Goal: Task Accomplishment & Management: Manage account settings

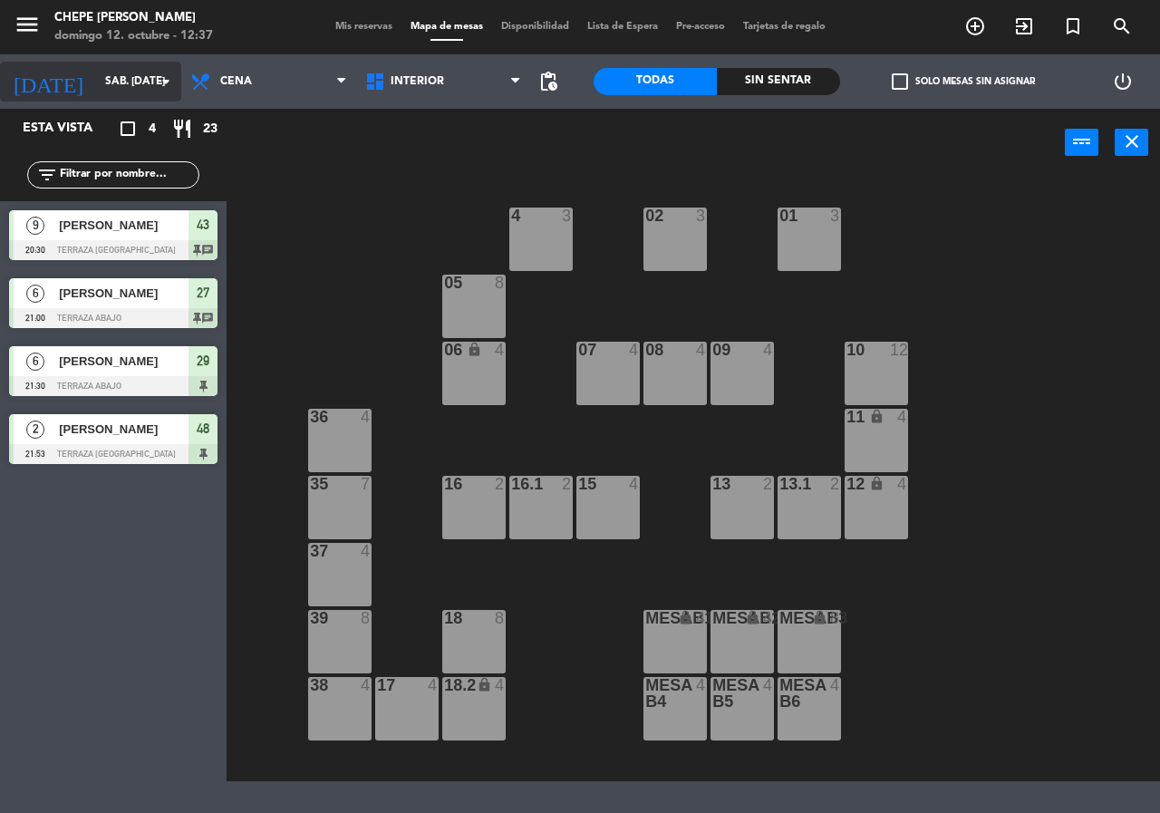
click at [146, 92] on input "sáb. [DATE]" at bounding box center [168, 81] width 144 height 31
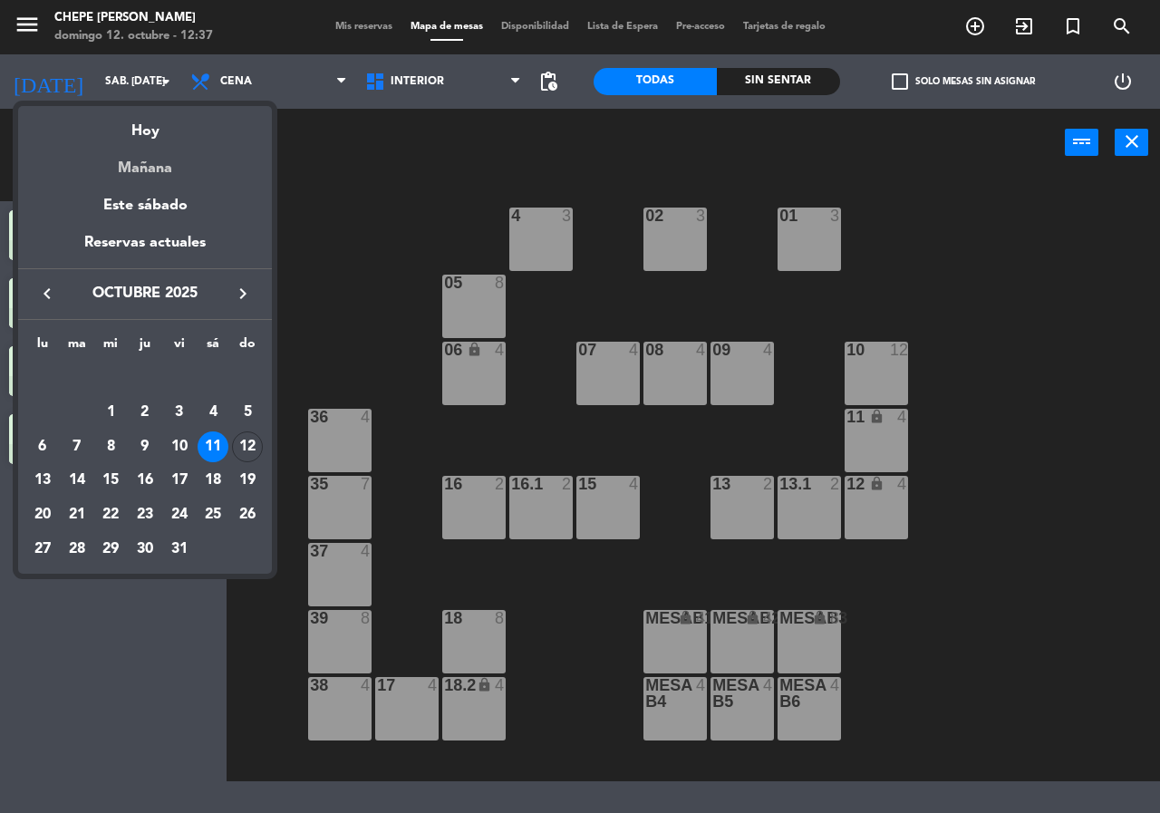
click at [155, 150] on div "Mañana" at bounding box center [145, 161] width 254 height 37
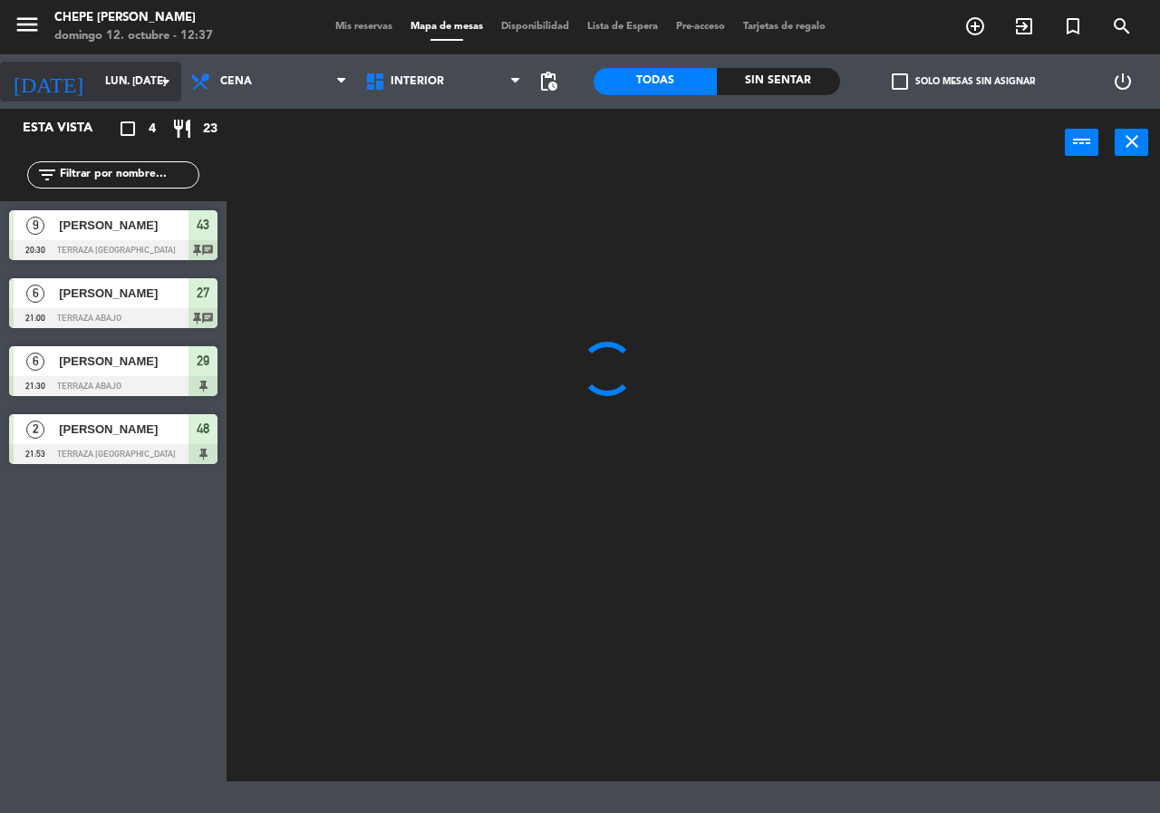
click at [147, 98] on div "[DATE] lun. [DATE] arrow_drop_down" at bounding box center [90, 82] width 181 height 40
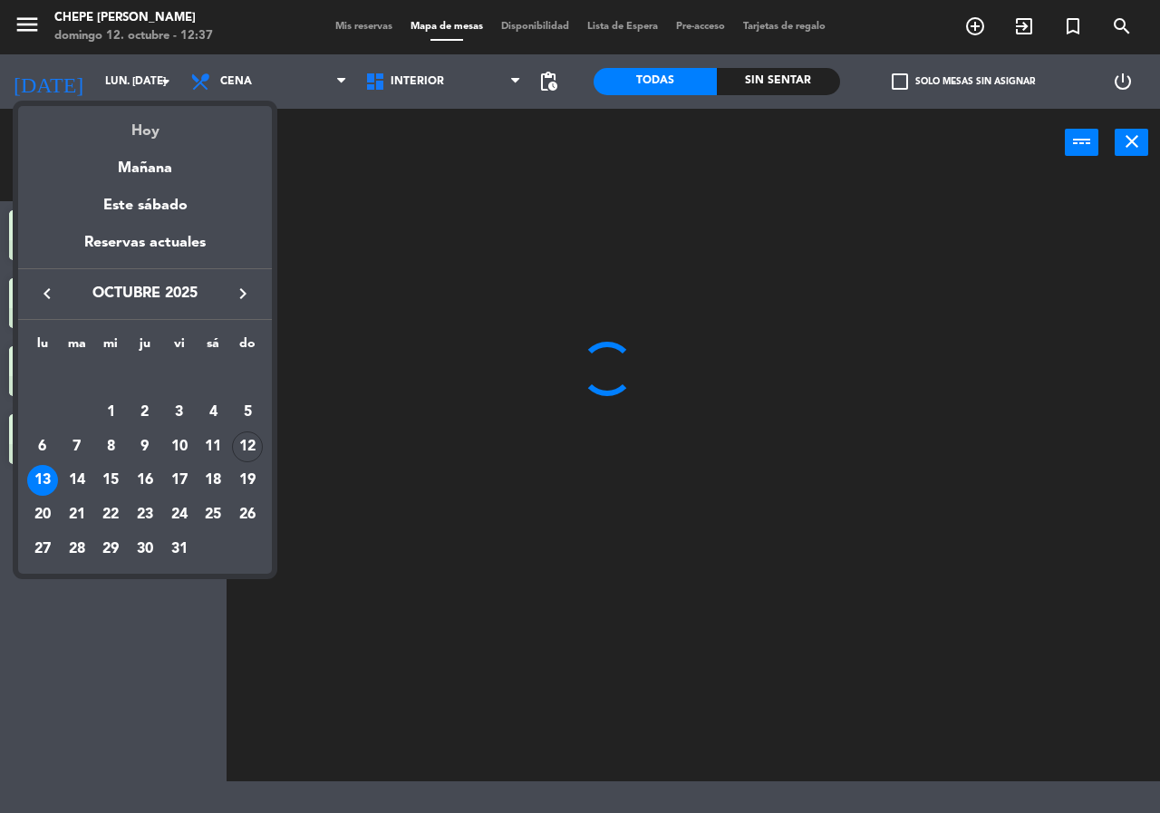
click at [156, 129] on div "Hoy" at bounding box center [145, 124] width 254 height 37
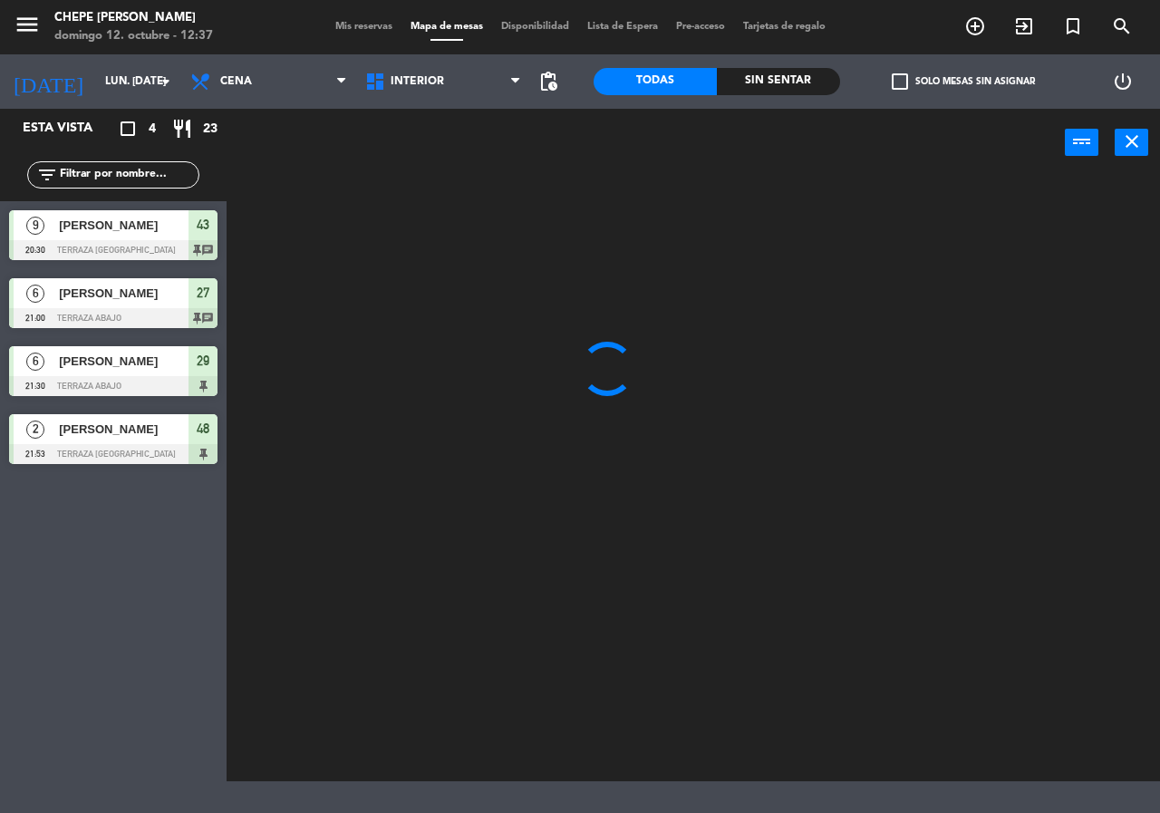
type input "dom. [DATE]"
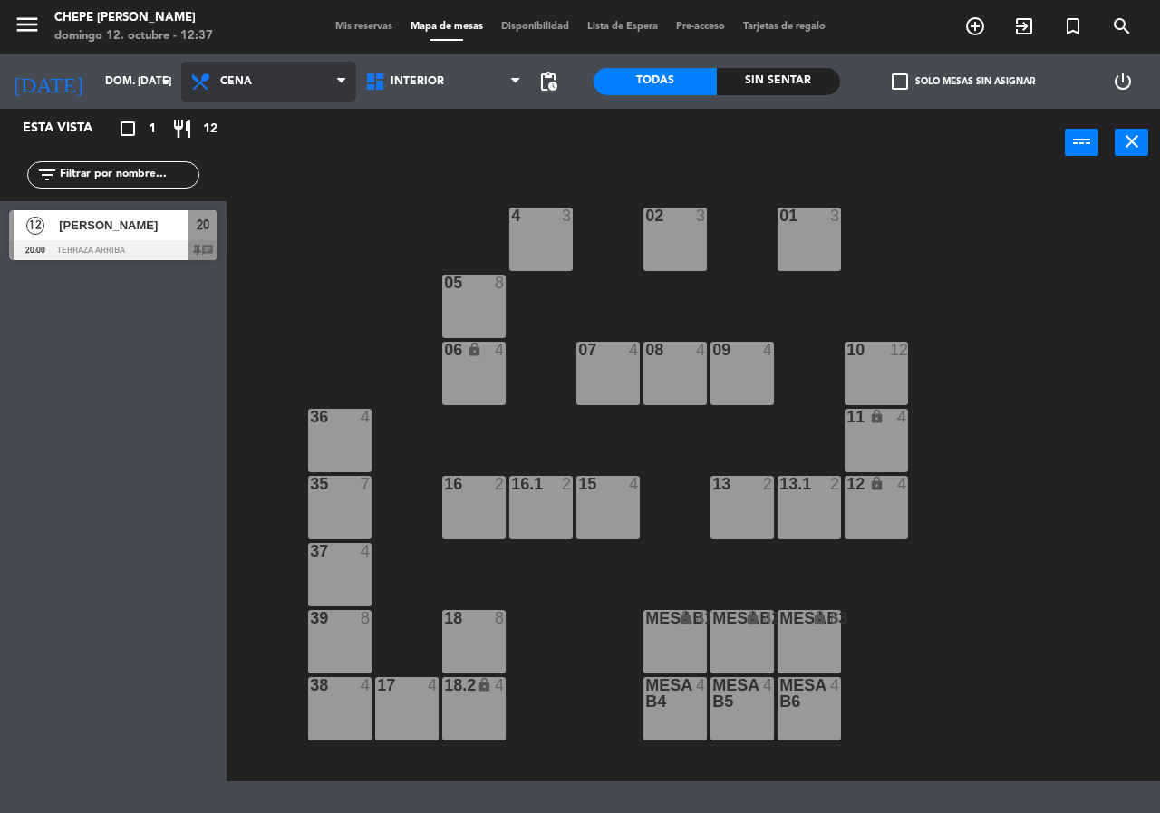
click at [275, 78] on span "Cena" at bounding box center [268, 82] width 175 height 40
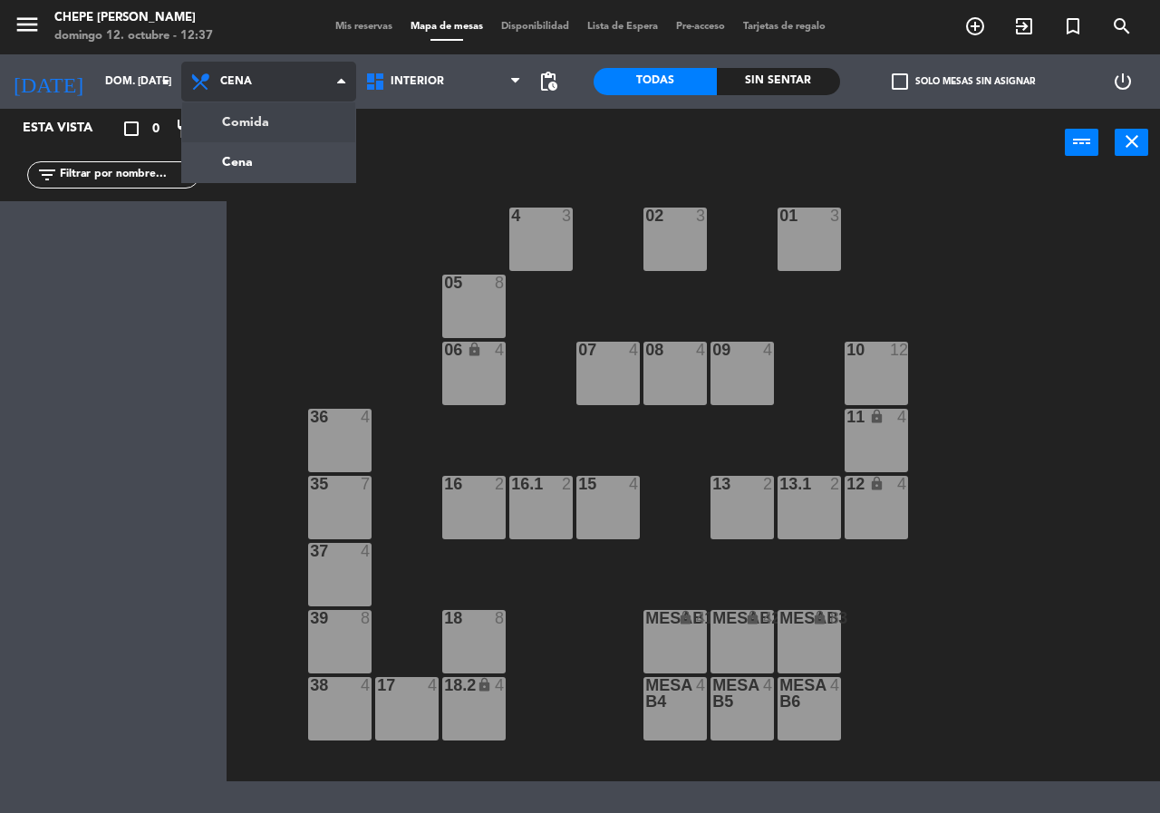
click at [273, 130] on ng-component "menu Chepe [PERSON_NAME] 12. octubre - 12:37 Mis reservas Mapa de mesas Disponi…" at bounding box center [580, 390] width 1160 height 781
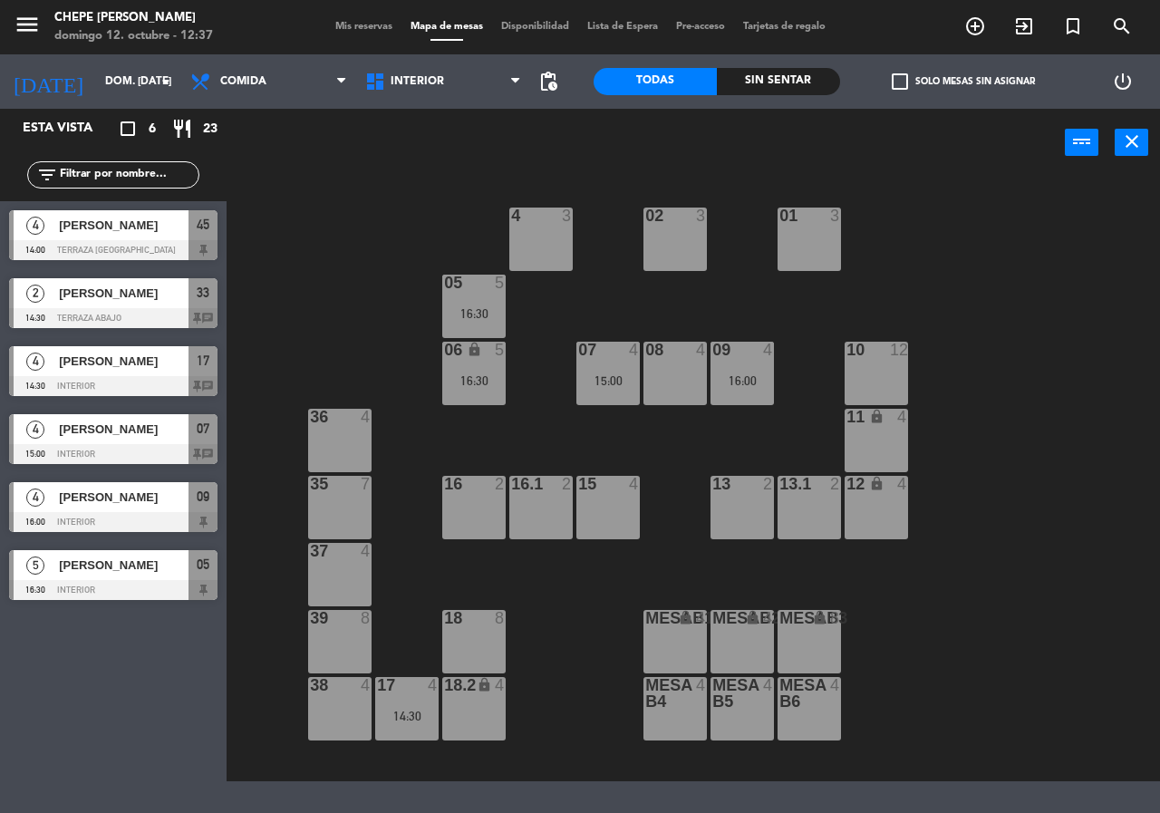
click at [976, 33] on icon "add_circle_outline" at bounding box center [976, 26] width 22 height 22
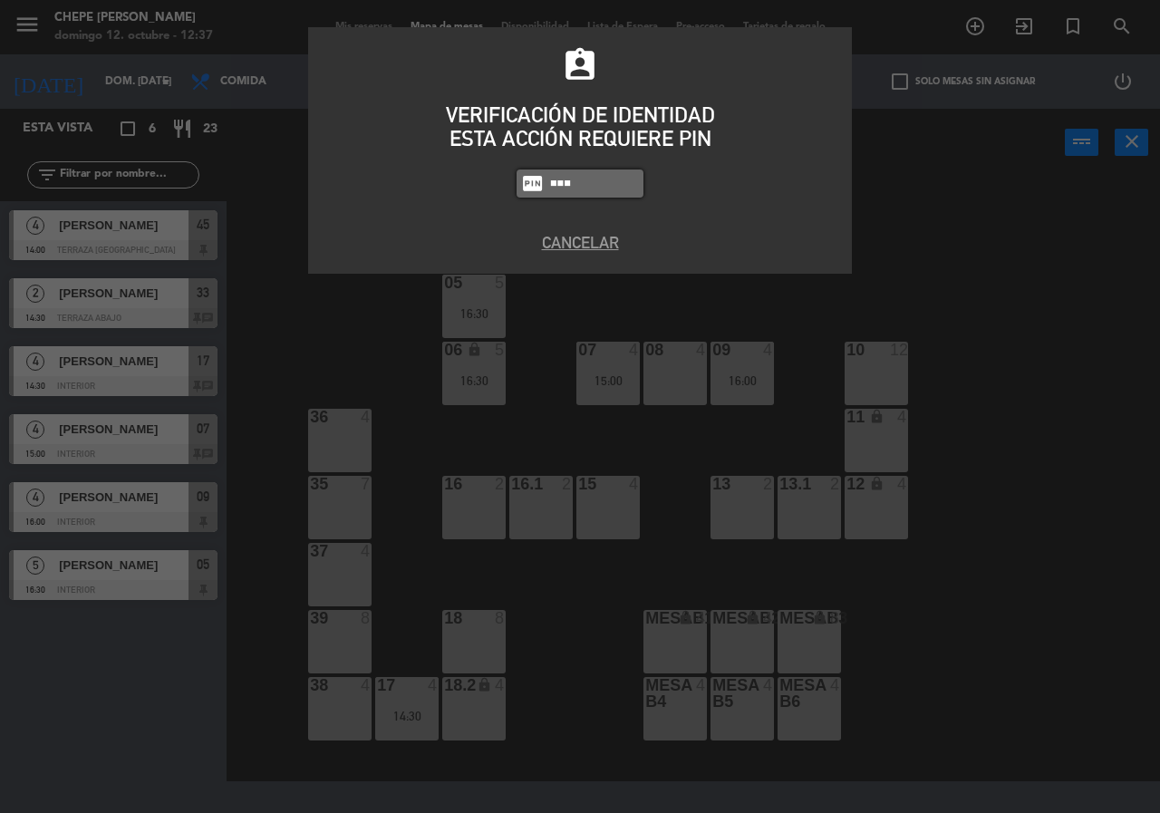
type input "5809"
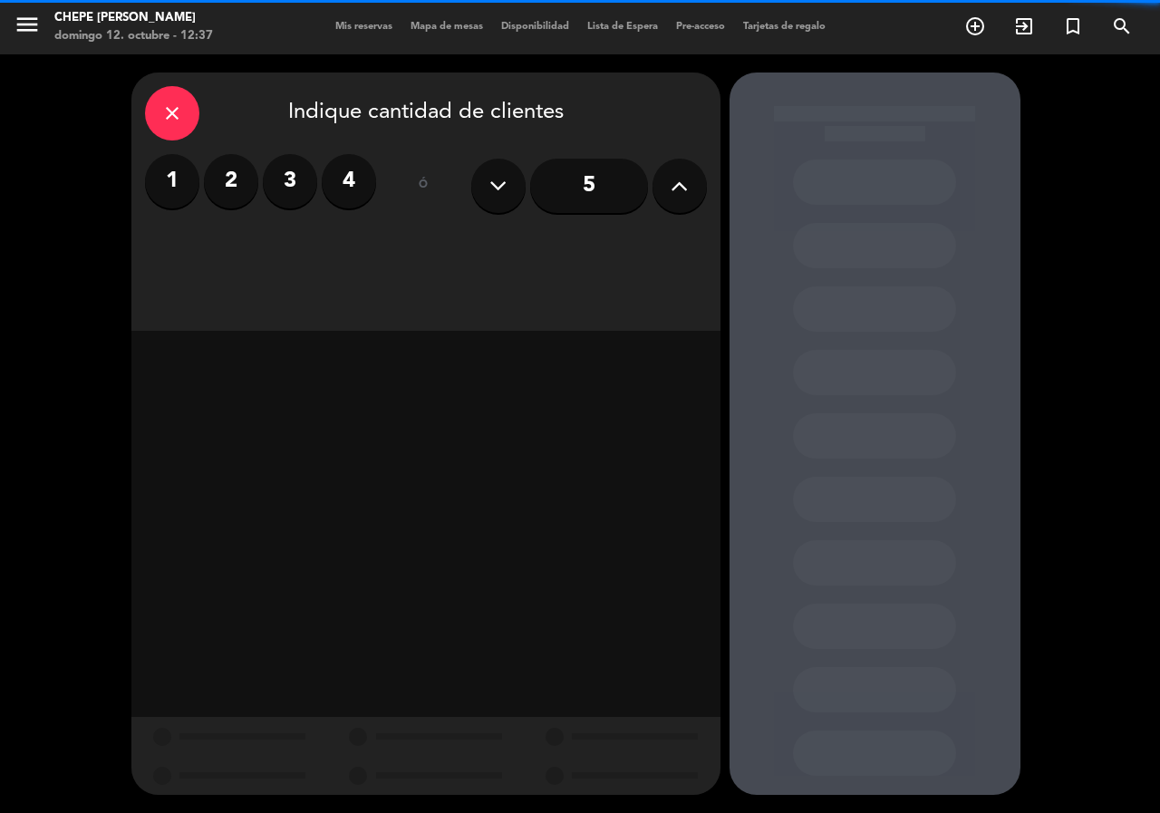
click at [611, 170] on input "5" at bounding box center [589, 186] width 118 height 54
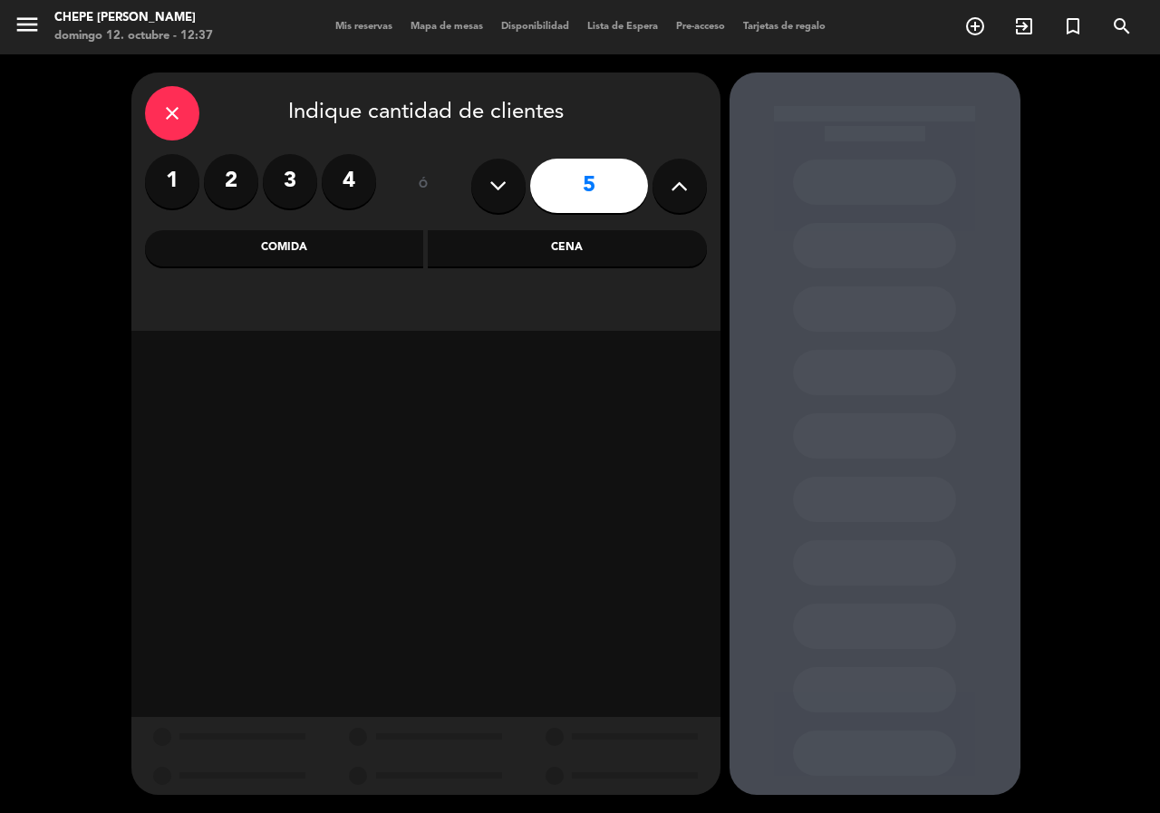
click at [403, 235] on div "Comida" at bounding box center [284, 248] width 279 height 36
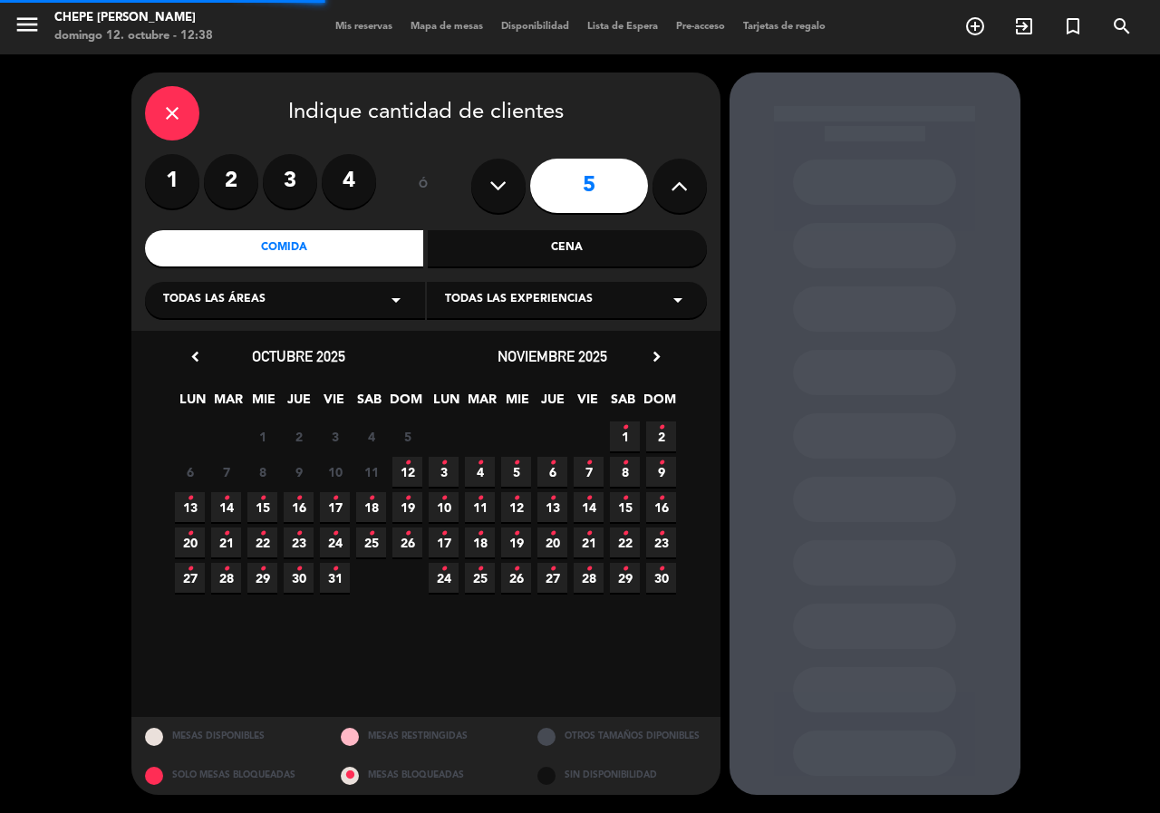
click at [342, 292] on div "Todas las áreas arrow_drop_down" at bounding box center [285, 300] width 280 height 36
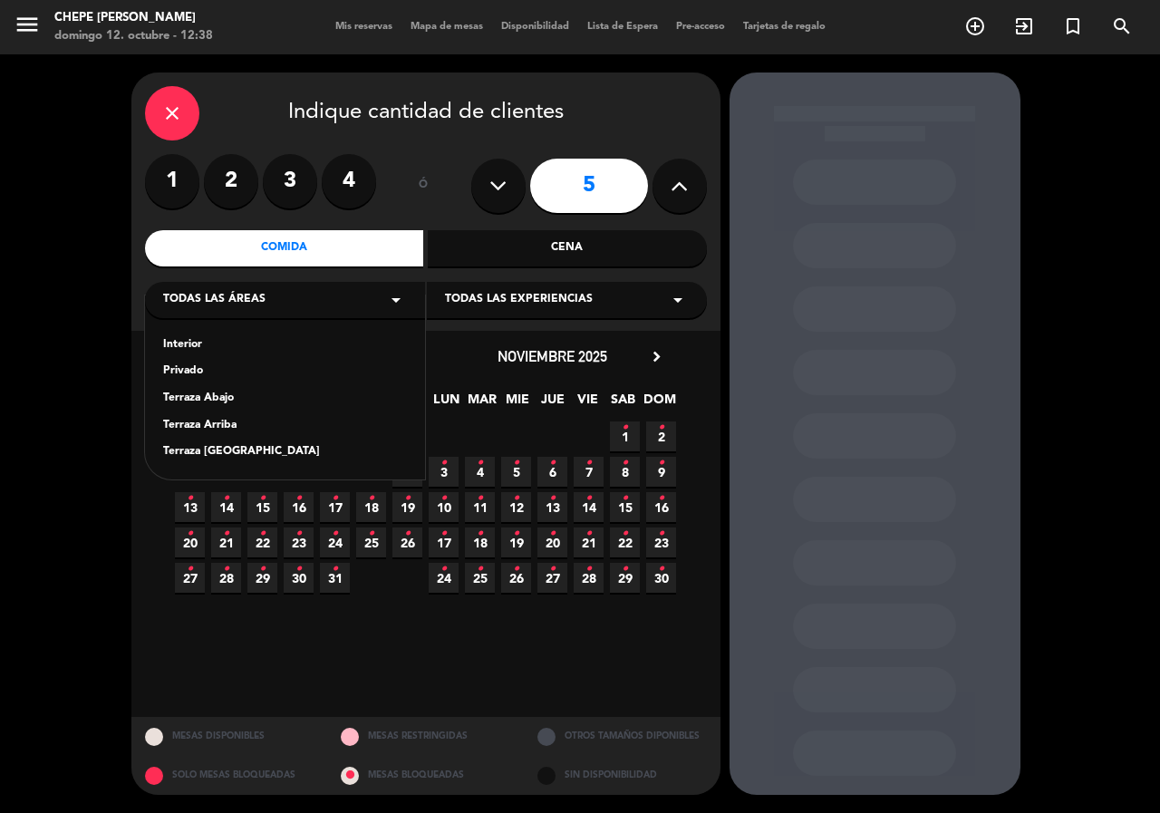
click at [173, 341] on div "Interior" at bounding box center [285, 345] width 244 height 18
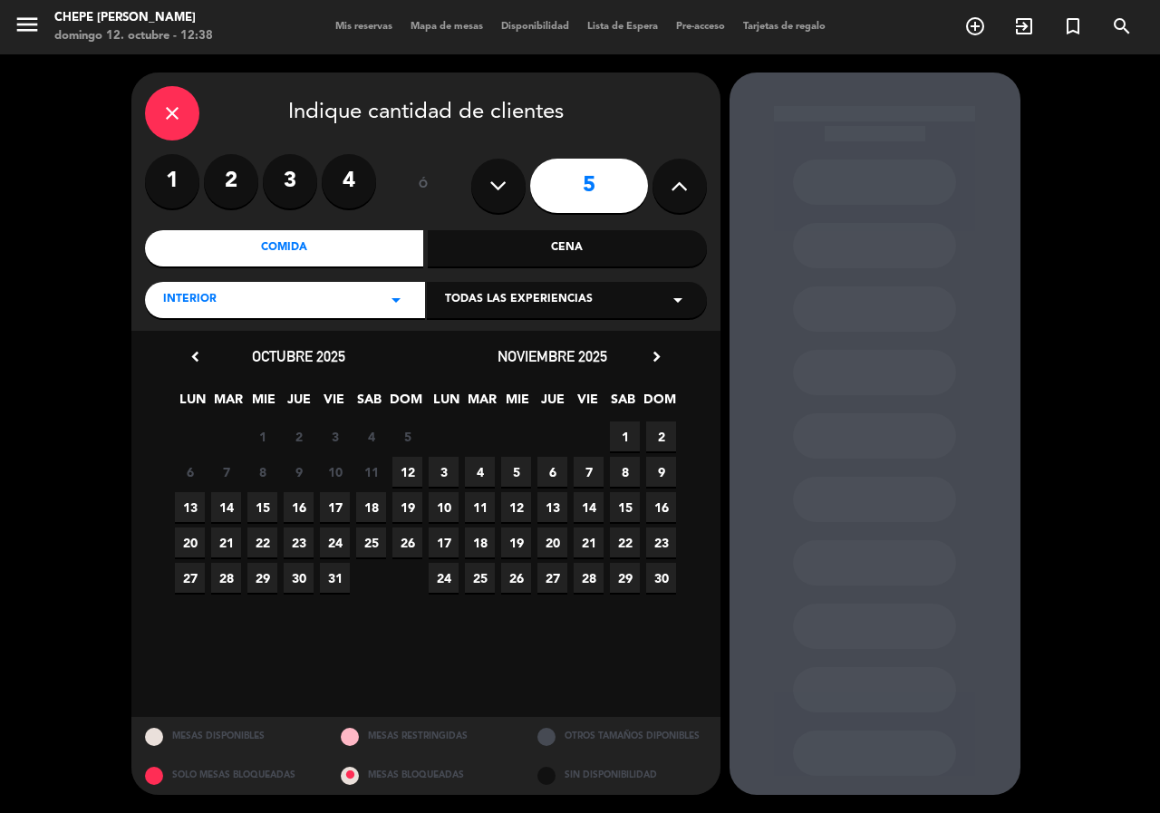
click at [416, 469] on span "12" at bounding box center [408, 472] width 30 height 30
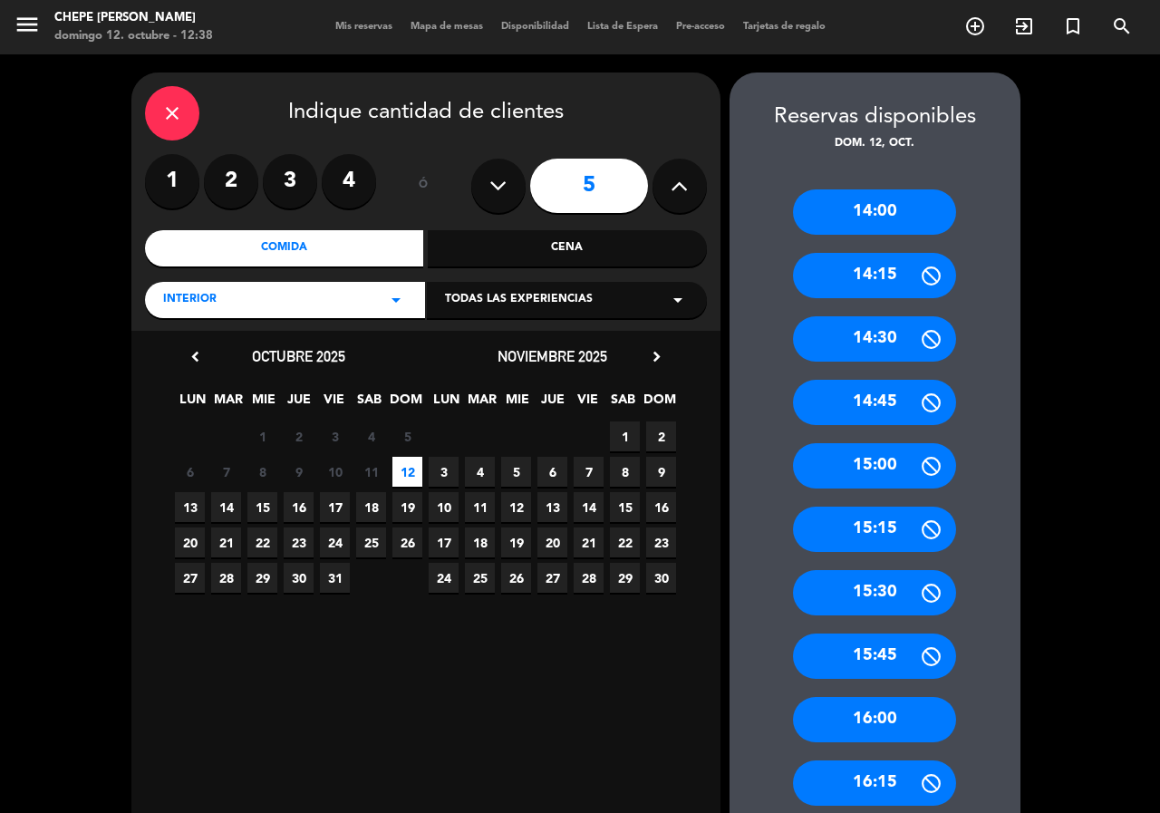
click at [928, 703] on div "16:00" at bounding box center [874, 719] width 163 height 45
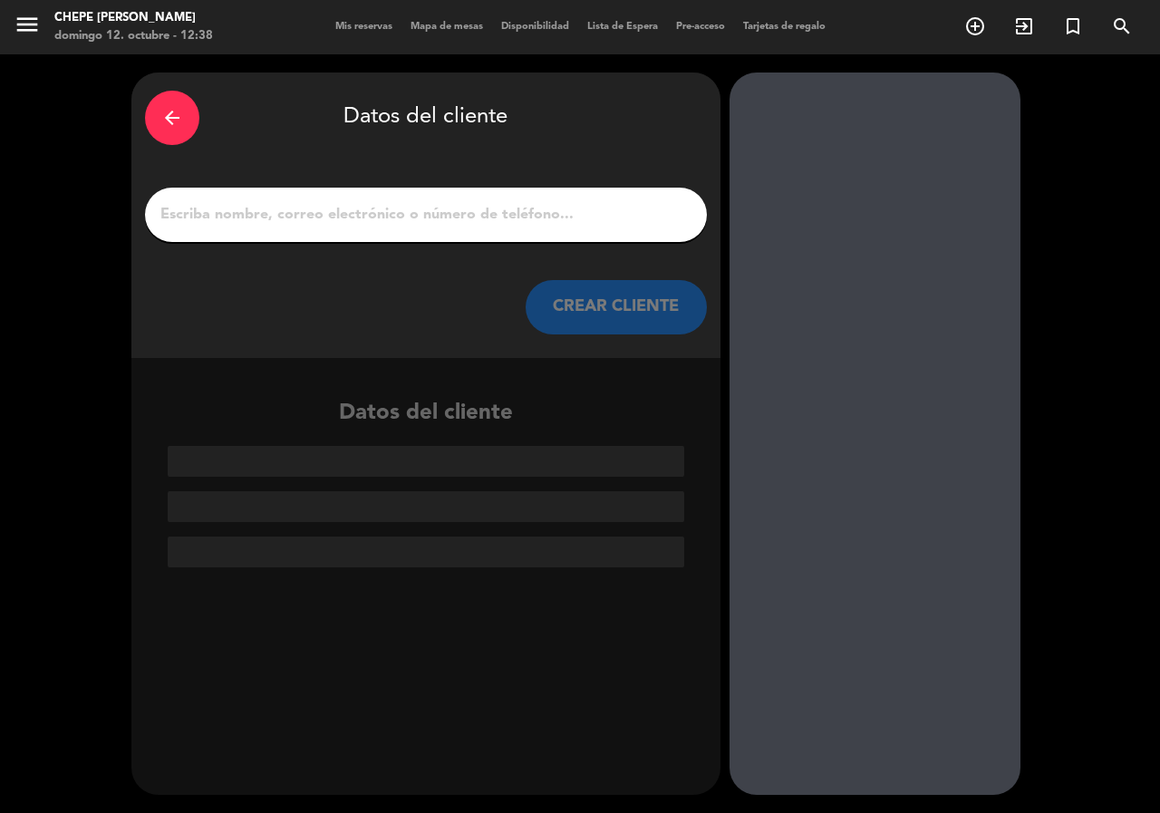
click at [452, 210] on input "1" at bounding box center [426, 214] width 535 height 25
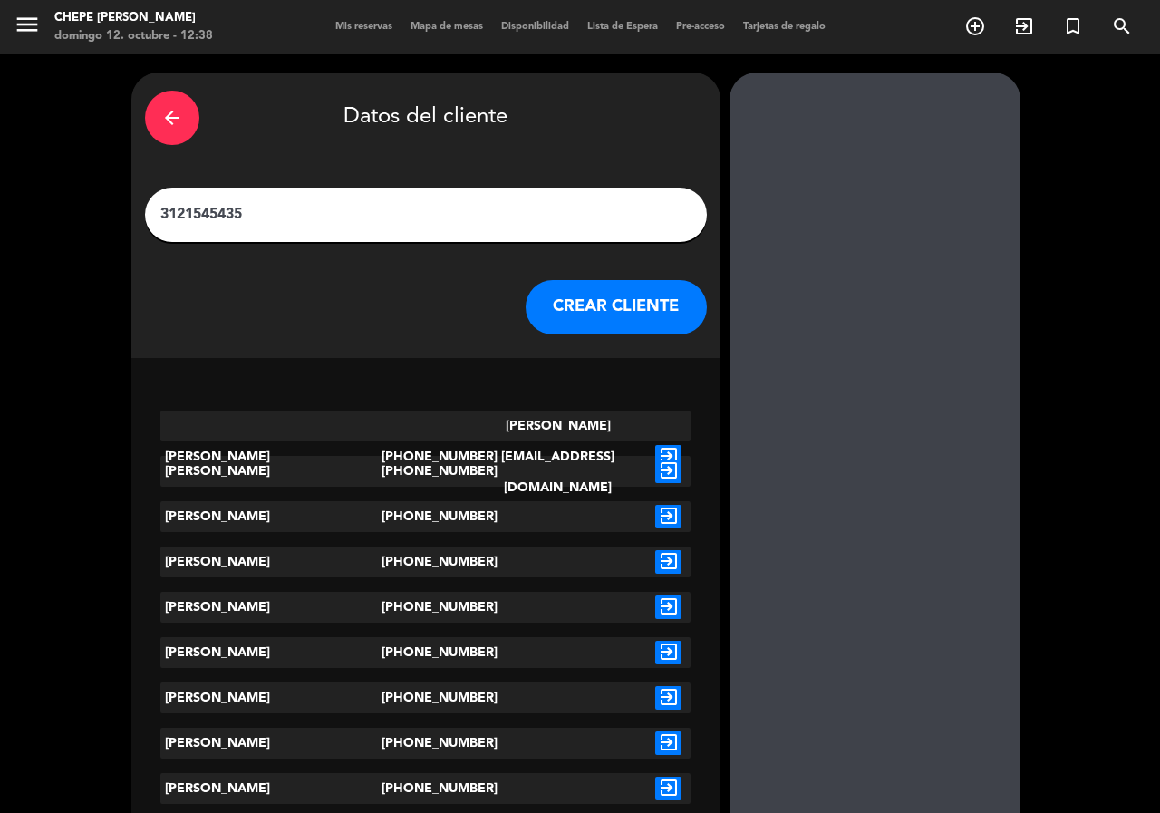
type input "3121545435"
click at [678, 445] on icon "exit_to_app" at bounding box center [668, 457] width 26 height 24
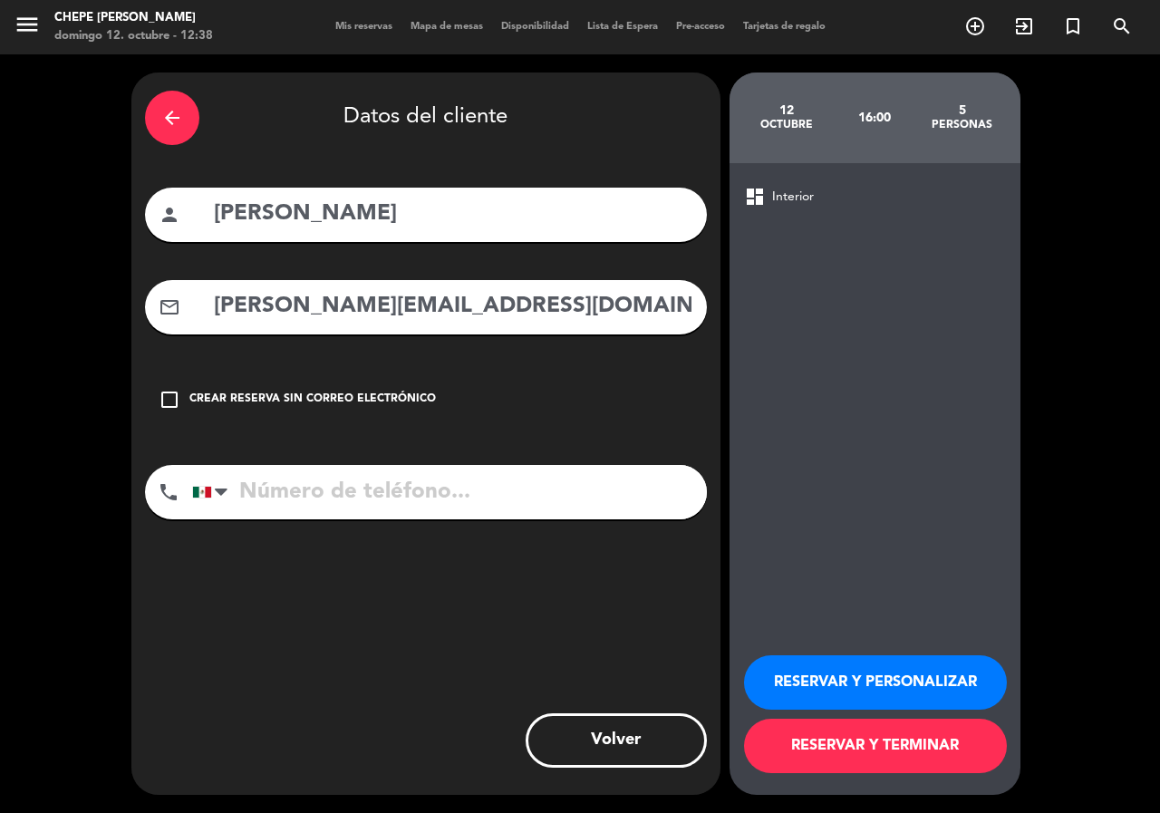
type input "[PHONE_NUMBER]"
click at [904, 661] on button "RESERVAR Y PERSONALIZAR" at bounding box center [875, 682] width 263 height 54
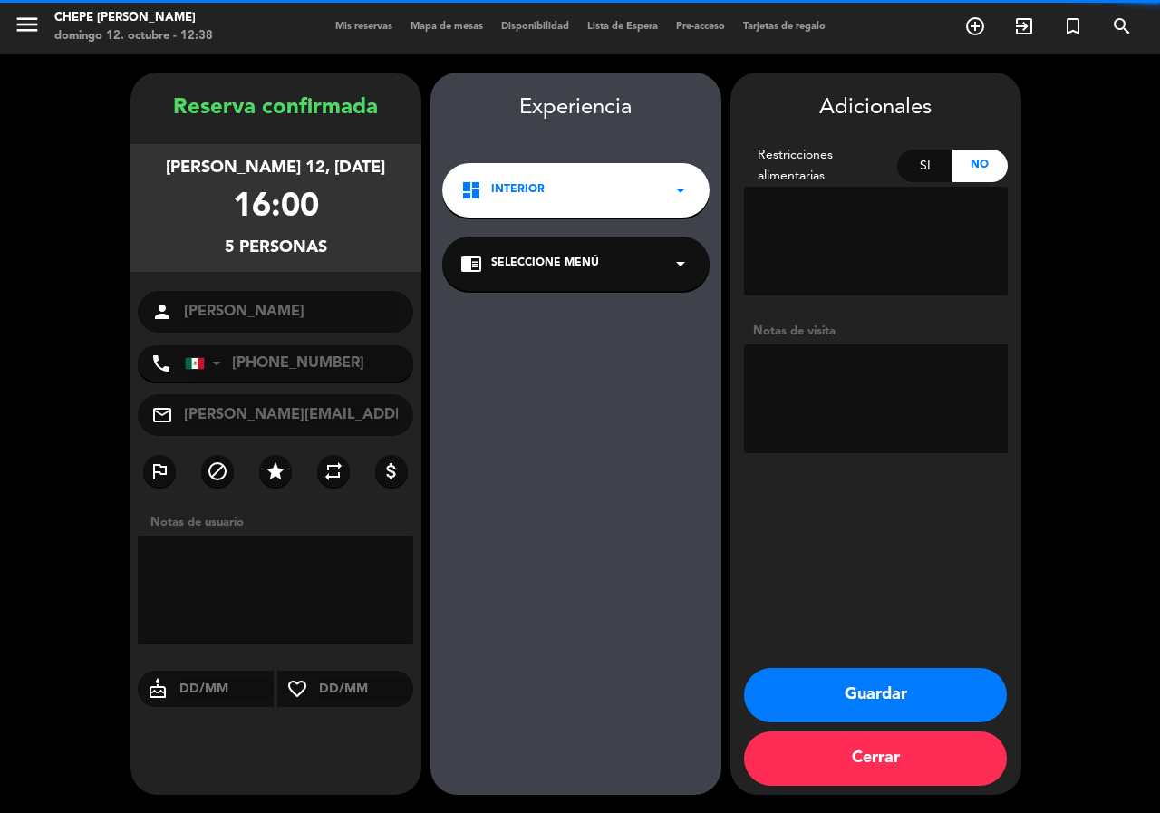
click at [849, 425] on textarea at bounding box center [876, 398] width 264 height 109
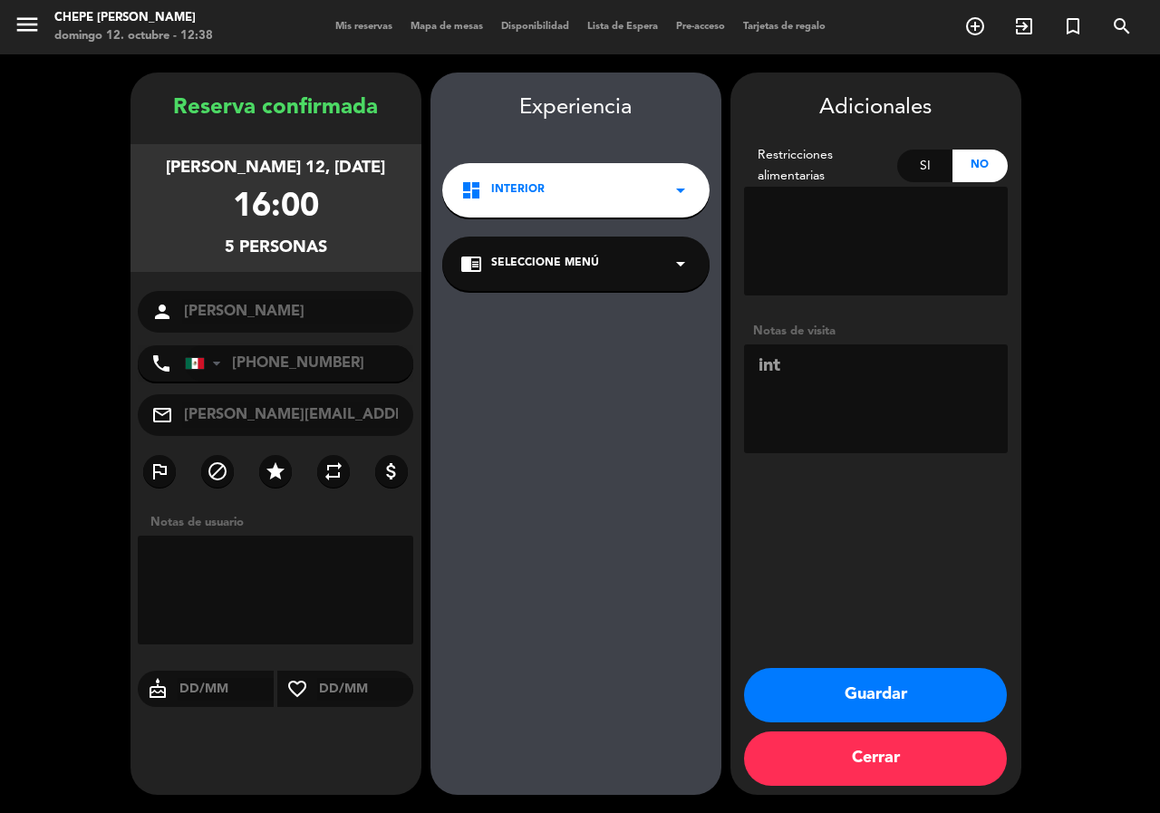
type textarea "int"
click at [881, 678] on button "Guardar" at bounding box center [875, 695] width 263 height 54
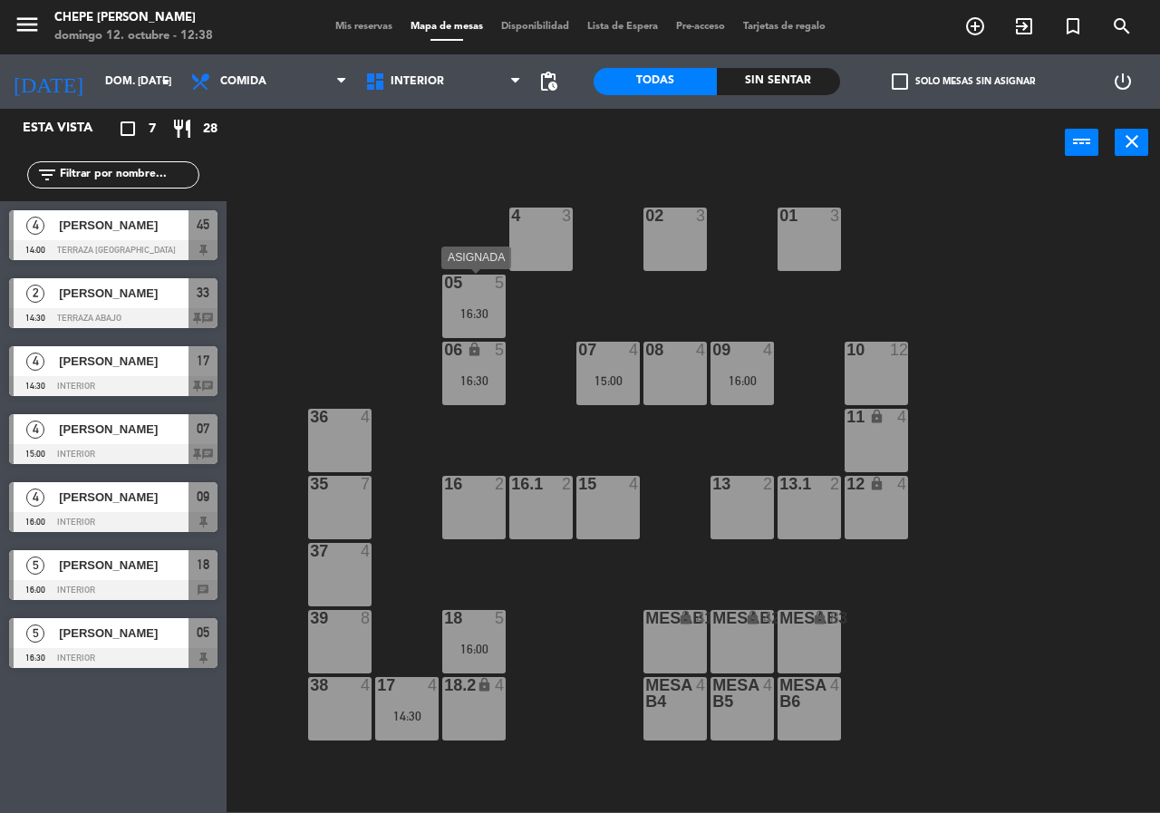
click at [492, 320] on div "05 5 16:30" at bounding box center [473, 306] width 63 height 63
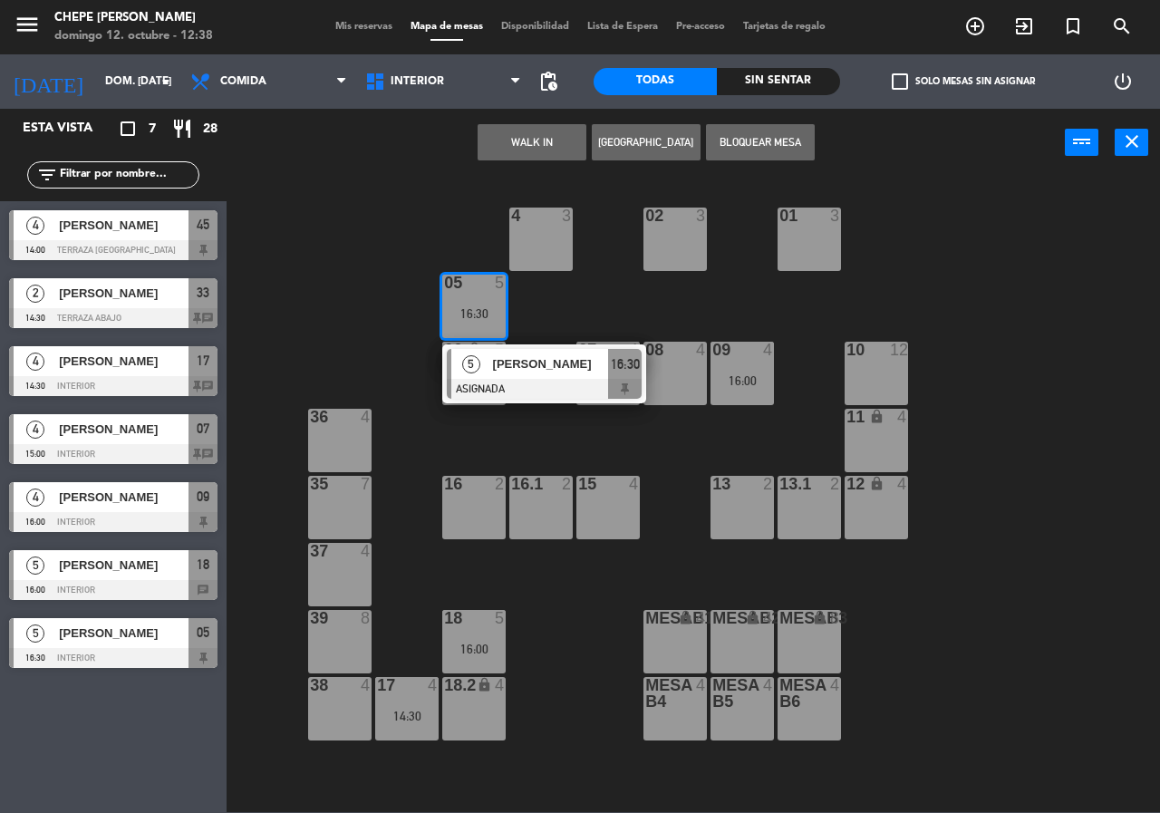
click at [356, 344] on div "02 3 4 3 01 3 05 5 16:30 5 [PERSON_NAME] ASIGNADA 16:30 06 lock 5 16:30 07 4 15…" at bounding box center [699, 494] width 922 height 636
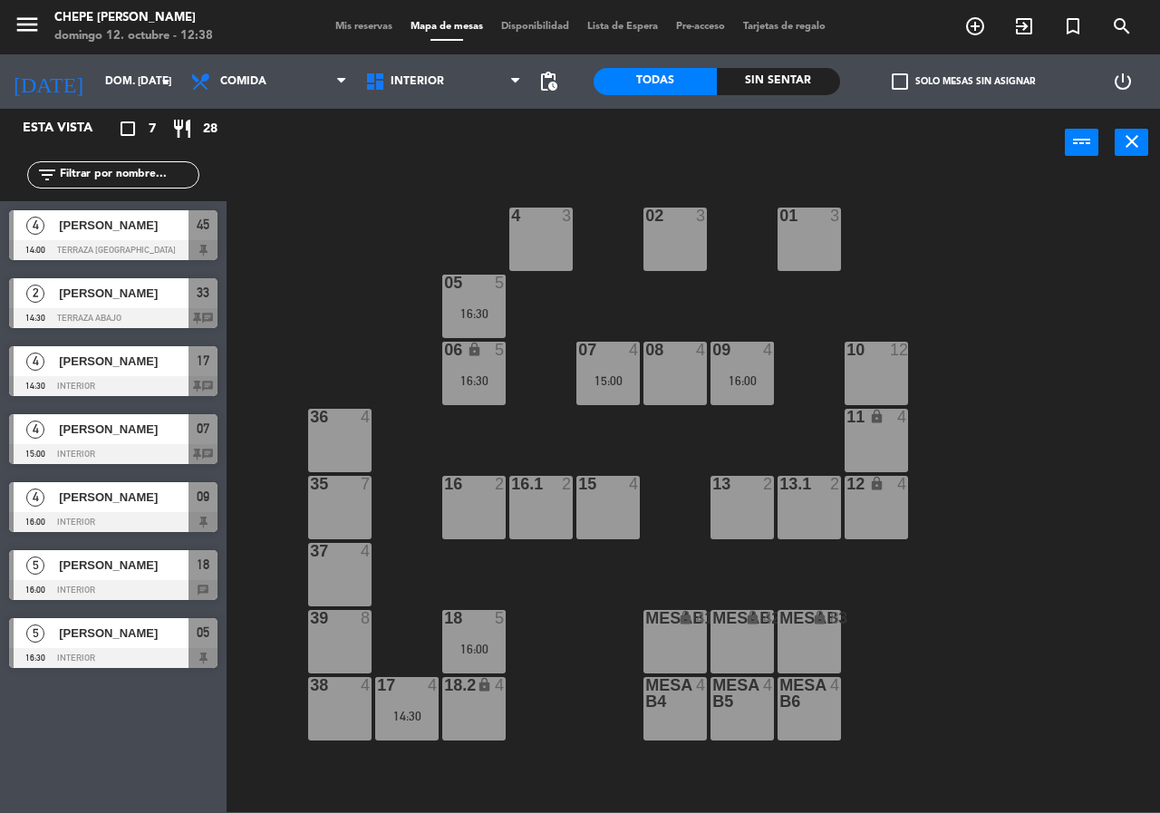
click at [763, 354] on div "4" at bounding box center [768, 350] width 11 height 16
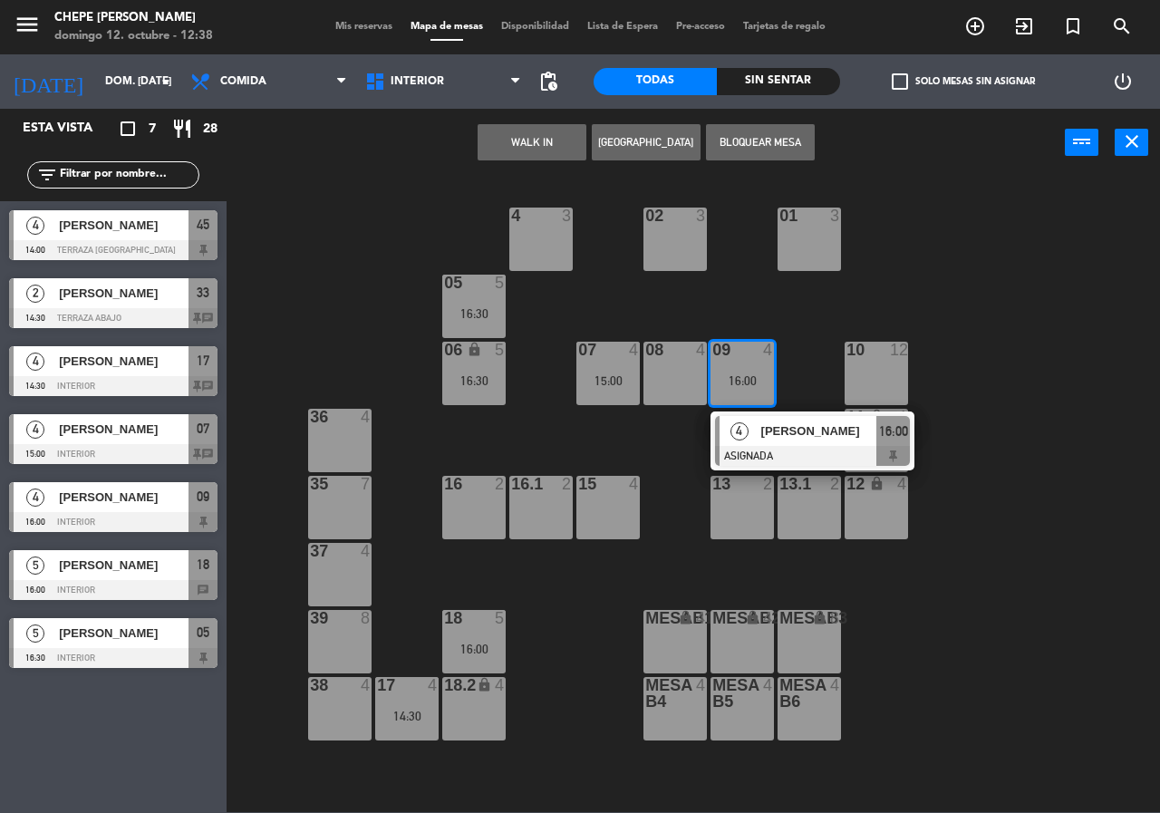
click at [411, 450] on div "02 3 4 3 01 3 05 5 16:30 06 lock 5 16:30 07 4 15:00 09 4 16:00 4 [PERSON_NAME] …" at bounding box center [699, 494] width 922 height 636
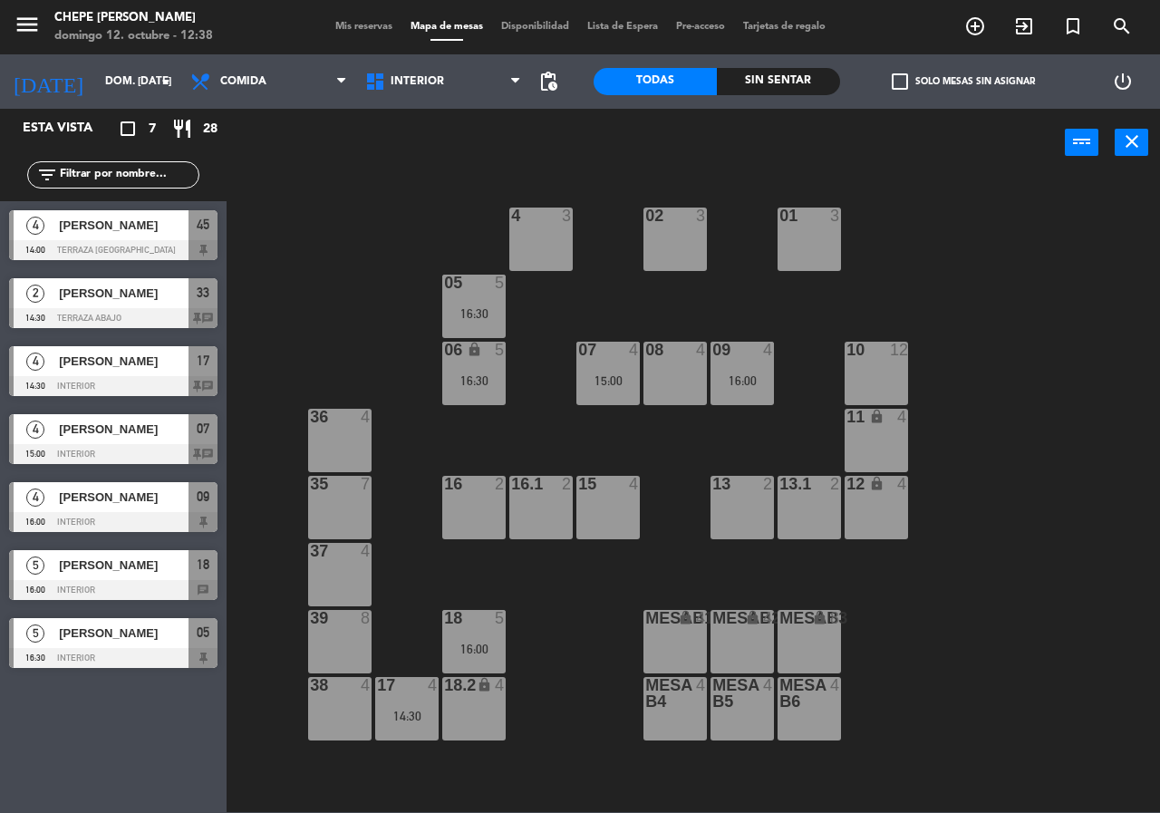
click at [460, 621] on div at bounding box center [475, 618] width 30 height 16
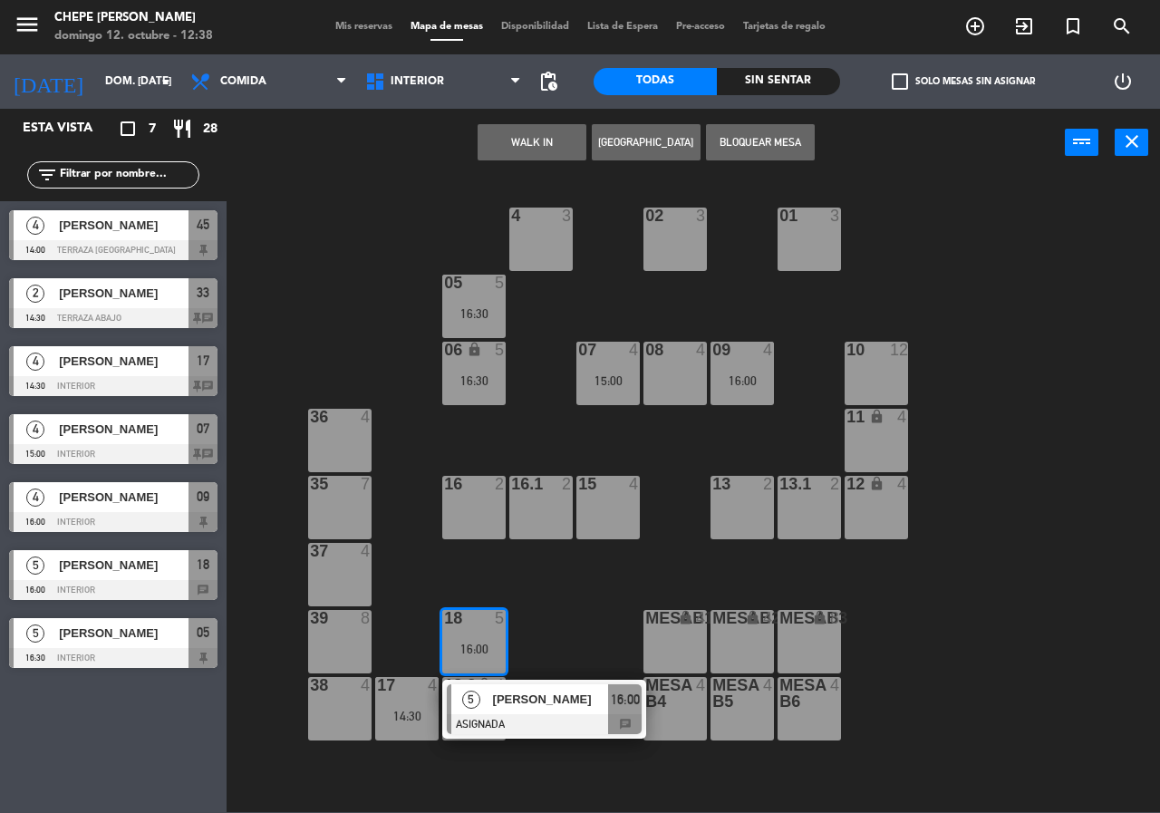
click at [586, 605] on div "02 3 4 3 01 3 05 5 16:30 06 lock 5 16:30 07 4 15:00 09 4 16:00 10 12 08 4 11 lo…" at bounding box center [699, 494] width 922 height 636
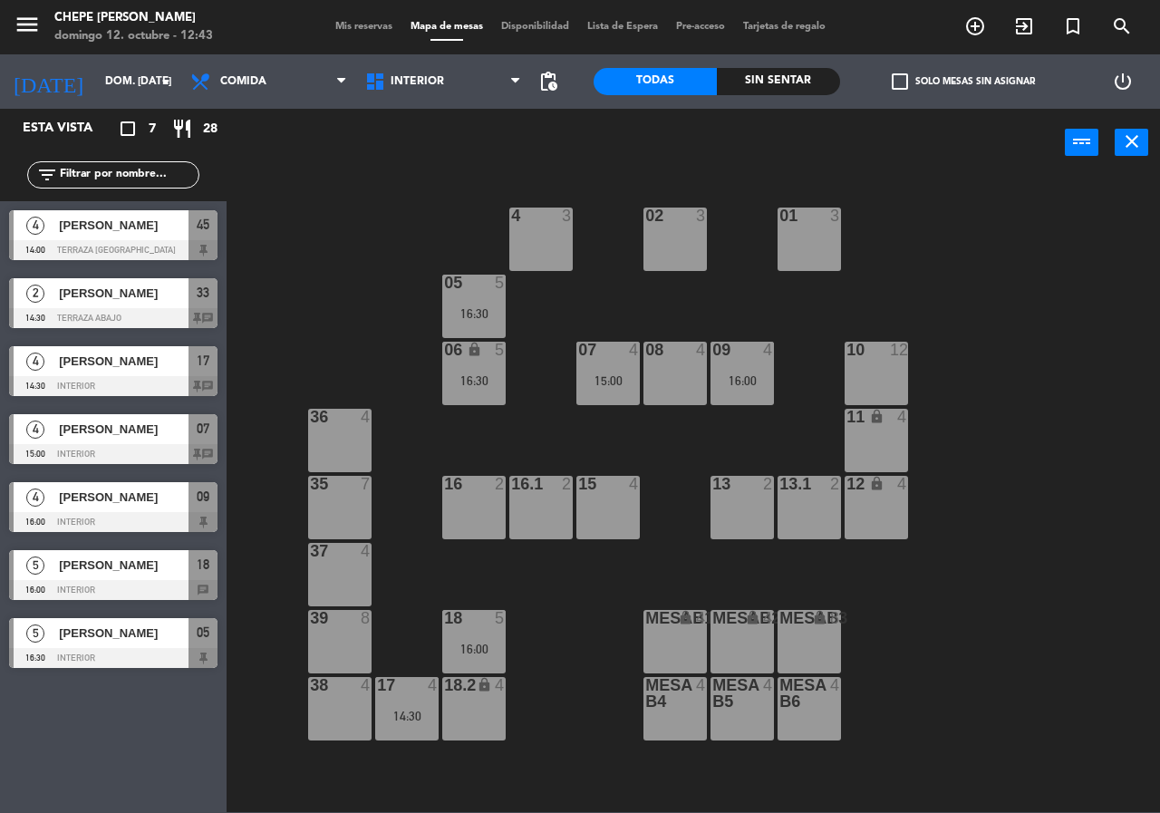
click at [766, 71] on div "Sin sentar" at bounding box center [778, 81] width 123 height 27
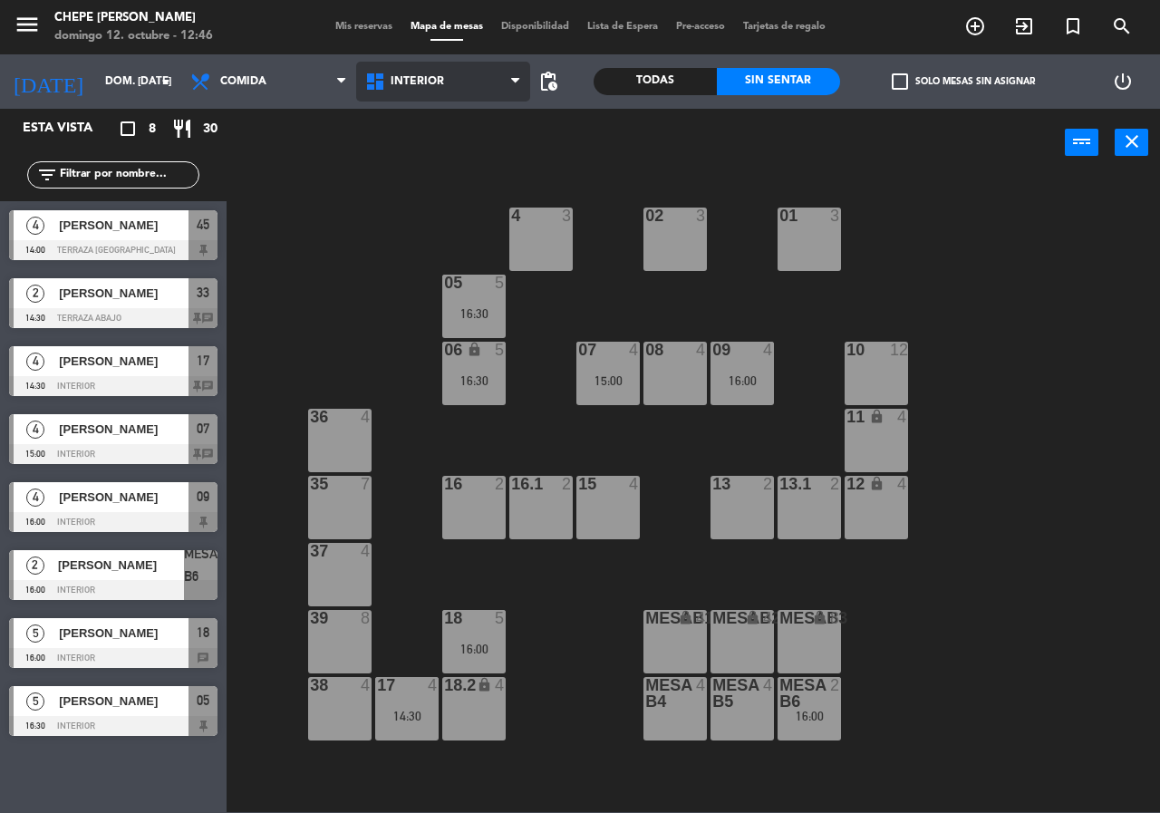
click at [508, 73] on span "Interior" at bounding box center [443, 82] width 175 height 40
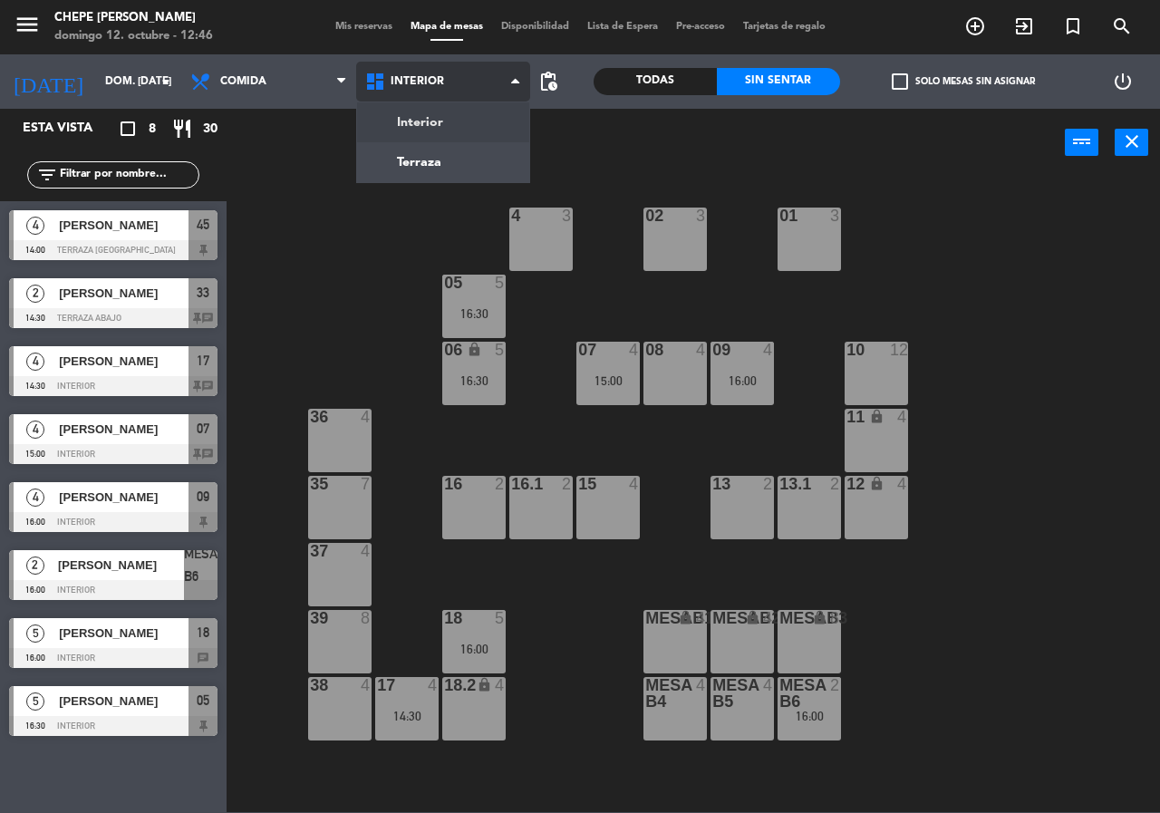
click at [408, 155] on ng-component "menu Chepe [PERSON_NAME] 12. octubre - 12:46 Mis reservas Mapa de mesas Disponi…" at bounding box center [580, 406] width 1160 height 812
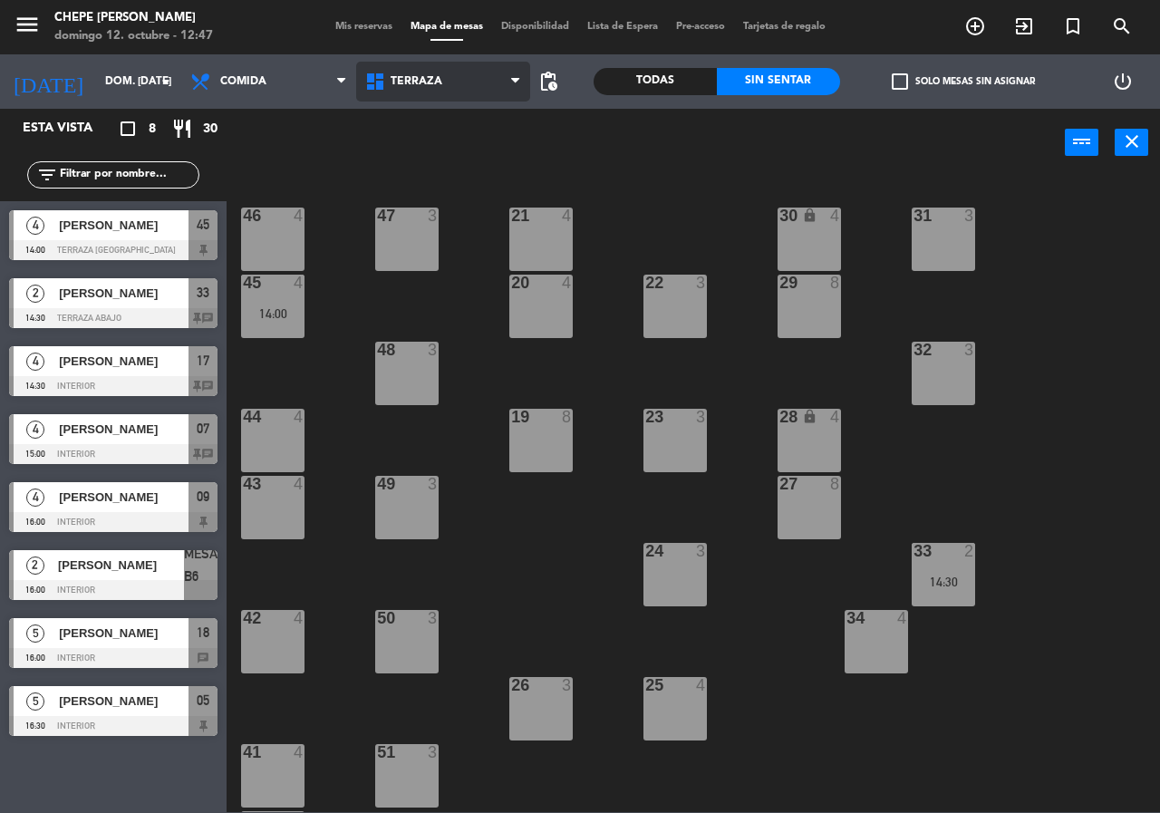
click at [414, 93] on span "Terraza" at bounding box center [443, 82] width 175 height 40
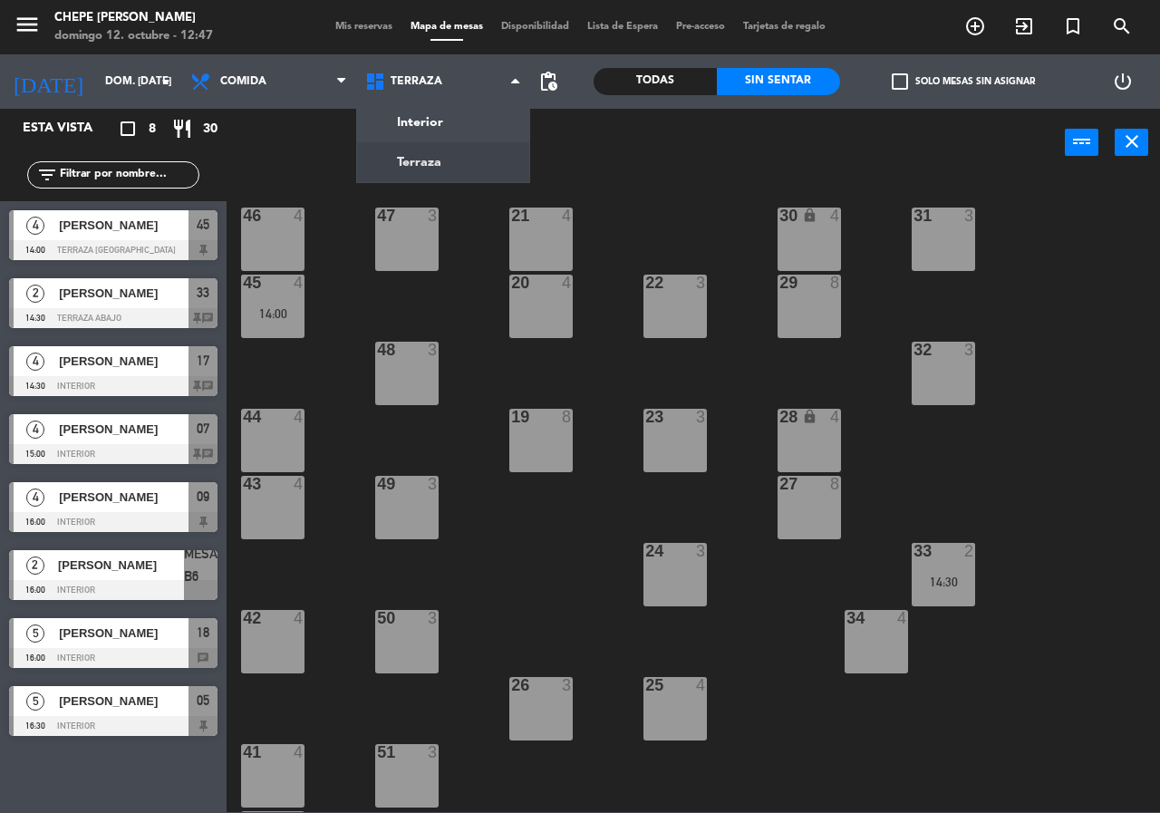
click at [455, 107] on div "Interior Terraza Terraza Interior Terraza" at bounding box center [443, 81] width 175 height 54
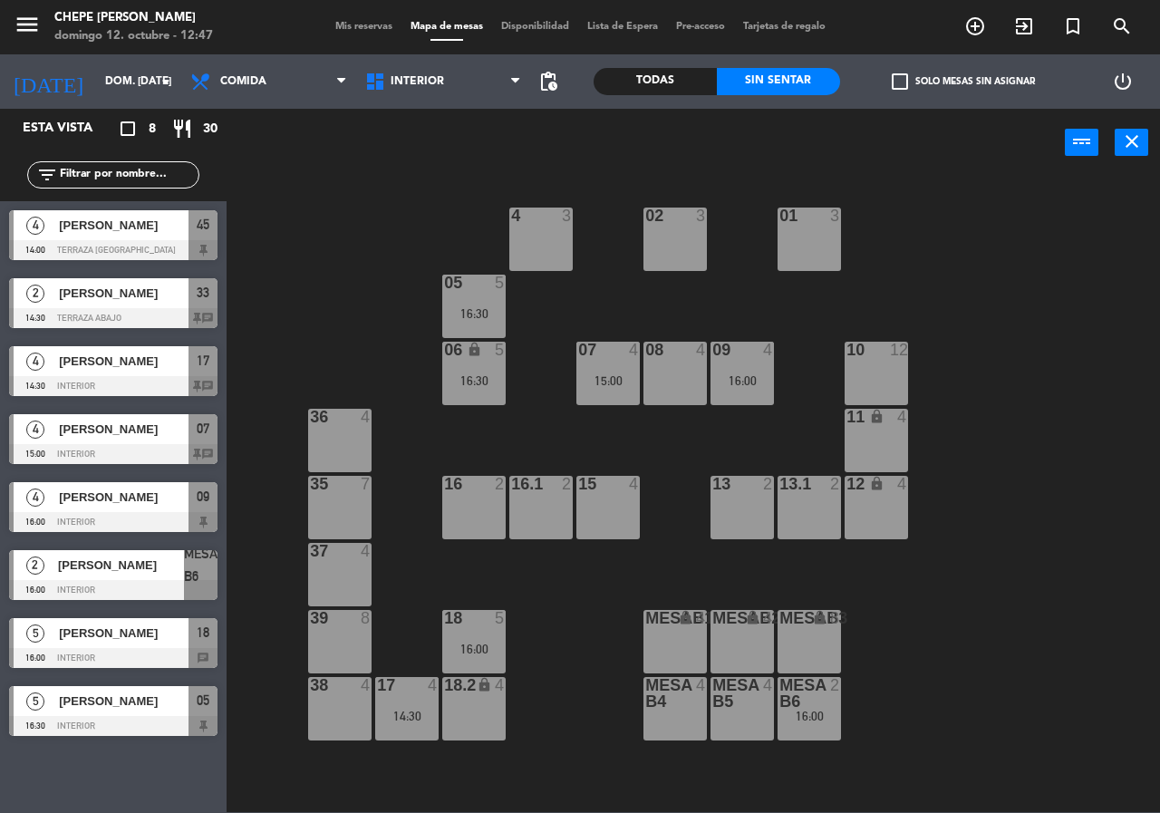
click at [688, 370] on div "08 4" at bounding box center [675, 373] width 63 height 63
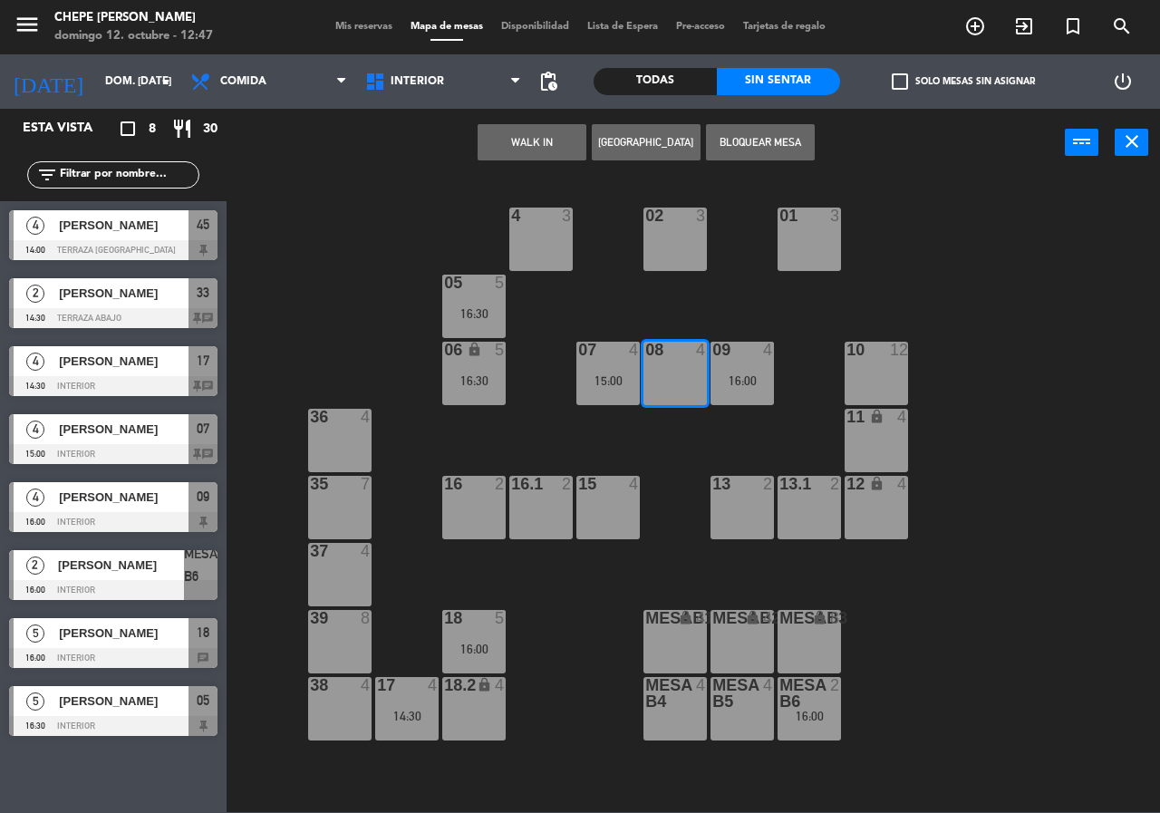
click at [657, 145] on button "[GEOGRAPHIC_DATA]" at bounding box center [646, 142] width 109 height 36
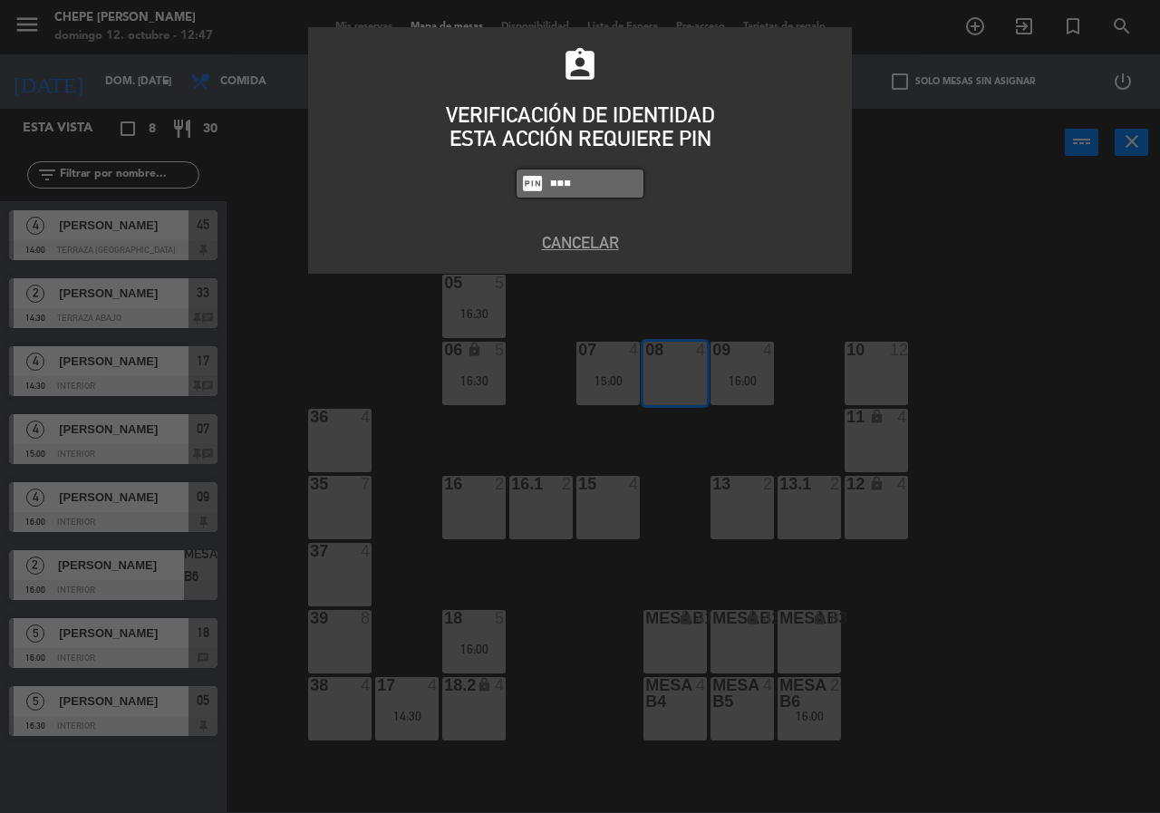
type input "1843"
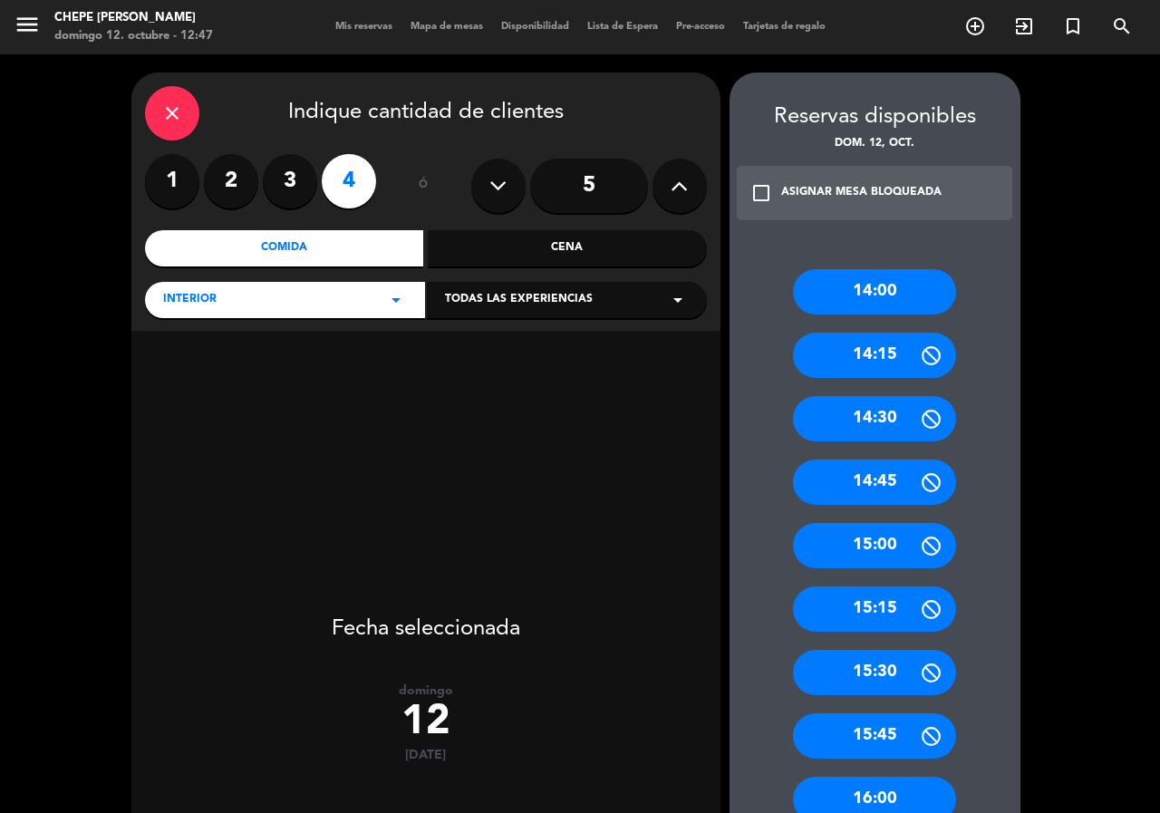
click at [575, 193] on input "5" at bounding box center [589, 186] width 118 height 54
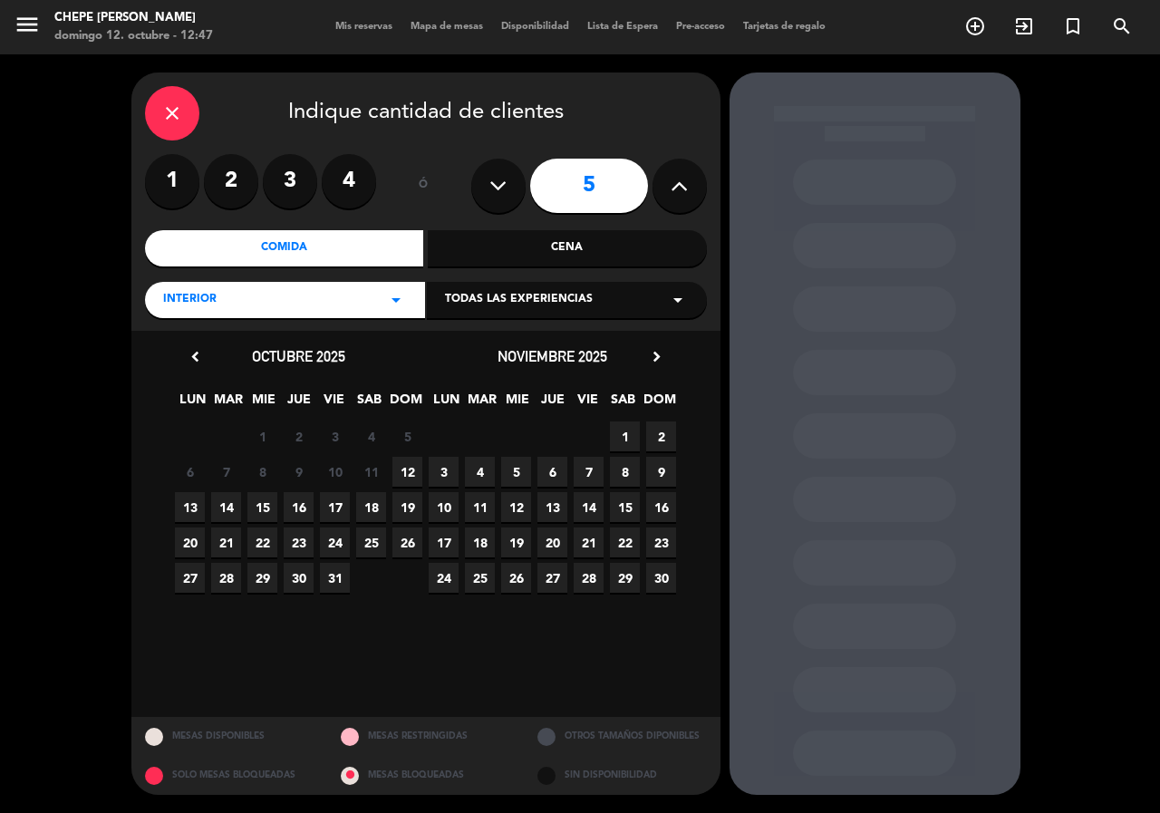
click at [395, 464] on span "12" at bounding box center [408, 472] width 30 height 30
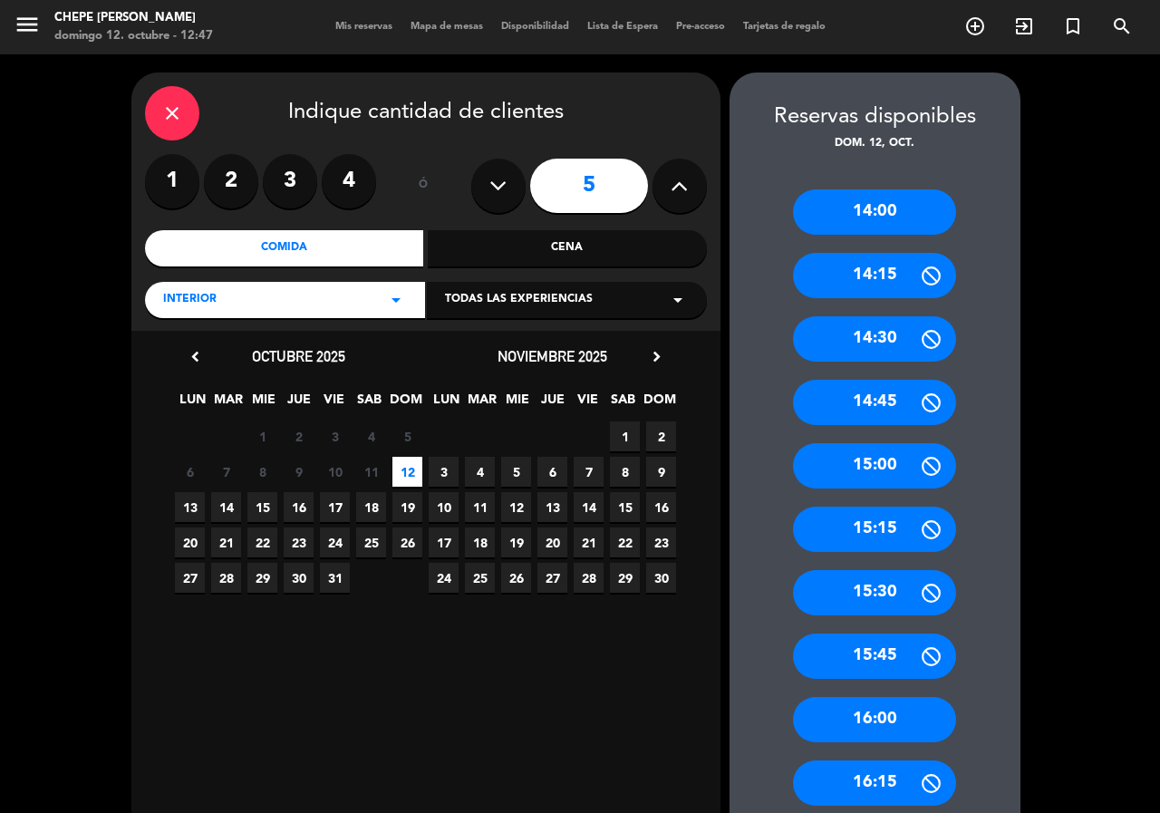
click at [874, 463] on div "15:00" at bounding box center [874, 465] width 163 height 45
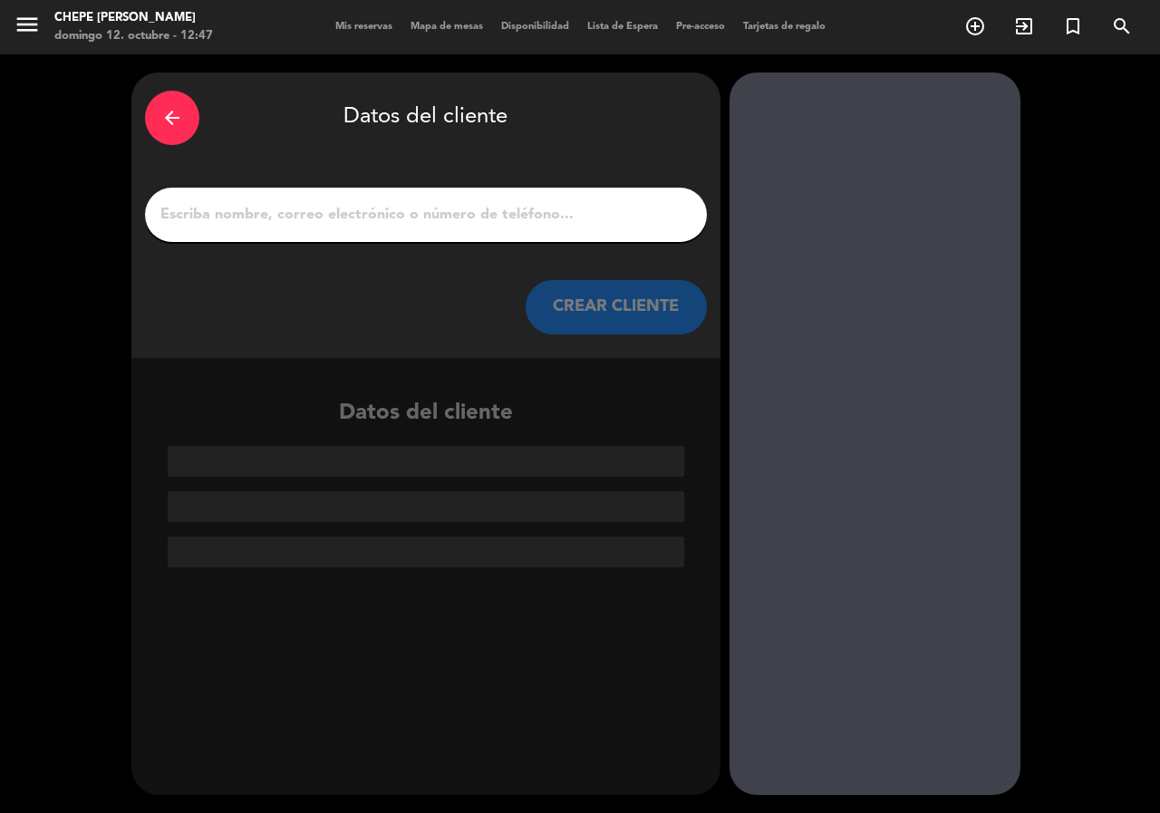
click at [462, 224] on input "1" at bounding box center [426, 214] width 535 height 25
type input "l"
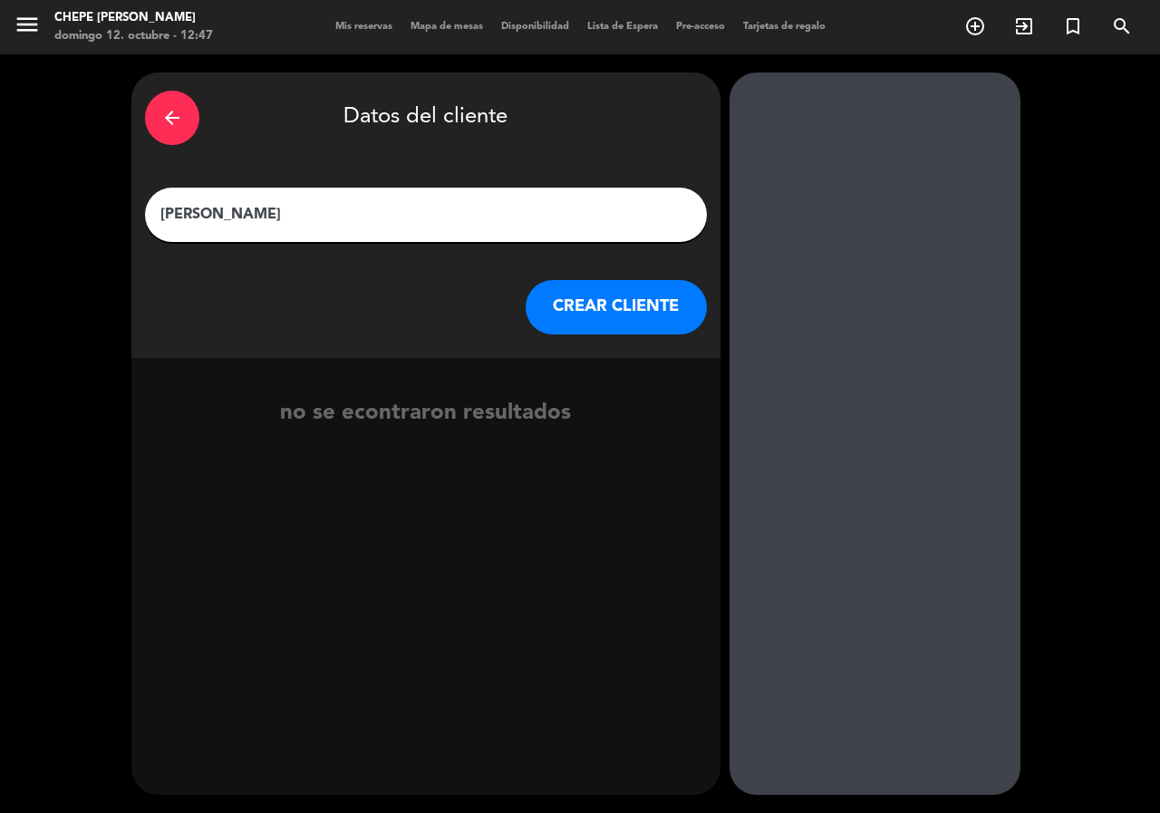
type input "[PERSON_NAME]"
click at [606, 320] on button "CREAR CLIENTE" at bounding box center [616, 307] width 181 height 54
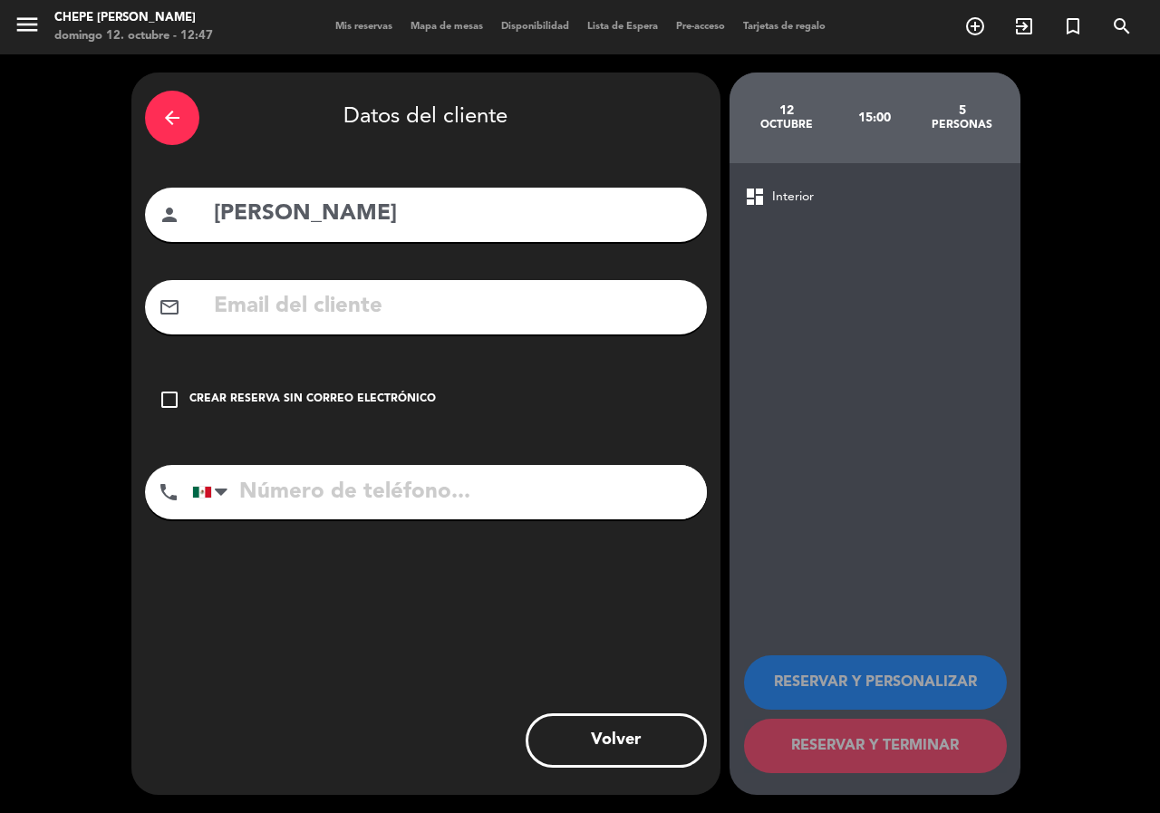
click at [159, 406] on icon "check_box_outline_blank" at bounding box center [170, 400] width 22 height 22
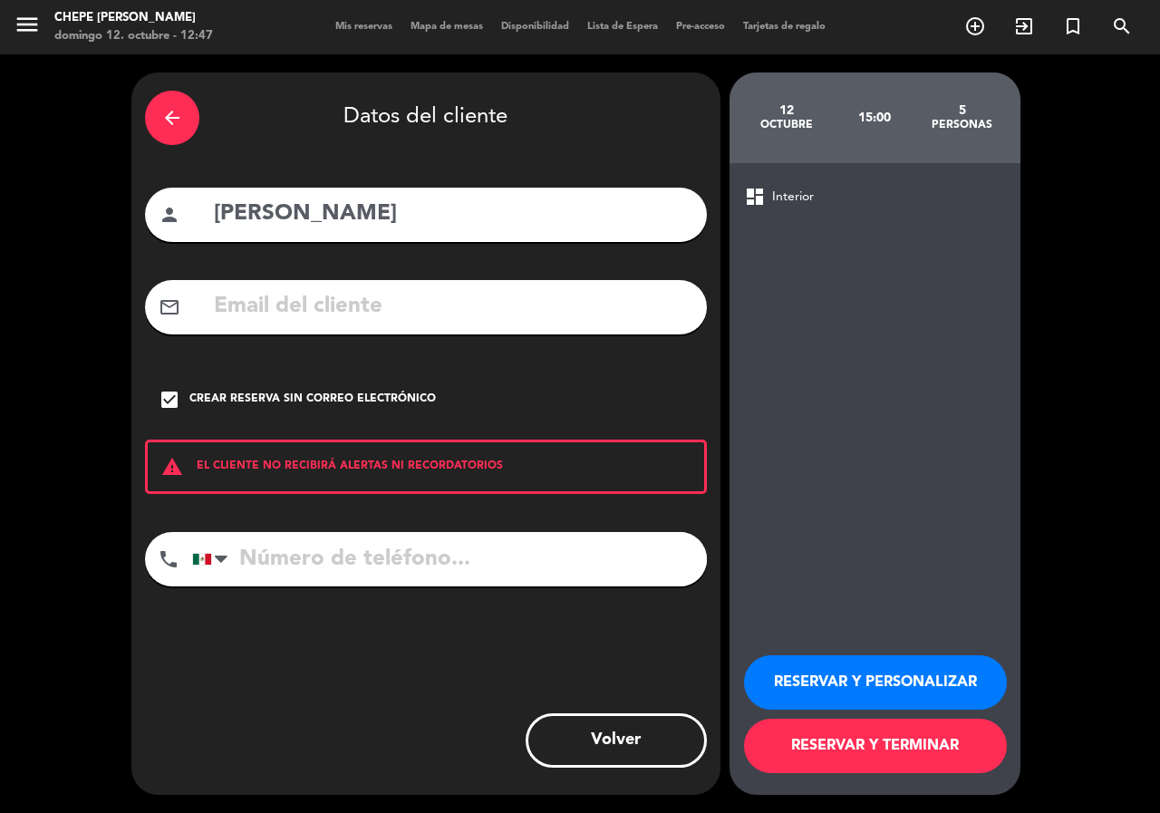
click at [290, 558] on input "tel" at bounding box center [449, 559] width 515 height 54
type input "3141095726"
click at [872, 672] on button "RESERVAR Y PERSONALIZAR" at bounding box center [875, 682] width 263 height 54
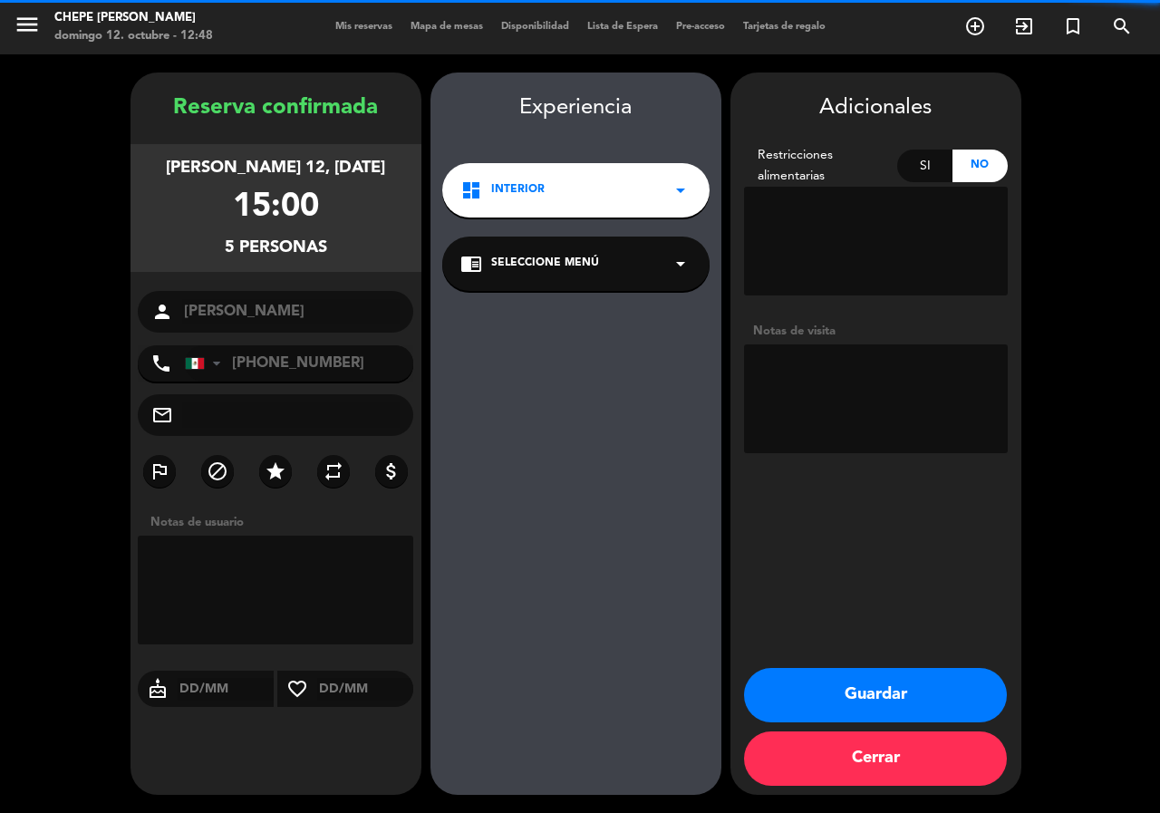
click at [888, 399] on textarea at bounding box center [876, 398] width 264 height 109
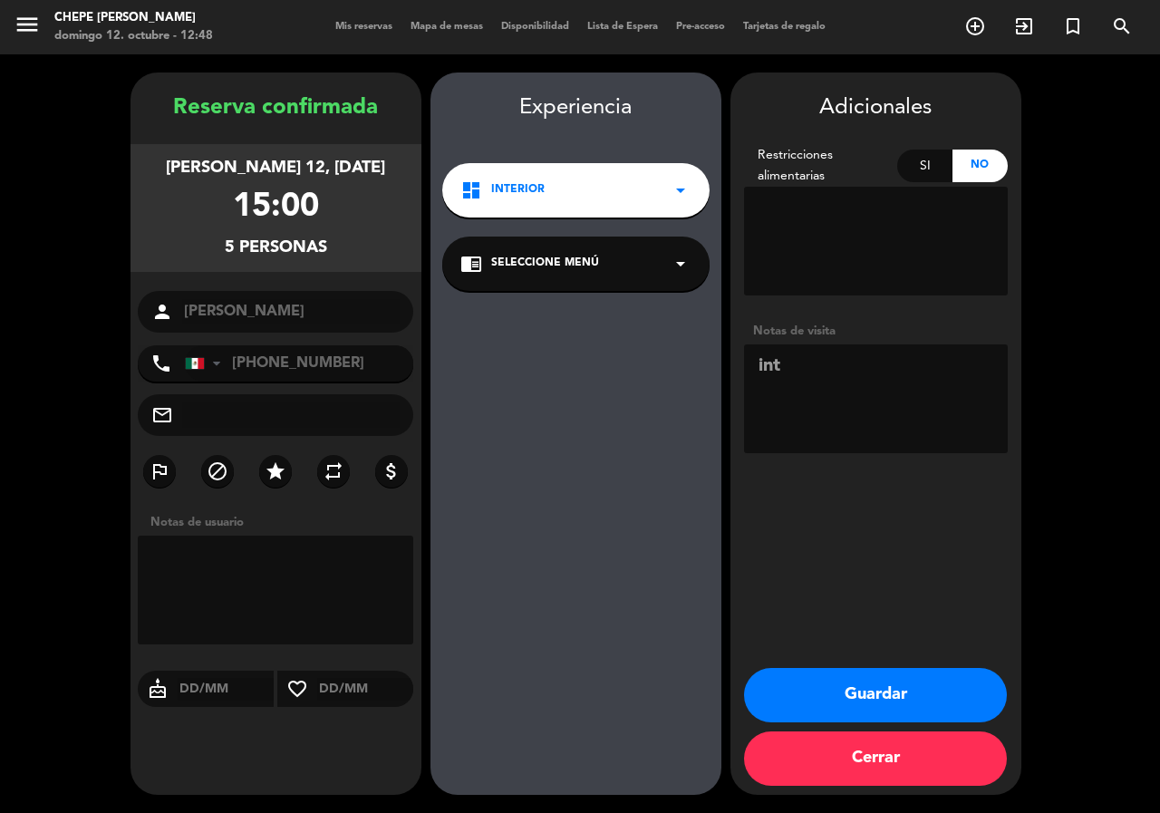
type textarea "int"
click at [824, 681] on button "Guardar" at bounding box center [875, 695] width 263 height 54
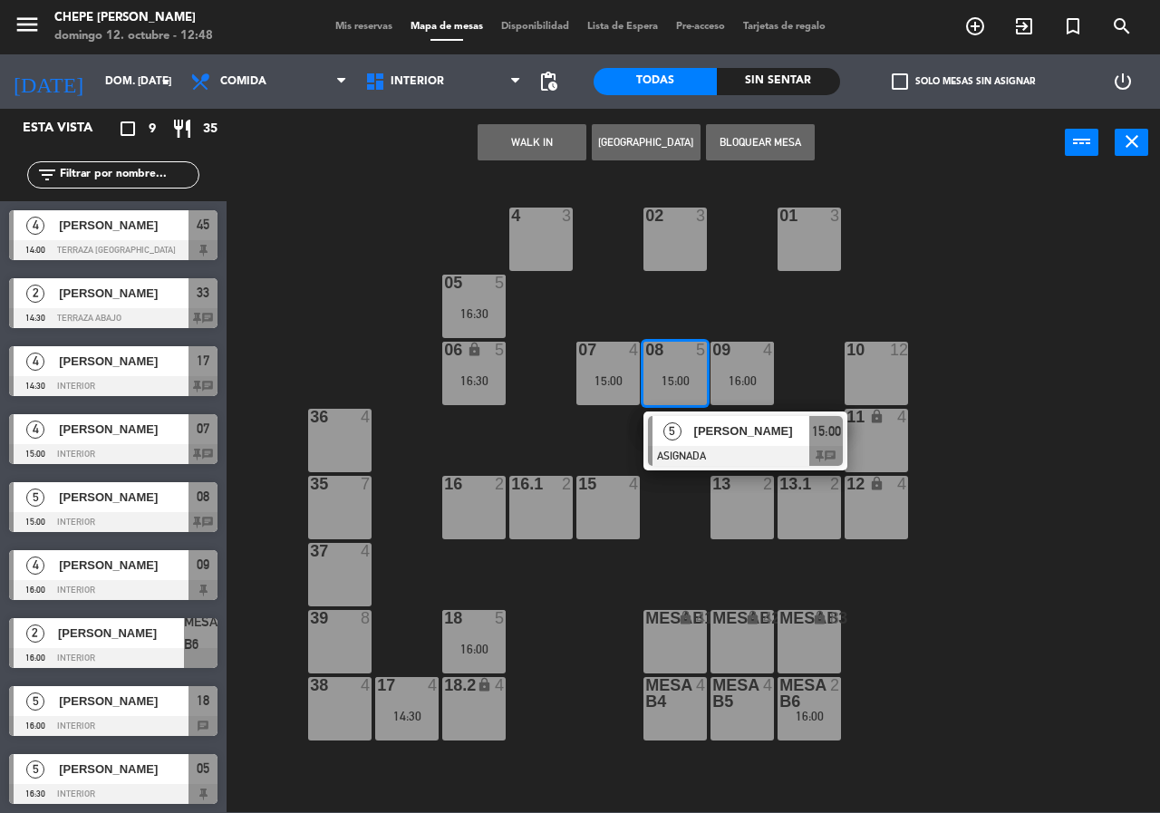
click at [1028, 490] on div "02 3 4 3 01 3 05 5 16:30 06 lock 5 16:30 07 4 15:00 09 4 16:00 10 12 08 5 15:00…" at bounding box center [699, 494] width 922 height 636
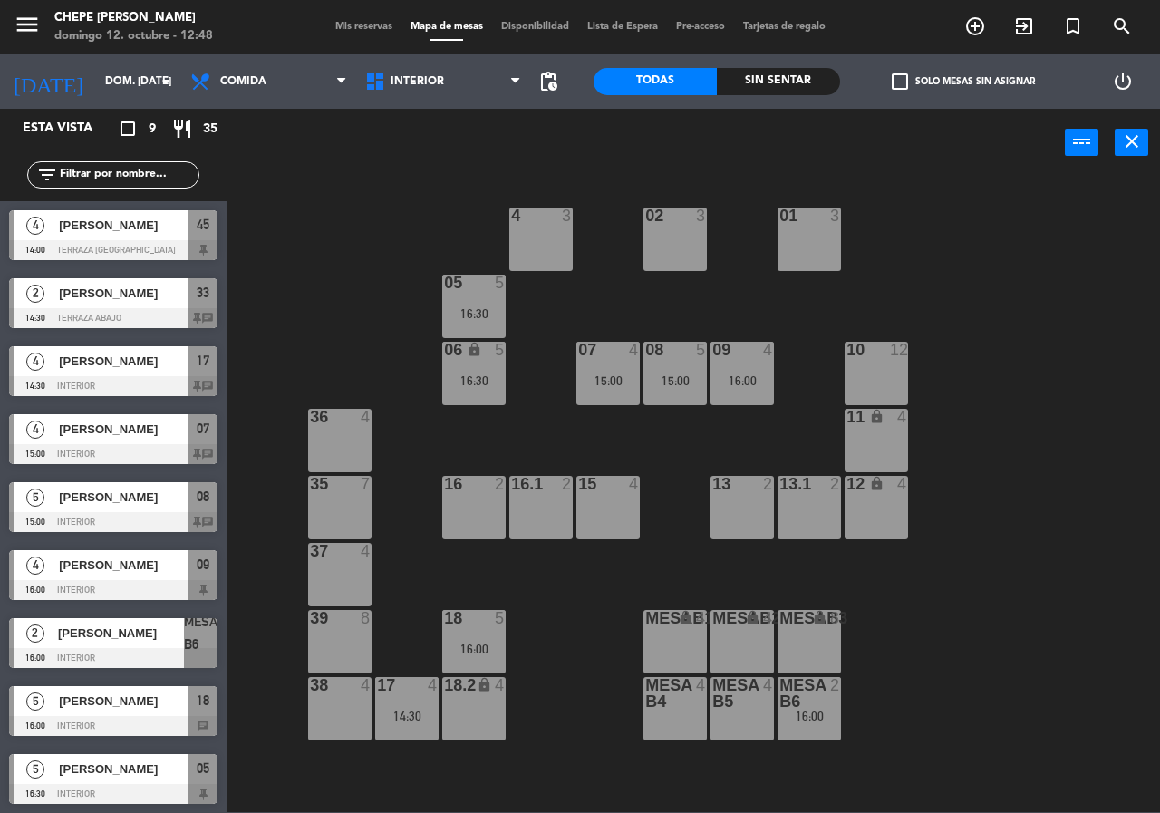
click at [817, 720] on div "16:00" at bounding box center [809, 716] width 63 height 13
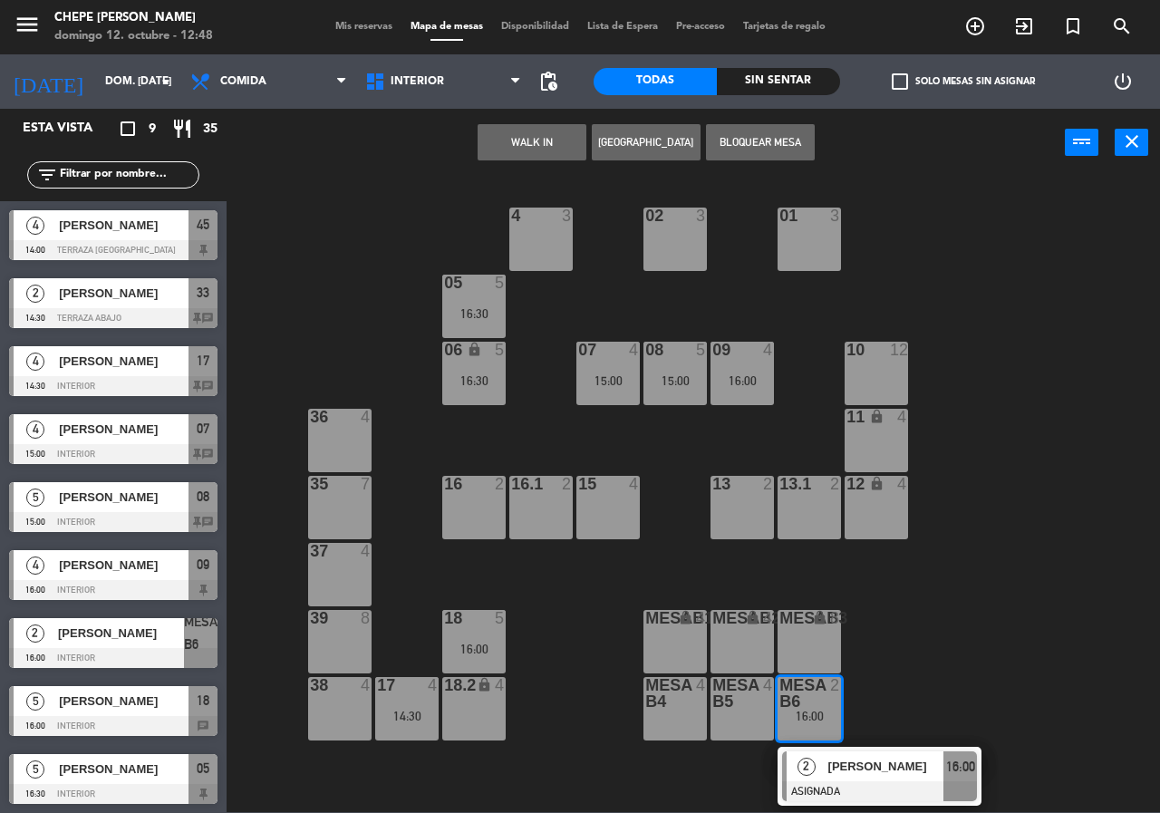
click at [876, 781] on div at bounding box center [879, 791] width 195 height 20
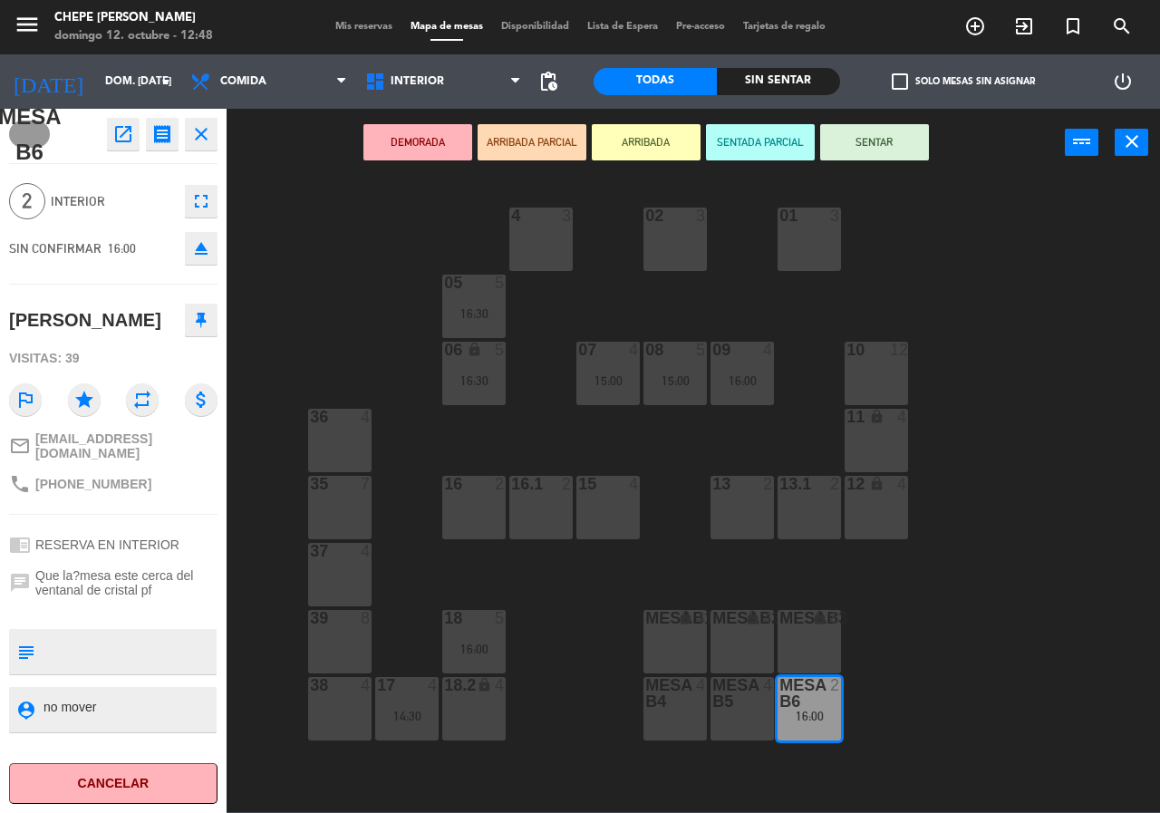
click at [653, 236] on div "02 3" at bounding box center [675, 239] width 63 height 63
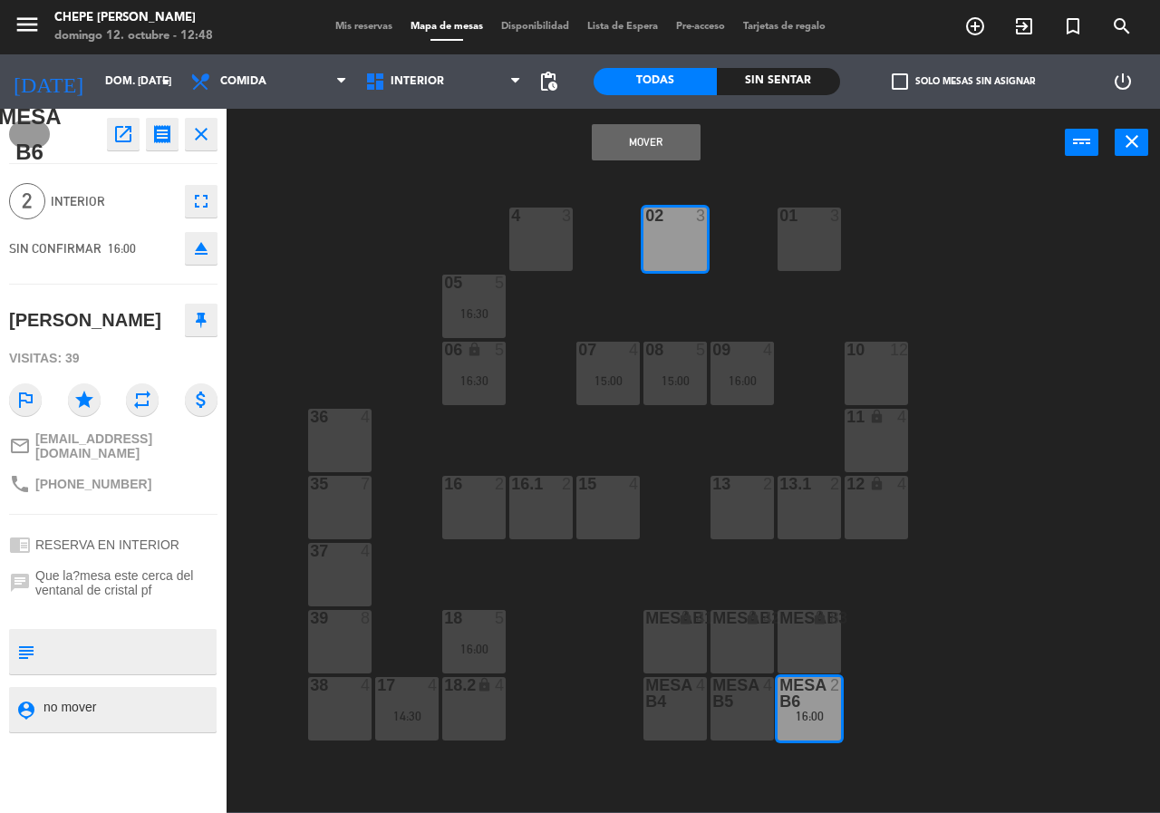
click at [673, 169] on div "Mover power_input close" at bounding box center [646, 143] width 839 height 69
click at [662, 146] on button "Mover" at bounding box center [646, 142] width 109 height 36
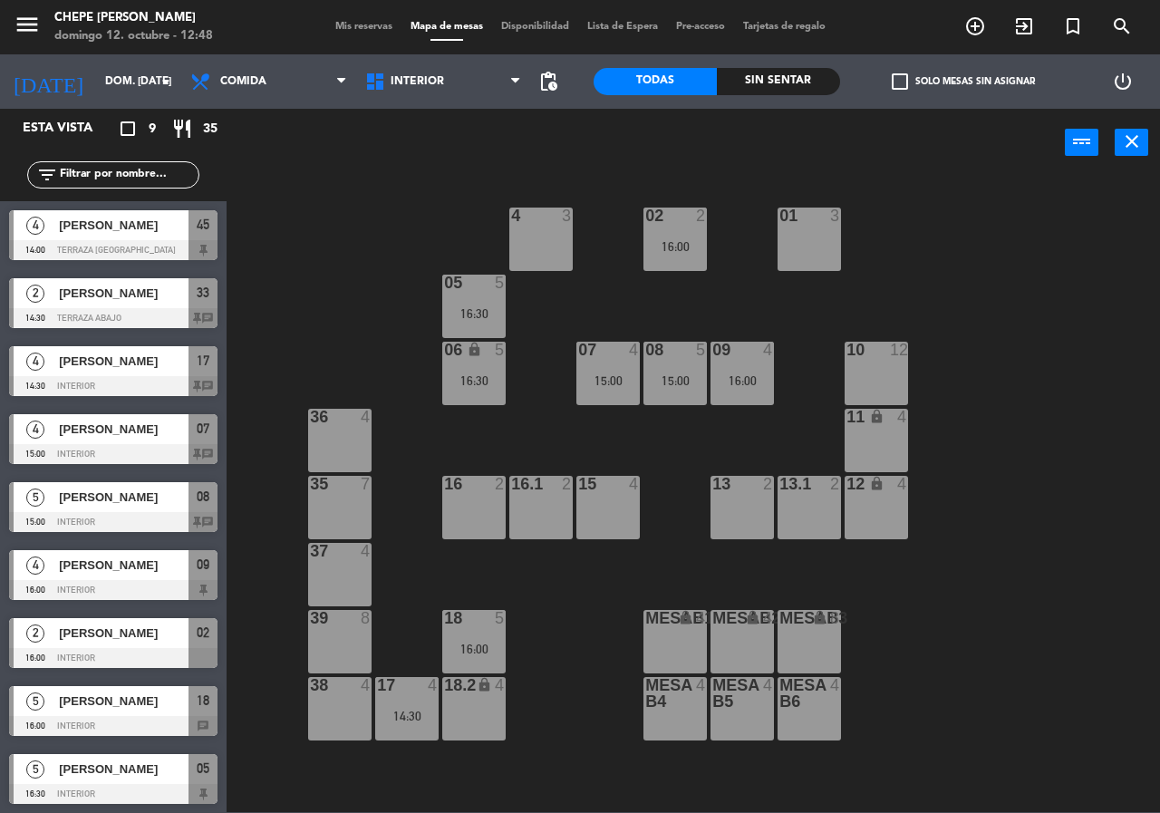
scroll to position [2, 0]
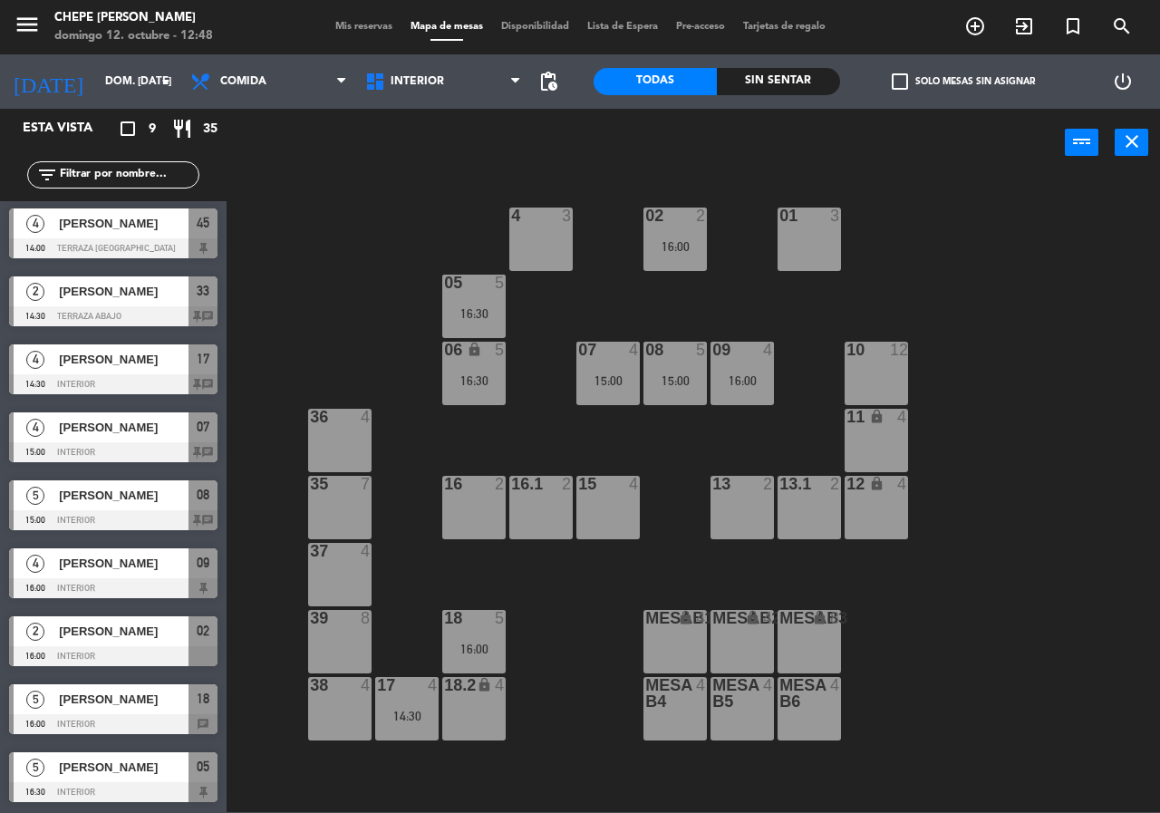
click at [686, 243] on div "16:00" at bounding box center [675, 246] width 63 height 13
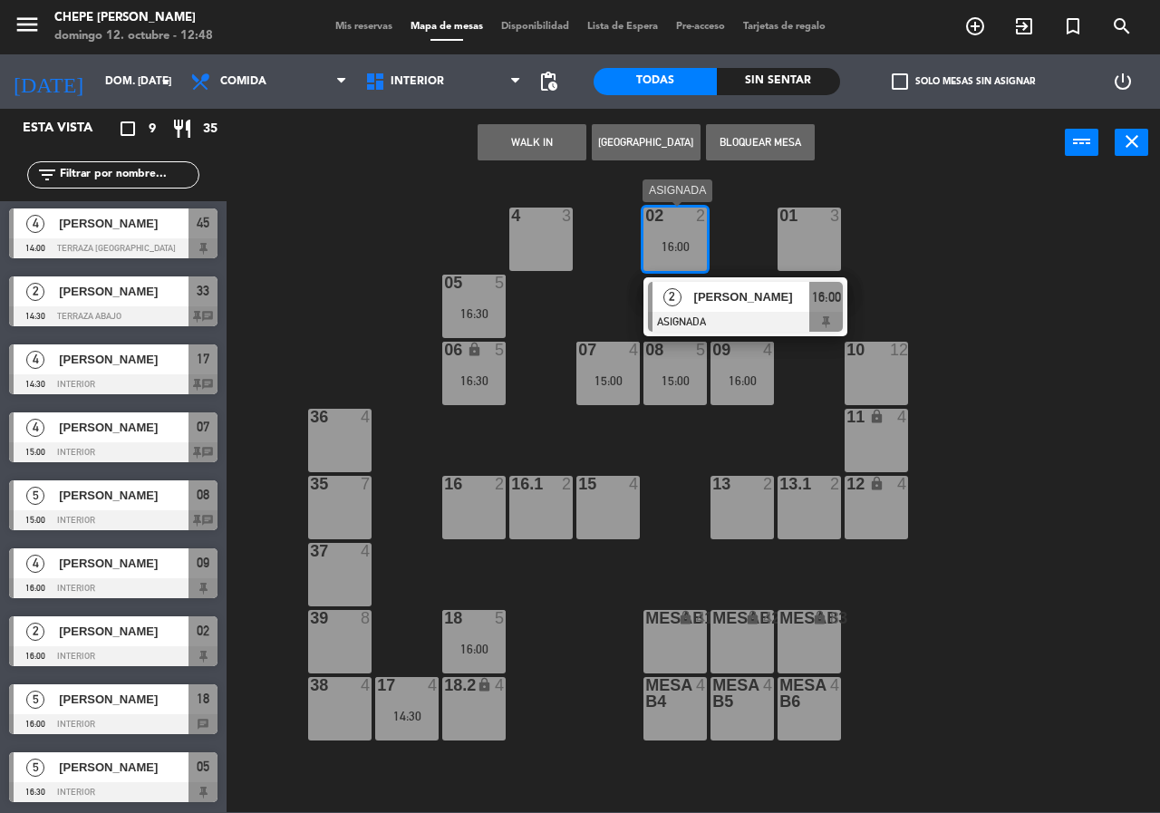
click at [771, 297] on span "[PERSON_NAME]" at bounding box center [752, 296] width 116 height 19
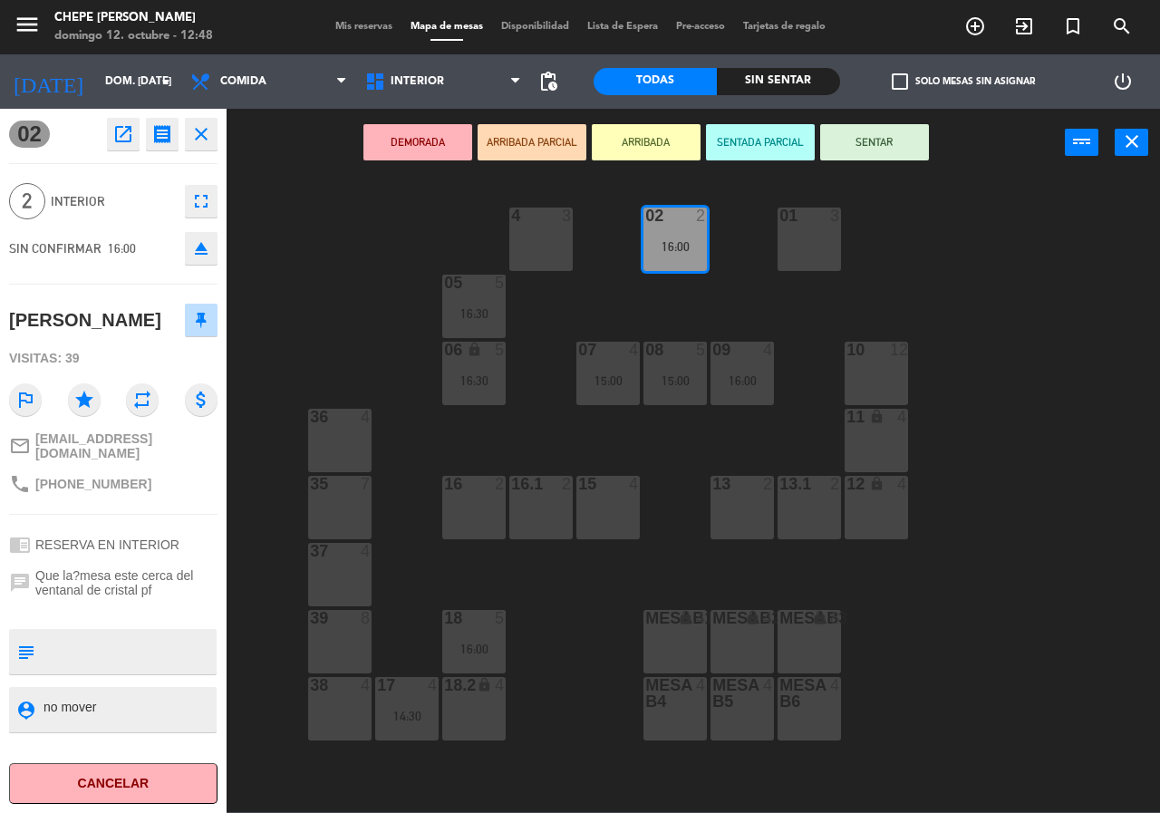
click at [118, 127] on icon "open_in_new" at bounding box center [123, 134] width 22 height 22
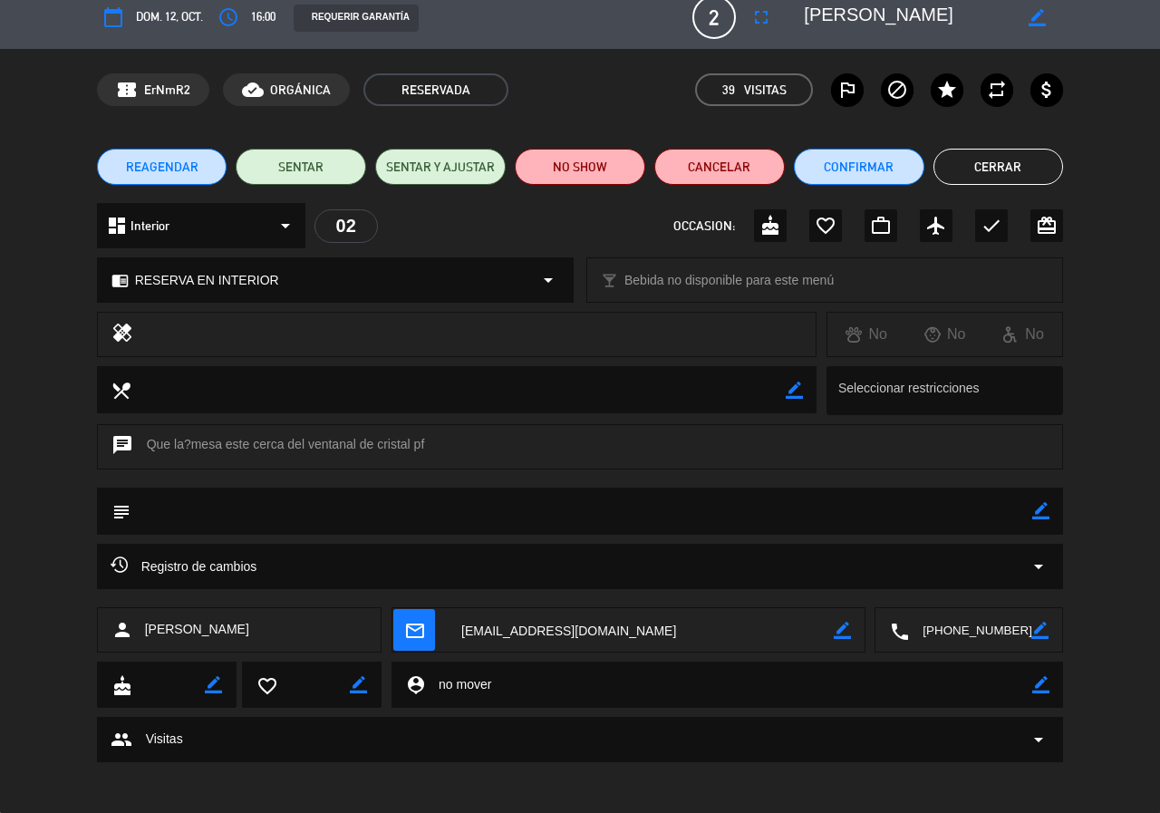
scroll to position [18, 0]
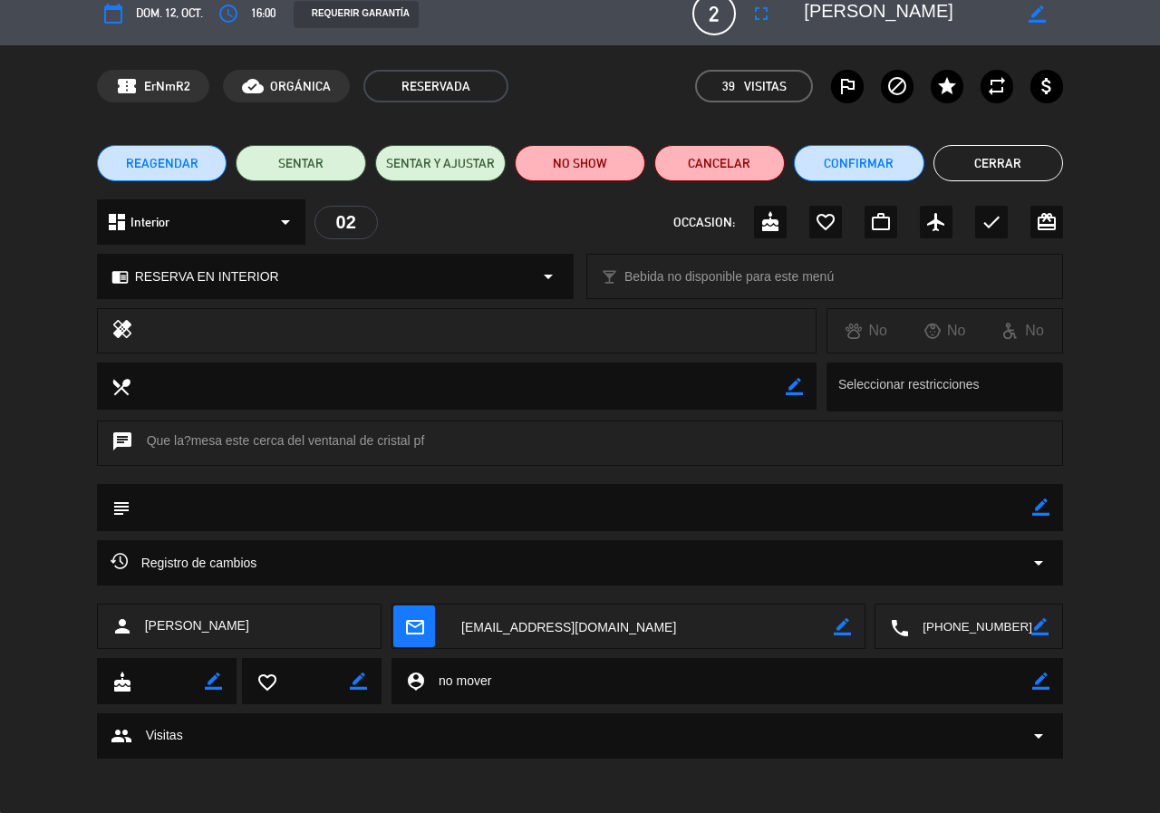
click at [541, 500] on textarea at bounding box center [582, 507] width 903 height 46
click at [1034, 505] on icon "border_color" at bounding box center [1041, 507] width 17 height 17
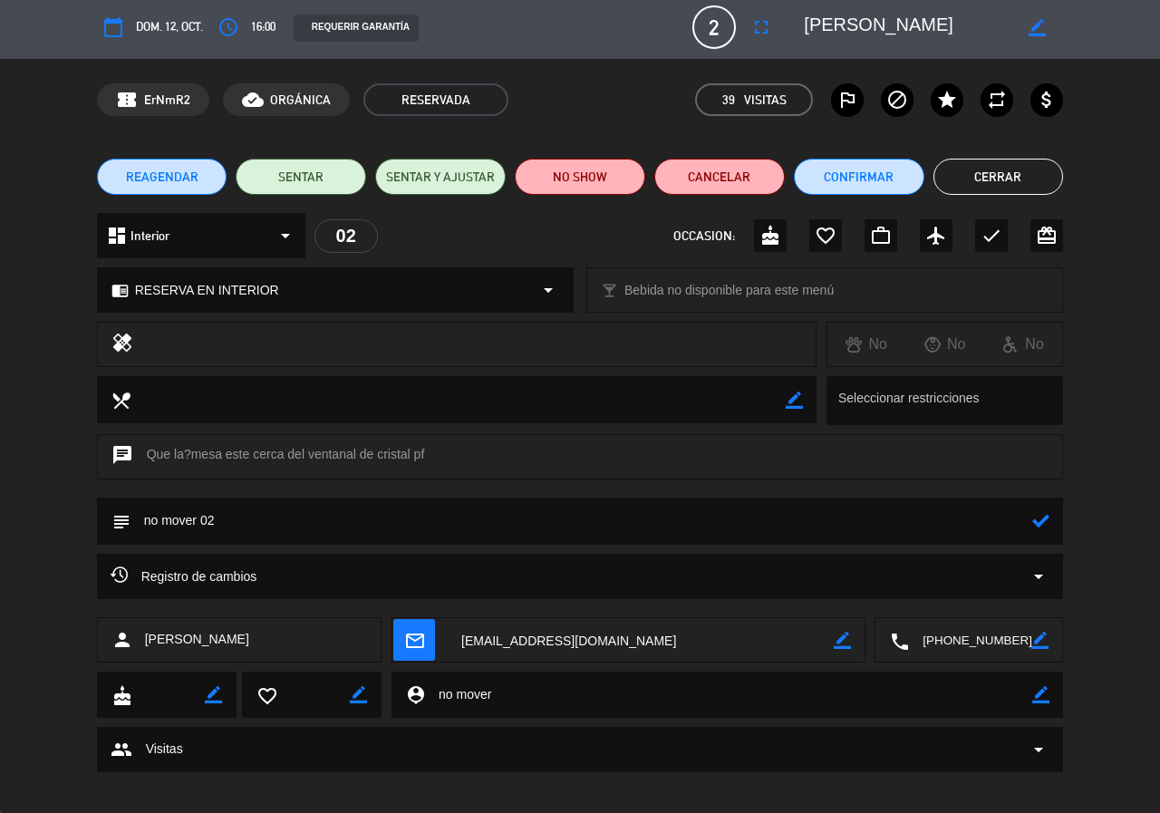
scroll to position [0, 0]
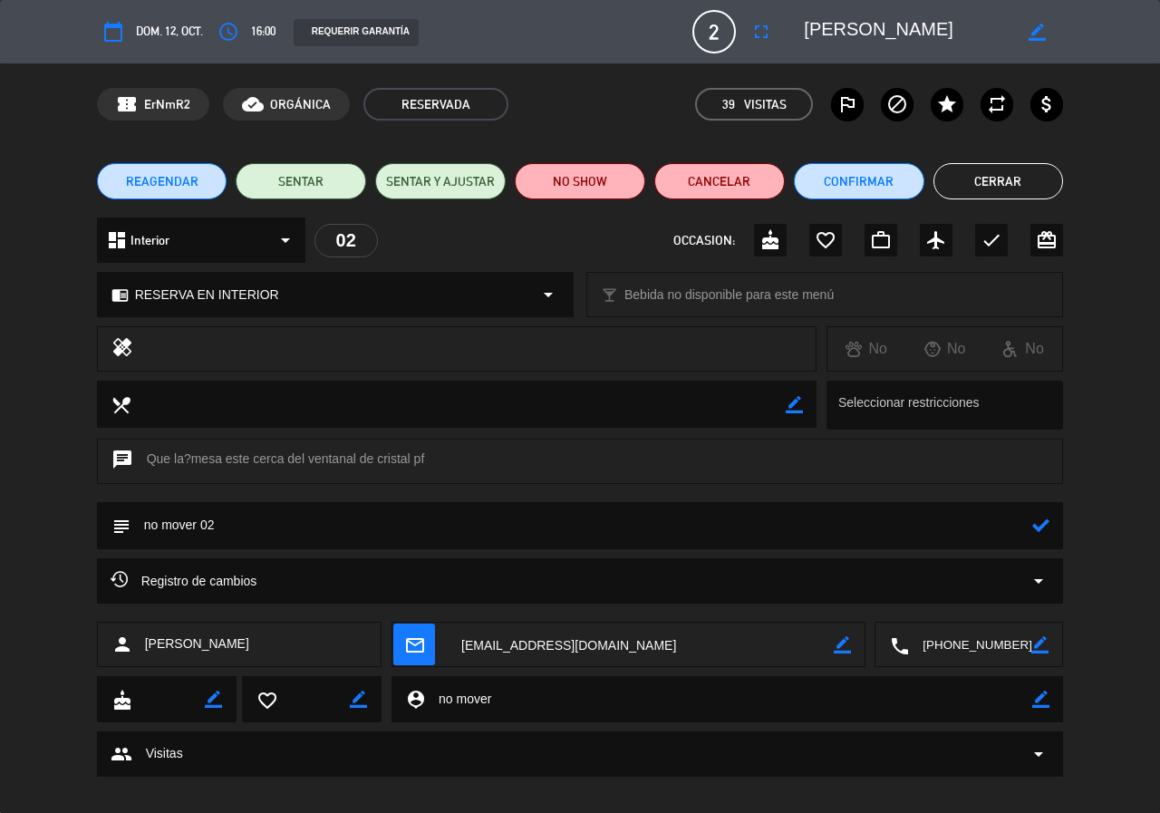
type textarea "no mover 02"
click at [1040, 530] on icon at bounding box center [1041, 525] width 17 height 17
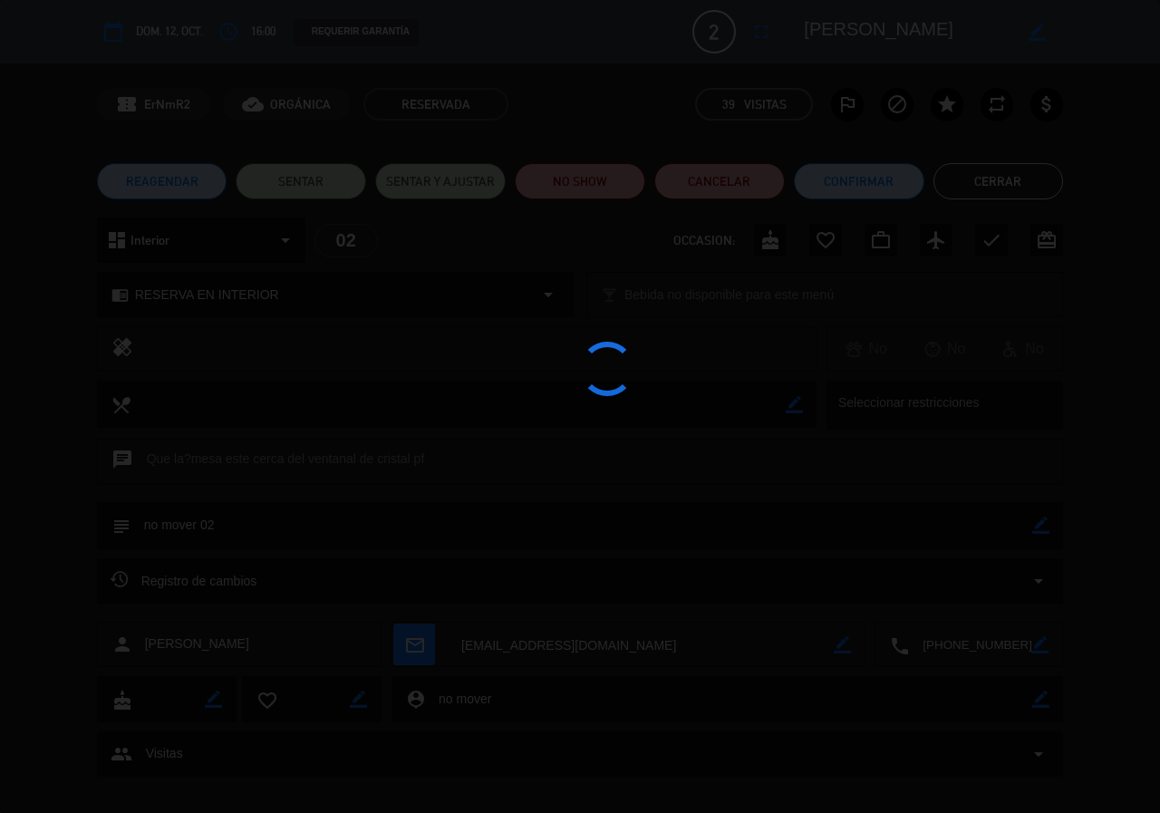
type textarea "no mover 02"
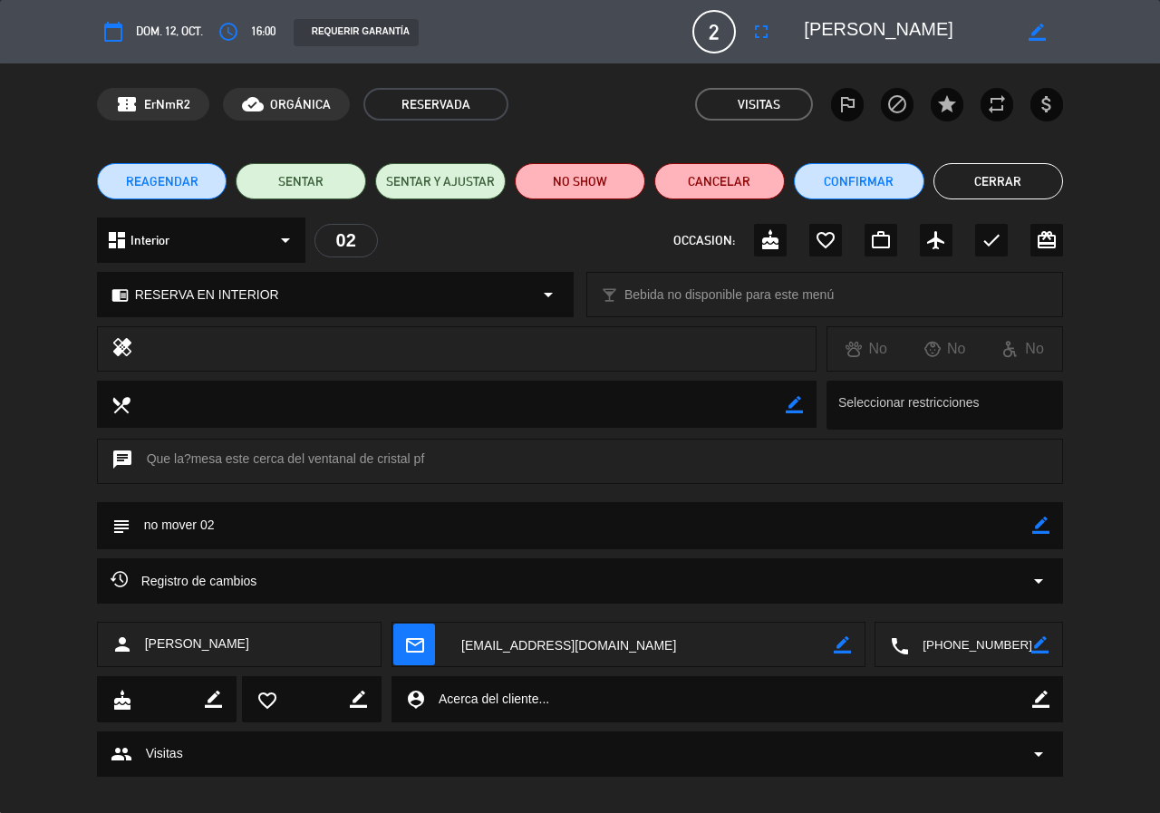
click at [979, 186] on button "Cerrar" at bounding box center [999, 181] width 131 height 36
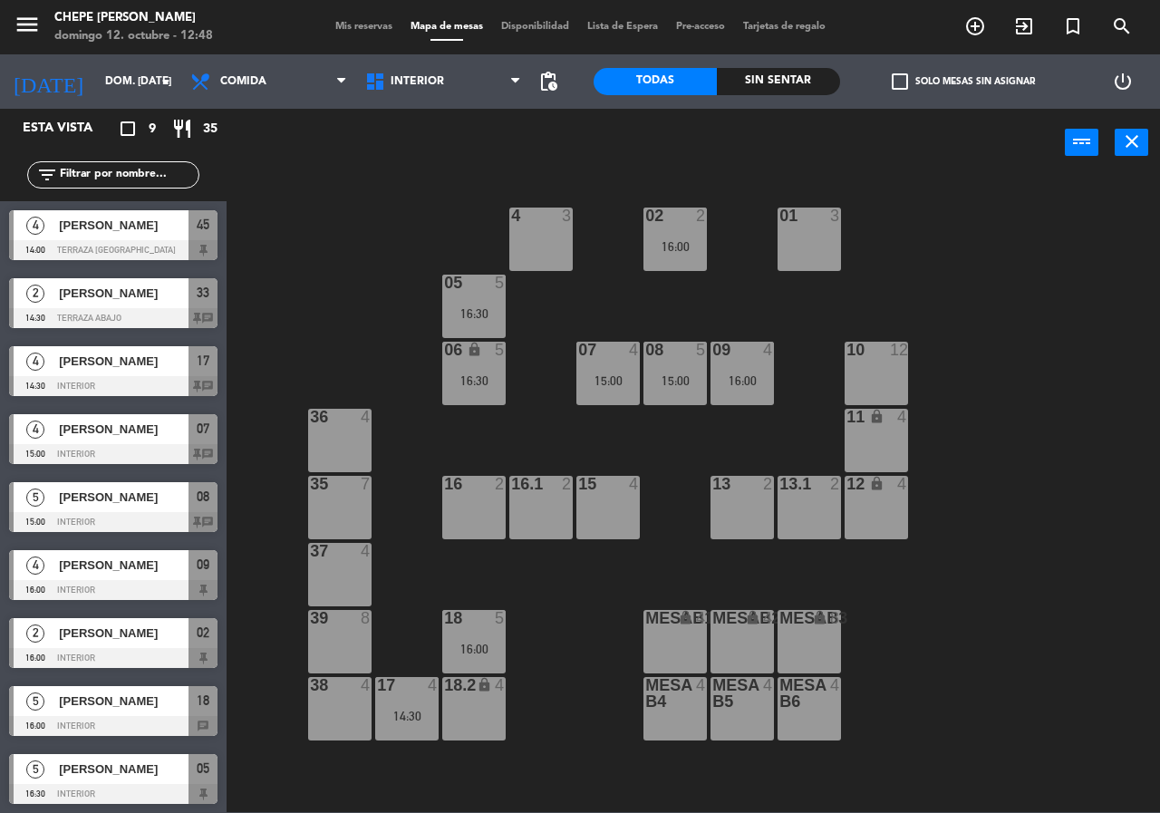
scroll to position [2, 0]
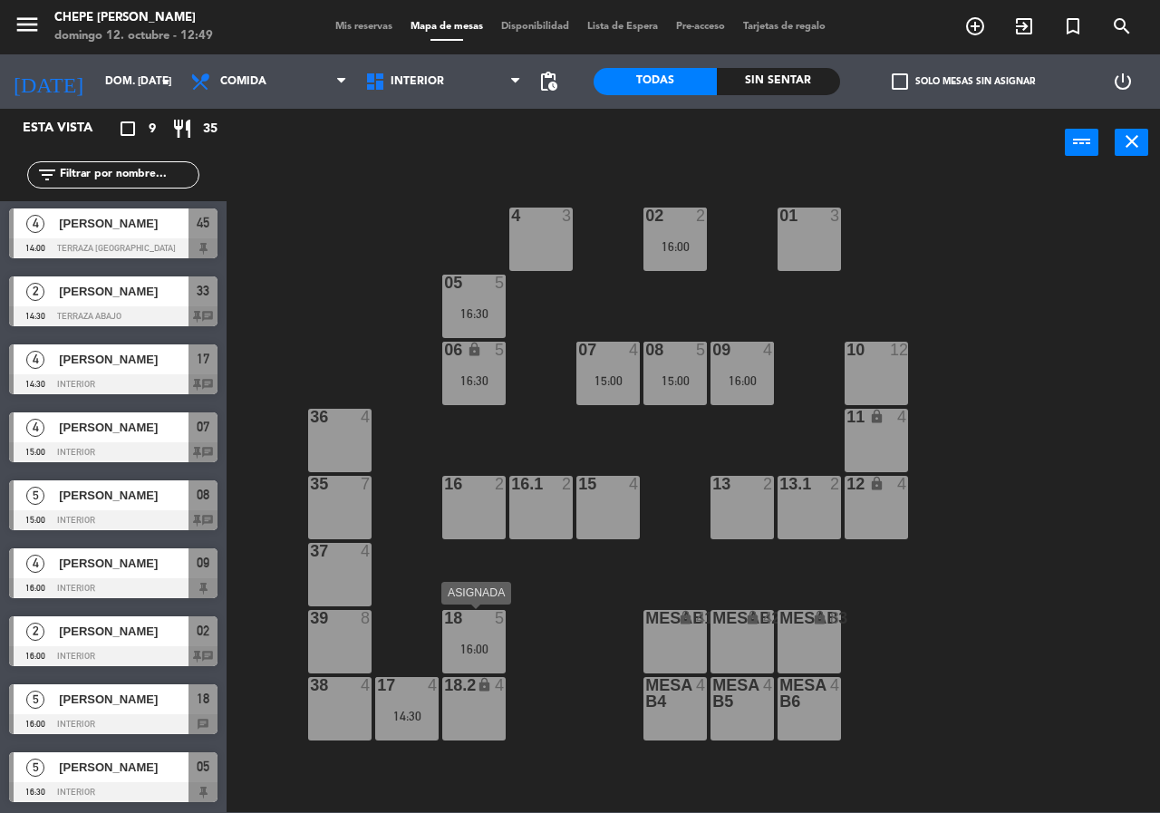
click at [477, 654] on div "16:00" at bounding box center [473, 649] width 63 height 13
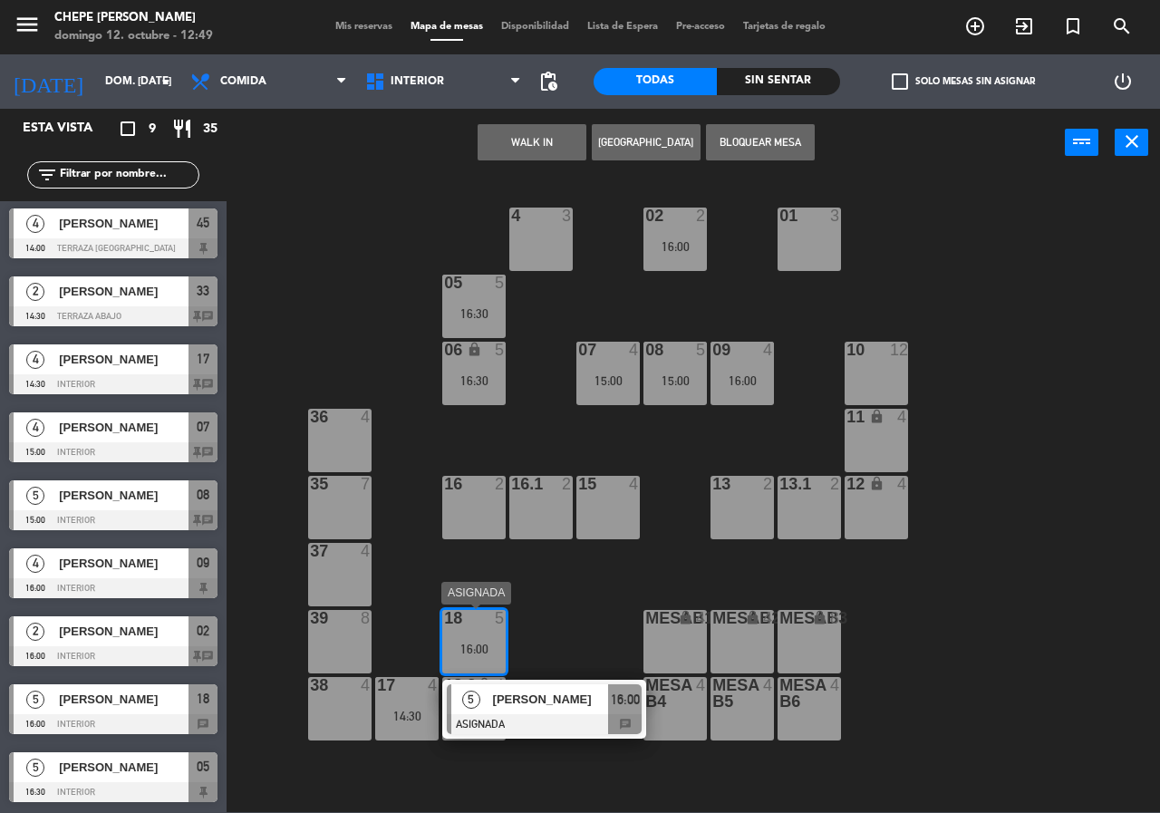
click at [487, 700] on div "5" at bounding box center [470, 699] width 39 height 30
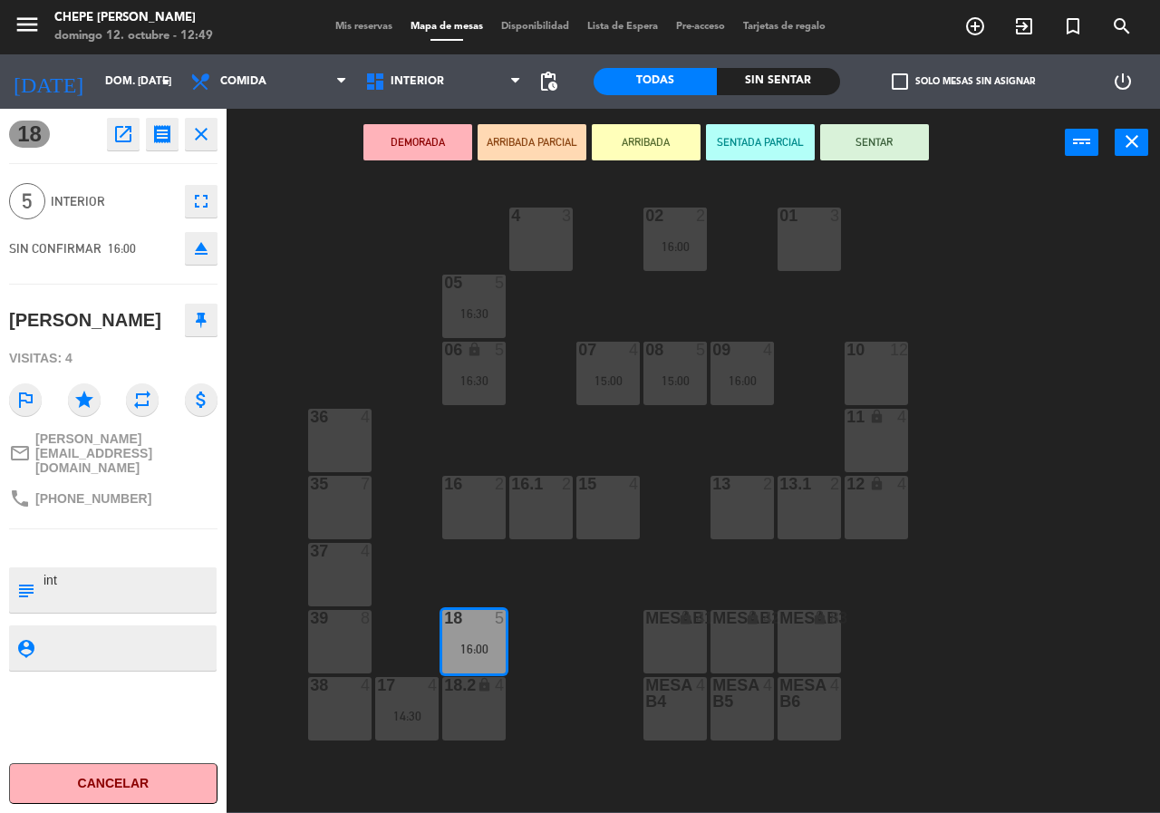
click at [476, 709] on div "18.2 lock 4" at bounding box center [473, 708] width 63 height 63
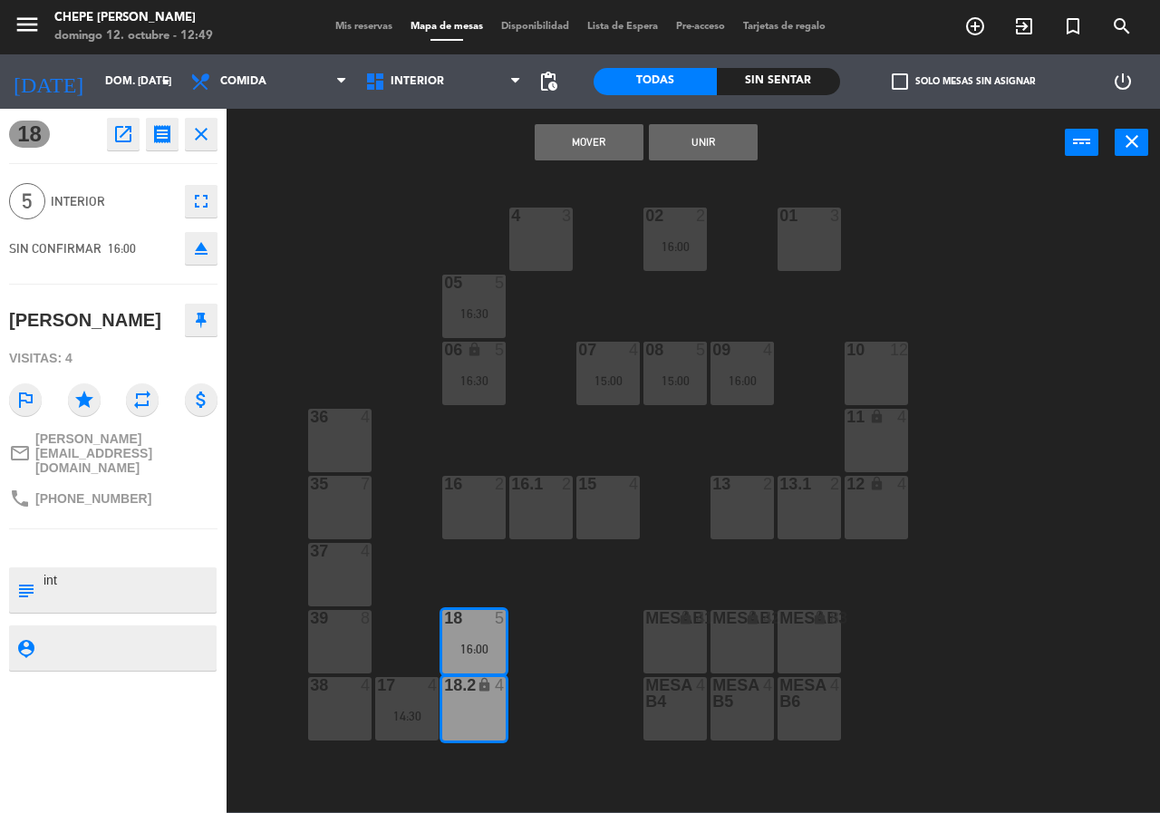
click at [725, 145] on button "Unir" at bounding box center [703, 142] width 109 height 36
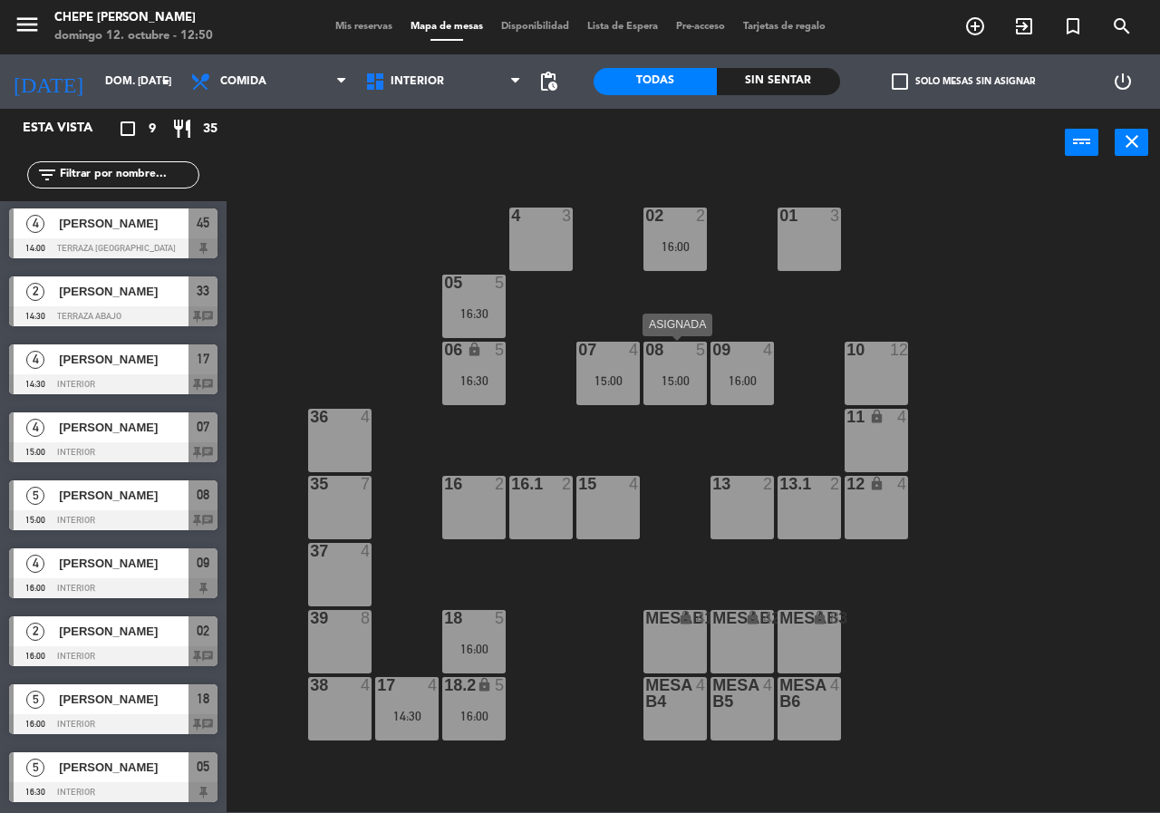
click at [674, 381] on div "15:00" at bounding box center [675, 380] width 63 height 13
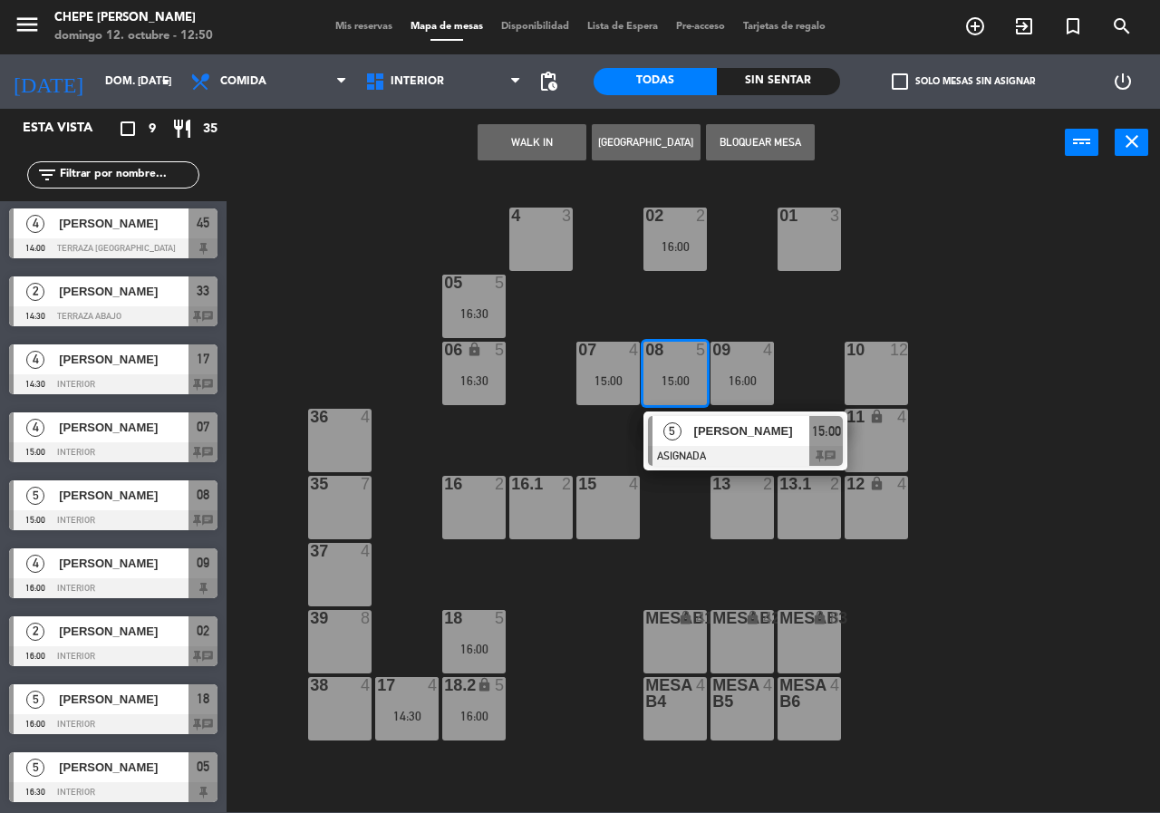
click at [714, 450] on div at bounding box center [745, 456] width 195 height 20
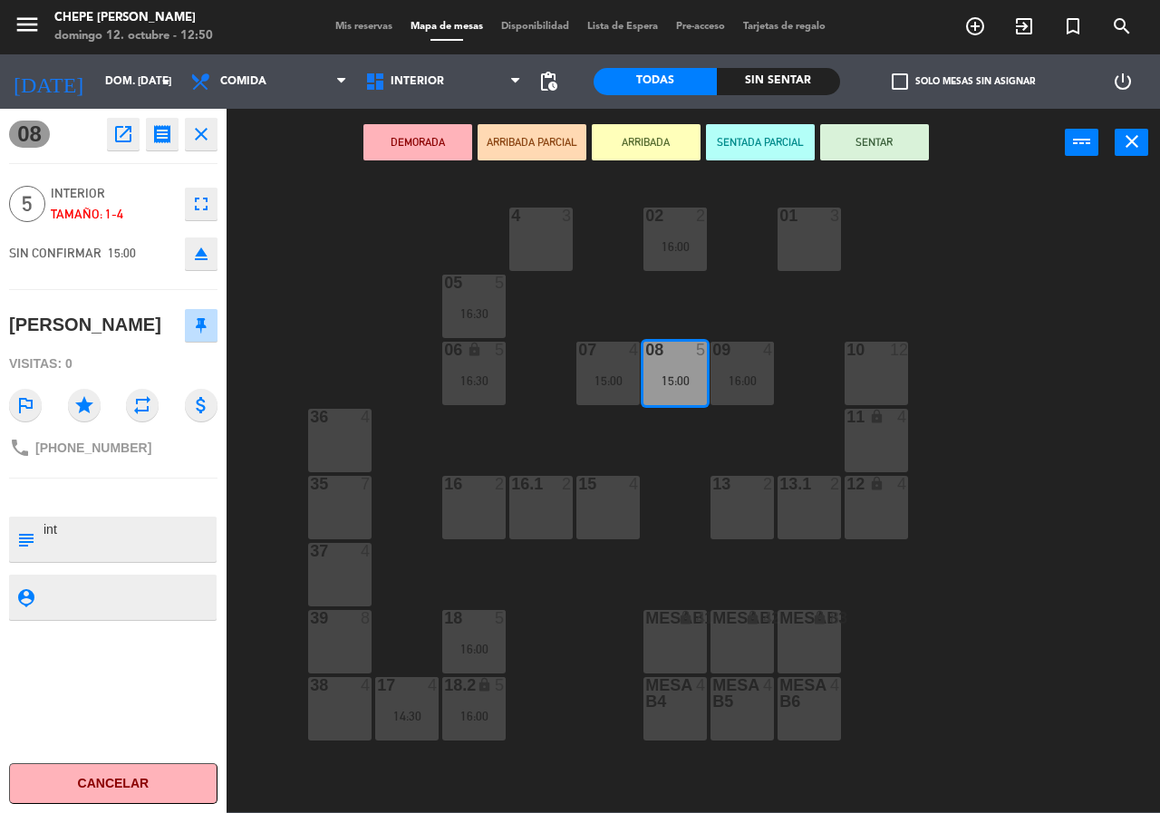
drag, startPoint x: 666, startPoint y: 441, endPoint x: 616, endPoint y: 402, distance: 62.7
click at [664, 437] on div "02 2 16:00 4 3 01 3 05 5 16:30 06 lock 5 16:30 07 4 15:00 09 4 16:00 10 12 08 5…" at bounding box center [699, 494] width 922 height 636
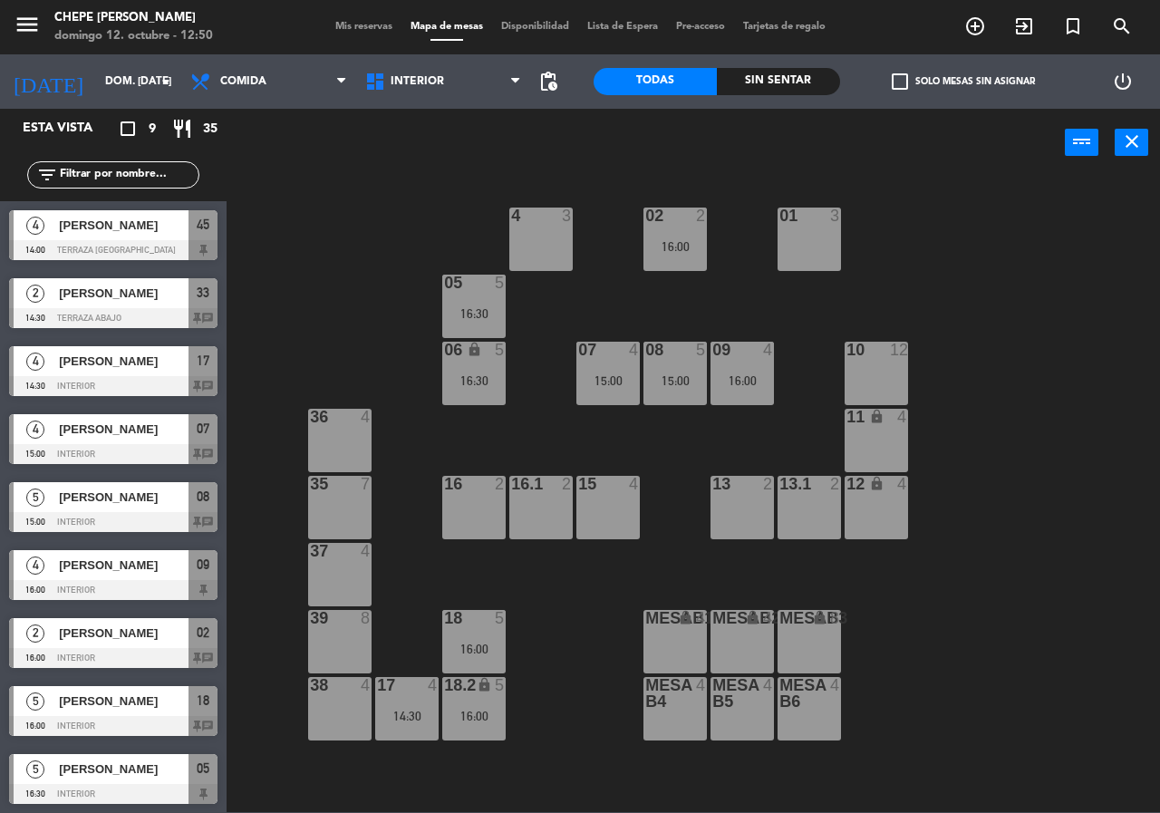
click at [616, 396] on div "07 4 15:00" at bounding box center [608, 373] width 63 height 63
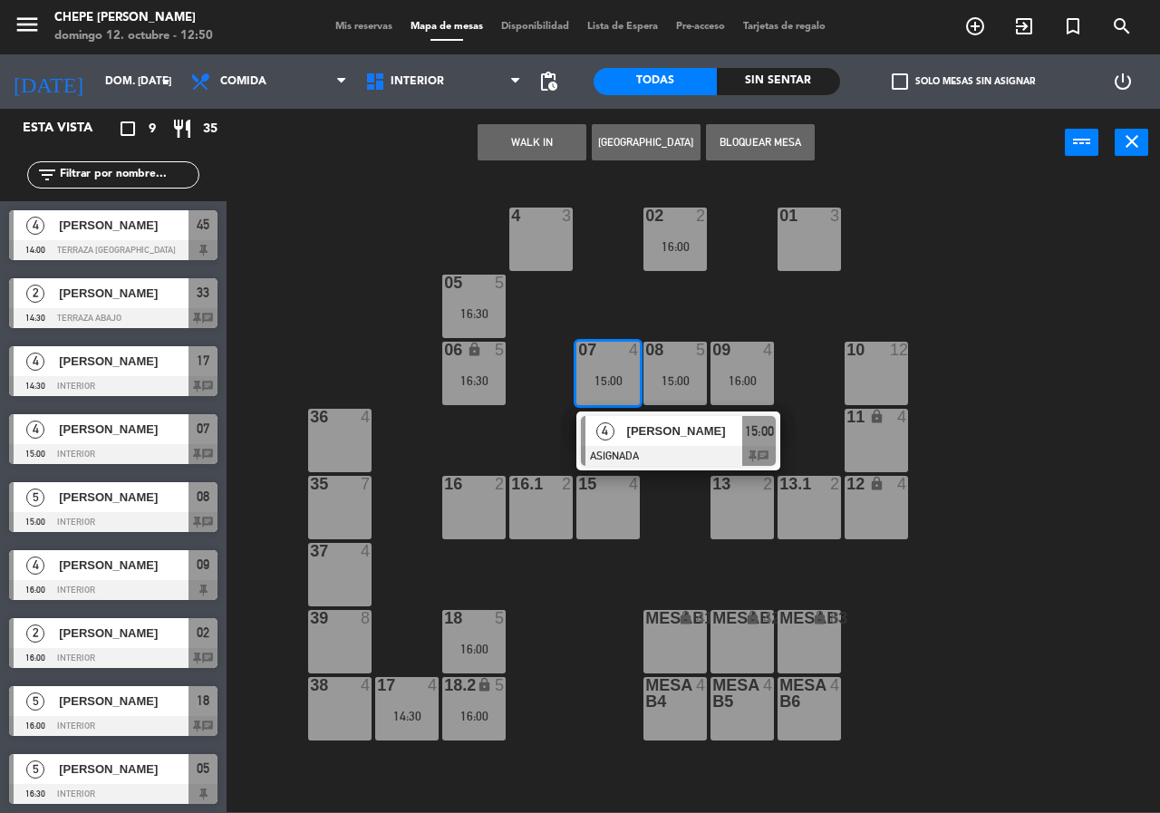
click at [615, 445] on div "4" at bounding box center [605, 431] width 39 height 30
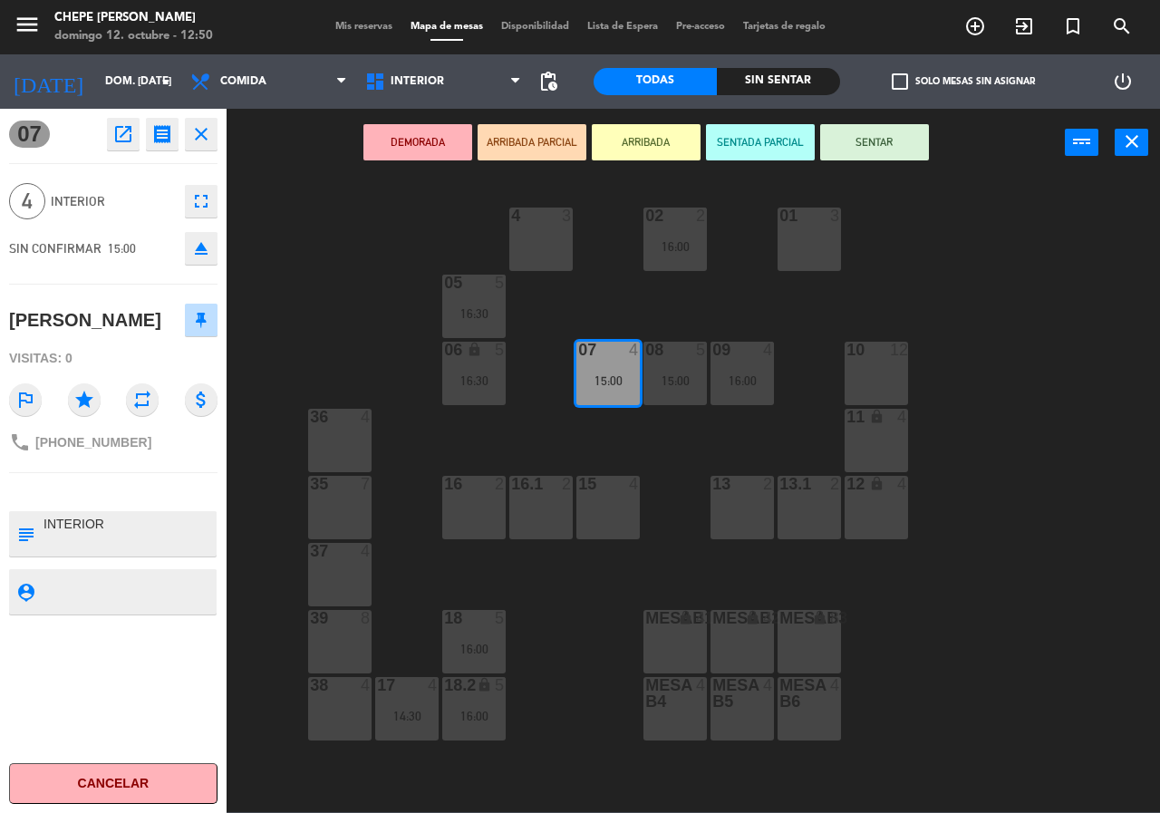
click at [528, 426] on div "02 2 16:00 4 3 01 3 05 5 16:30 06 lock 5 16:30 07 4 15:00 09 4 16:00 10 12 08 5…" at bounding box center [699, 494] width 922 height 636
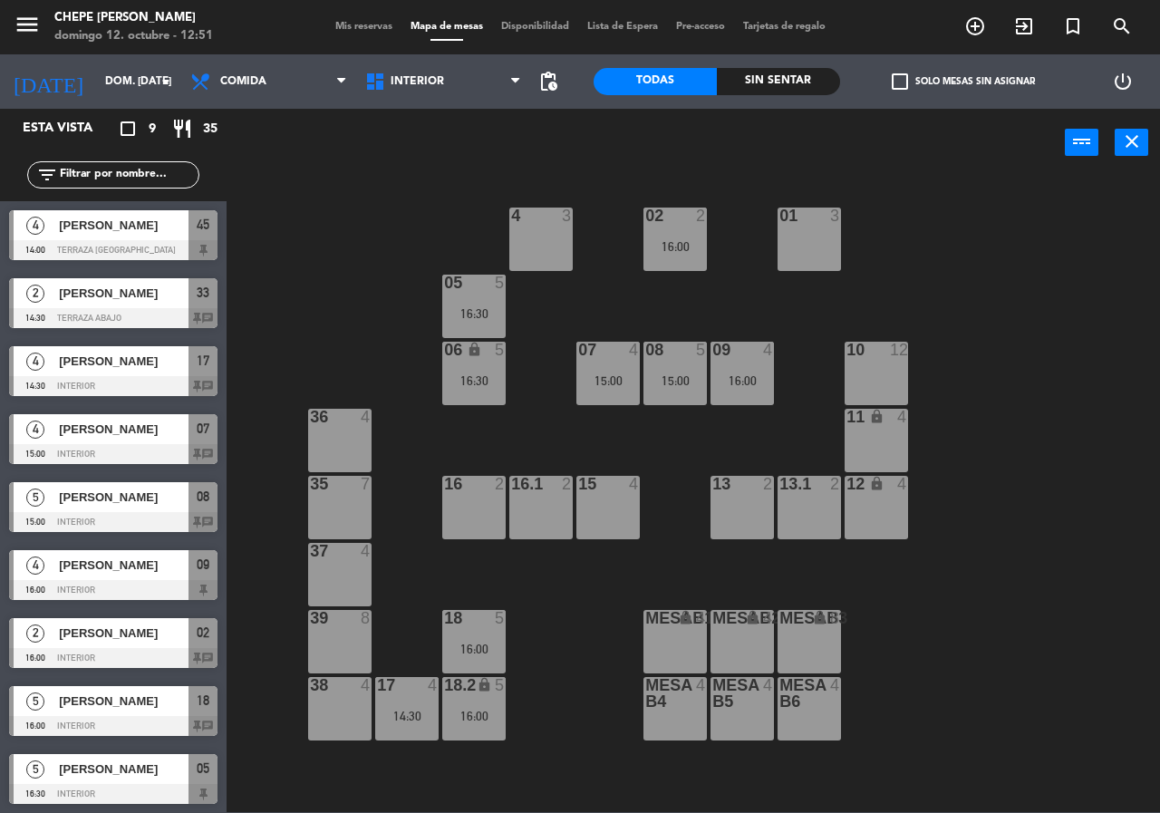
click at [657, 237] on div "02 2 16:00" at bounding box center [675, 239] width 63 height 63
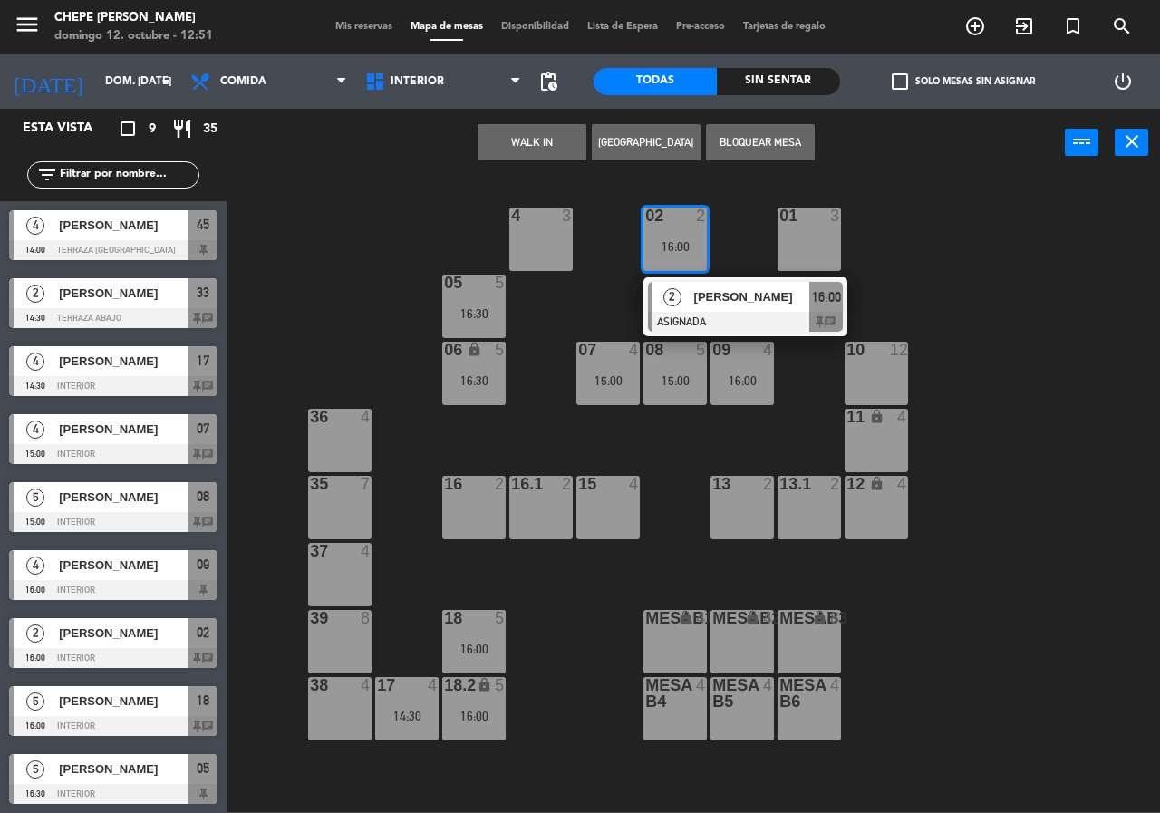
click at [743, 307] on div "[PERSON_NAME]" at bounding box center [752, 297] width 118 height 30
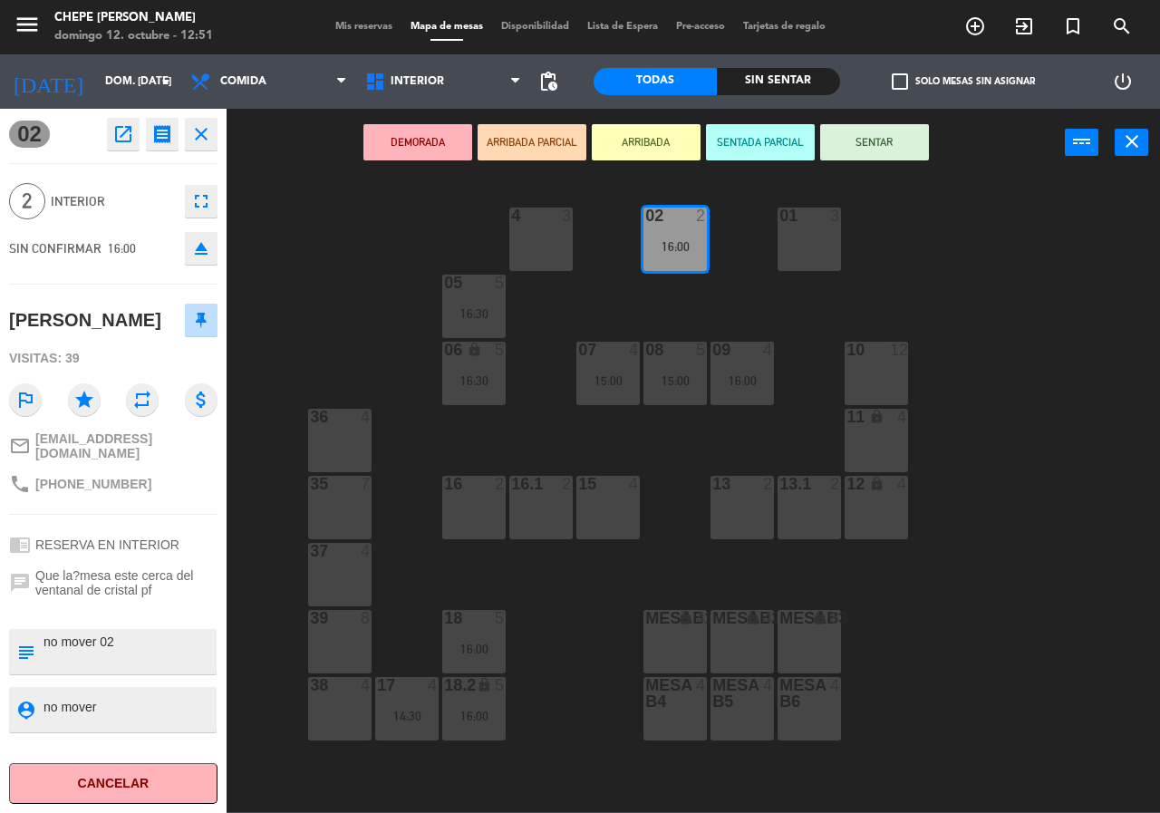
click at [1024, 235] on div "02 2 16:00 4 3 01 3 05 5 16:30 06 lock 5 16:30 07 4 15:00 09 4 16:00 10 12 08 5…" at bounding box center [699, 494] width 922 height 636
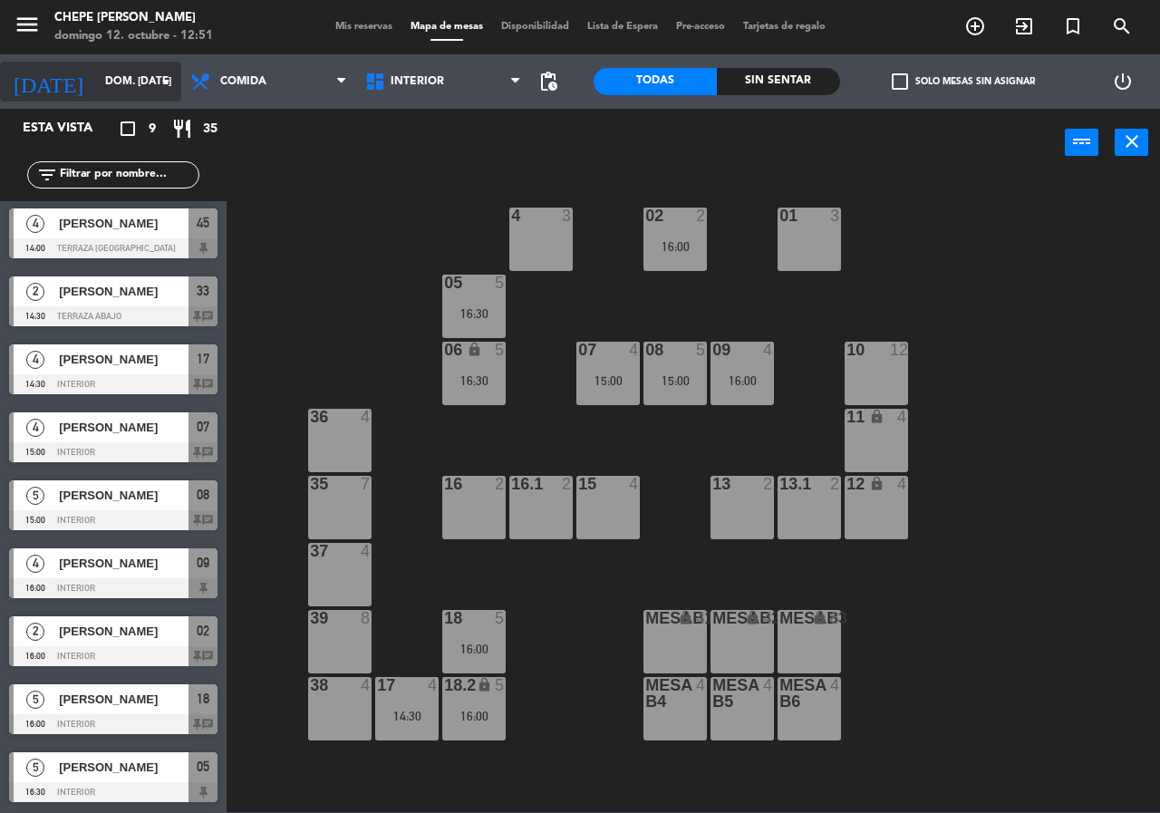
click at [113, 90] on input "dom. [DATE]" at bounding box center [168, 81] width 144 height 31
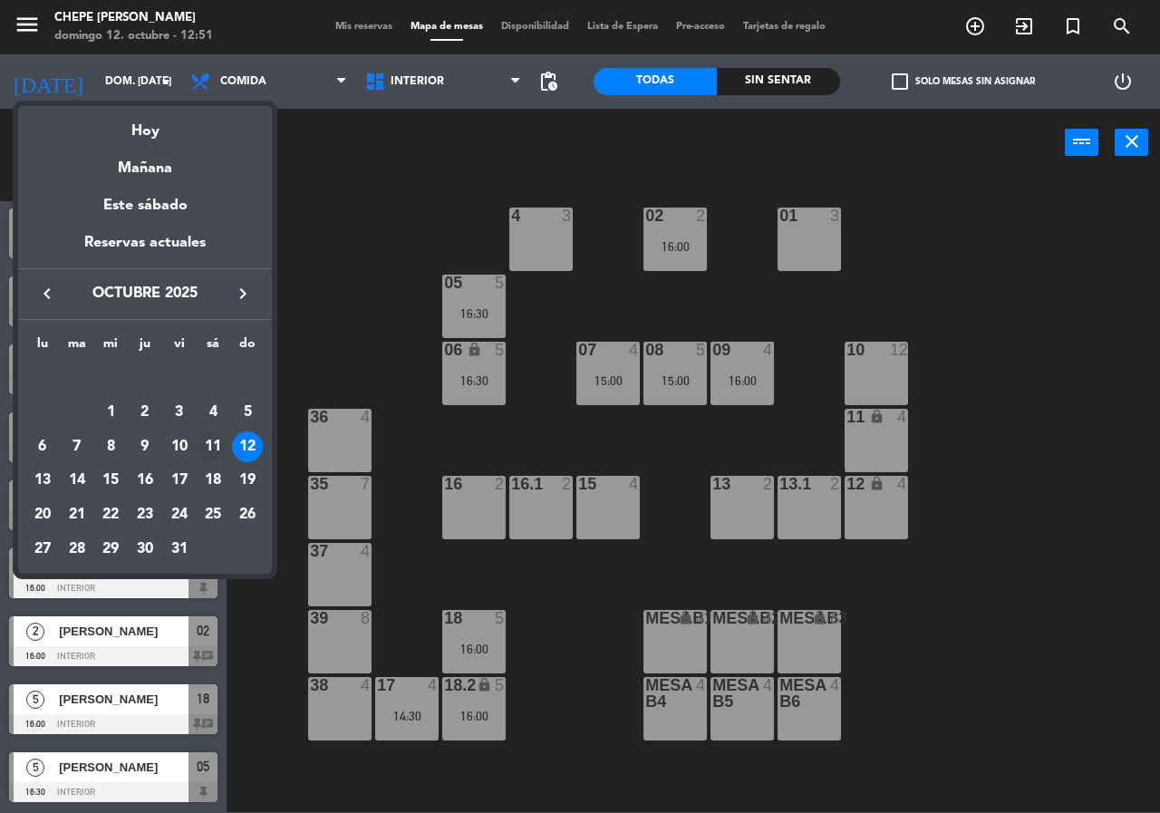
click at [199, 443] on div "11" at bounding box center [213, 447] width 31 height 31
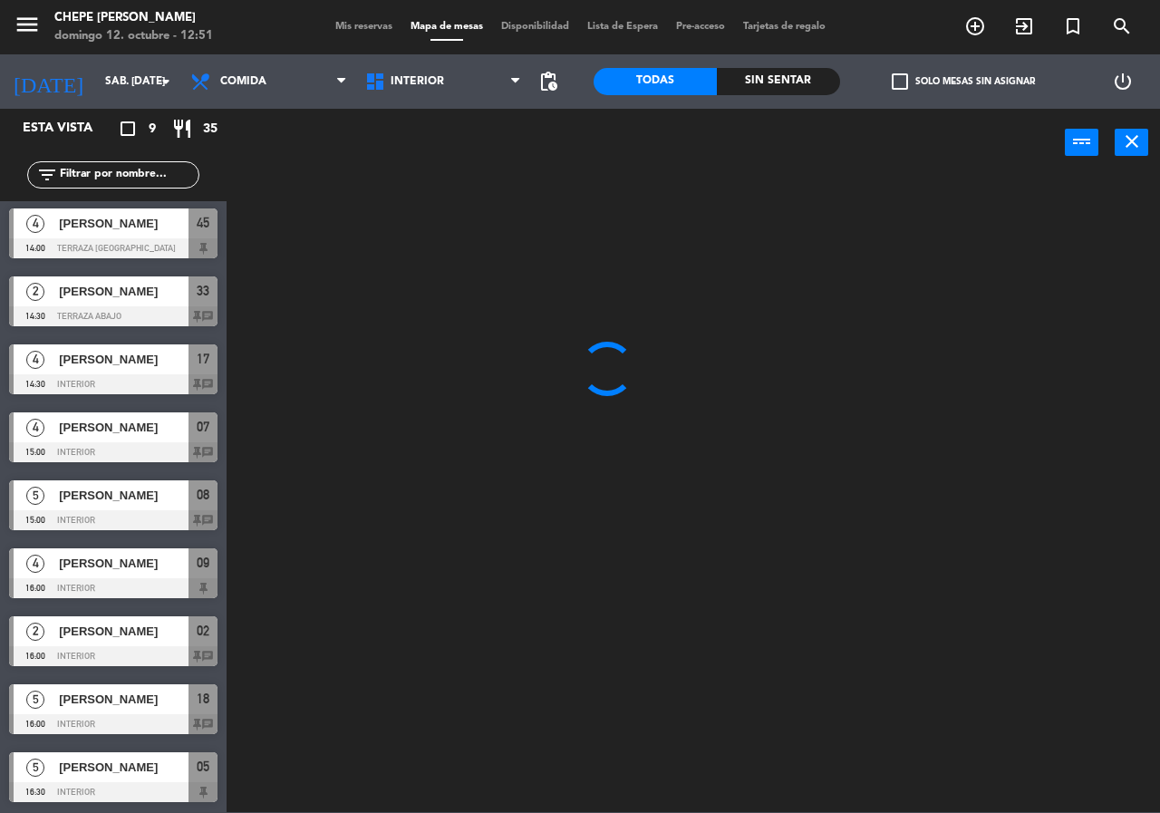
scroll to position [0, 0]
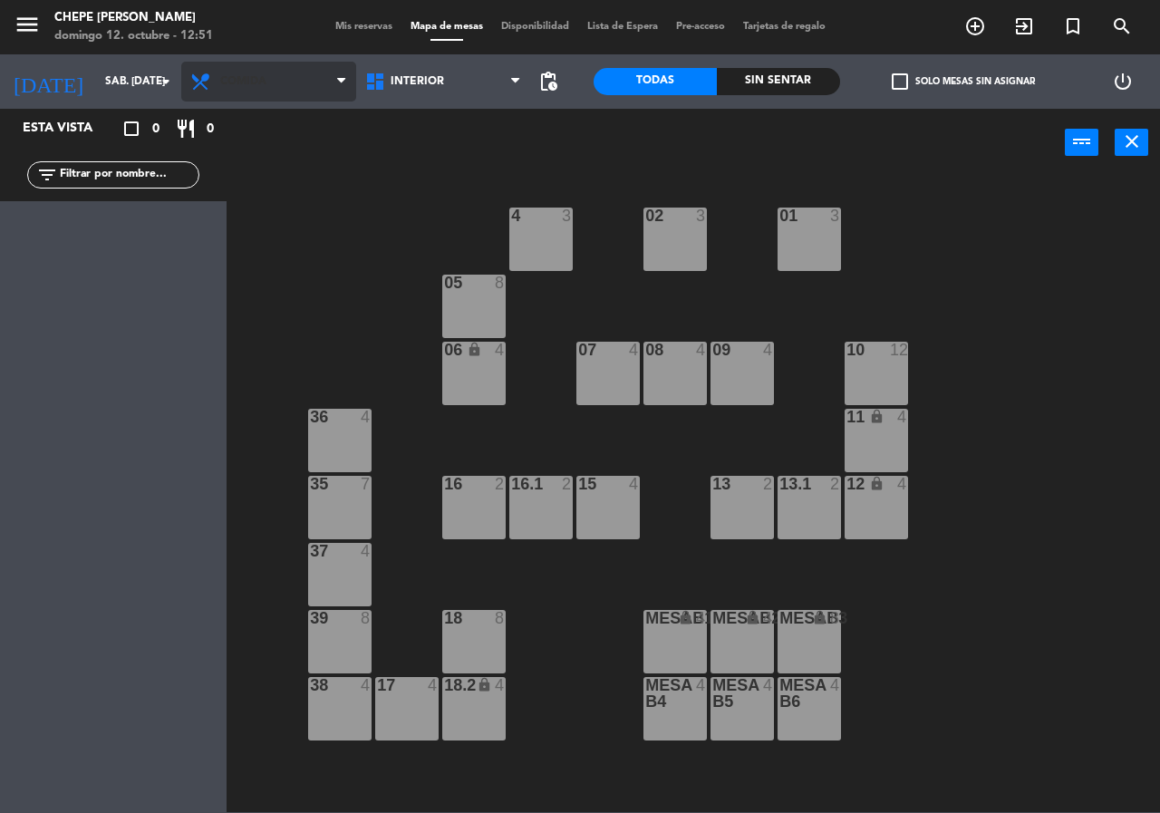
click at [246, 87] on span "Comida" at bounding box center [243, 81] width 46 height 13
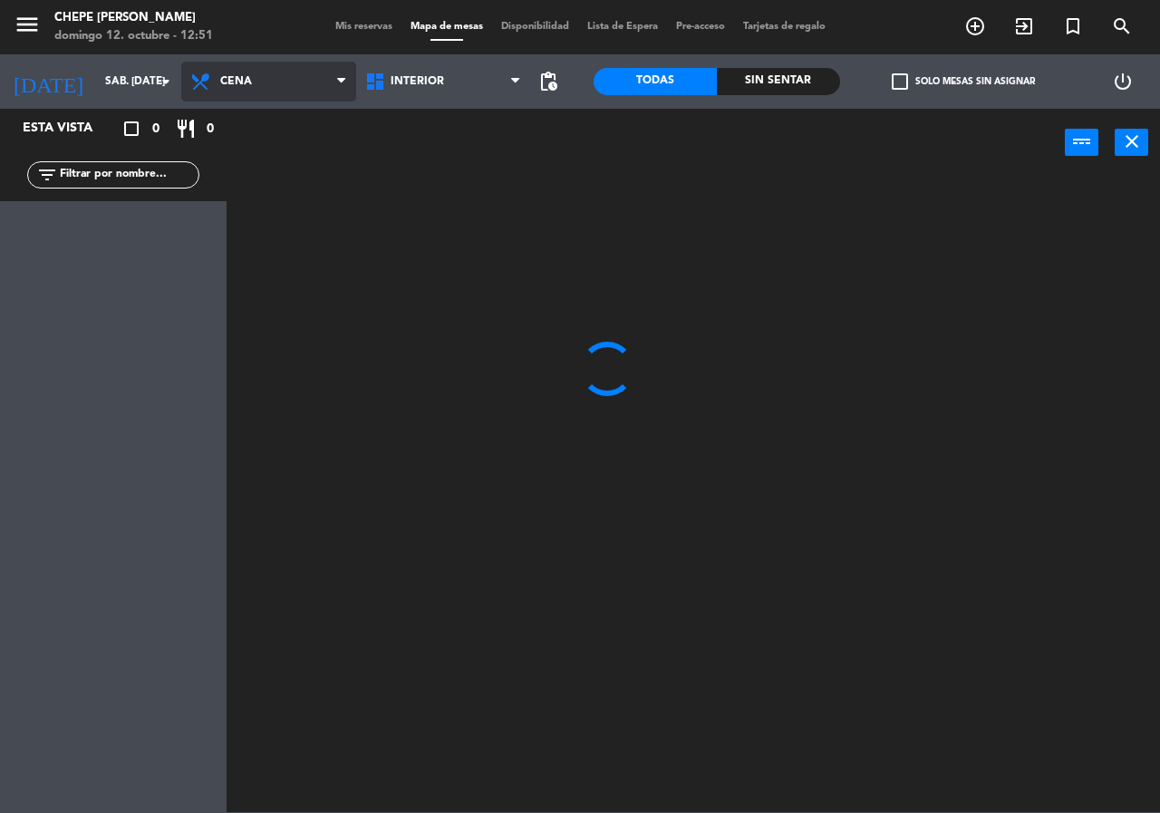
click at [281, 160] on ng-component "menu Chepe [PERSON_NAME] 12. octubre - 12:51 Mis reservas Mapa de mesas Disponi…" at bounding box center [580, 406] width 1160 height 812
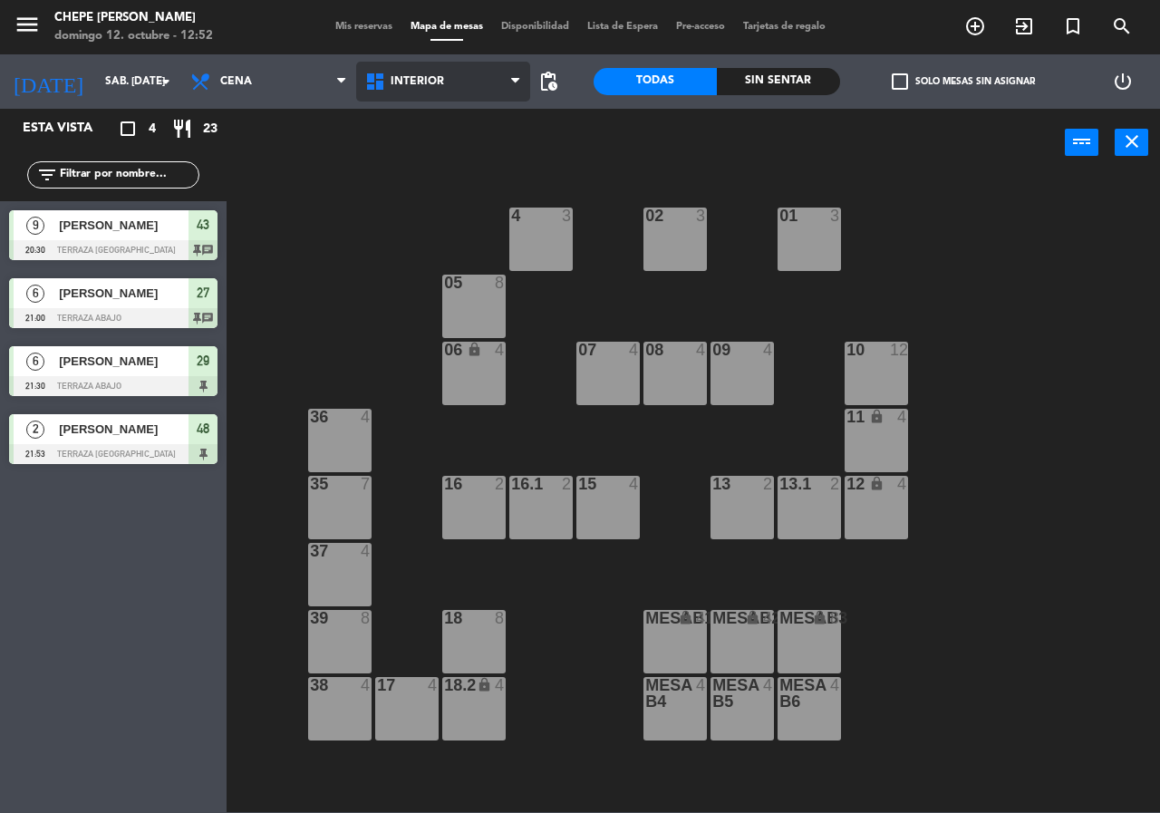
click at [420, 82] on span "Interior" at bounding box center [417, 81] width 53 height 13
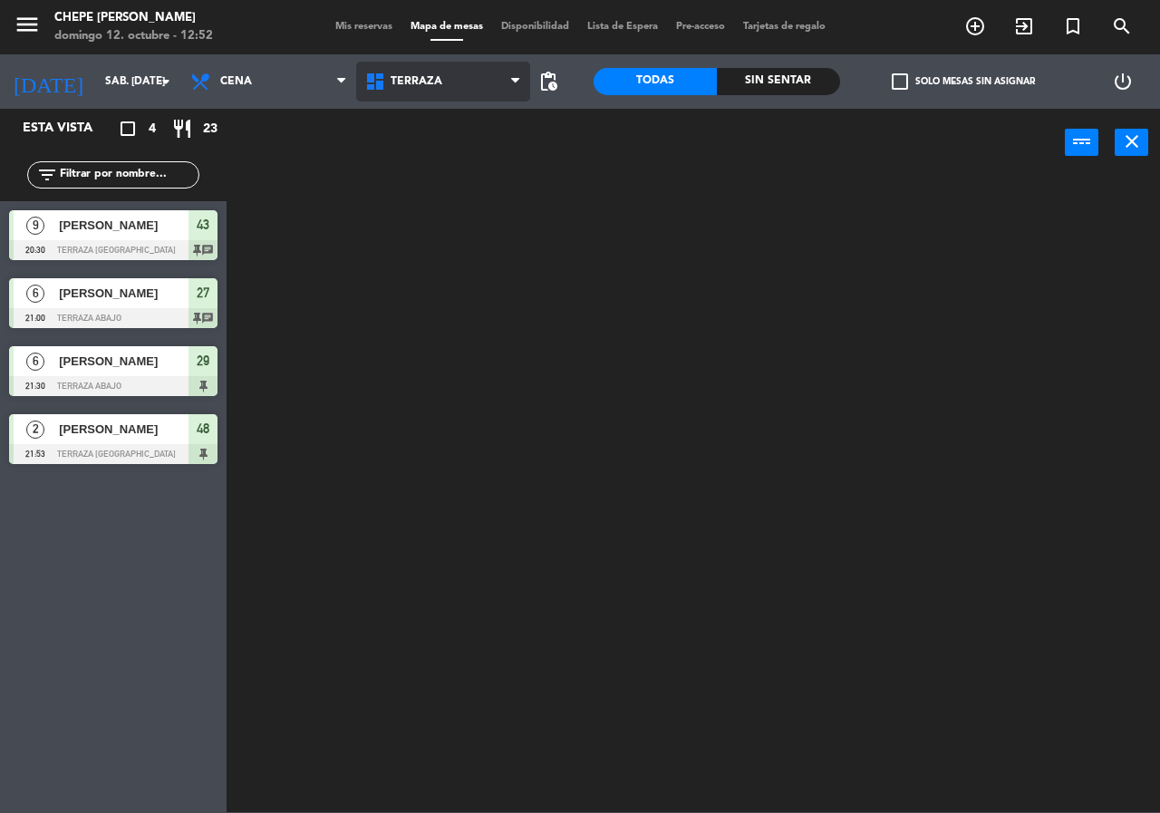
click at [437, 162] on ng-component "menu Chepe [PERSON_NAME] 12. octubre - 12:52 Mis reservas Mapa de mesas Disponi…" at bounding box center [580, 406] width 1160 height 812
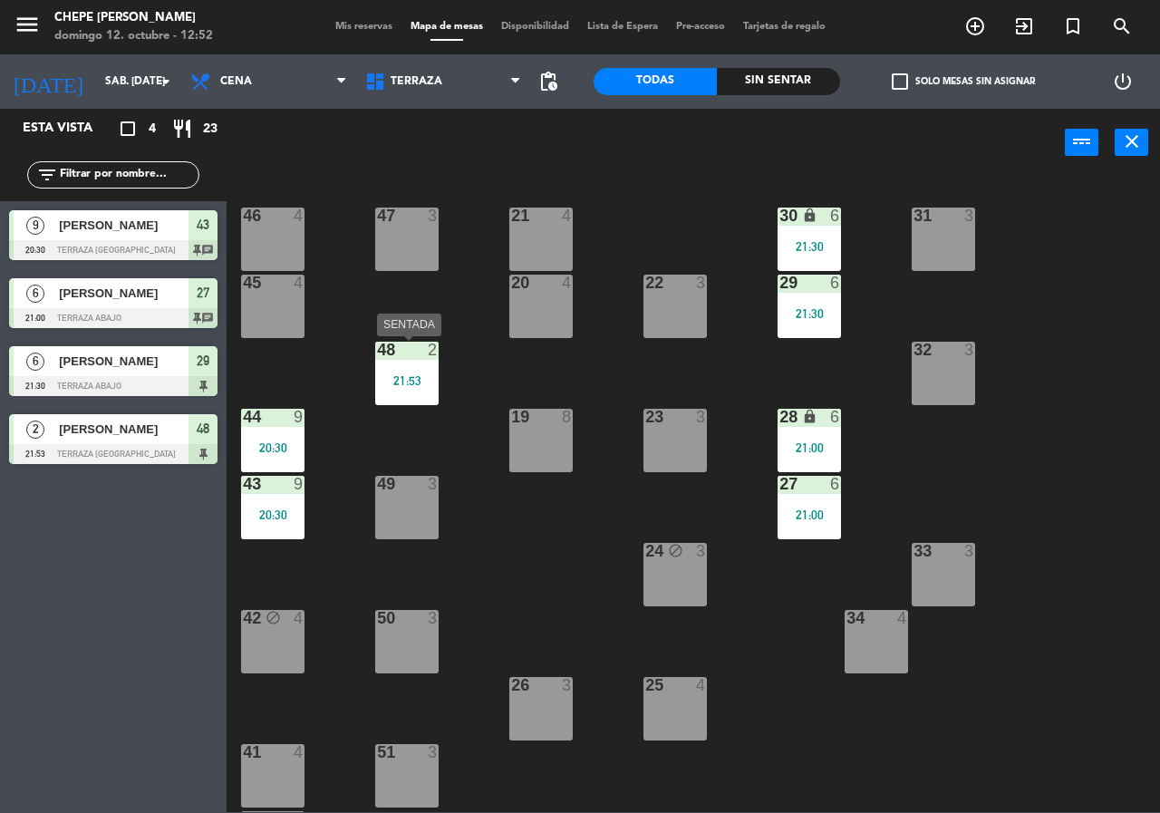
click at [407, 381] on div "21:53" at bounding box center [406, 380] width 63 height 13
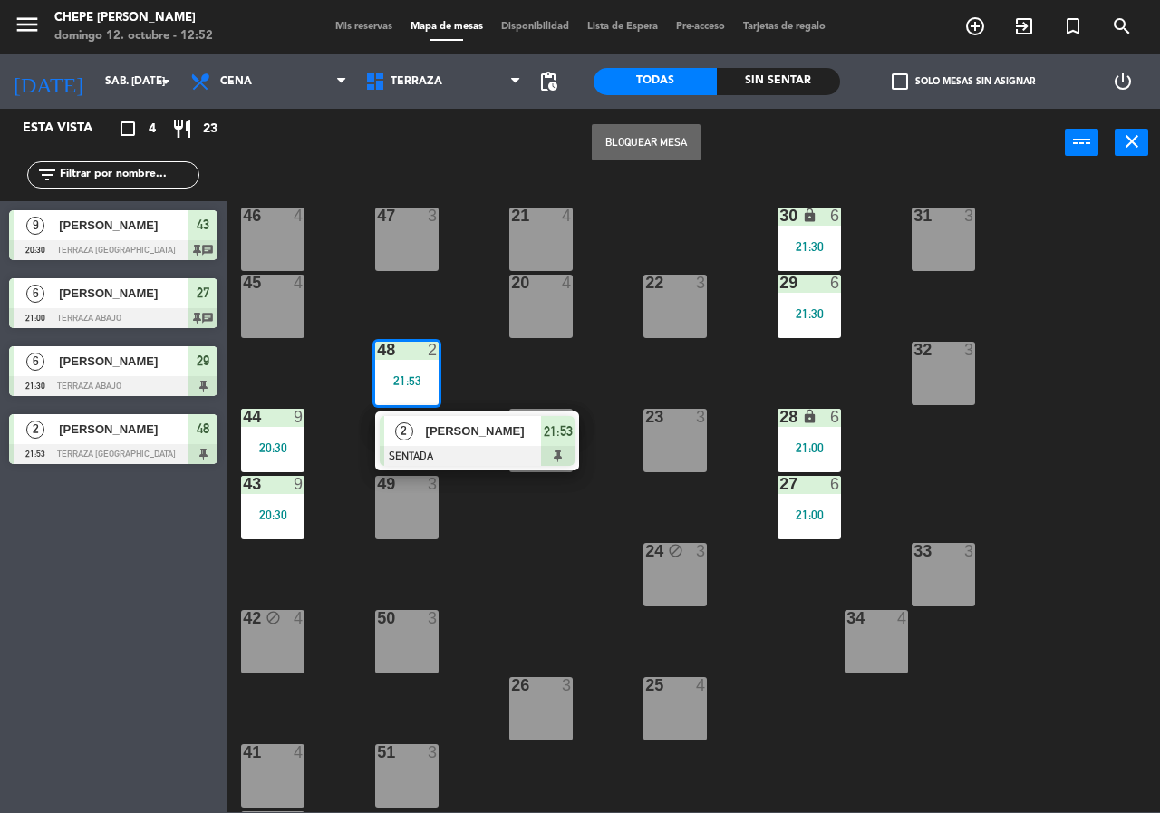
drag, startPoint x: 441, startPoint y: 455, endPoint x: 466, endPoint y: 426, distance: 38.5
click at [443, 451] on div "2 [PERSON_NAME] SENTADA 21:53" at bounding box center [477, 441] width 231 height 59
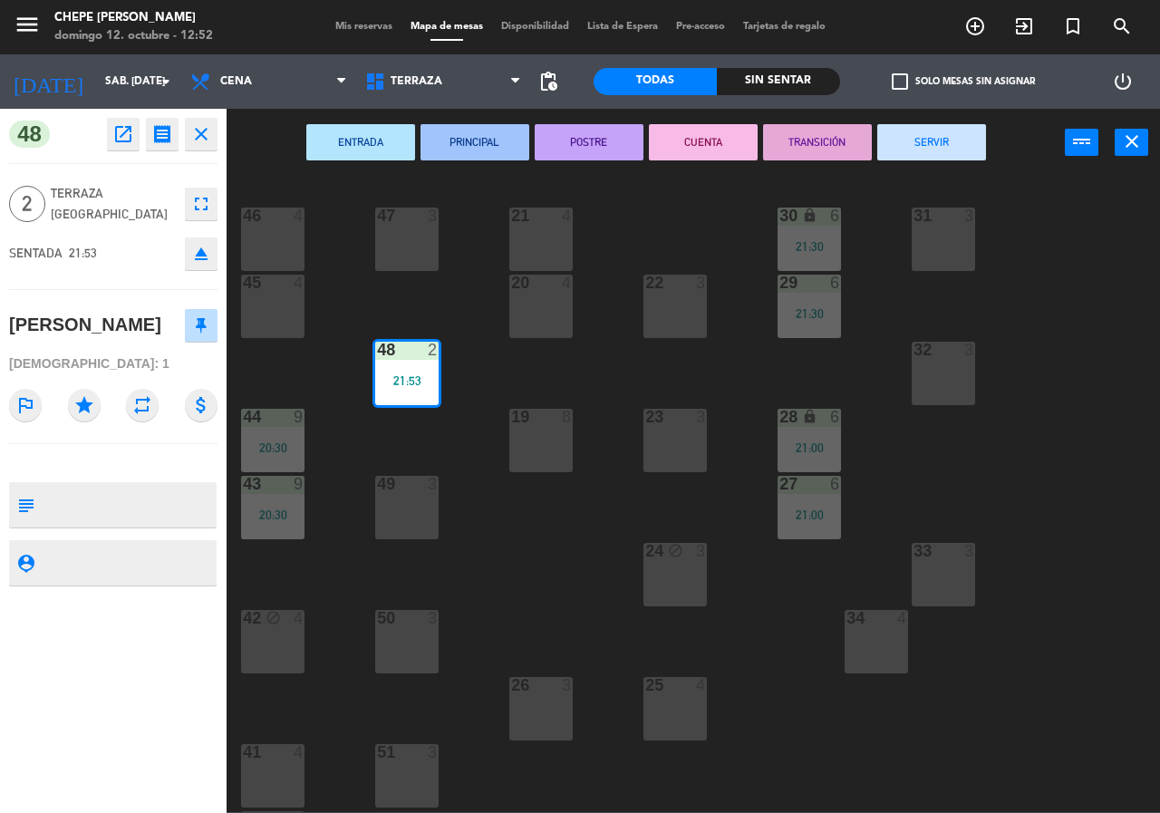
click at [914, 140] on button "SERVIR" at bounding box center [932, 142] width 109 height 36
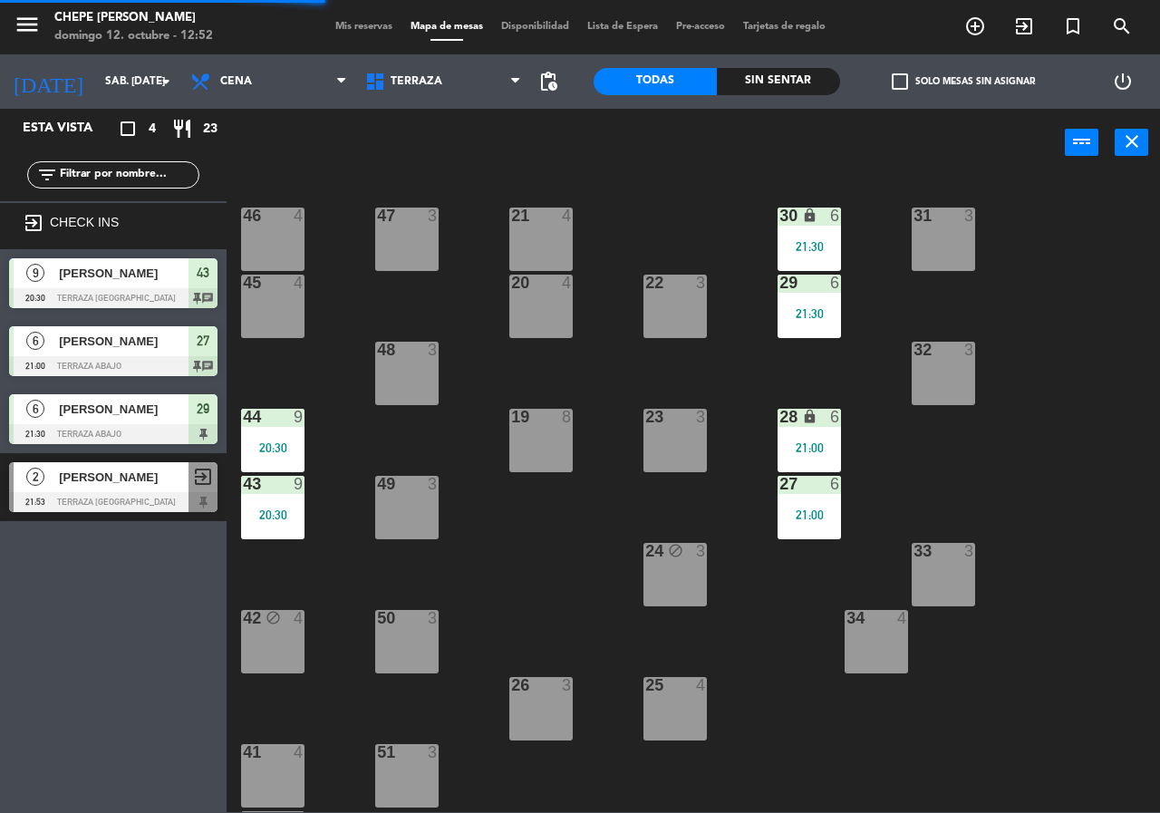
click at [827, 248] on div "21:30" at bounding box center [809, 246] width 63 height 13
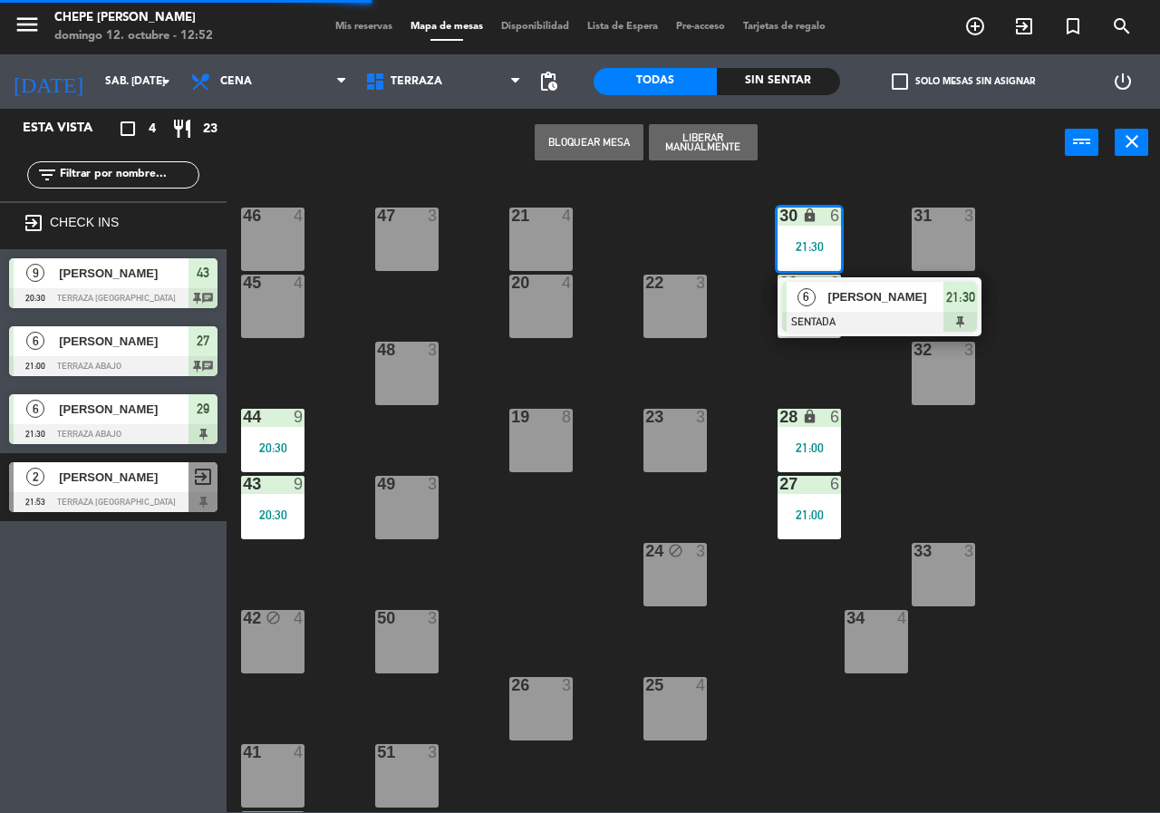
drag, startPoint x: 872, startPoint y: 305, endPoint x: 886, endPoint y: 282, distance: 26.4
click at [878, 296] on div "6 [PERSON_NAME] SENTADA 21:30" at bounding box center [879, 306] width 231 height 59
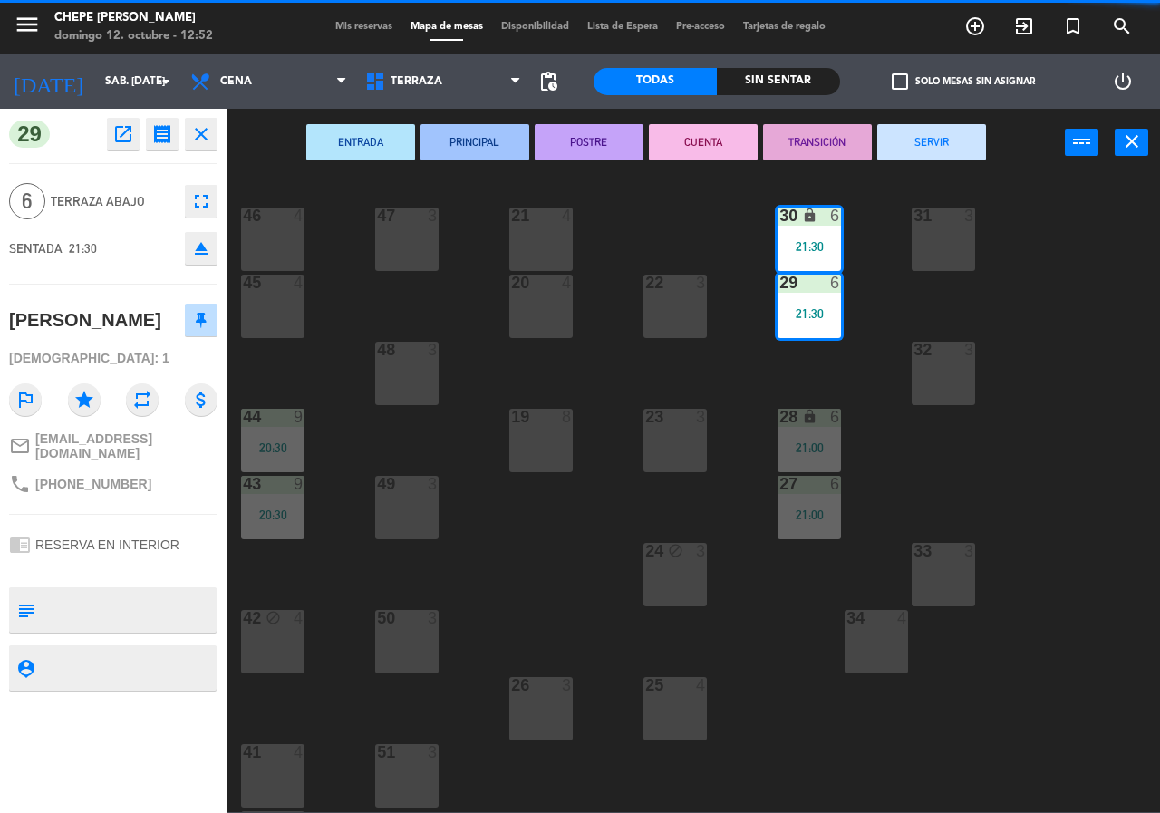
drag, startPoint x: 950, startPoint y: 141, endPoint x: 812, endPoint y: 318, distance: 224.1
click at [942, 146] on button "SERVIR" at bounding box center [932, 142] width 109 height 36
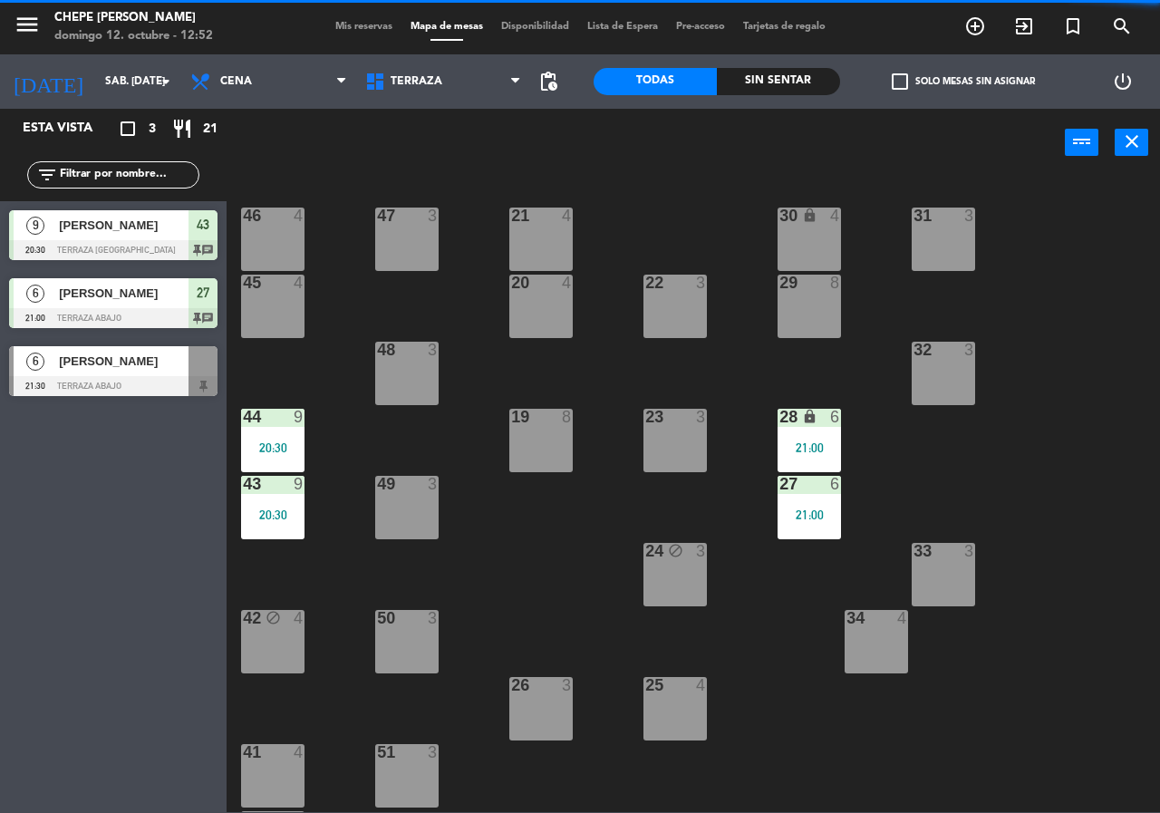
click at [806, 462] on div "28 lock 6 21:00" at bounding box center [809, 440] width 63 height 63
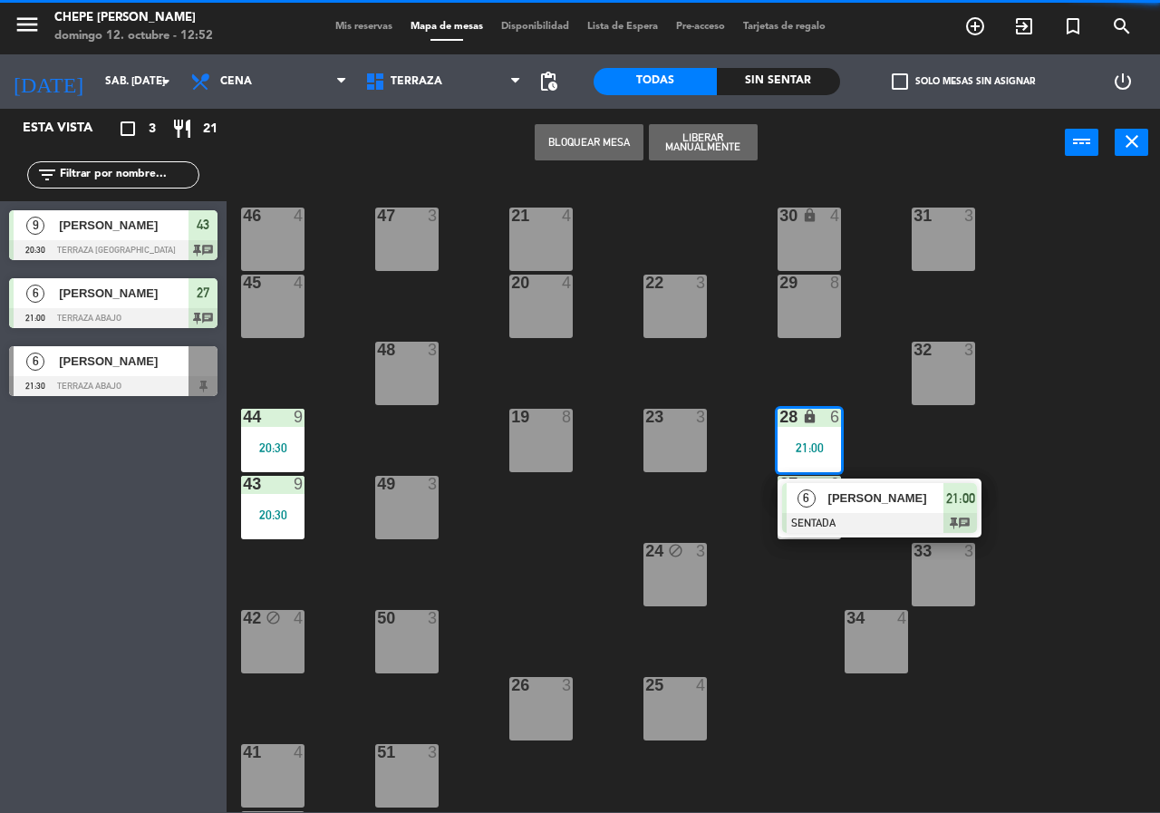
drag, startPoint x: 851, startPoint y: 517, endPoint x: 859, endPoint y: 488, distance: 30.1
click at [855, 508] on div "6 [PERSON_NAME] SENTADA 21:00 chat" at bounding box center [879, 508] width 231 height 59
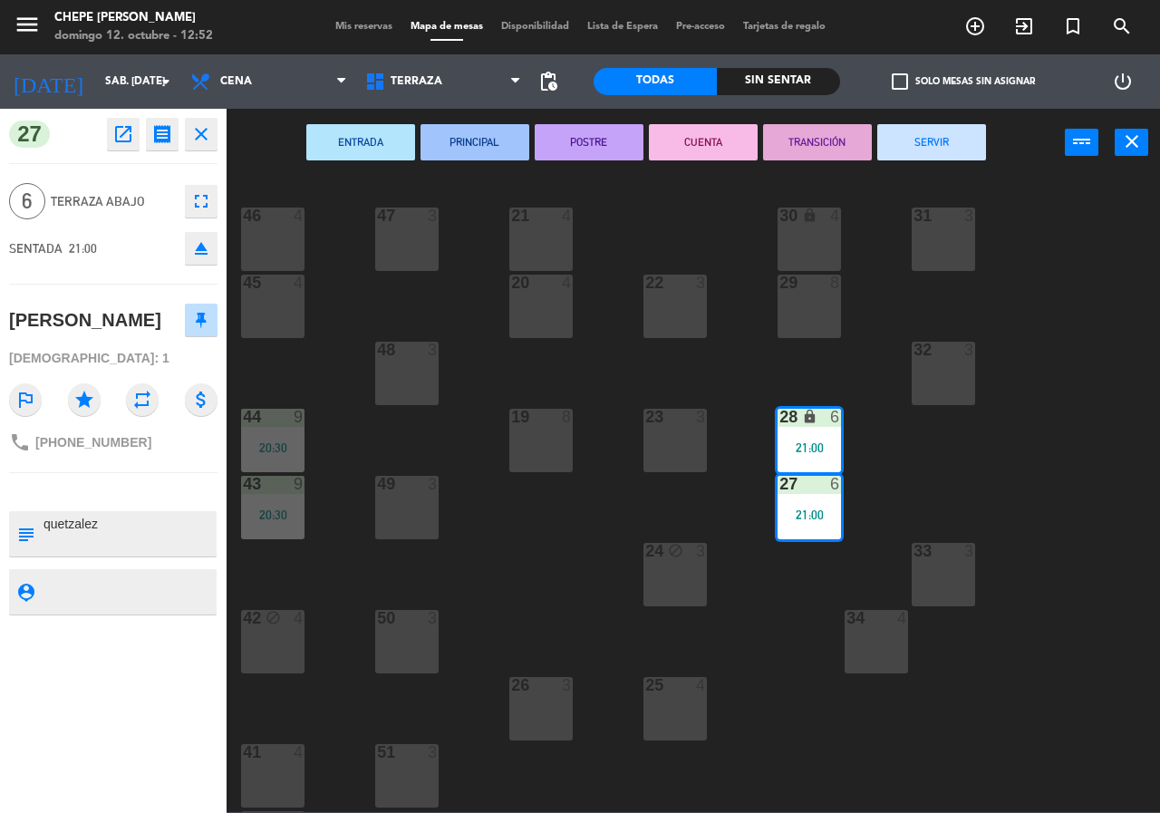
click at [943, 122] on div "ENTRADA PRINCIPAL POSTRE CUENTA TRANSICIÓN SERVIR power_input close" at bounding box center [646, 143] width 839 height 69
drag, startPoint x: 926, startPoint y: 139, endPoint x: 838, endPoint y: 190, distance: 102.8
click at [926, 141] on button "SERVIR" at bounding box center [932, 142] width 109 height 36
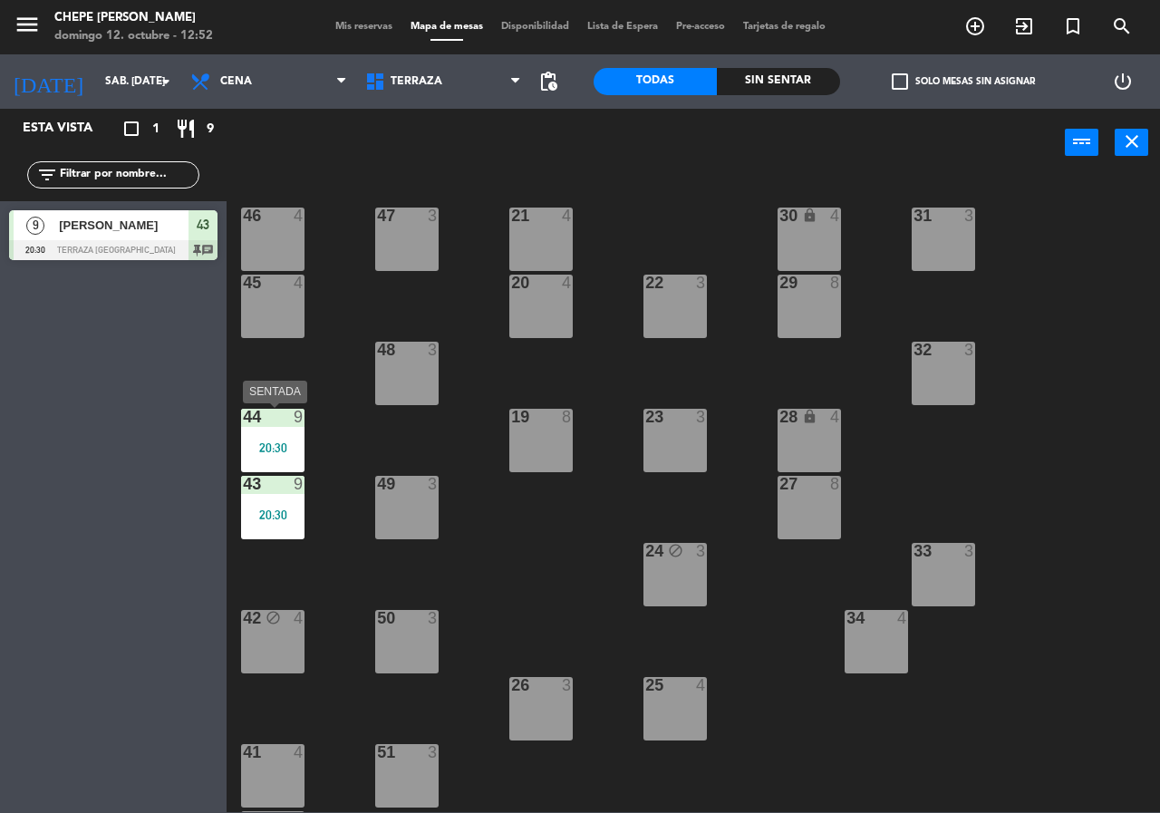
click at [292, 441] on div "20:30" at bounding box center [272, 448] width 63 height 14
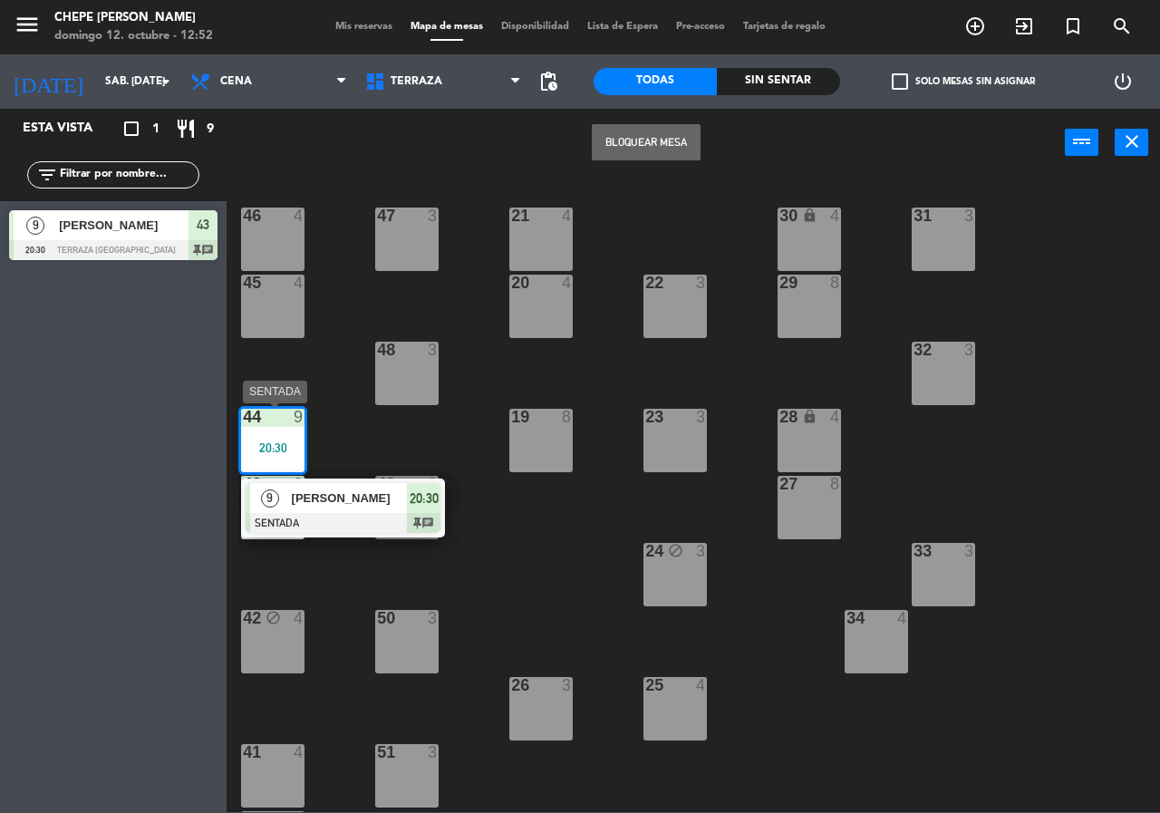
click at [318, 492] on span "[PERSON_NAME]" at bounding box center [350, 498] width 116 height 19
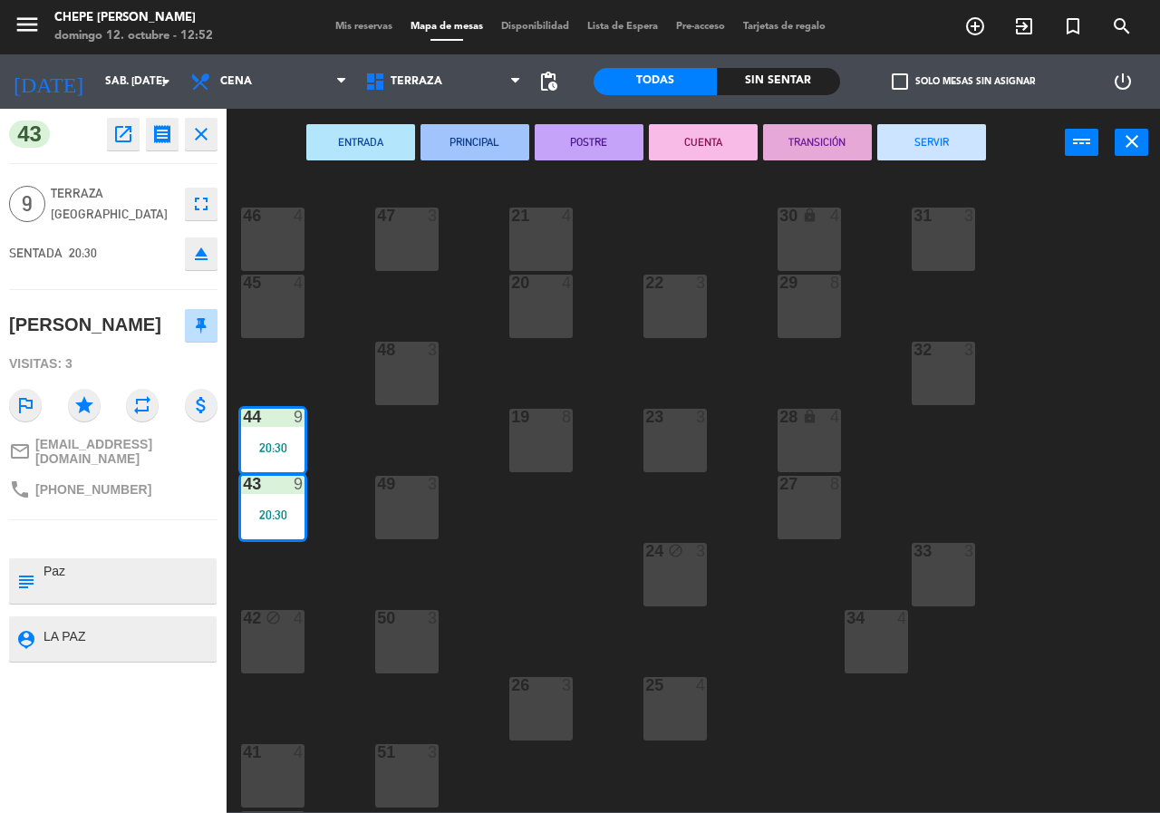
click at [911, 150] on button "SERVIR" at bounding box center [932, 142] width 109 height 36
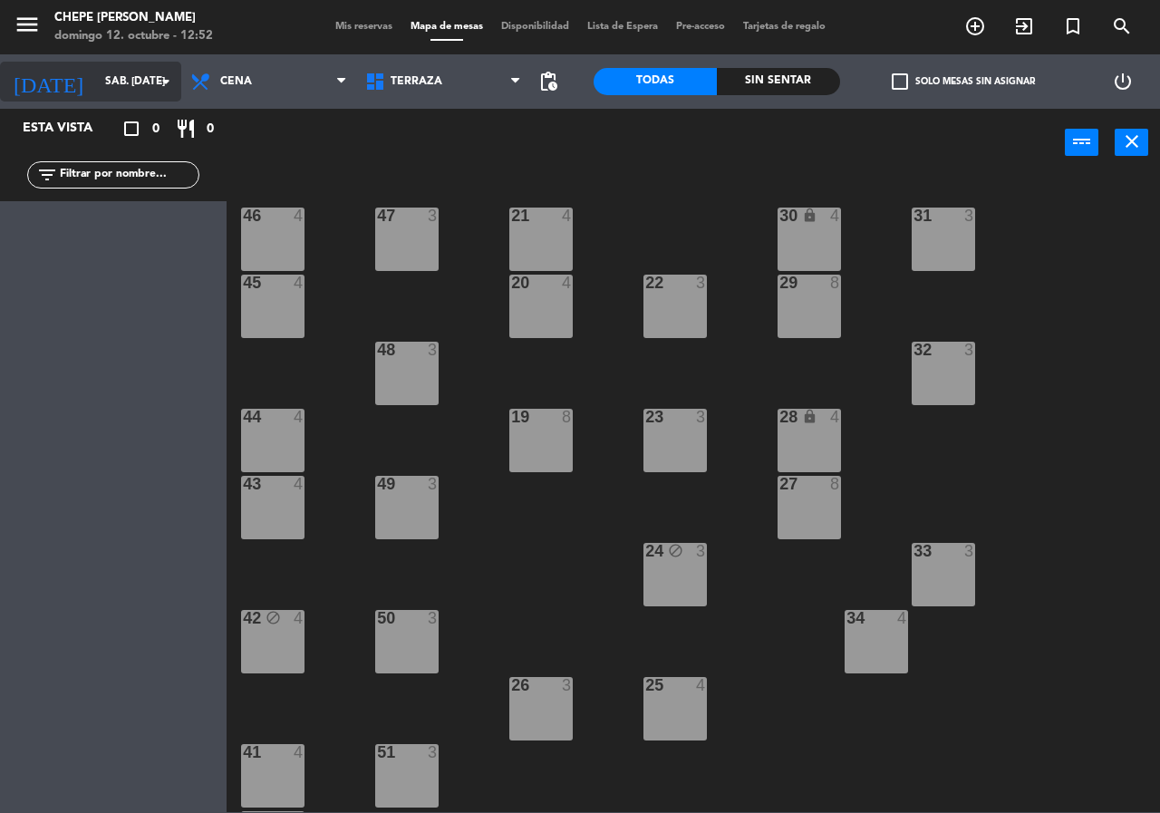
click at [96, 73] on input "sáb. [DATE]" at bounding box center [168, 81] width 144 height 31
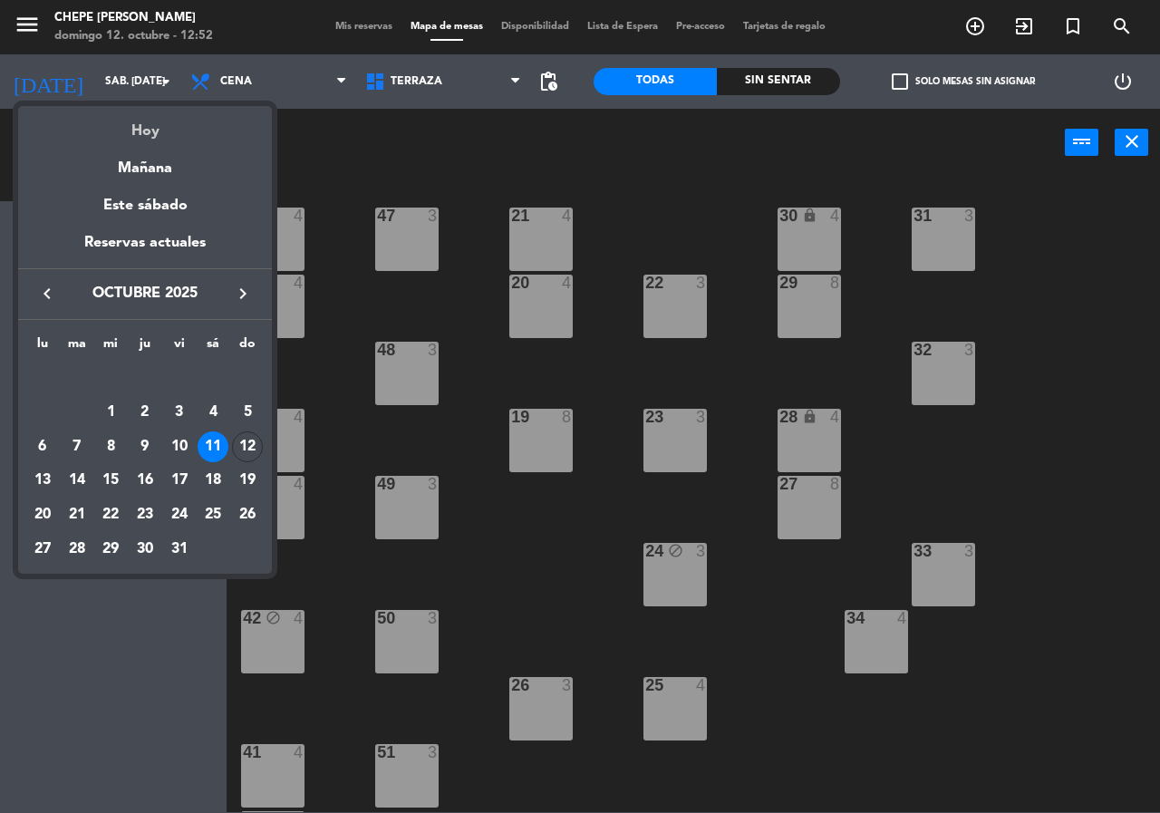
click at [142, 132] on div "Hoy" at bounding box center [145, 124] width 254 height 37
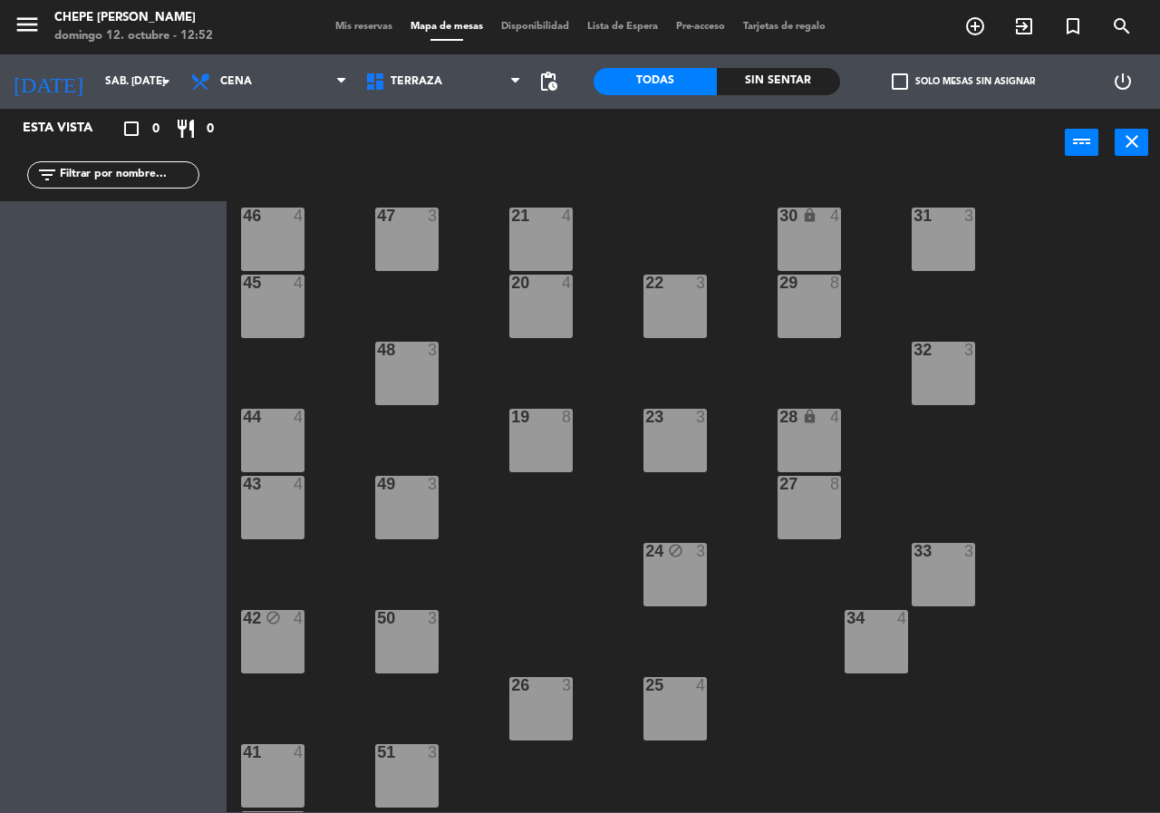
type input "dom. [DATE]"
click at [237, 86] on span "Cena" at bounding box center [236, 81] width 32 height 13
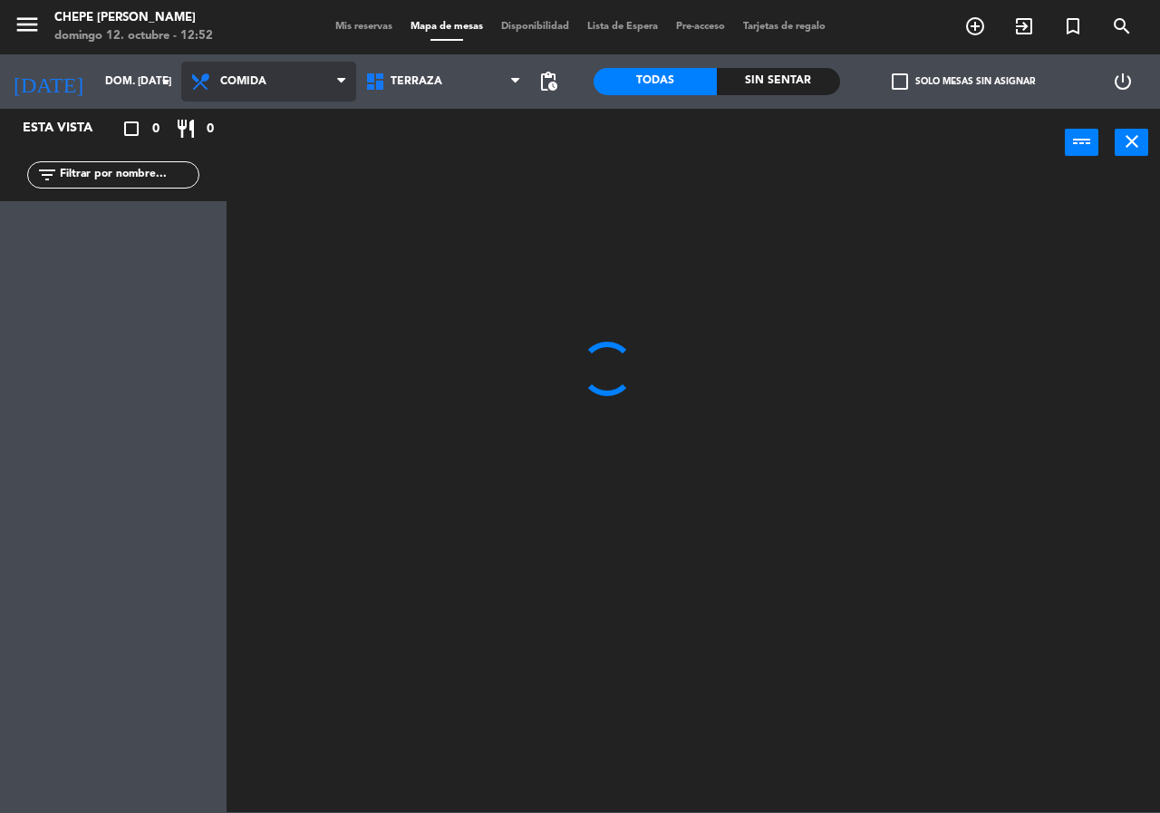
click at [238, 106] on div "Comida Cena Comida Comida Cena" at bounding box center [268, 81] width 175 height 54
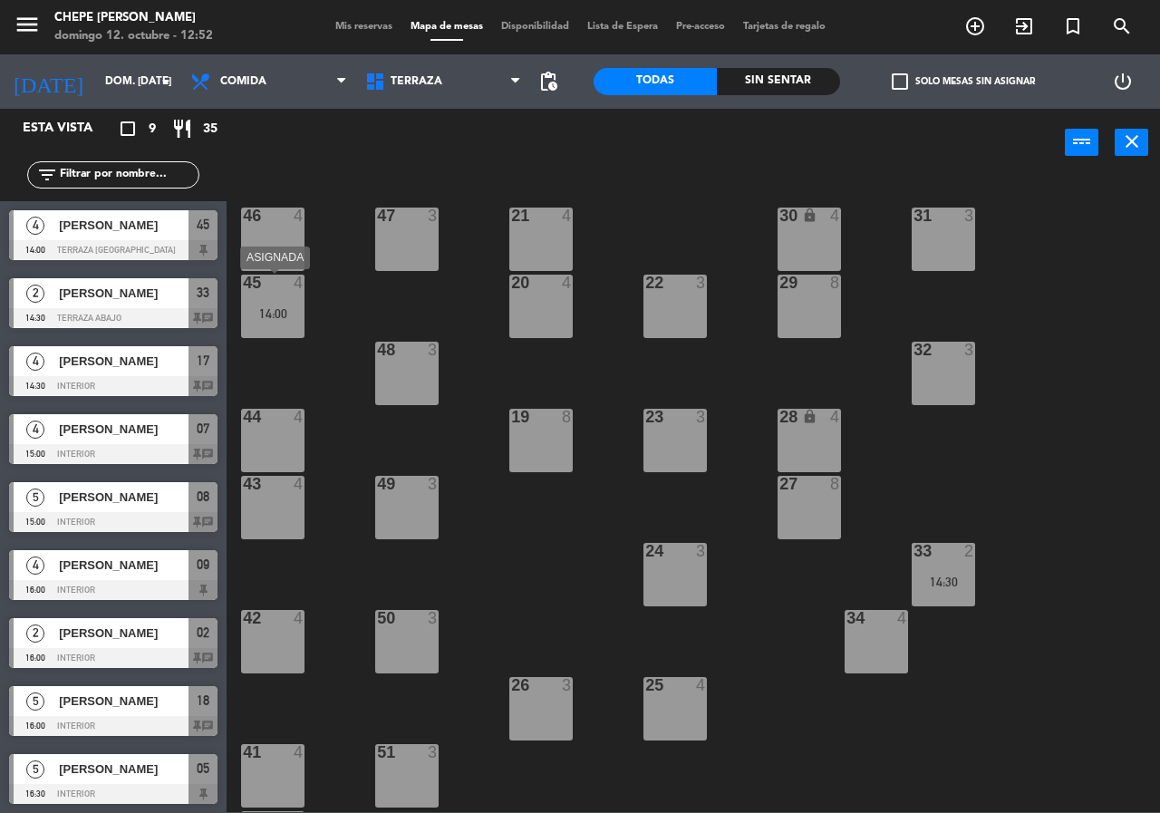
click at [281, 302] on div "45 4 14:00" at bounding box center [272, 306] width 63 height 63
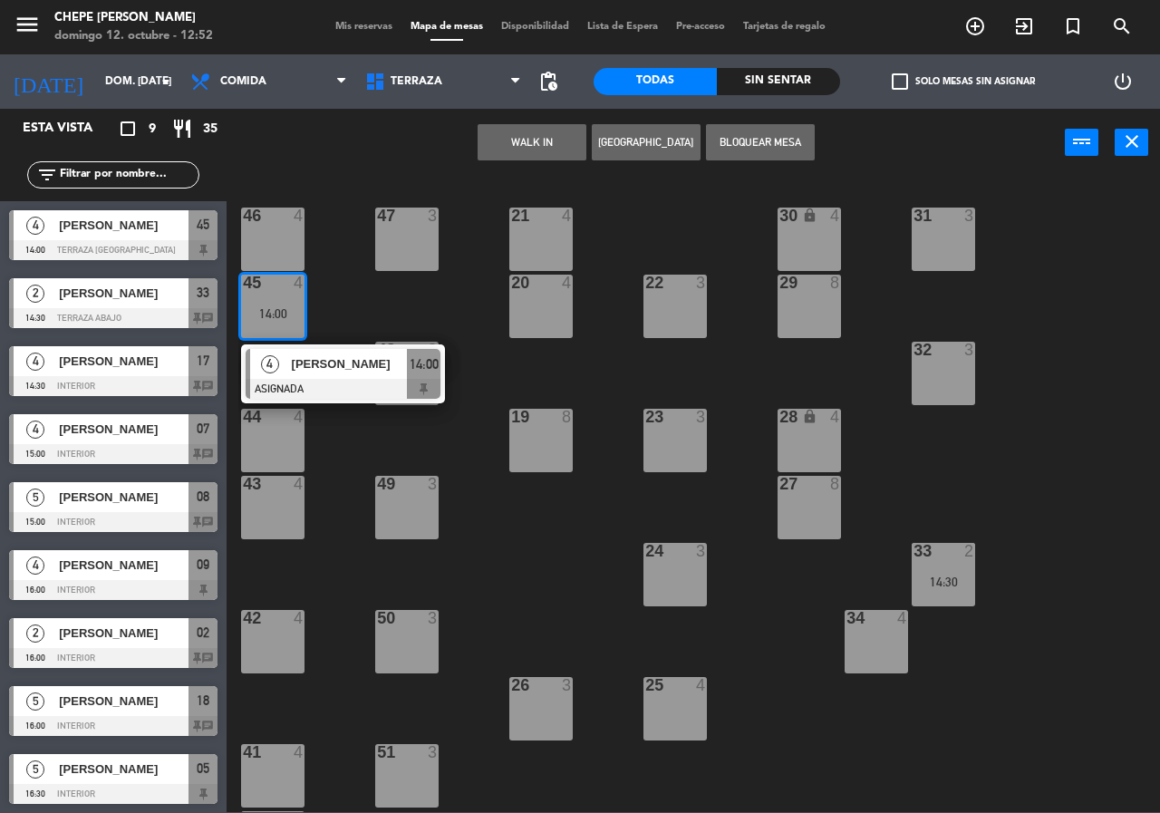
click at [308, 366] on span "[PERSON_NAME]" at bounding box center [350, 363] width 116 height 19
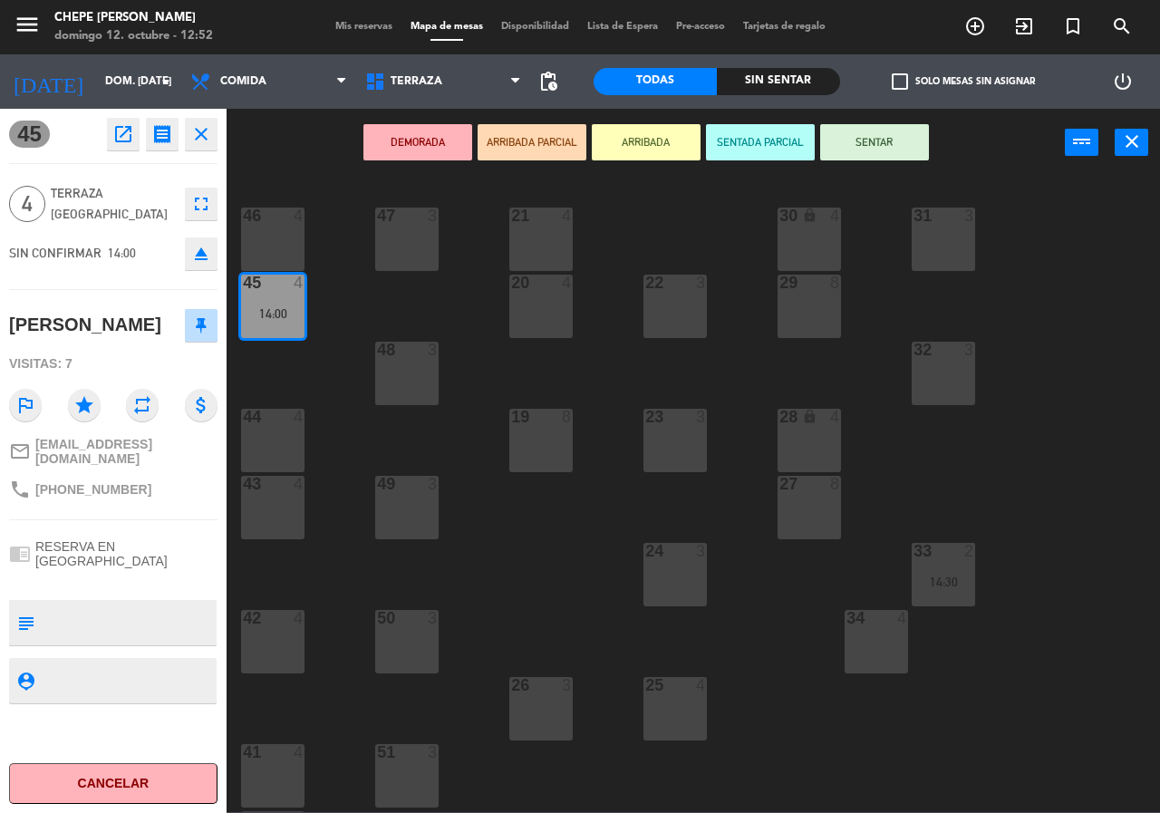
drag, startPoint x: 519, startPoint y: 512, endPoint x: 517, endPoint y: 280, distance: 232.1
click at [520, 494] on div "21 4 30 lock 4 46 4 47 3 31 3 20 4 22 3 29 8 45 4 14:00 32 3 48 3 19 8 23 3 28 …" at bounding box center [699, 494] width 922 height 636
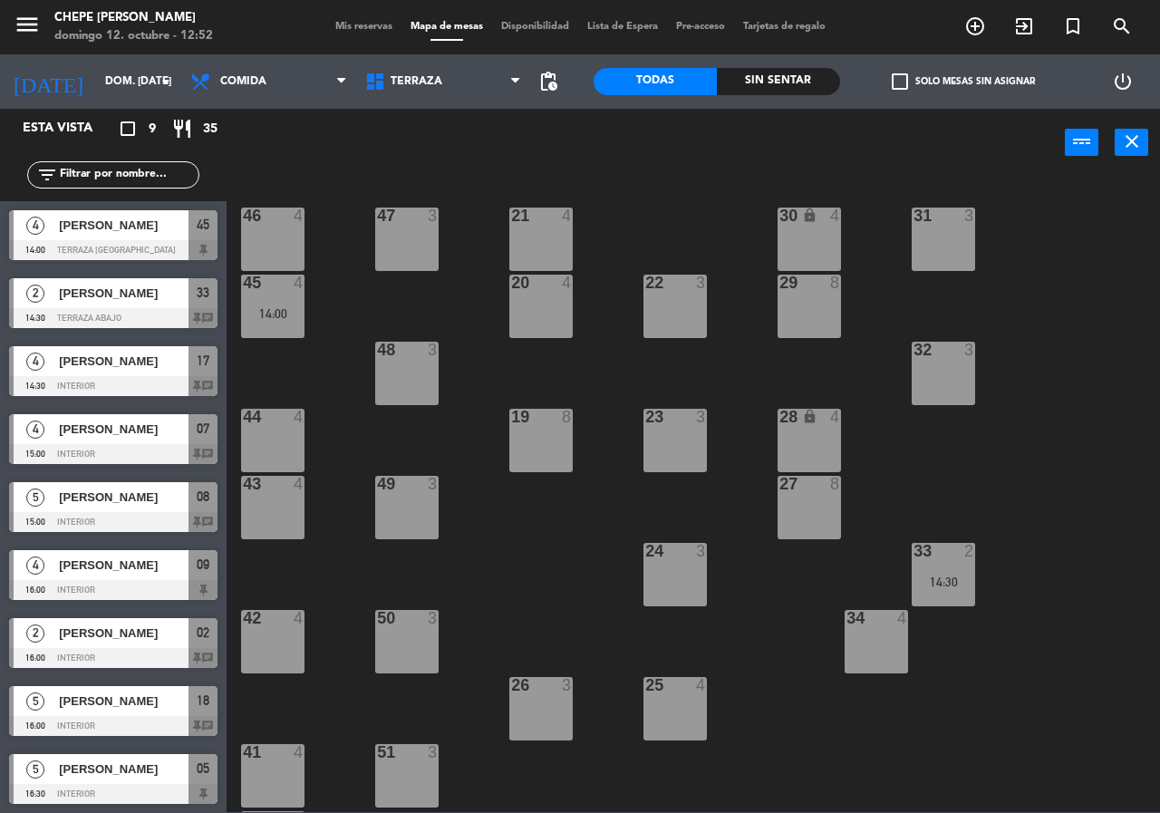
click at [392, 61] on div "Interior Terraza Terraza Interior Terraza" at bounding box center [443, 81] width 175 height 54
click at [394, 74] on span "Terraza" at bounding box center [443, 82] width 175 height 40
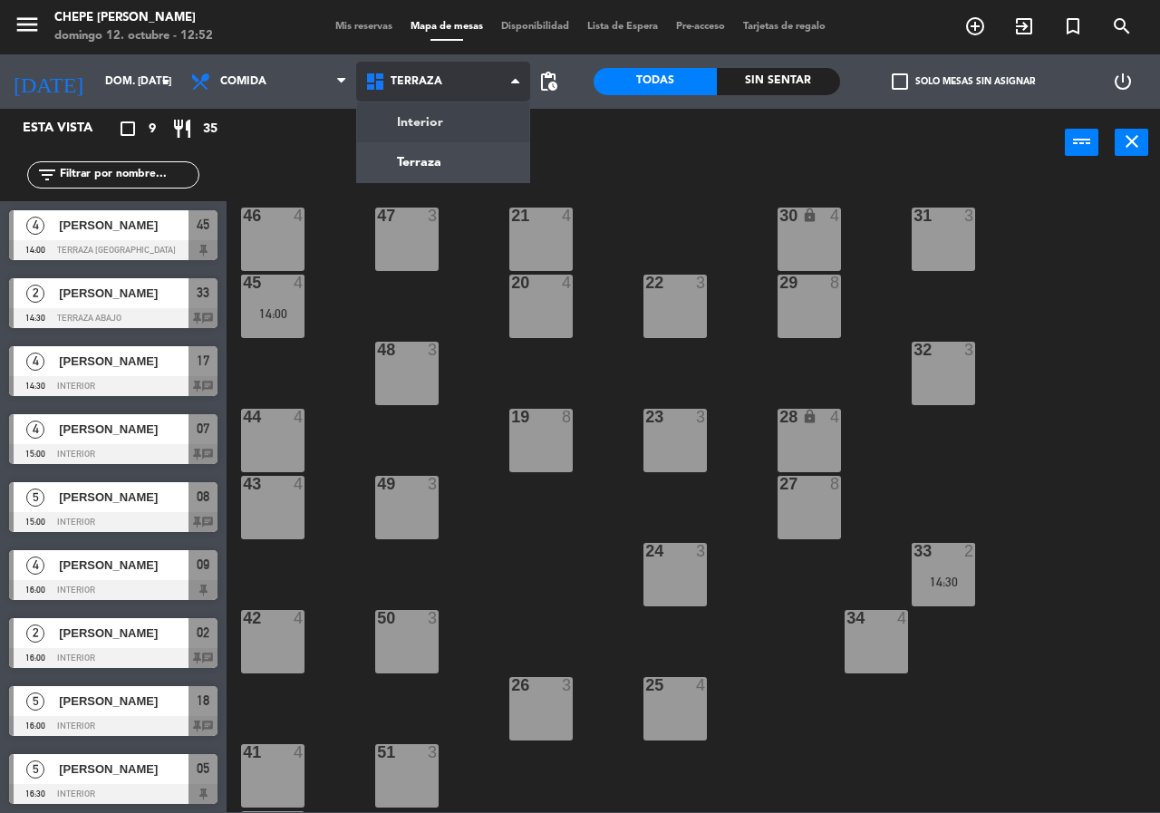
click at [462, 127] on ng-component "menu Chepe [PERSON_NAME] 12. octubre - 12:52 Mis reservas Mapa de mesas Disponi…" at bounding box center [580, 406] width 1160 height 812
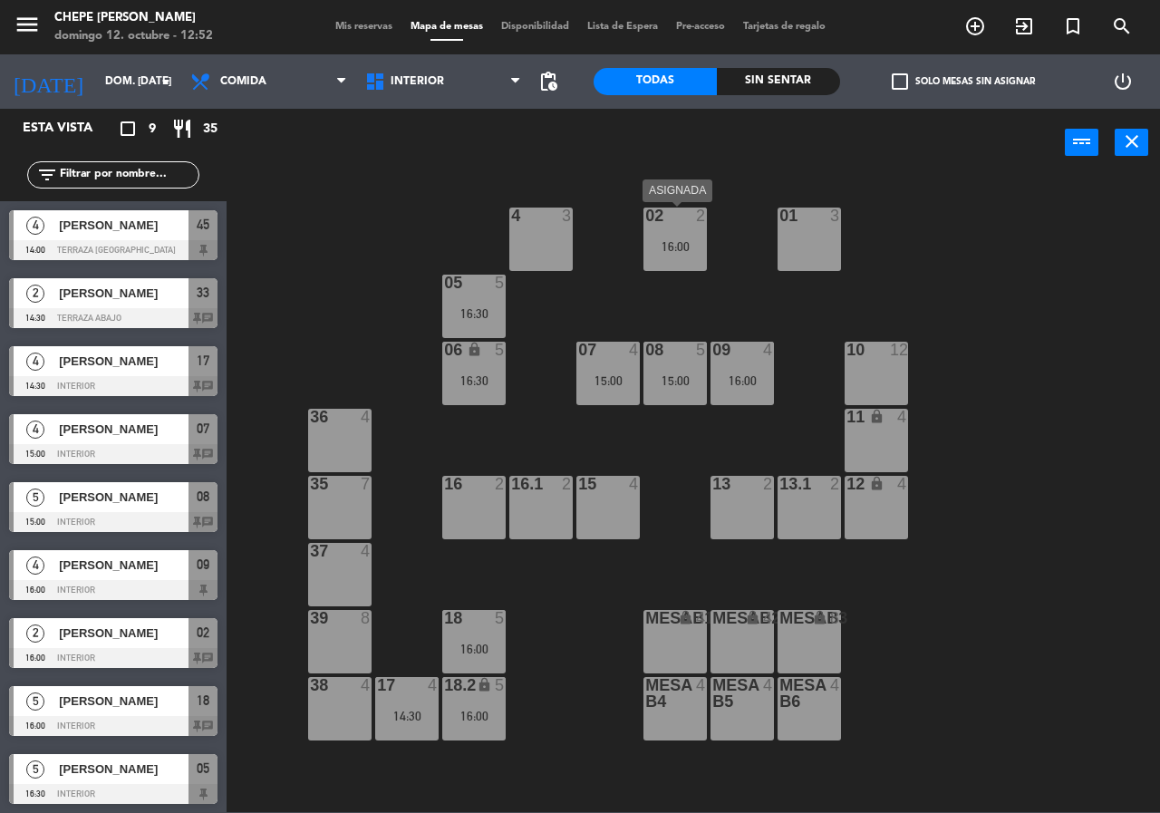
click at [646, 215] on div "02" at bounding box center [645, 216] width 1 height 16
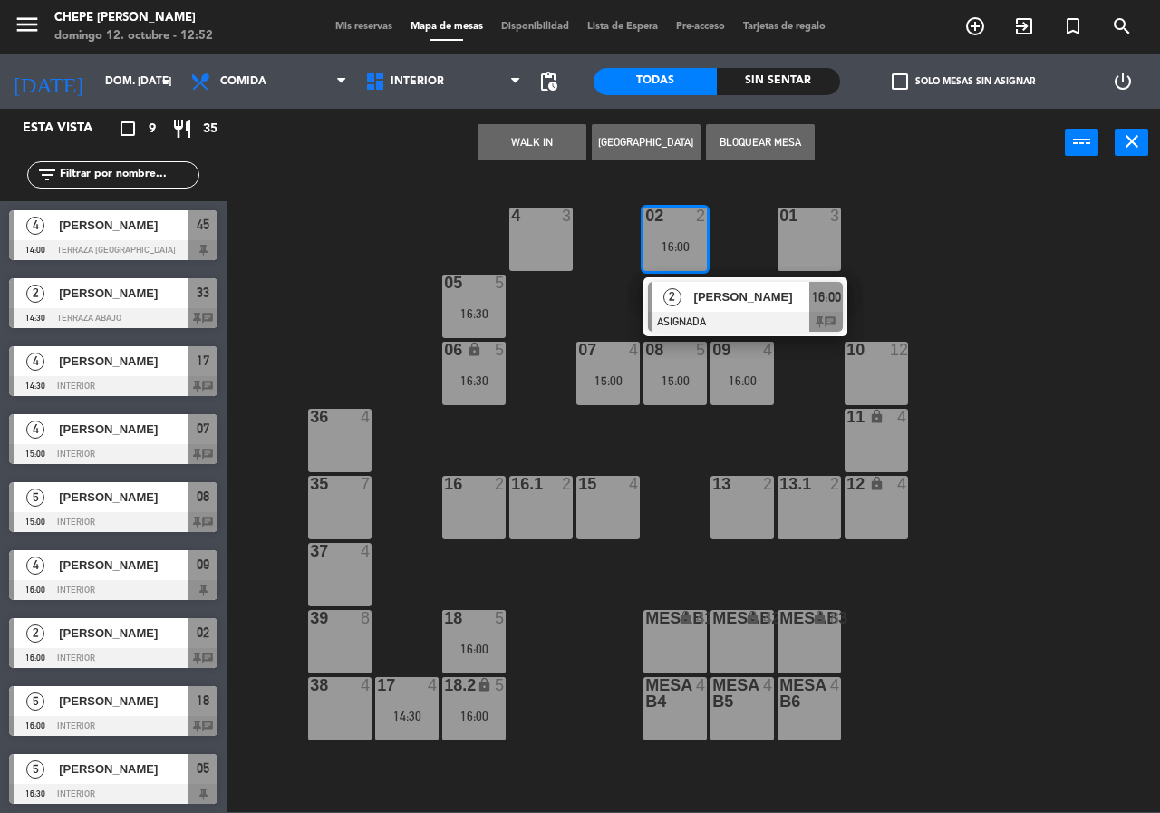
click at [746, 146] on button "Bloquear Mesa" at bounding box center [760, 142] width 109 height 36
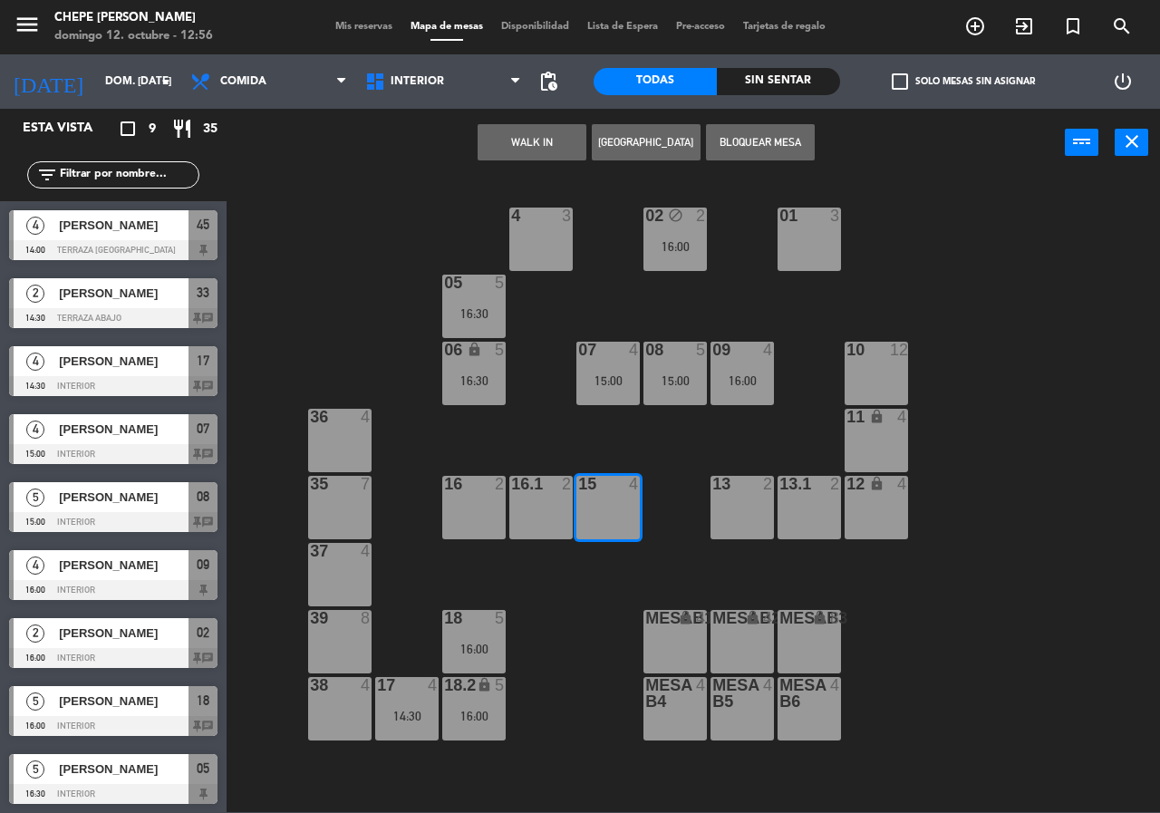
click at [625, 135] on button "[GEOGRAPHIC_DATA]" at bounding box center [646, 142] width 109 height 36
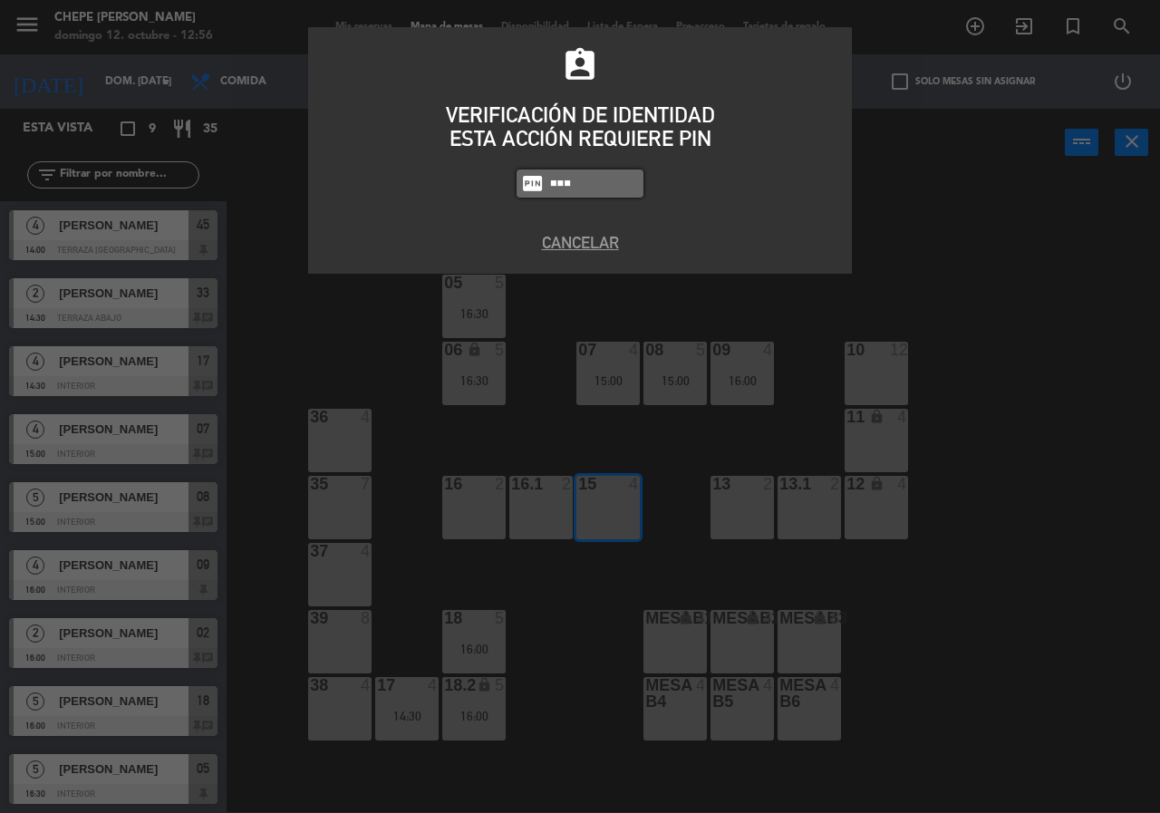
type input "1843"
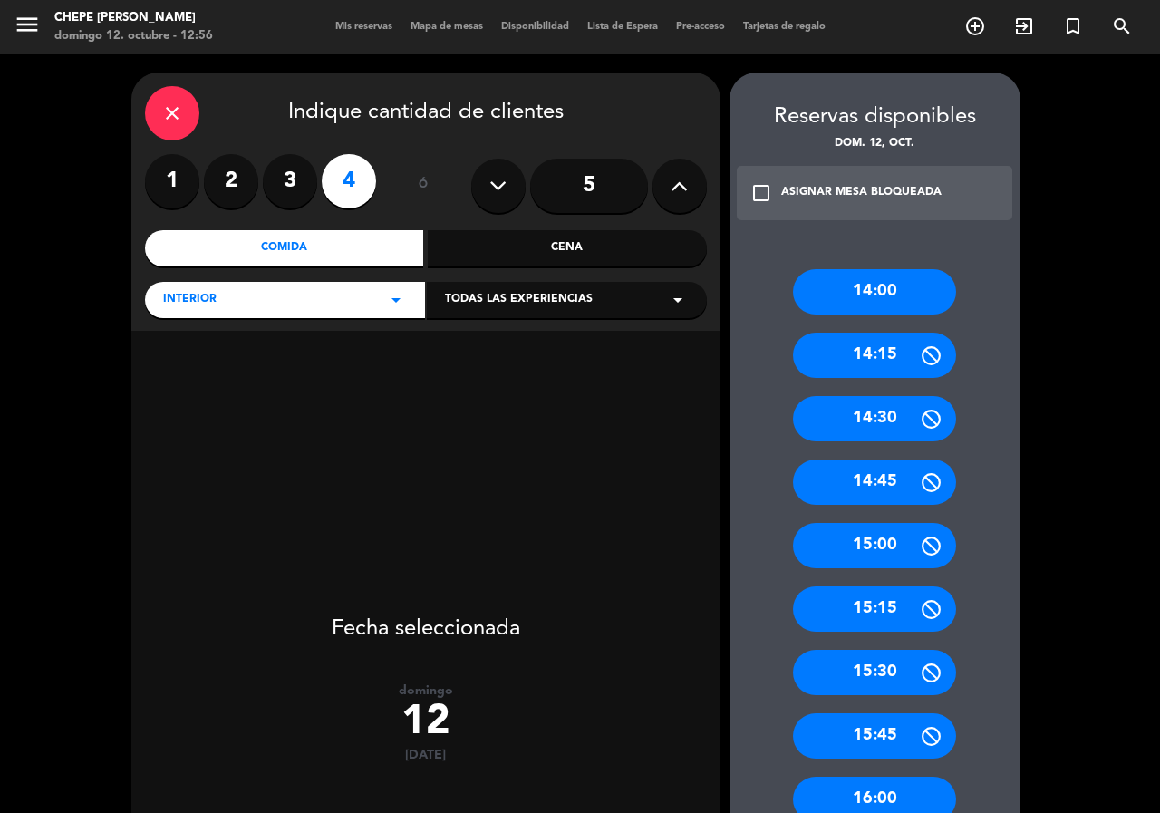
drag, startPoint x: 887, startPoint y: 555, endPoint x: 731, endPoint y: 470, distance: 177.7
click at [887, 556] on div "15:00" at bounding box center [874, 545] width 163 height 45
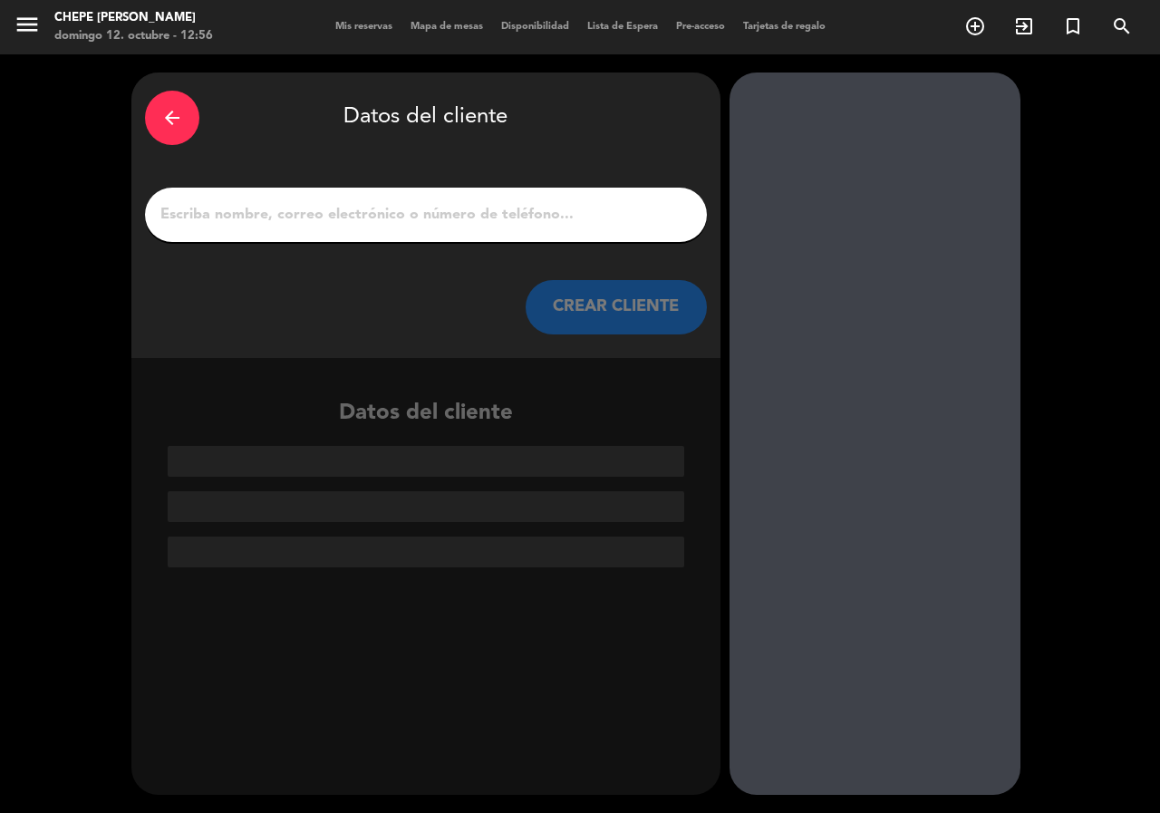
click at [378, 209] on input "1" at bounding box center [426, 214] width 535 height 25
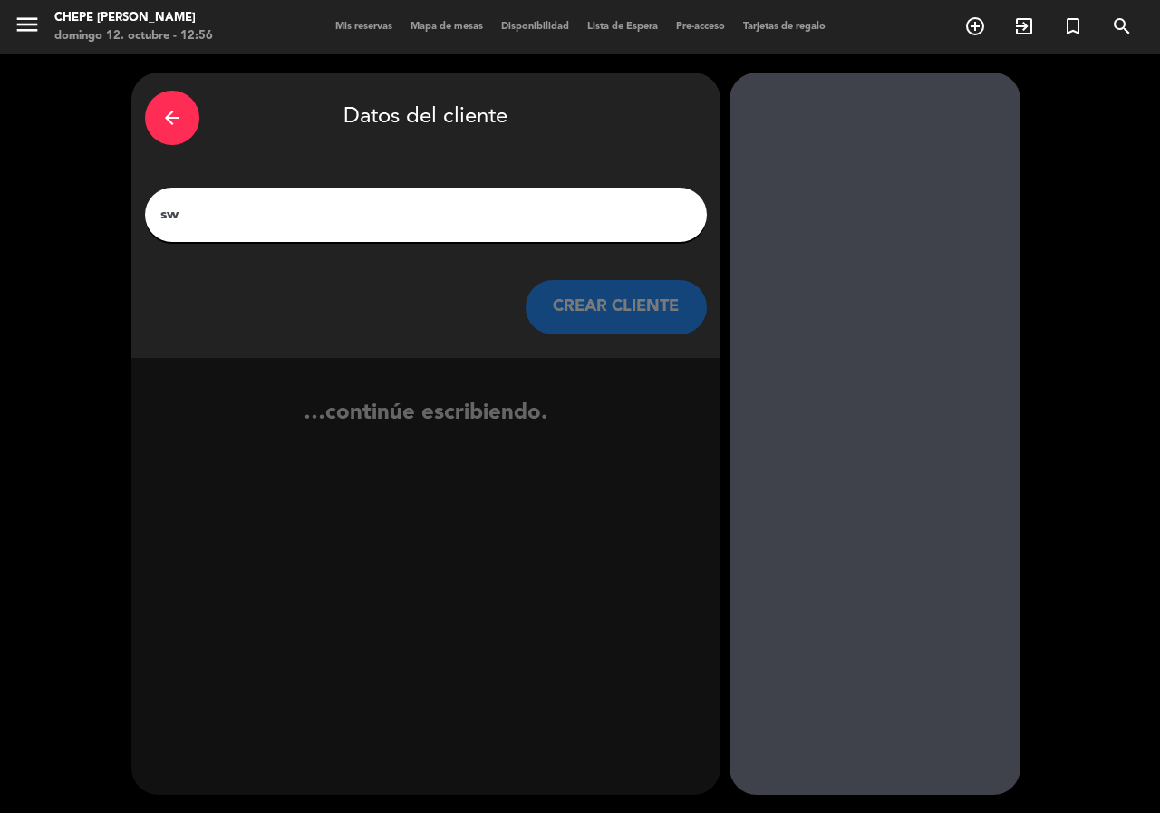
type input "s"
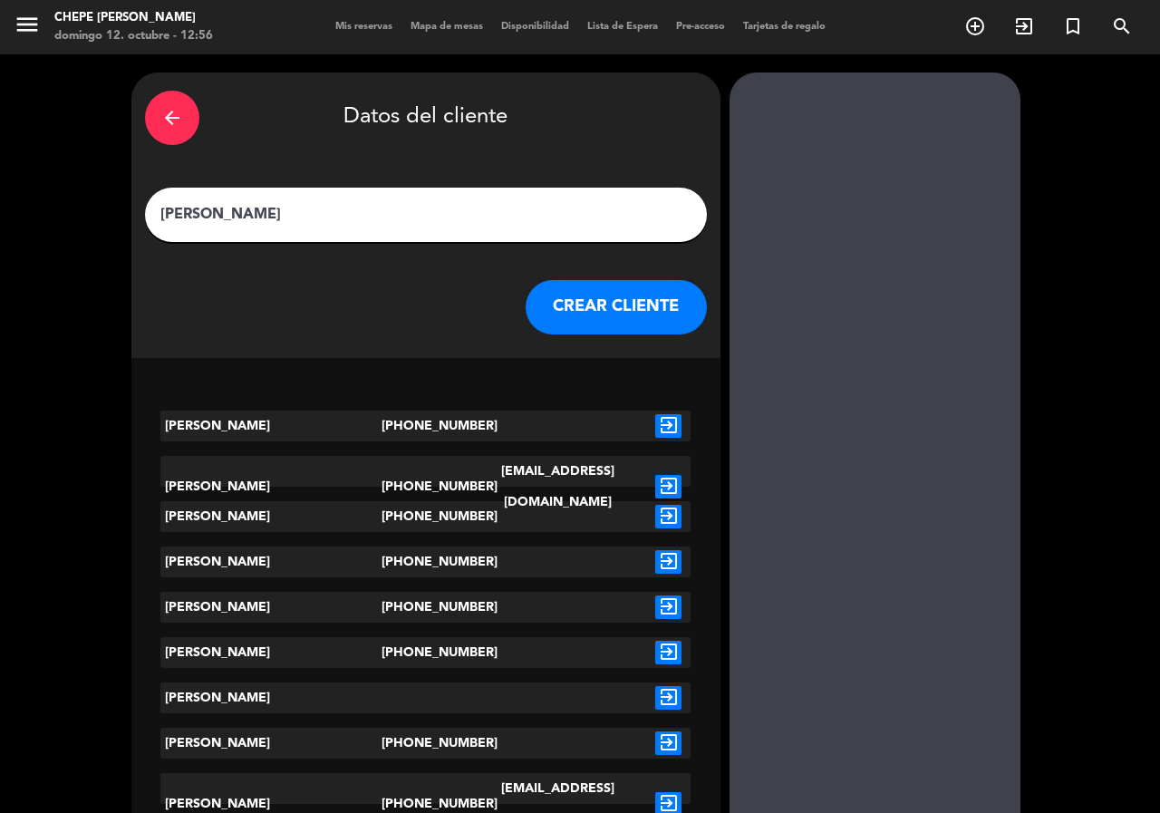
type input "[PERSON_NAME]"
click at [673, 424] on icon "exit_to_app" at bounding box center [668, 426] width 26 height 24
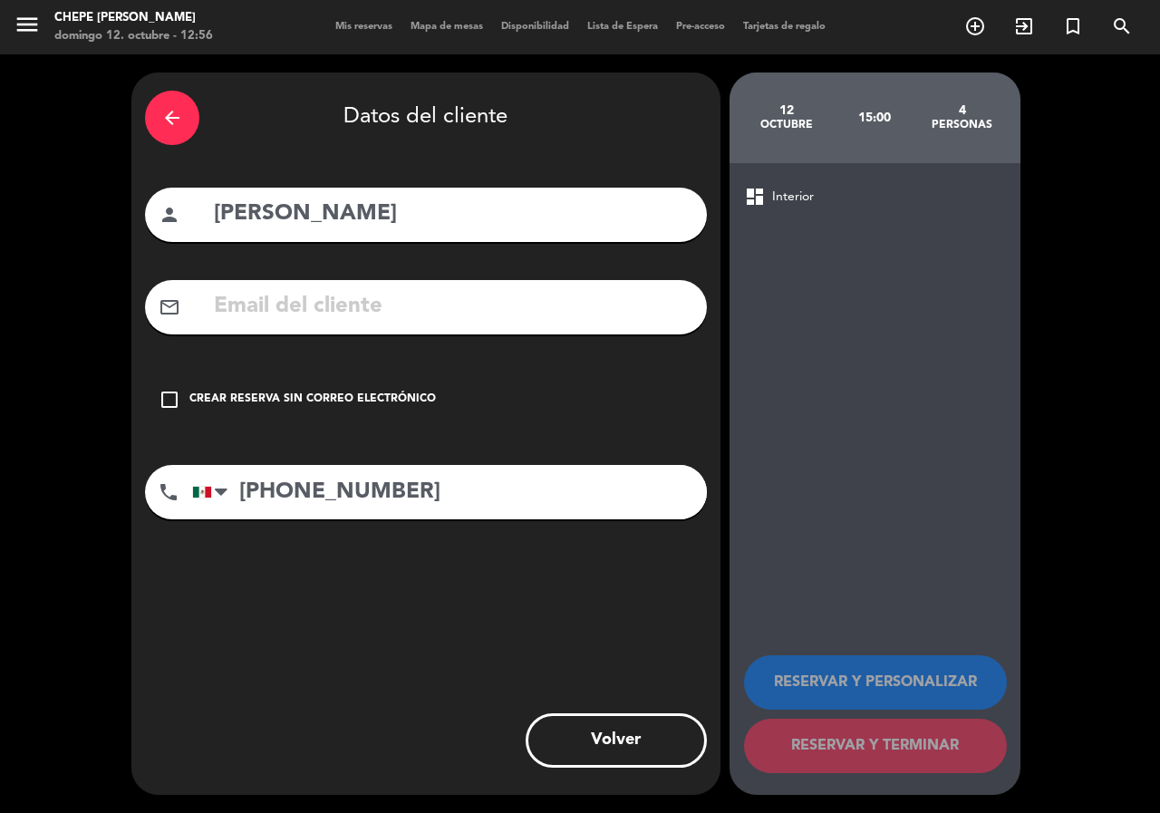
click at [161, 401] on icon "check_box_outline_blank" at bounding box center [170, 400] width 22 height 22
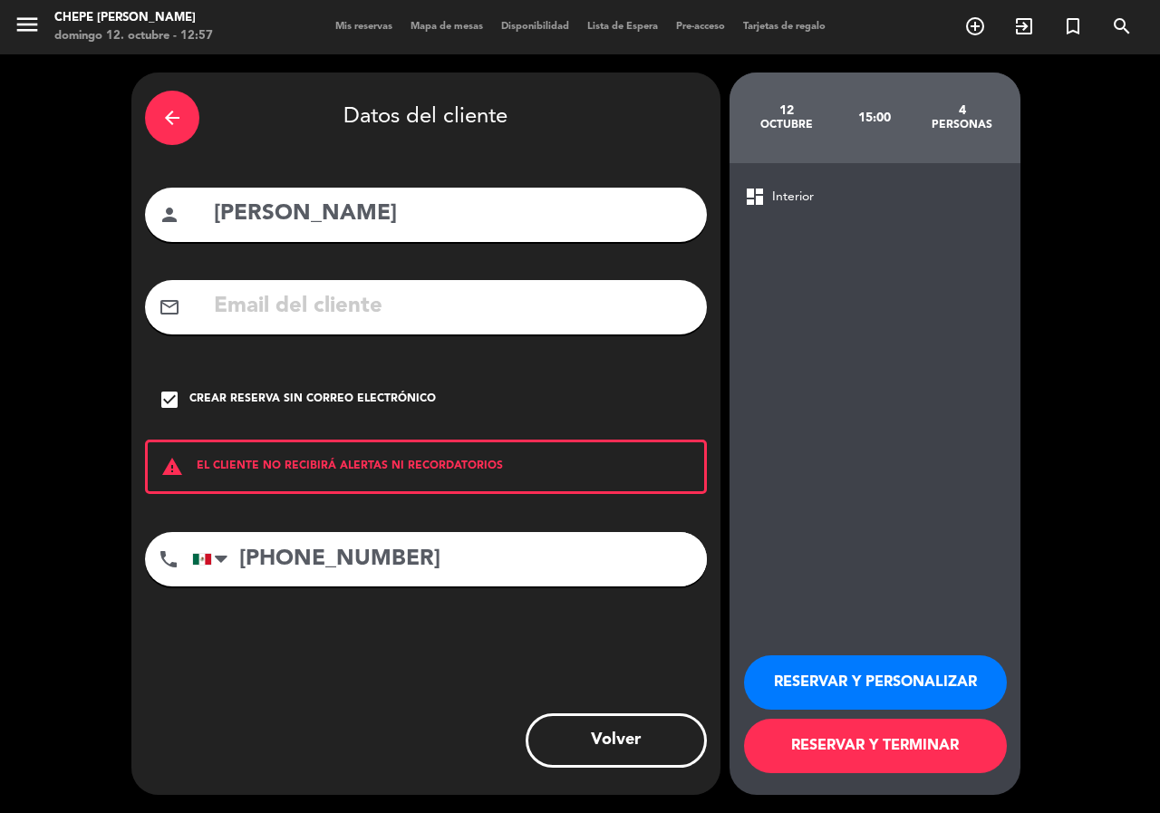
click at [888, 684] on button "RESERVAR Y PERSONALIZAR" at bounding box center [875, 682] width 263 height 54
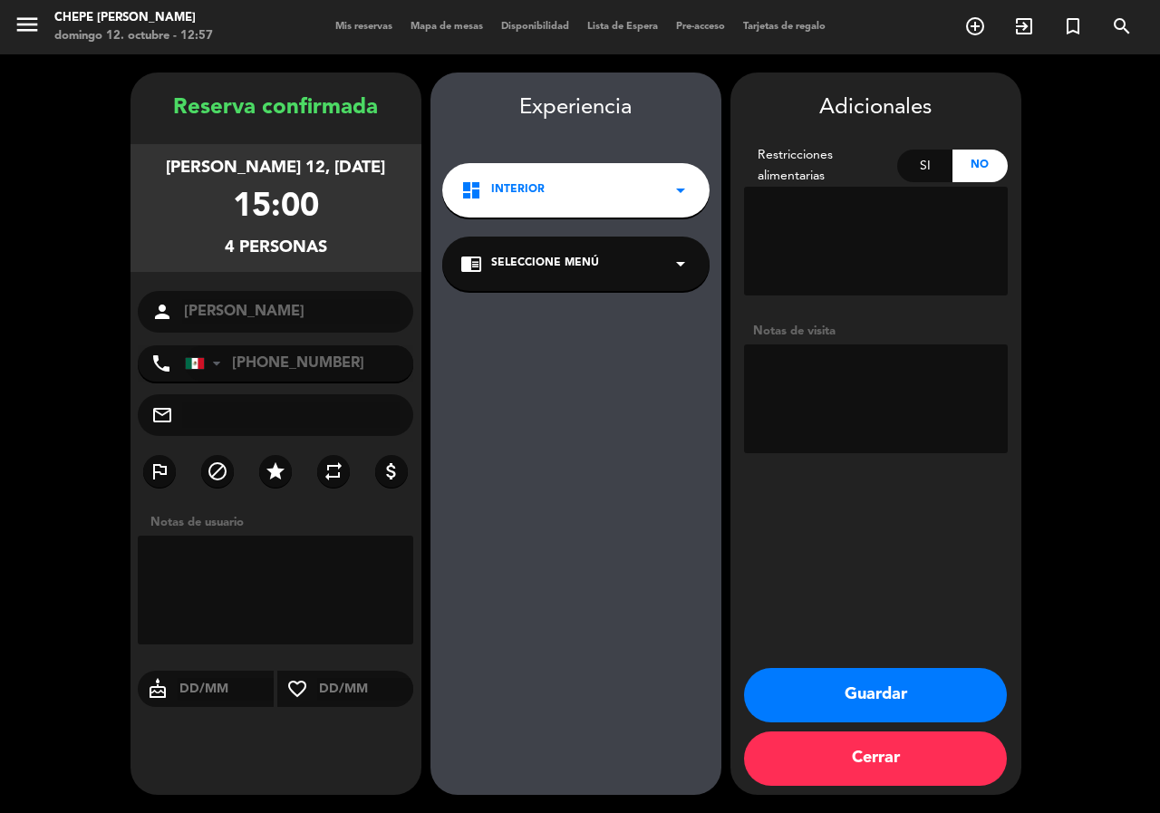
click at [872, 386] on textarea at bounding box center [876, 398] width 264 height 109
type textarea "int"
click at [843, 688] on button "Guardar" at bounding box center [875, 695] width 263 height 54
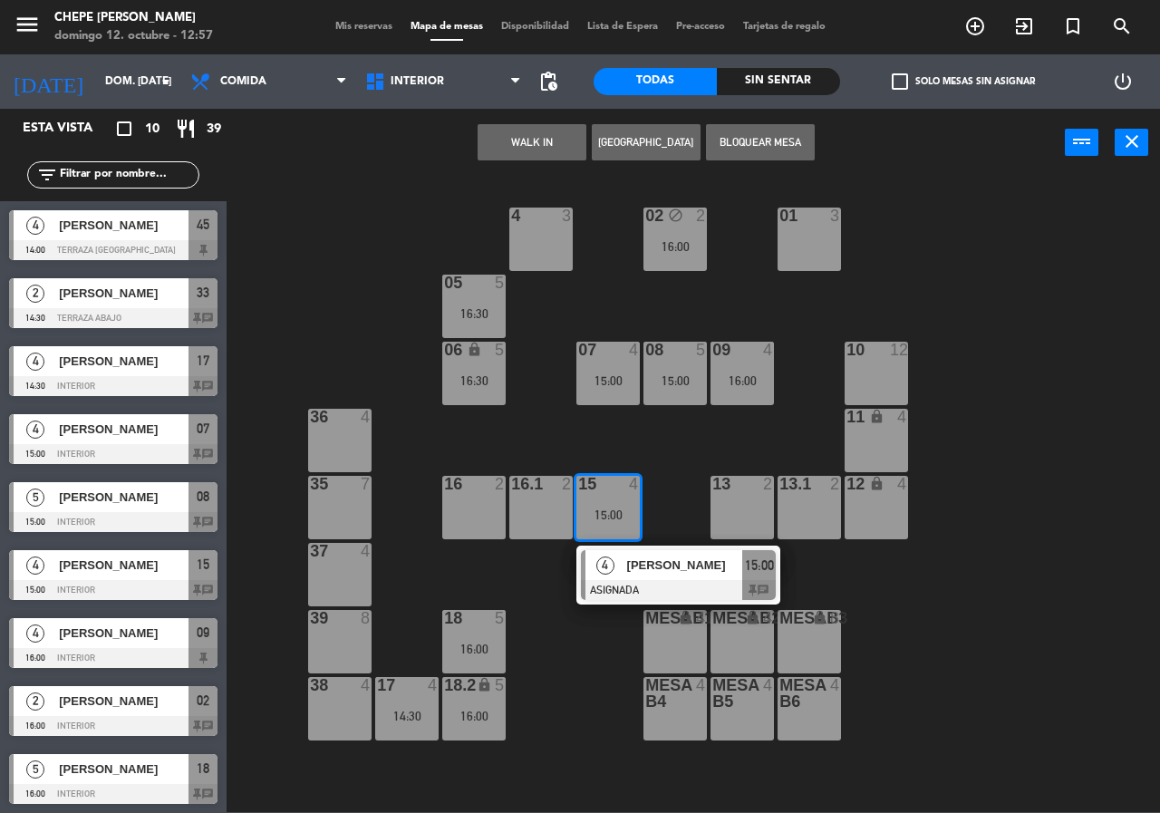
click at [671, 555] on div "[PERSON_NAME]" at bounding box center [684, 565] width 118 height 30
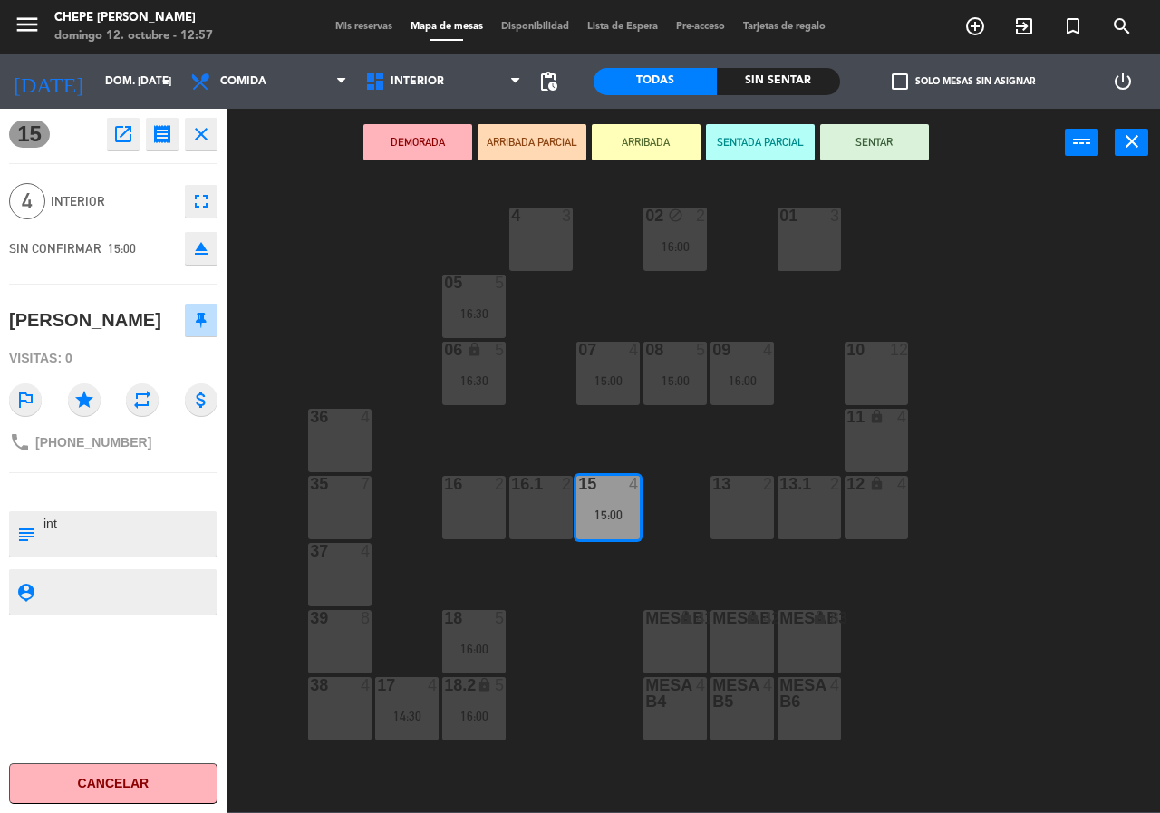
click at [116, 135] on icon "open_in_new" at bounding box center [123, 134] width 22 height 22
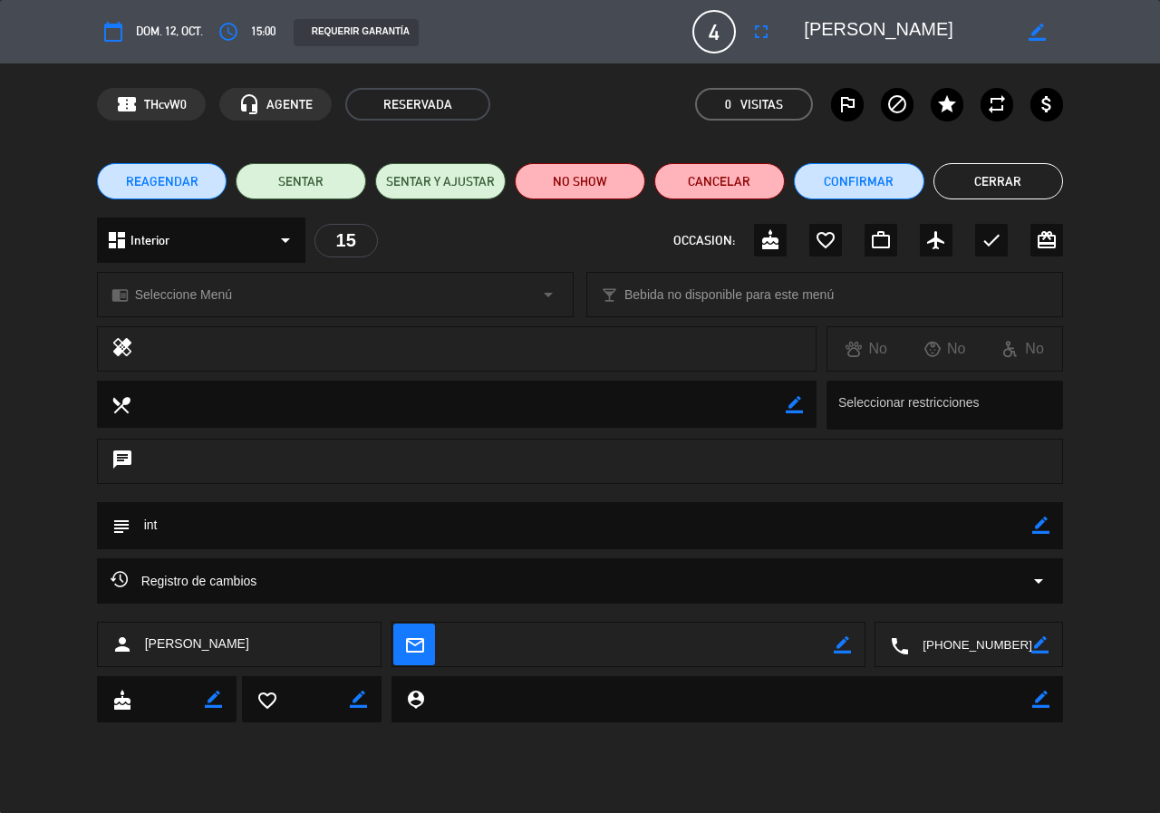
click at [245, 23] on button "access_time" at bounding box center [228, 31] width 33 height 33
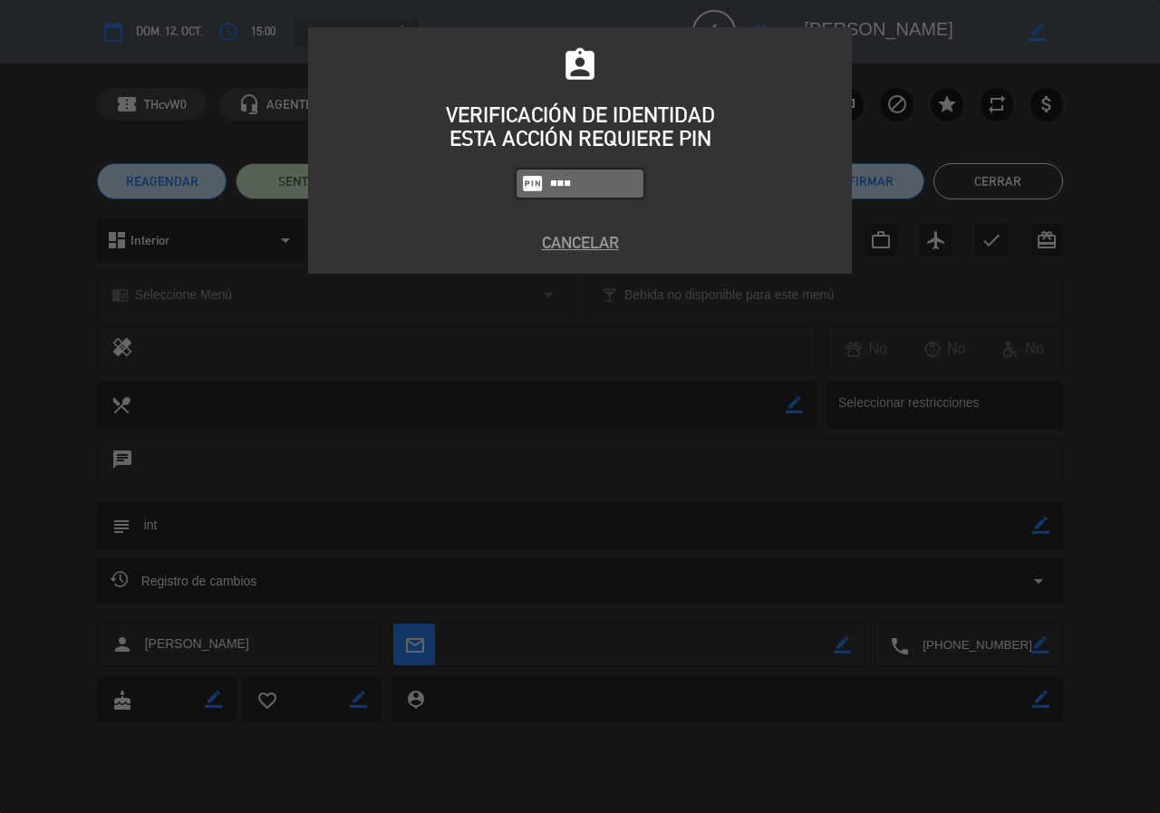
type input "1843"
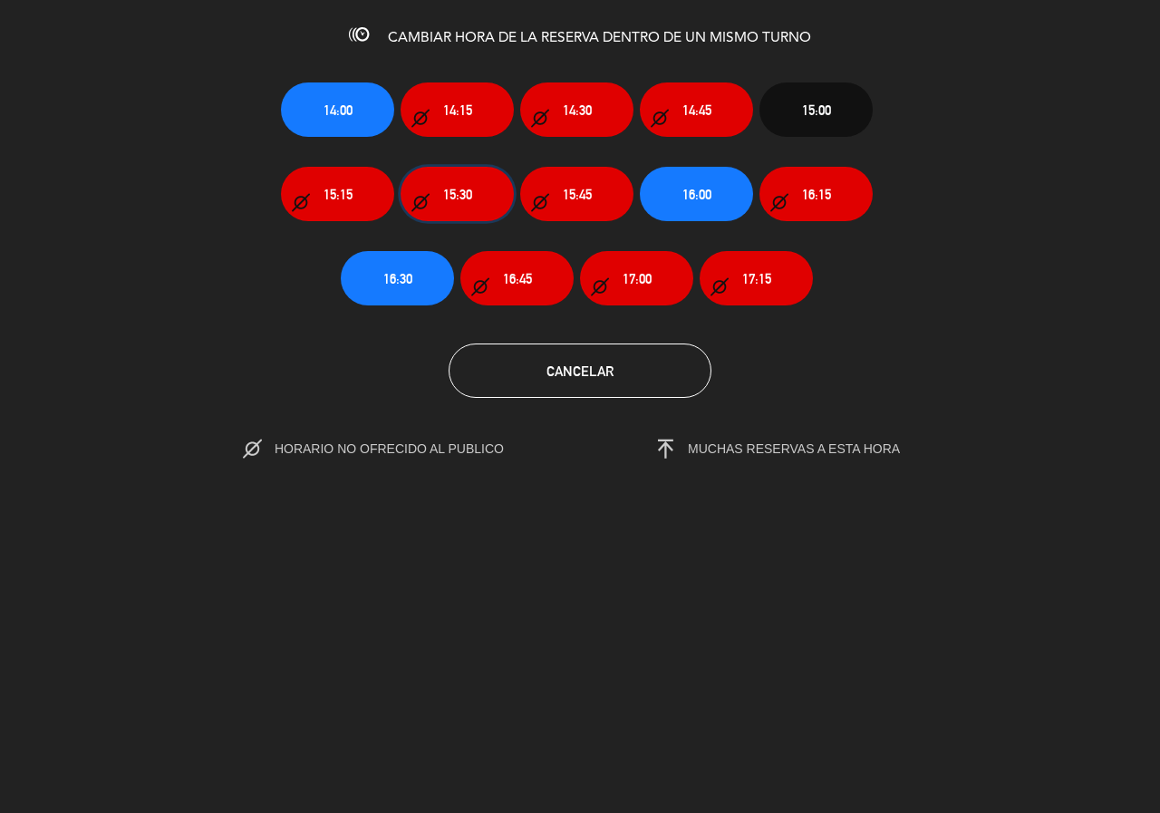
click at [474, 188] on button "15:30" at bounding box center [457, 194] width 113 height 54
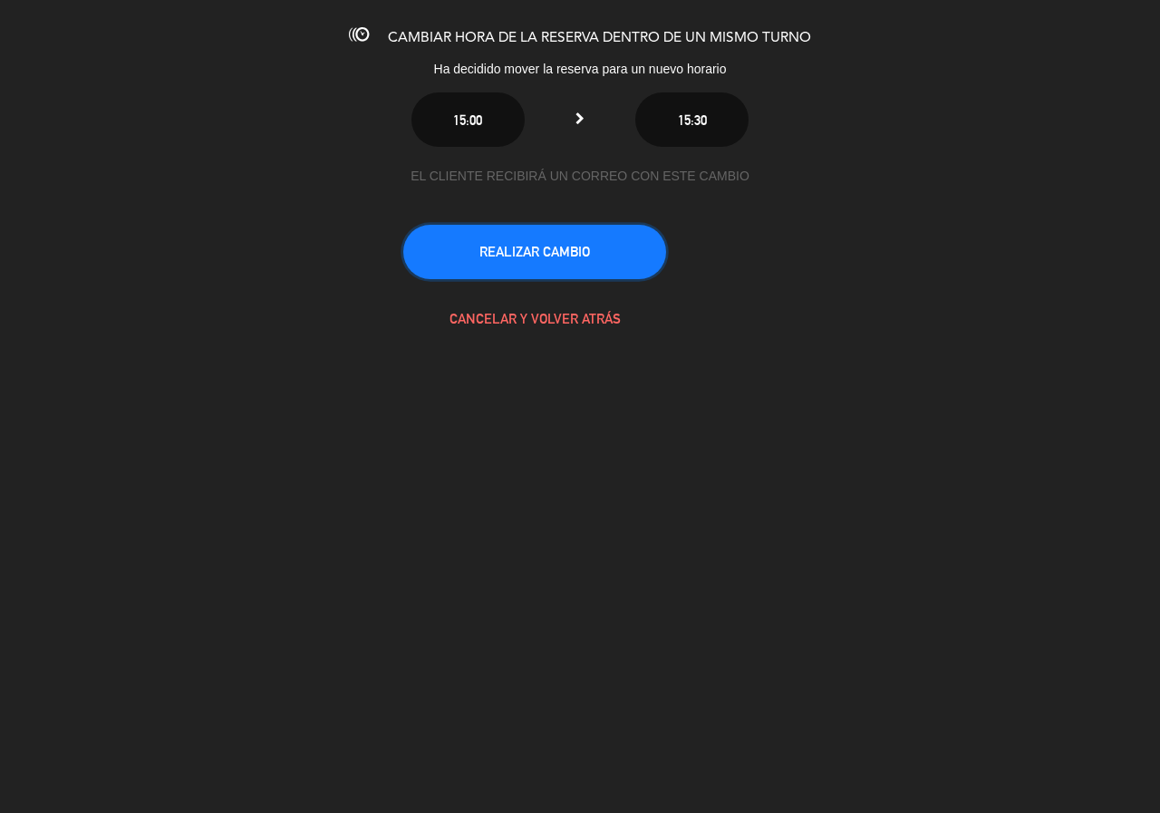
click at [548, 253] on button "REALIZAR CAMBIO" at bounding box center [534, 252] width 263 height 54
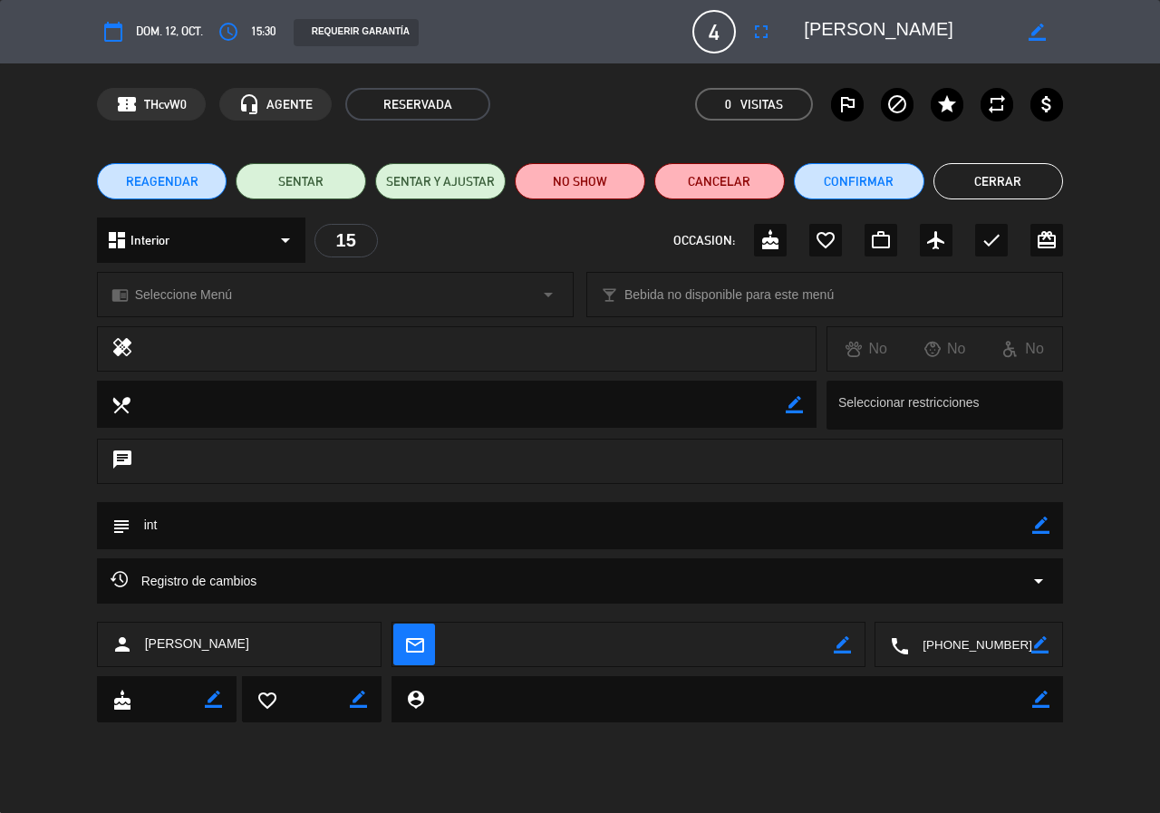
click at [1010, 171] on button "Cerrar" at bounding box center [999, 181] width 131 height 36
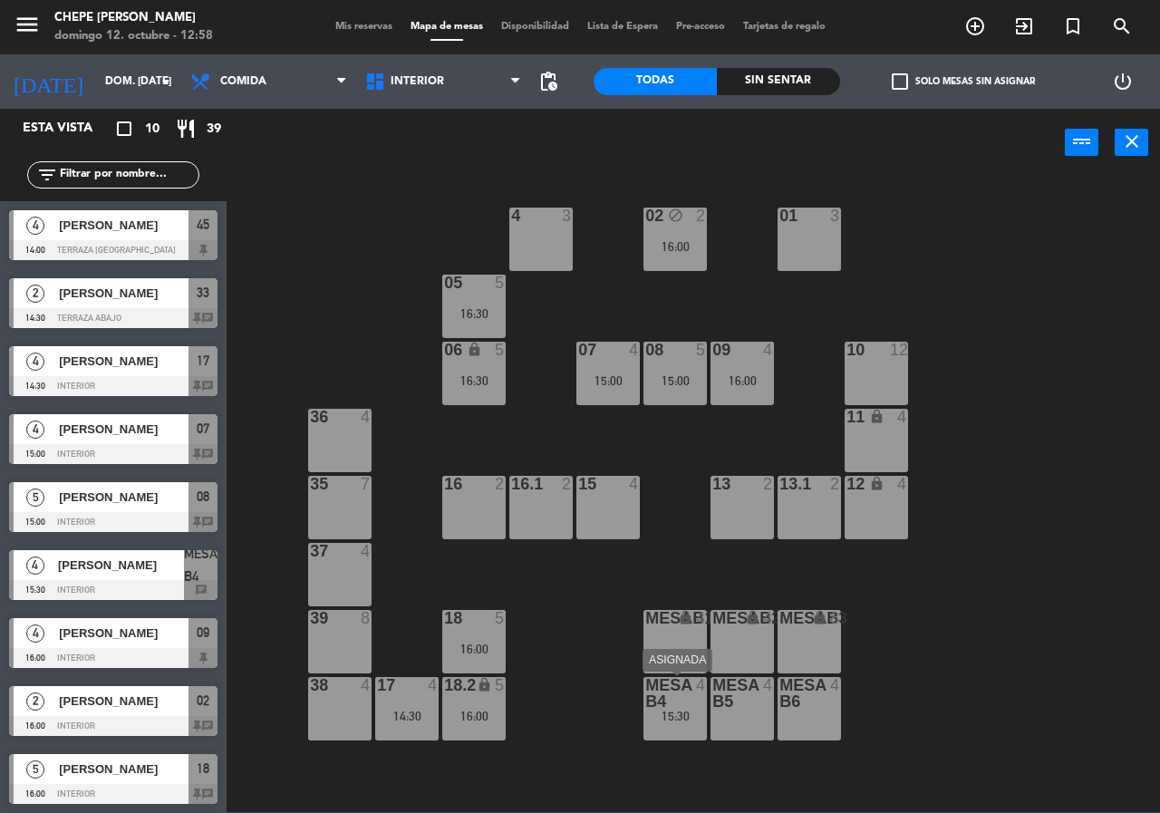
click at [674, 724] on div "MESA B4 4 15:30" at bounding box center [675, 708] width 63 height 63
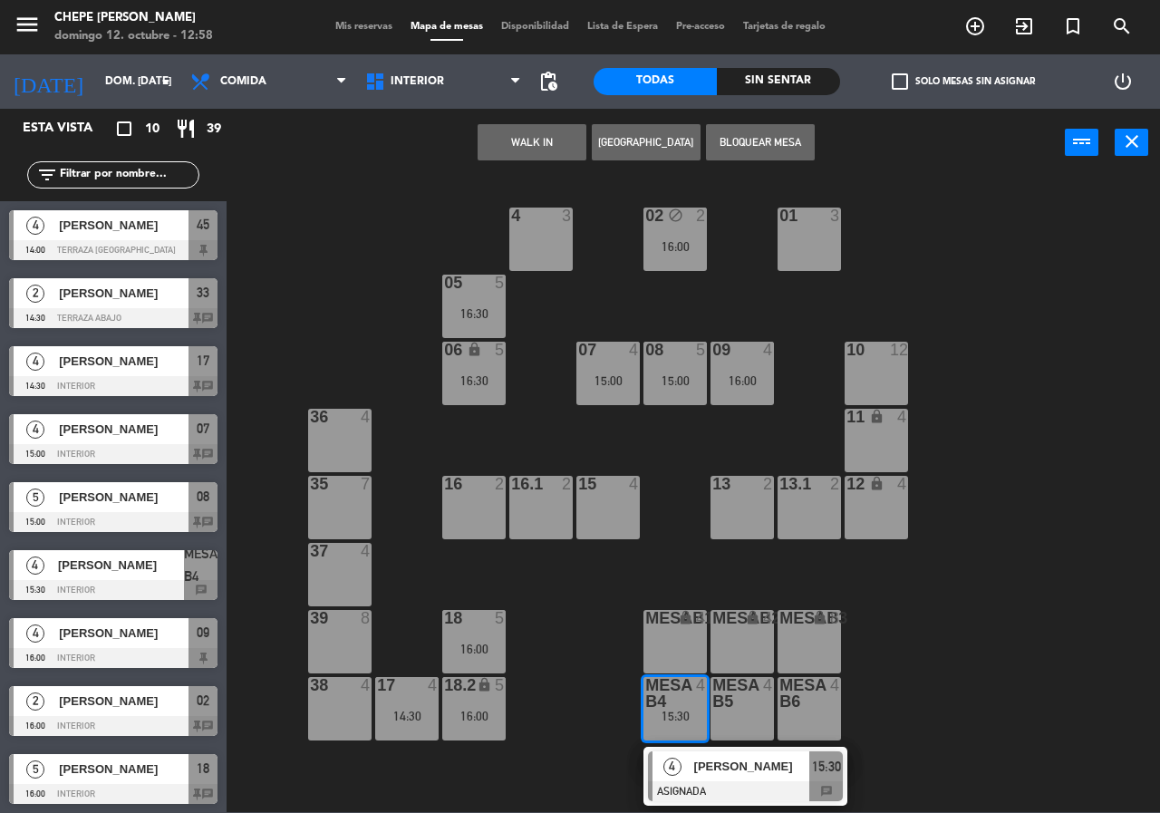
click at [608, 517] on div "15 4" at bounding box center [608, 507] width 63 height 63
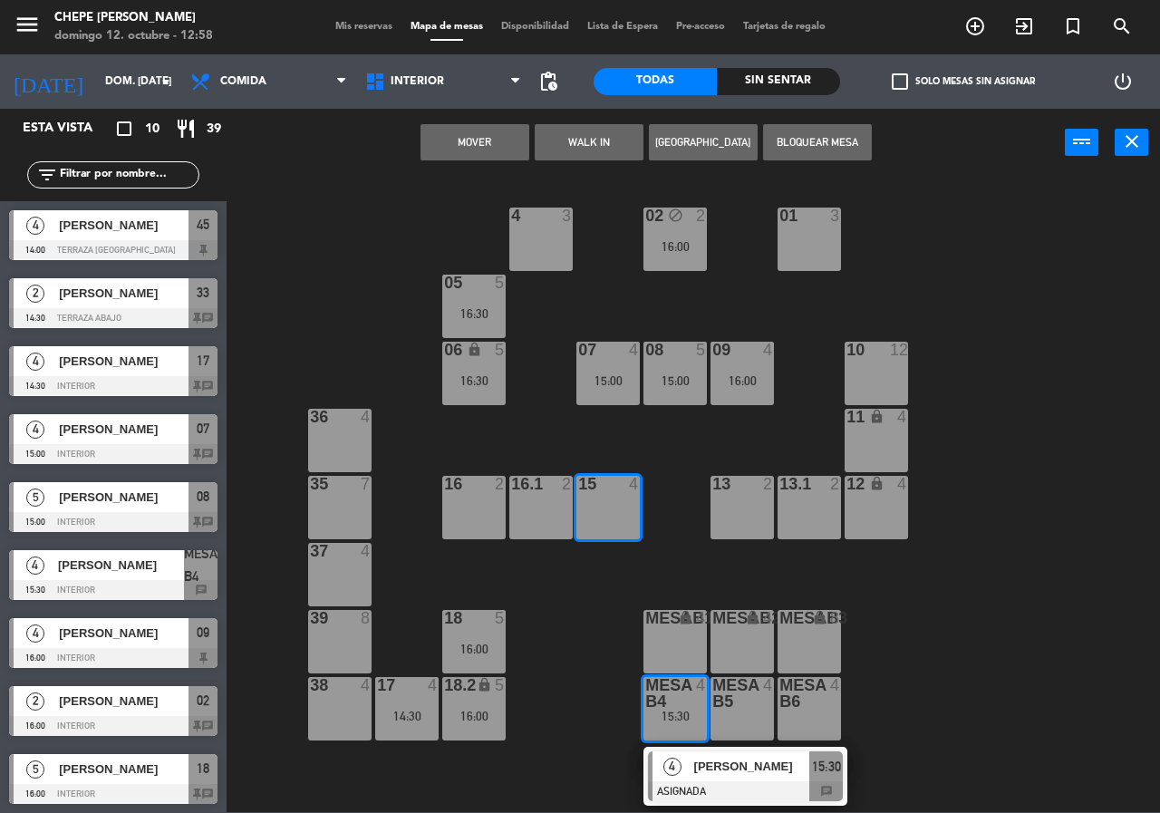
click at [467, 131] on button "Mover" at bounding box center [475, 142] width 109 height 36
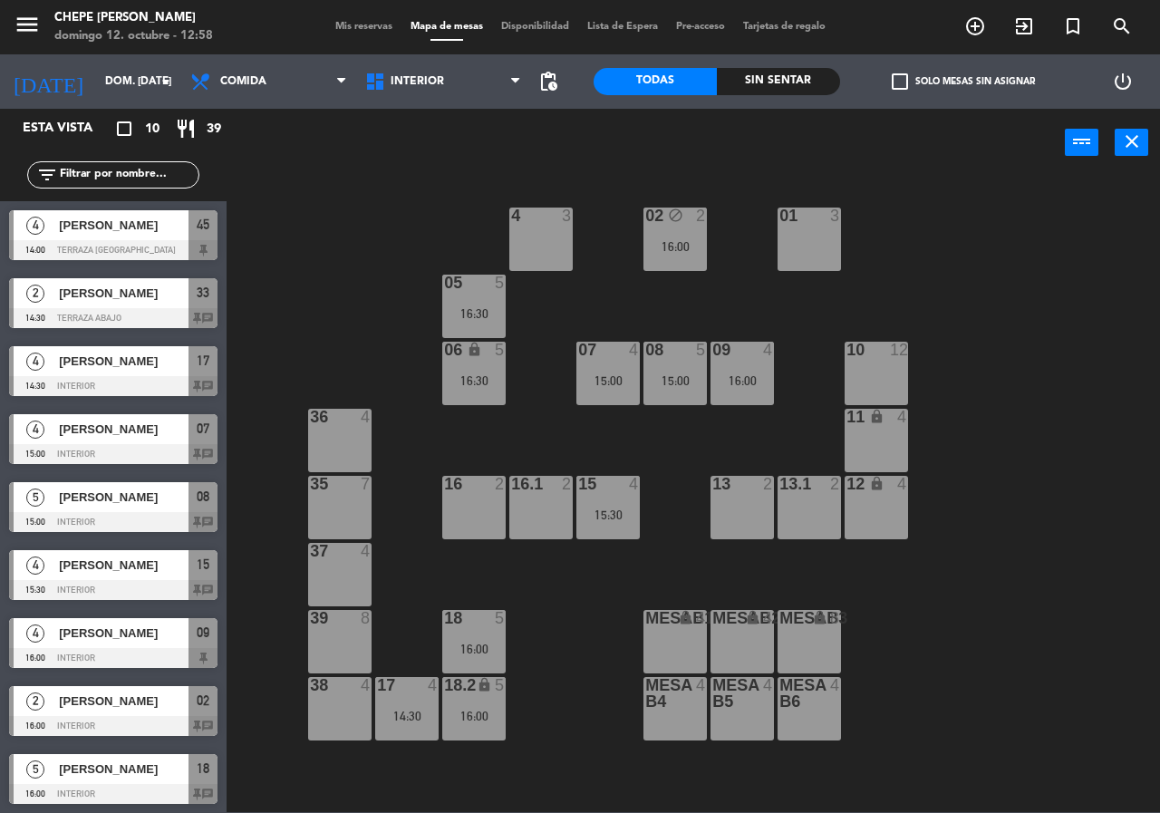
click at [747, 509] on div "13 2" at bounding box center [742, 507] width 63 height 63
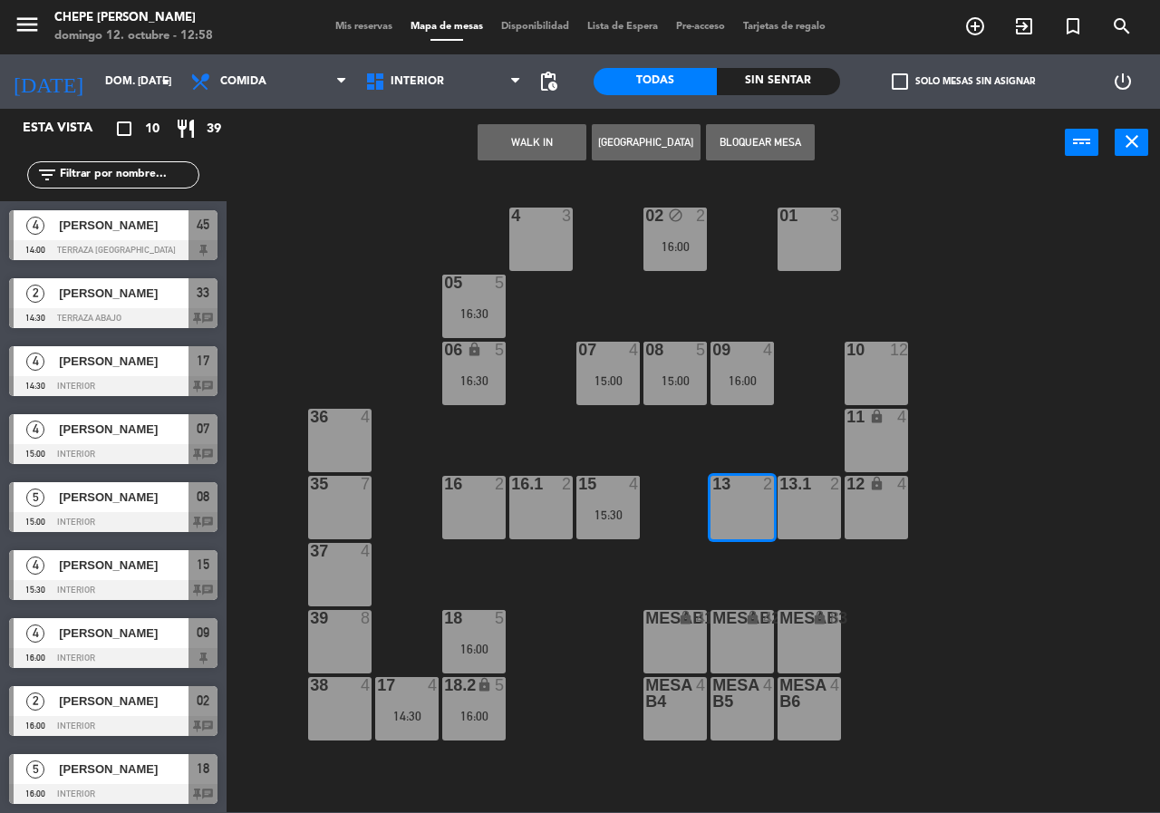
click at [656, 153] on button "[GEOGRAPHIC_DATA]" at bounding box center [646, 142] width 109 height 36
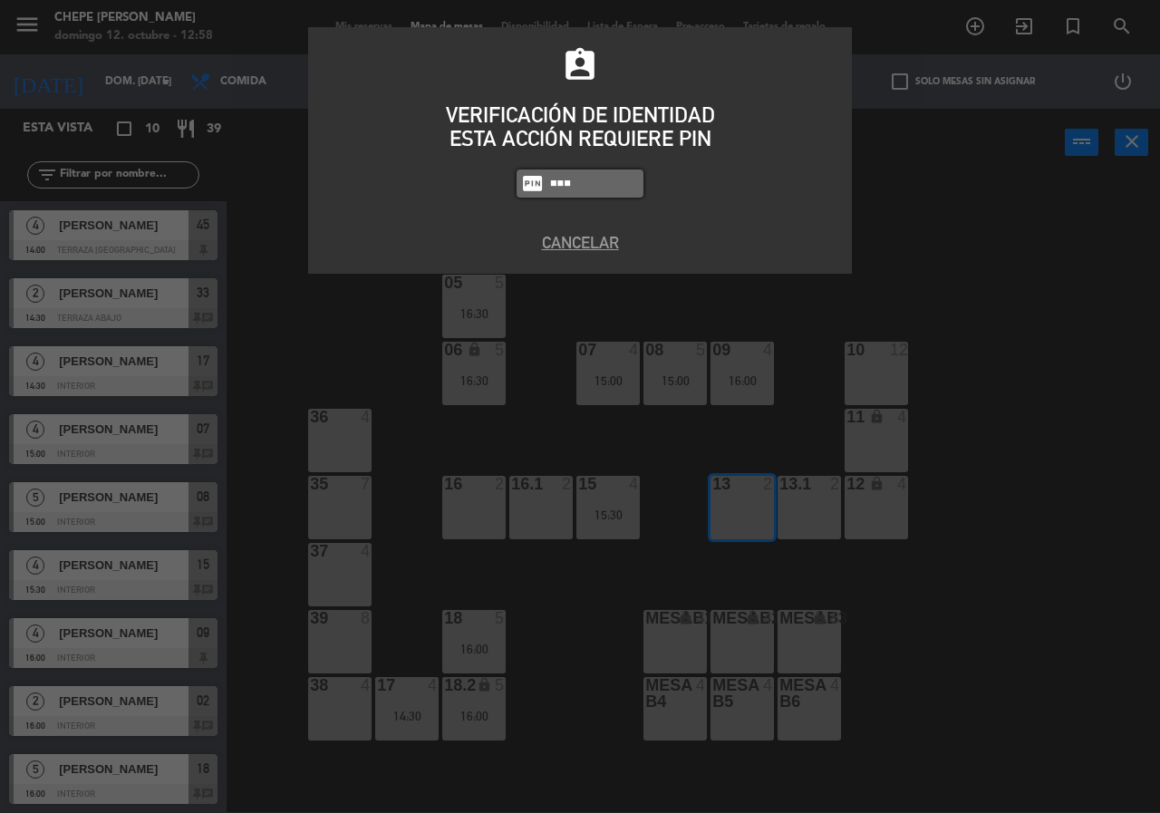
type input "1843"
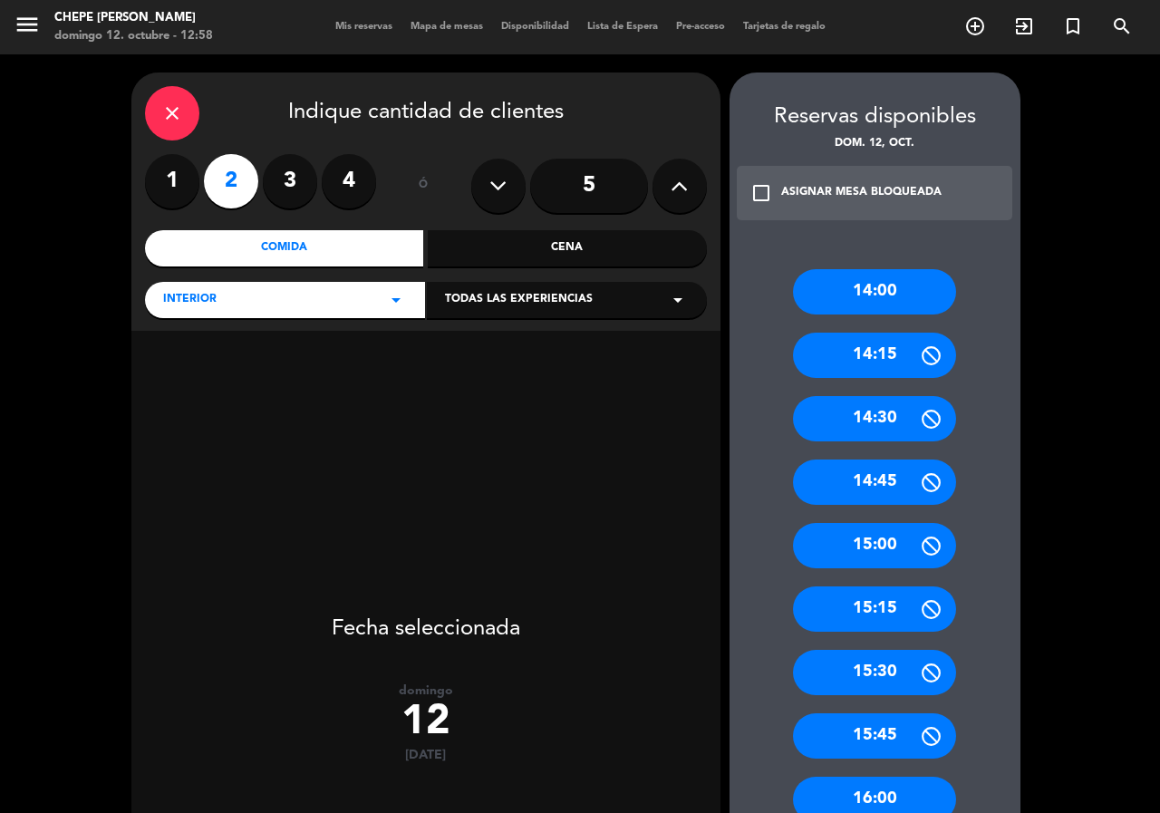
click at [671, 181] on icon at bounding box center [679, 185] width 17 height 27
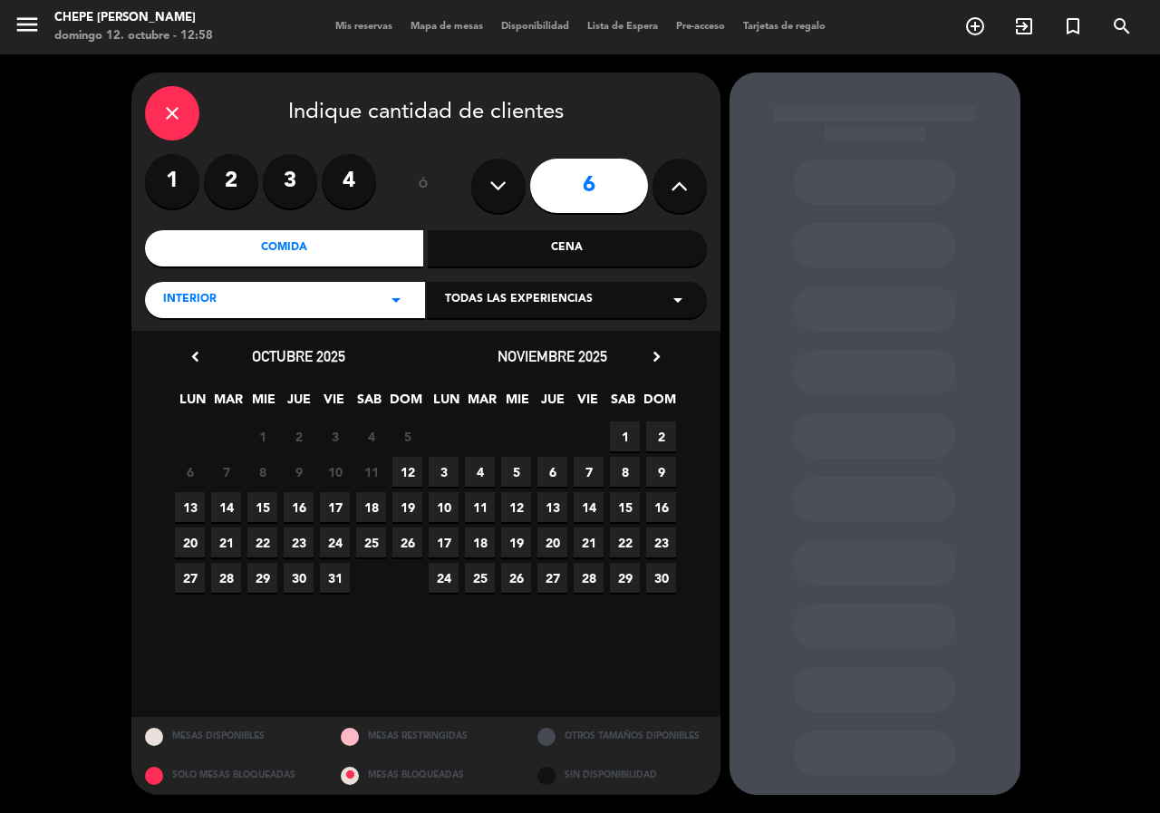
click at [406, 482] on span "12" at bounding box center [408, 472] width 30 height 30
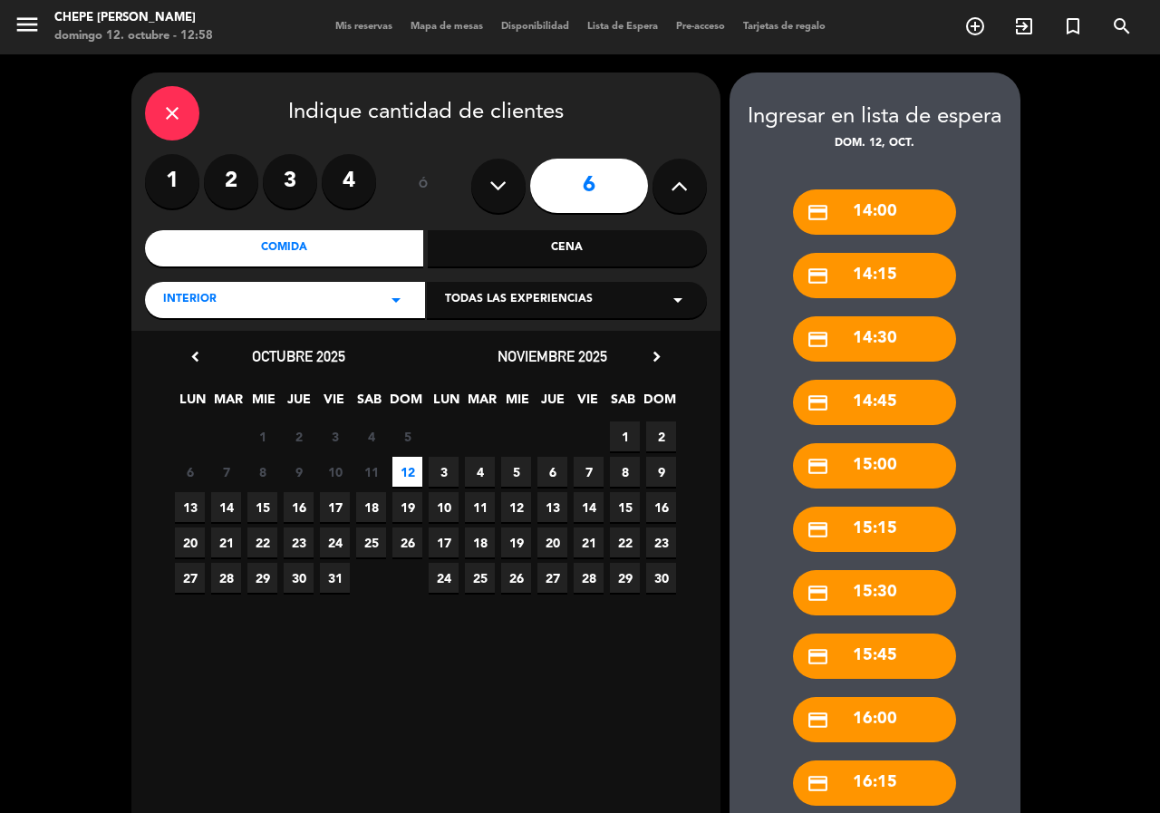
click at [878, 268] on div "credit_card 14:15" at bounding box center [874, 275] width 163 height 45
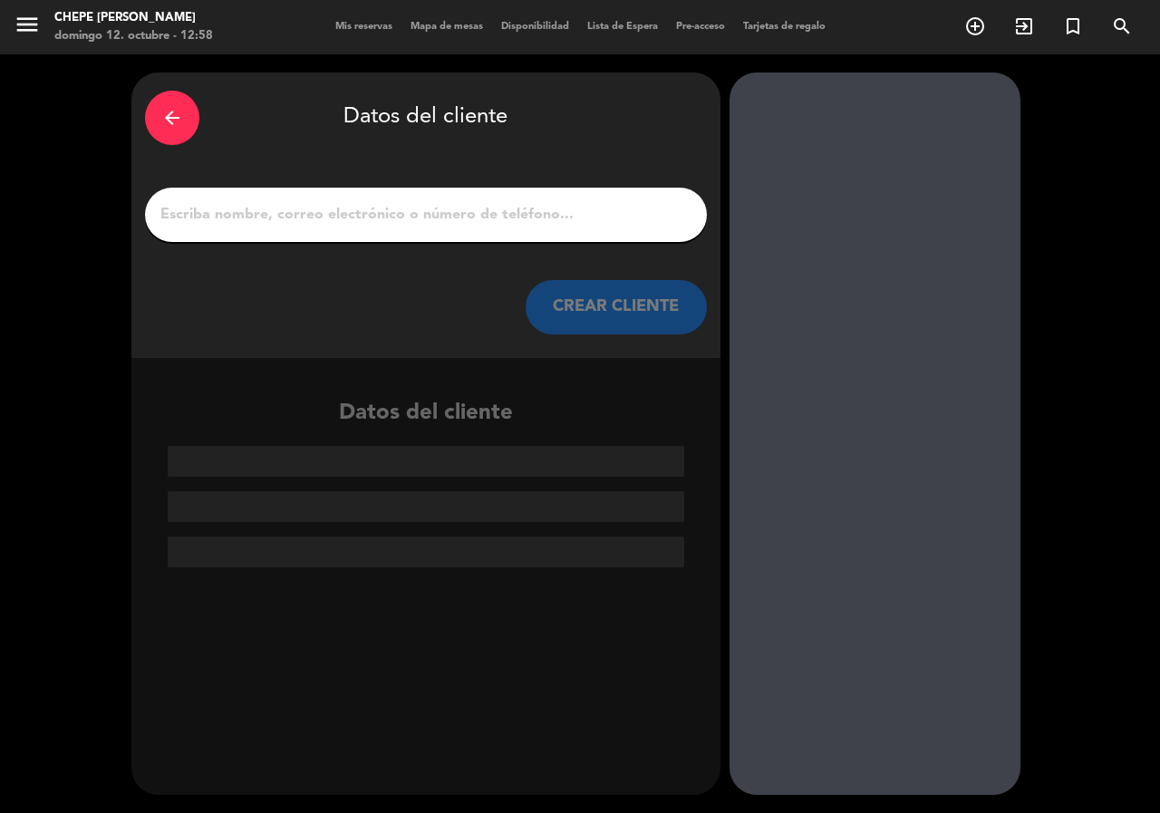
click at [542, 202] on input "1" at bounding box center [426, 214] width 535 height 25
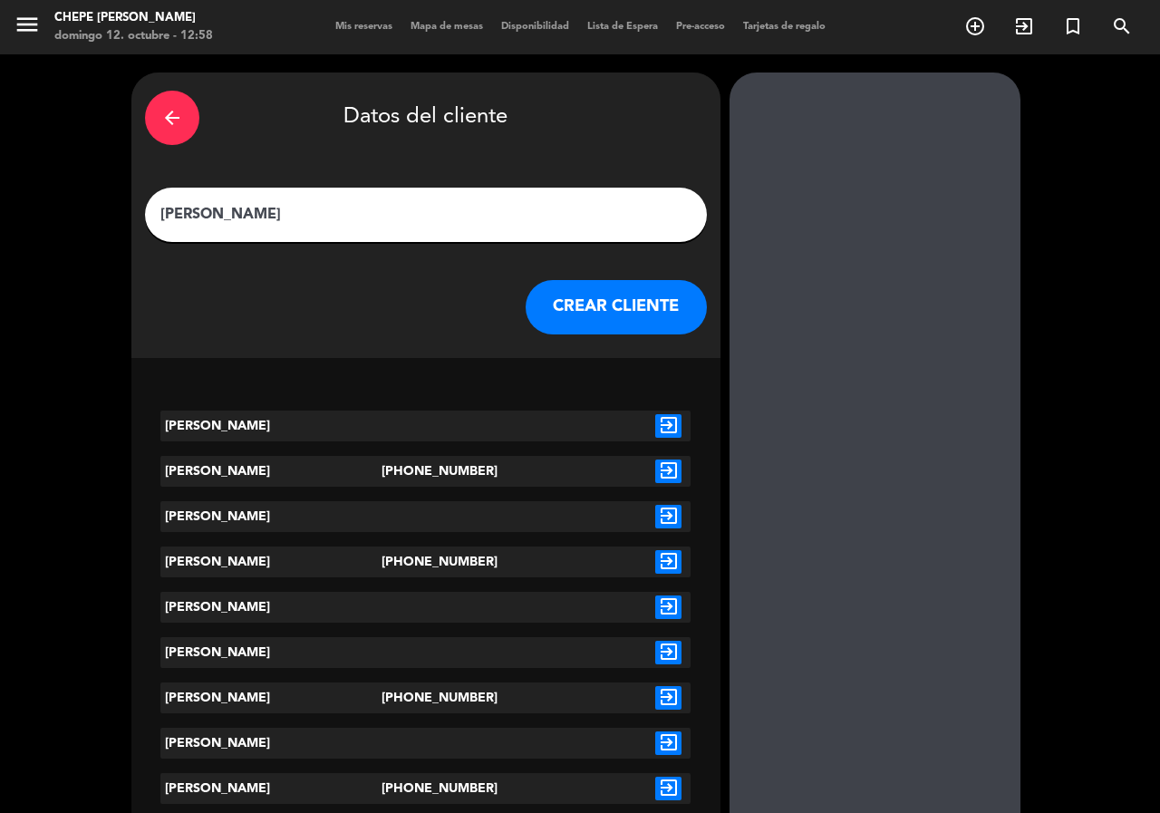
type input "[PERSON_NAME]"
click at [676, 468] on icon "exit_to_app" at bounding box center [668, 472] width 26 height 24
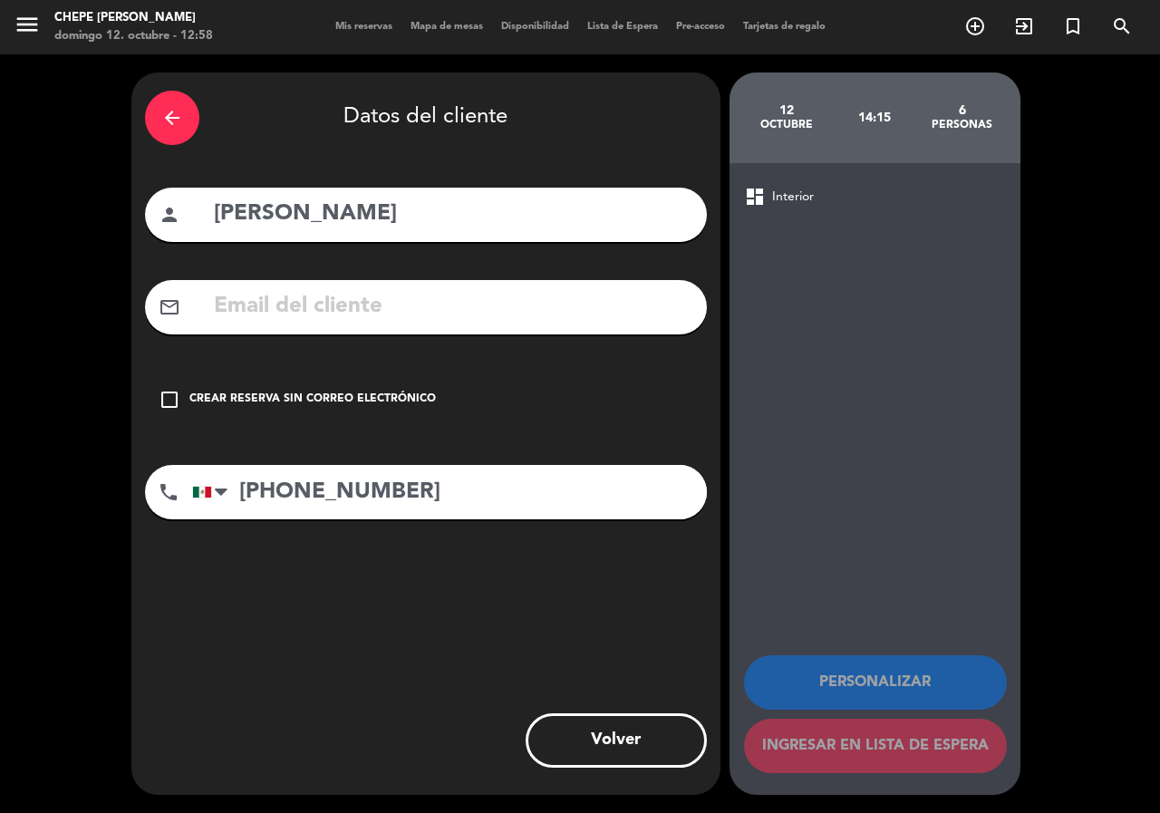
click at [270, 394] on div "Crear reserva sin correo electrónico" at bounding box center [312, 400] width 247 height 18
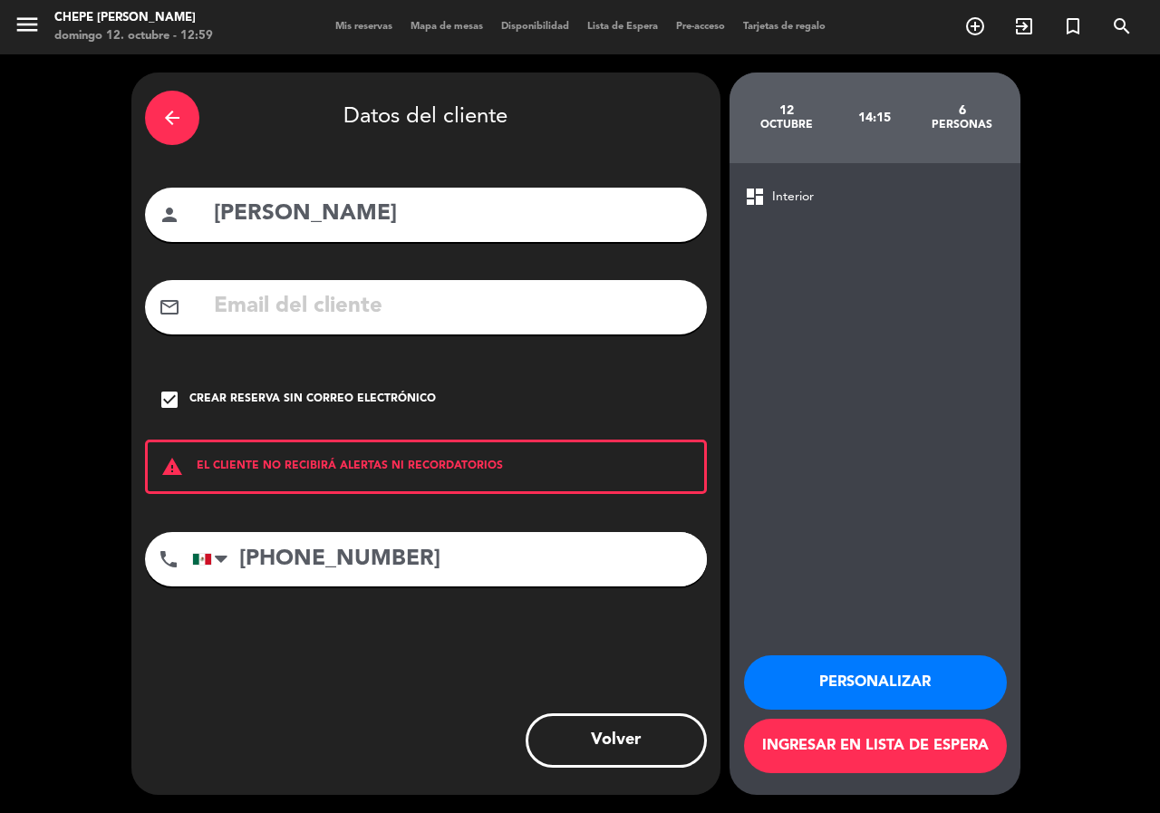
click at [833, 675] on button "Personalizar" at bounding box center [875, 682] width 263 height 54
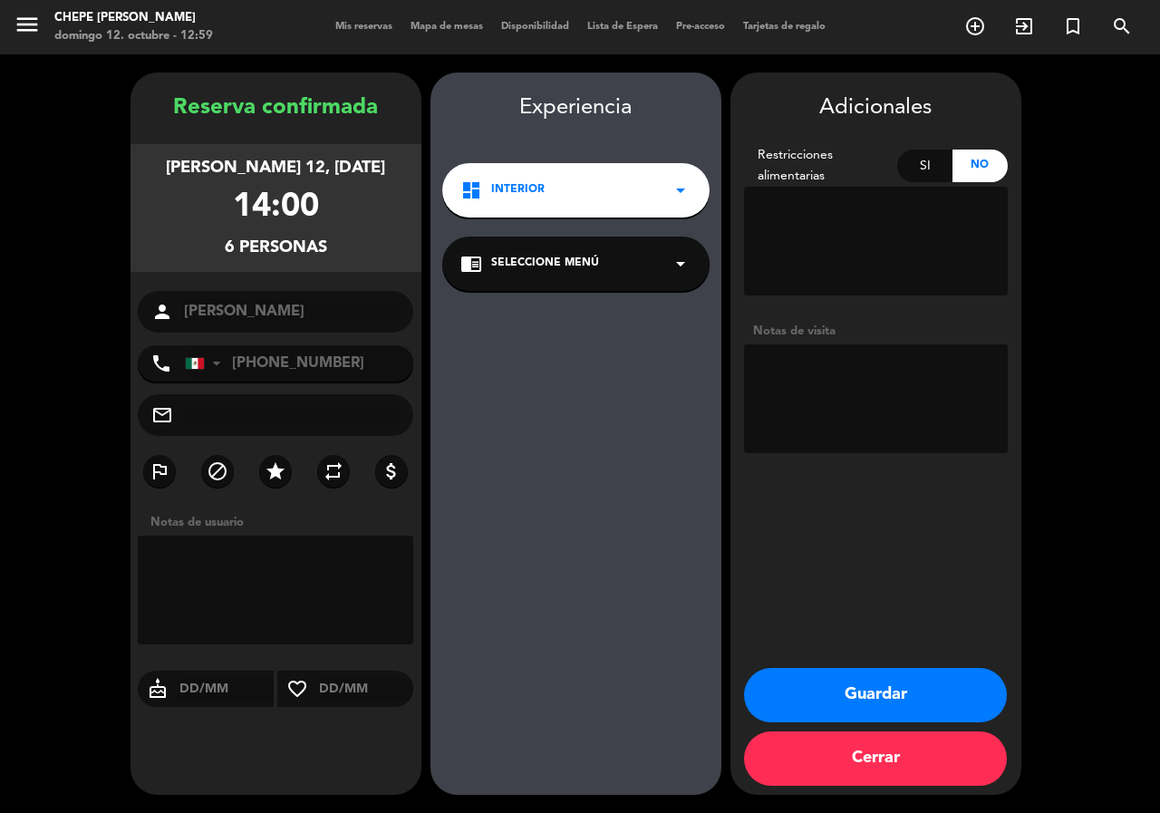
click at [894, 397] on textarea at bounding box center [876, 398] width 264 height 109
type textarea "int"
click at [902, 693] on button "Guardar" at bounding box center [875, 695] width 263 height 54
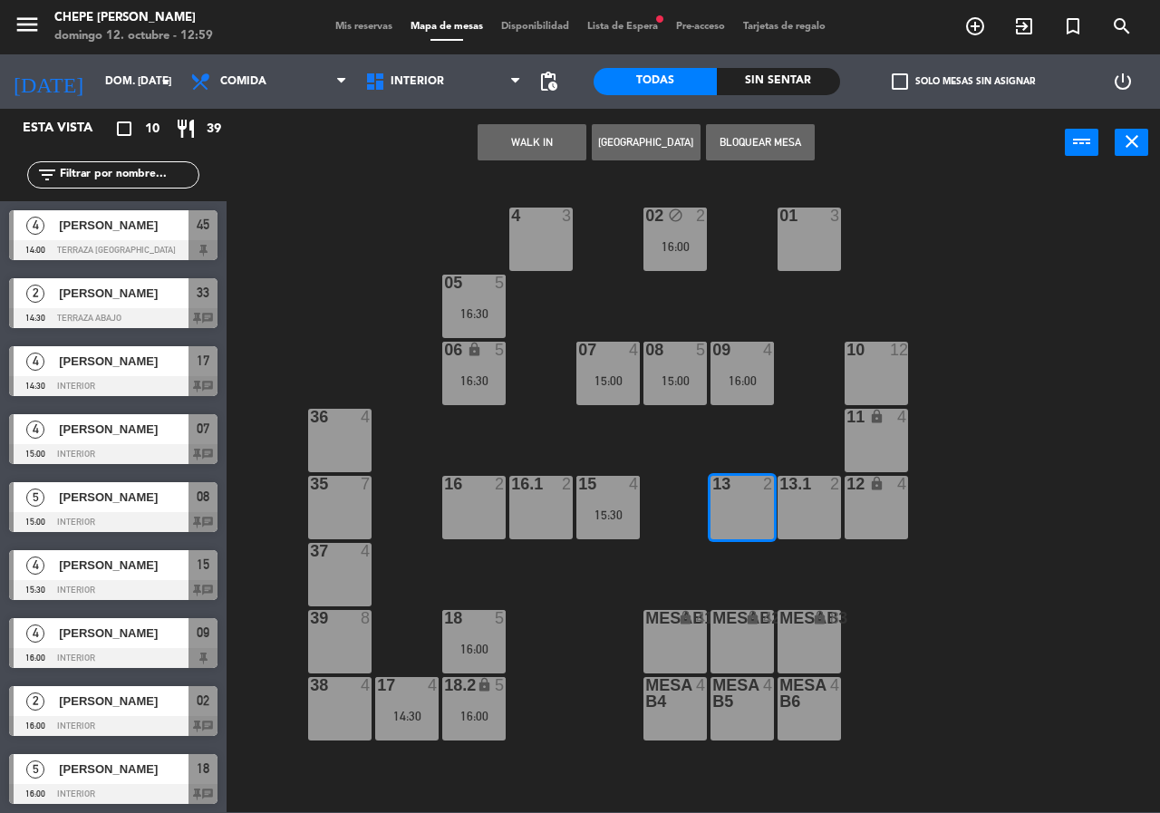
click at [628, 24] on span "Lista de Espera fiber_manual_record" at bounding box center [622, 27] width 89 height 10
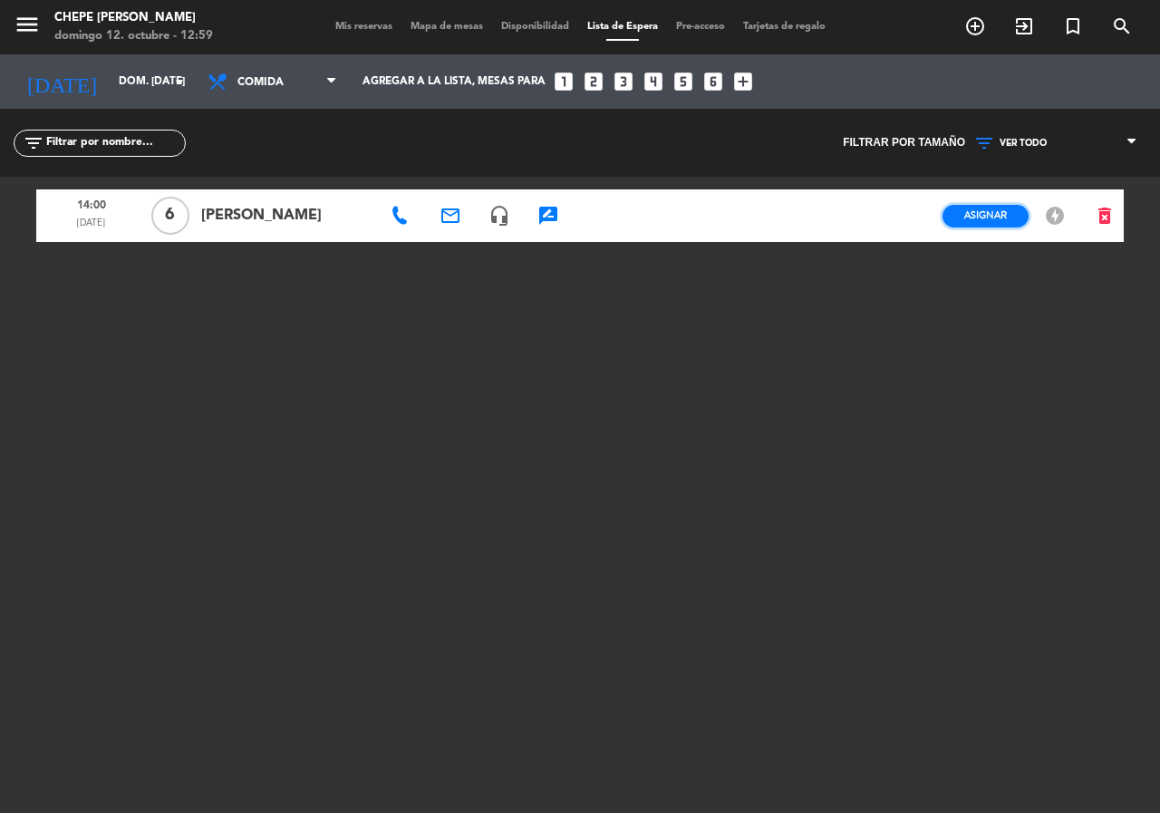
click at [972, 216] on span "Asignar" at bounding box center [986, 215] width 43 height 14
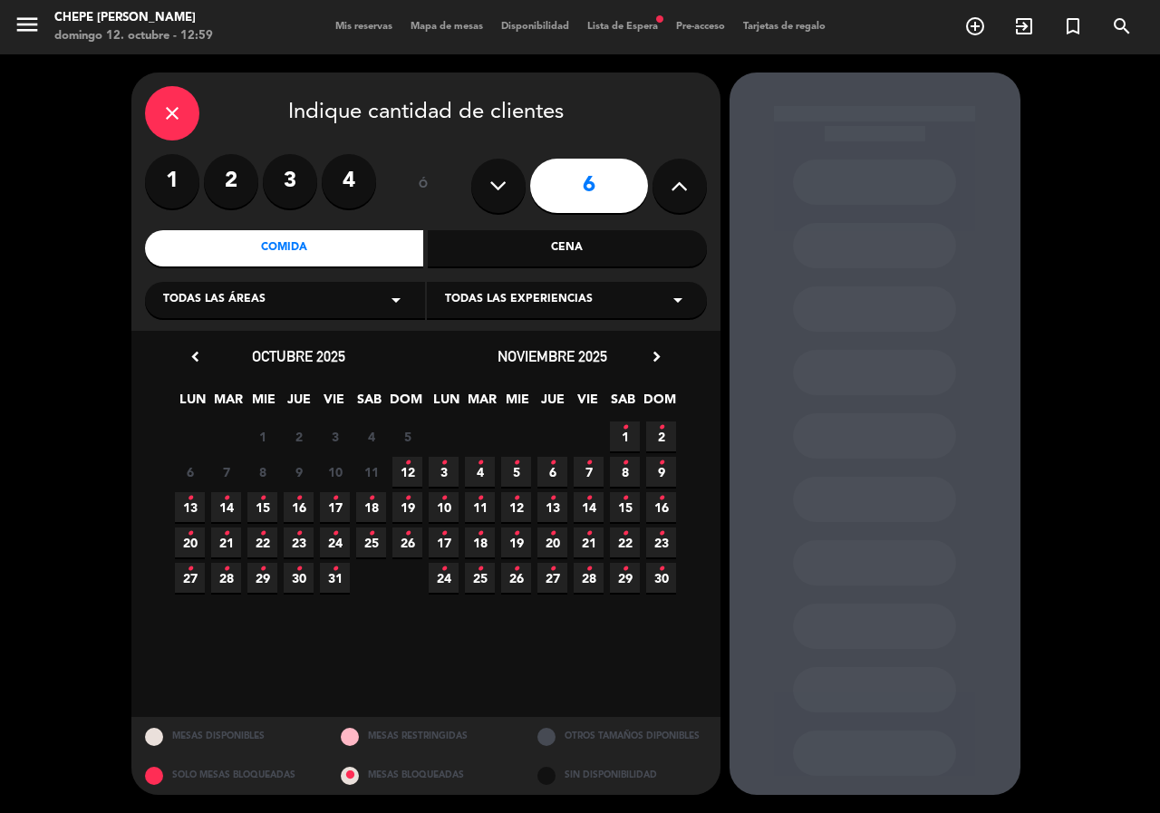
click at [308, 298] on div "Todas las áreas arrow_drop_down" at bounding box center [285, 300] width 280 height 36
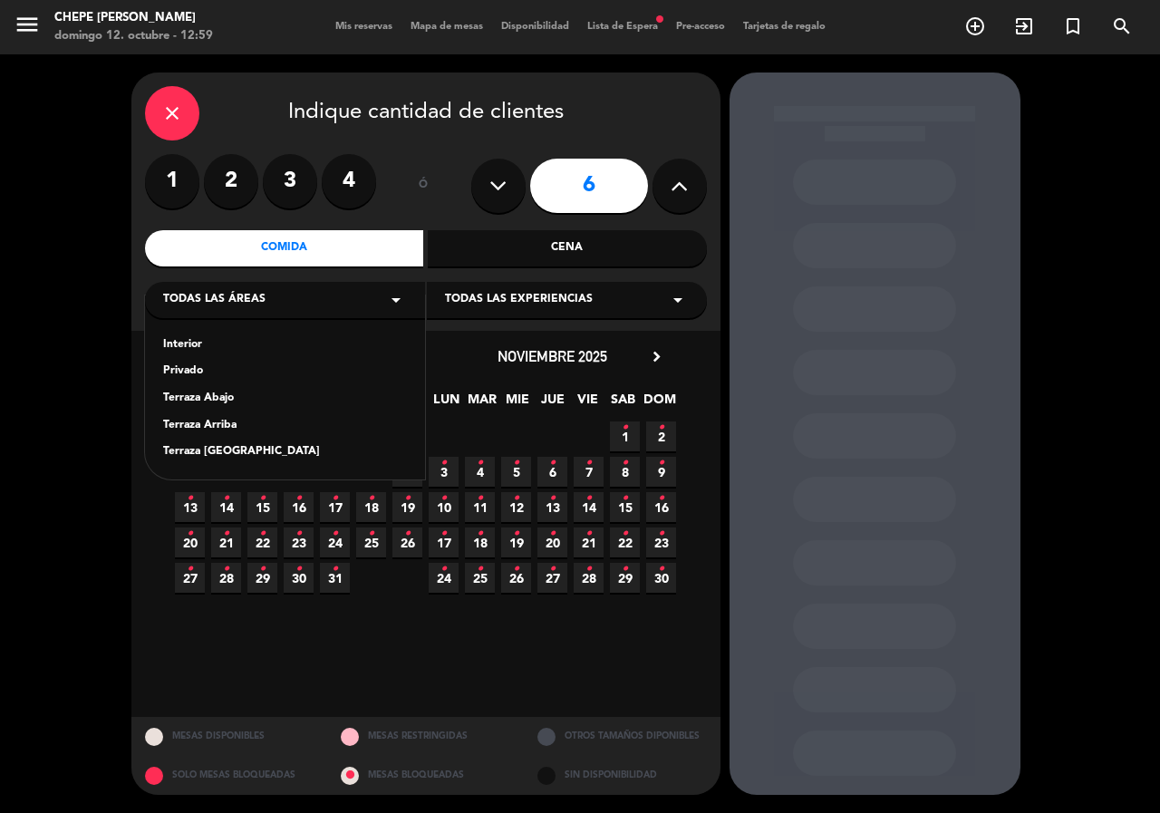
click at [198, 338] on div "Interior" at bounding box center [285, 345] width 244 height 18
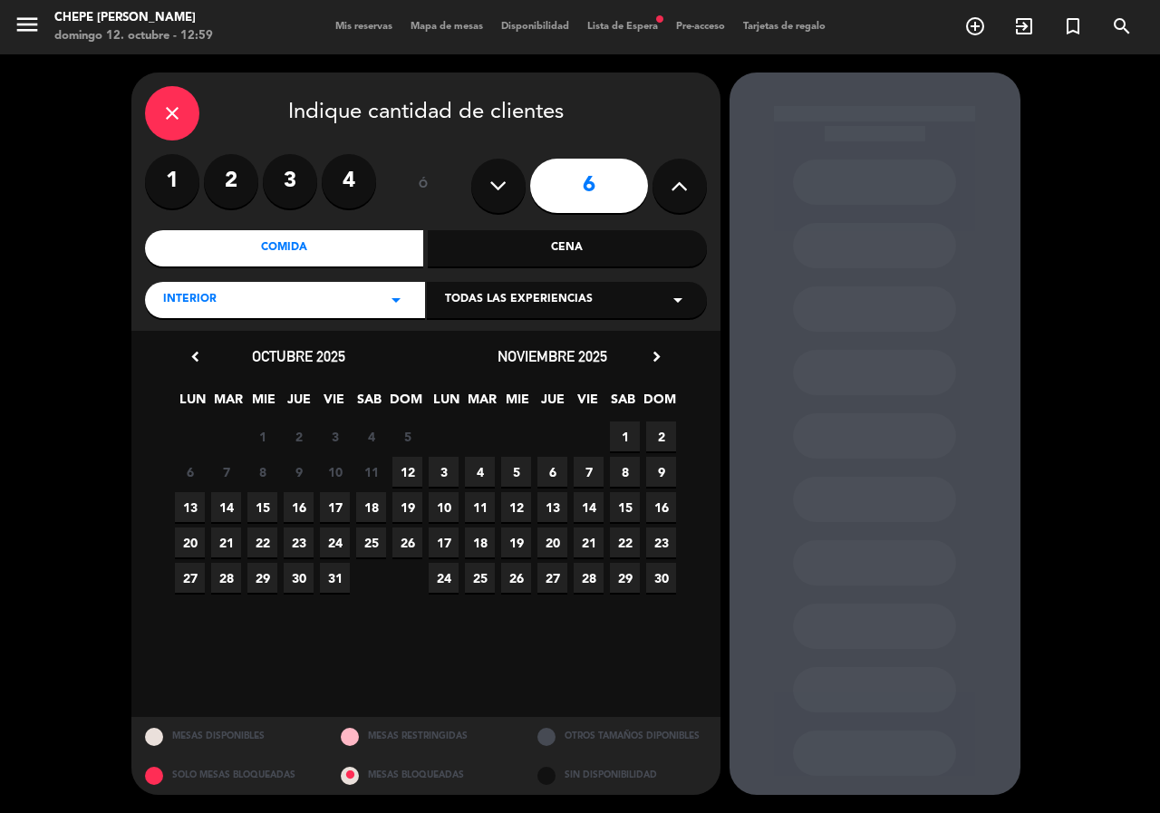
click at [402, 457] on span "12" at bounding box center [408, 472] width 30 height 30
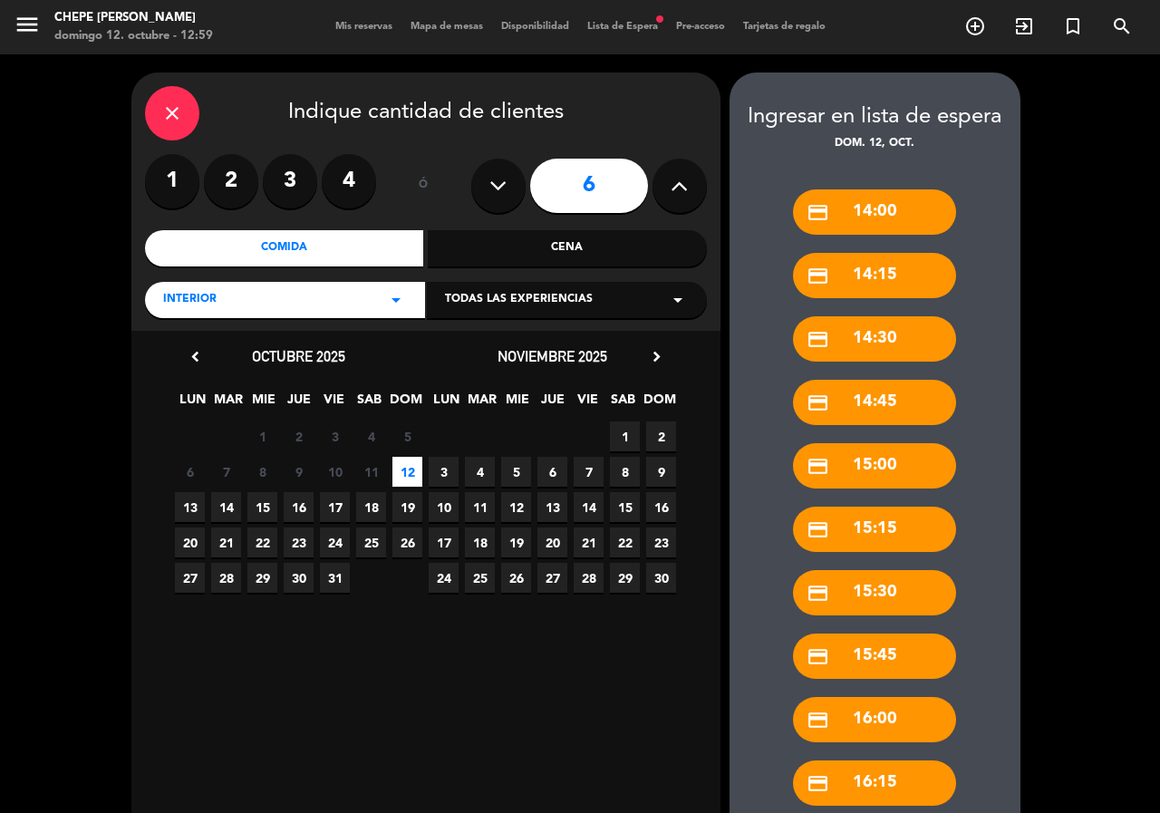
click at [916, 196] on div "credit_card 14:00" at bounding box center [874, 211] width 163 height 45
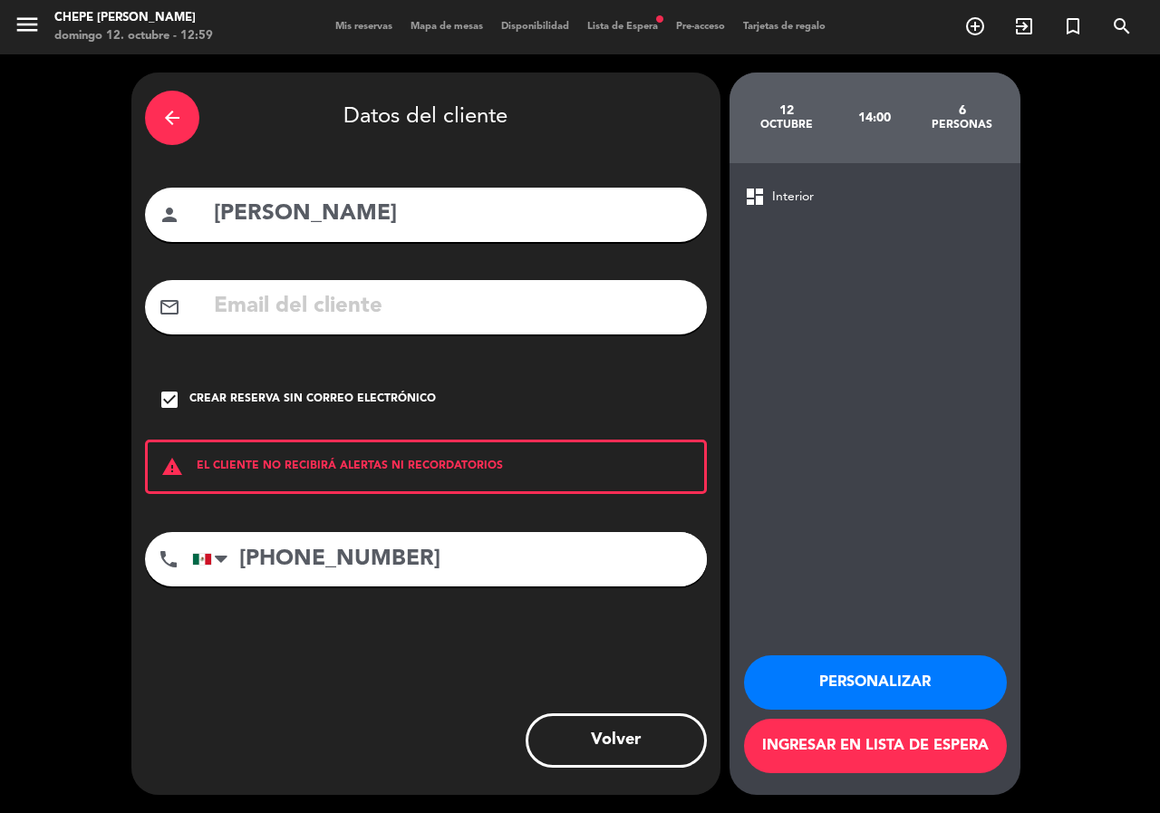
click at [141, 121] on div "arrow_back Datos del cliente person [PERSON_NAME] mail_outline check_box Crear …" at bounding box center [425, 434] width 589 height 722
click at [157, 129] on div "arrow_back" at bounding box center [172, 118] width 54 height 54
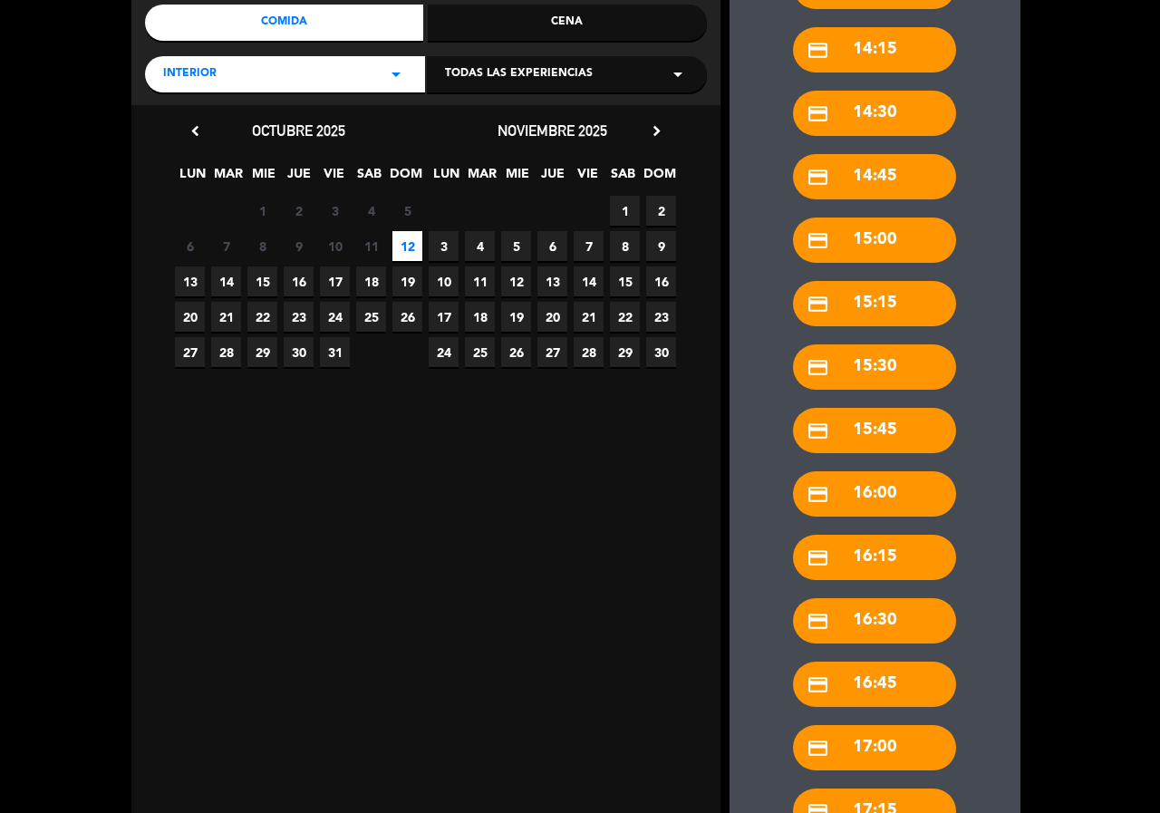
scroll to position [361, 0]
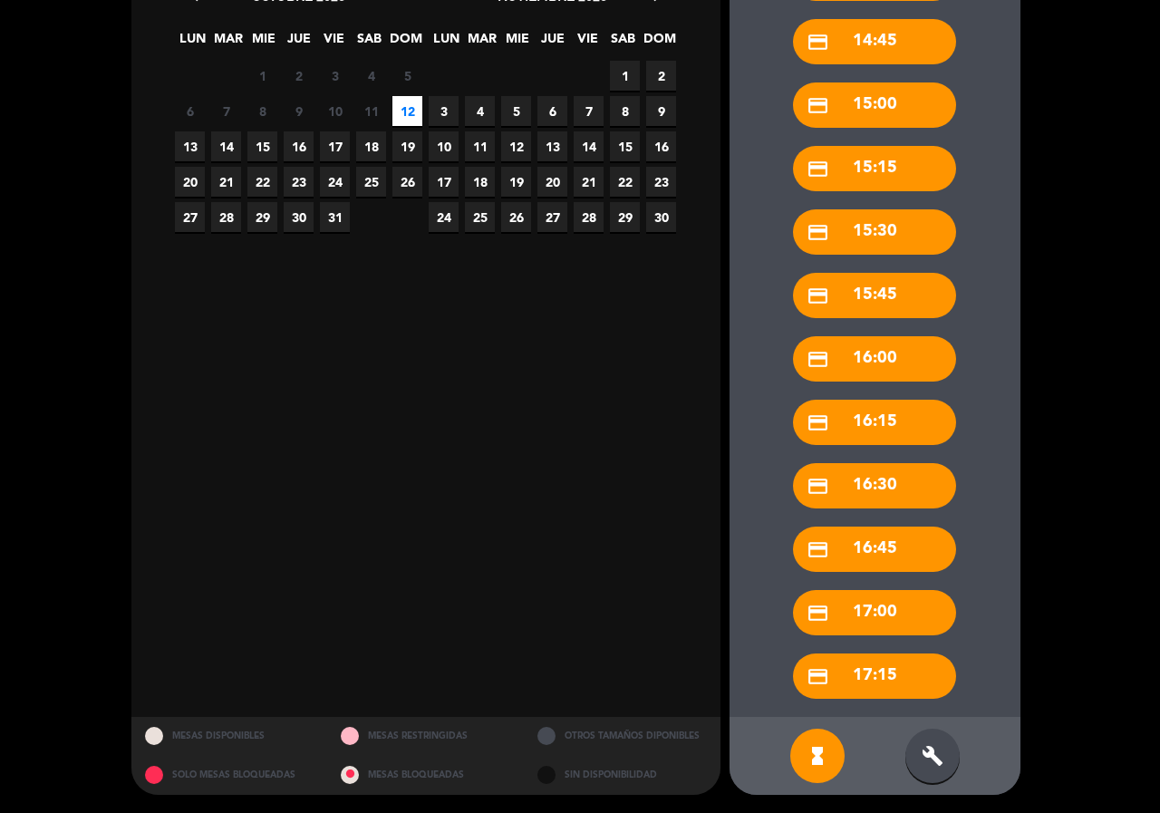
click at [942, 771] on div "build" at bounding box center [933, 756] width 54 height 54
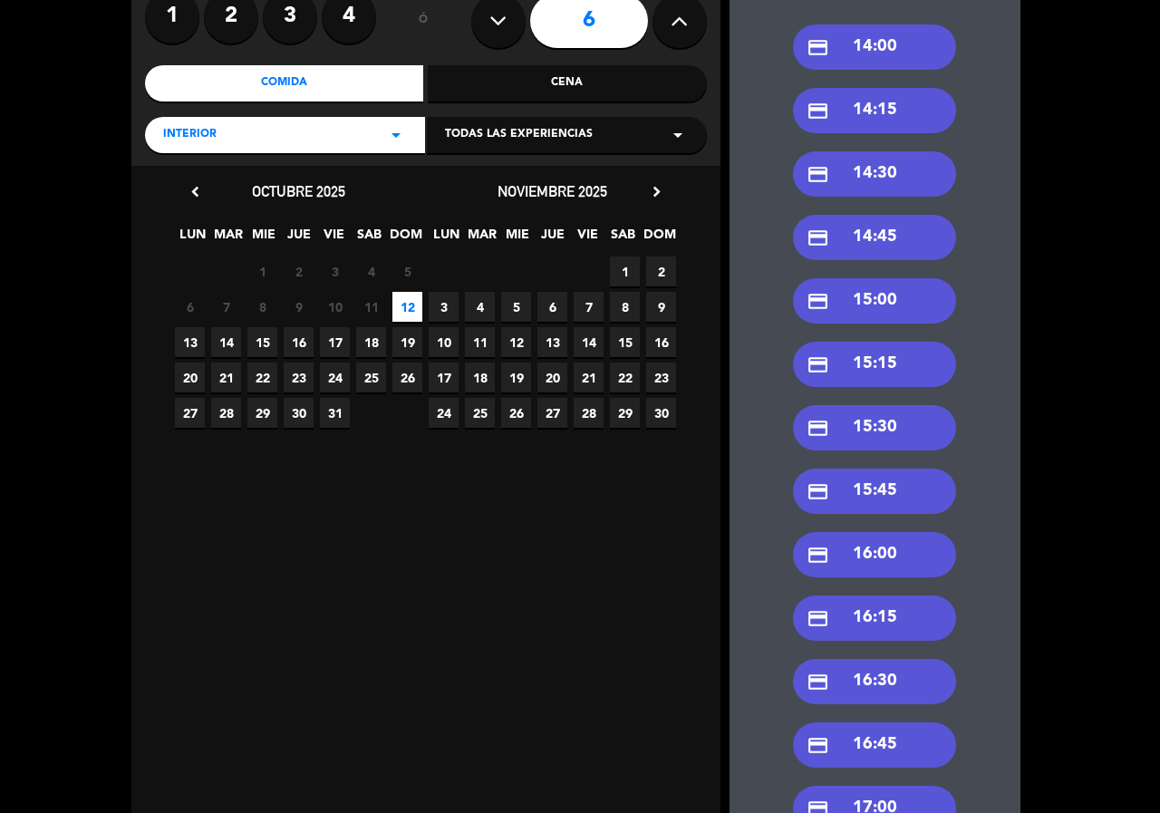
scroll to position [0, 0]
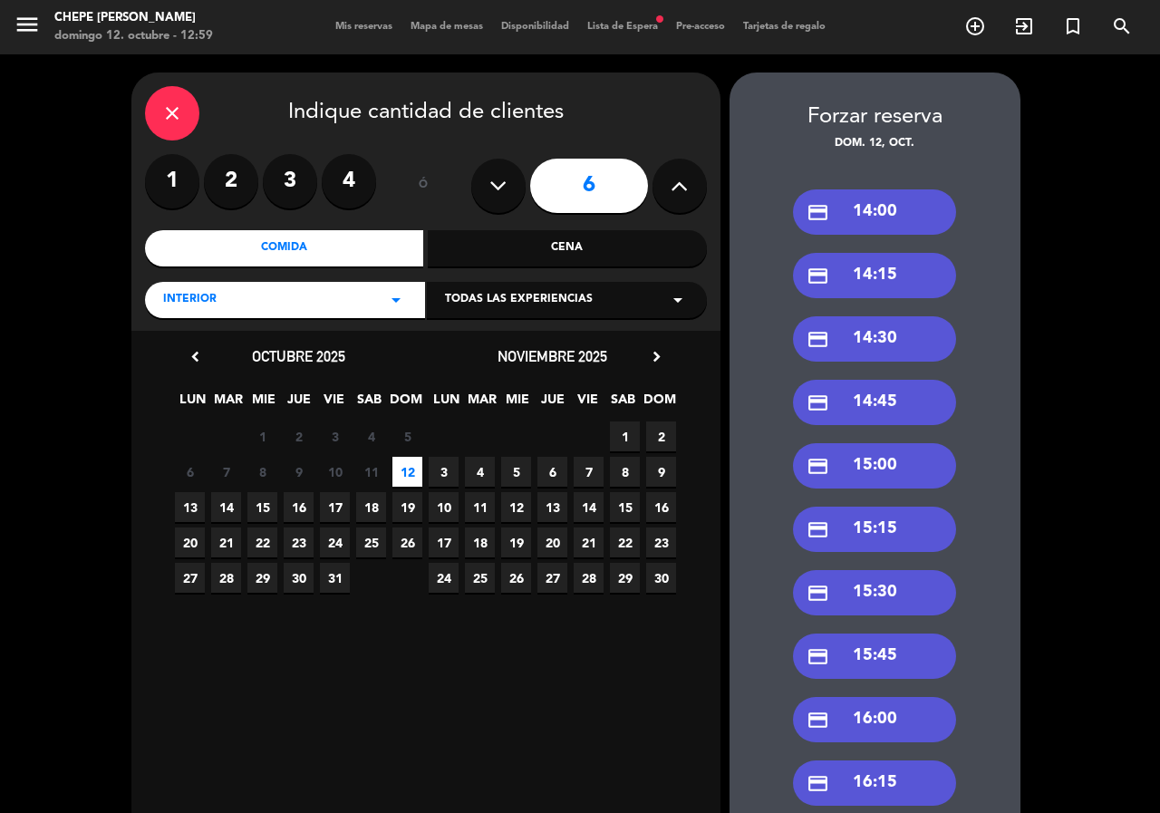
click at [870, 216] on div "credit_card 14:00" at bounding box center [874, 211] width 163 height 45
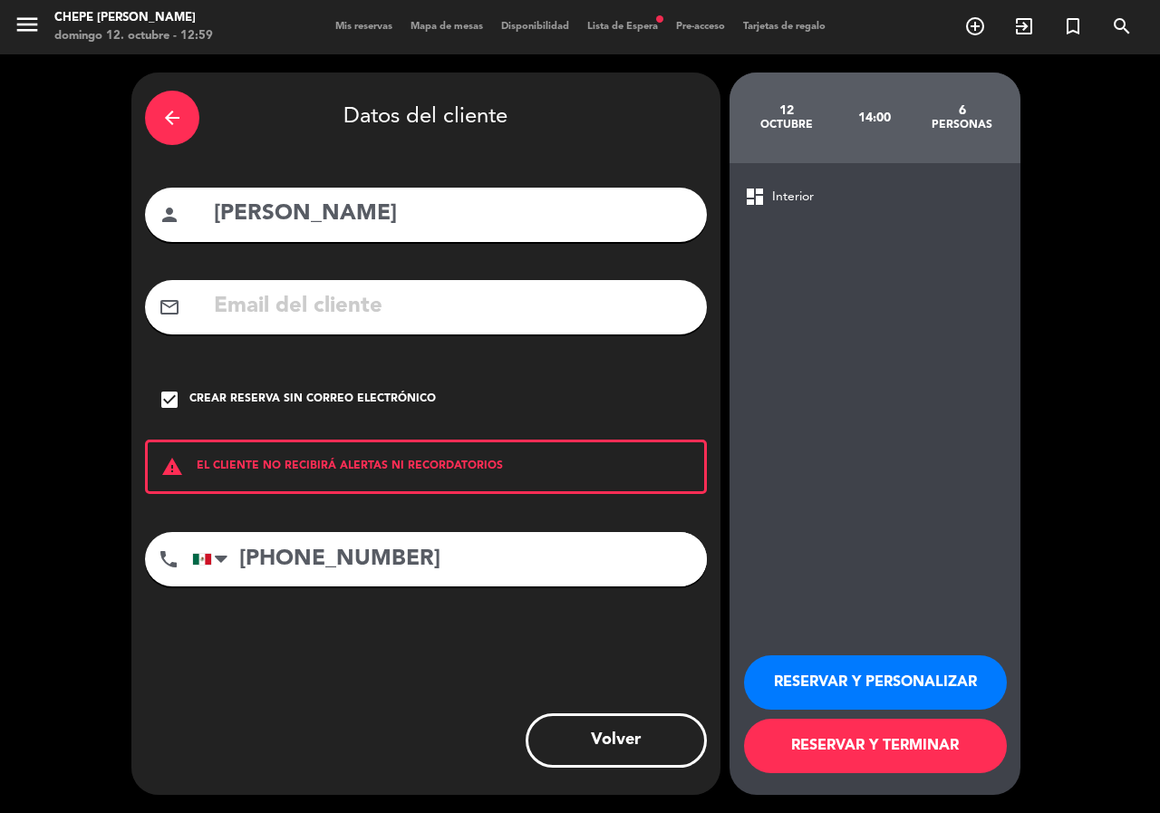
click at [869, 680] on button "RESERVAR Y PERSONALIZAR" at bounding box center [875, 682] width 263 height 54
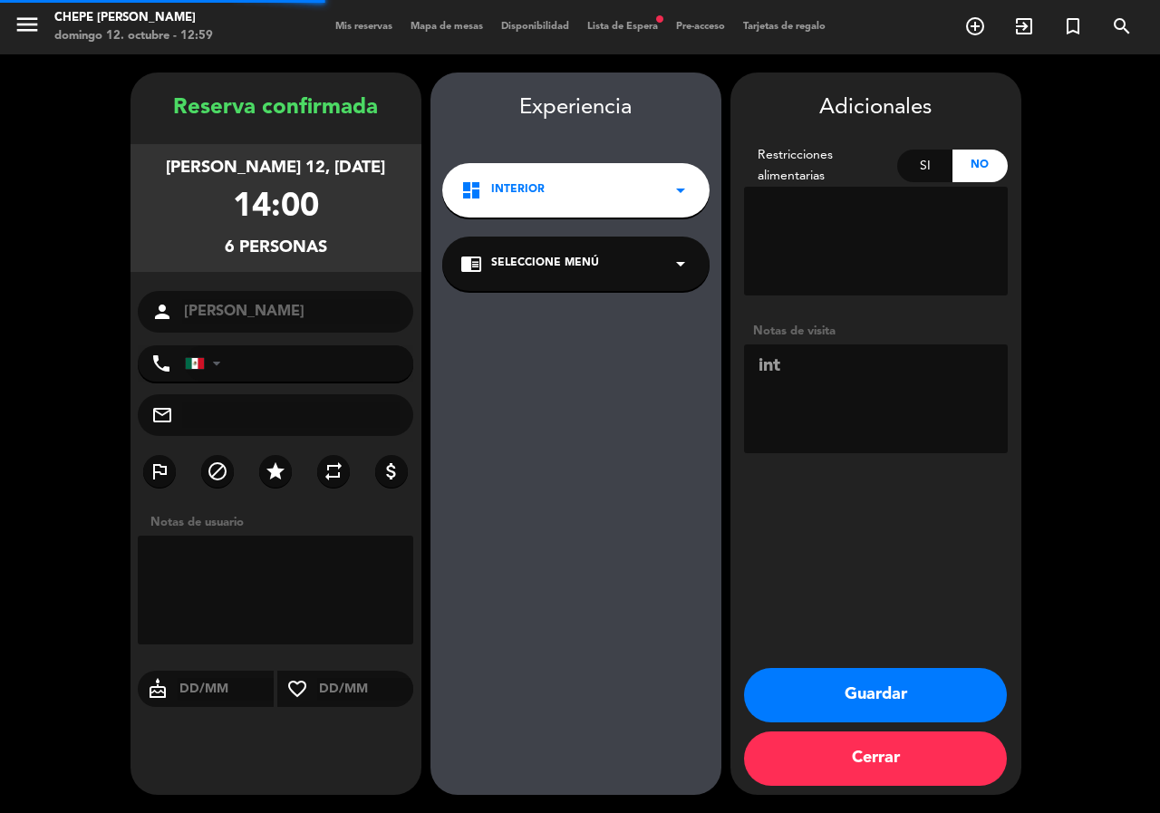
type input "[PHONE_NUMBER]"
click at [877, 662] on div "Adicionales Restricciones alimentarias Si No Notas de visita Guardar Cerrar" at bounding box center [876, 434] width 291 height 722
click at [872, 712] on button "Guardar" at bounding box center [875, 695] width 263 height 54
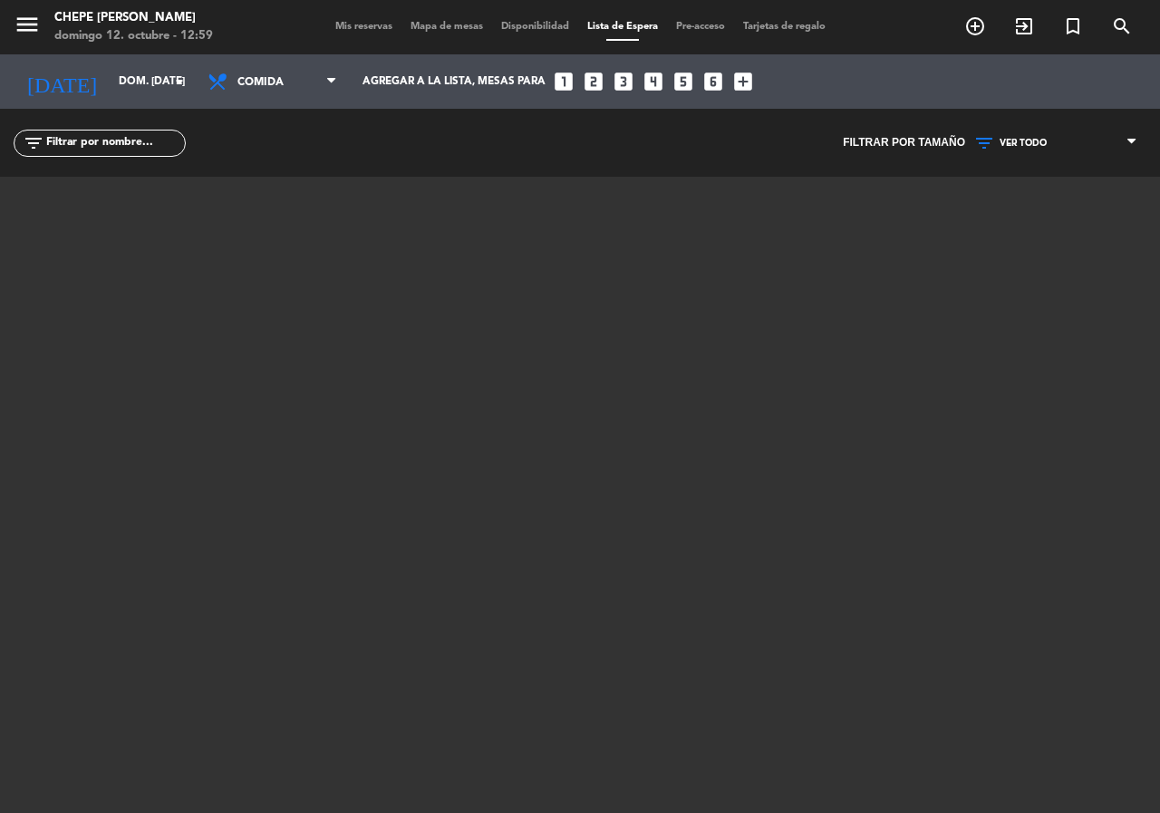
click at [457, 16] on div "menu Chepe [PERSON_NAME] 12. octubre - 12:59 Mis reservas Mapa de mesas Disponi…" at bounding box center [580, 27] width 1160 height 54
click at [451, 34] on div "Mis reservas Mapa de mesas Disponibilidad Lista de Espera Pre-acceso Tarjetas d…" at bounding box center [580, 27] width 509 height 16
click at [438, 36] on div "menu Chepe [PERSON_NAME] 12. octubre - 12:59 Mis reservas Mapa de mesas Disponi…" at bounding box center [580, 27] width 1160 height 54
click at [446, 20] on div "Mis reservas Mapa de mesas Disponibilidad Lista de Espera Pre-acceso Tarjetas d…" at bounding box center [580, 27] width 509 height 16
click at [444, 31] on span "Mapa de mesas" at bounding box center [447, 27] width 91 height 10
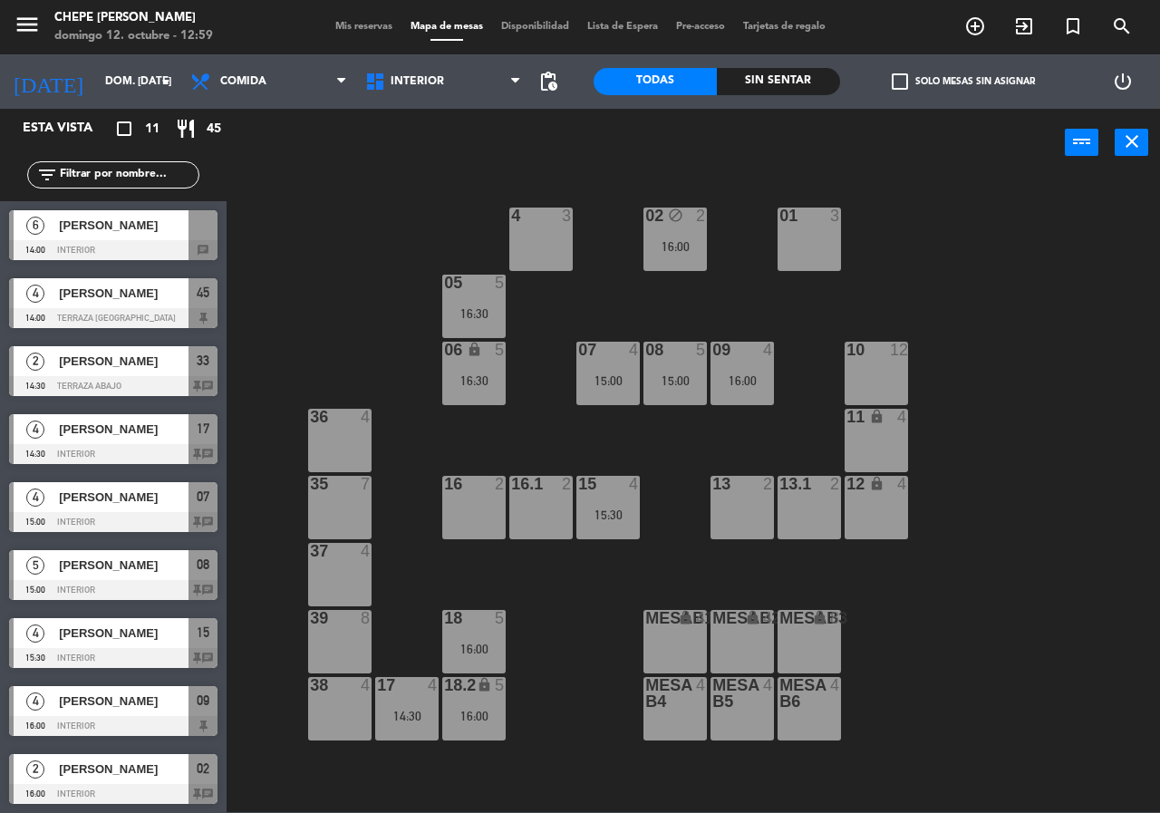
click at [92, 204] on div "6 [PERSON_NAME] 14:00 Interior chat" at bounding box center [113, 235] width 227 height 68
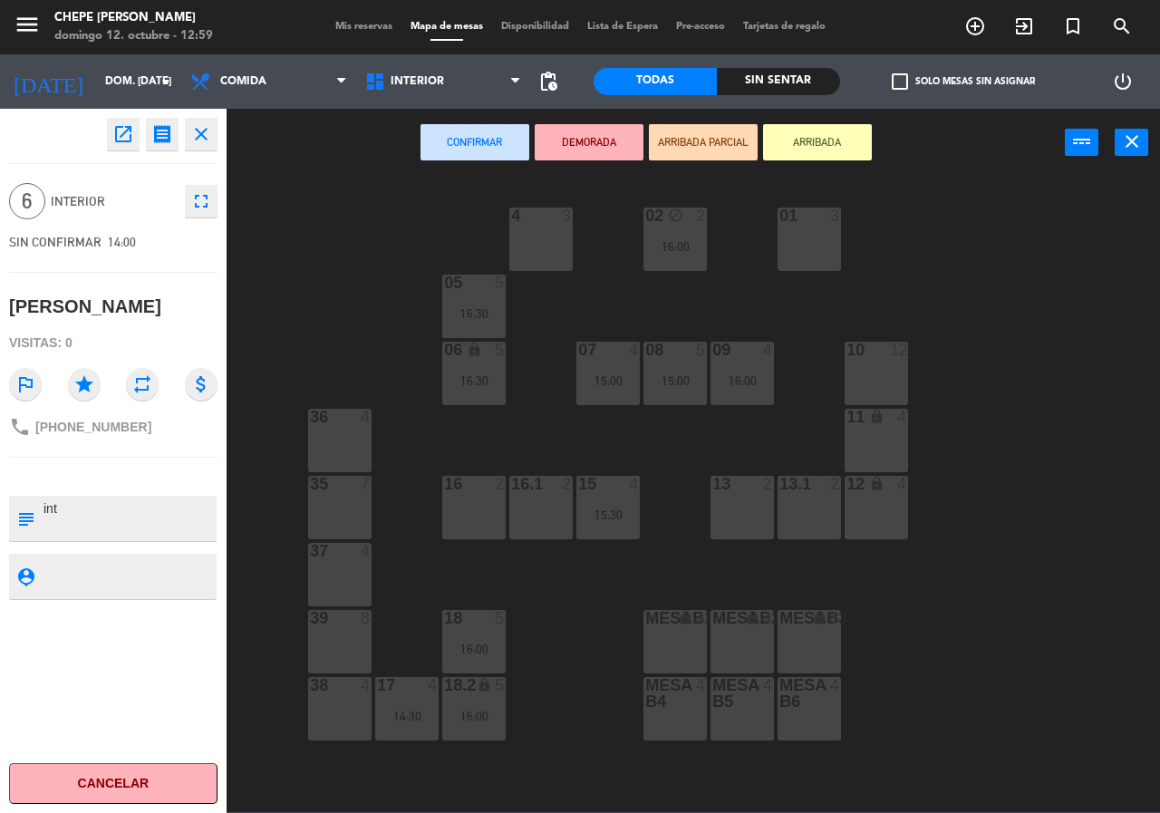
click at [444, 508] on div "16 2" at bounding box center [473, 507] width 63 height 63
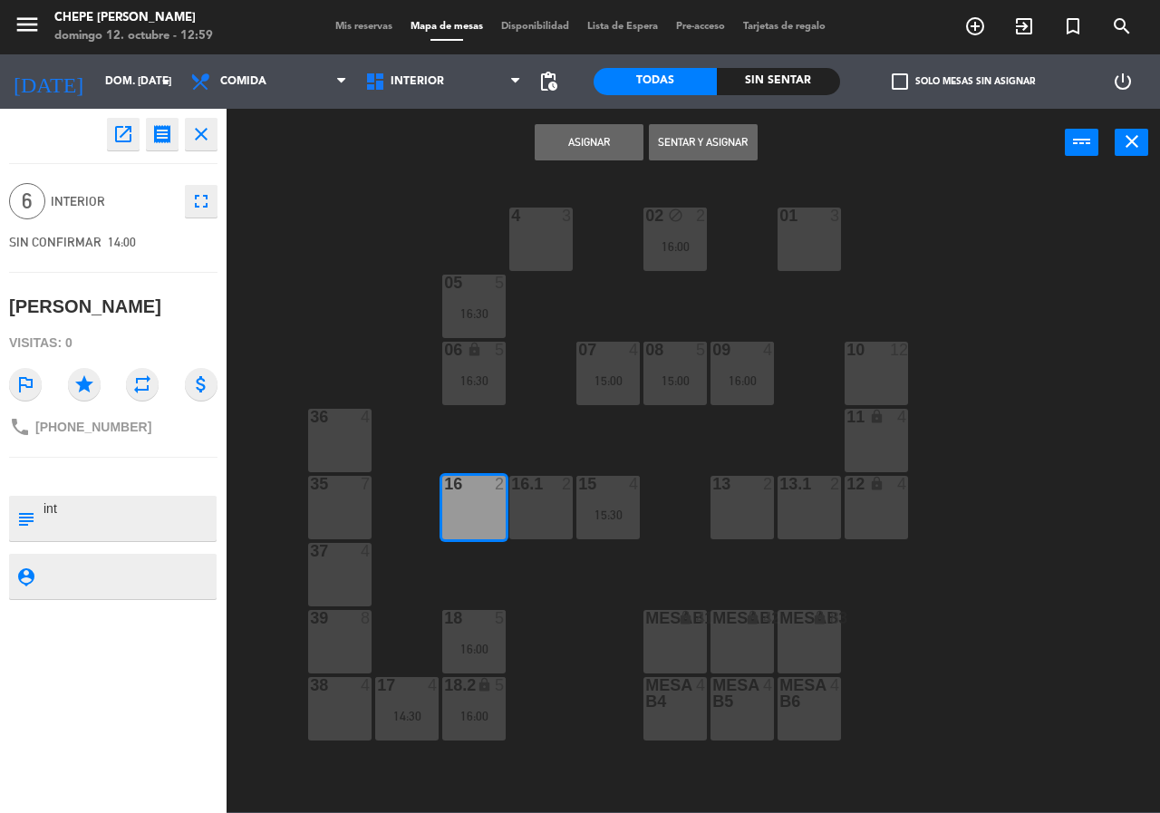
click at [756, 502] on div "13 2" at bounding box center [742, 507] width 63 height 63
click at [566, 637] on div "02 block 2 16:00 4 3 01 3 05 5 16:30 06 lock 5 16:30 07 4 15:00 09 4 16:00 10 1…" at bounding box center [699, 494] width 922 height 636
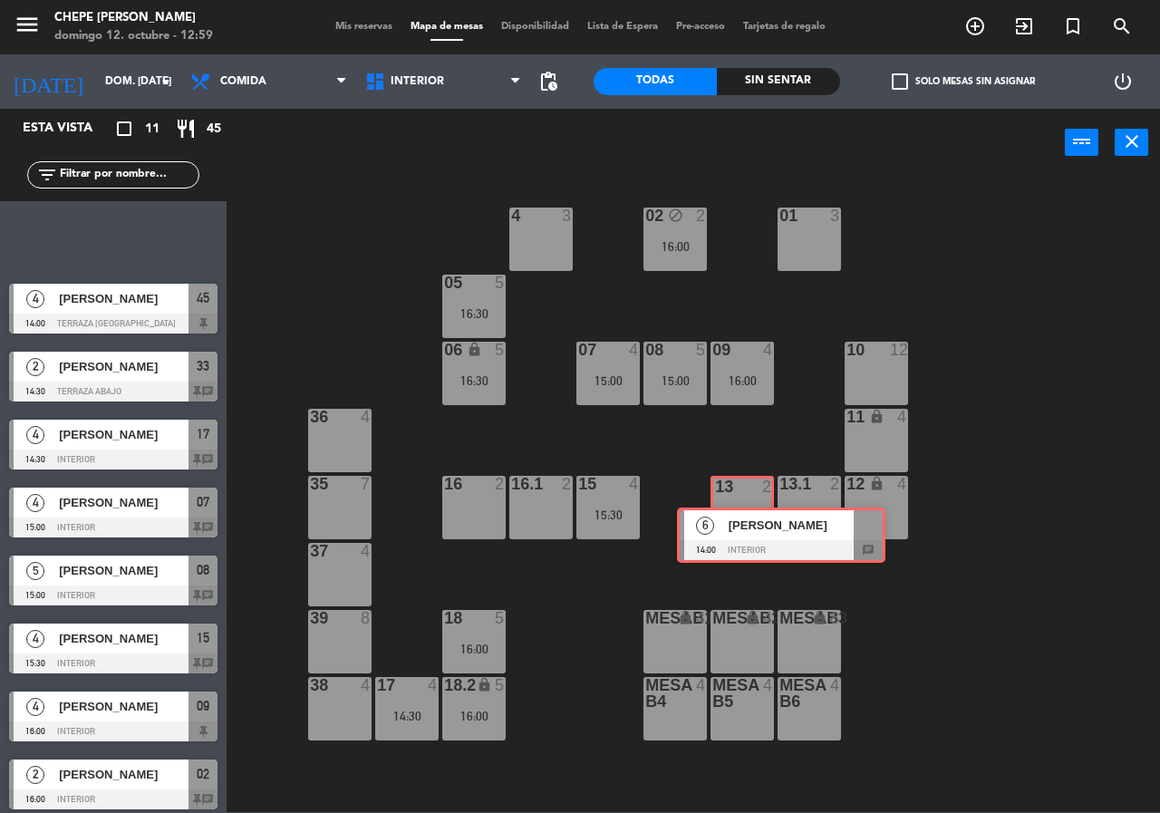
drag, startPoint x: 156, startPoint y: 254, endPoint x: 725, endPoint y: 513, distance: 625.5
click at [725, 513] on div "Esta vista crop_square 11 restaurant 45 filter_list 6 [PERSON_NAME] 14:00 Inter…" at bounding box center [580, 460] width 1160 height 703
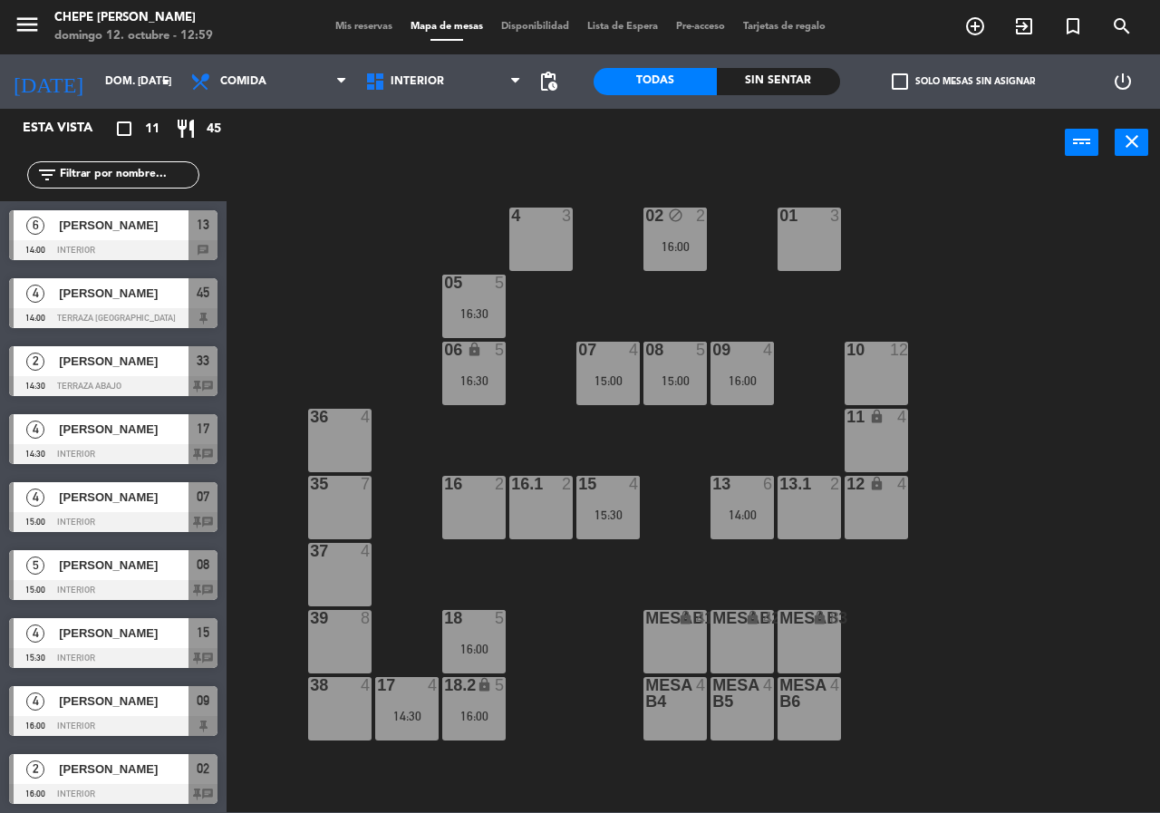
click at [744, 517] on div "14:00" at bounding box center [742, 515] width 63 height 13
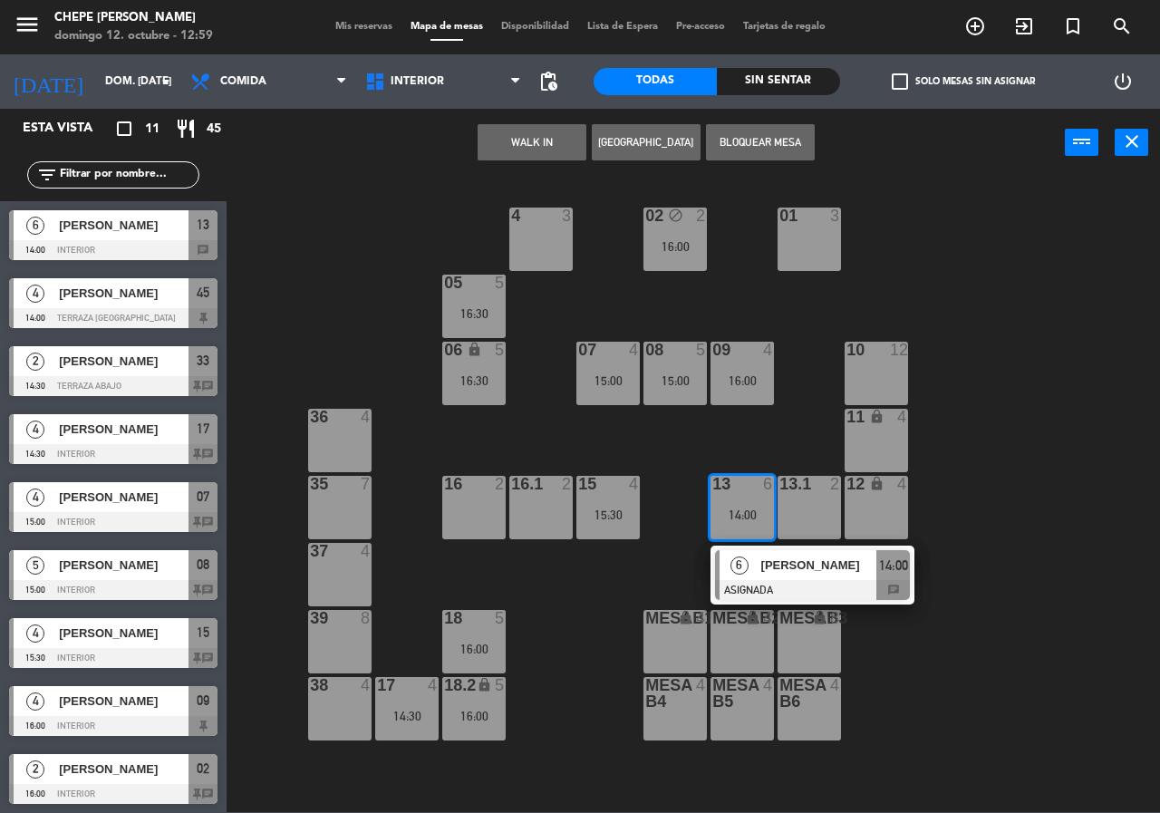
click at [795, 577] on div "[PERSON_NAME]" at bounding box center [819, 565] width 118 height 30
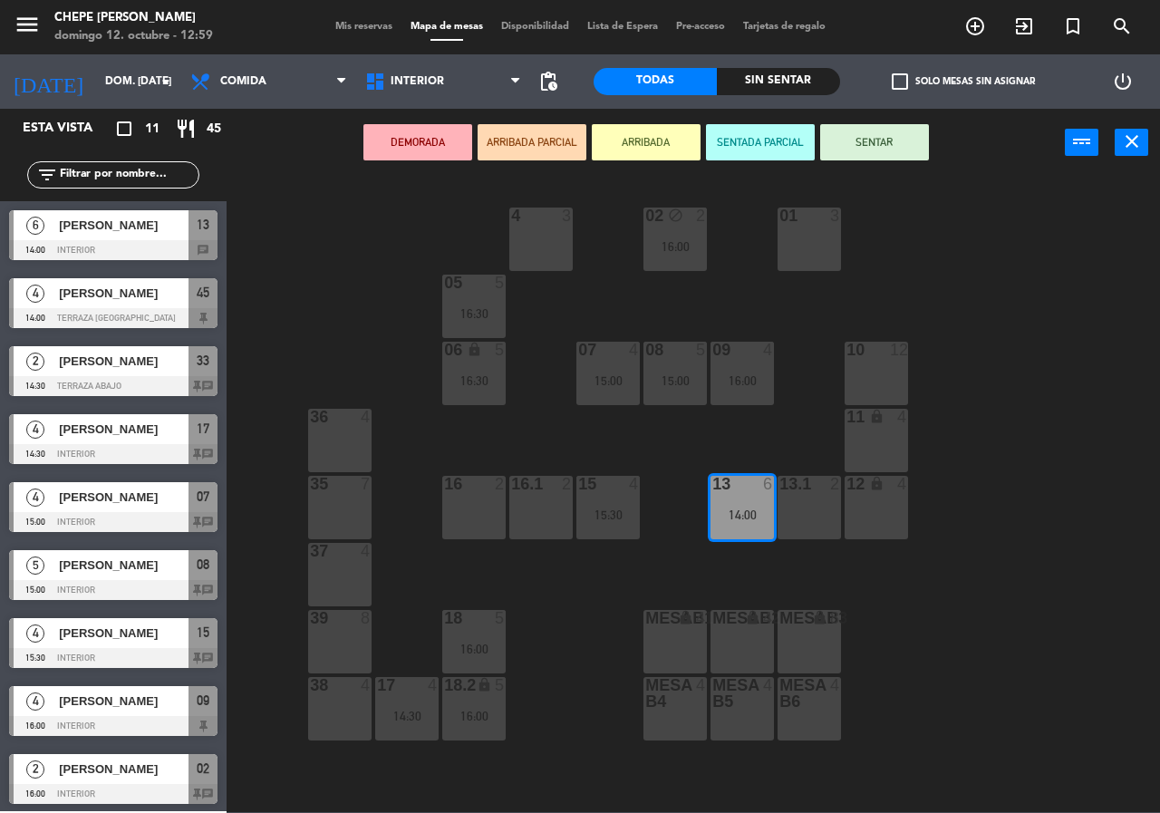
click at [816, 499] on div "13.1 2" at bounding box center [809, 507] width 63 height 63
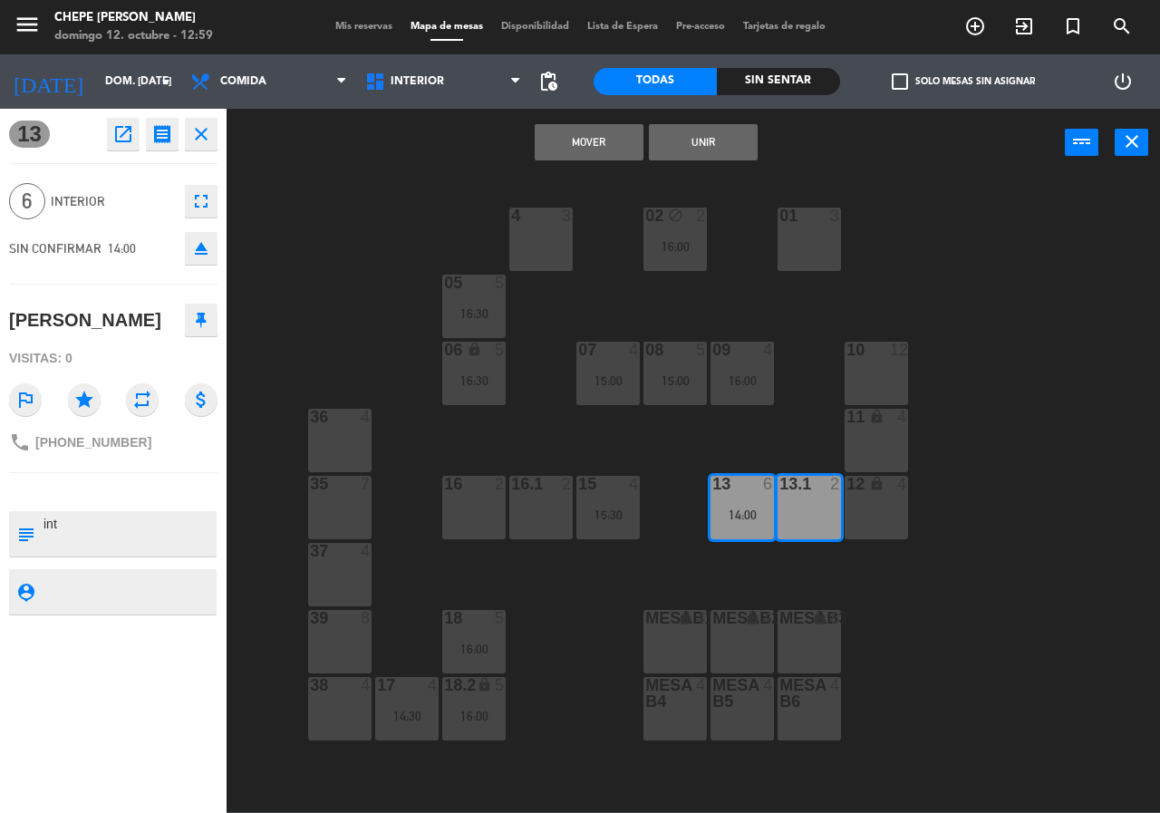
click at [699, 148] on button "Unir" at bounding box center [703, 142] width 109 height 36
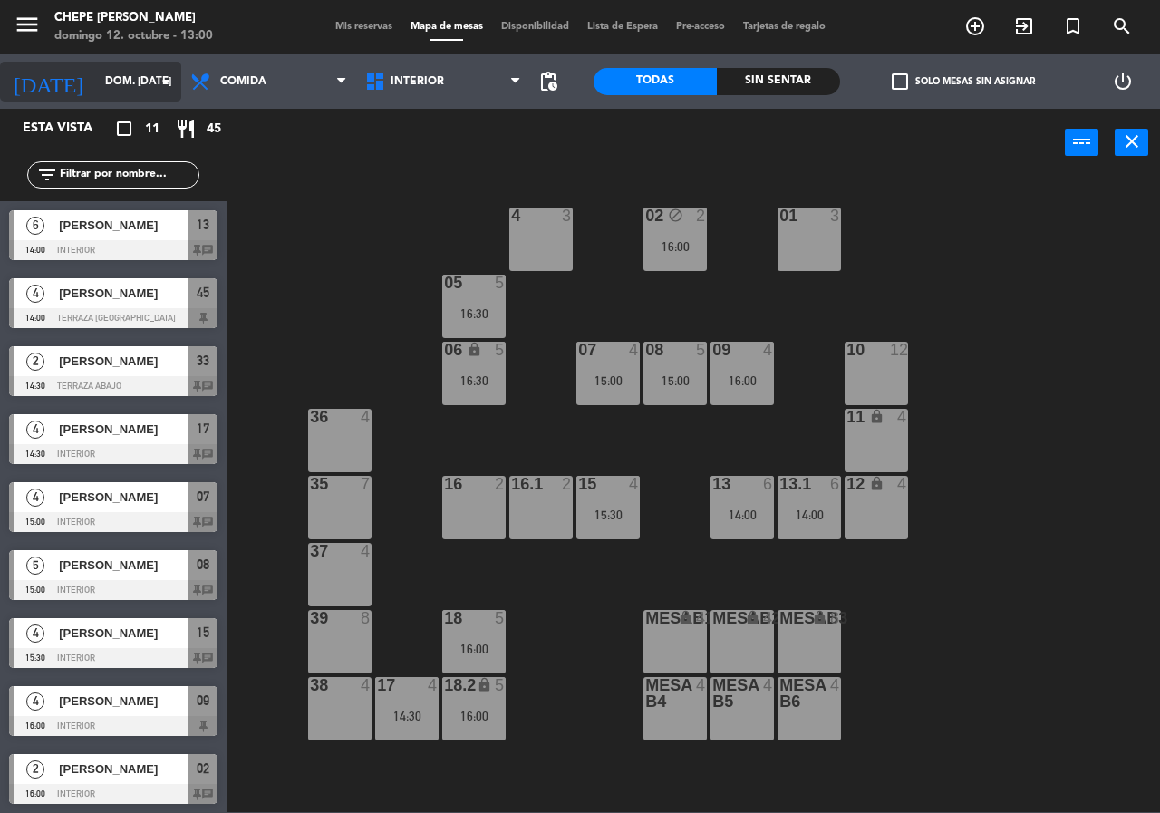
click at [96, 77] on input "dom. [DATE]" at bounding box center [168, 81] width 144 height 31
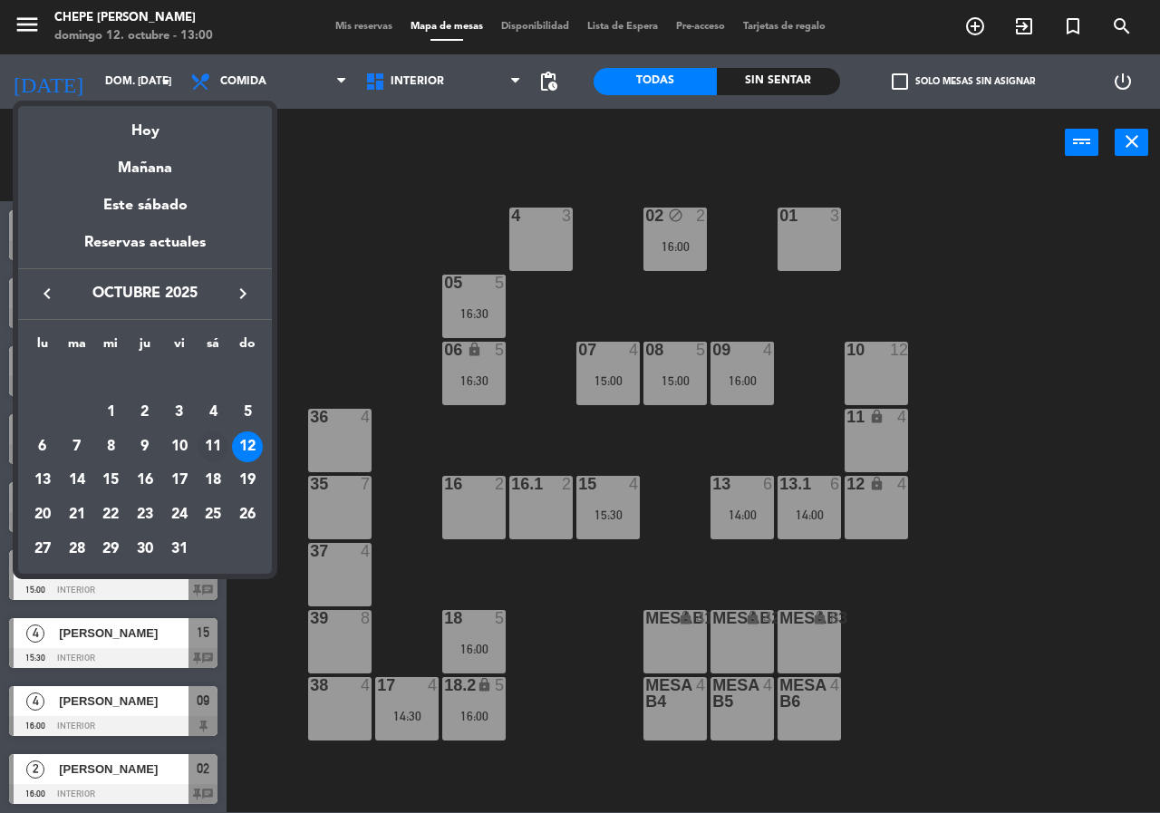
click at [213, 449] on div "11" at bounding box center [213, 447] width 31 height 31
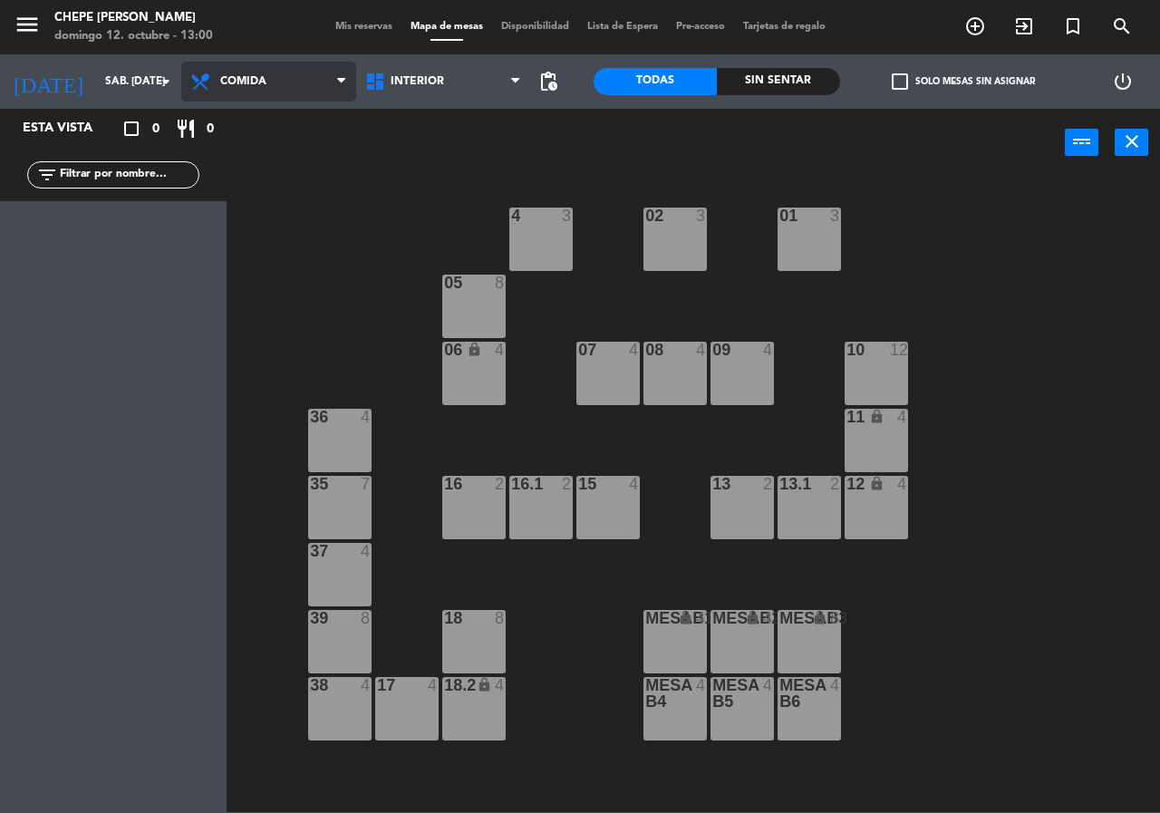
click at [241, 90] on span "Comida" at bounding box center [268, 82] width 175 height 40
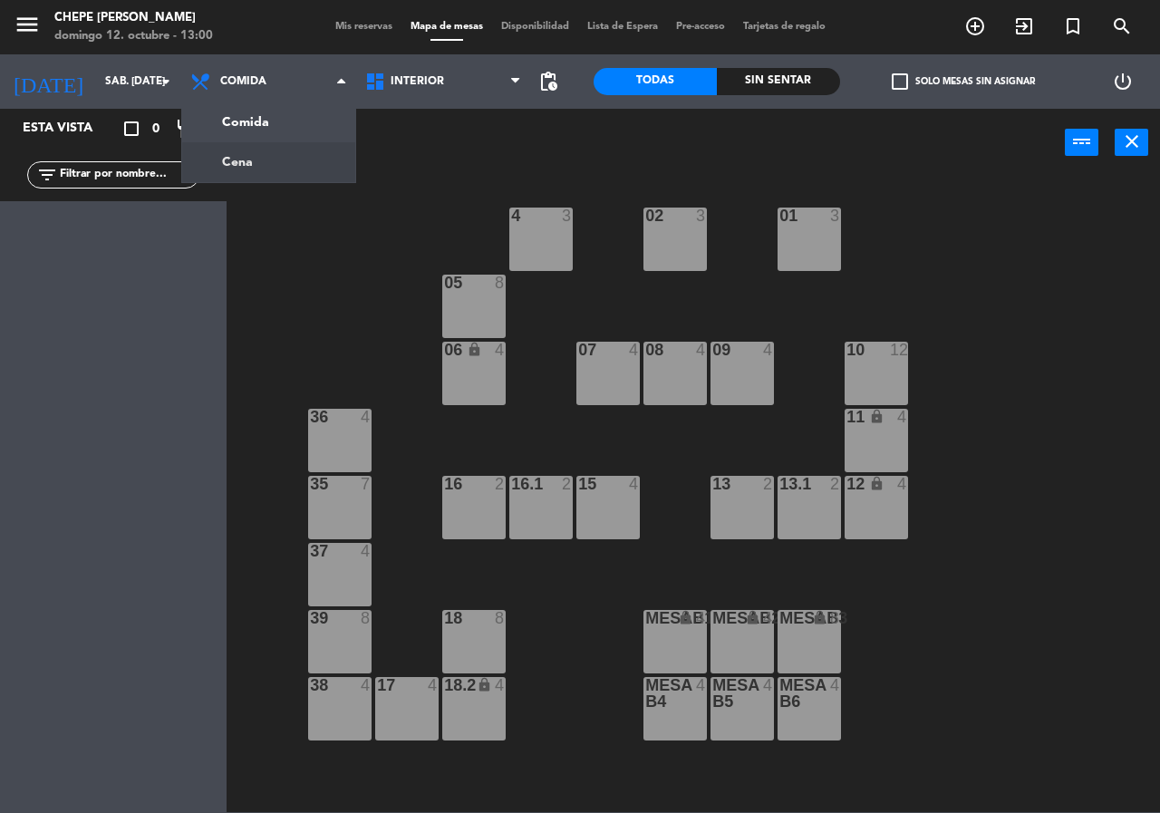
click at [252, 150] on ng-component "menu Chepe [PERSON_NAME] 12. octubre - 13:00 Mis reservas Mapa de mesas Disponi…" at bounding box center [580, 406] width 1160 height 812
click at [364, 267] on div "02 3 4 3 01 3 05 8 06 lock 4 07 4 09 4 10 12 08 4 11 lock 4 36 4 16 2 15 4 13 2…" at bounding box center [699, 494] width 922 height 636
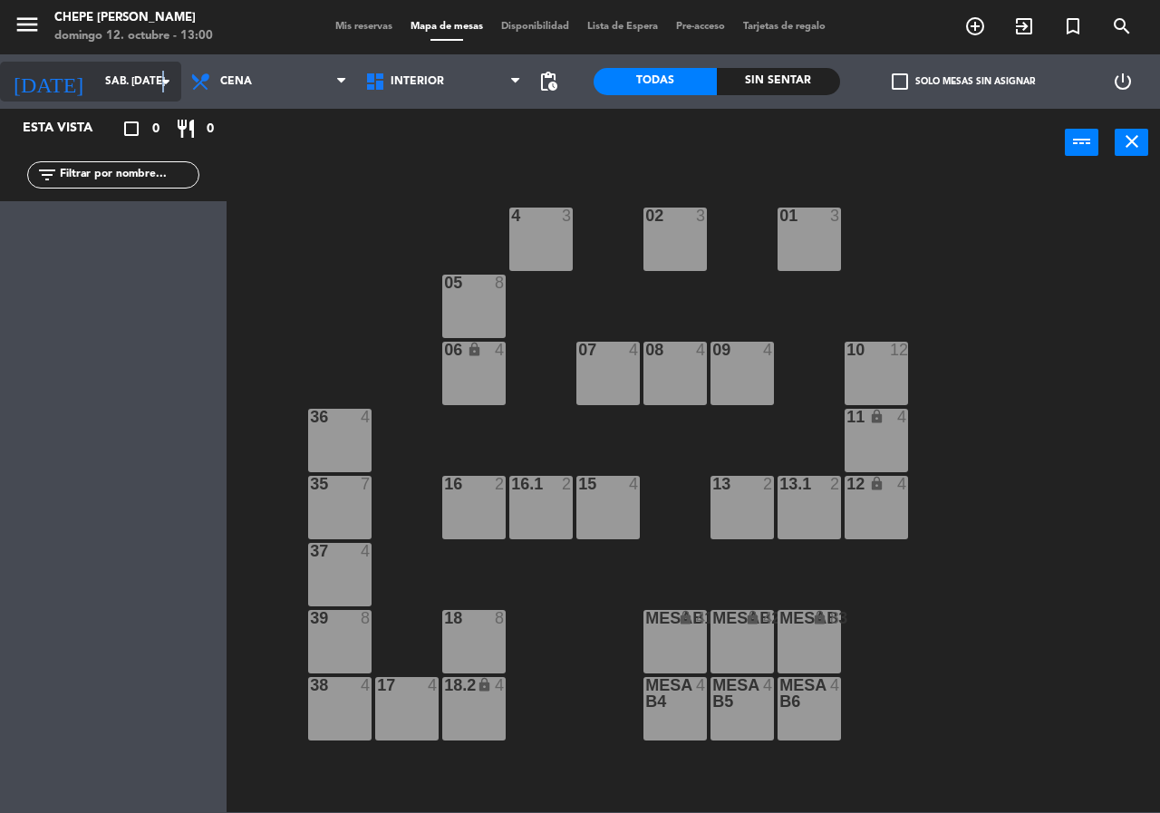
click at [164, 92] on icon "arrow_drop_down" at bounding box center [166, 82] width 22 height 22
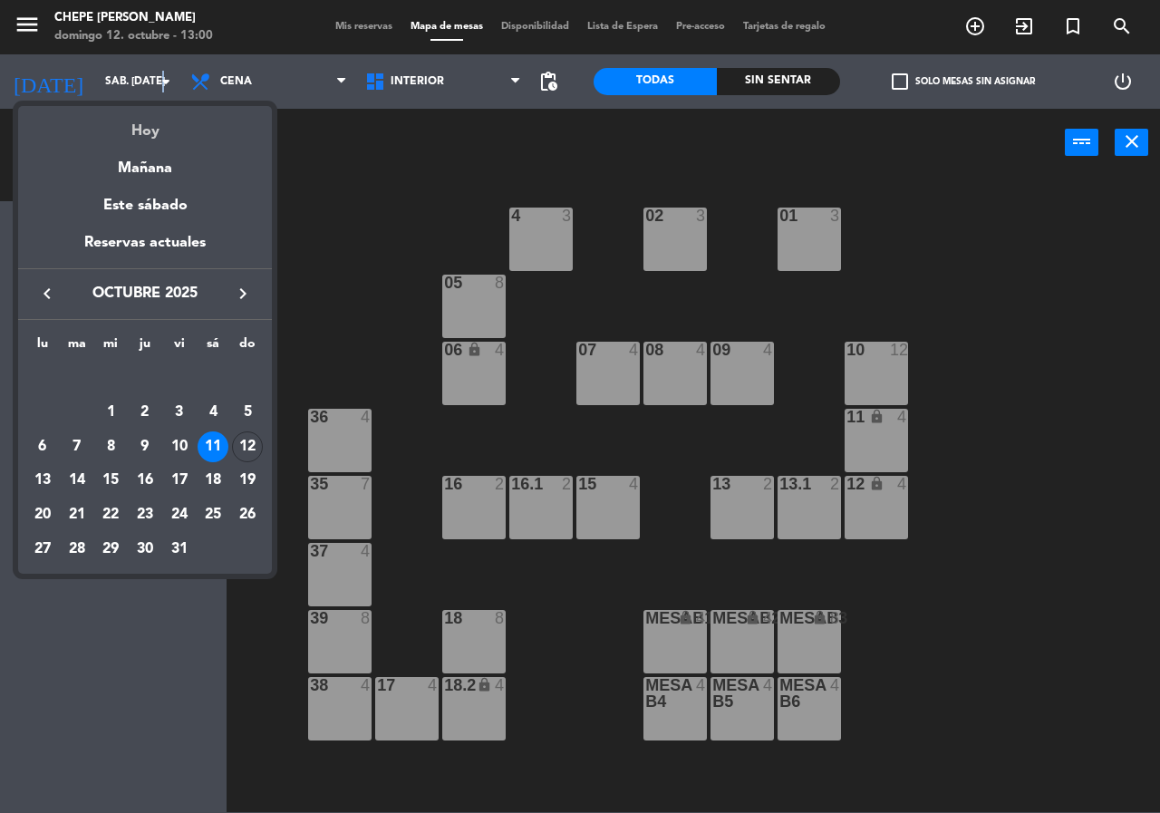
click at [158, 127] on div "Hoy" at bounding box center [145, 124] width 254 height 37
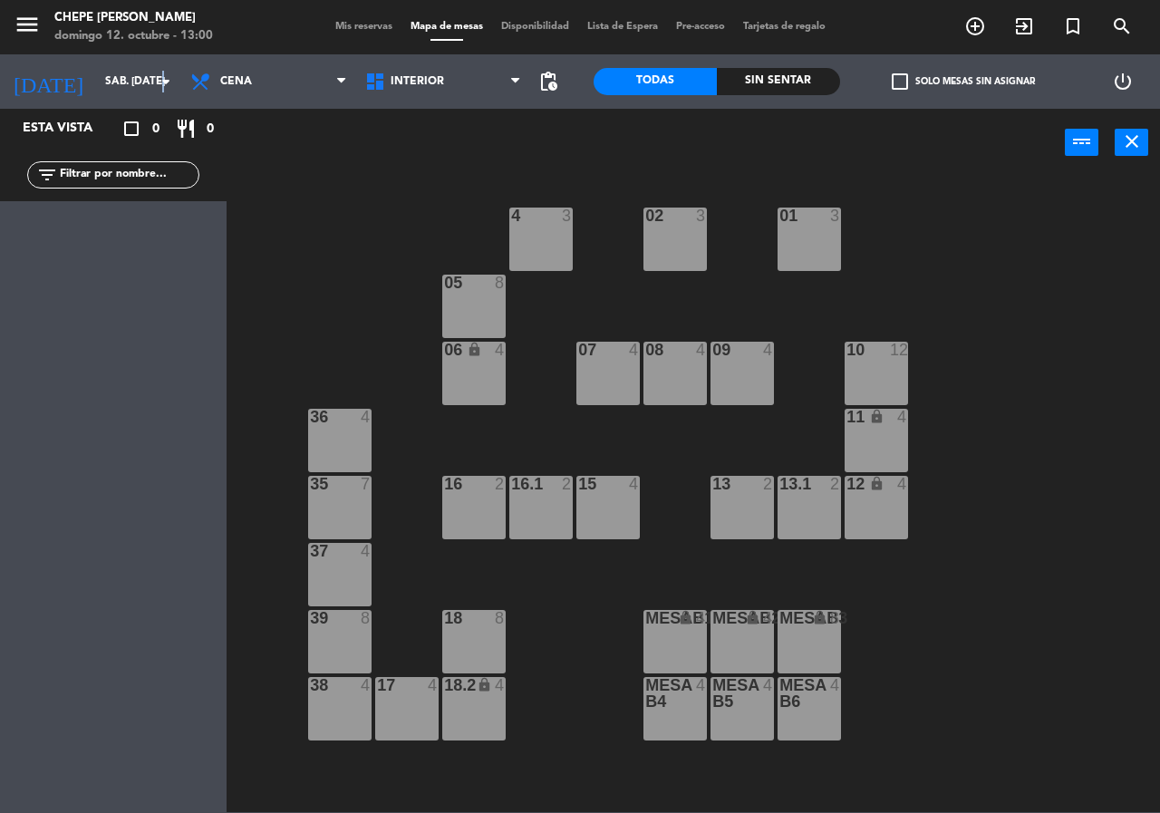
type input "dom. [DATE]"
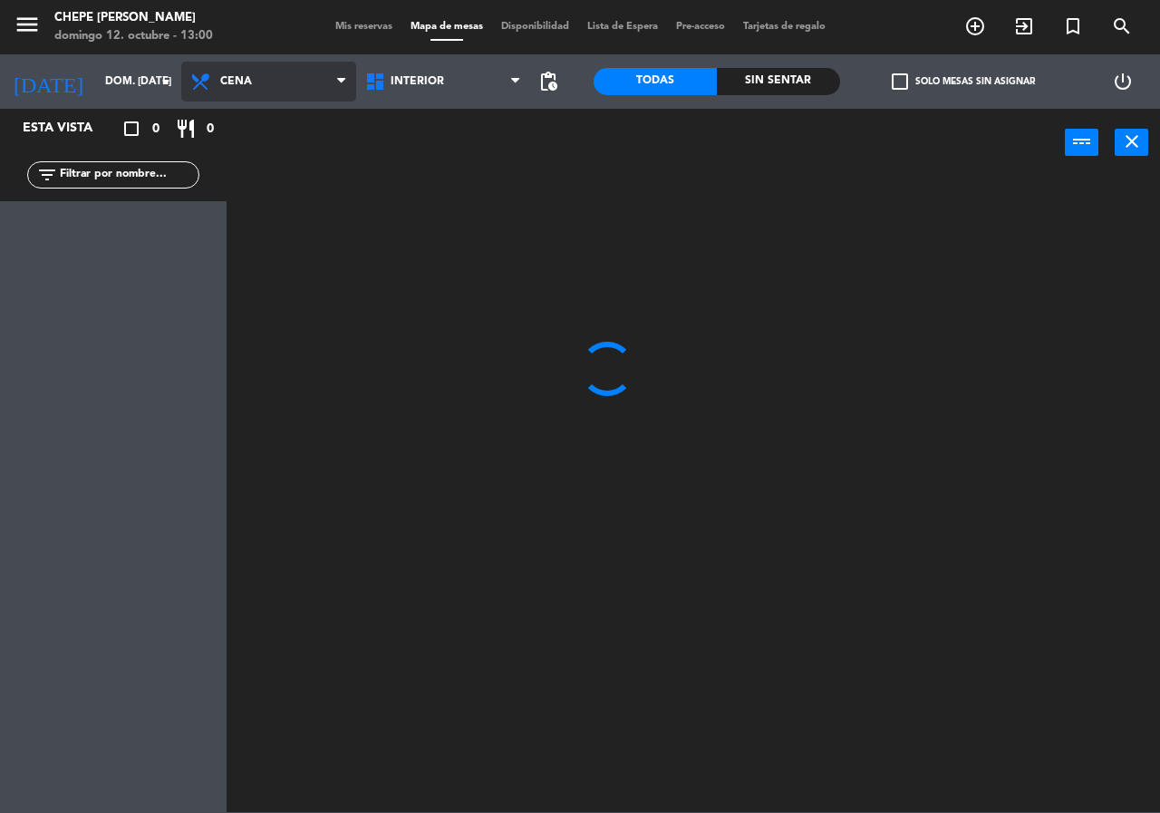
click at [219, 64] on span "Cena" at bounding box center [268, 82] width 175 height 40
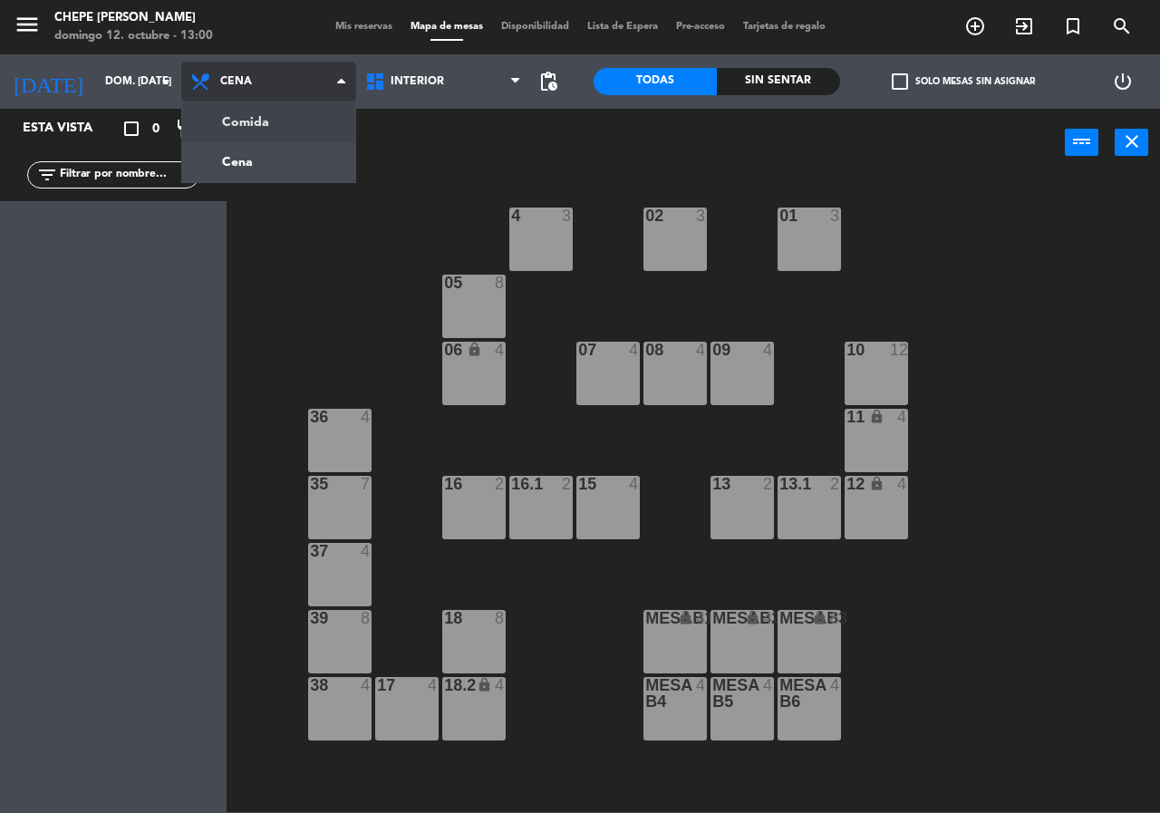
click at [254, 132] on ng-component "menu Chepe [PERSON_NAME] 12. octubre - 13:00 Mis reservas Mapa de mesas Disponi…" at bounding box center [580, 406] width 1160 height 812
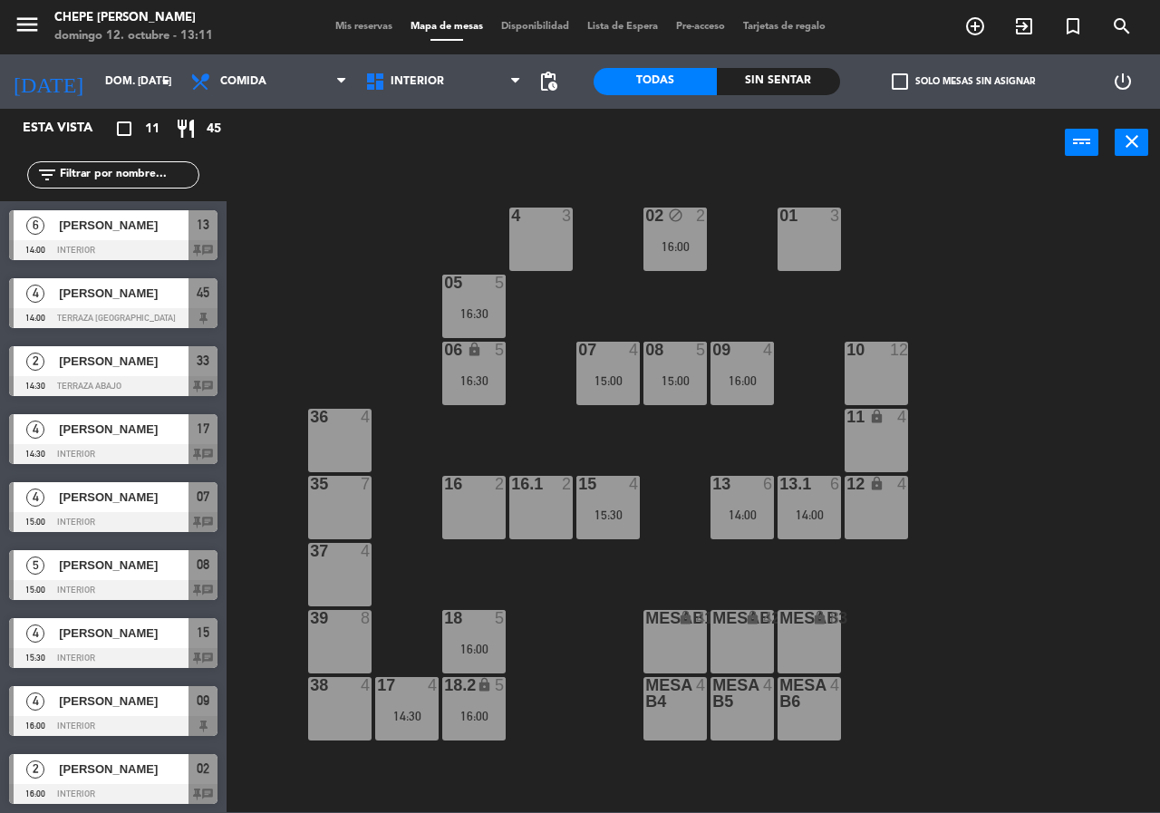
click at [451, 228] on div "02 block 2 16:00 4 3 01 3 05 5 16:30 06 lock 5 16:30 07 4 15:00 09 4 16:00 10 1…" at bounding box center [699, 494] width 922 height 636
click at [970, 31] on icon "add_circle_outline" at bounding box center [976, 26] width 22 height 22
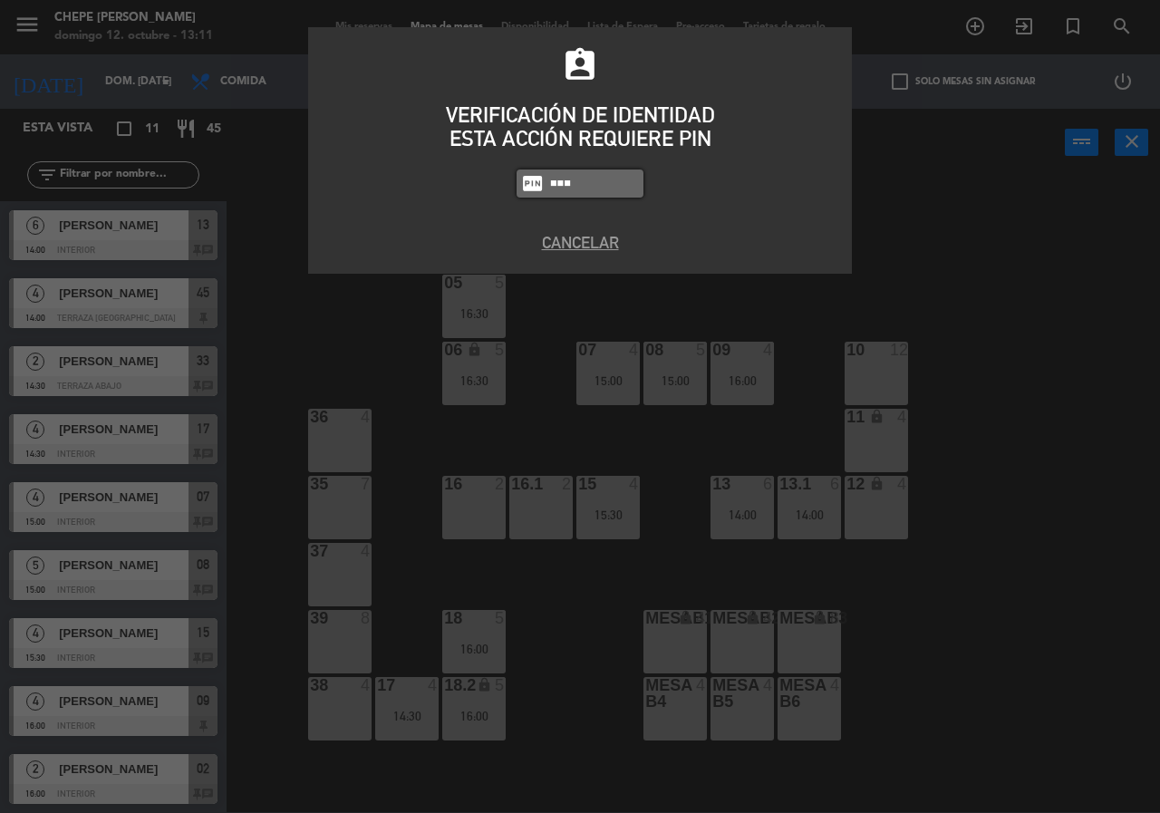
type input "5809"
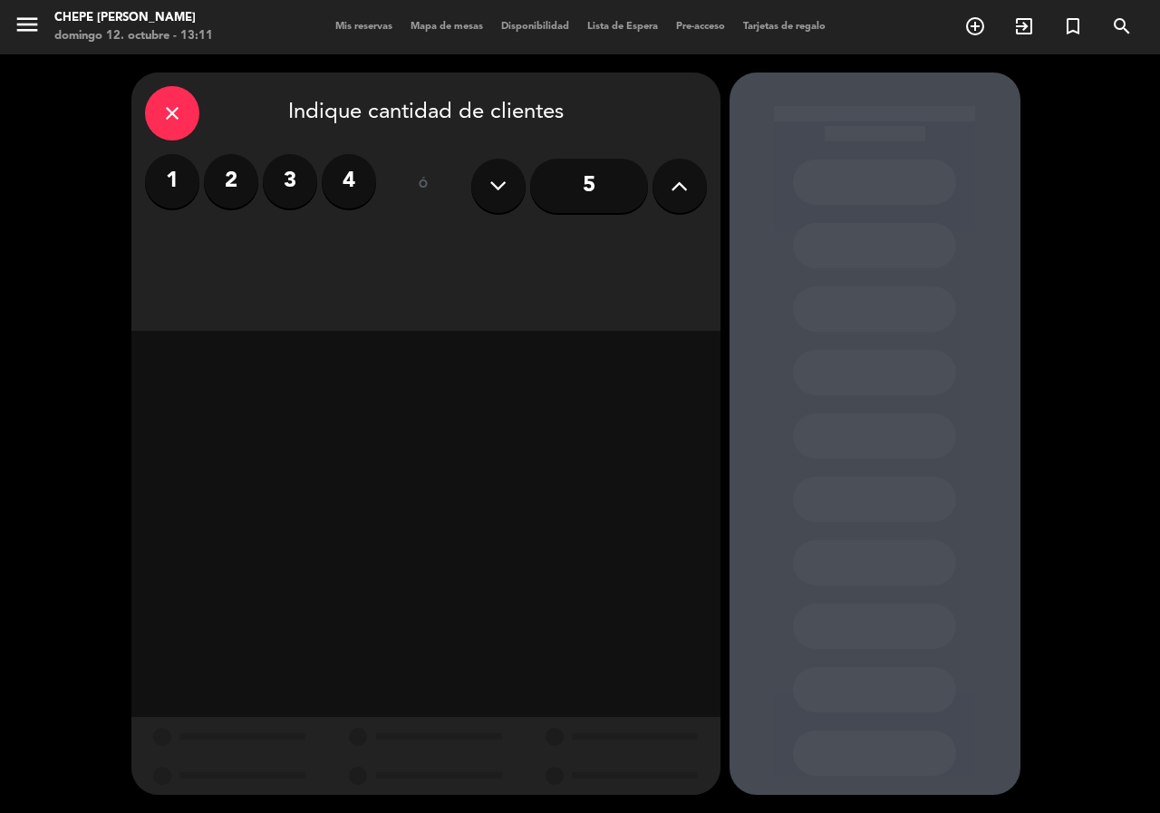
click at [361, 172] on label "4" at bounding box center [349, 181] width 54 height 54
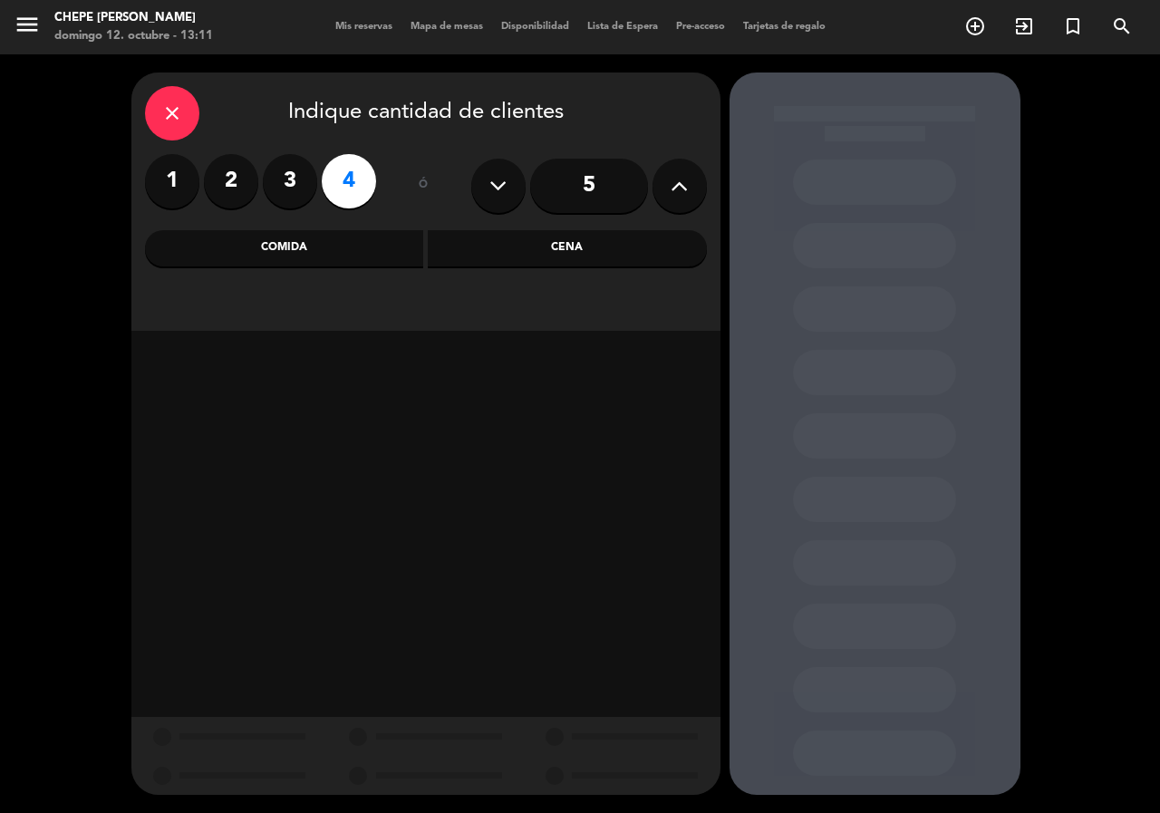
click at [328, 217] on div "1 2 3 4" at bounding box center [260, 185] width 231 height 63
click at [387, 229] on div "close Indique cantidad de clientes 1 2 3 4 ó 5 Comida Cena" at bounding box center [425, 202] width 589 height 258
click at [402, 252] on div "Comida" at bounding box center [284, 248] width 279 height 36
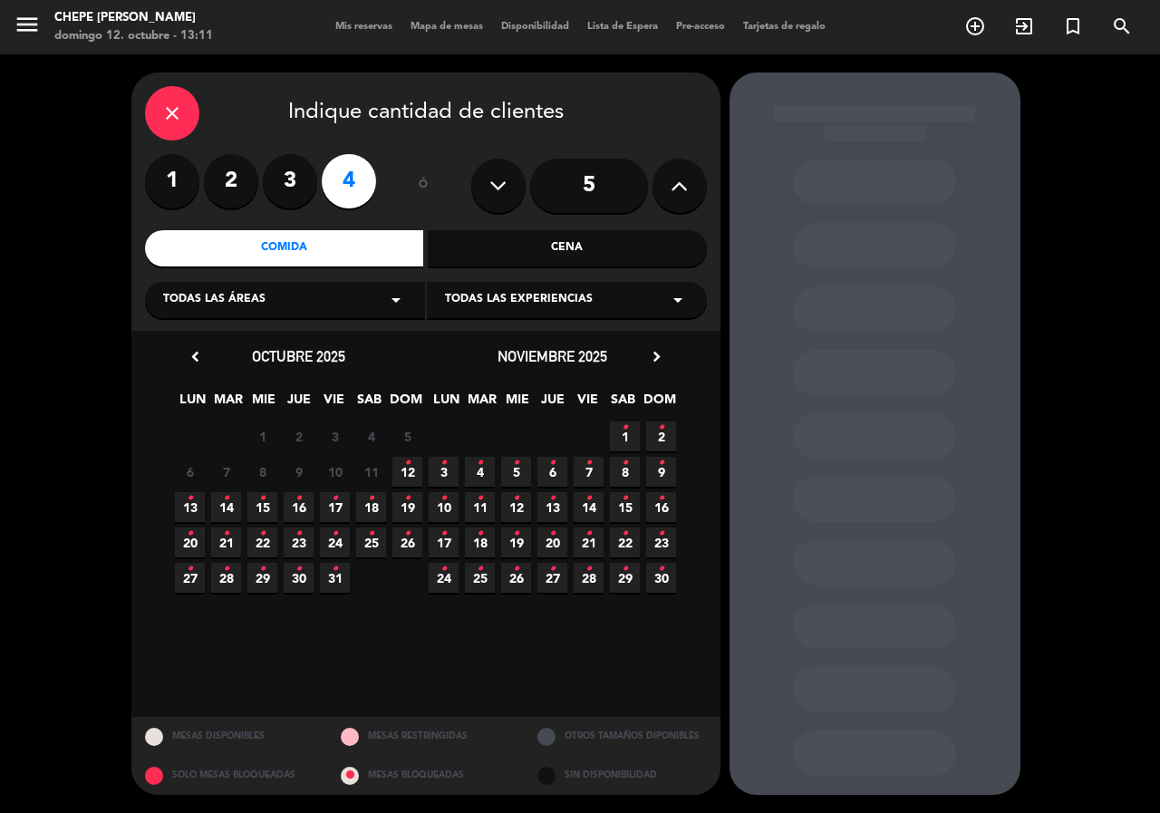
click at [330, 303] on div "Todas las áreas arrow_drop_down" at bounding box center [285, 300] width 280 height 36
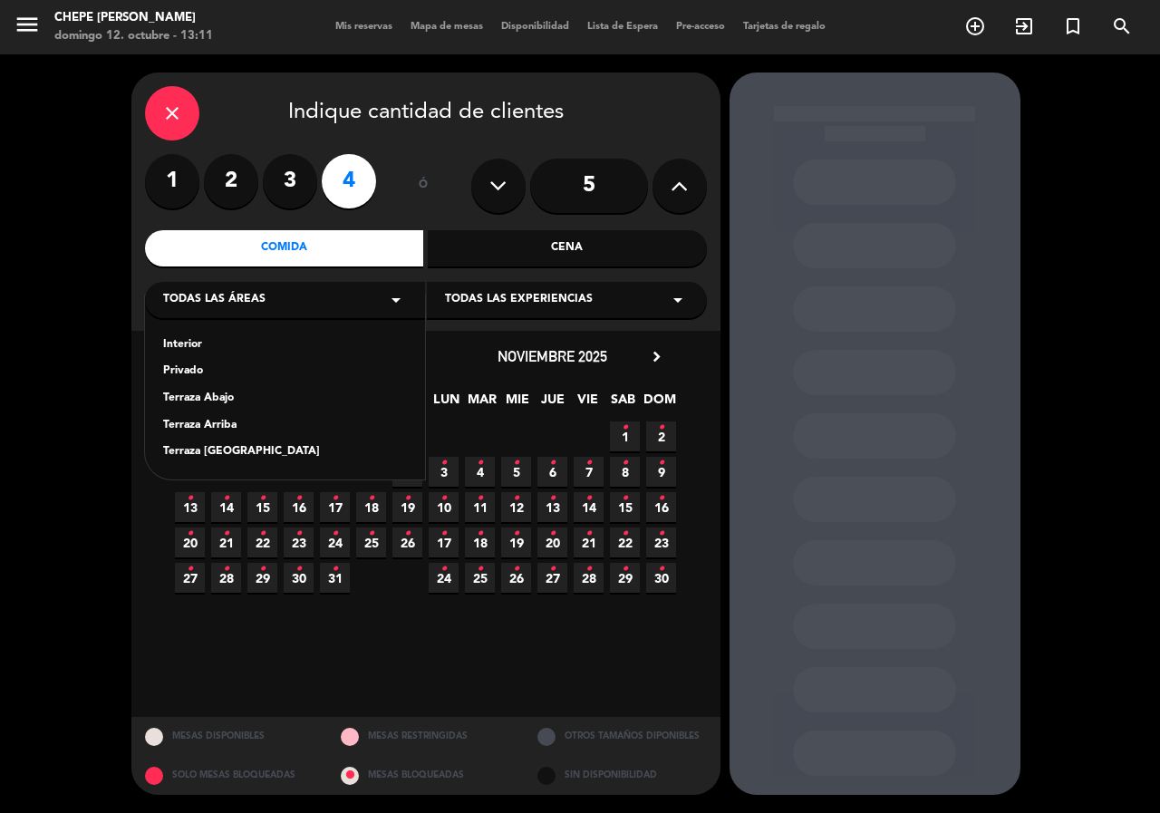
click at [201, 337] on div "Interior" at bounding box center [285, 345] width 244 height 18
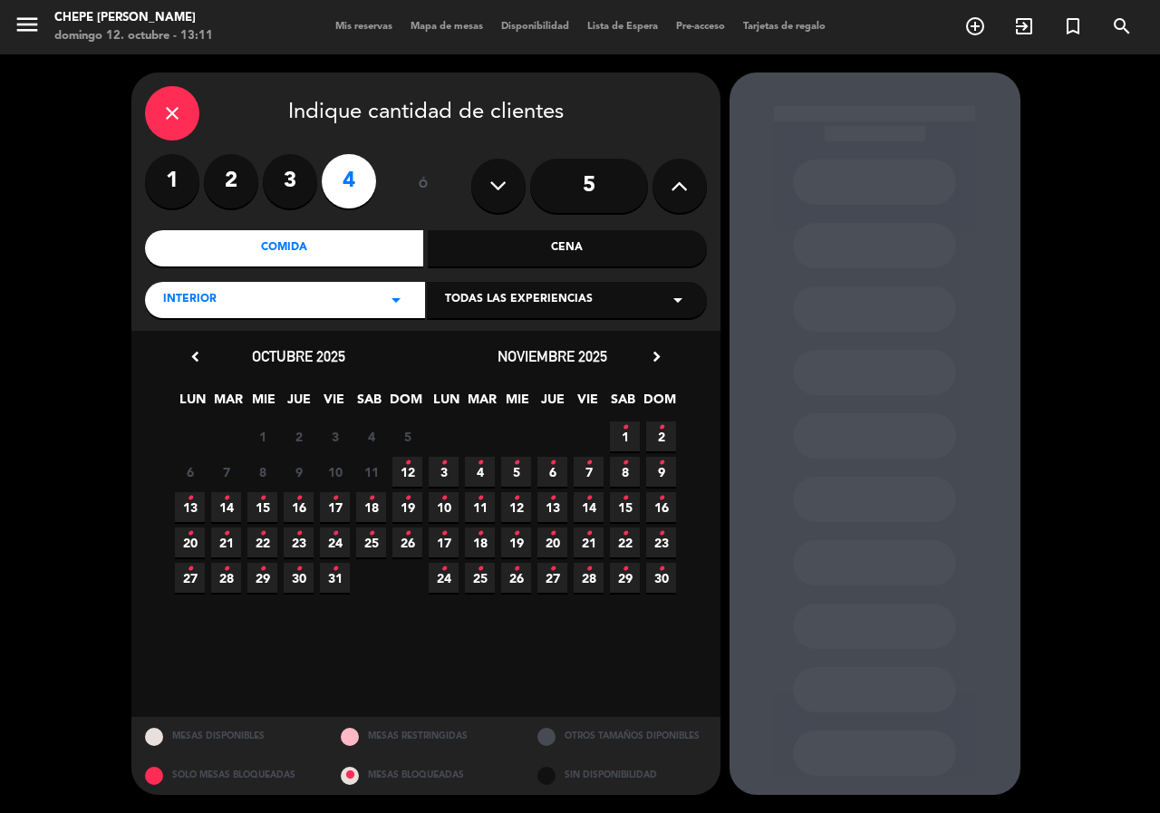
click at [408, 470] on icon "•" at bounding box center [407, 463] width 6 height 29
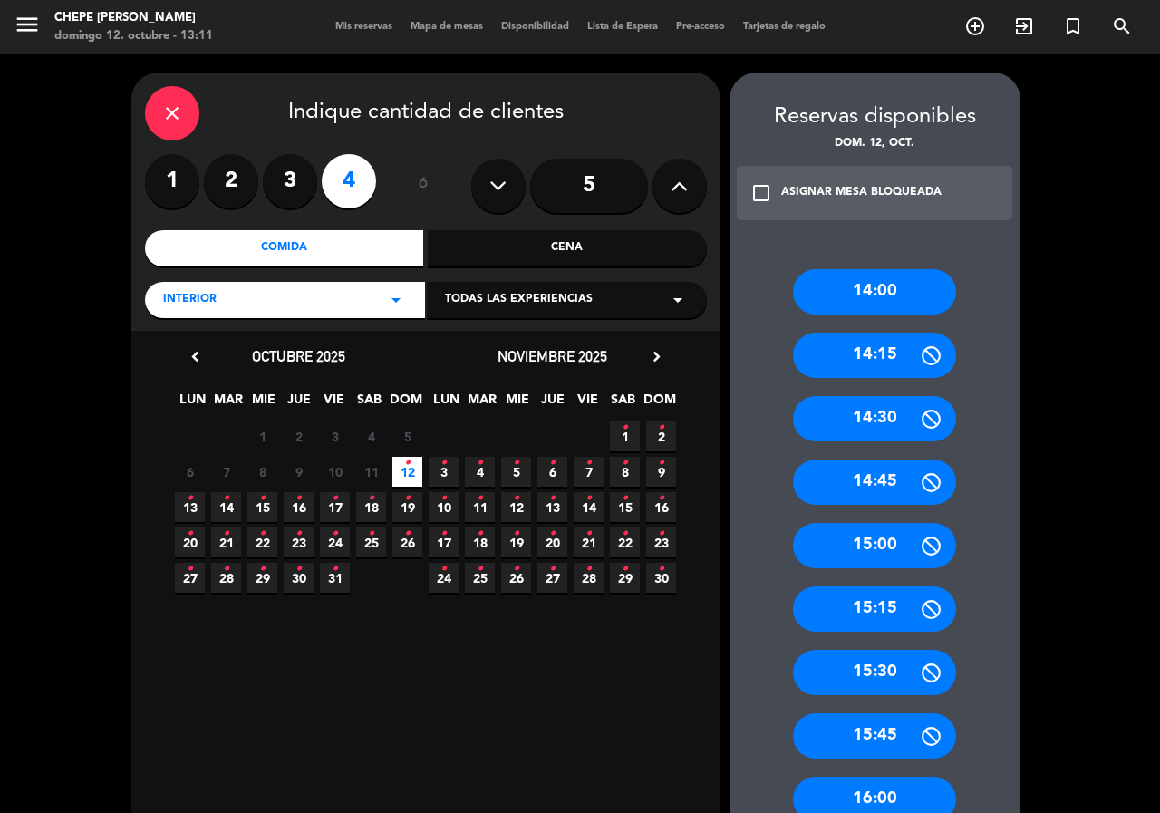
click at [890, 543] on div "15:00" at bounding box center [874, 545] width 163 height 45
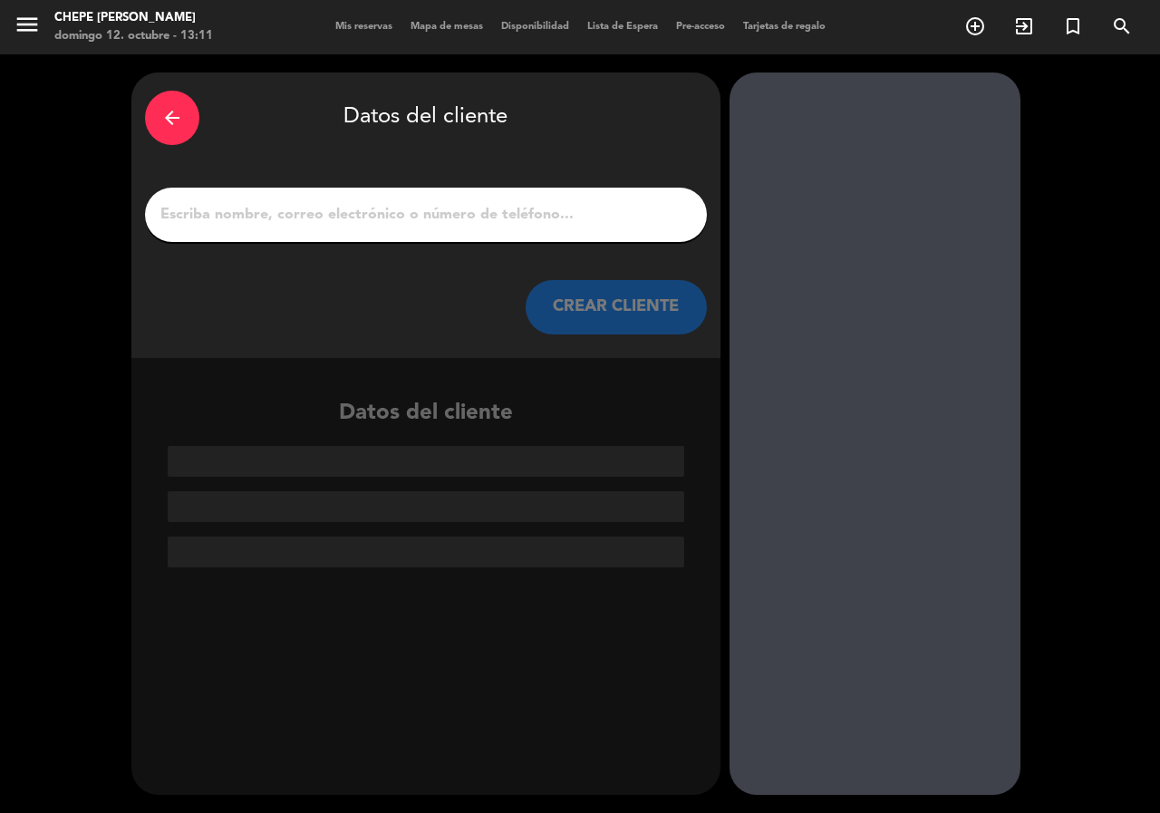
click at [347, 205] on input "1" at bounding box center [426, 214] width 535 height 25
click at [179, 127] on icon "arrow_back" at bounding box center [172, 118] width 22 height 22
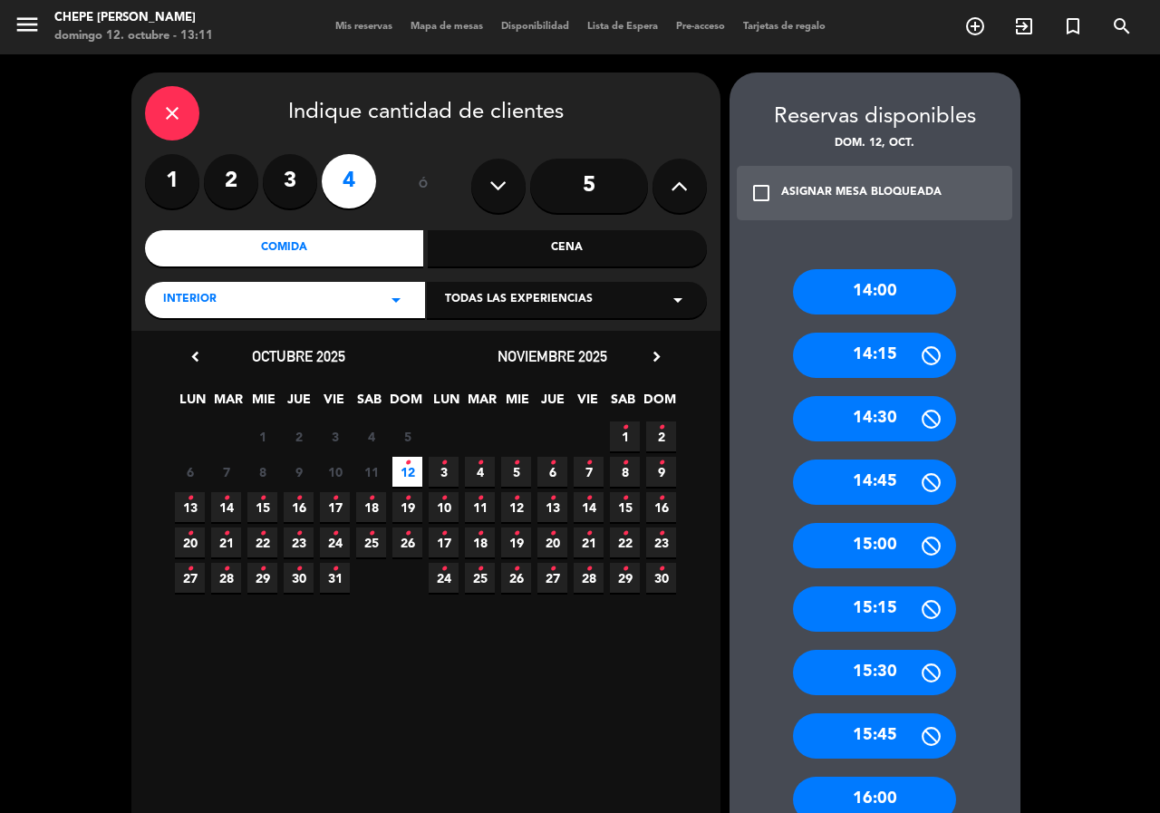
click at [913, 678] on div "15:30" at bounding box center [874, 672] width 163 height 45
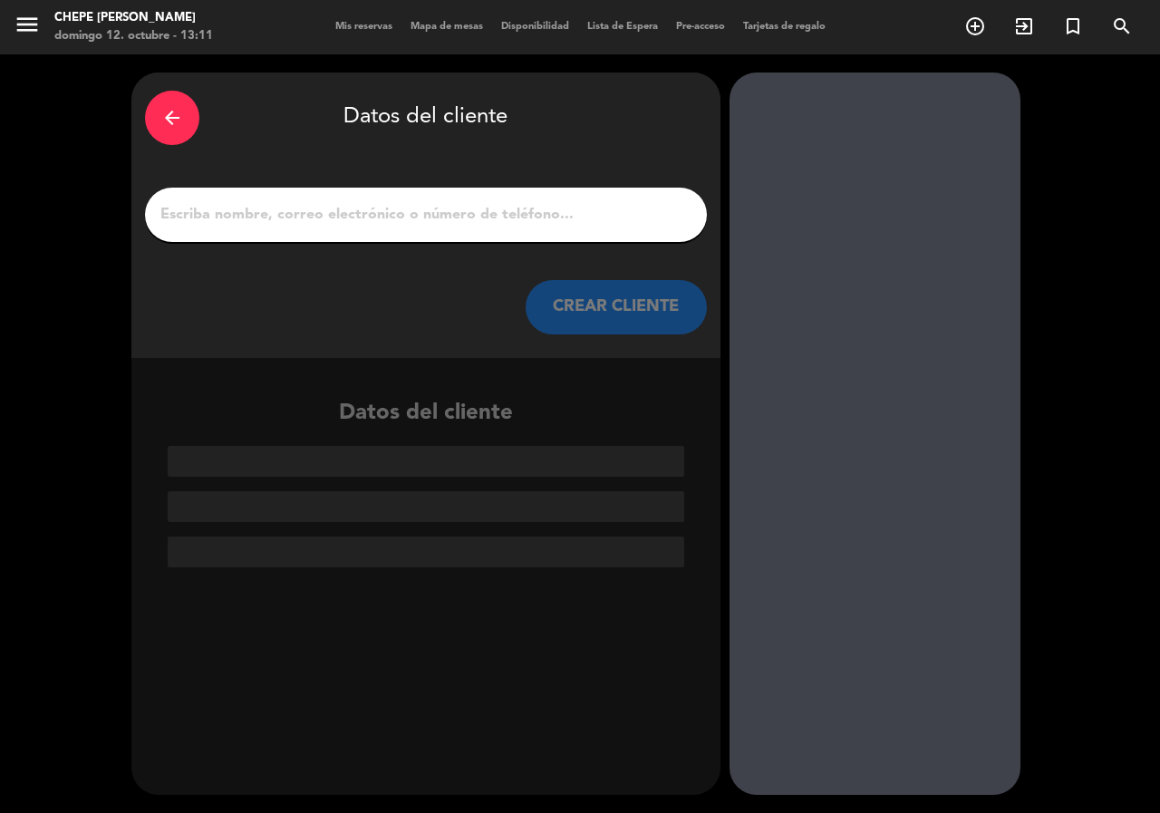
click at [485, 218] on input "1" at bounding box center [426, 214] width 535 height 25
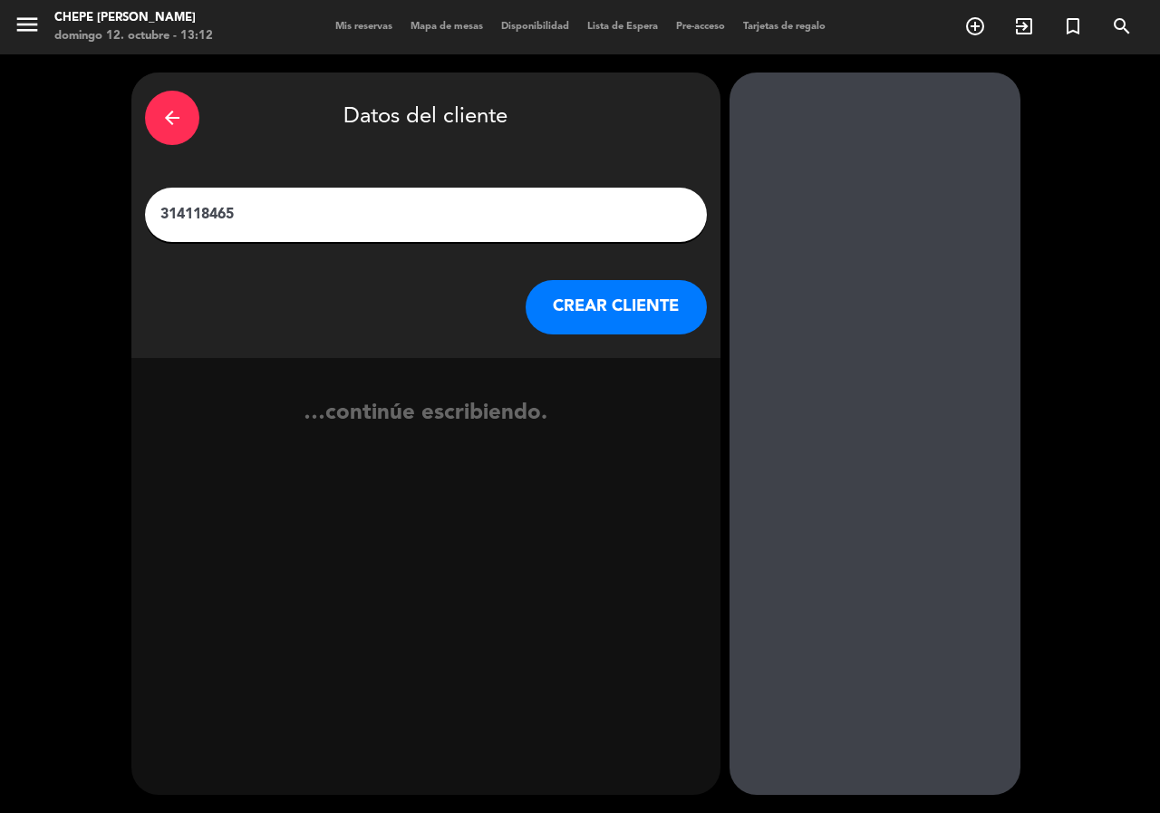
type input "3141184658"
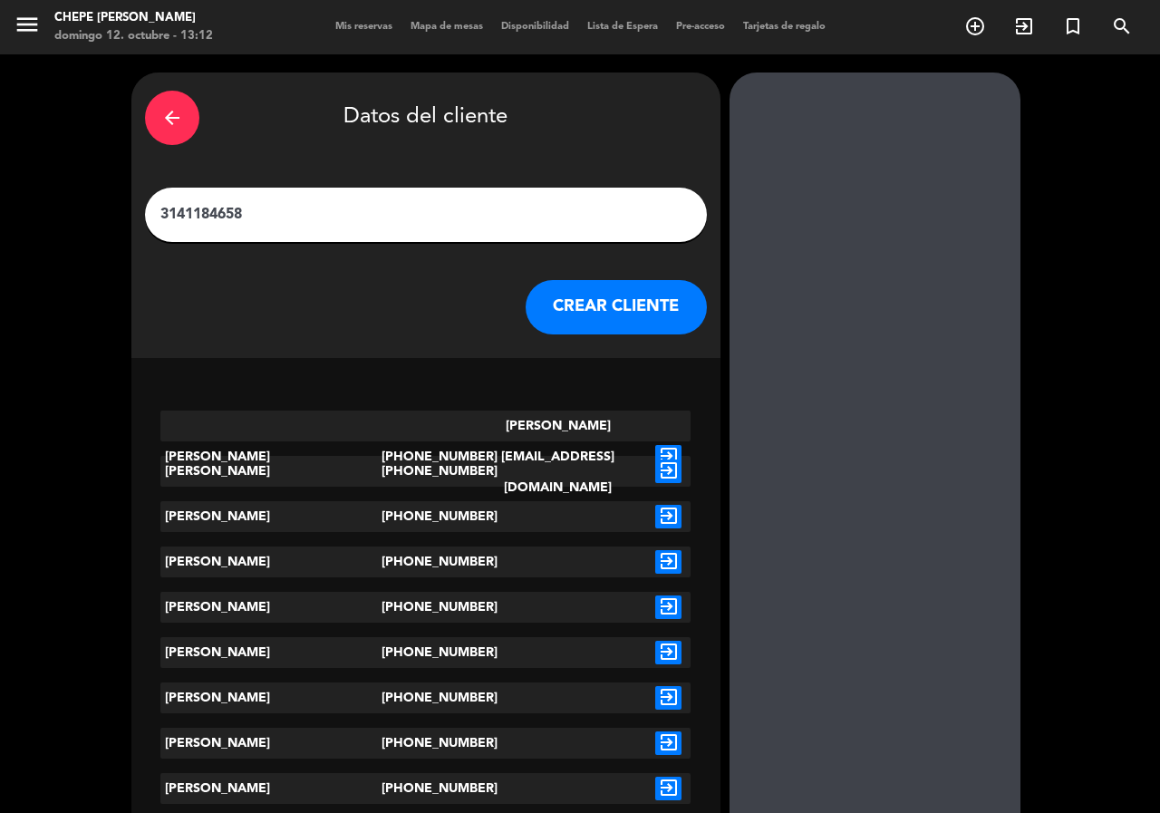
click at [674, 471] on icon "exit_to_app" at bounding box center [668, 472] width 26 height 24
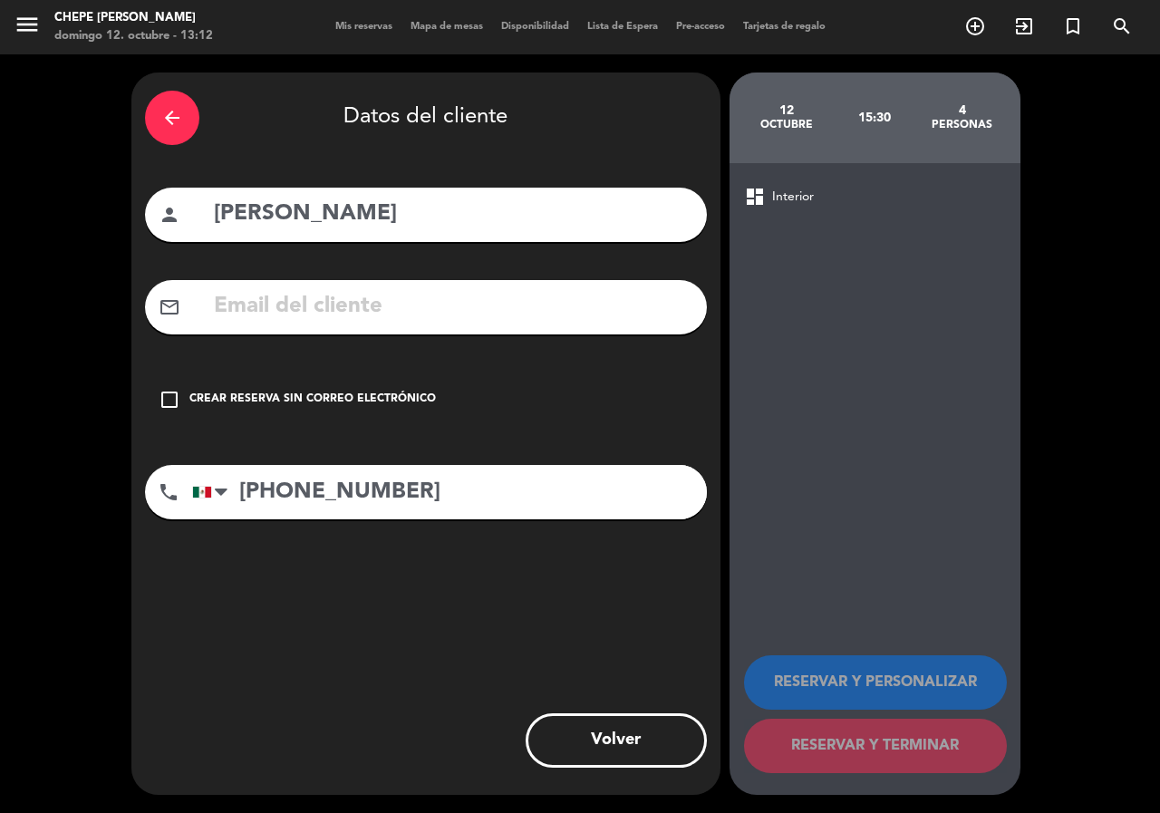
click at [306, 399] on div "Crear reserva sin correo electrónico" at bounding box center [312, 400] width 247 height 18
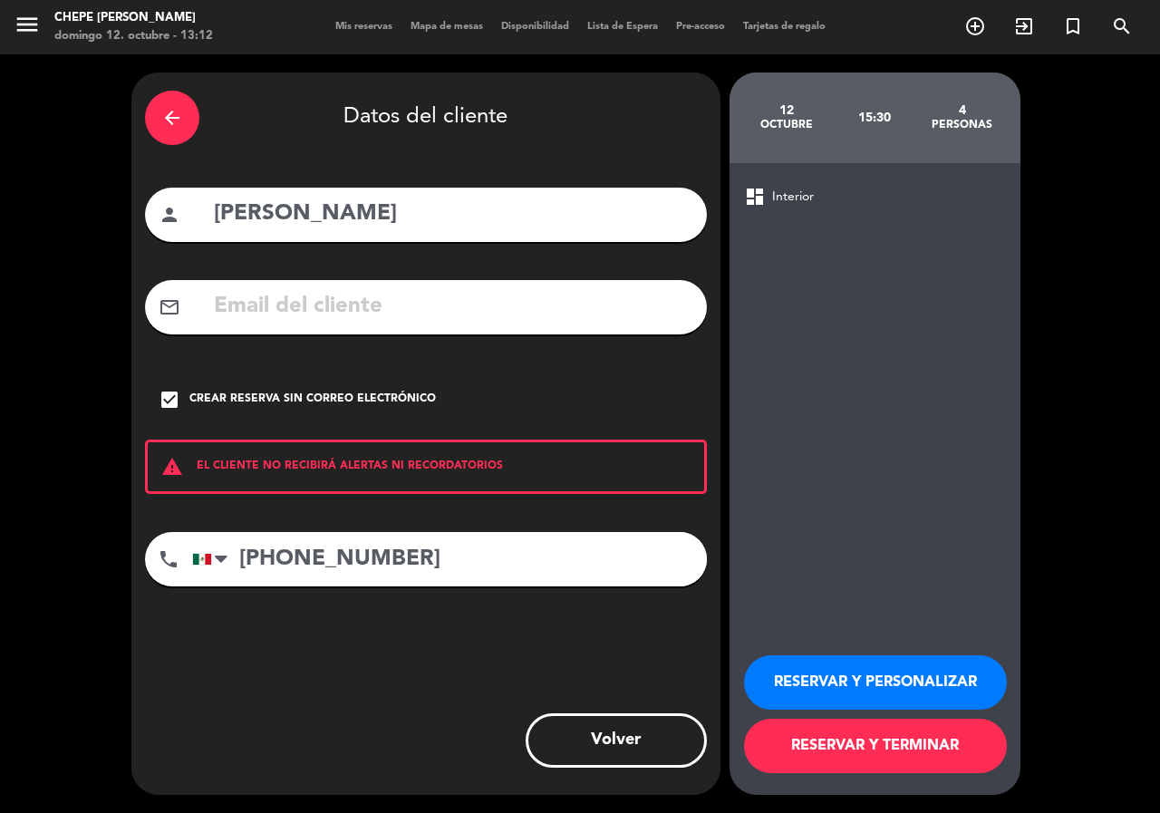
click at [900, 679] on button "RESERVAR Y PERSONALIZAR" at bounding box center [875, 682] width 263 height 54
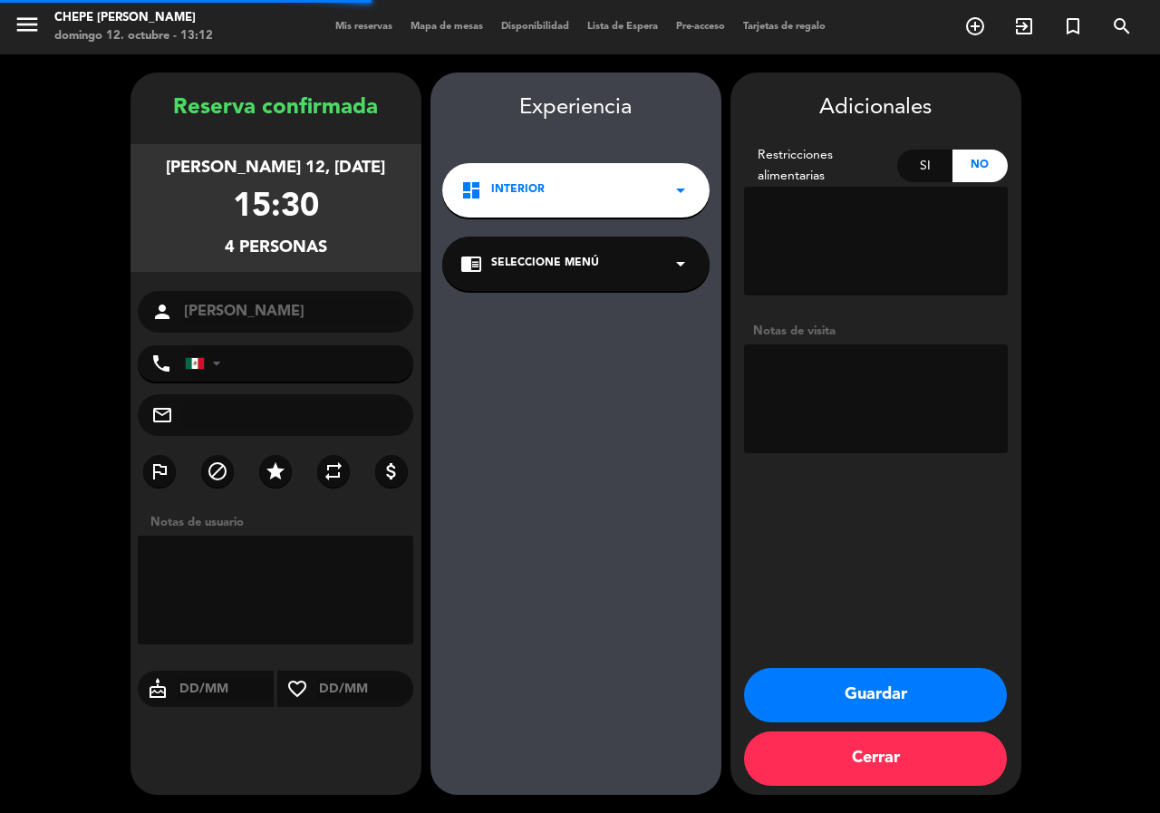
type input "[PHONE_NUMBER]"
click at [835, 404] on textarea at bounding box center [876, 398] width 264 height 109
type textarea "int"
click at [896, 699] on button "Guardar" at bounding box center [875, 695] width 263 height 54
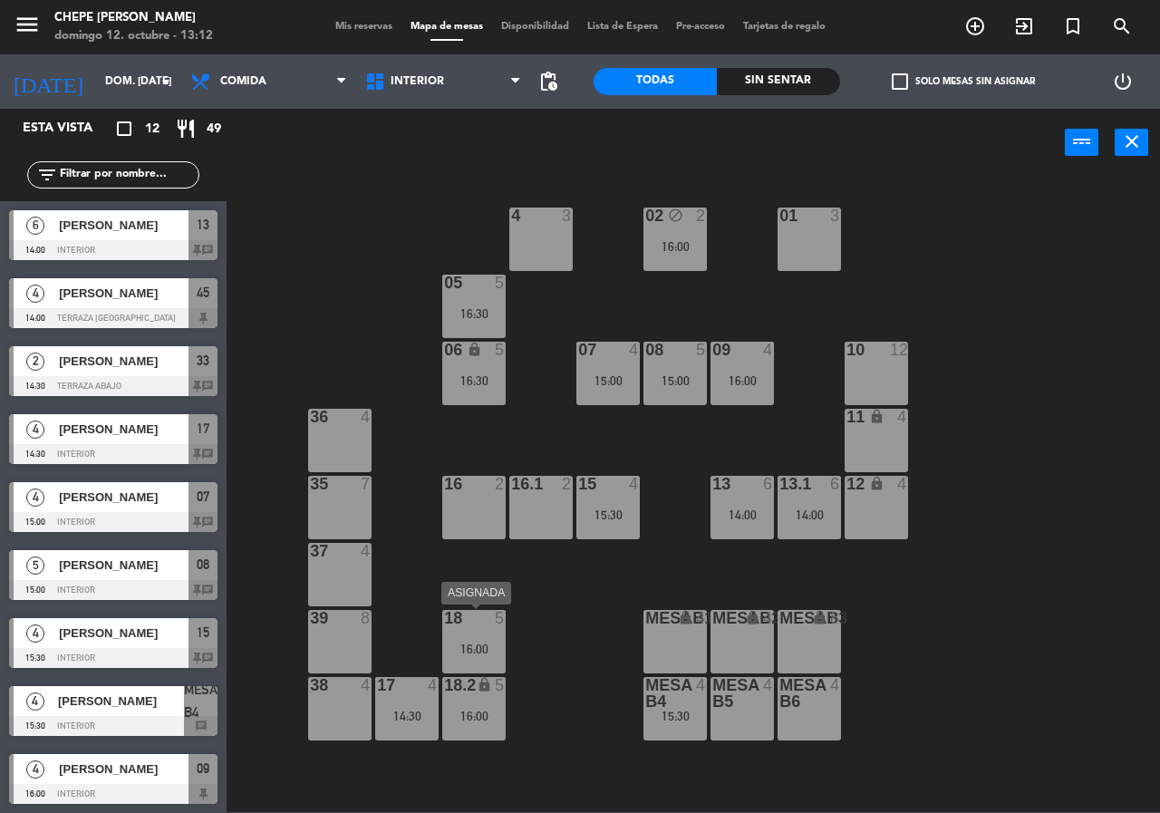
click at [480, 659] on div "18 5 16:00" at bounding box center [473, 641] width 63 height 63
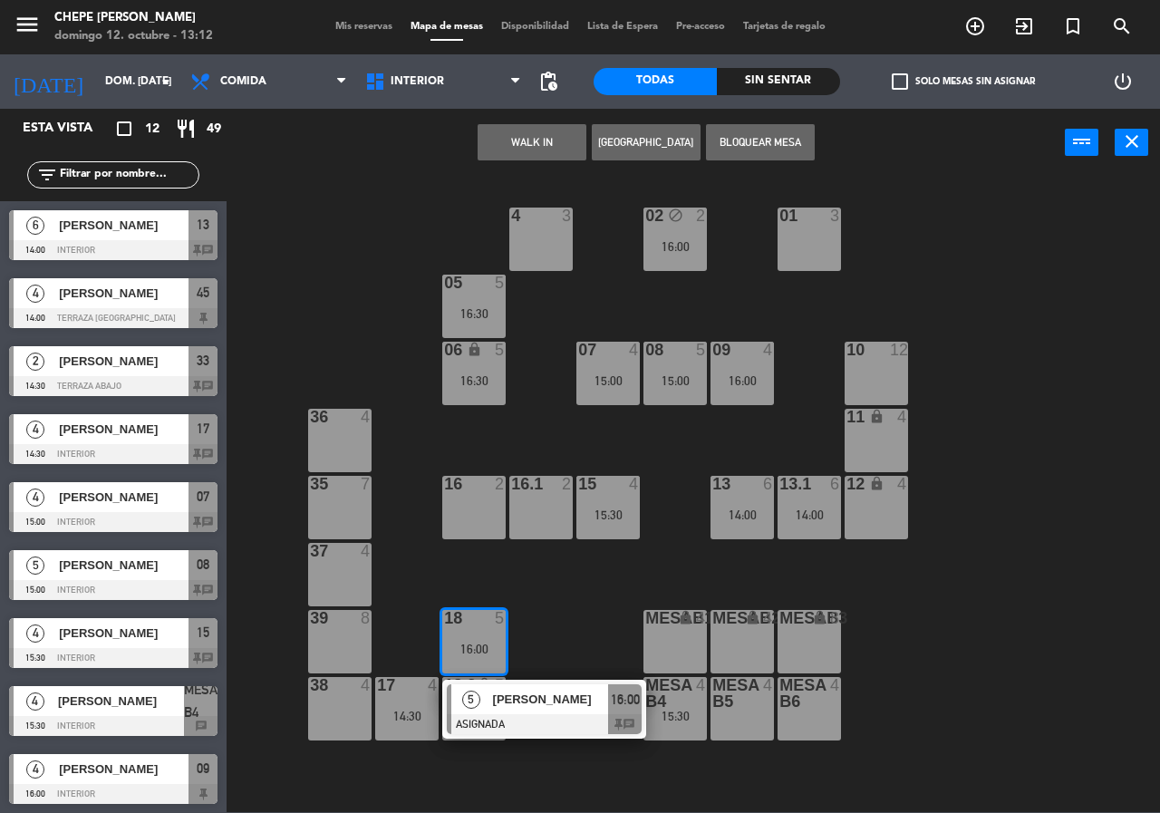
click at [542, 638] on div "02 block 2 16:00 4 3 01 3 05 5 16:30 06 lock 5 16:30 07 4 15:00 09 4 16:00 10 1…" at bounding box center [699, 494] width 922 height 636
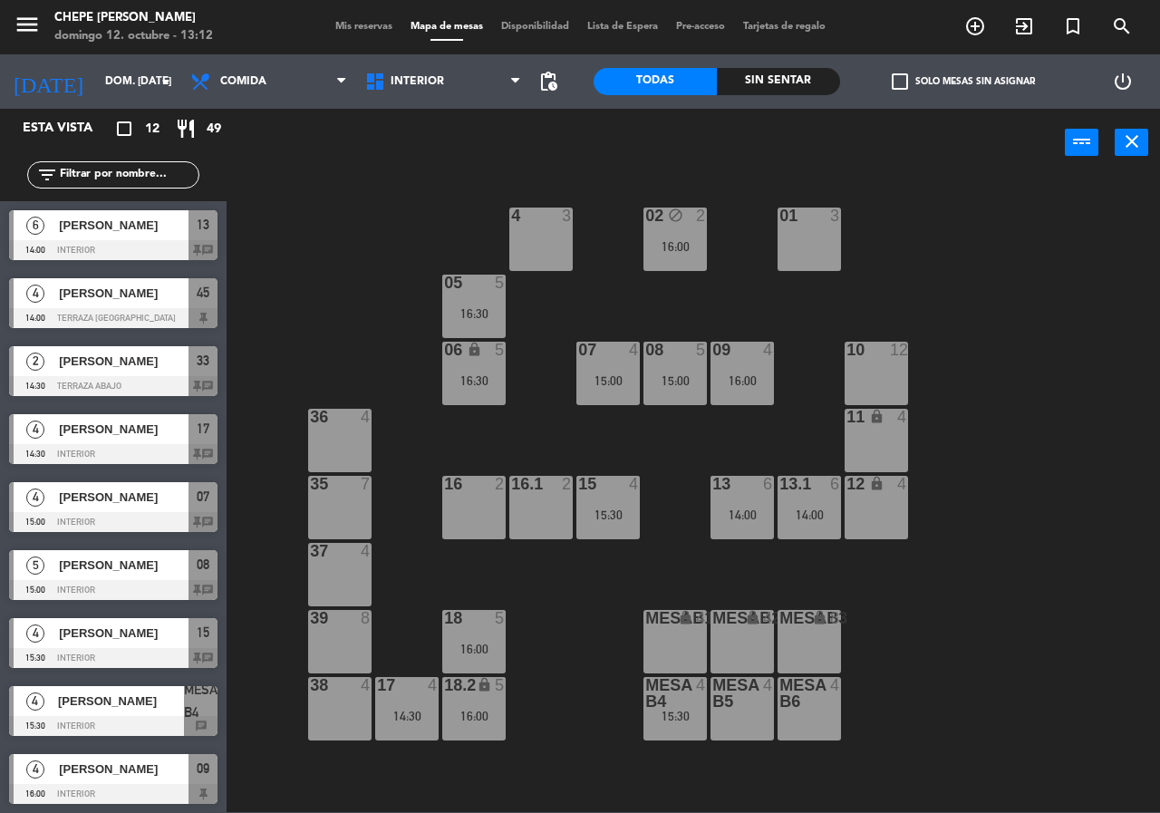
click at [744, 370] on div "09 4 16:00" at bounding box center [742, 373] width 63 height 63
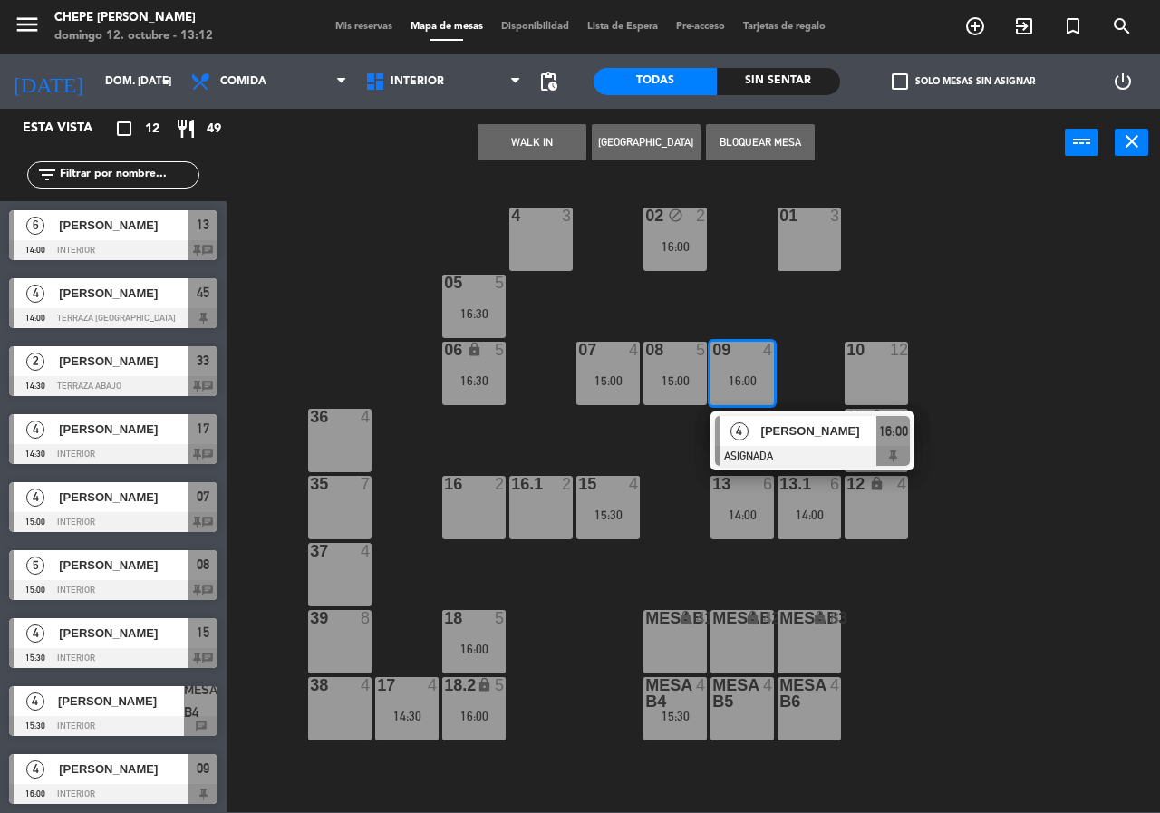
click at [755, 433] on div "4" at bounding box center [739, 431] width 39 height 30
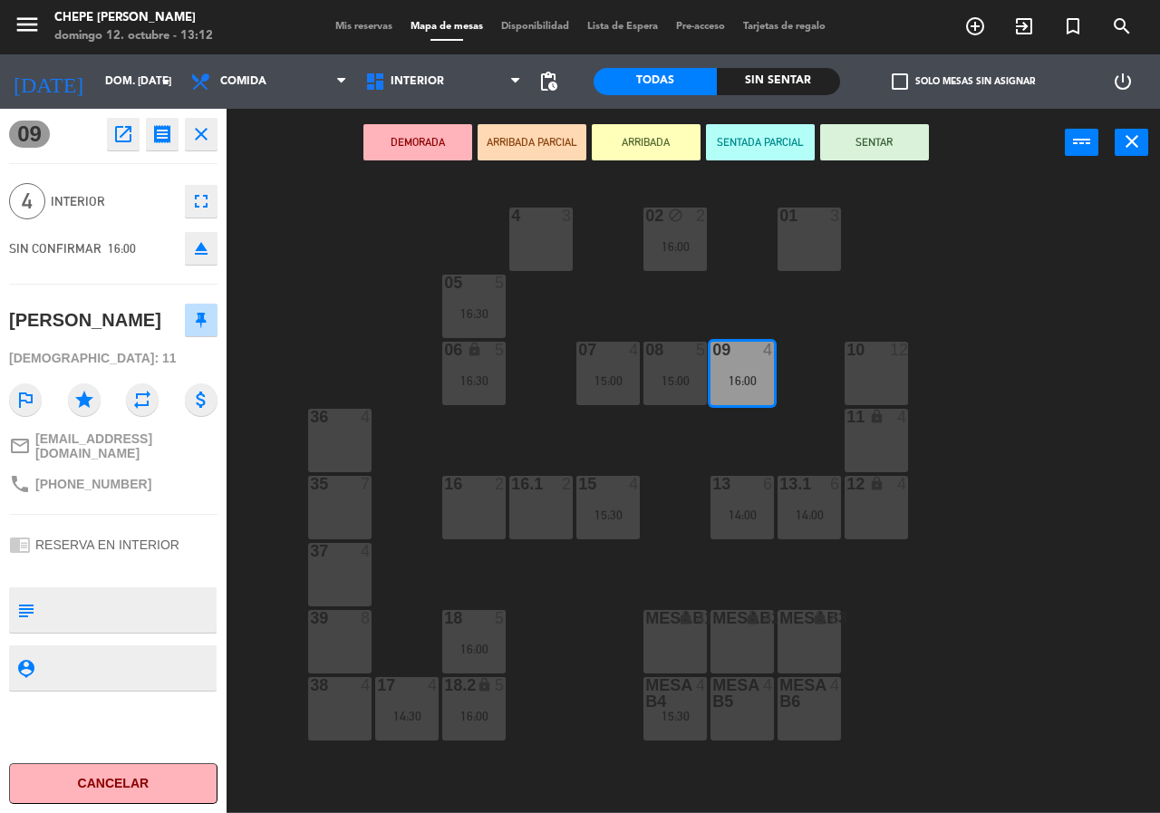
click at [1008, 540] on div "02 block 2 16:00 4 3 01 3 05 5 16:30 06 lock 5 16:30 07 4 15:00 09 4 16:00 10 1…" at bounding box center [699, 494] width 922 height 636
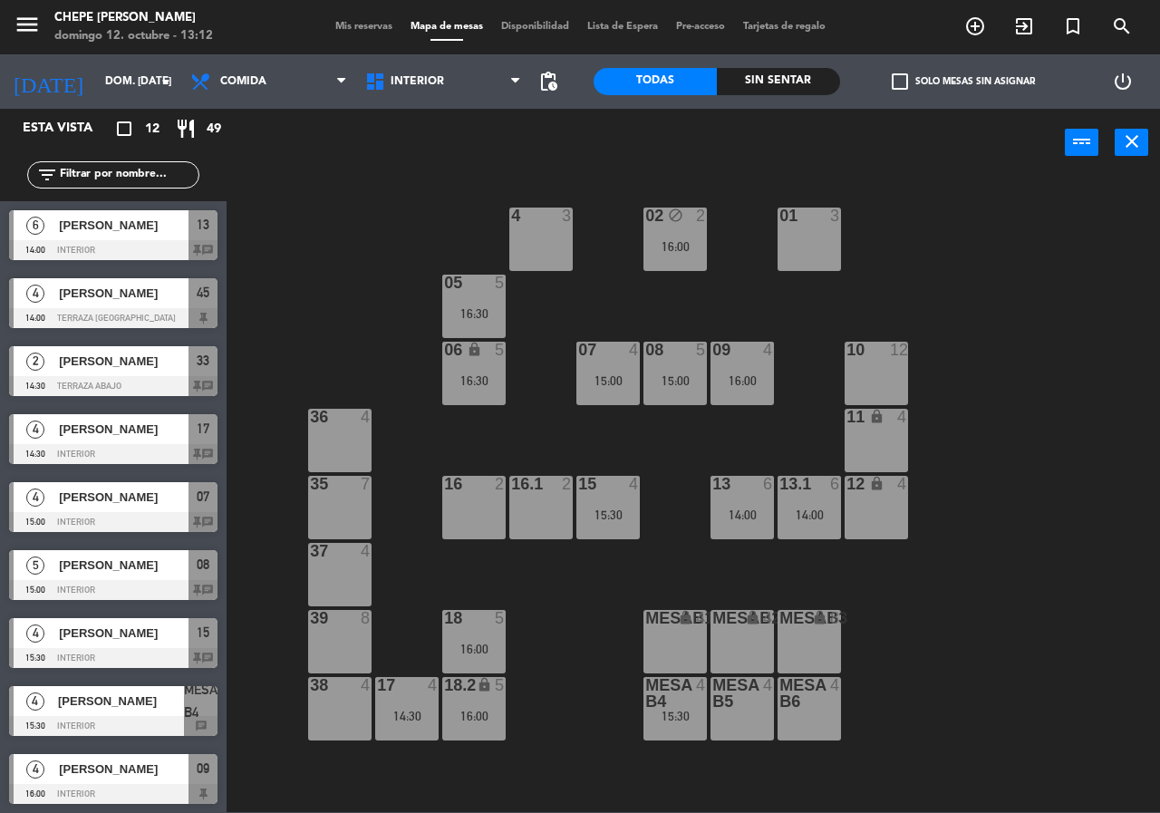
scroll to position [22, 0]
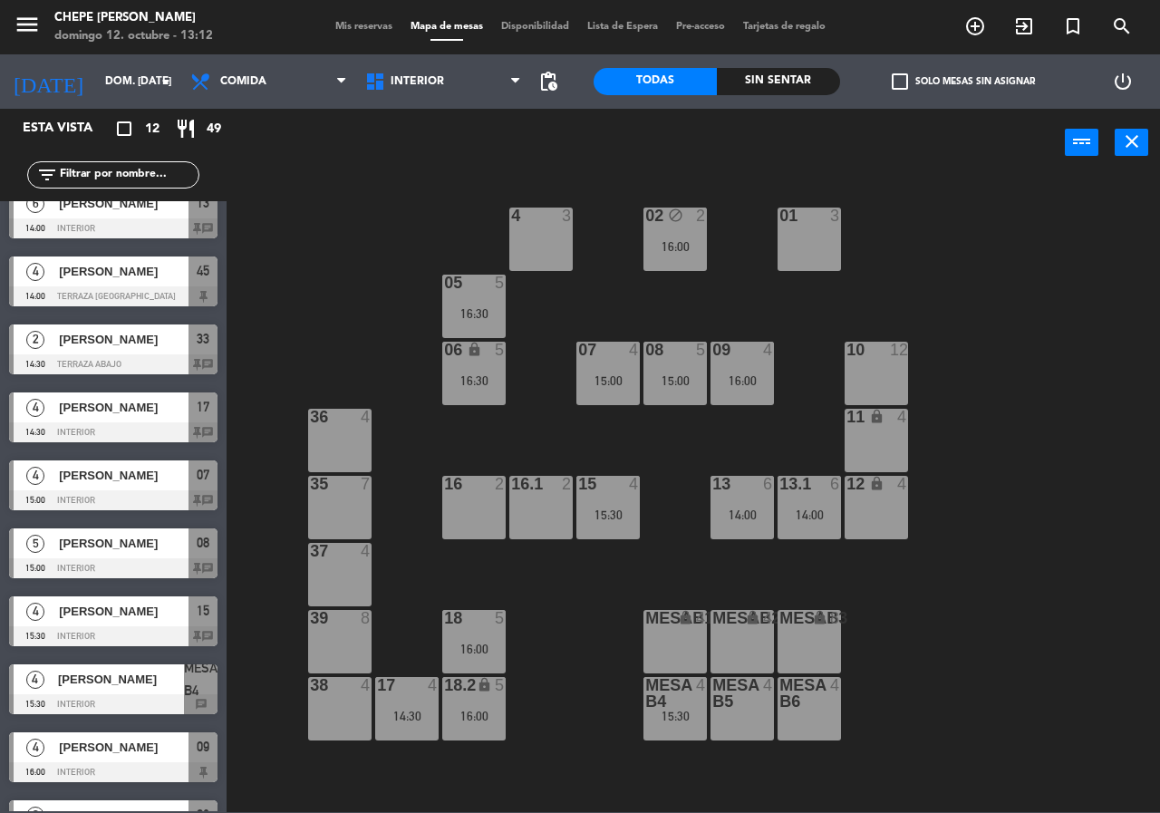
click at [466, 297] on div "05 5 16:30" at bounding box center [473, 306] width 63 height 63
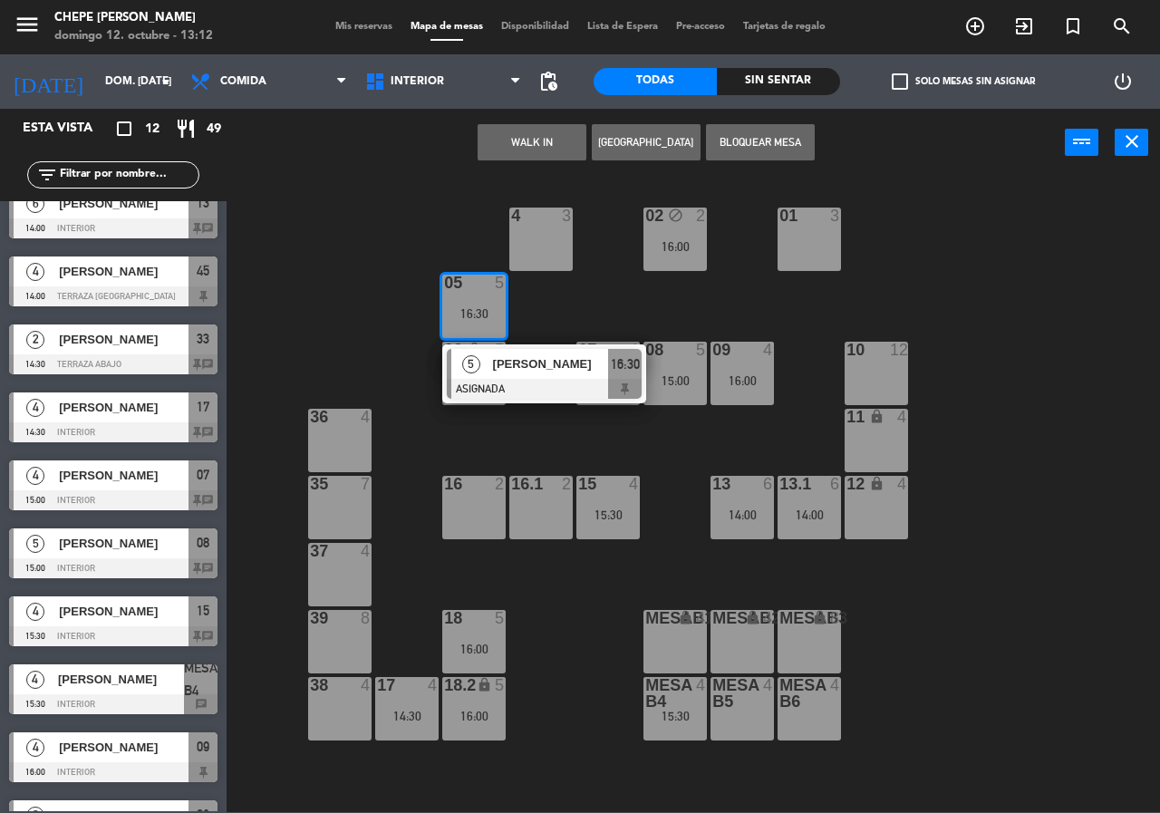
click at [491, 364] on div "[PERSON_NAME]" at bounding box center [550, 364] width 118 height 30
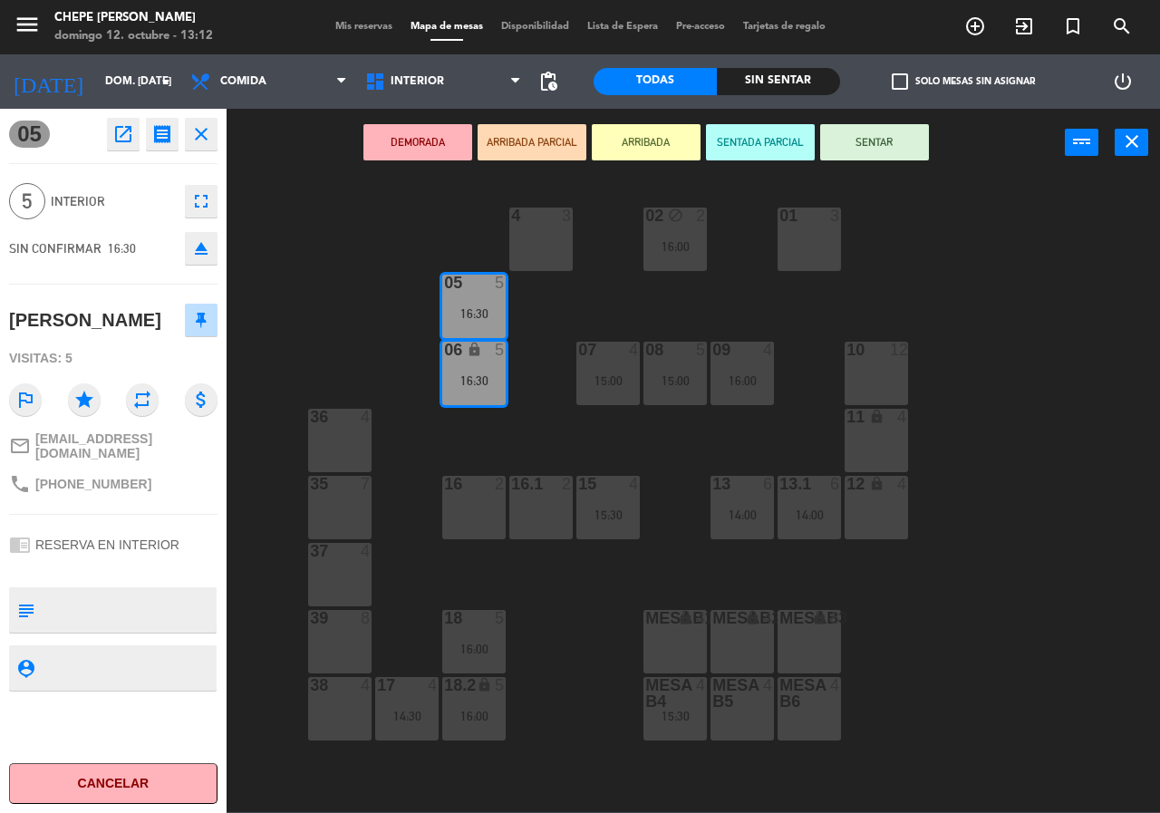
click at [396, 298] on div "02 block 2 16:00 4 3 01 3 05 5 16:30 06 lock 5 16:30 07 4 15:00 09 4 16:00 10 1…" at bounding box center [699, 494] width 922 height 636
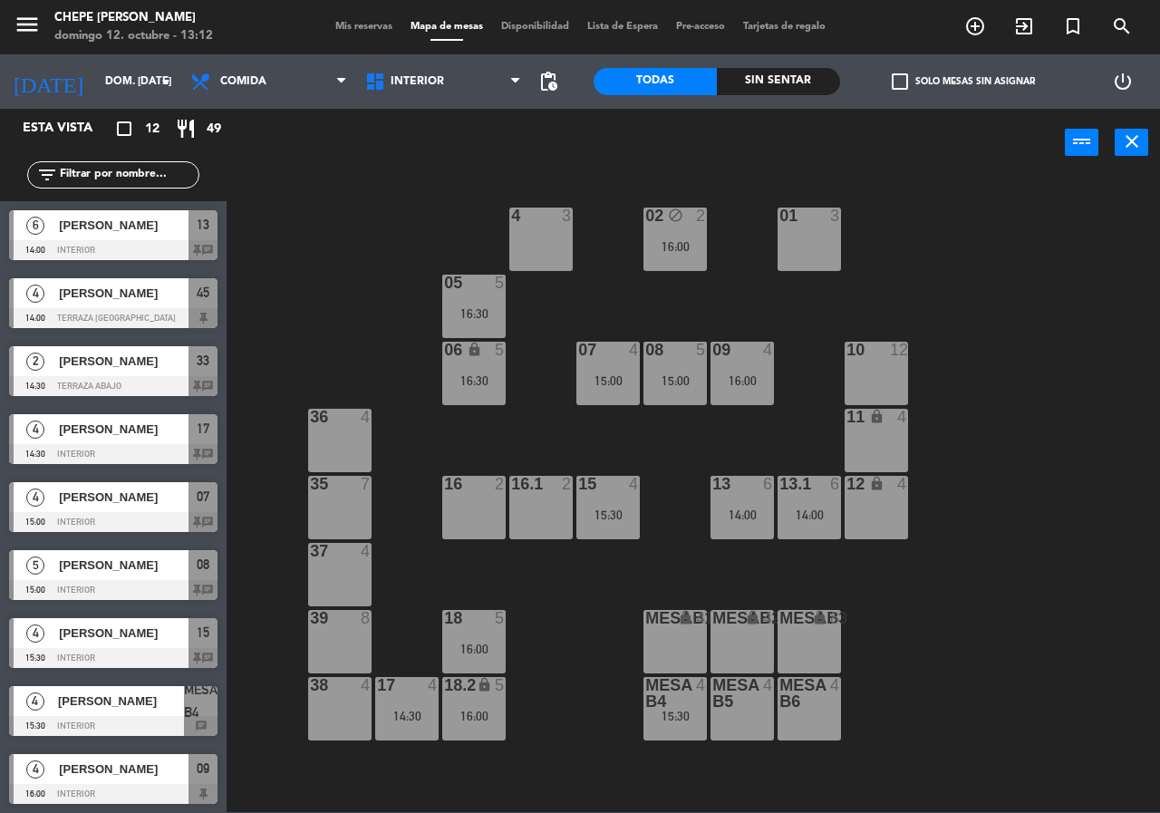
scroll to position [206, 0]
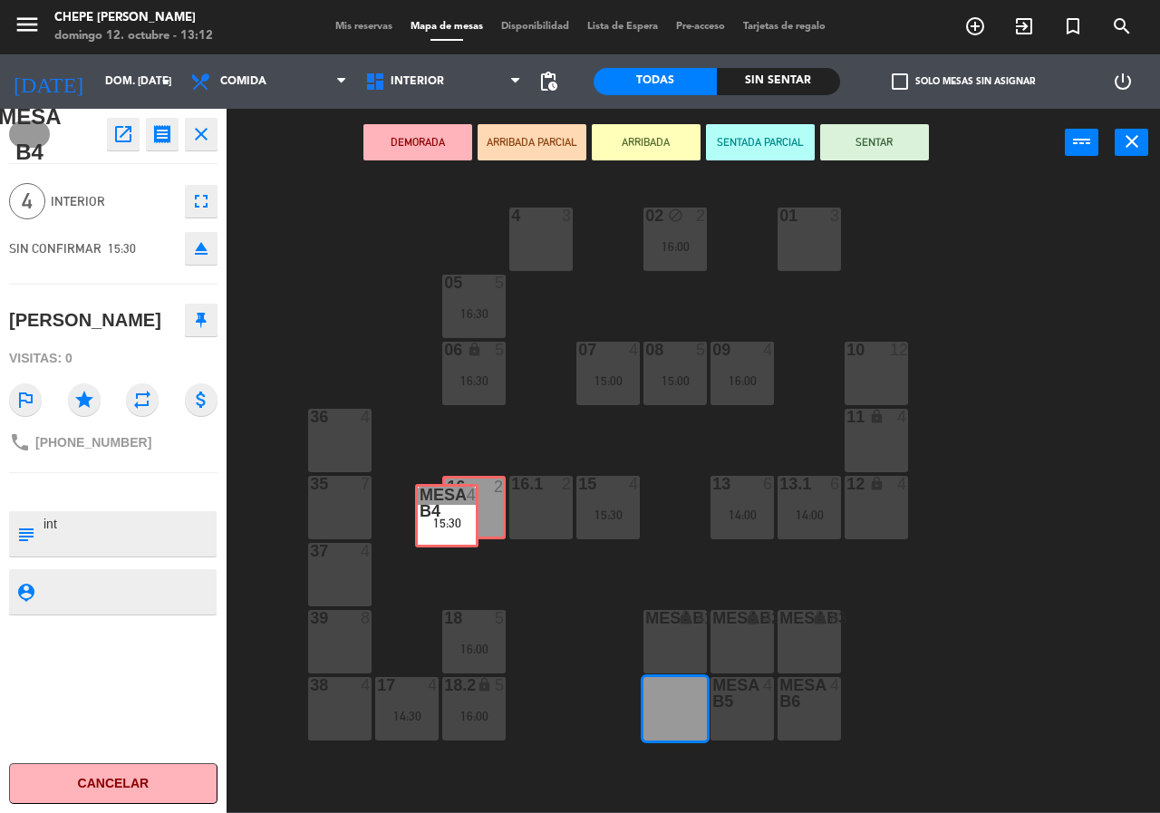
drag, startPoint x: 680, startPoint y: 715, endPoint x: 461, endPoint y: 523, distance: 291.7
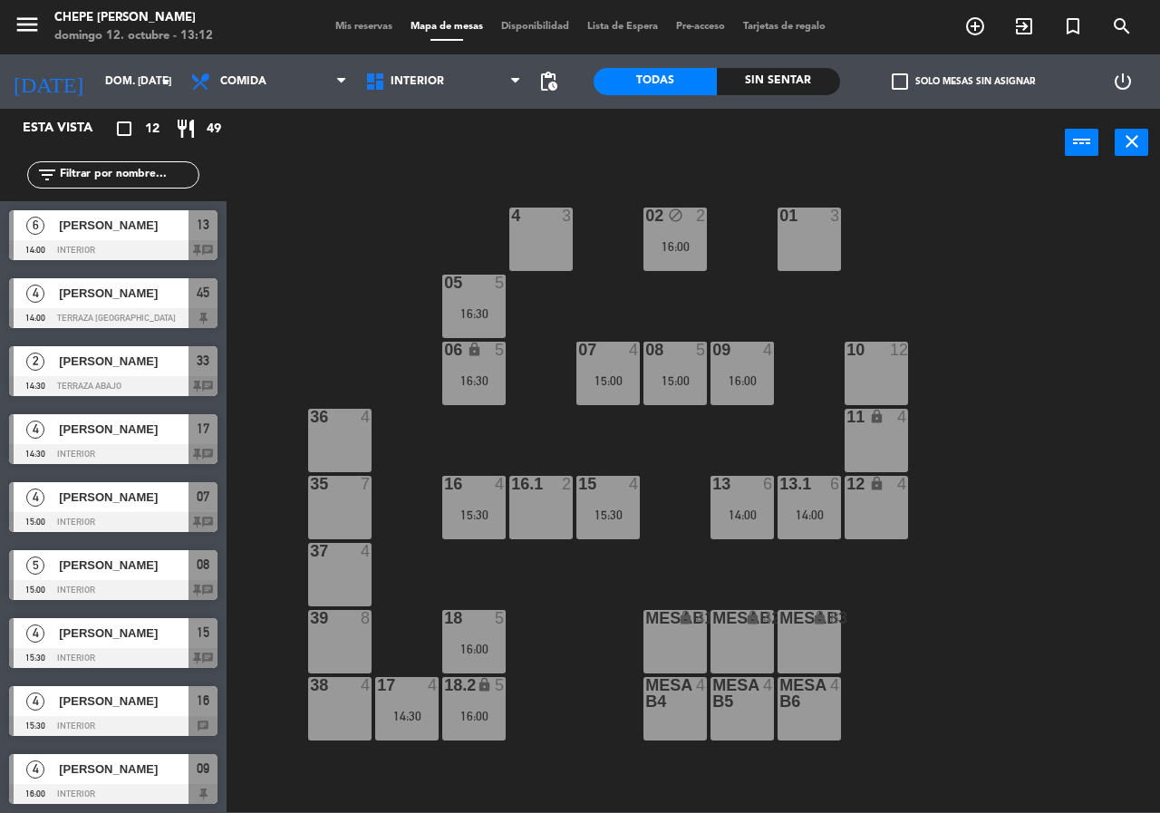
click at [552, 589] on div "02 block 2 16:00 4 3 01 3 05 5 16:30 06 lock 5 16:30 07 4 15:00 09 4 16:00 10 1…" at bounding box center [699, 494] width 922 height 636
click at [272, 761] on div "02 block 2 16:00 4 3 01 3 05 5 16:30 06 lock 5 16:30 07 4 15:00 09 4 16:00 10 1…" at bounding box center [699, 494] width 922 height 636
click at [471, 390] on div "06 lock 5 16:30" at bounding box center [473, 373] width 63 height 63
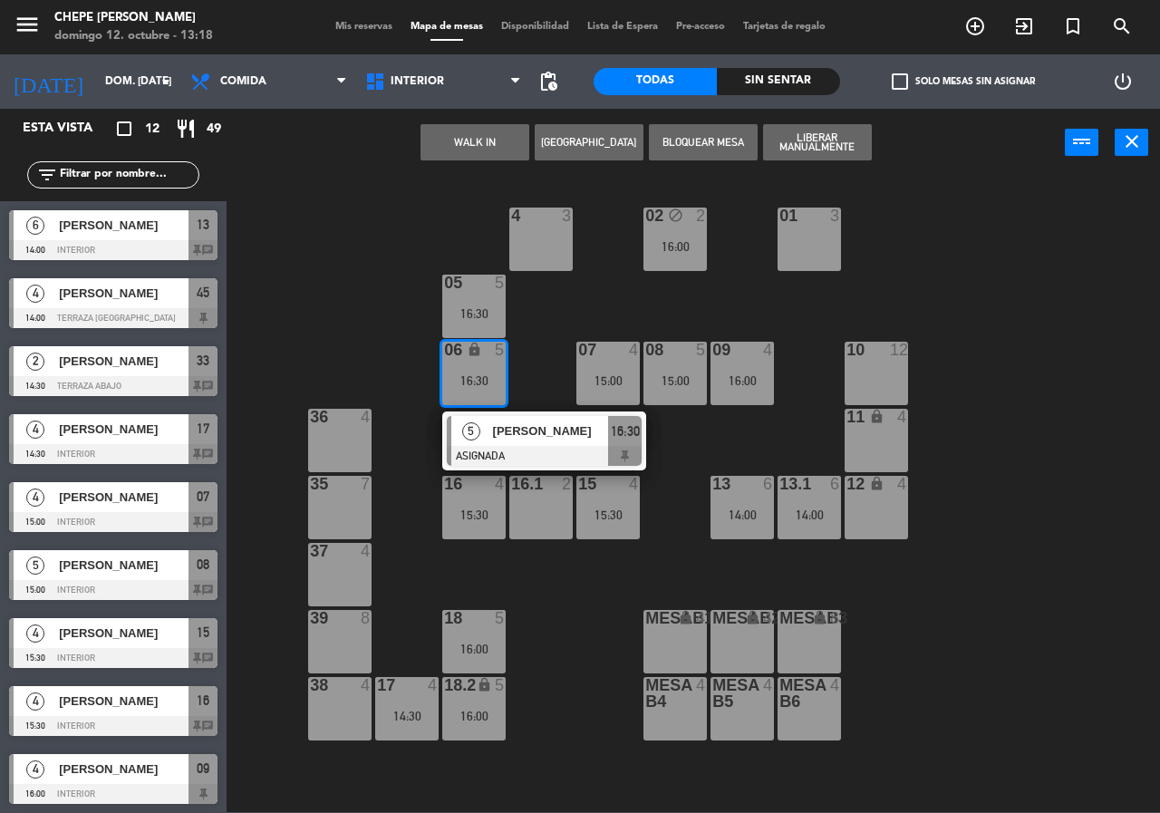
click at [548, 441] on div "[PERSON_NAME]" at bounding box center [550, 431] width 118 height 30
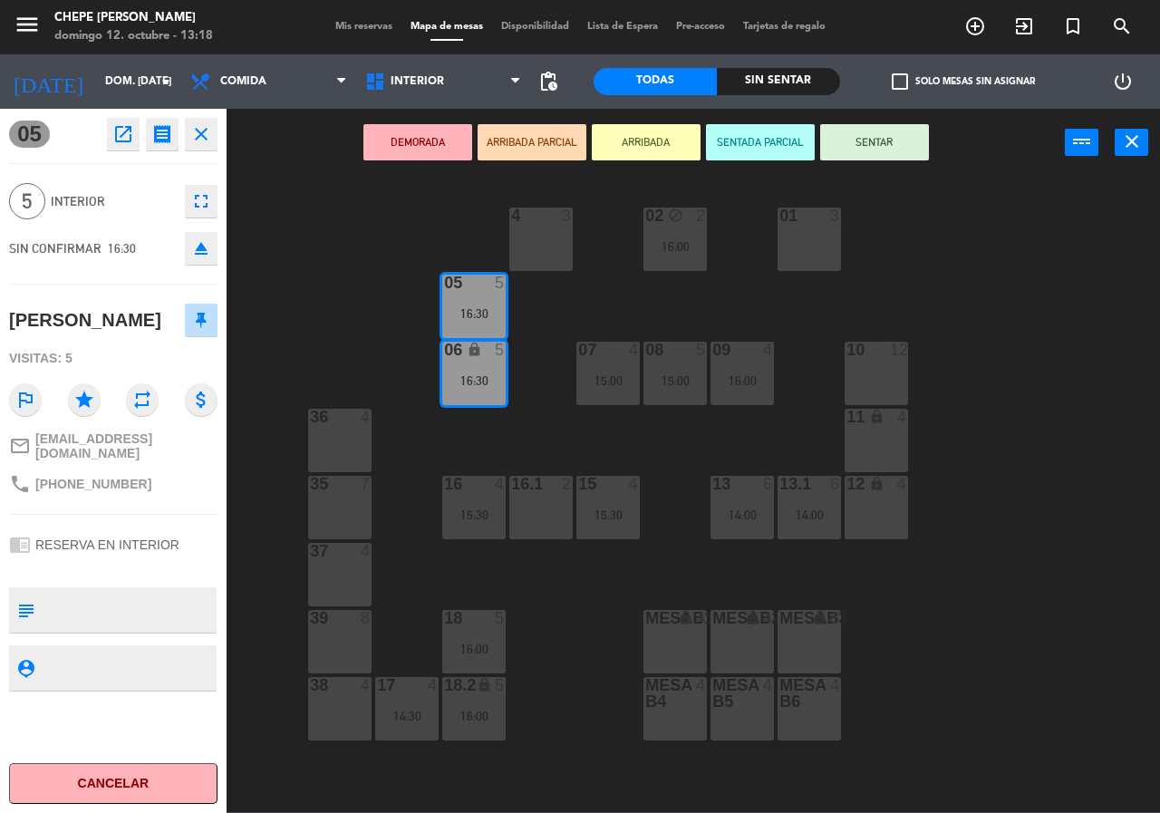
click at [867, 386] on div "10 12" at bounding box center [876, 373] width 63 height 63
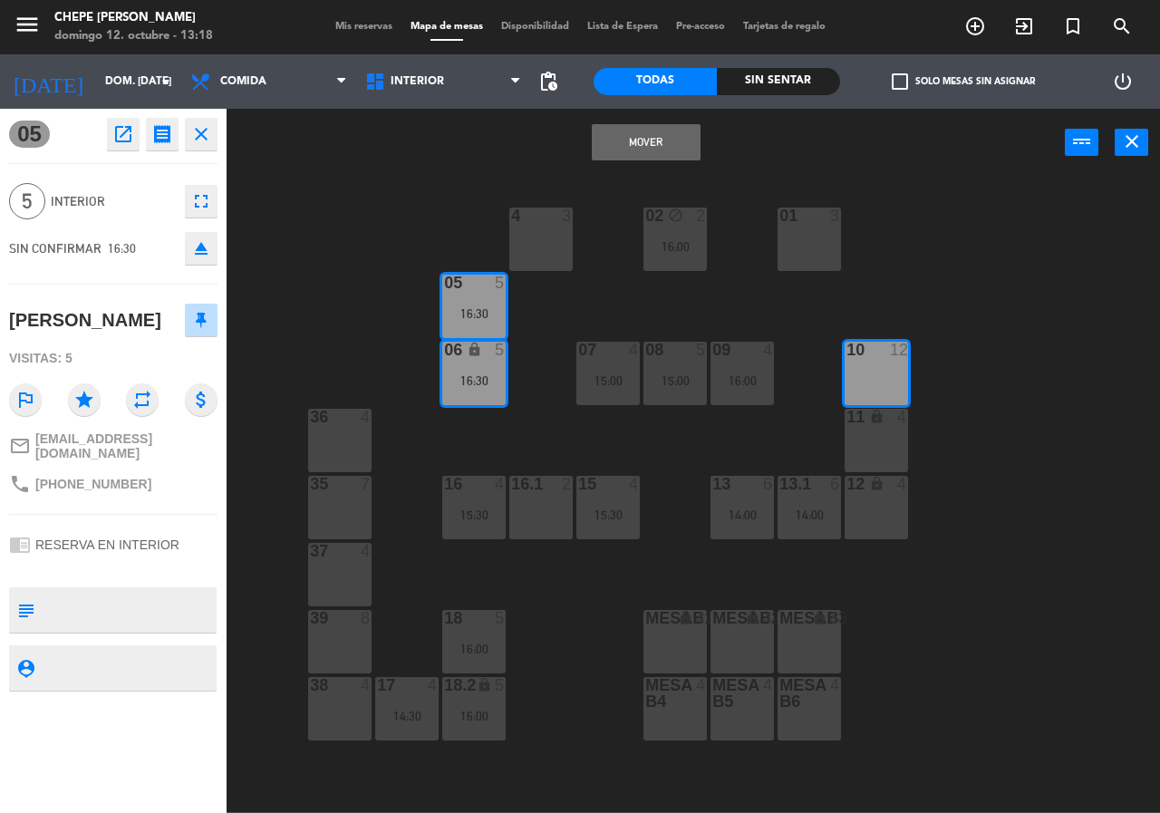
click at [643, 160] on div "Mover power_input close" at bounding box center [646, 143] width 839 height 69
click at [646, 149] on button "Mover" at bounding box center [646, 142] width 109 height 36
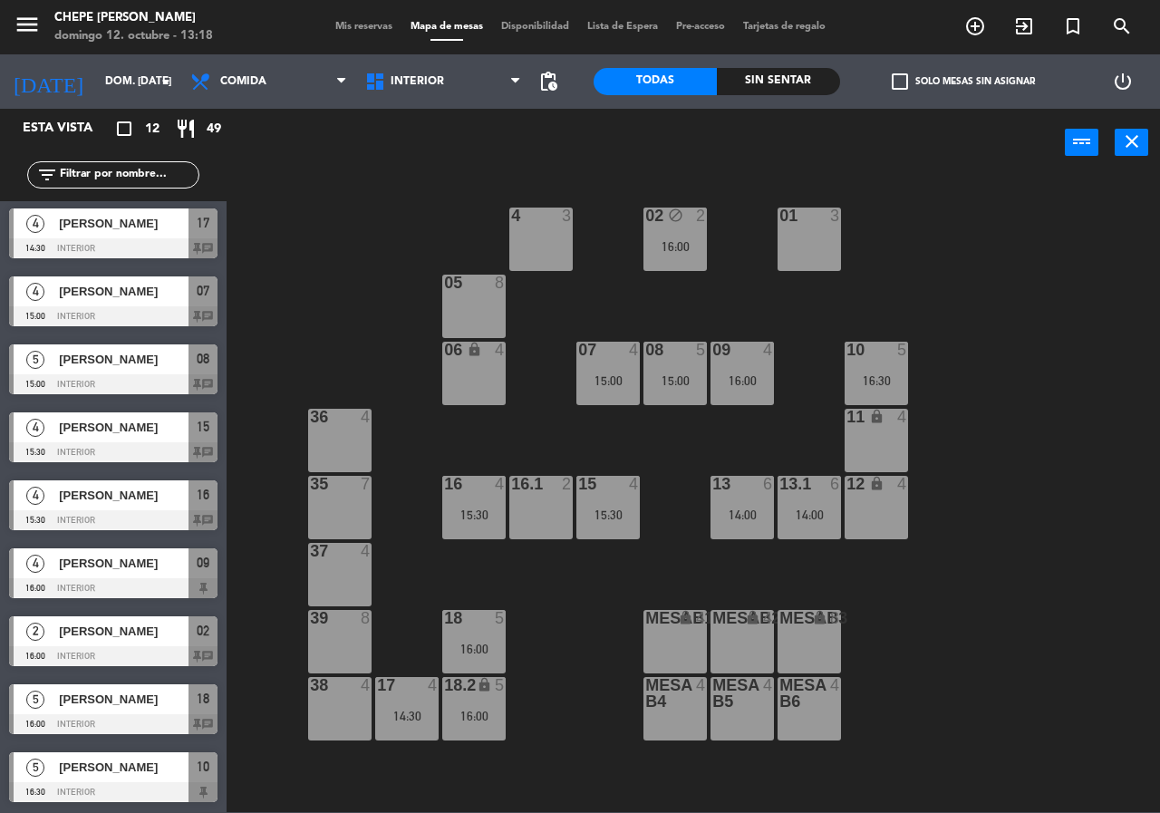
click at [436, 292] on div "02 block 2 16:00 4 3 01 3 05 8 06 lock 4 07 4 15:00 09 4 16:00 10 5 16:30 08 5 …" at bounding box center [699, 494] width 922 height 636
click at [472, 296] on div "05 8" at bounding box center [473, 306] width 63 height 63
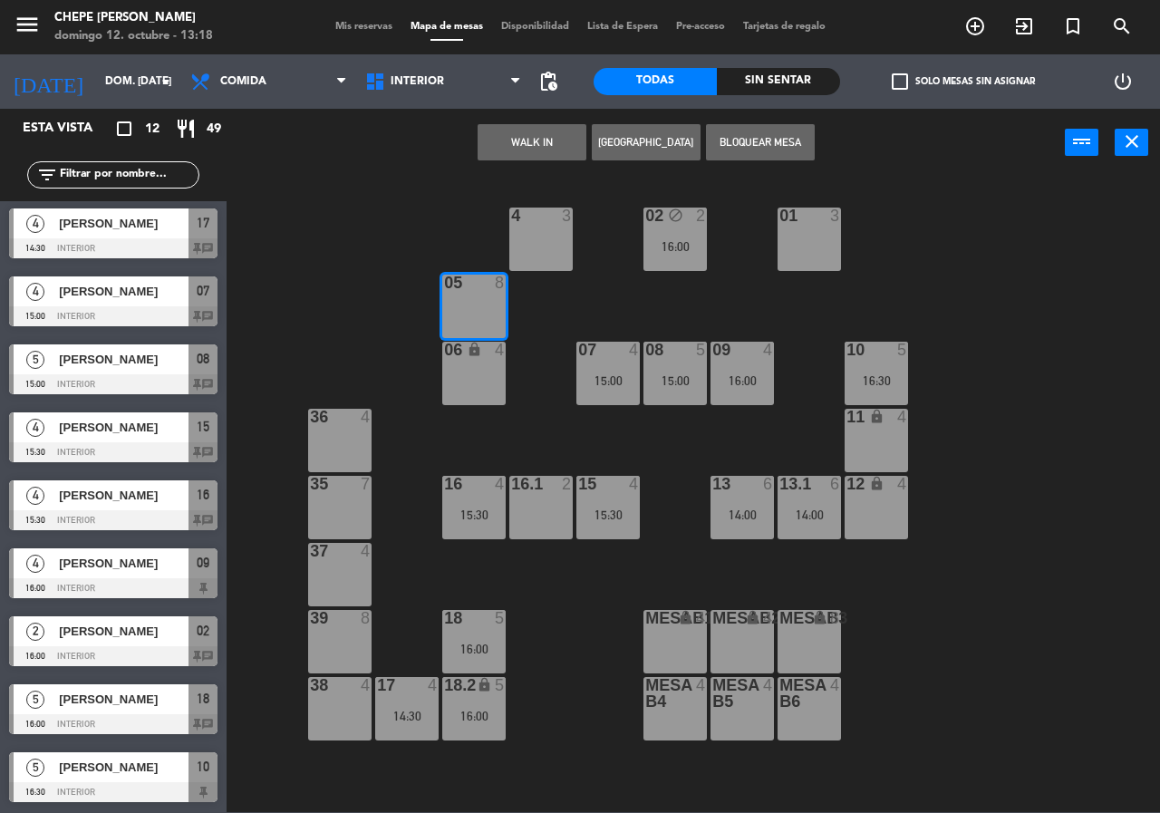
click at [631, 141] on button "[GEOGRAPHIC_DATA]" at bounding box center [646, 142] width 109 height 36
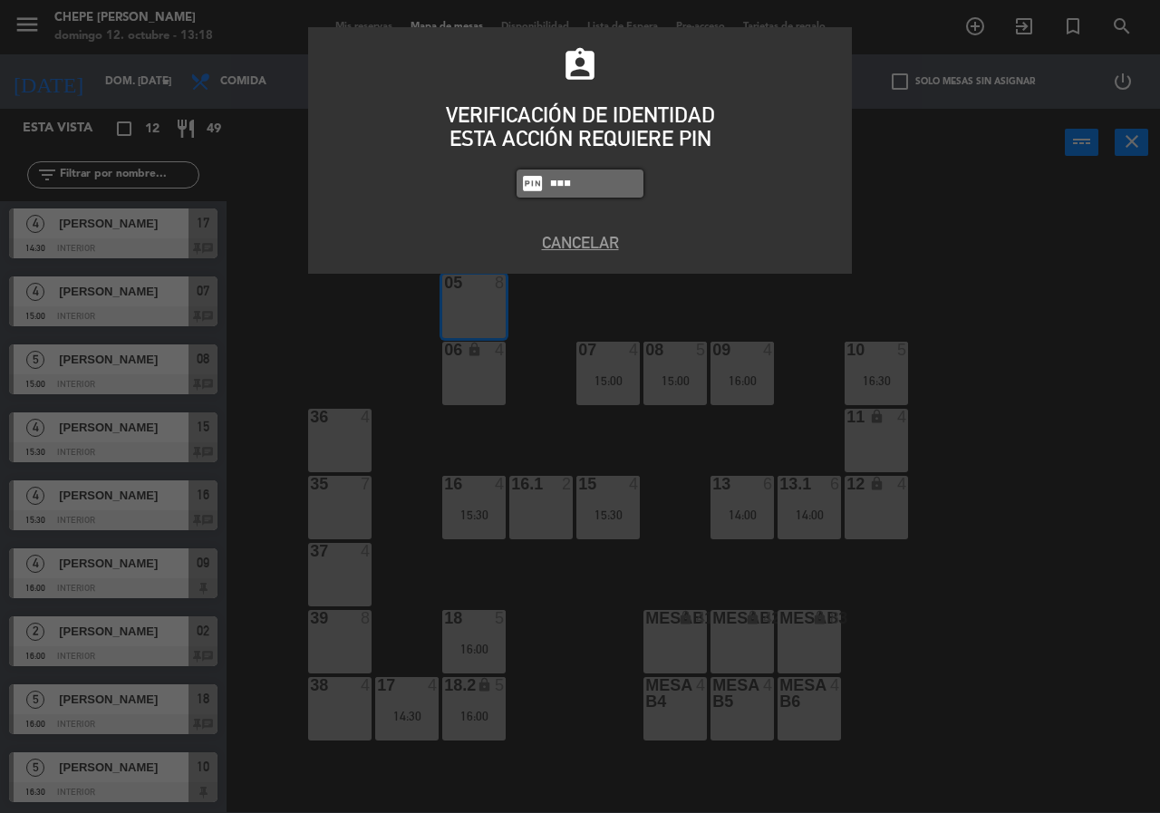
type input "1843"
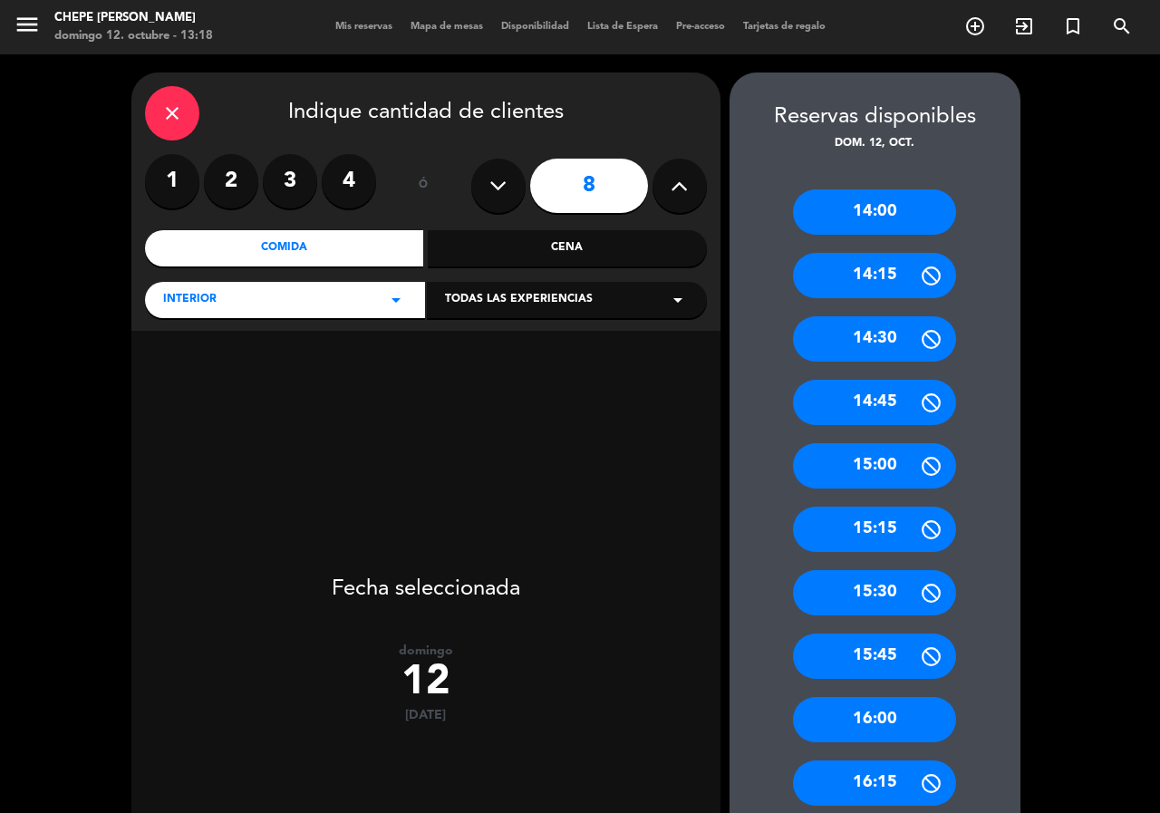
click at [499, 185] on icon at bounding box center [498, 185] width 17 height 27
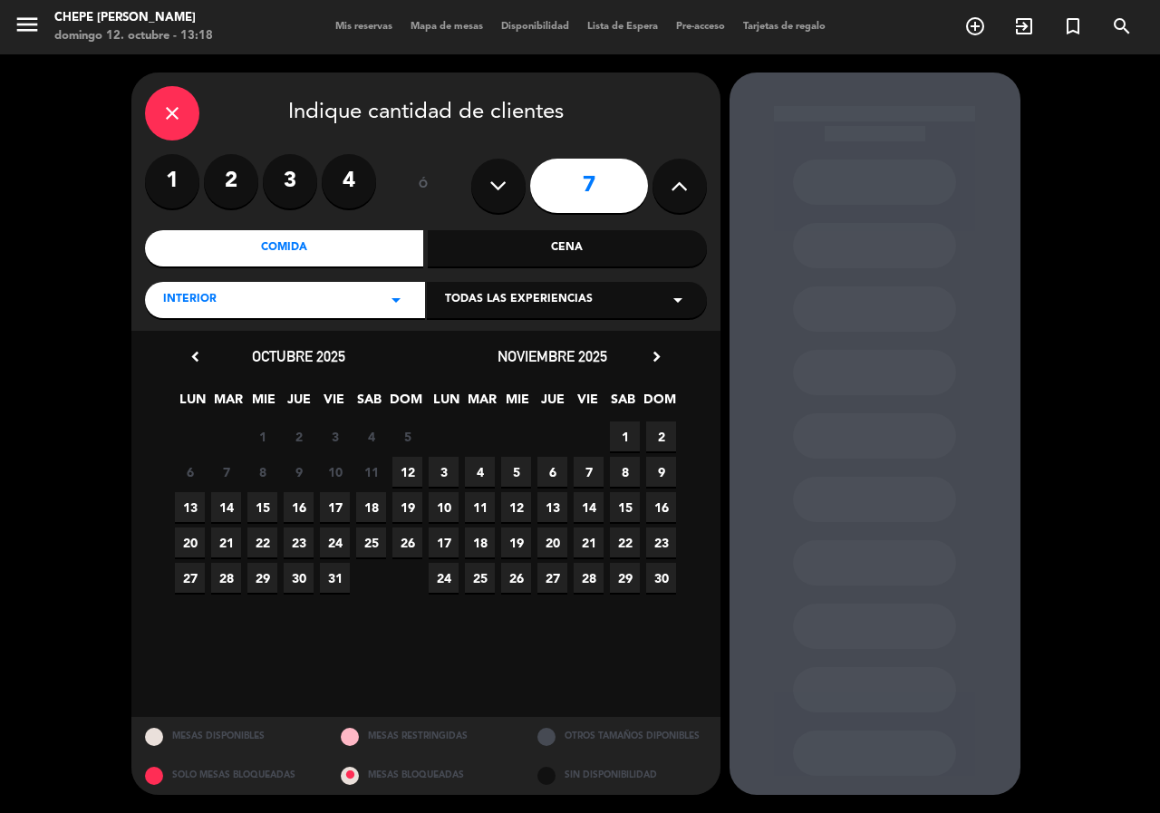
click at [490, 190] on icon at bounding box center [498, 185] width 17 height 27
type input "6"
click at [402, 470] on span "12" at bounding box center [408, 472] width 30 height 30
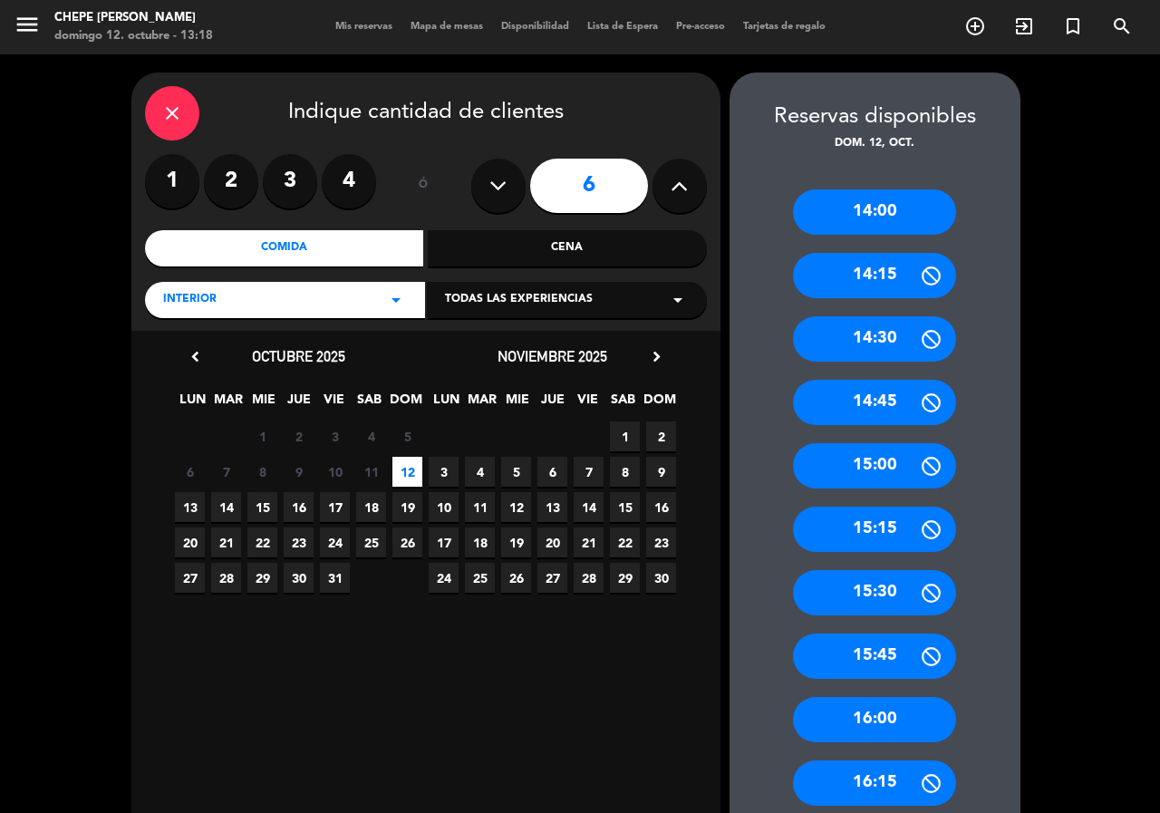
click at [894, 199] on div "14:00" at bounding box center [874, 211] width 163 height 45
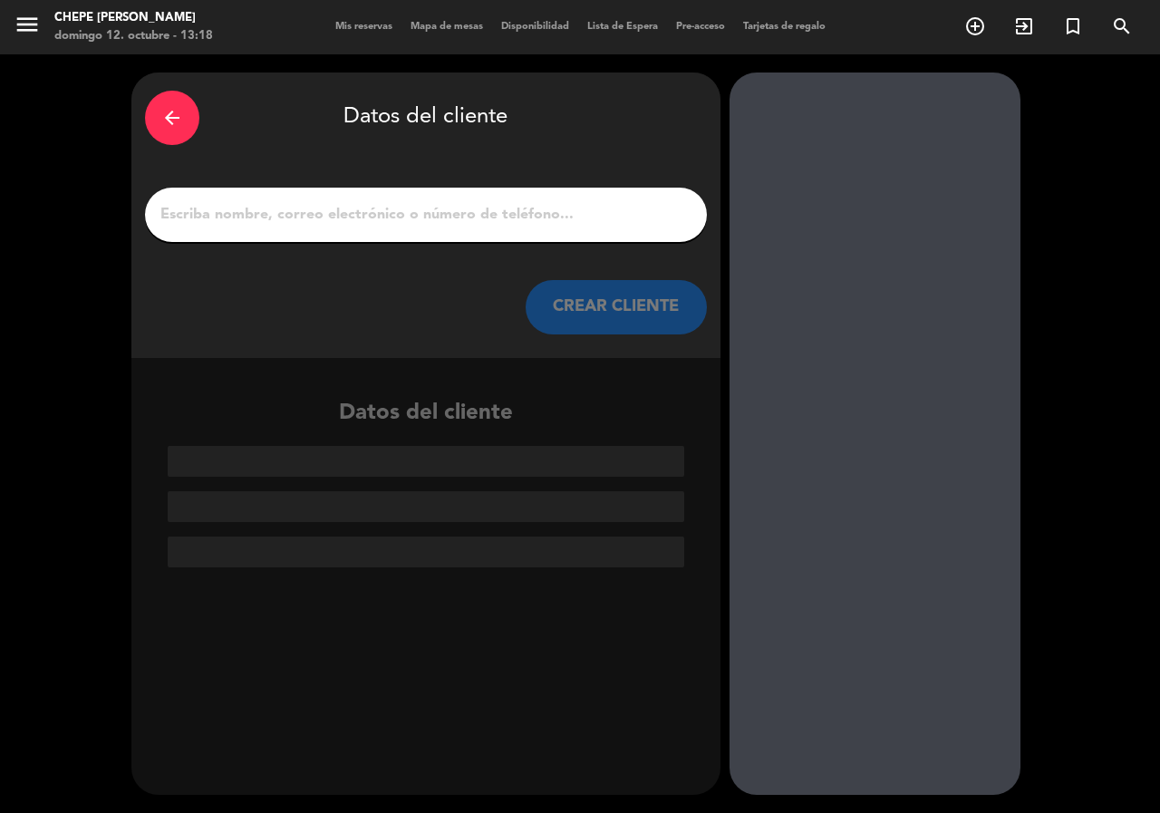
click at [480, 218] on input "1" at bounding box center [426, 214] width 535 height 25
type input "s"
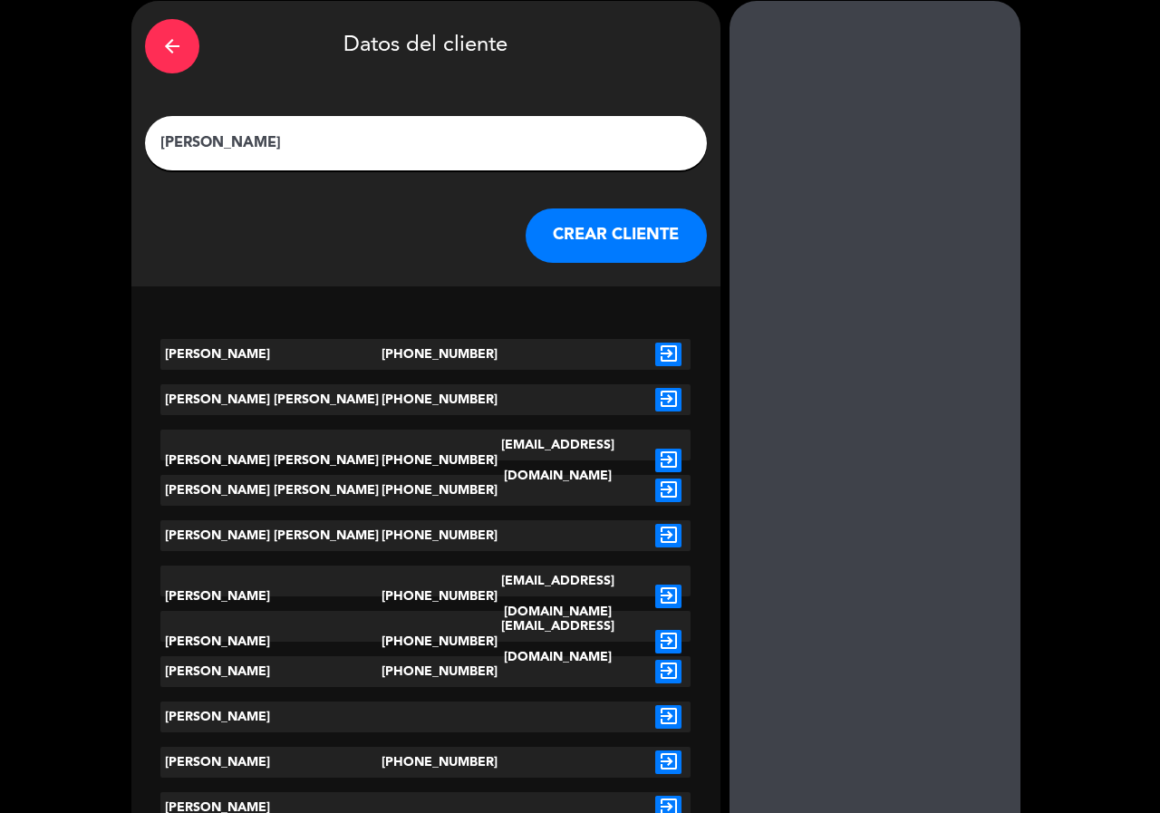
scroll to position [181, 0]
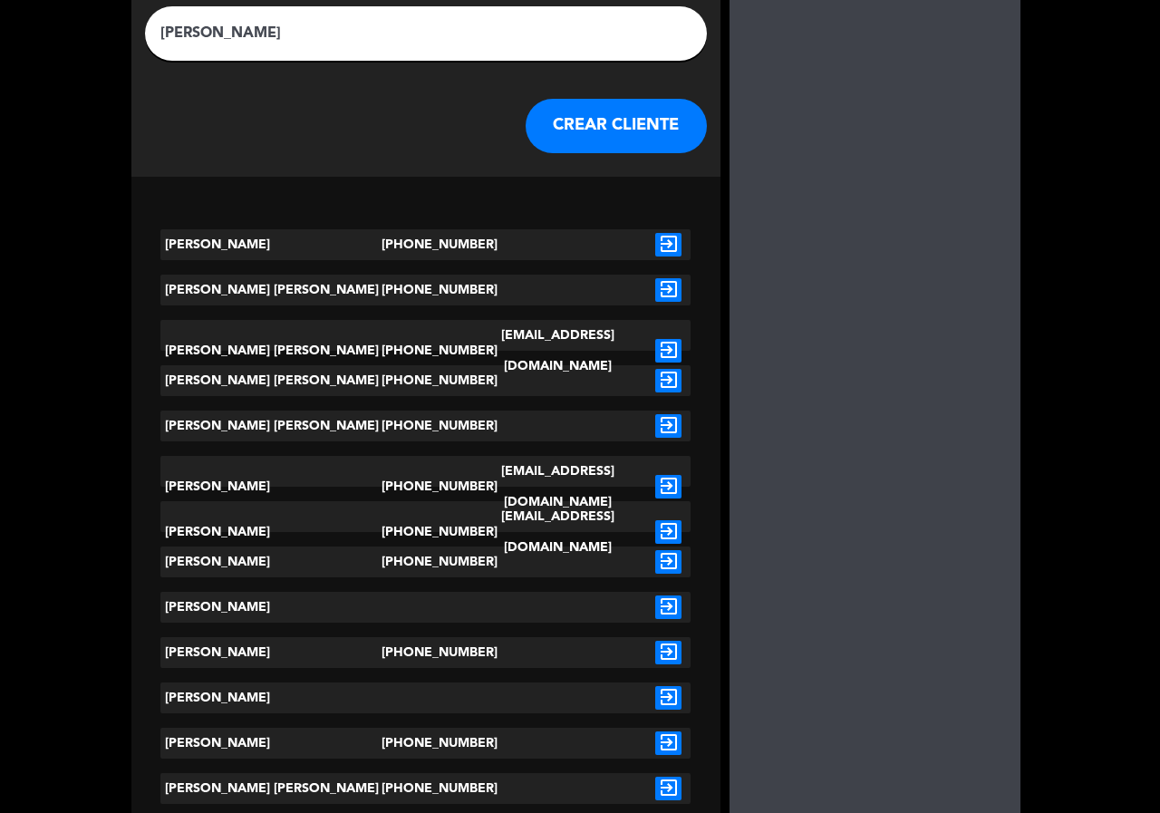
type input "[PERSON_NAME]"
click at [674, 520] on icon "exit_to_app" at bounding box center [668, 532] width 26 height 24
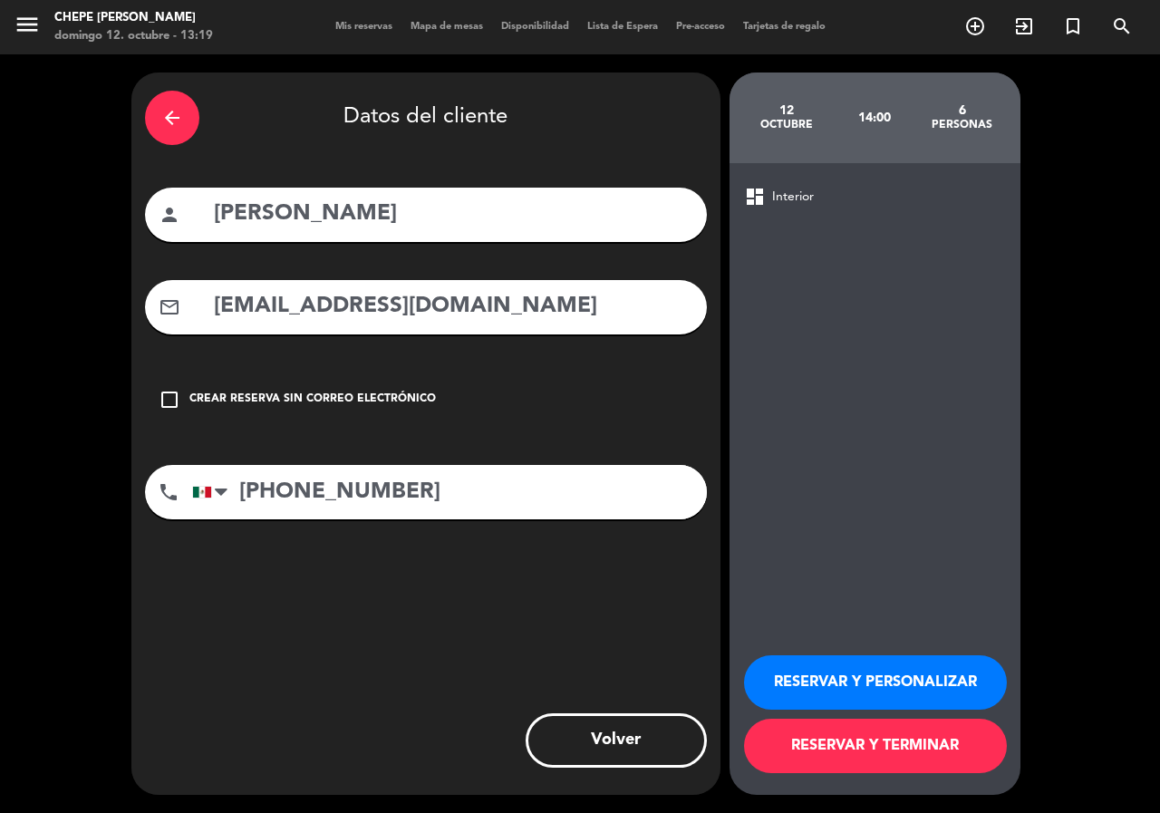
click at [874, 681] on button "RESERVAR Y PERSONALIZAR" at bounding box center [875, 682] width 263 height 54
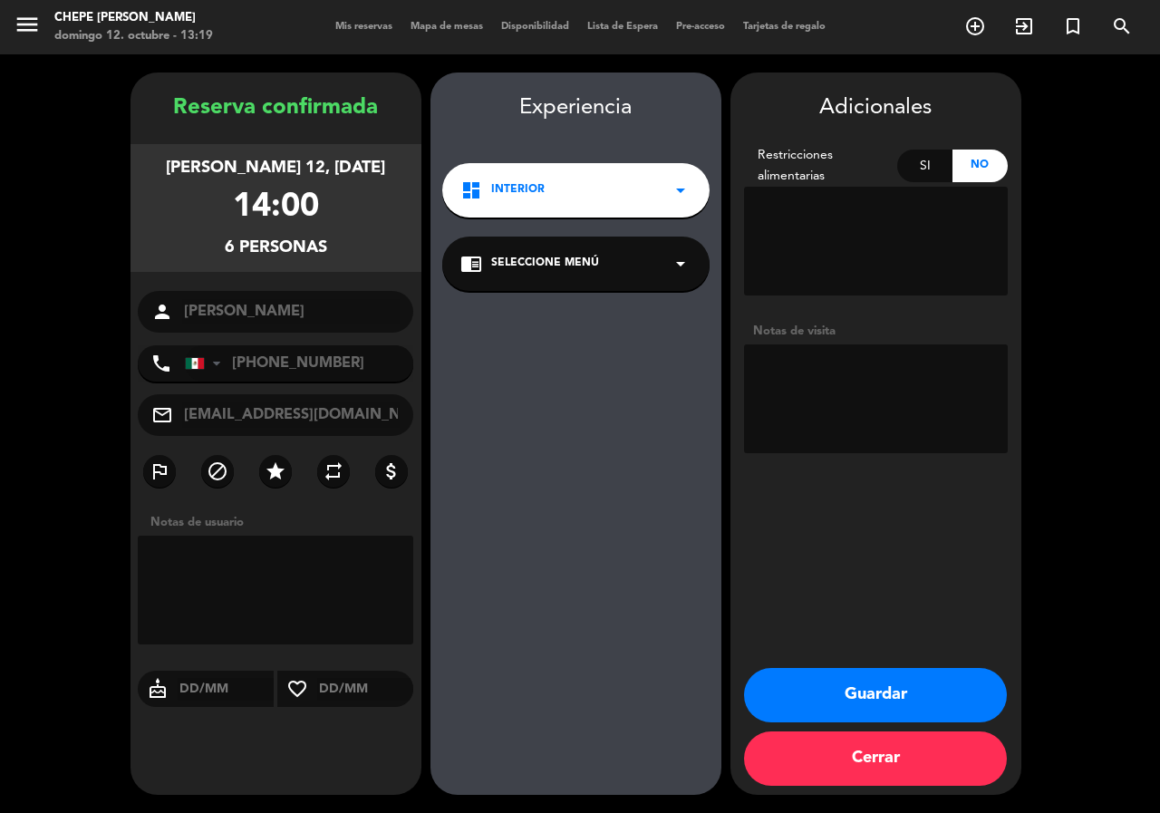
drag, startPoint x: 861, startPoint y: 369, endPoint x: 860, endPoint y: 356, distance: 12.7
click at [860, 368] on textarea at bounding box center [876, 398] width 264 height 109
type textarea "int mesa 5"
click at [899, 690] on button "Guardar" at bounding box center [875, 695] width 263 height 54
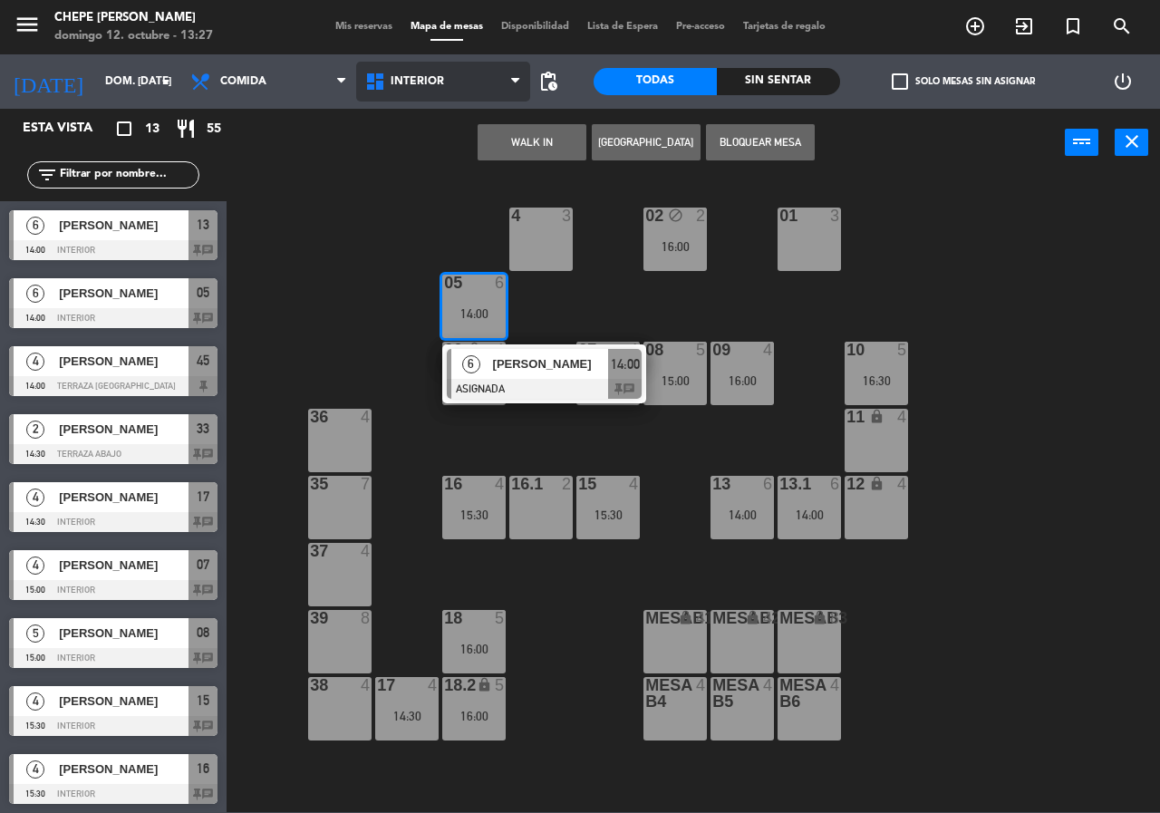
click at [508, 86] on span "Interior" at bounding box center [443, 82] width 175 height 40
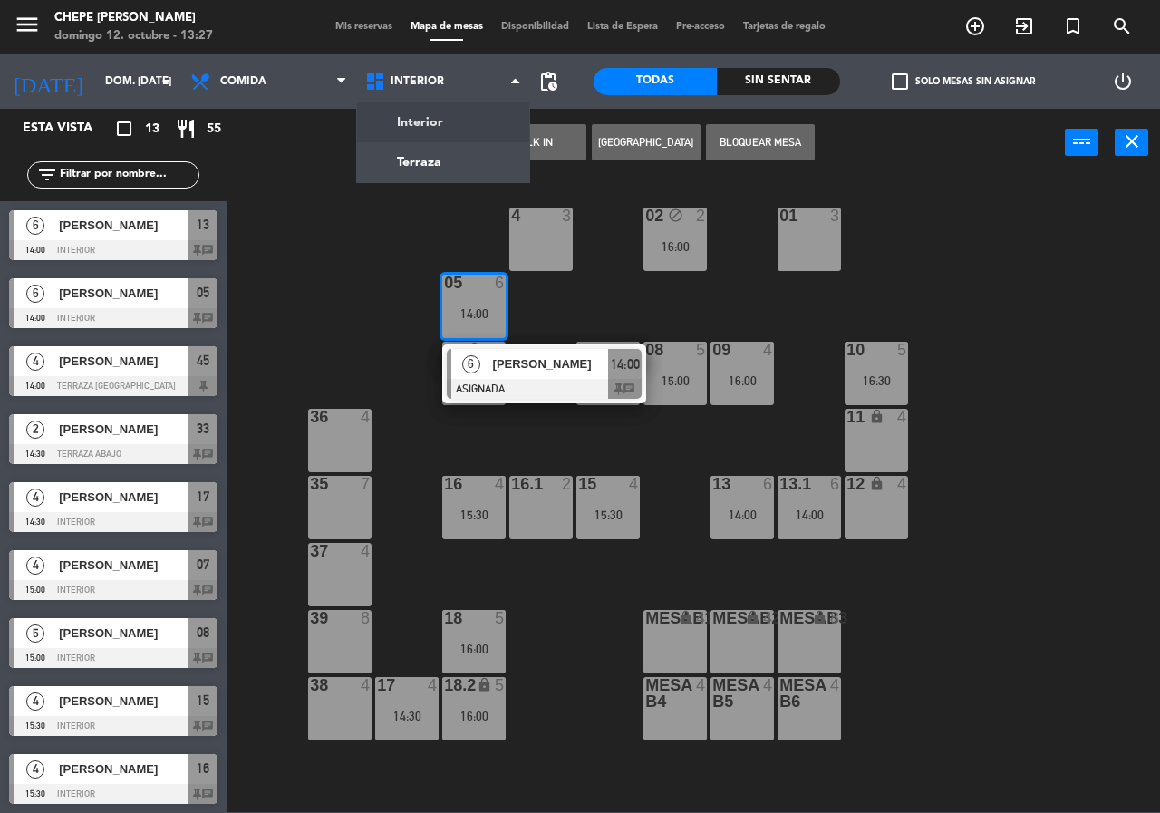
click at [973, 227] on div "02 block 2 16:00 4 3 01 3 05 6 14:00 6 [PERSON_NAME] ASIGNADA 14:00 chat 06 loc…" at bounding box center [699, 494] width 922 height 636
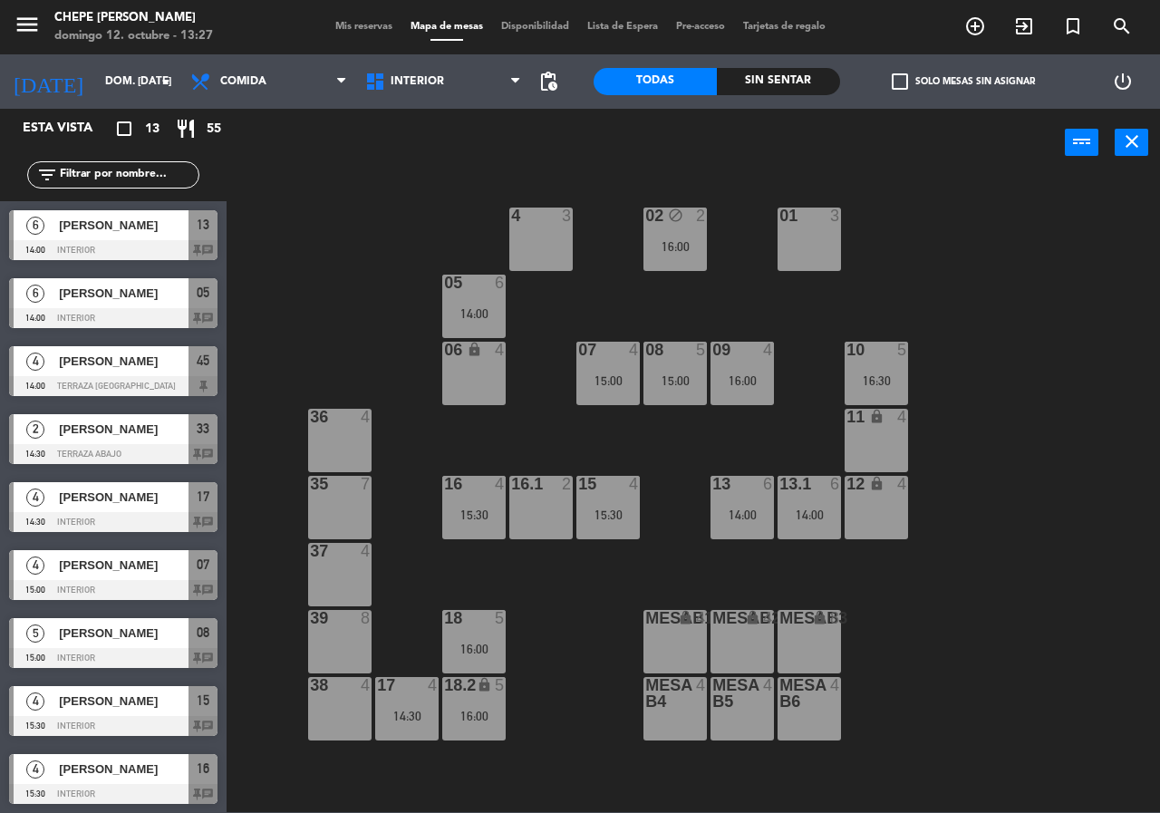
click at [966, 34] on icon "add_circle_outline" at bounding box center [976, 26] width 22 height 22
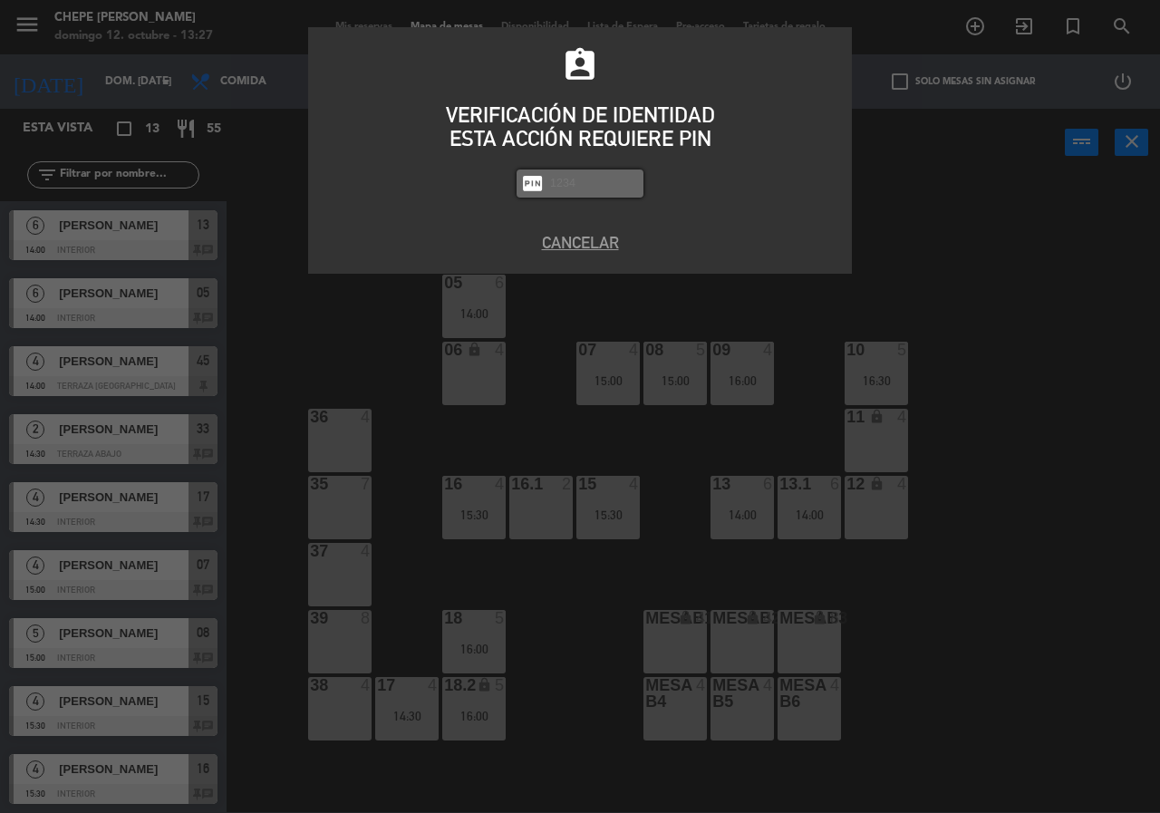
click at [591, 268] on div "Cancelar" at bounding box center [580, 252] width 544 height 44
click at [585, 265] on div "Cancelar" at bounding box center [580, 252] width 544 height 44
click at [576, 242] on button "Cancelar" at bounding box center [580, 242] width 517 height 24
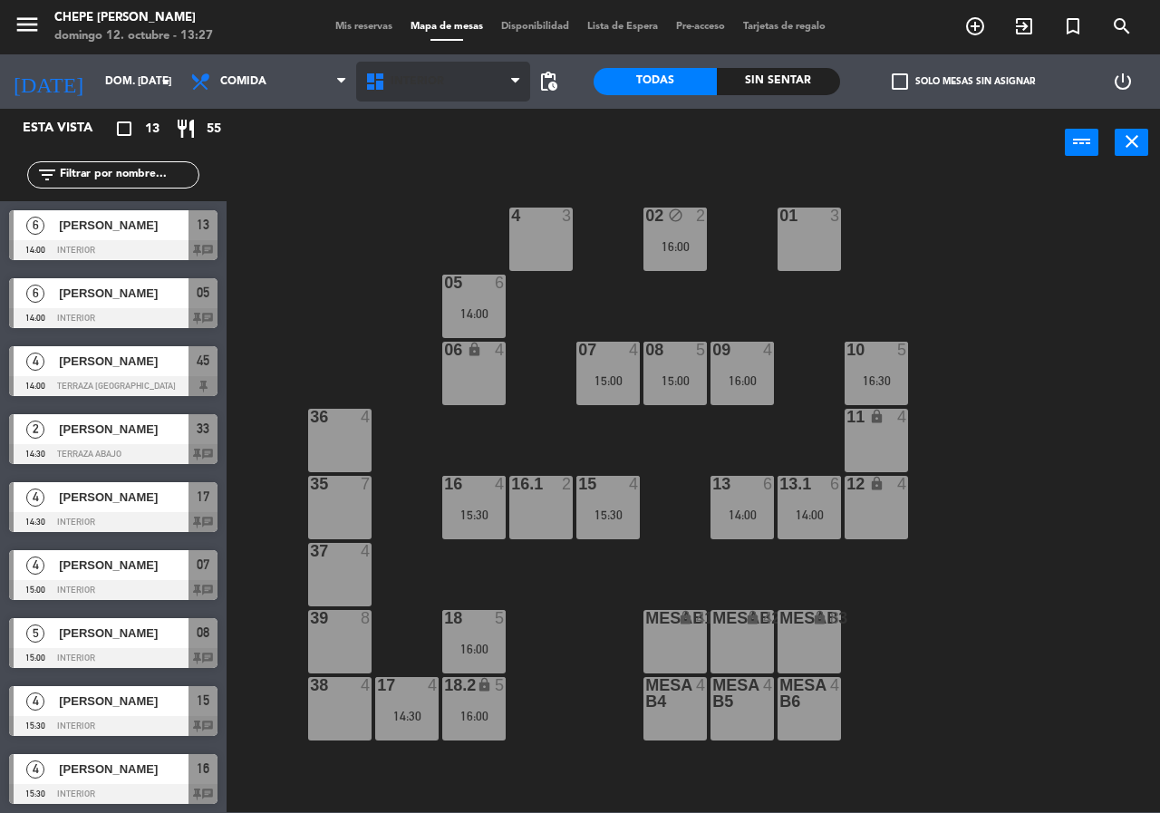
click at [383, 70] on span "Interior" at bounding box center [443, 82] width 175 height 40
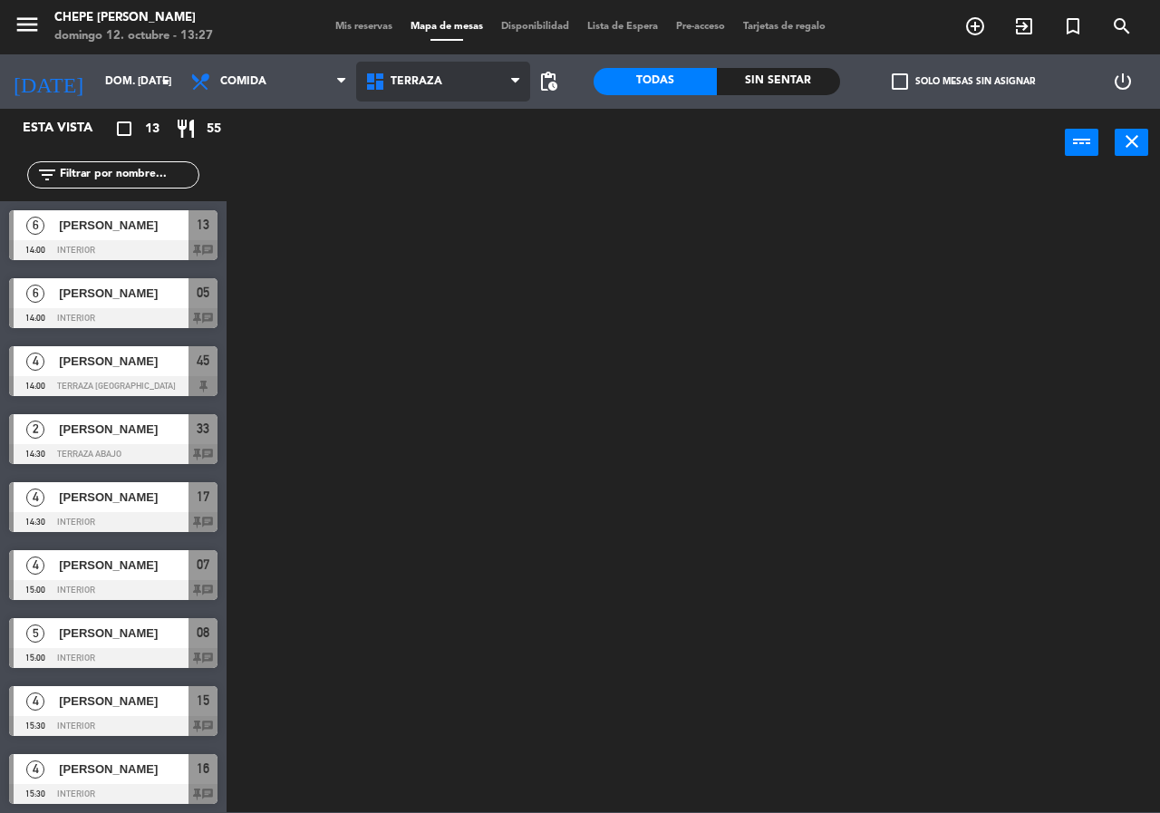
click at [420, 155] on ng-component "menu Chepe [PERSON_NAME] 12. octubre - 13:27 Mis reservas Mapa de mesas Disponi…" at bounding box center [580, 406] width 1160 height 812
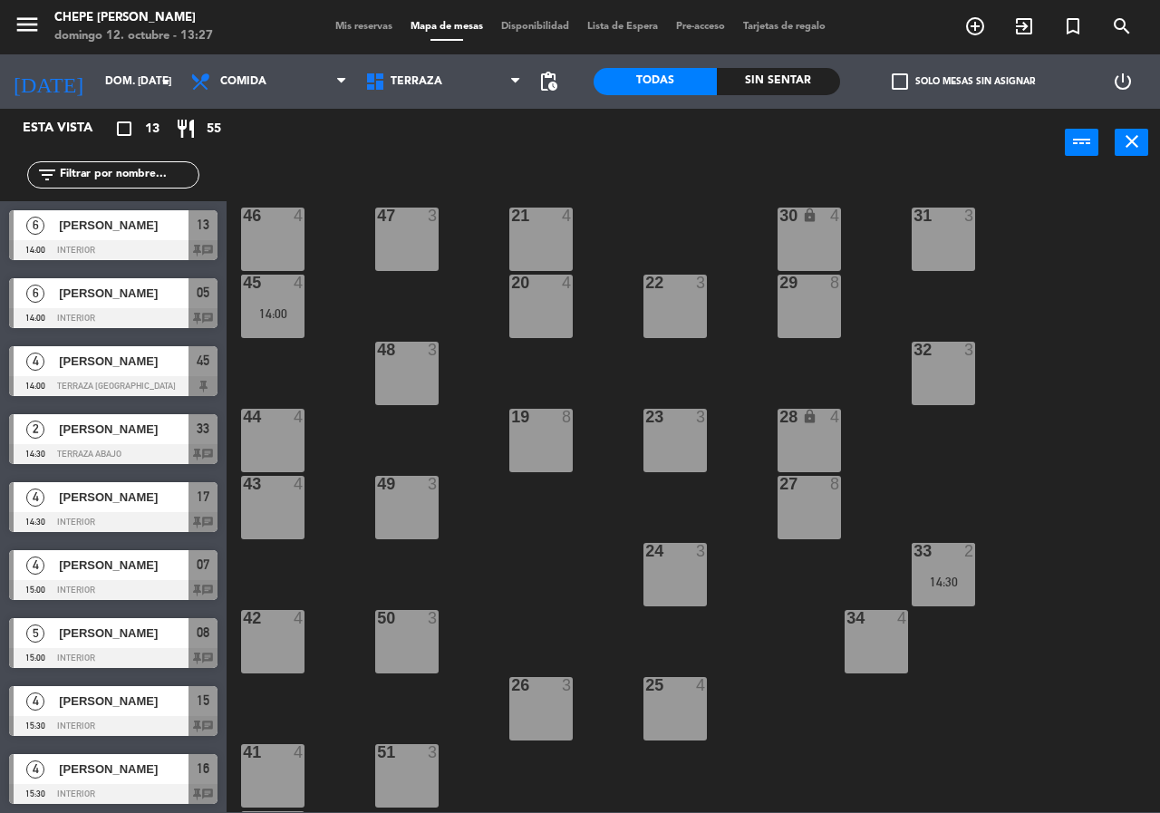
click at [244, 621] on div "42" at bounding box center [243, 618] width 1 height 16
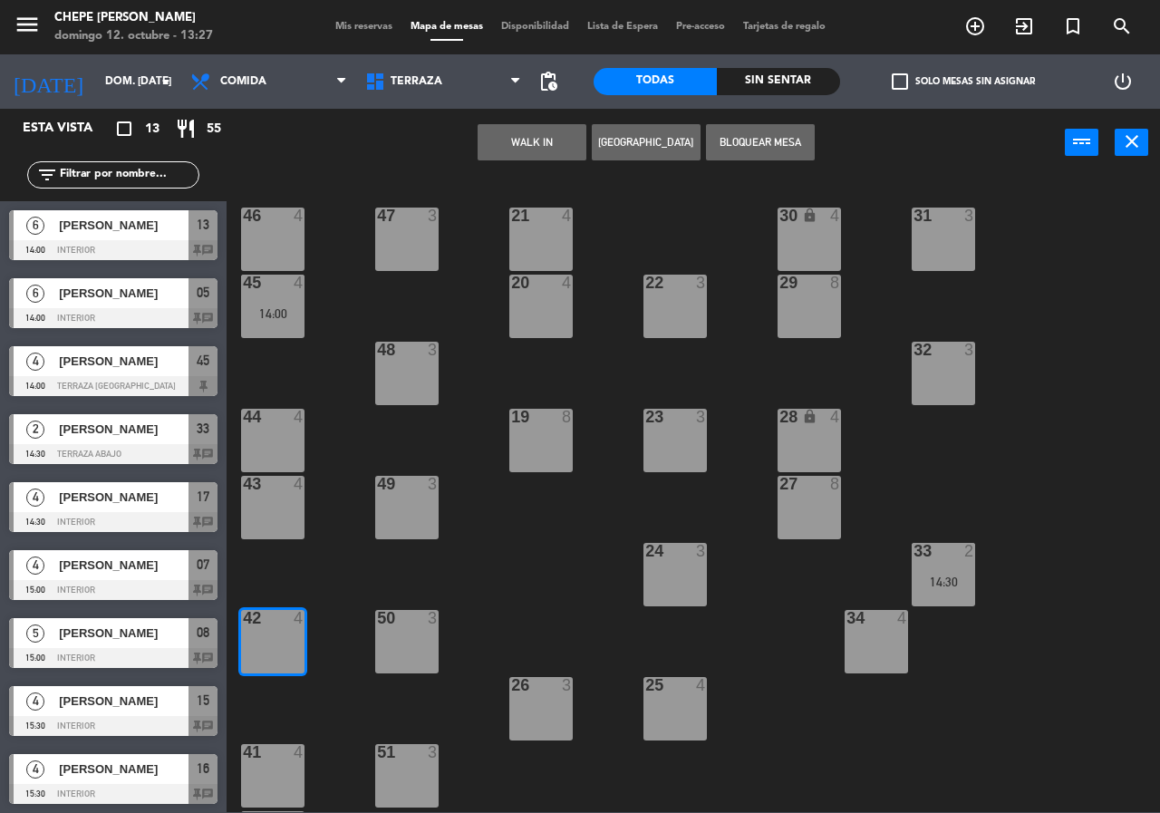
click at [682, 127] on button "[GEOGRAPHIC_DATA]" at bounding box center [646, 142] width 109 height 36
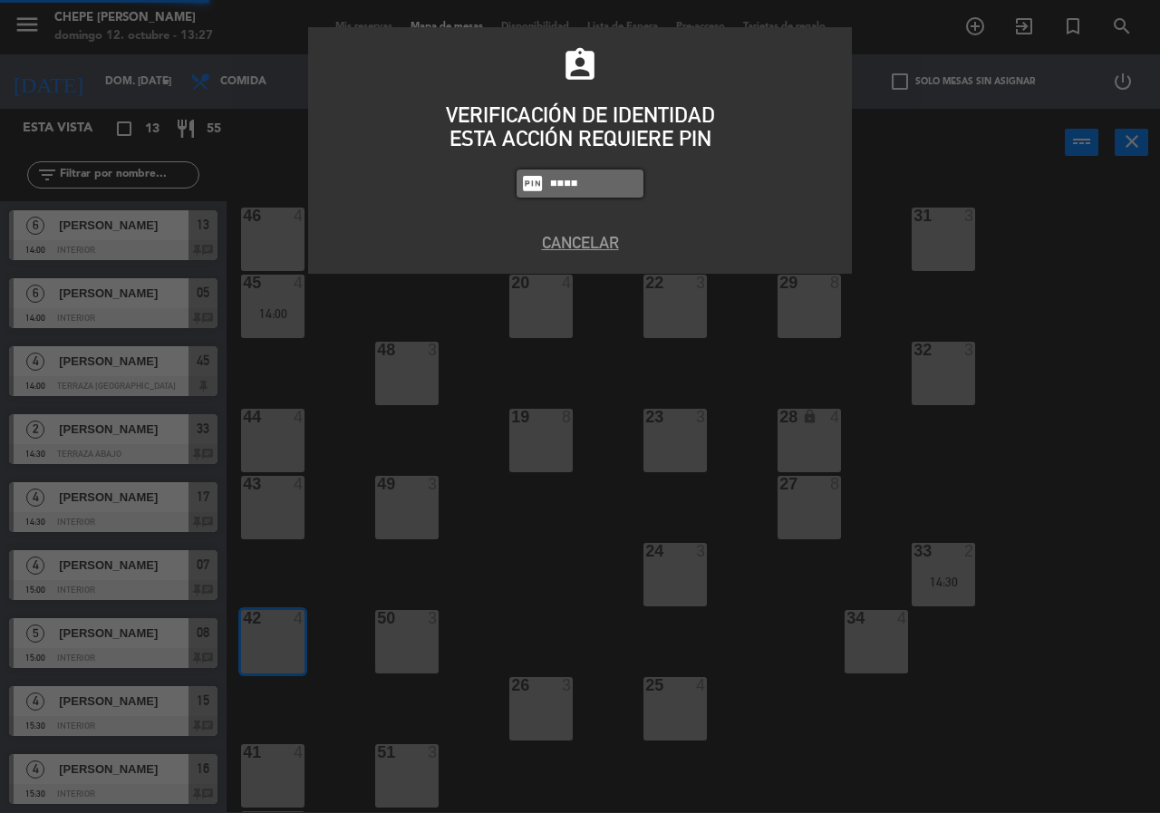
type input "2016"
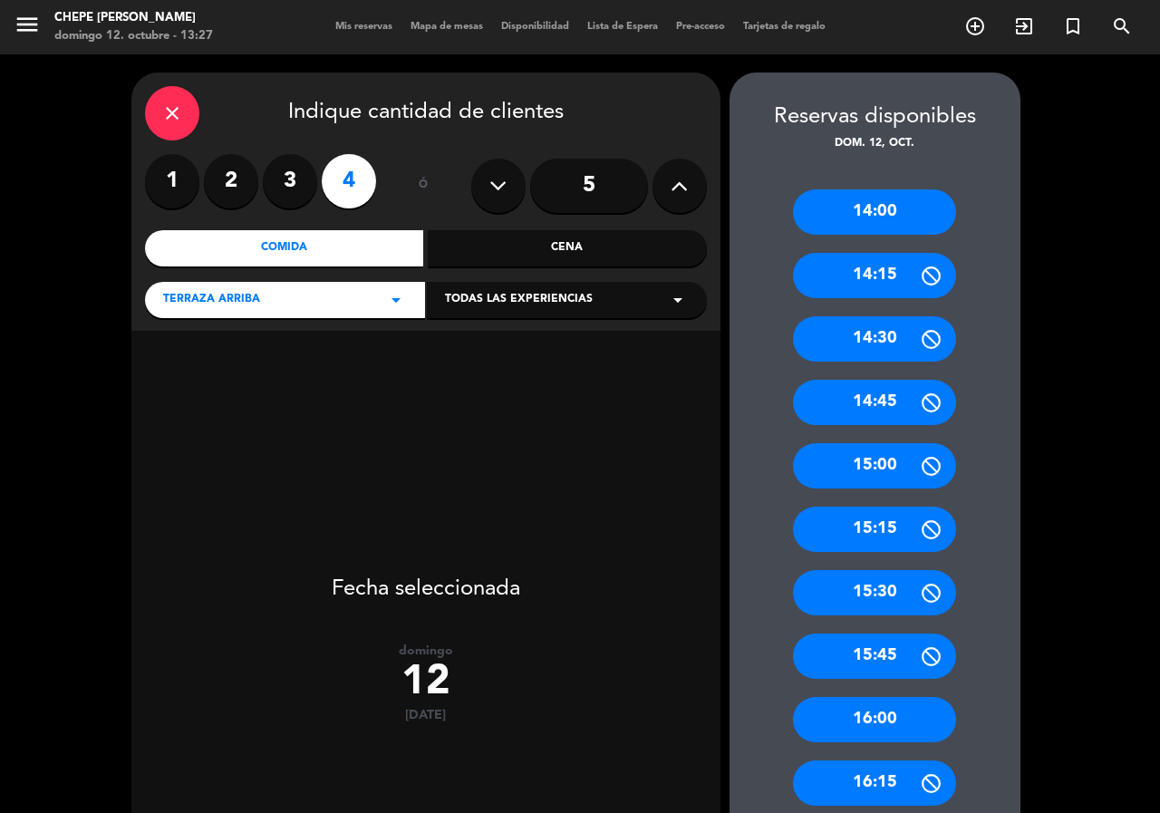
click at [216, 165] on label "2" at bounding box center [231, 181] width 54 height 54
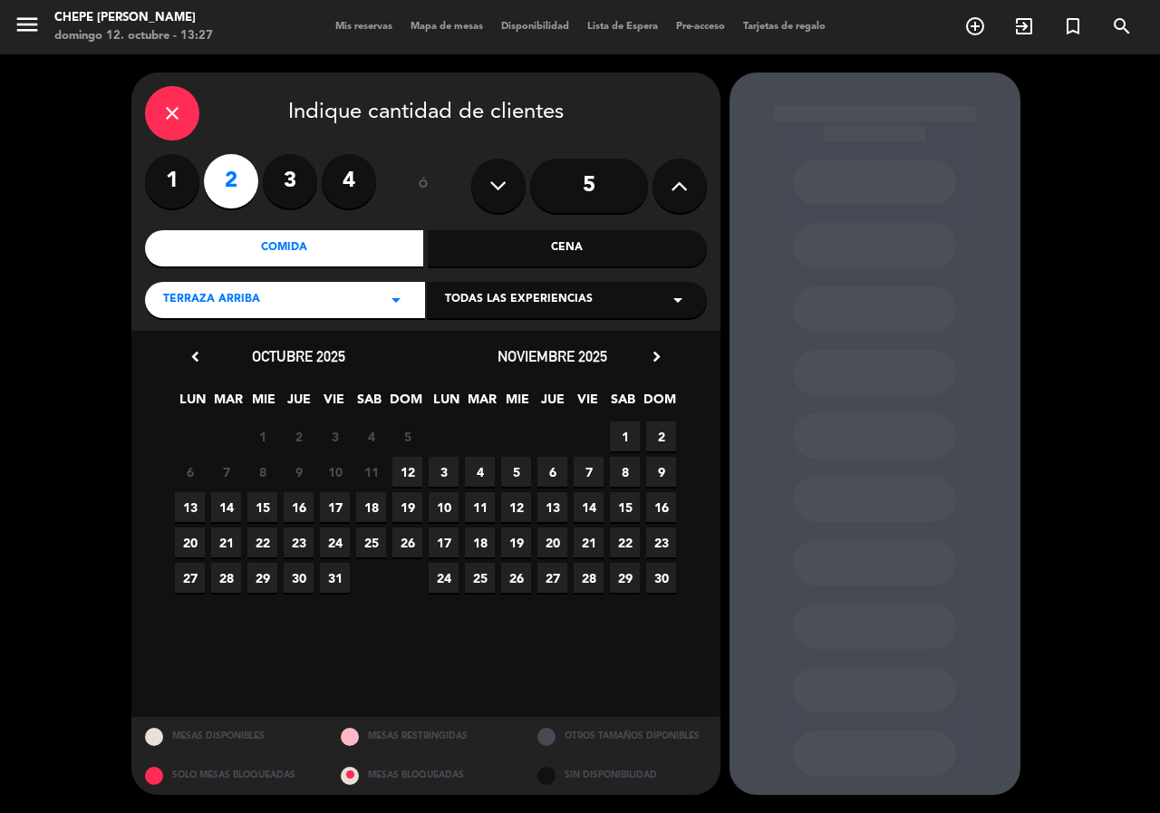
click at [392, 461] on div "6 7 8 9 10 11 12" at bounding box center [299, 471] width 254 height 35
click at [400, 465] on span "12" at bounding box center [408, 472] width 30 height 30
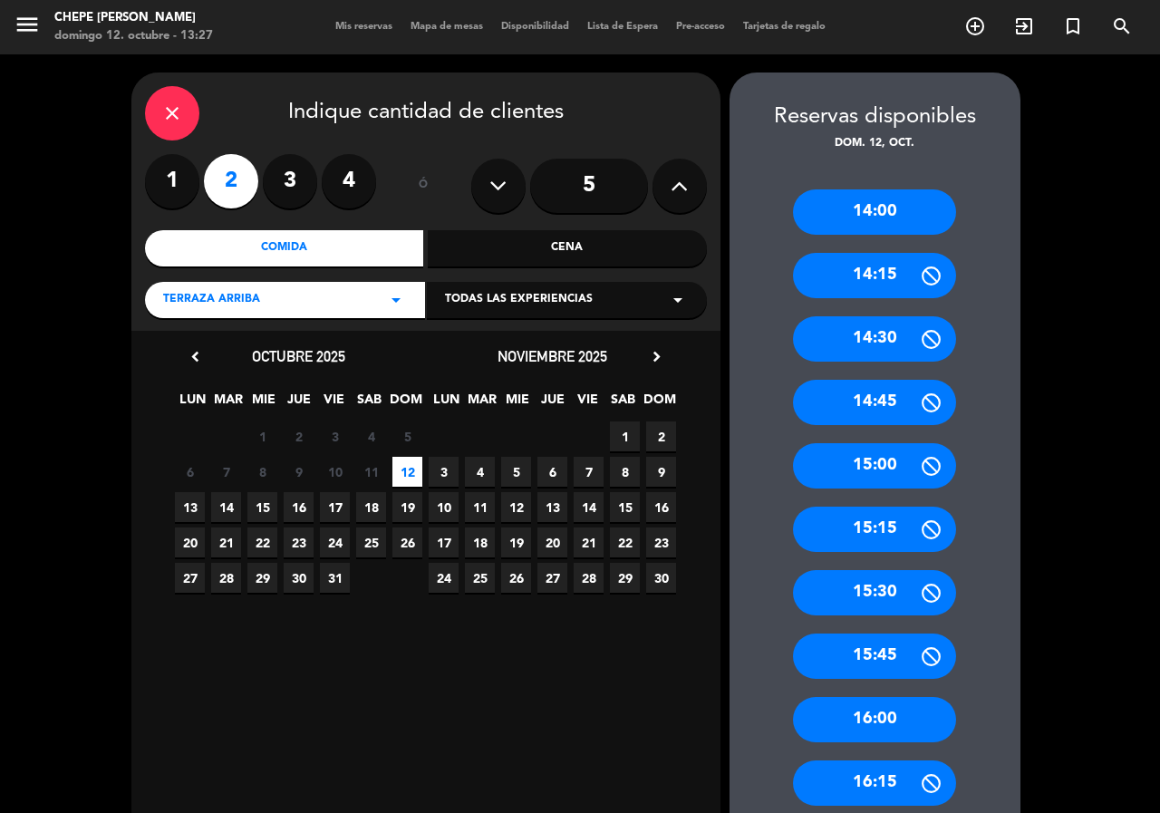
click at [896, 518] on div "15:15" at bounding box center [874, 529] width 163 height 45
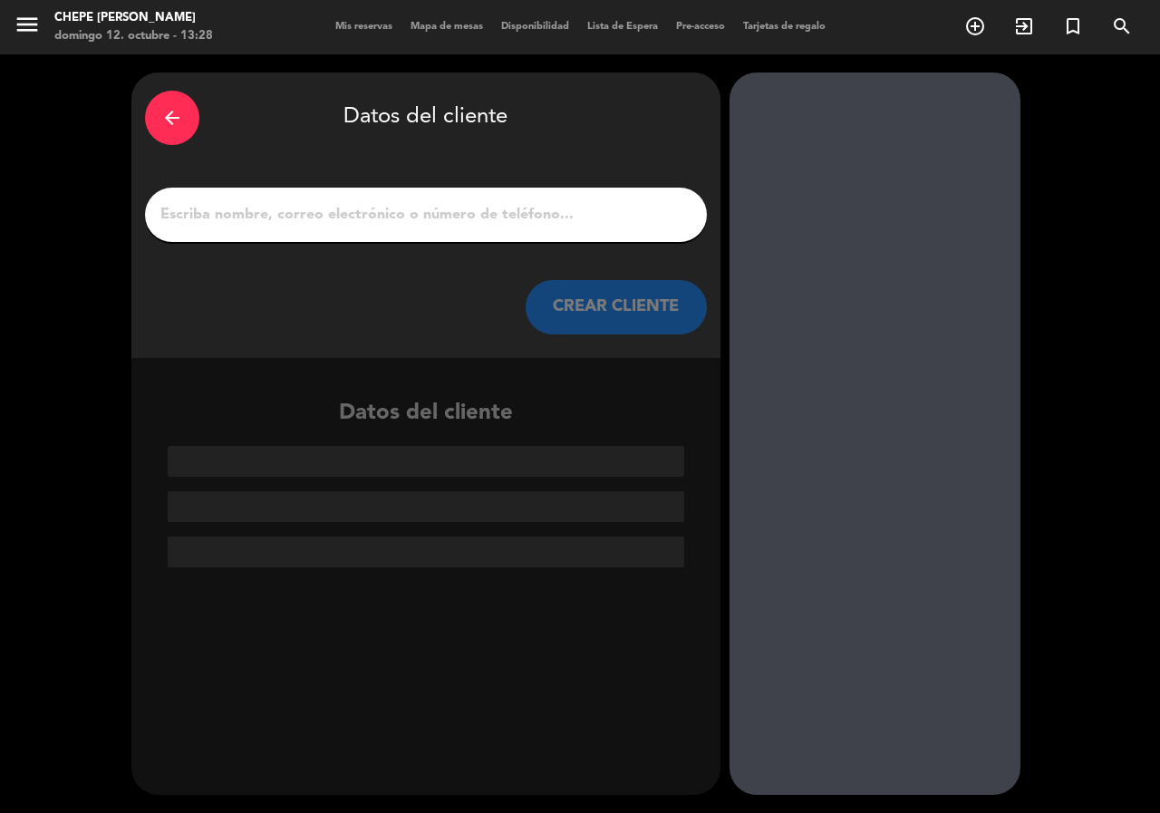
click at [285, 199] on div at bounding box center [426, 215] width 562 height 54
click at [342, 194] on div at bounding box center [426, 215] width 562 height 54
click at [324, 206] on input "1" at bounding box center [426, 214] width 535 height 25
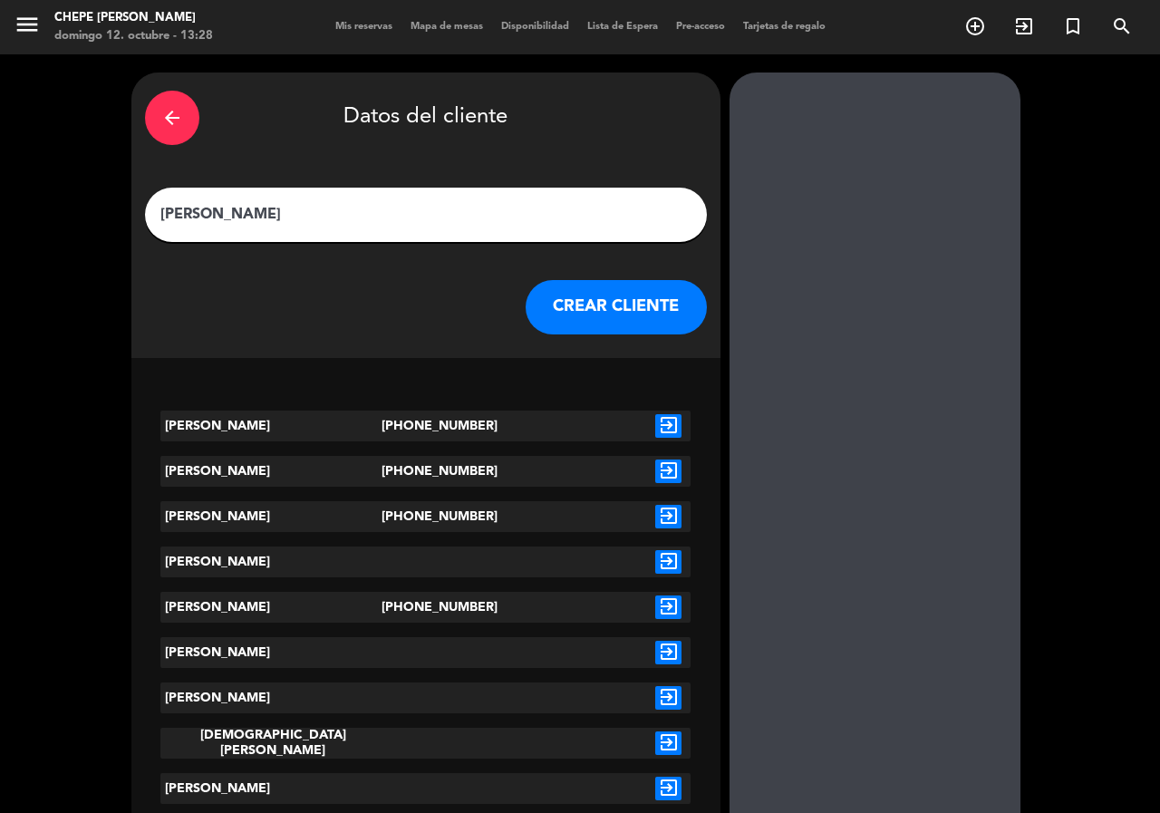
type input "[PERSON_NAME]"
click at [665, 548] on div "exit_to_app" at bounding box center [668, 562] width 44 height 31
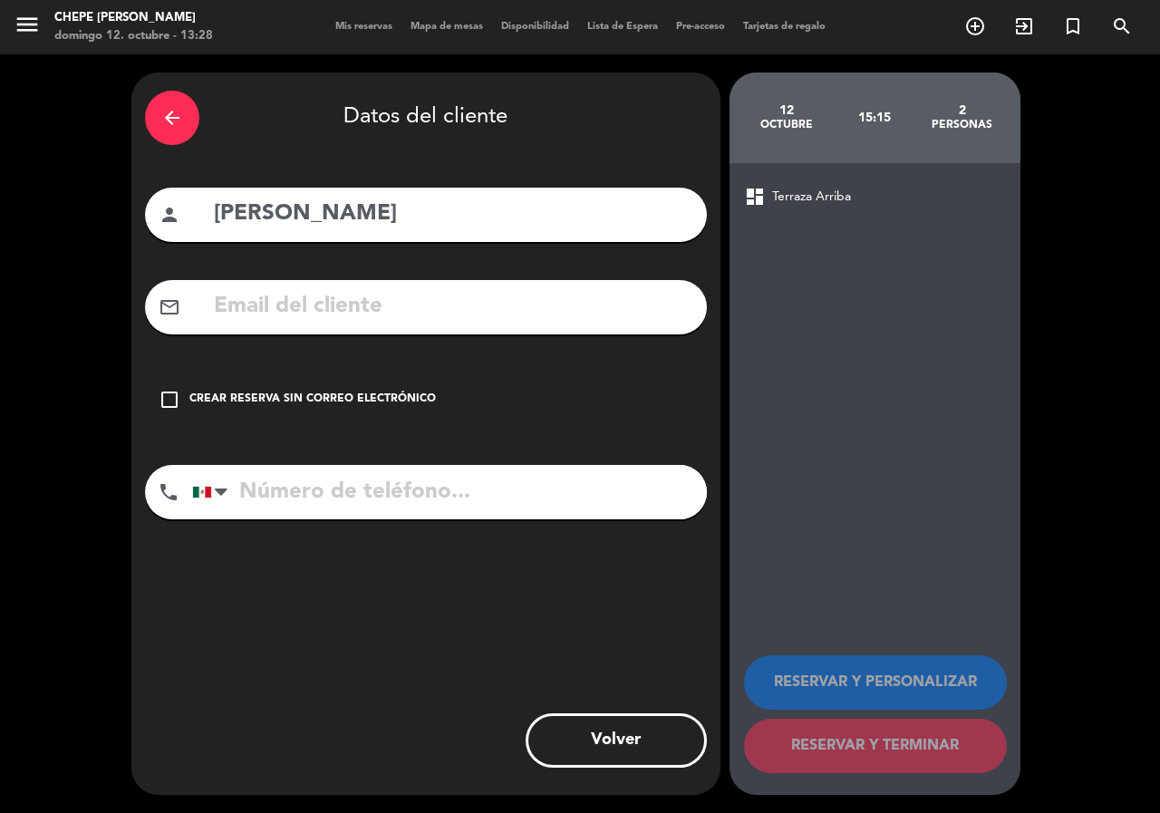
click at [306, 493] on input "tel" at bounding box center [449, 492] width 515 height 54
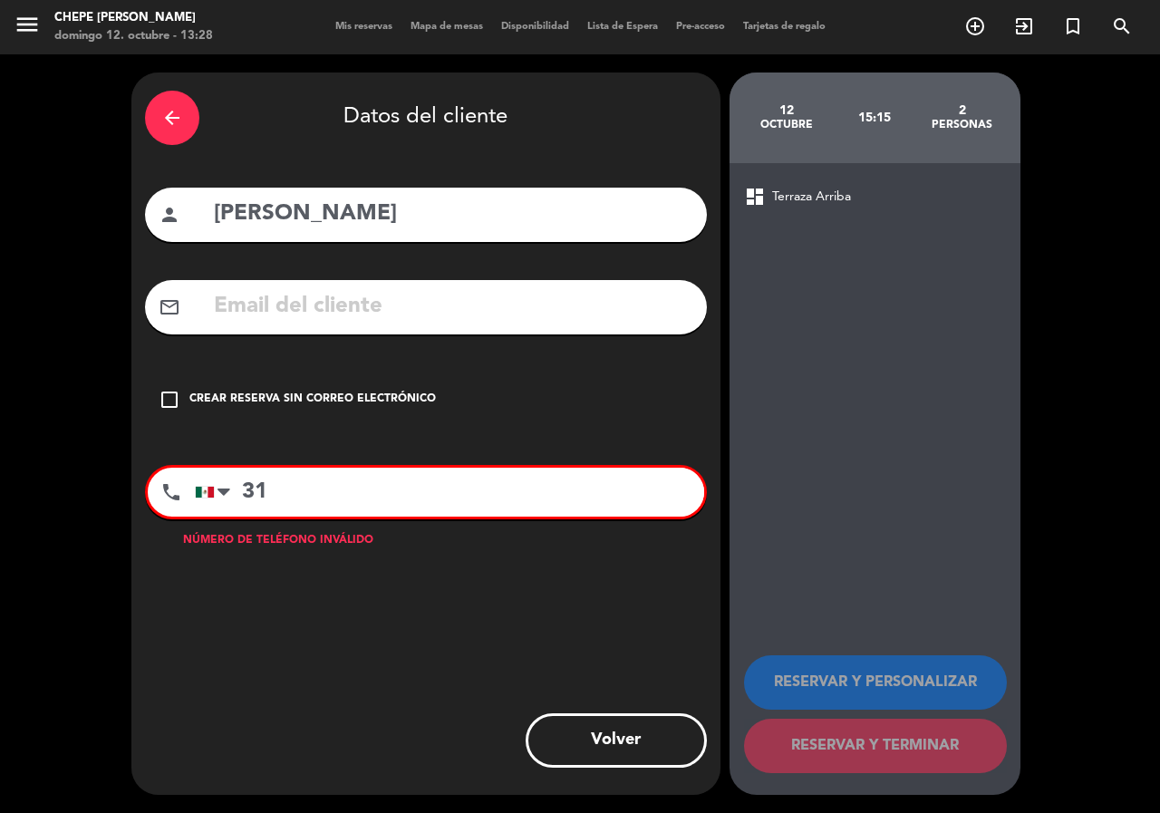
type input "3"
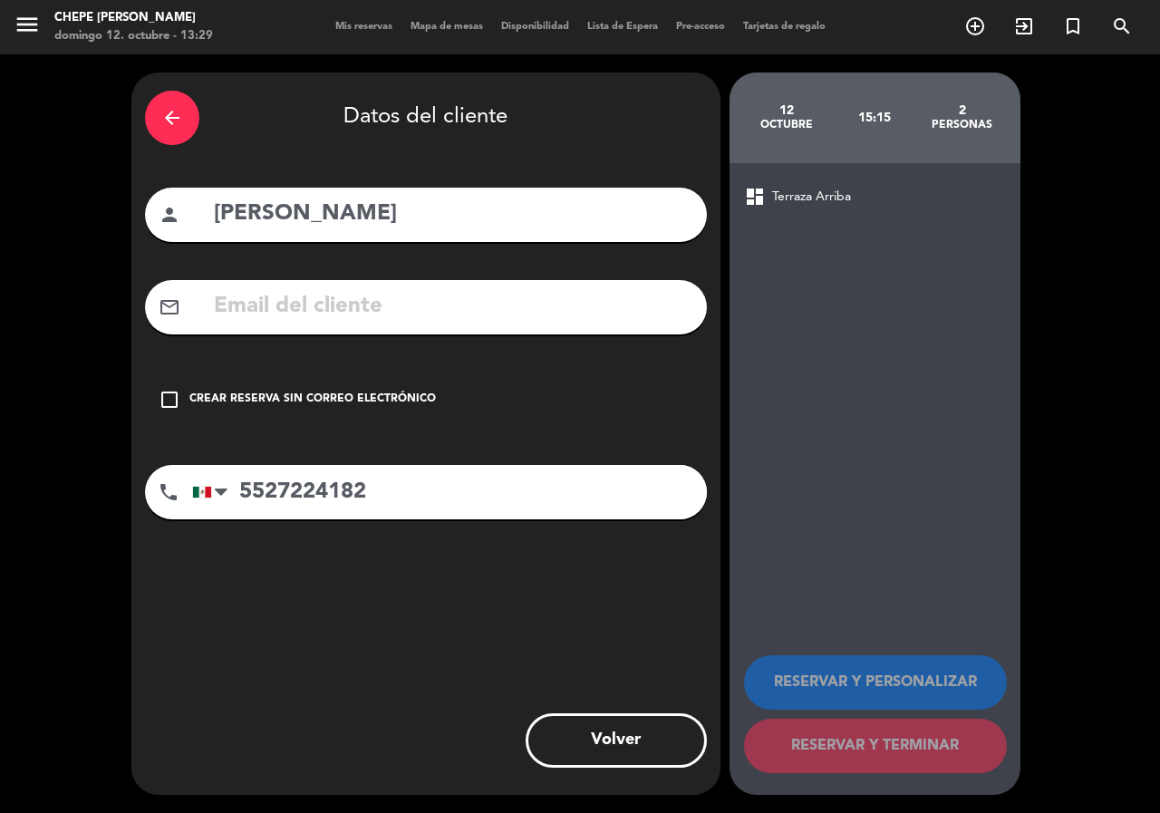
type input "5527224182"
click at [157, 377] on div "check_box_outline_blank Crear reserva sin correo electrónico" at bounding box center [426, 400] width 562 height 54
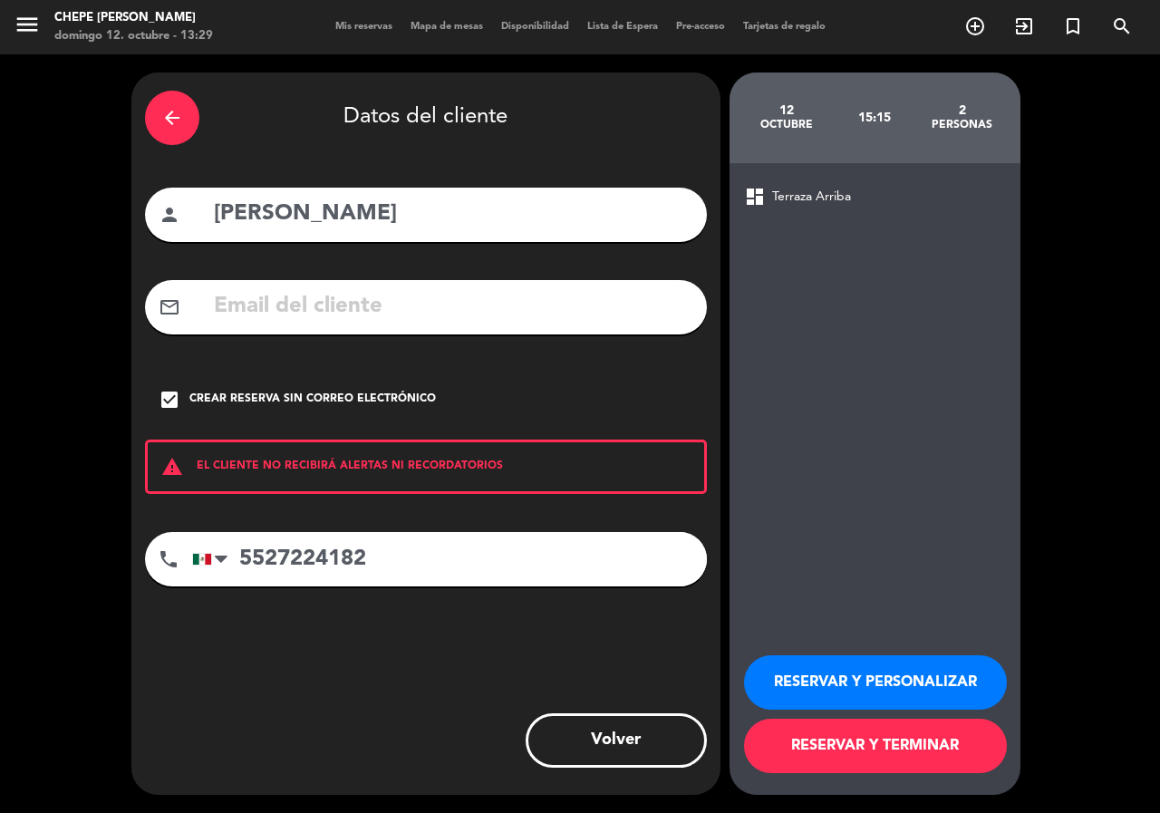
click at [876, 671] on button "RESERVAR Y PERSONALIZAR" at bounding box center [875, 682] width 263 height 54
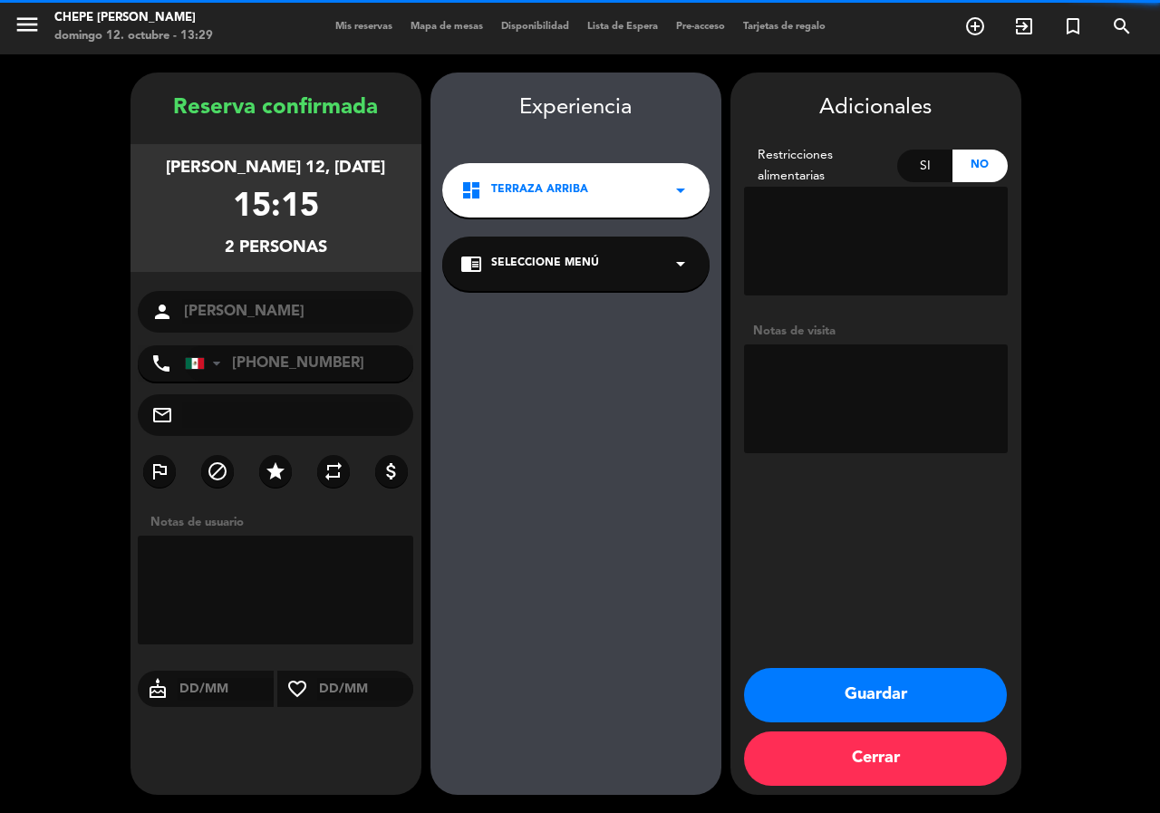
click at [807, 369] on textarea at bounding box center [876, 398] width 264 height 109
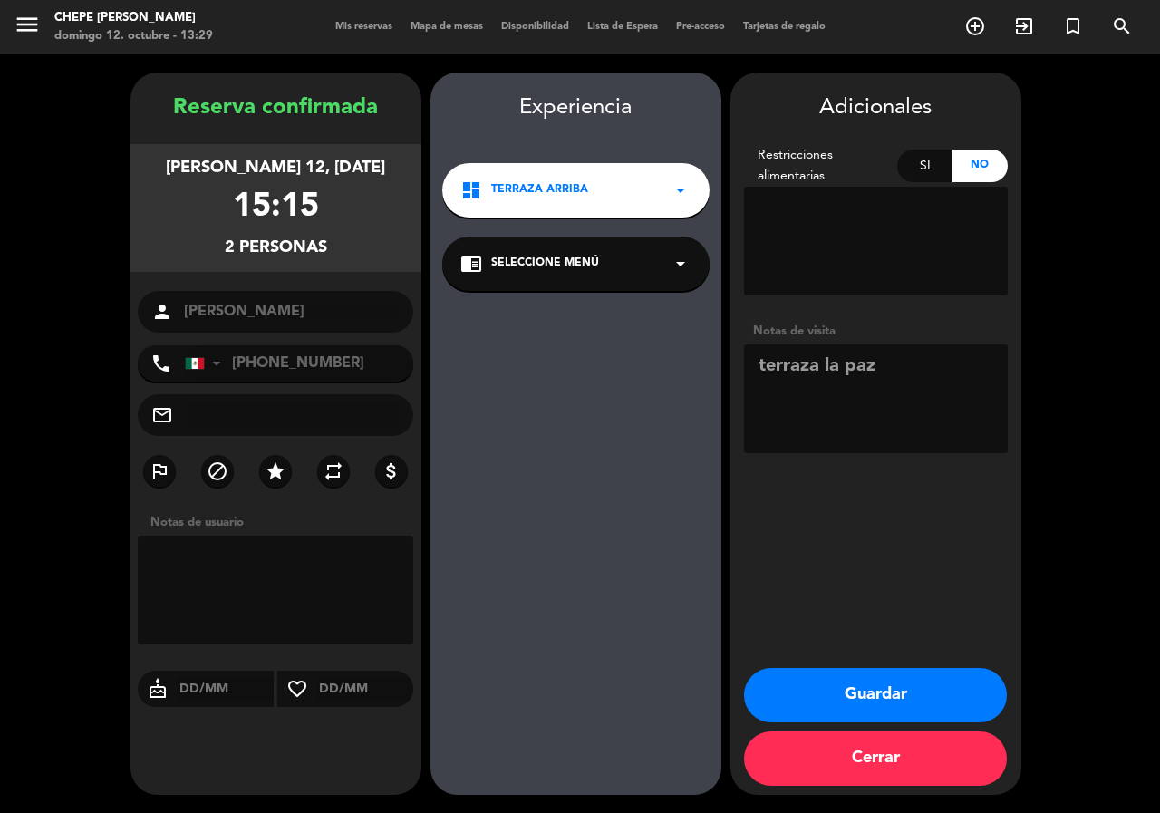
type textarea "terraza la paz"
click at [831, 690] on button "Guardar" at bounding box center [875, 695] width 263 height 54
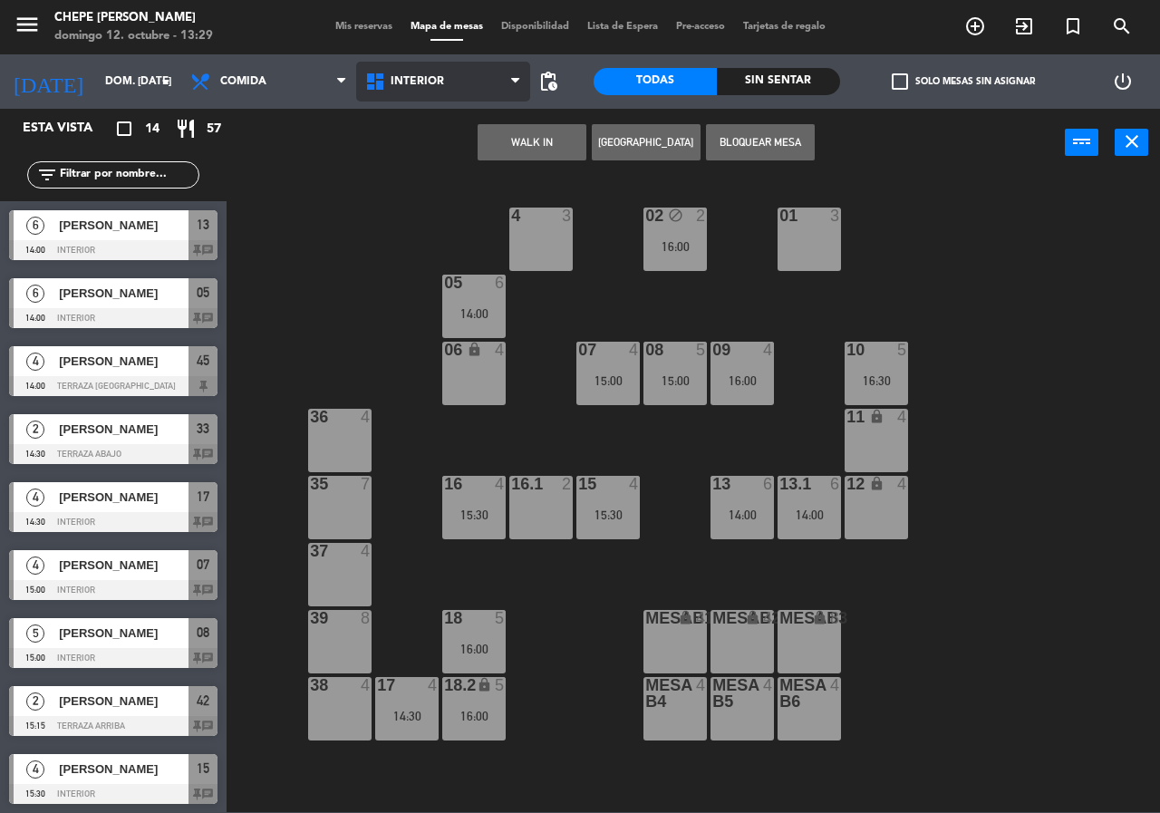
click at [509, 81] on span "Interior" at bounding box center [443, 82] width 175 height 40
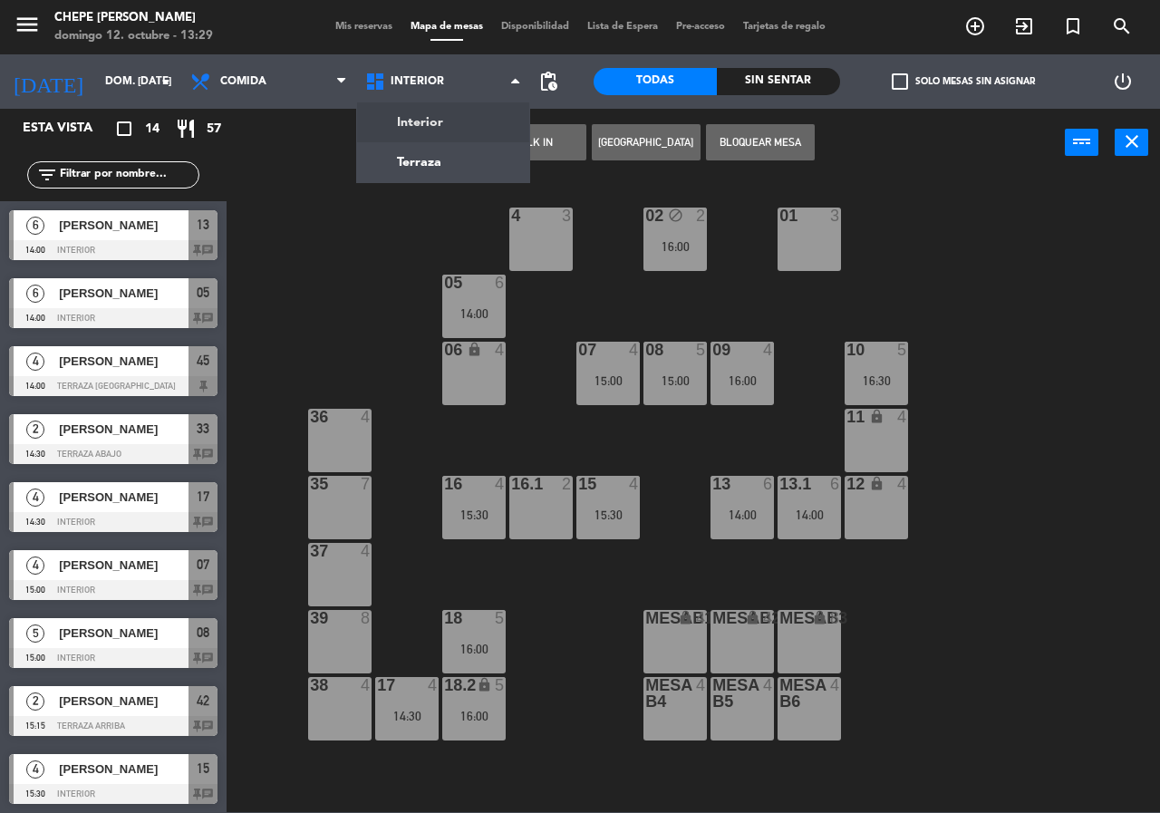
click at [415, 157] on ng-component "menu Chepe [PERSON_NAME] 12. octubre - 13:29 Mis reservas Mapa de mesas Disponi…" at bounding box center [580, 406] width 1160 height 812
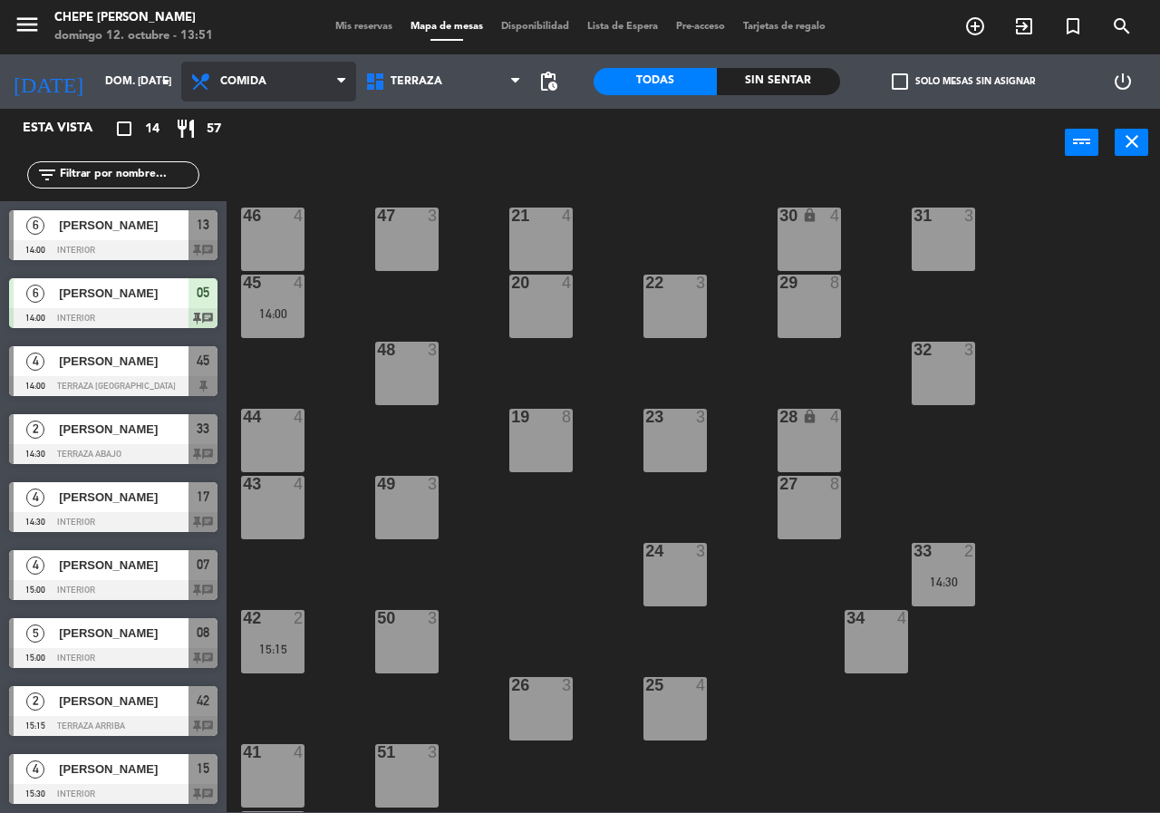
click at [279, 79] on span "Comida" at bounding box center [268, 82] width 175 height 40
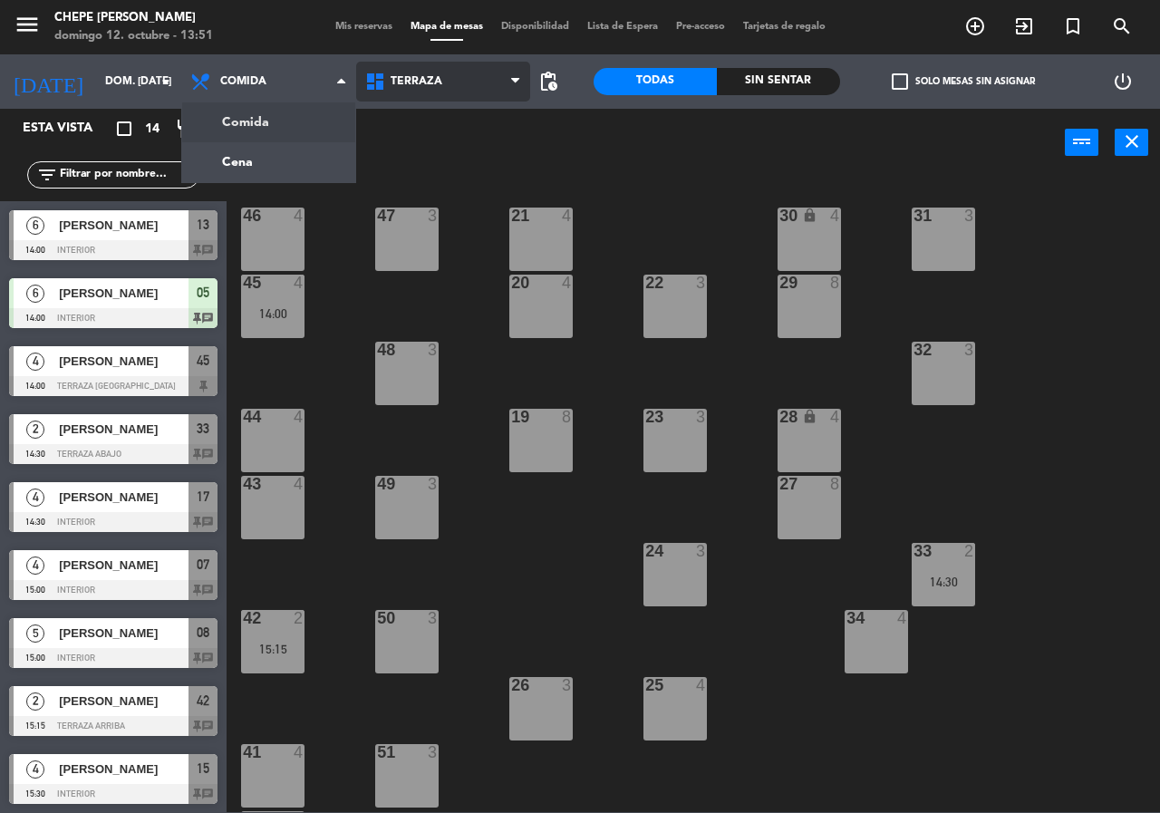
drag, startPoint x: 439, startPoint y: 88, endPoint x: 465, endPoint y: 105, distance: 31.4
click at [442, 92] on span "Terraza" at bounding box center [443, 82] width 175 height 40
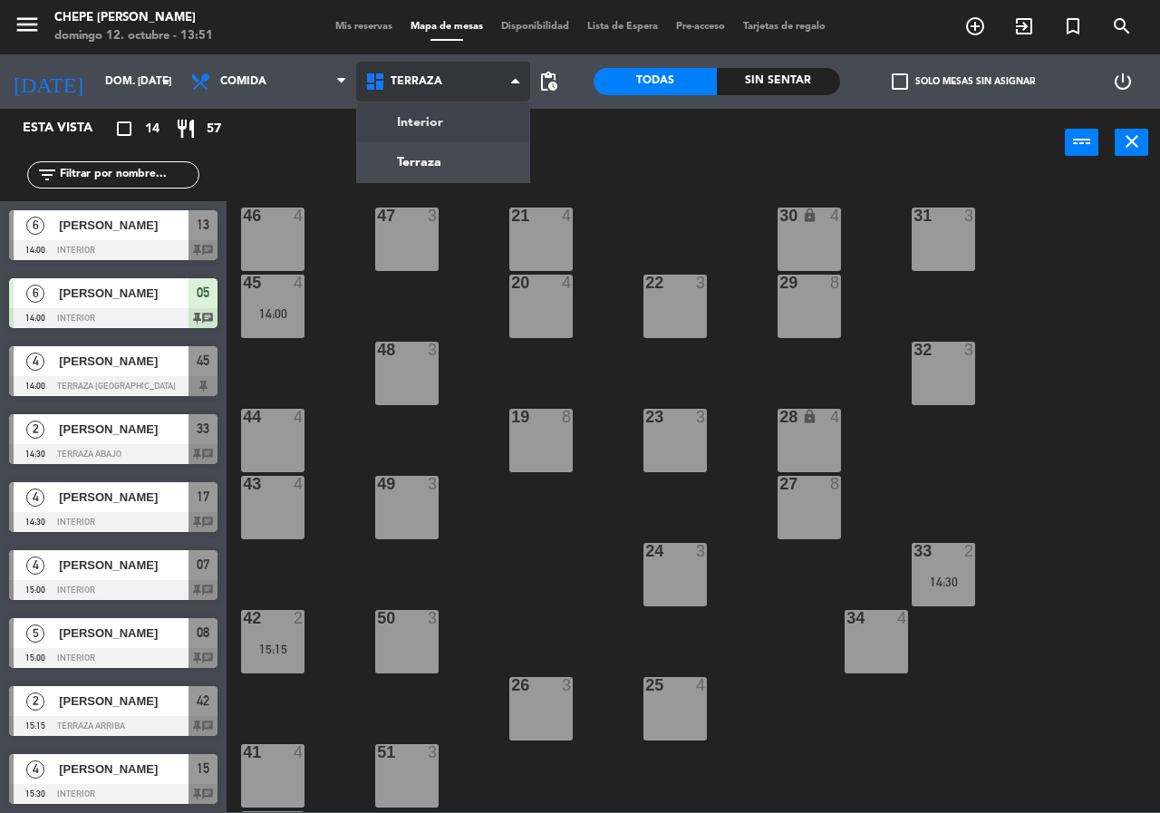
click at [453, 130] on ng-component "menu Chepe [PERSON_NAME] 12. octubre - 13:51 Mis reservas Mapa de mesas Disponi…" at bounding box center [580, 406] width 1160 height 812
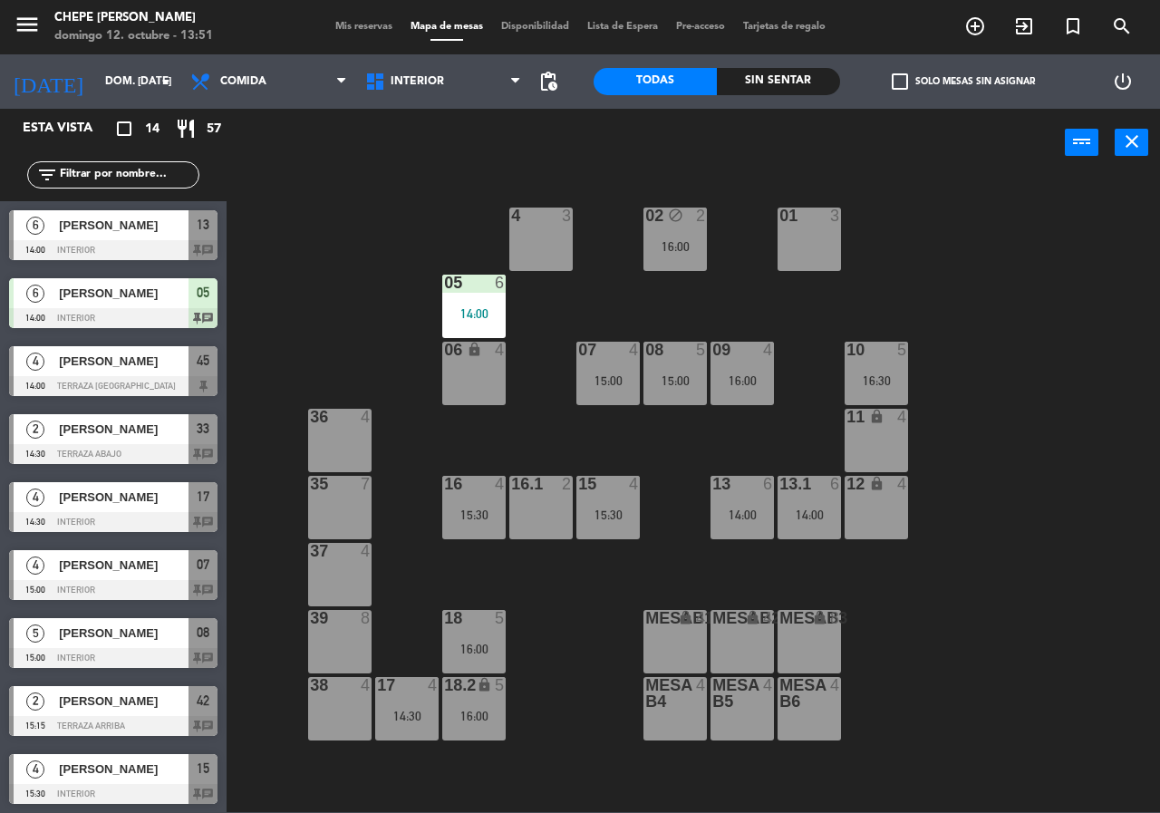
click at [804, 247] on div "01 3" at bounding box center [809, 239] width 63 height 63
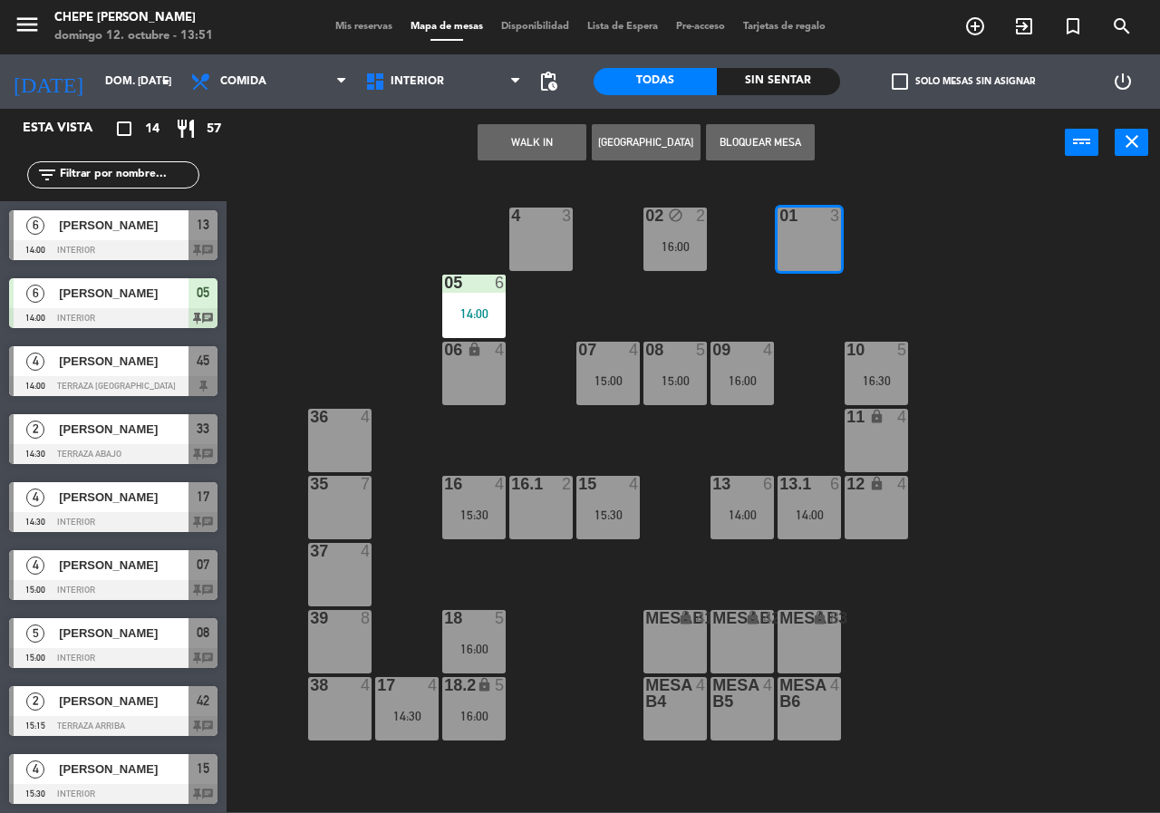
click at [628, 151] on button "[GEOGRAPHIC_DATA]" at bounding box center [646, 142] width 109 height 36
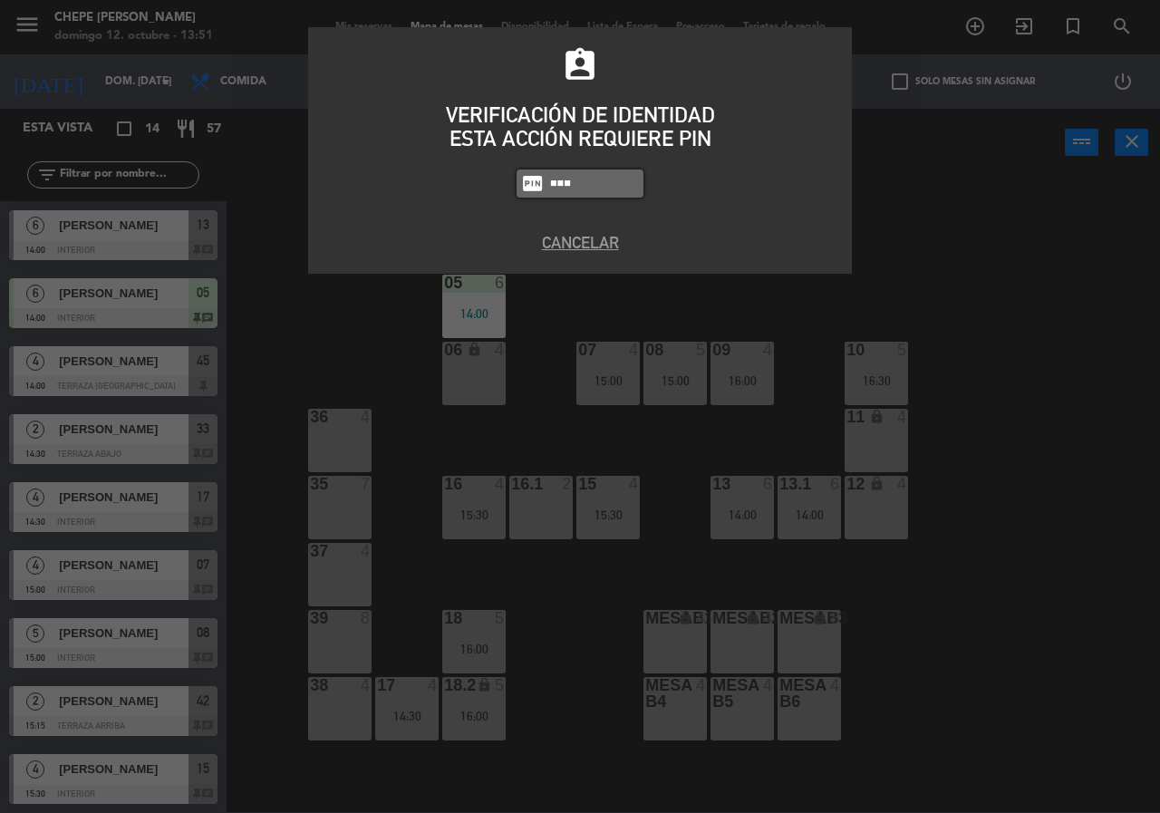
type input "9567"
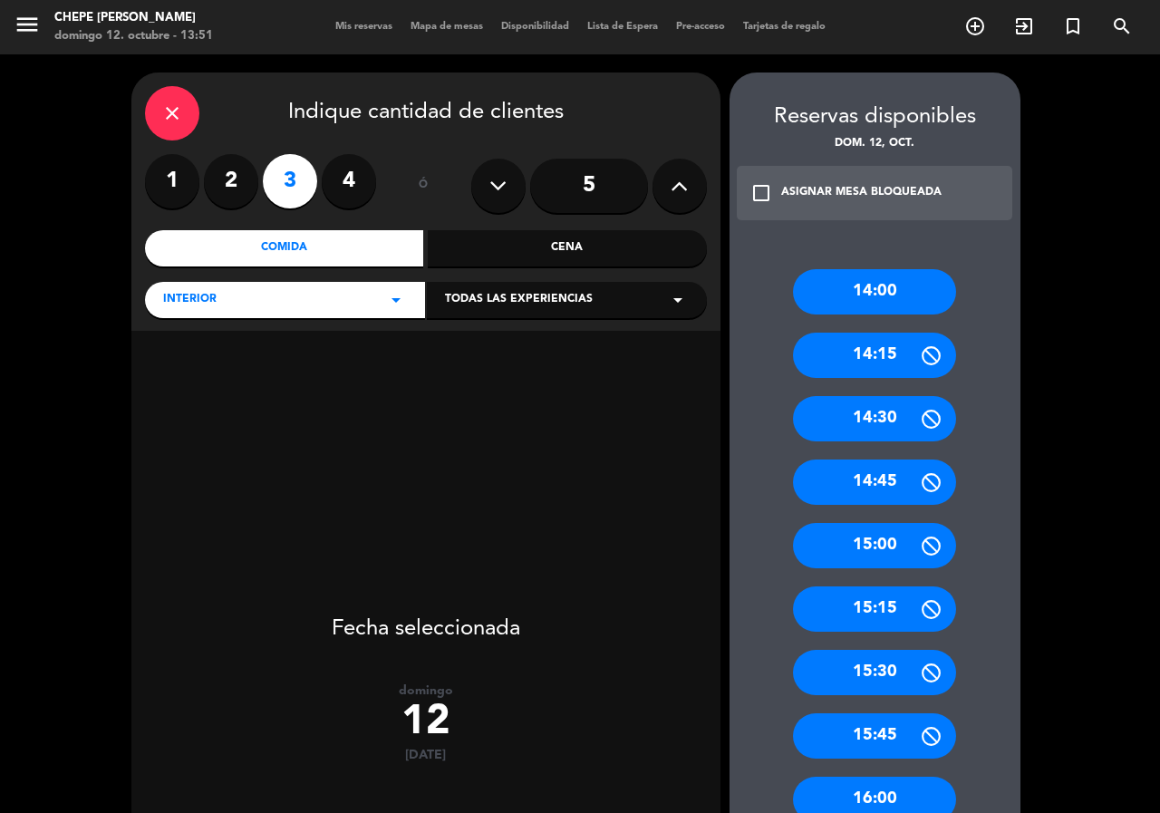
click at [220, 177] on label "2" at bounding box center [231, 181] width 54 height 54
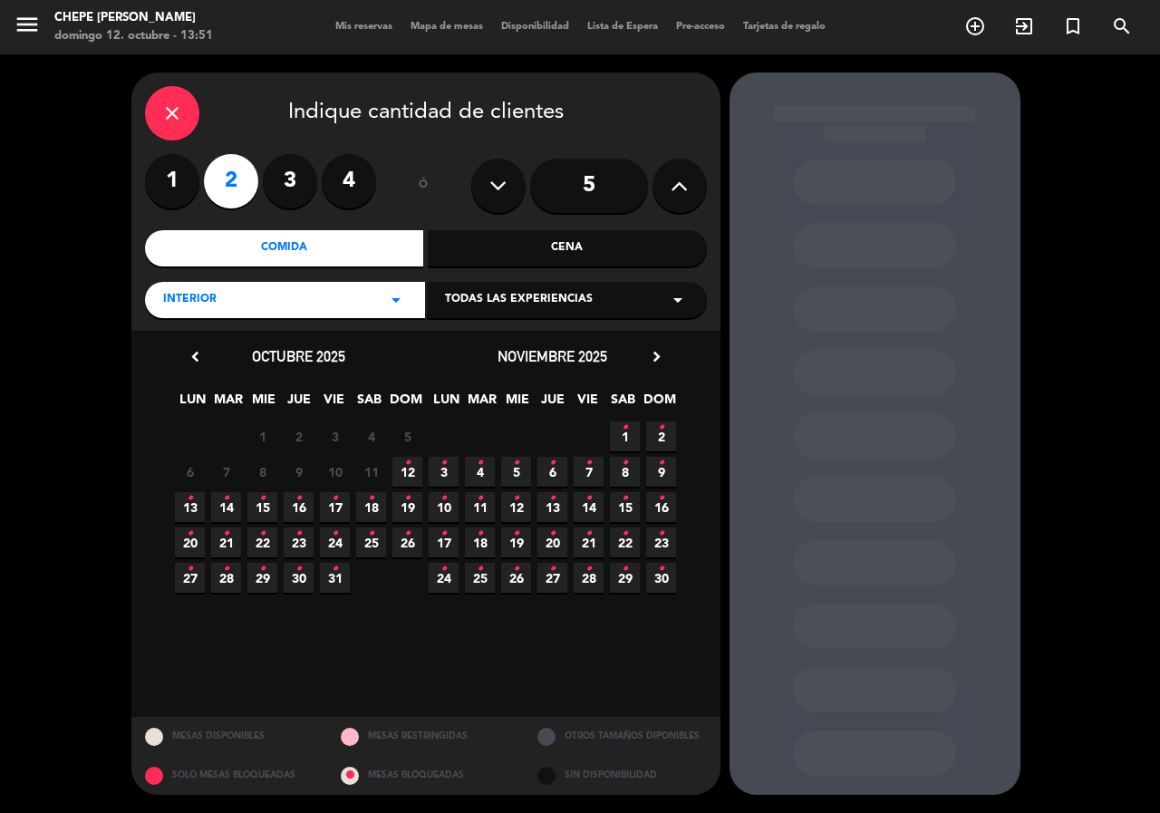
click at [409, 471] on icon "•" at bounding box center [407, 463] width 6 height 29
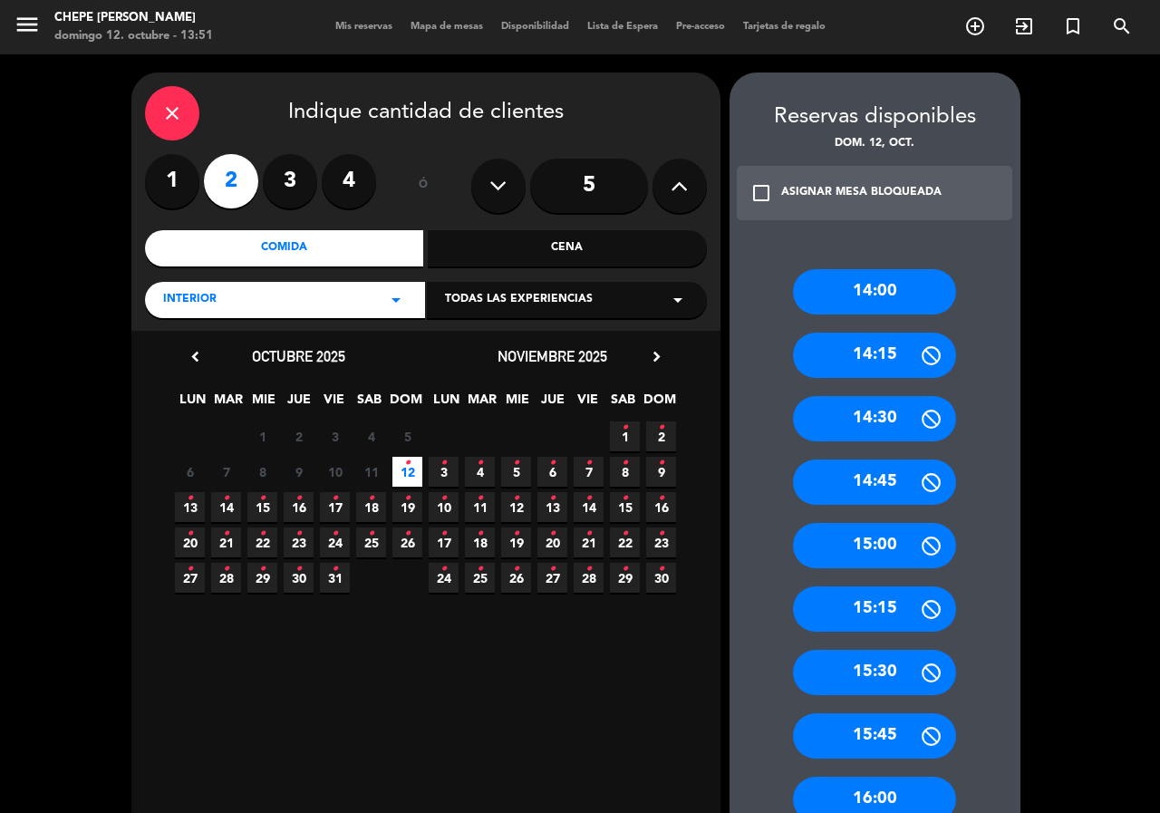
click at [903, 283] on div "14:00" at bounding box center [874, 291] width 163 height 45
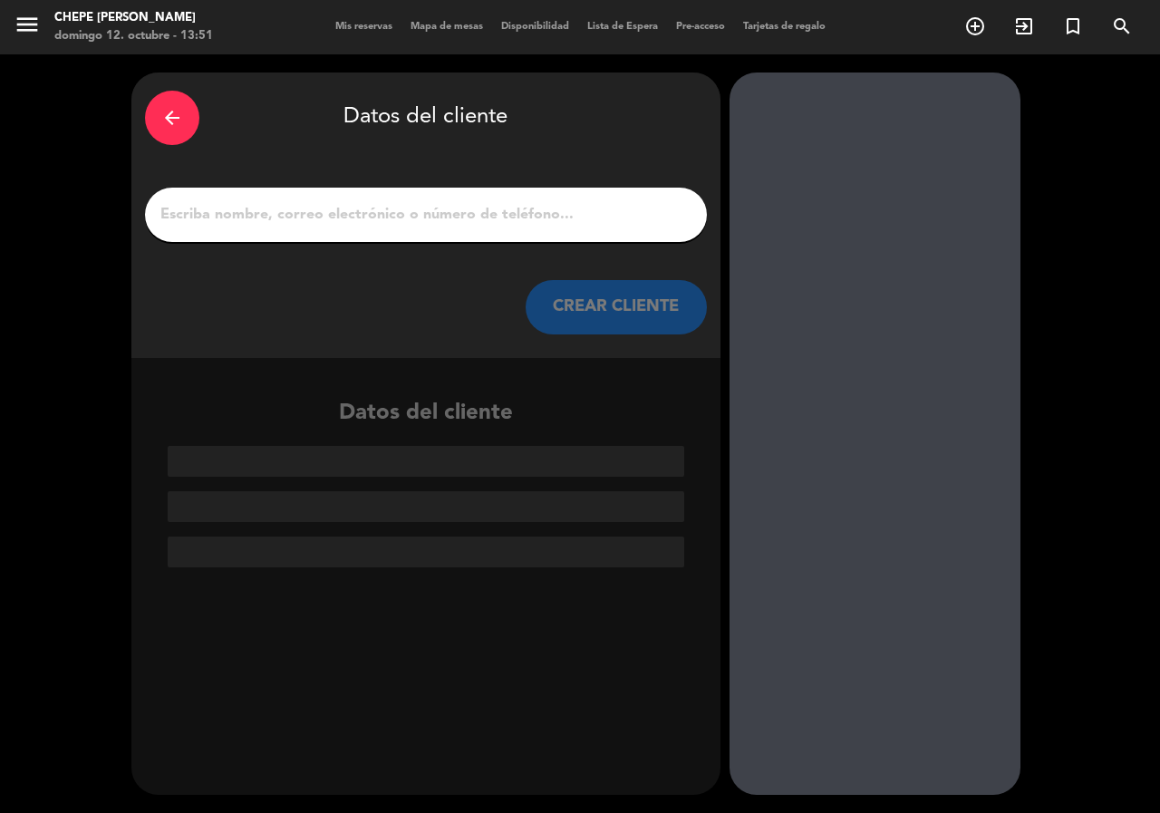
click at [218, 194] on div at bounding box center [426, 215] width 562 height 54
click at [226, 218] on input "1" at bounding box center [426, 214] width 535 height 25
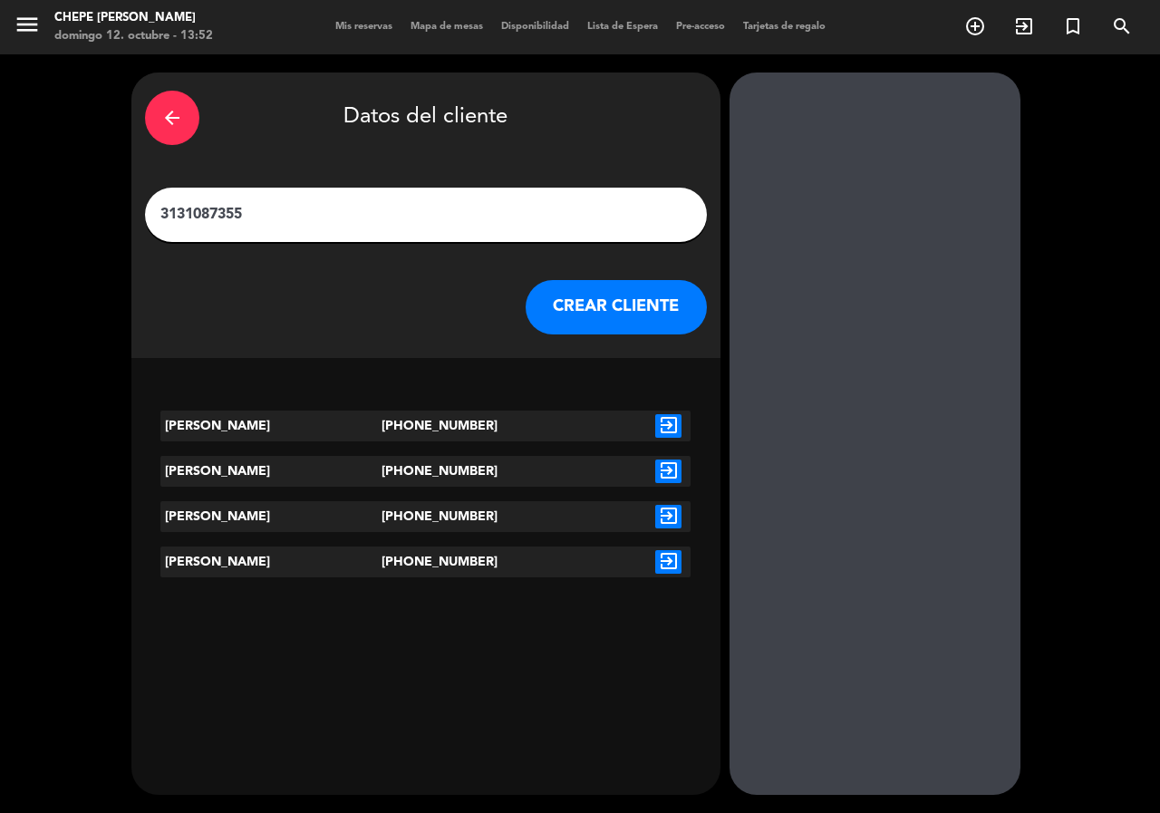
type input "3131087355"
click at [667, 470] on icon "exit_to_app" at bounding box center [668, 472] width 26 height 24
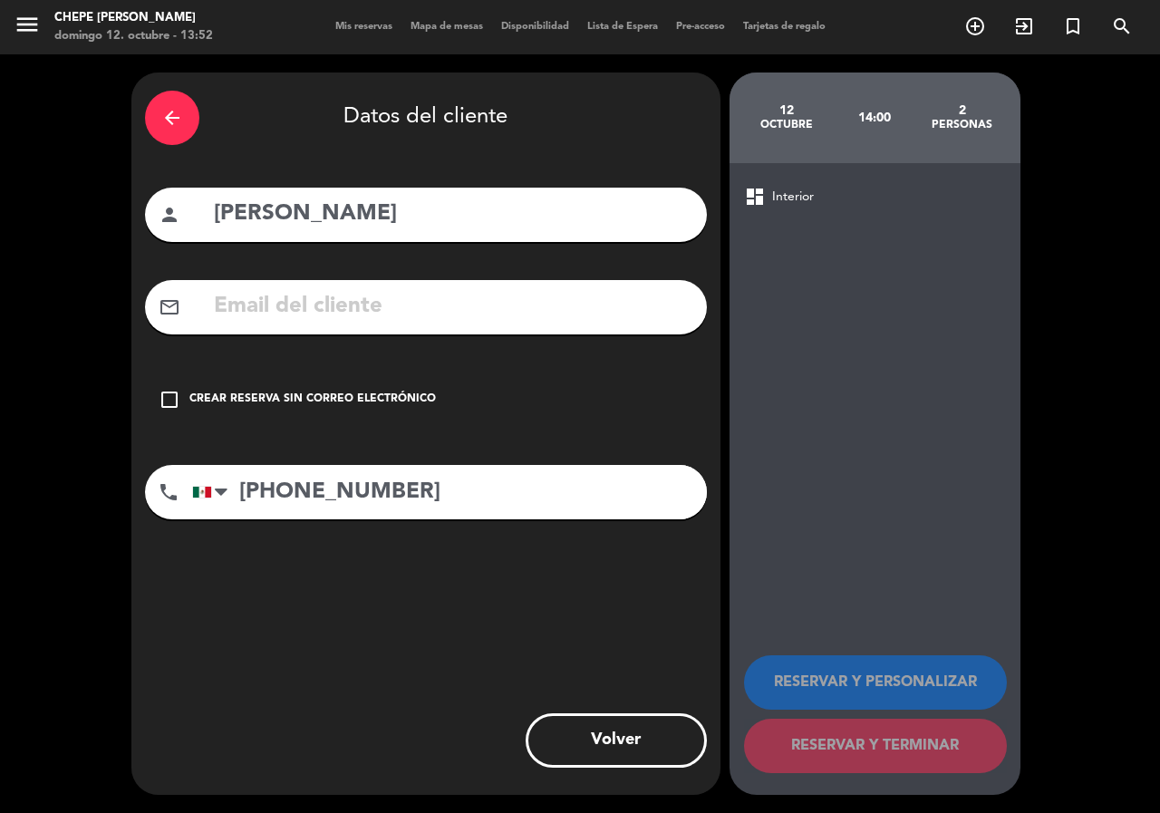
drag, startPoint x: 259, startPoint y: 394, endPoint x: 319, endPoint y: 422, distance: 65.7
click at [262, 394] on div "Crear reserva sin correo electrónico" at bounding box center [312, 400] width 247 height 18
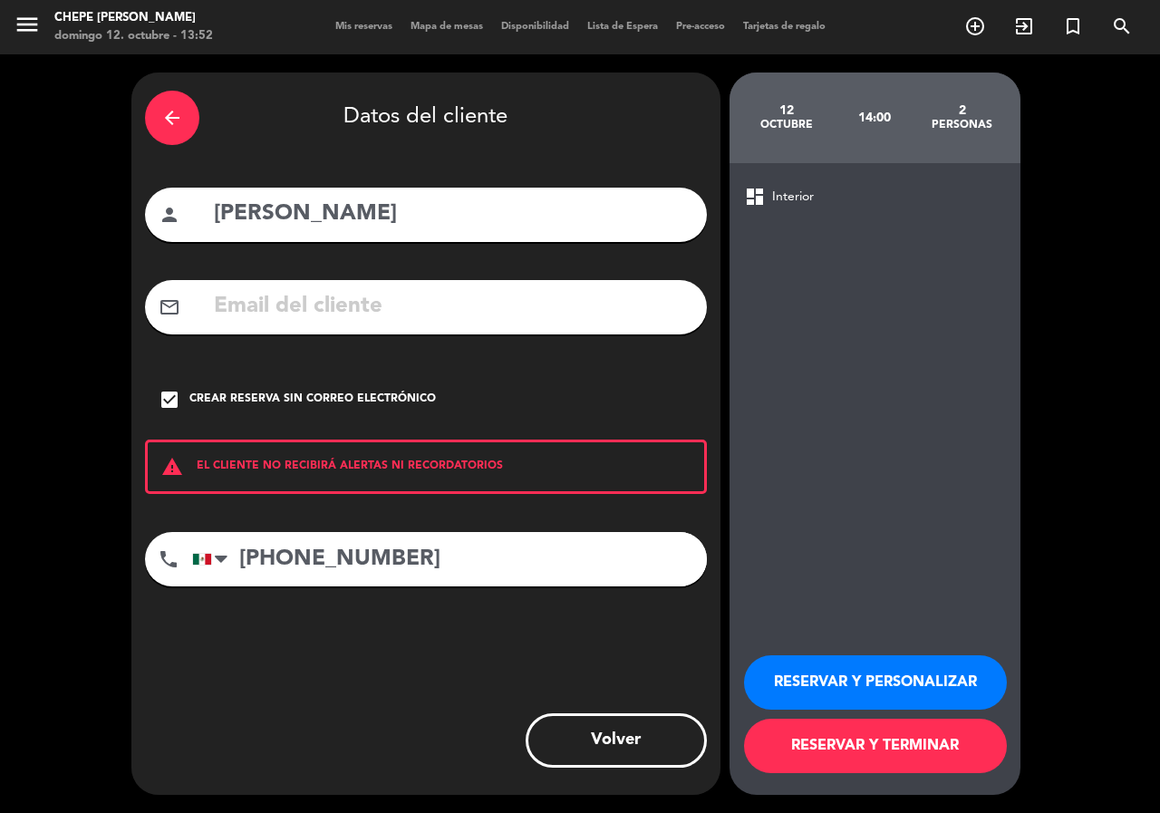
click at [850, 664] on button "RESERVAR Y PERSONALIZAR" at bounding box center [875, 682] width 263 height 54
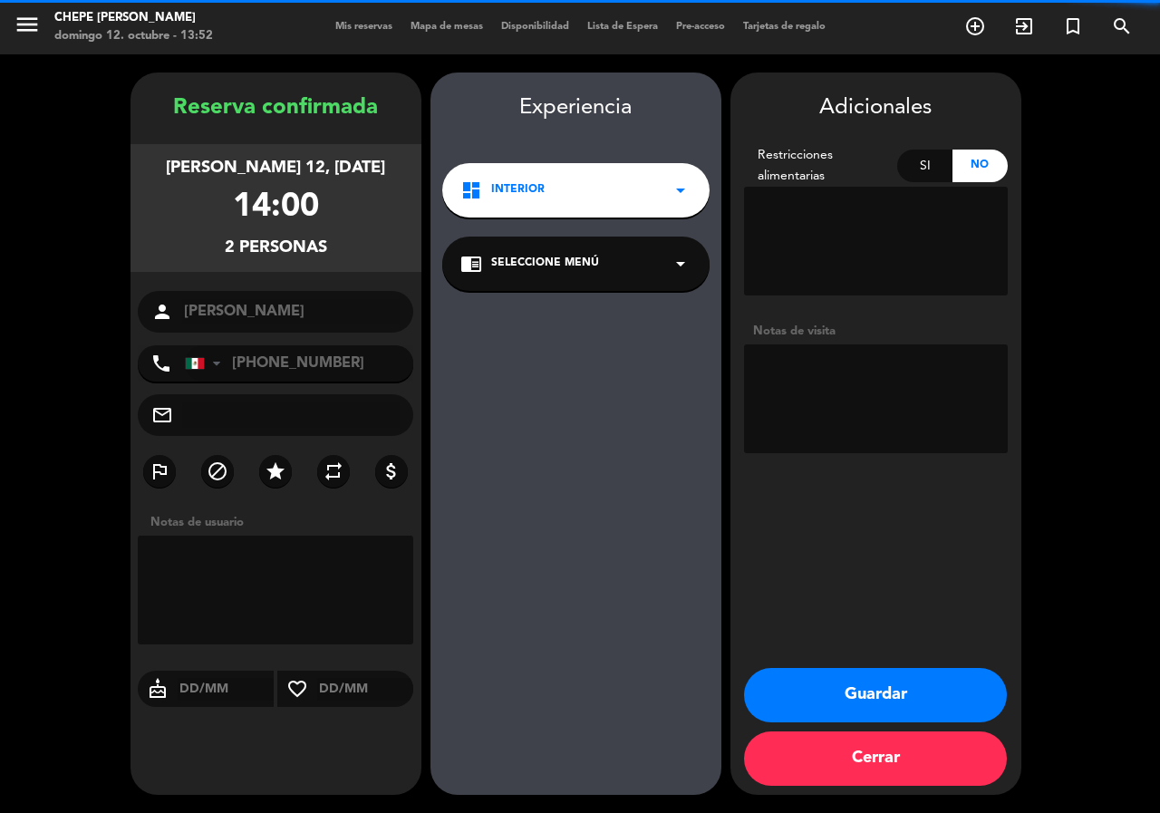
click at [805, 402] on textarea at bounding box center [876, 398] width 264 height 109
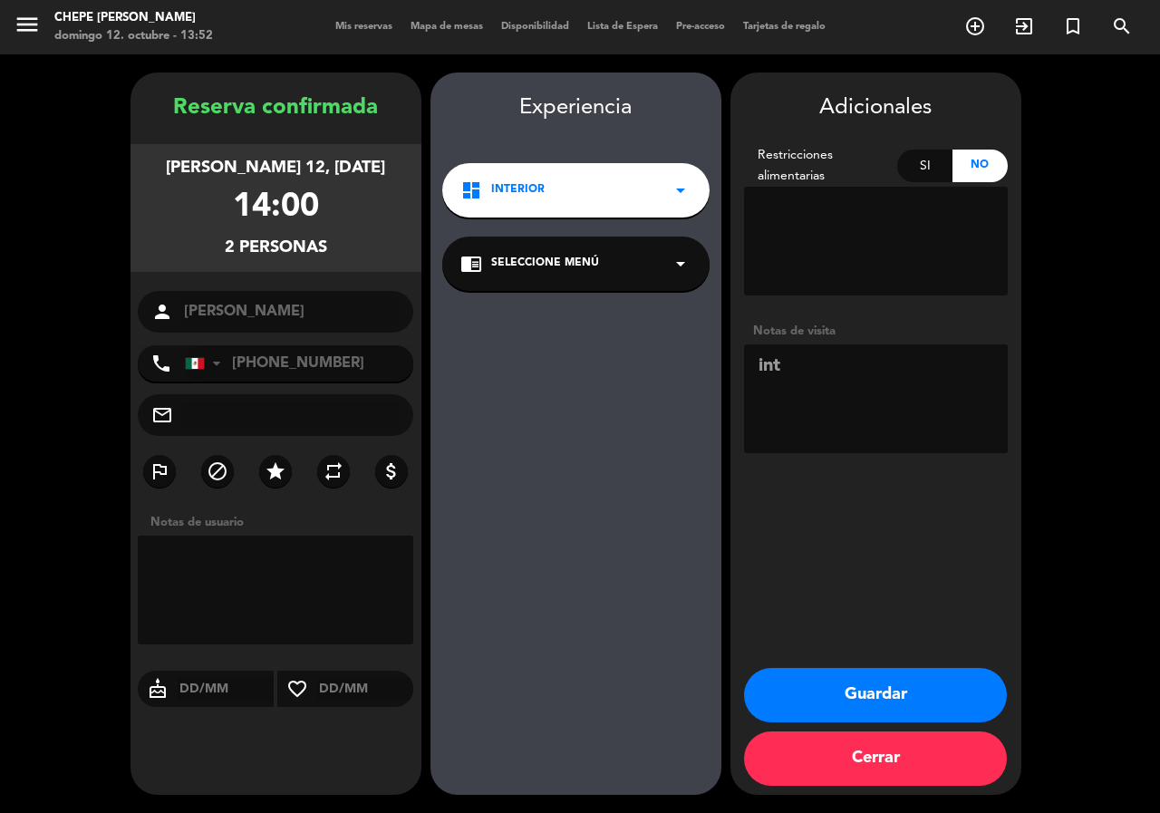
type textarea "int"
click at [847, 696] on button "Guardar" at bounding box center [875, 695] width 263 height 54
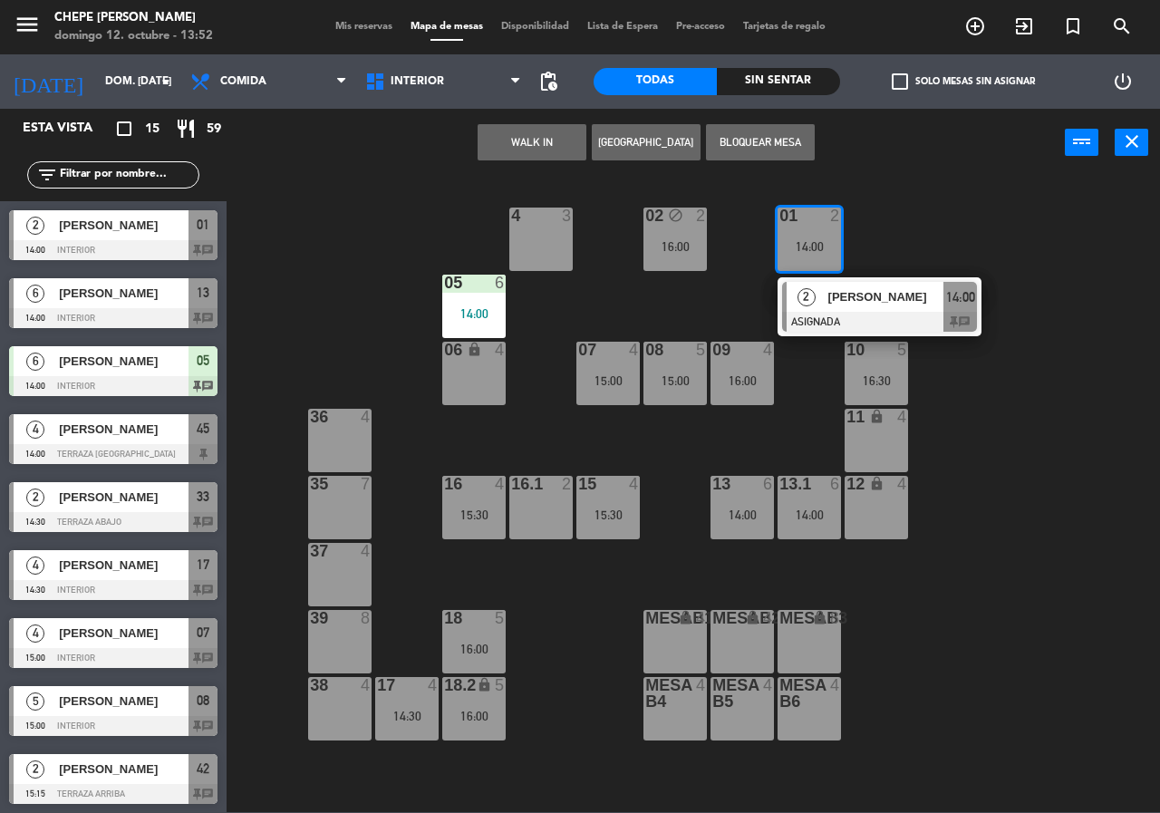
click at [1004, 192] on div "02 block 2 16:00 4 3 01 2 14:00 2 [PERSON_NAME] ASIGNADA 14:00 chat 05 6 14:00 …" at bounding box center [699, 494] width 922 height 636
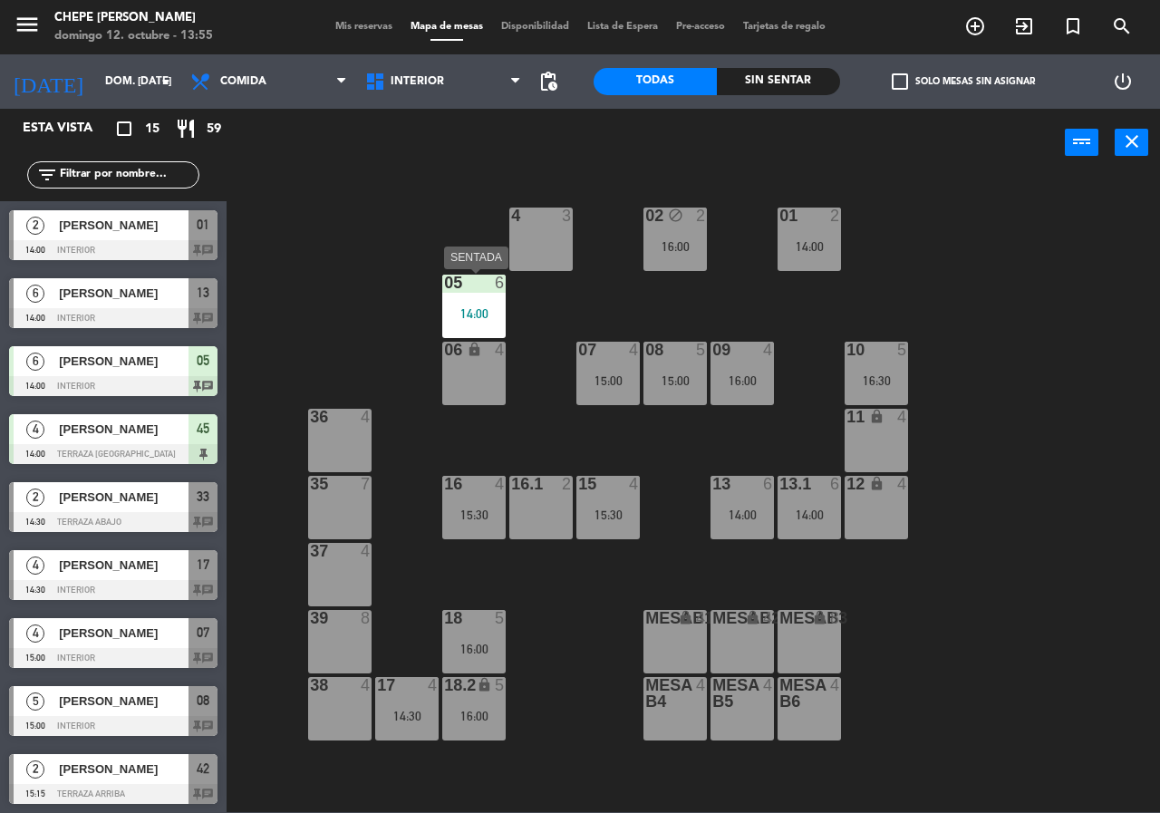
click at [497, 292] on div "05 6" at bounding box center [473, 284] width 63 height 18
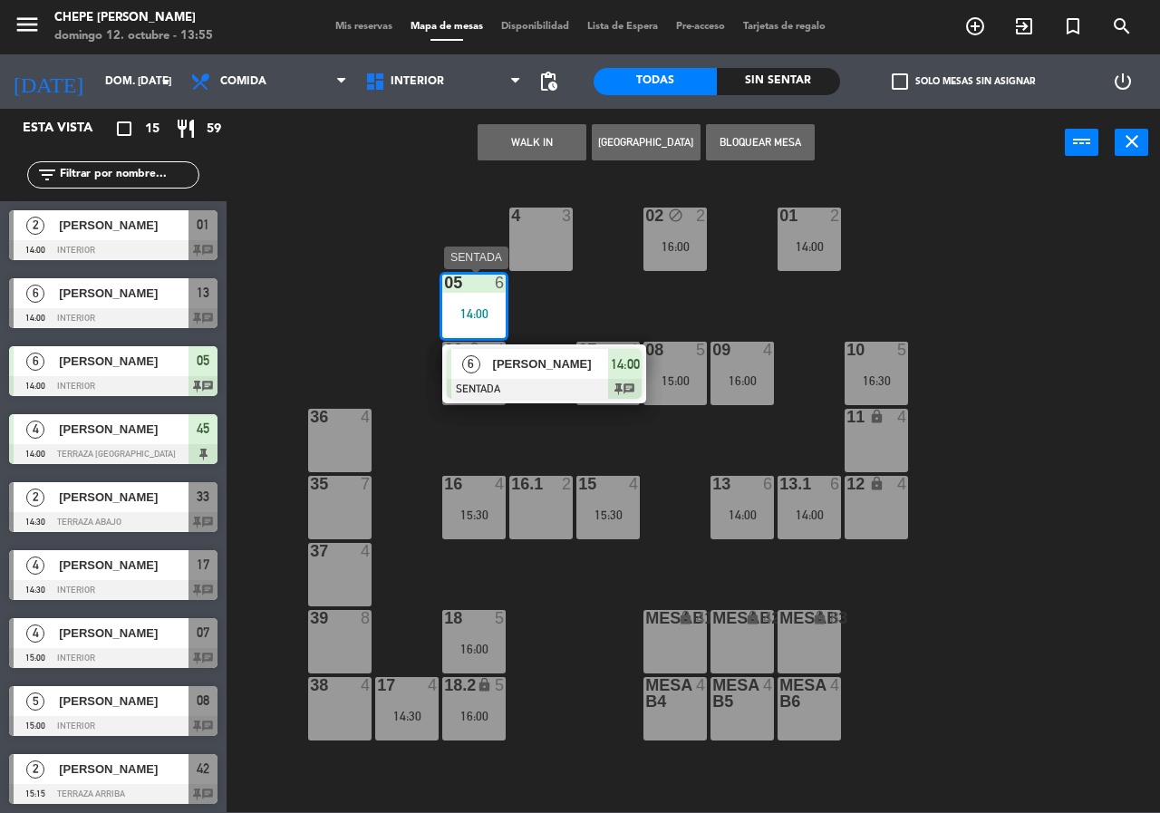
click at [522, 348] on div "6 [PERSON_NAME] SENTADA 14:00 chat" at bounding box center [544, 373] width 204 height 59
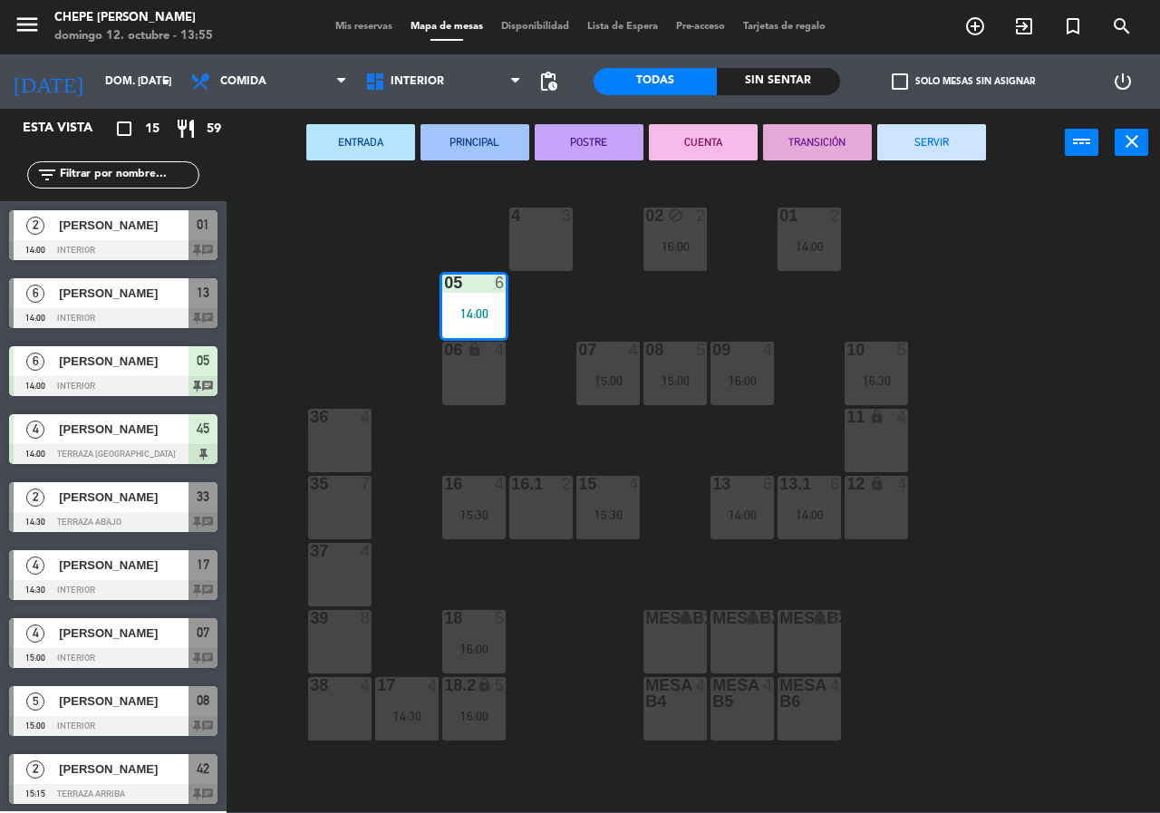
click at [509, 382] on div "02 block 2 16:00 4 3 01 2 14:00 05 6 14:00 06 lock 4 07 4 15:00 09 4 16:00 10 5…" at bounding box center [699, 494] width 922 height 636
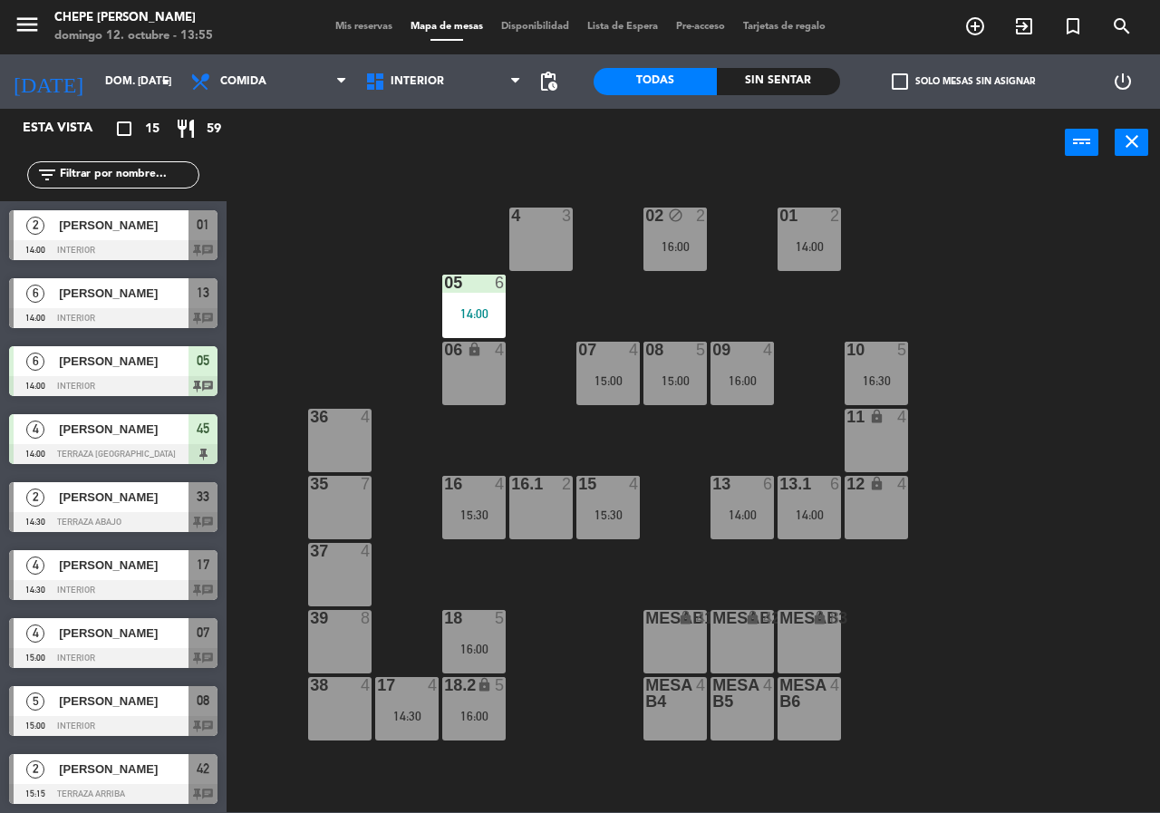
click at [508, 288] on div "6" at bounding box center [505, 283] width 30 height 16
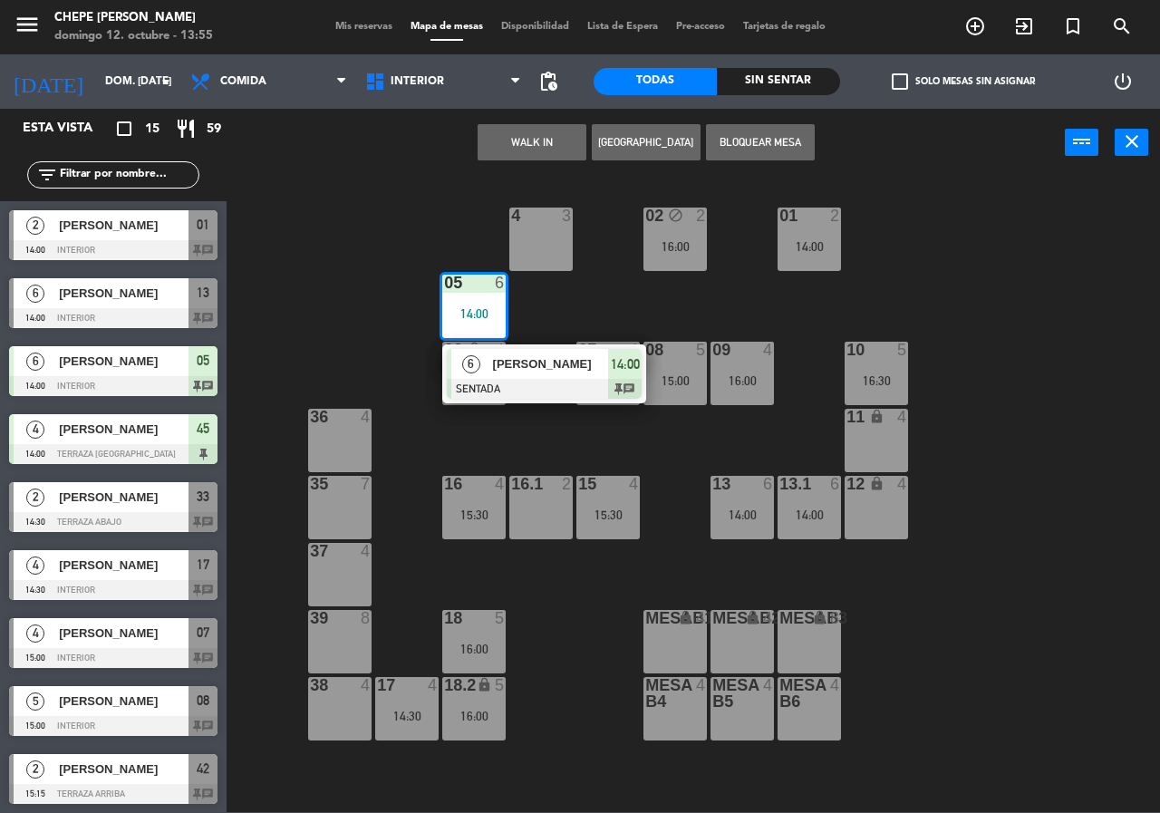
drag, startPoint x: 447, startPoint y: 225, endPoint x: 491, endPoint y: 295, distance: 82.7
click at [456, 230] on div "02 block 2 16:00 4 3 01 2 14:00 05 6 14:00 6 [PERSON_NAME] SENTADA 14:00 chat 0…" at bounding box center [699, 494] width 922 height 636
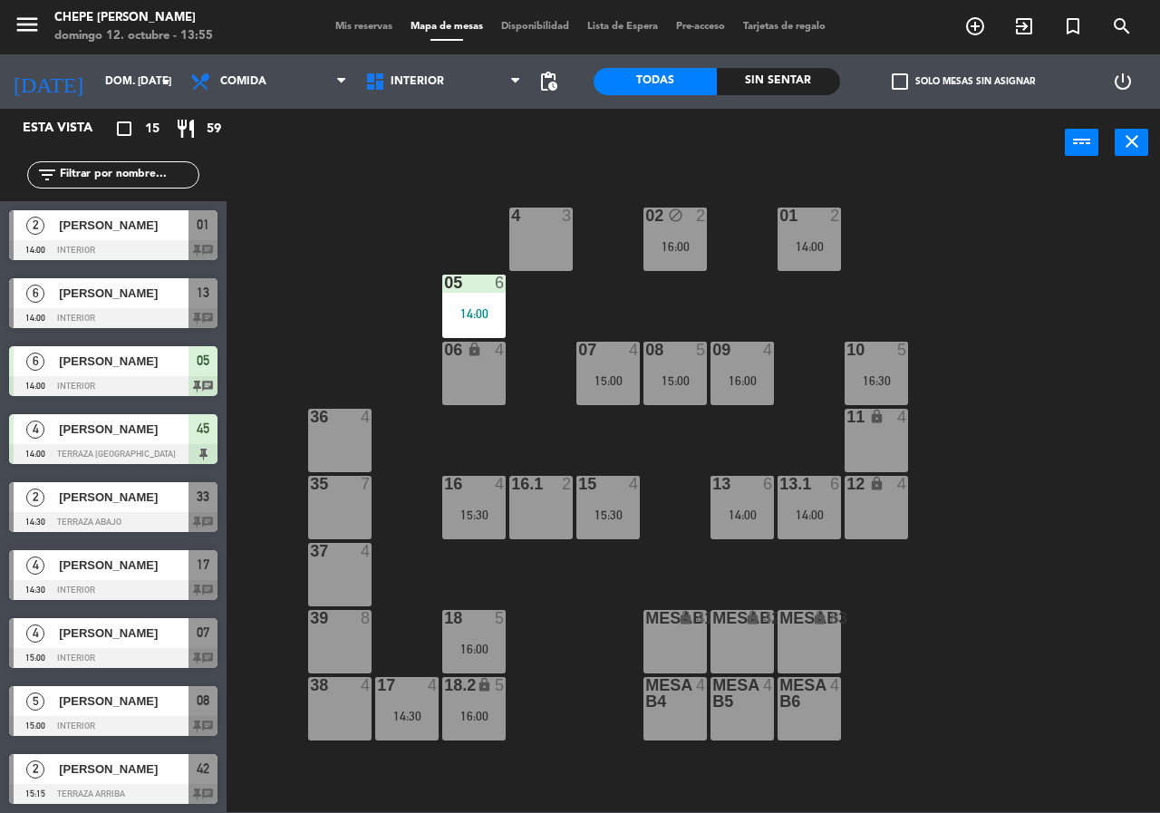
click at [493, 305] on div "05 6 14:00" at bounding box center [473, 306] width 63 height 63
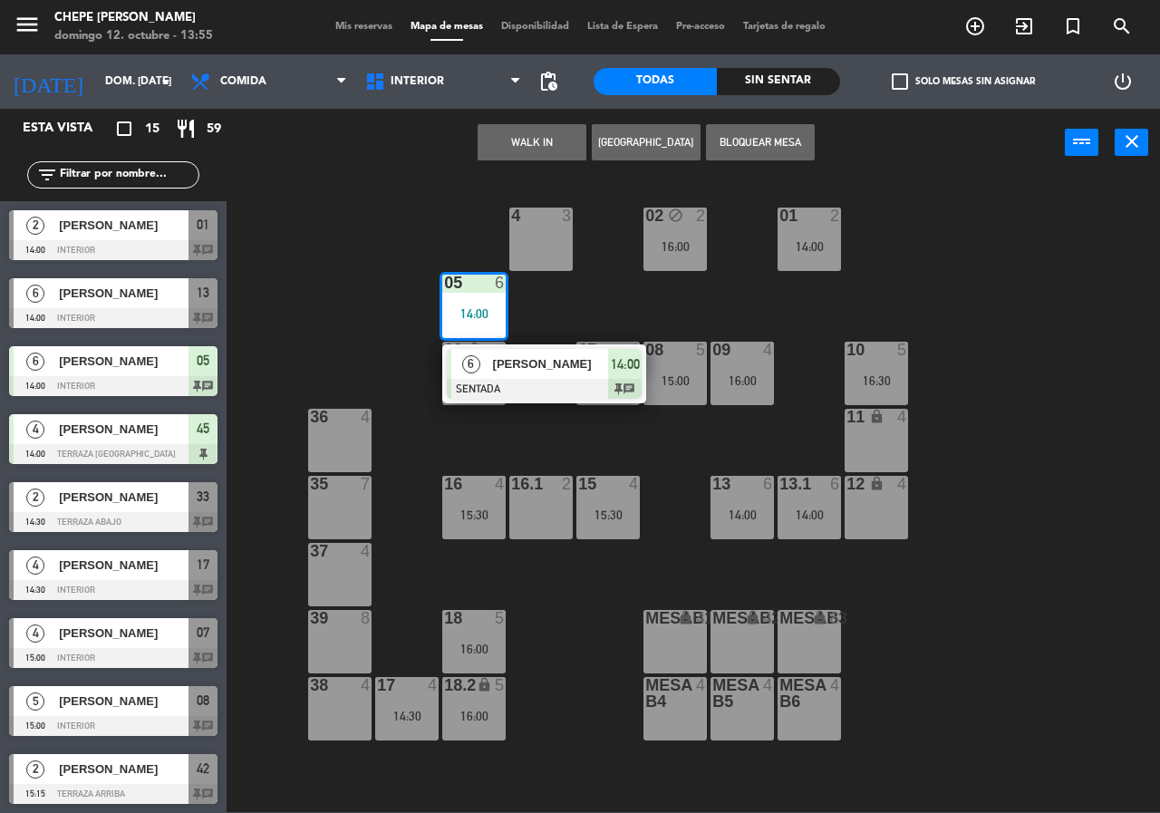
click at [498, 373] on span "[PERSON_NAME]" at bounding box center [551, 363] width 116 height 19
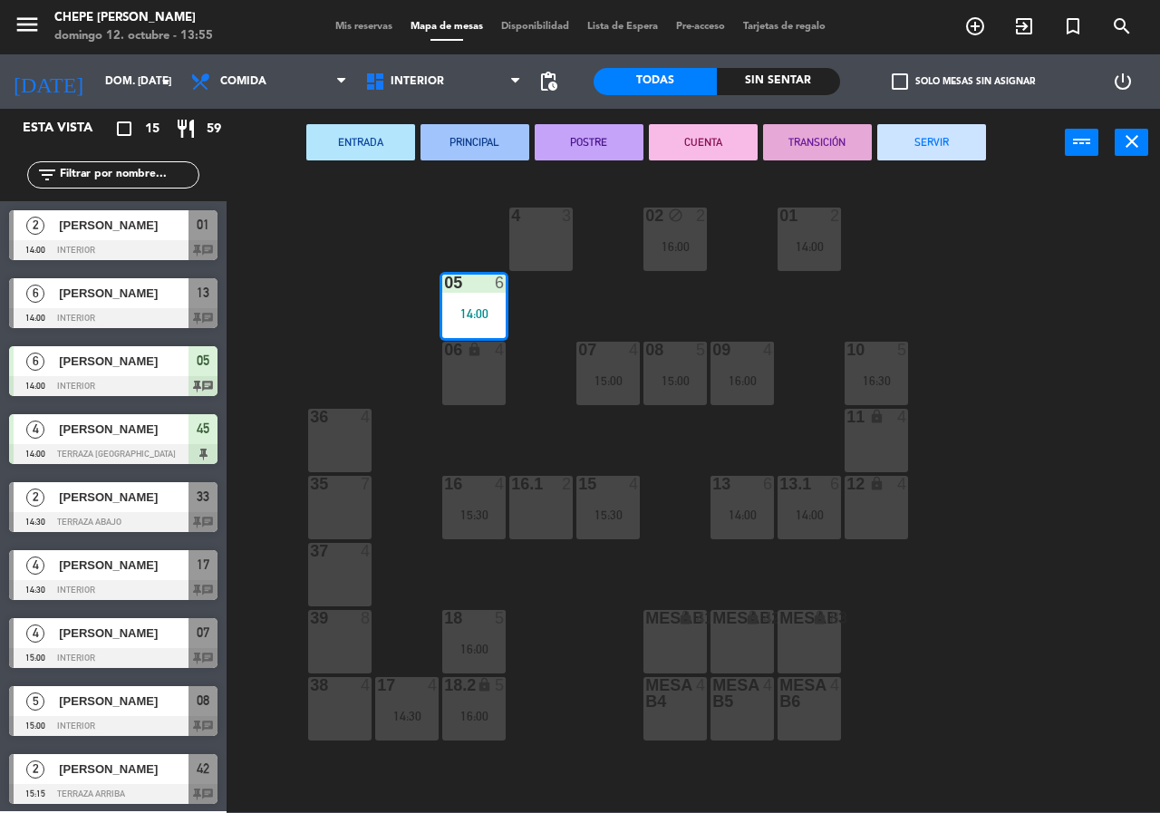
click at [483, 360] on div "06 lock 4" at bounding box center [473, 351] width 63 height 18
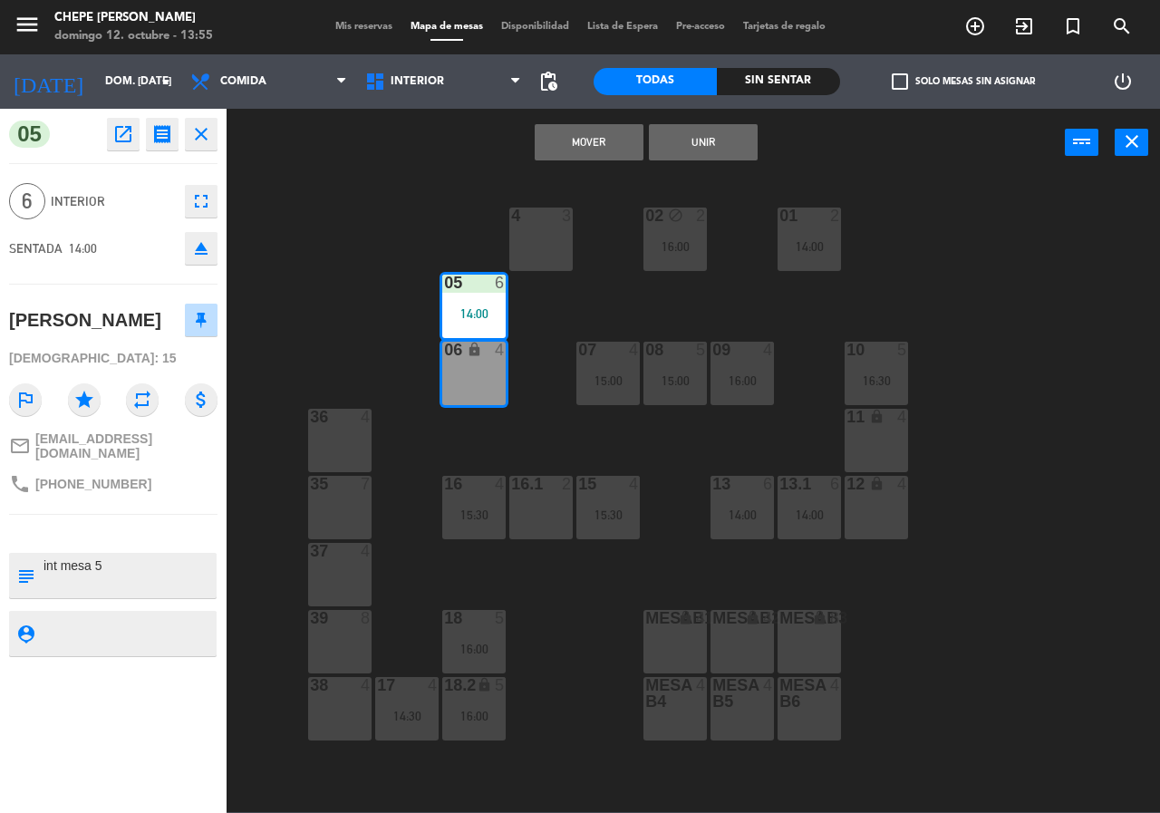
click at [718, 143] on button "Unir" at bounding box center [703, 142] width 109 height 36
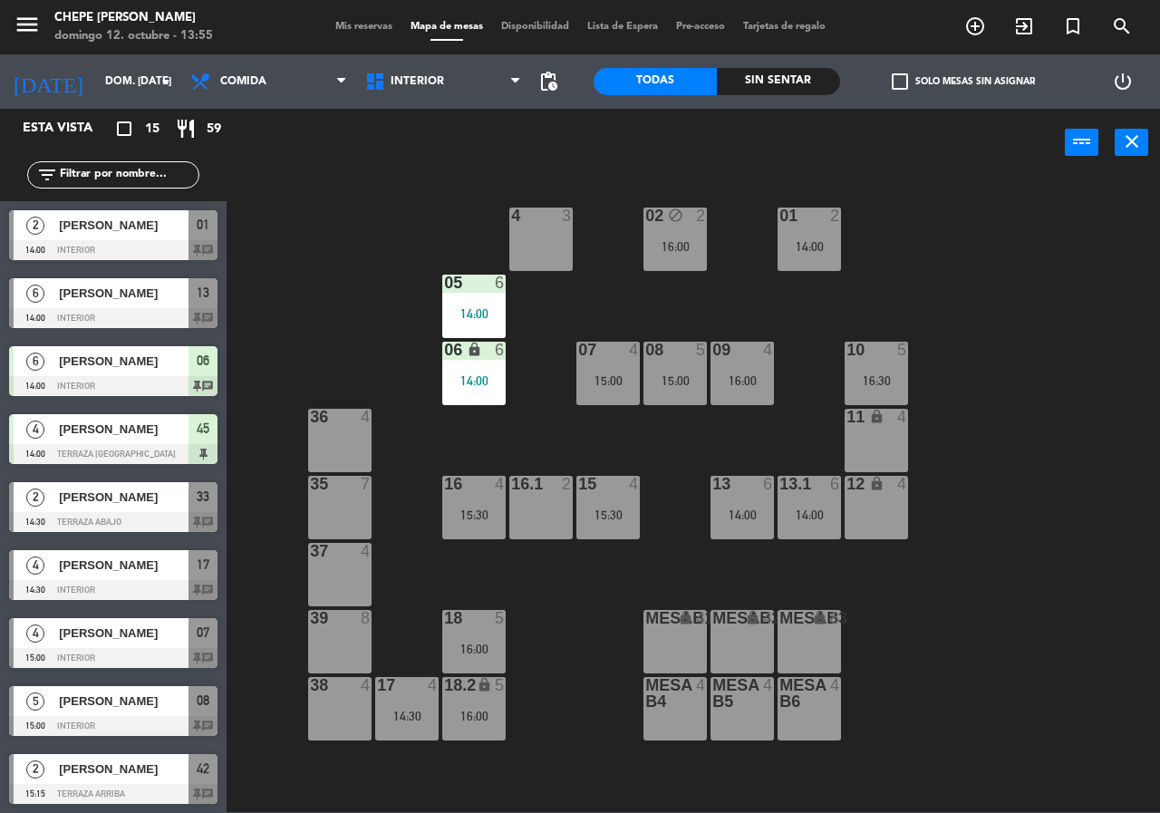
click at [392, 215] on div "02 block 2 16:00 4 3 01 2 14:00 05 6 14:00 06 lock 6 14:00 07 4 15:00 09 4 16:0…" at bounding box center [699, 494] width 922 height 636
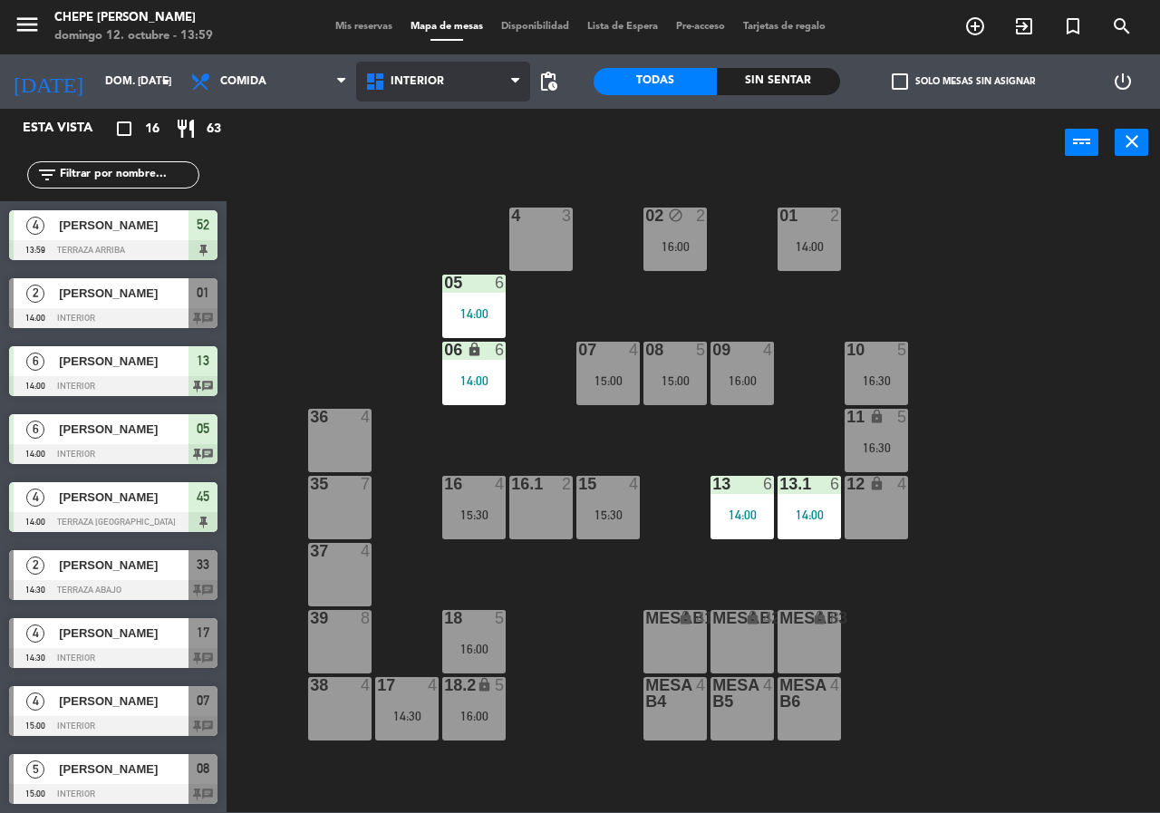
click at [446, 86] on span "Interior" at bounding box center [443, 82] width 175 height 40
click at [403, 151] on ng-component "menu Chepe [PERSON_NAME] 12. octubre - 13:59 Mis reservas Mapa de mesas Disponi…" at bounding box center [580, 406] width 1160 height 812
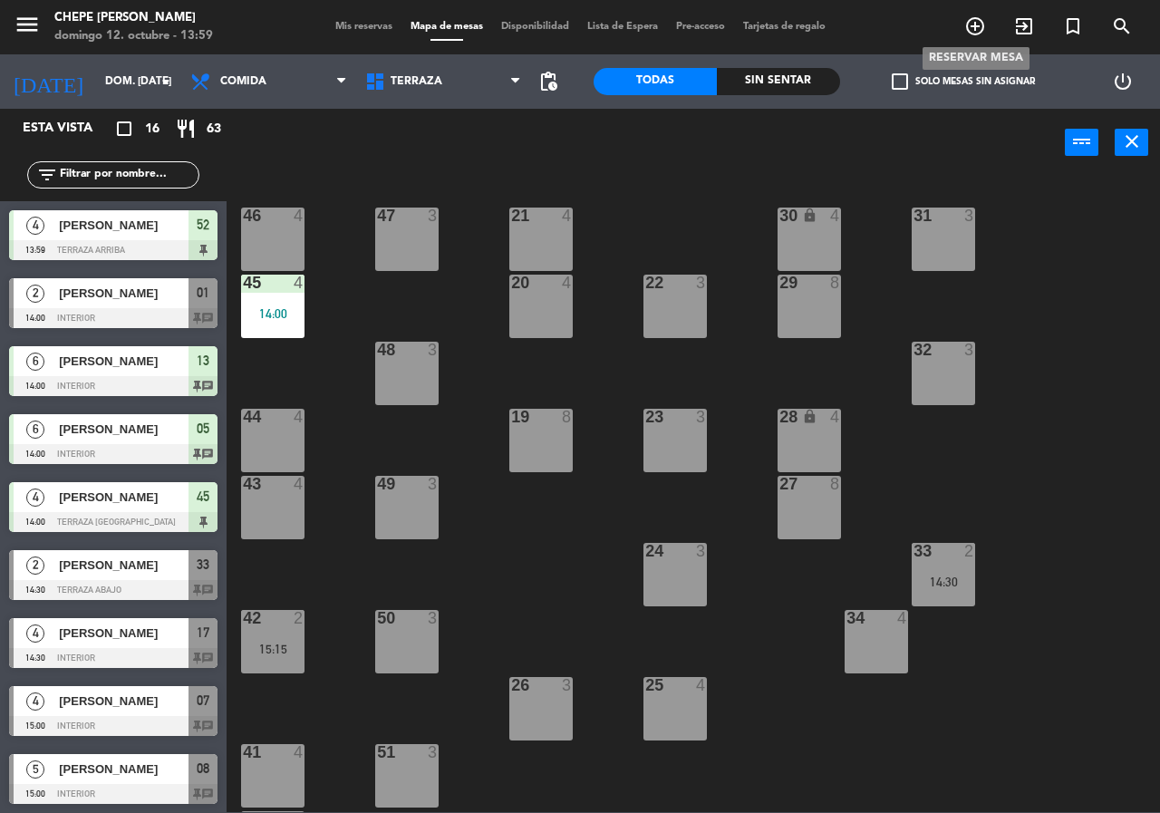
click at [986, 35] on span "add_circle_outline" at bounding box center [975, 26] width 49 height 31
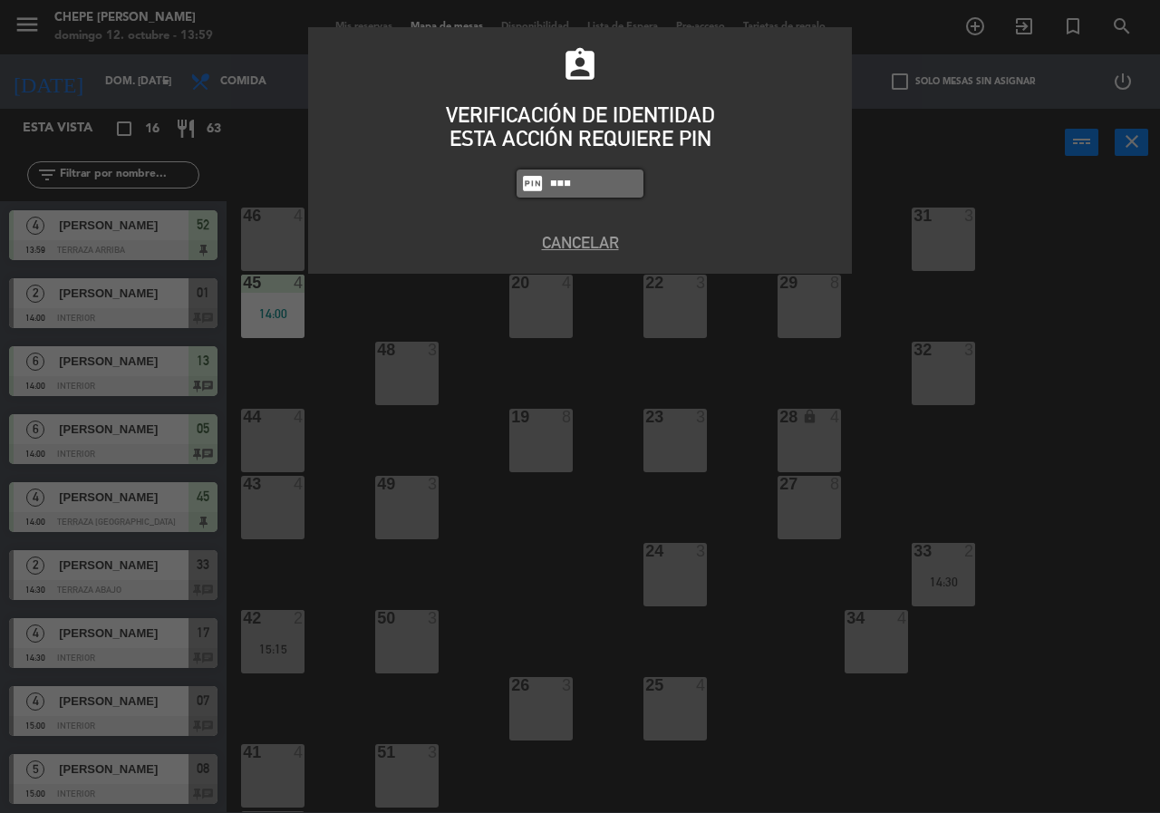
type input "5809"
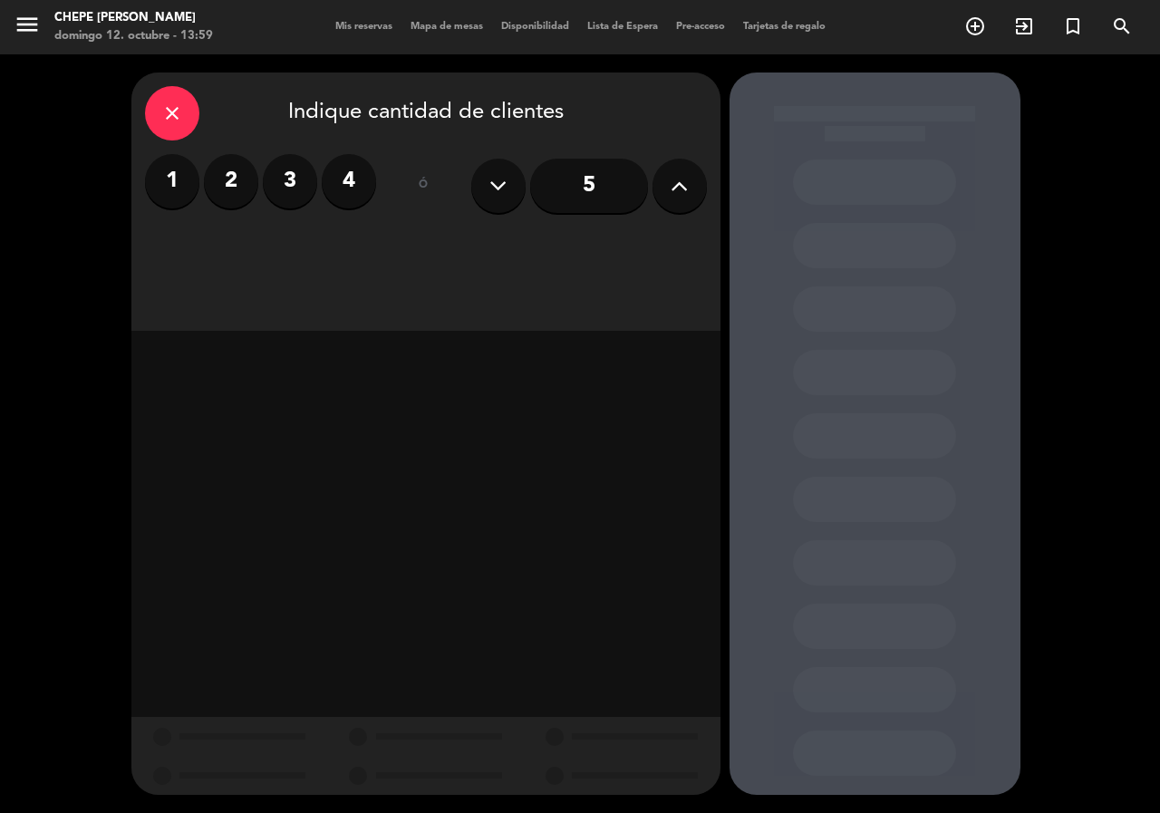
click at [266, 173] on label "3" at bounding box center [290, 181] width 54 height 54
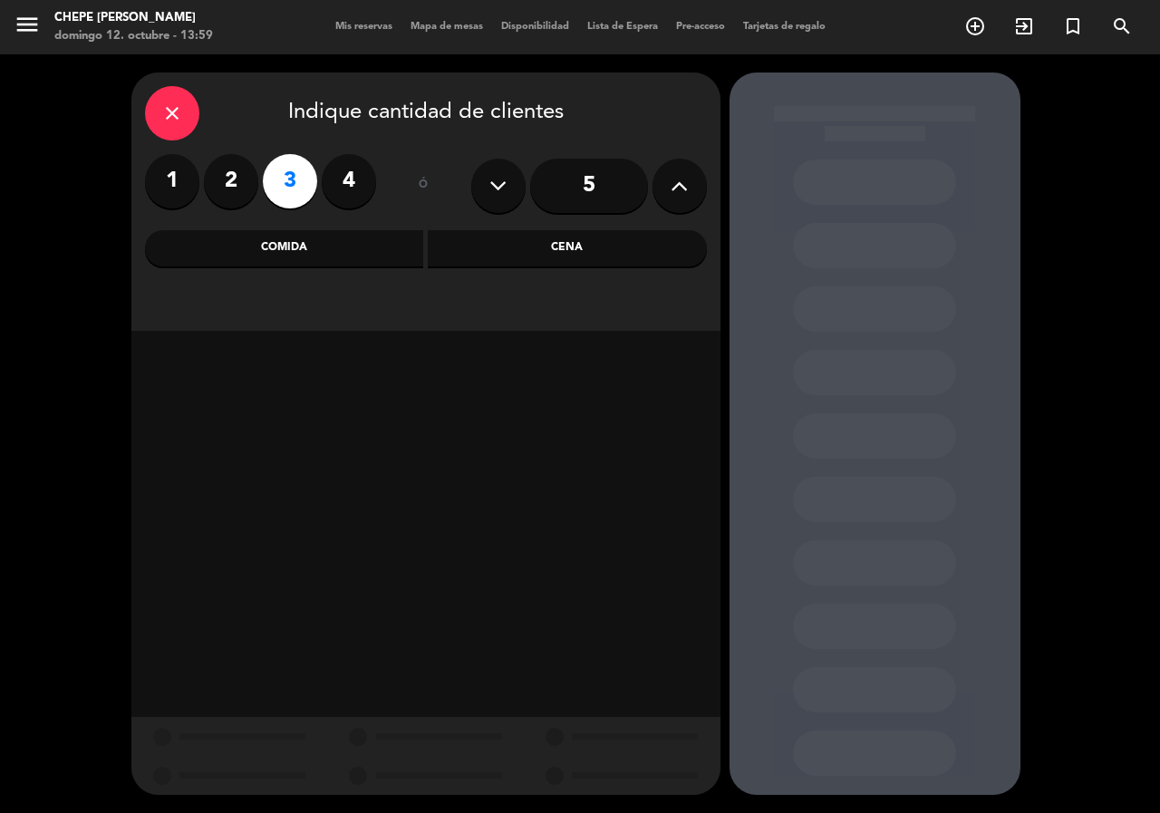
click at [246, 179] on label "2" at bounding box center [231, 181] width 54 height 54
click at [295, 262] on div "Comida" at bounding box center [284, 248] width 279 height 36
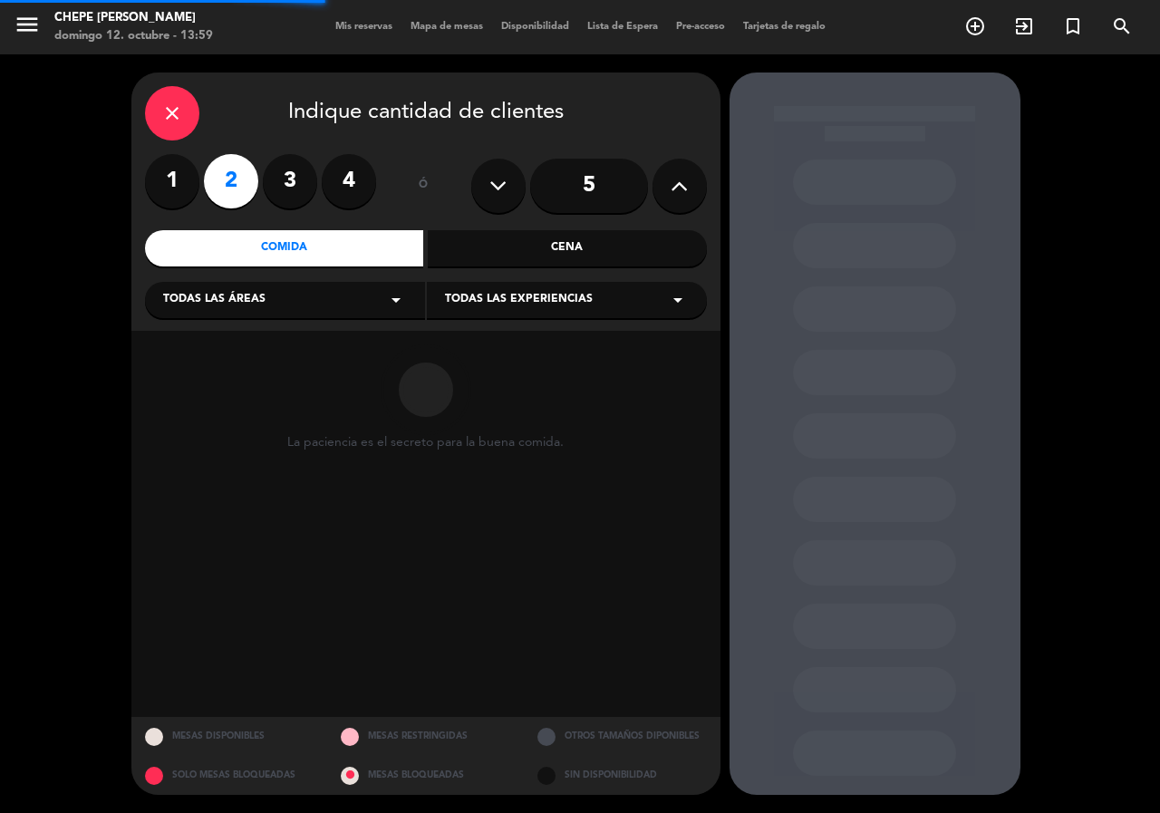
click at [335, 302] on div "Todas las áreas arrow_drop_down" at bounding box center [285, 300] width 280 height 36
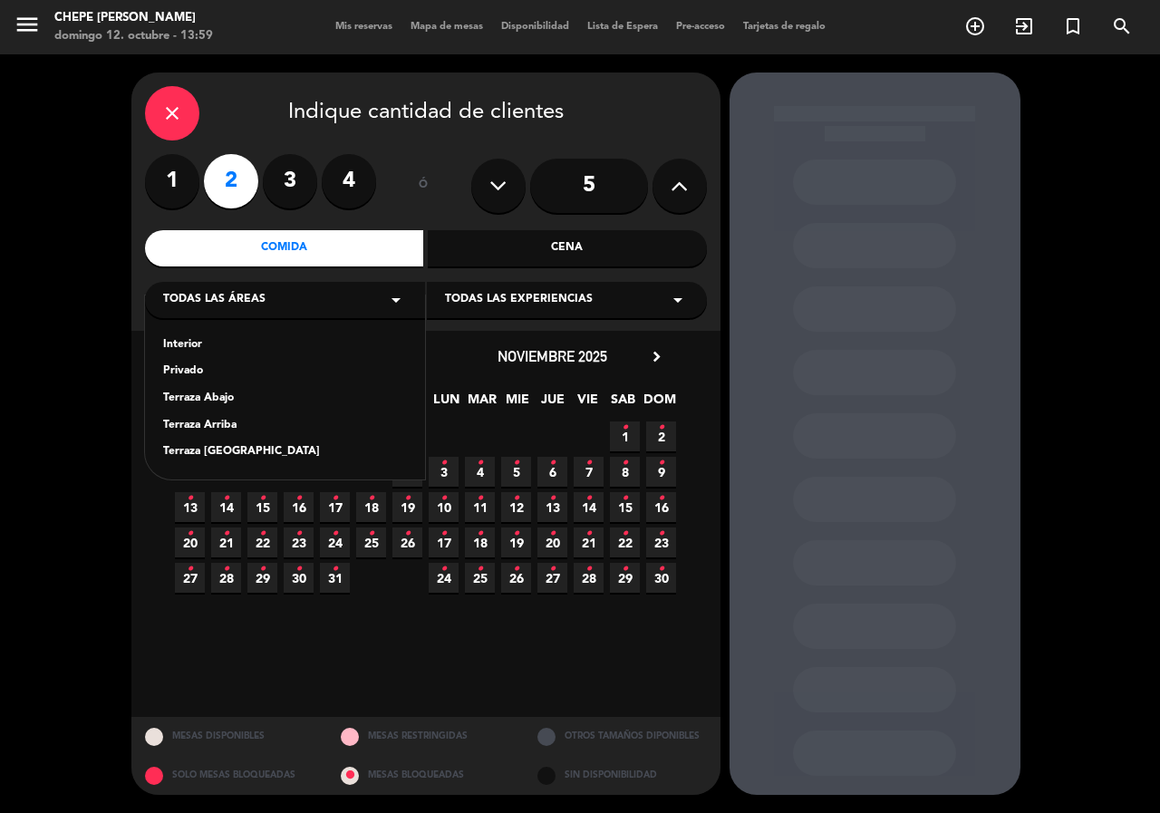
click at [243, 447] on div "Terraza [GEOGRAPHIC_DATA]" at bounding box center [285, 452] width 244 height 18
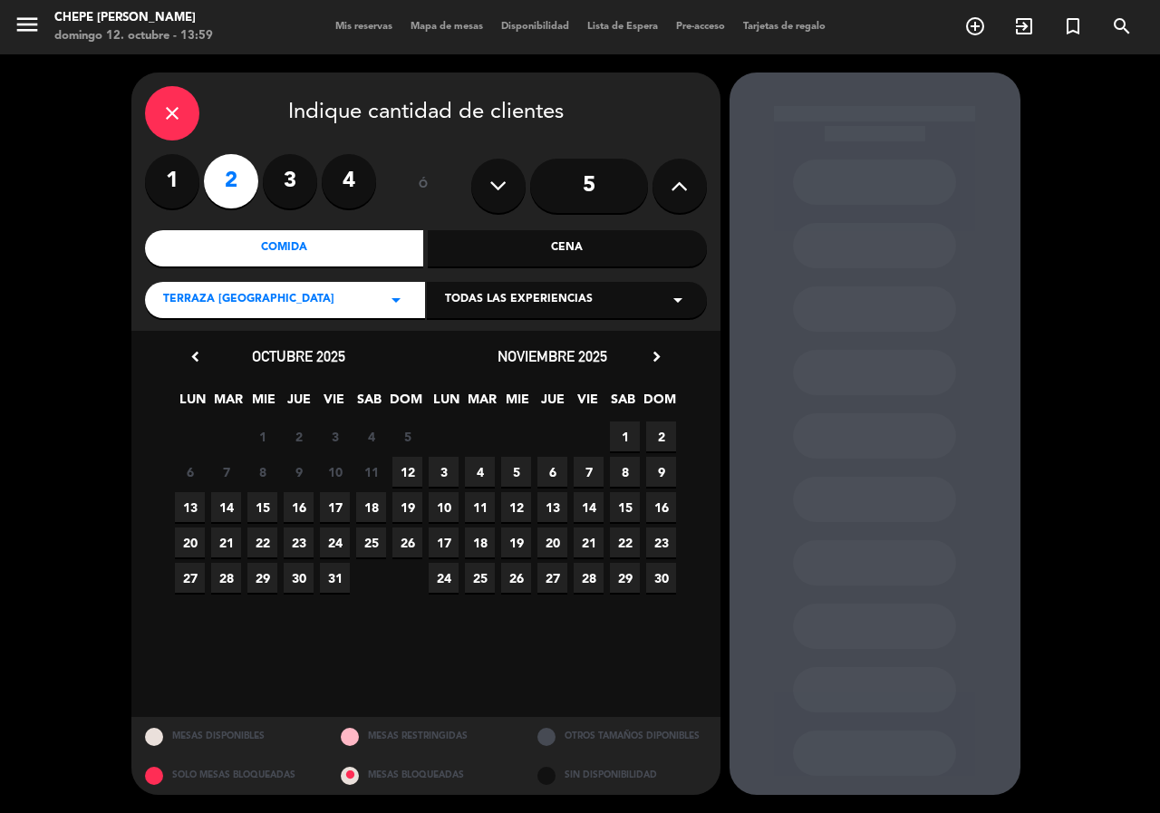
click at [412, 474] on span "12" at bounding box center [408, 472] width 30 height 30
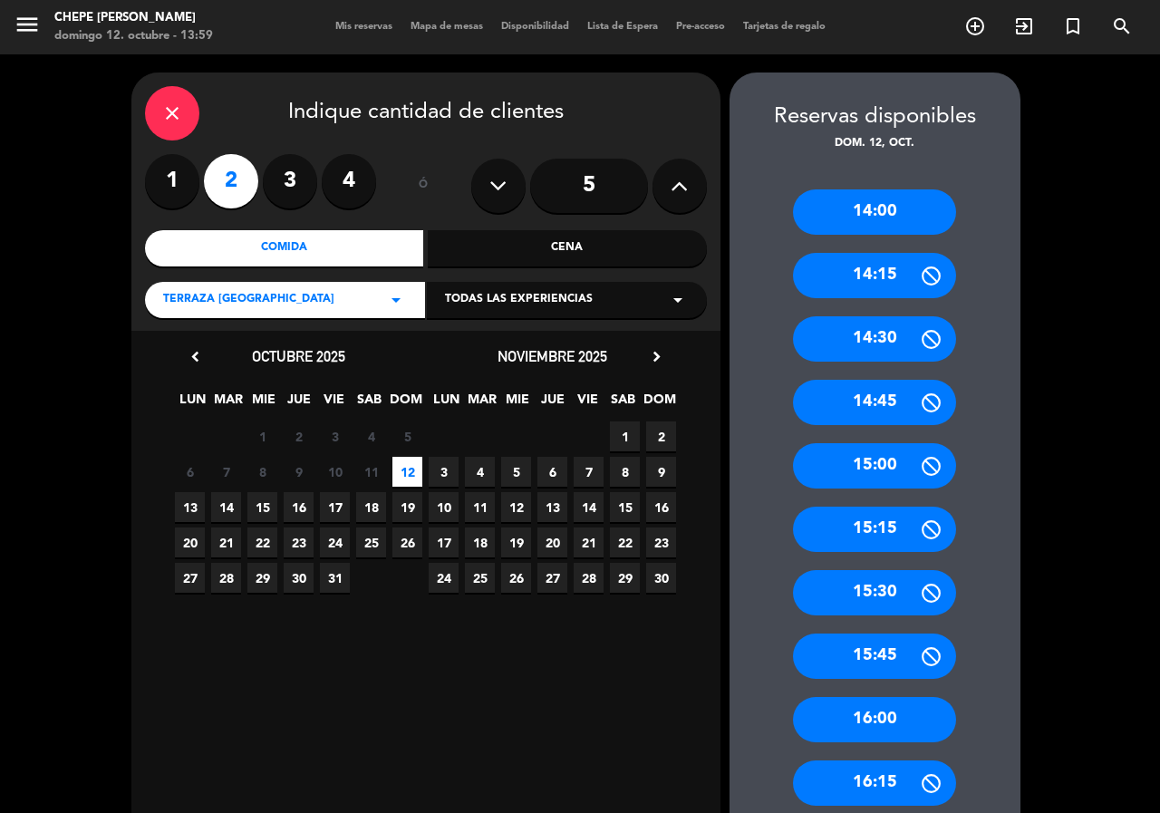
click at [888, 579] on div "15:30" at bounding box center [874, 592] width 163 height 45
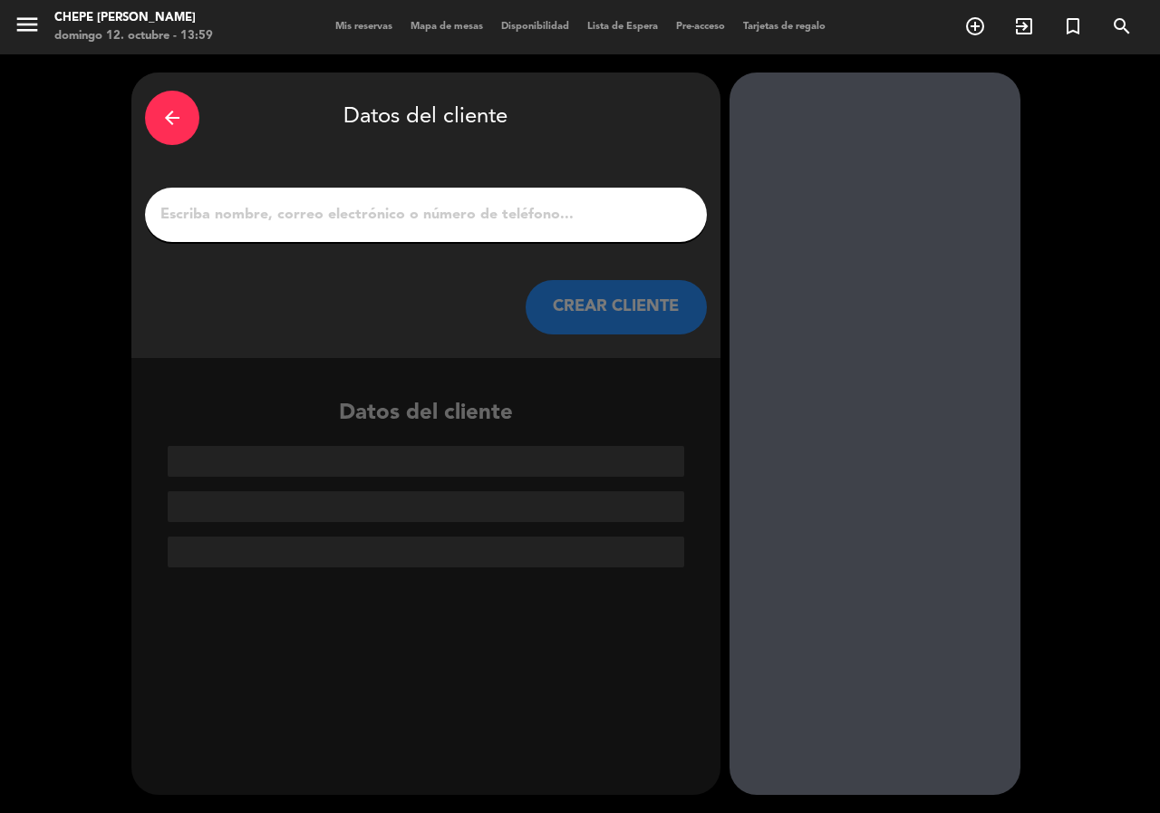
click at [399, 210] on input "1" at bounding box center [426, 214] width 535 height 25
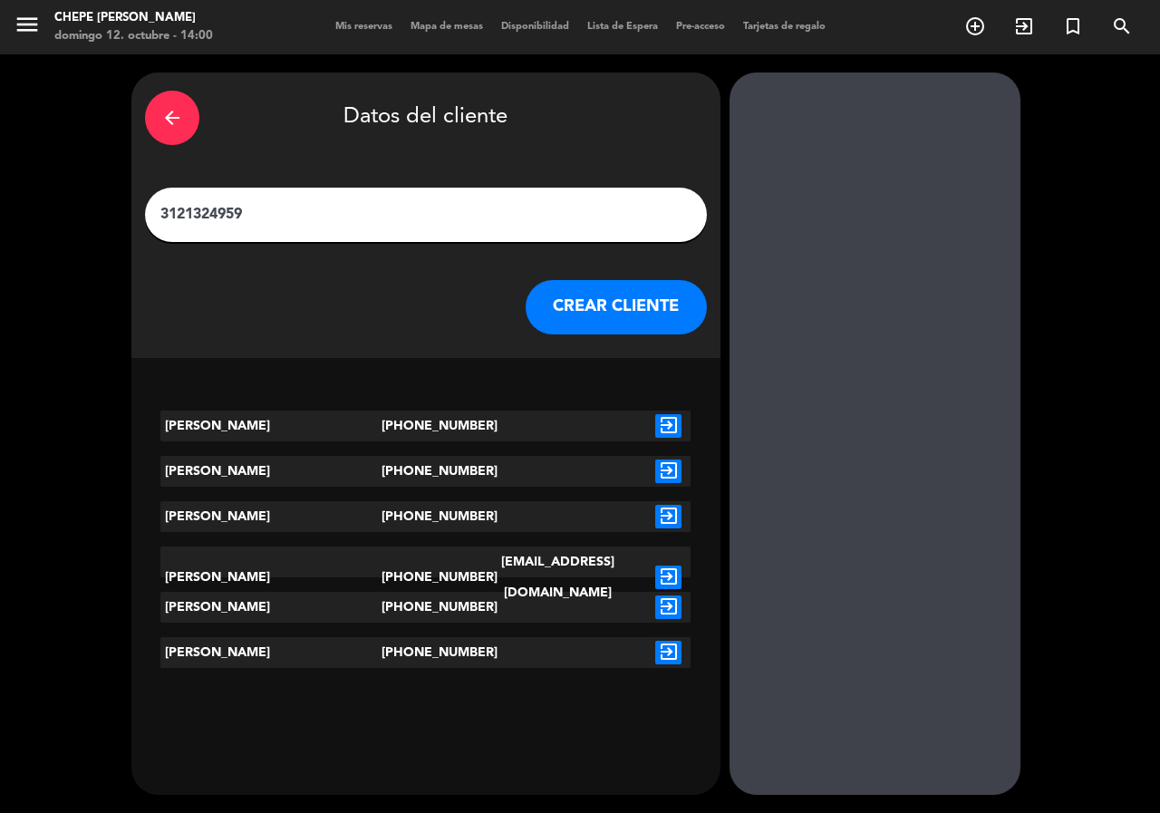
type input "3121324959"
click at [666, 566] on icon "exit_to_app" at bounding box center [668, 578] width 26 height 24
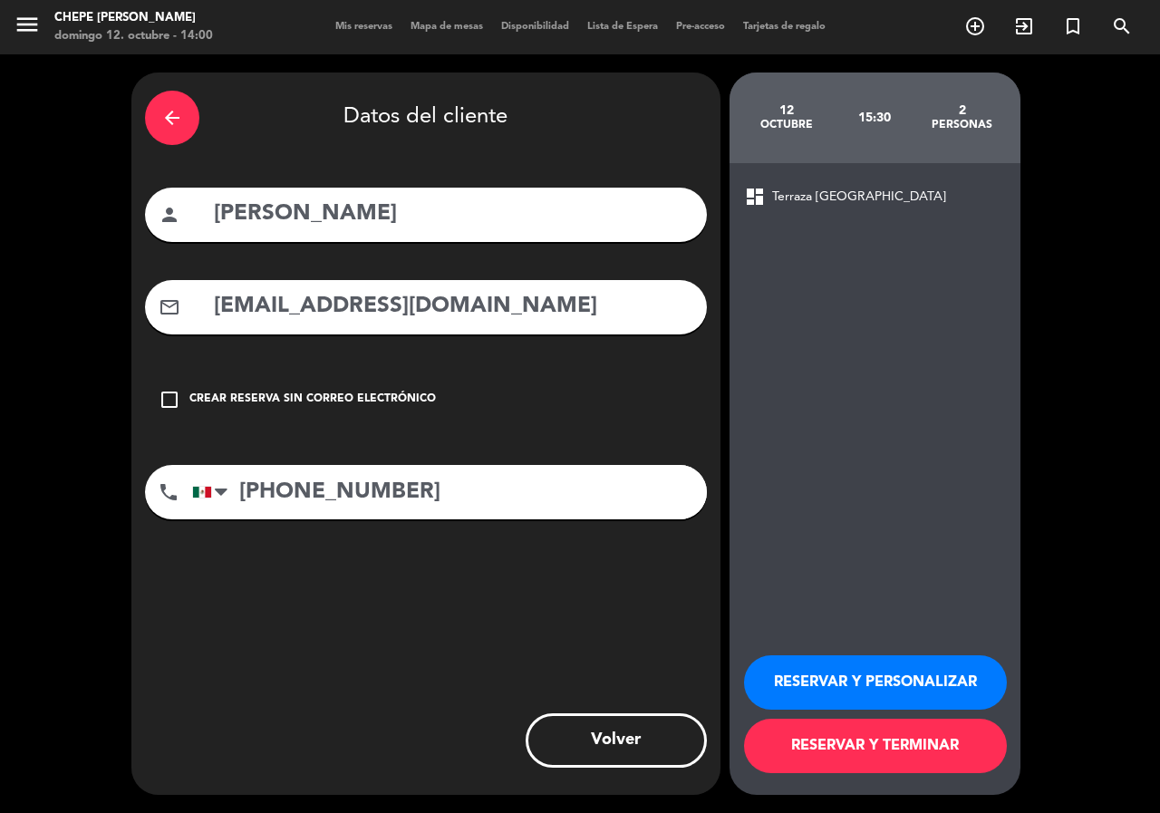
click at [864, 665] on button "RESERVAR Y PERSONALIZAR" at bounding box center [875, 682] width 263 height 54
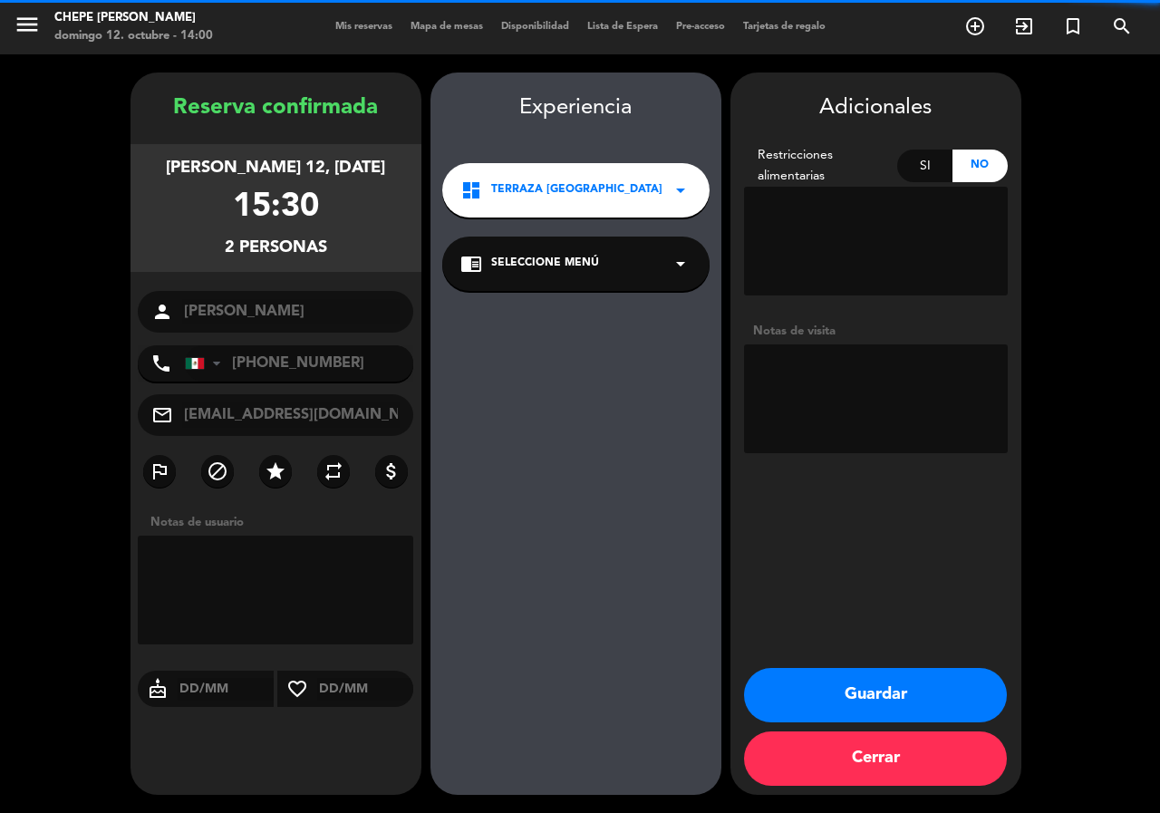
click at [885, 382] on textarea at bounding box center [876, 398] width 264 height 109
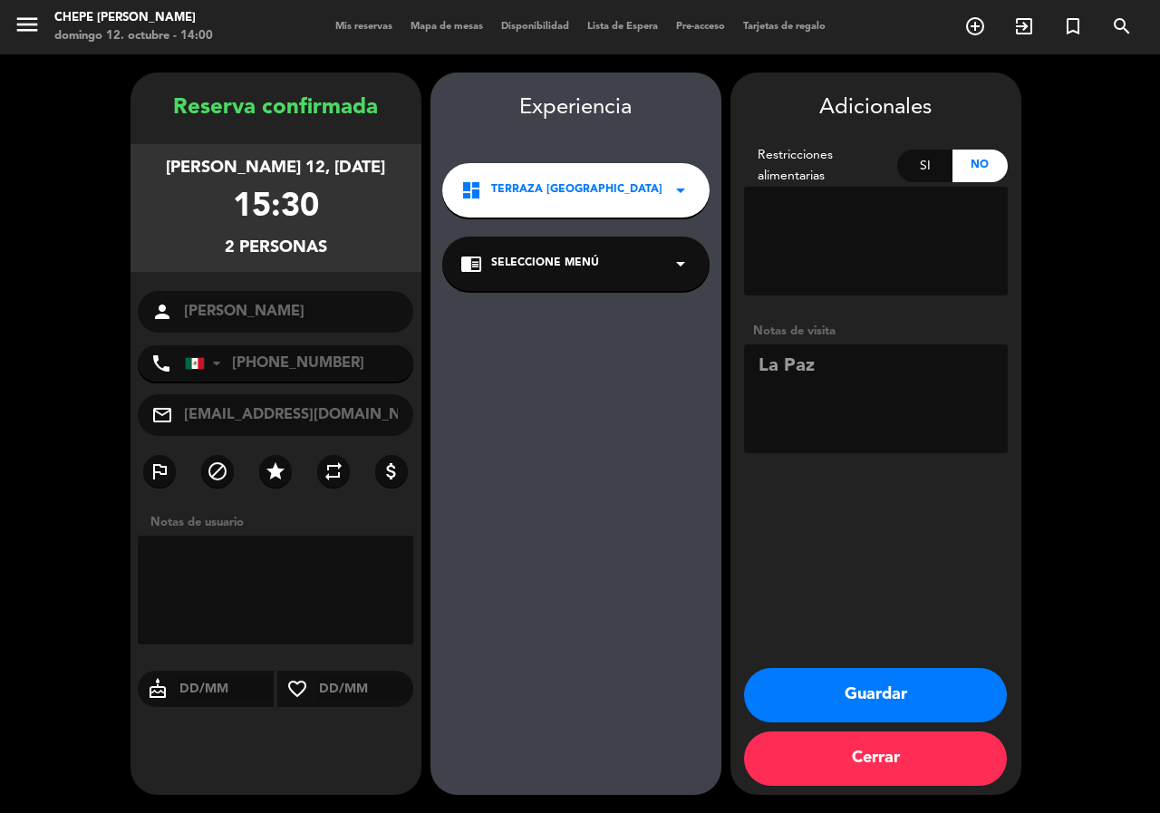
type textarea "La Paz"
click at [857, 668] on button "Guardar" at bounding box center [875, 695] width 263 height 54
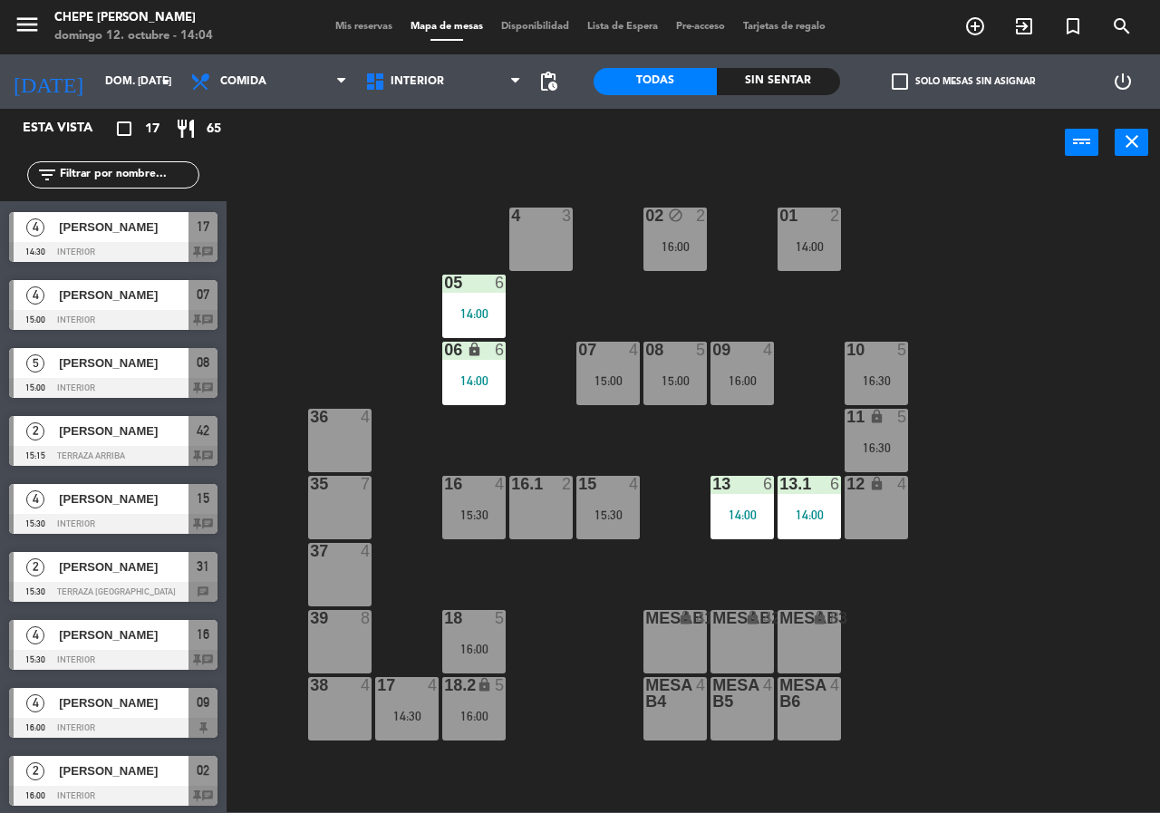
scroll to position [546, 0]
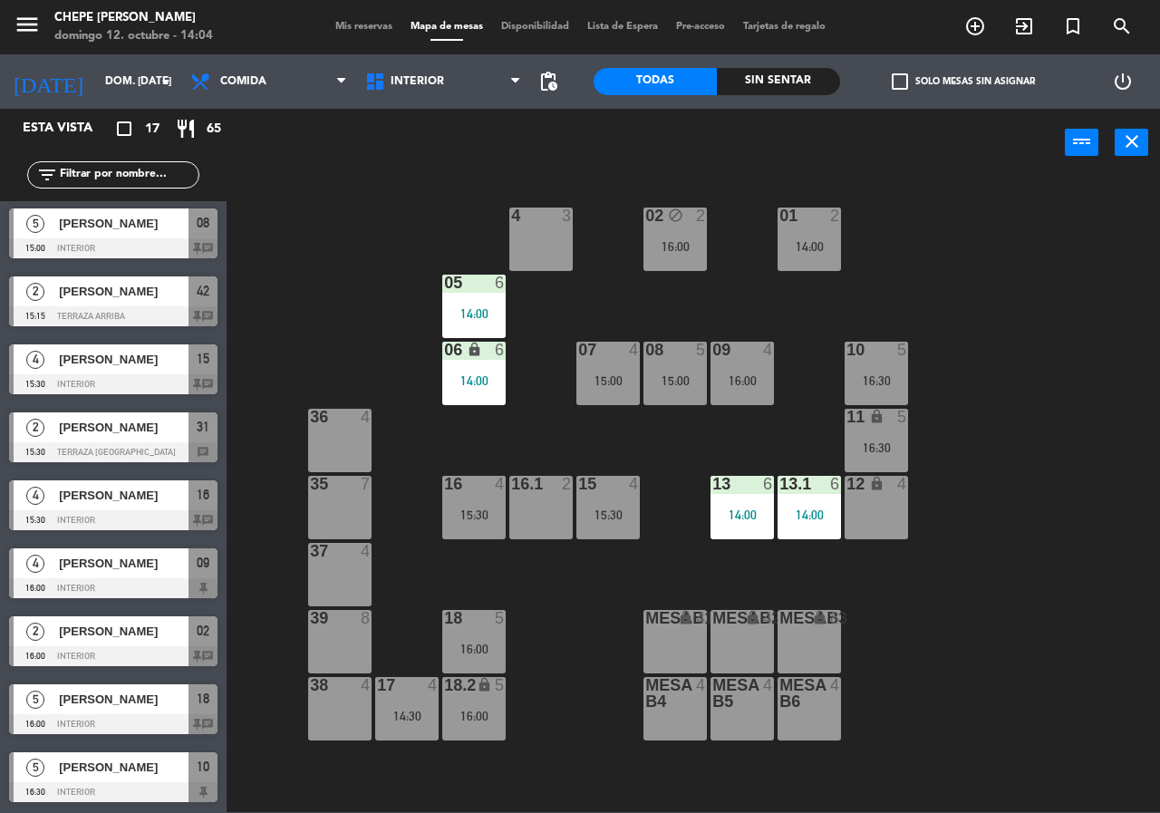
click at [143, 574] on div "[PERSON_NAME]" at bounding box center [122, 563] width 131 height 30
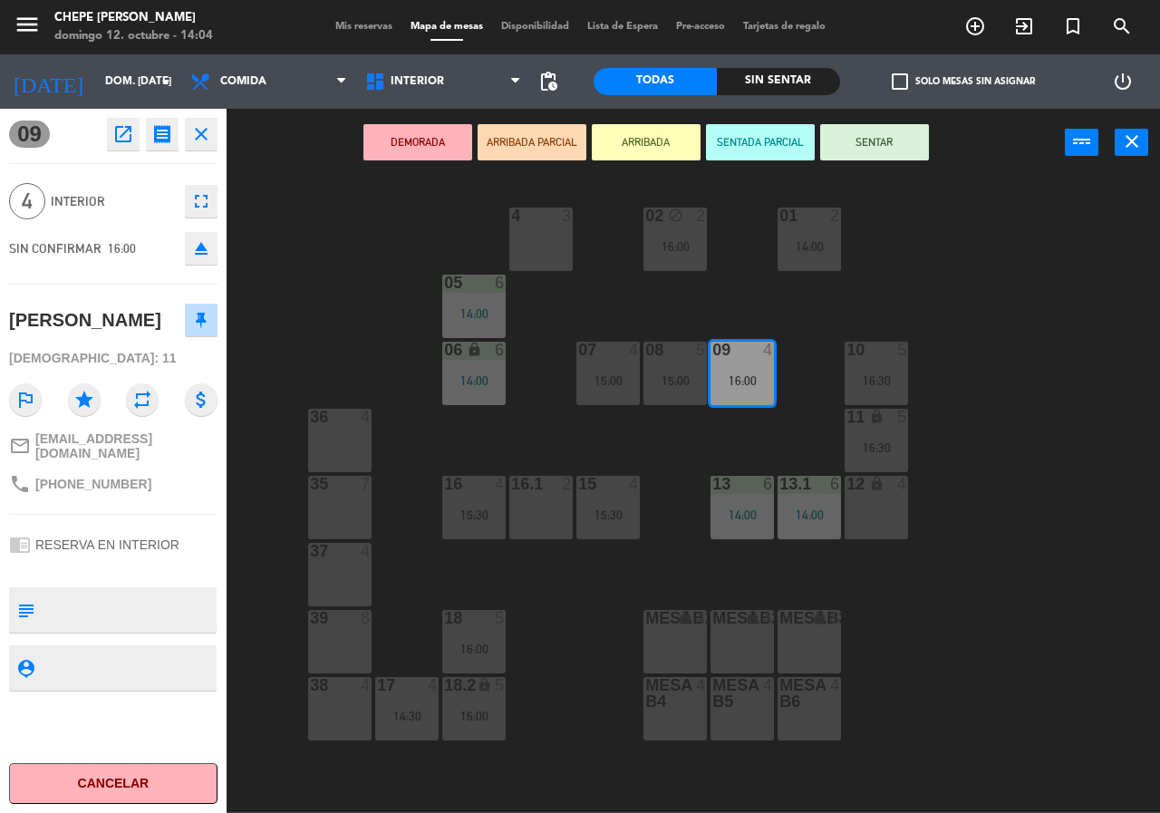
click at [109, 131] on button "open_in_new" at bounding box center [123, 134] width 33 height 33
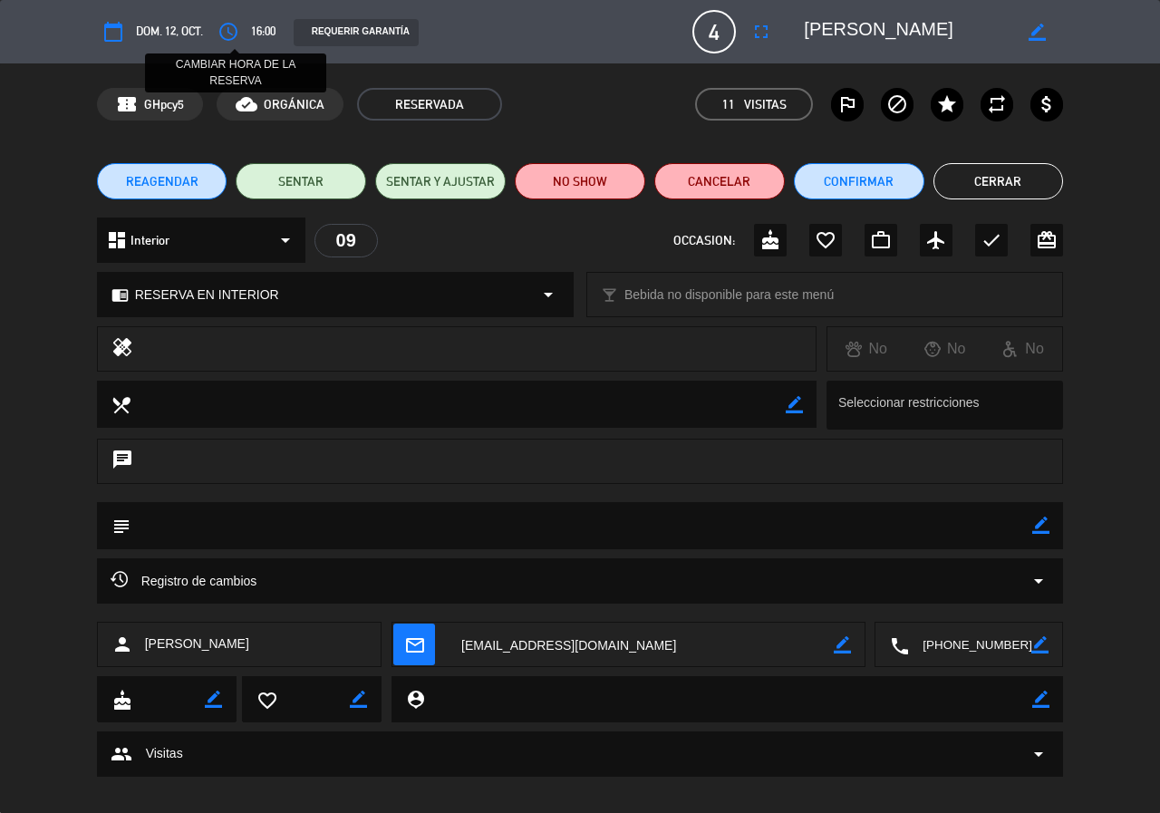
click at [218, 32] on button "access_time" at bounding box center [228, 31] width 33 height 33
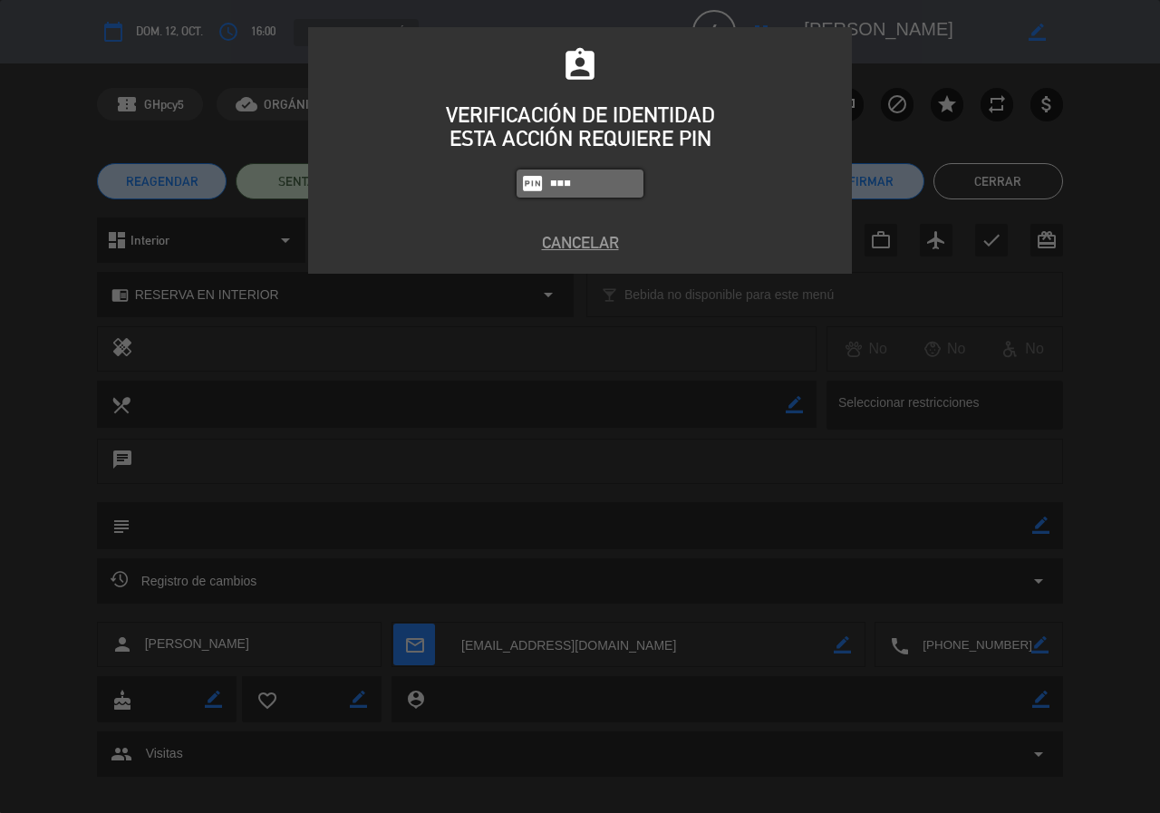
type input "5809"
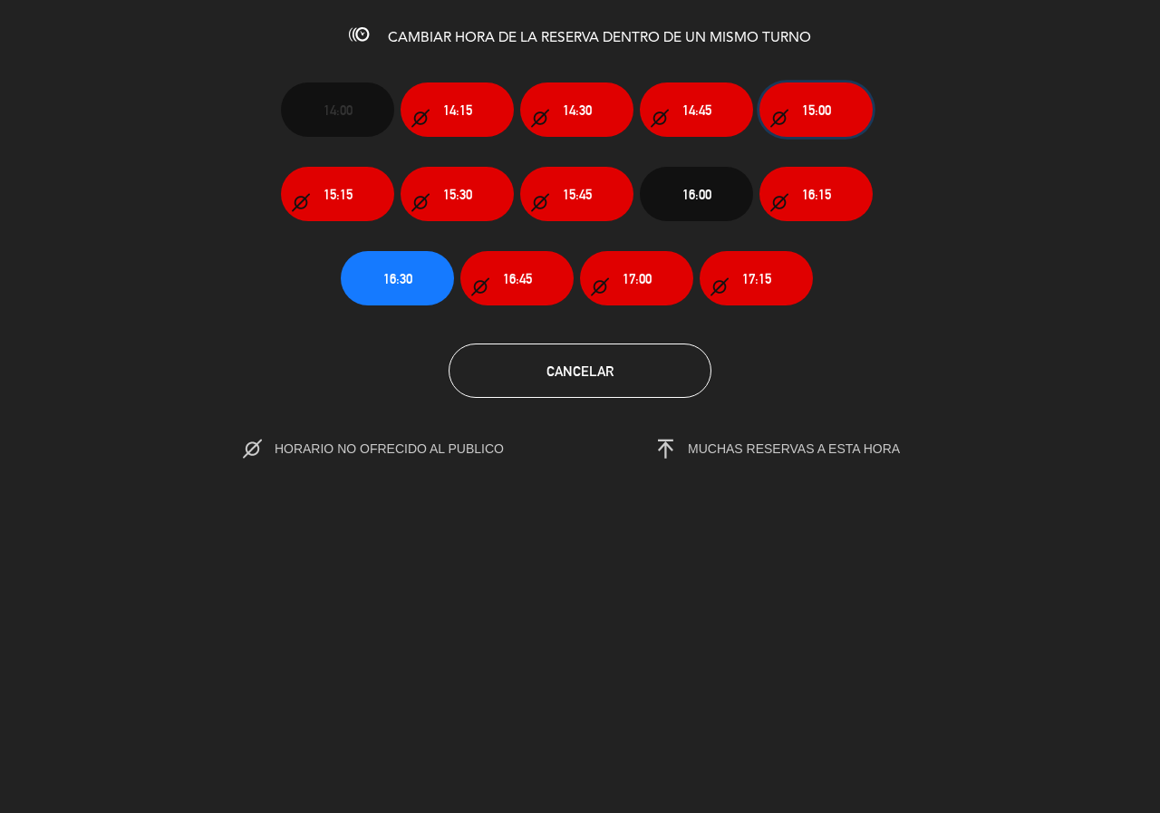
click at [828, 124] on button "15:00" at bounding box center [816, 109] width 113 height 54
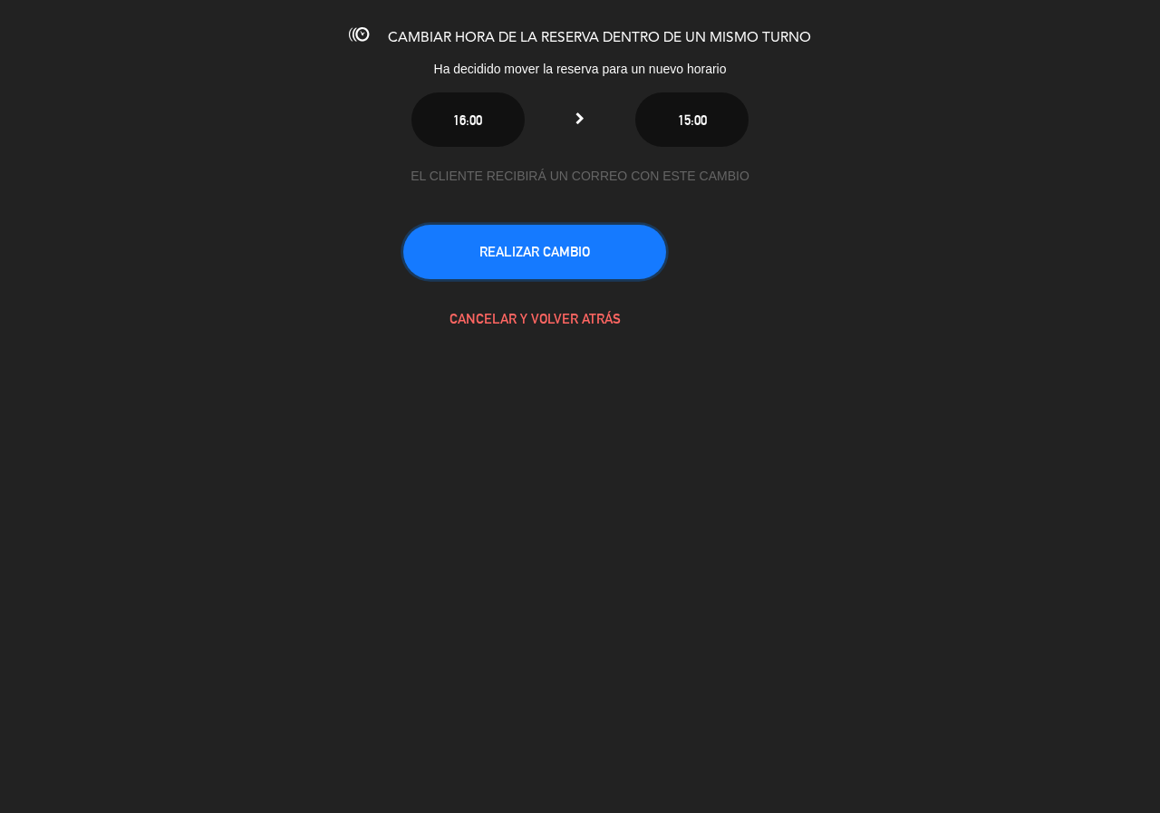
click at [576, 244] on button "REALIZAR CAMBIO" at bounding box center [534, 252] width 263 height 54
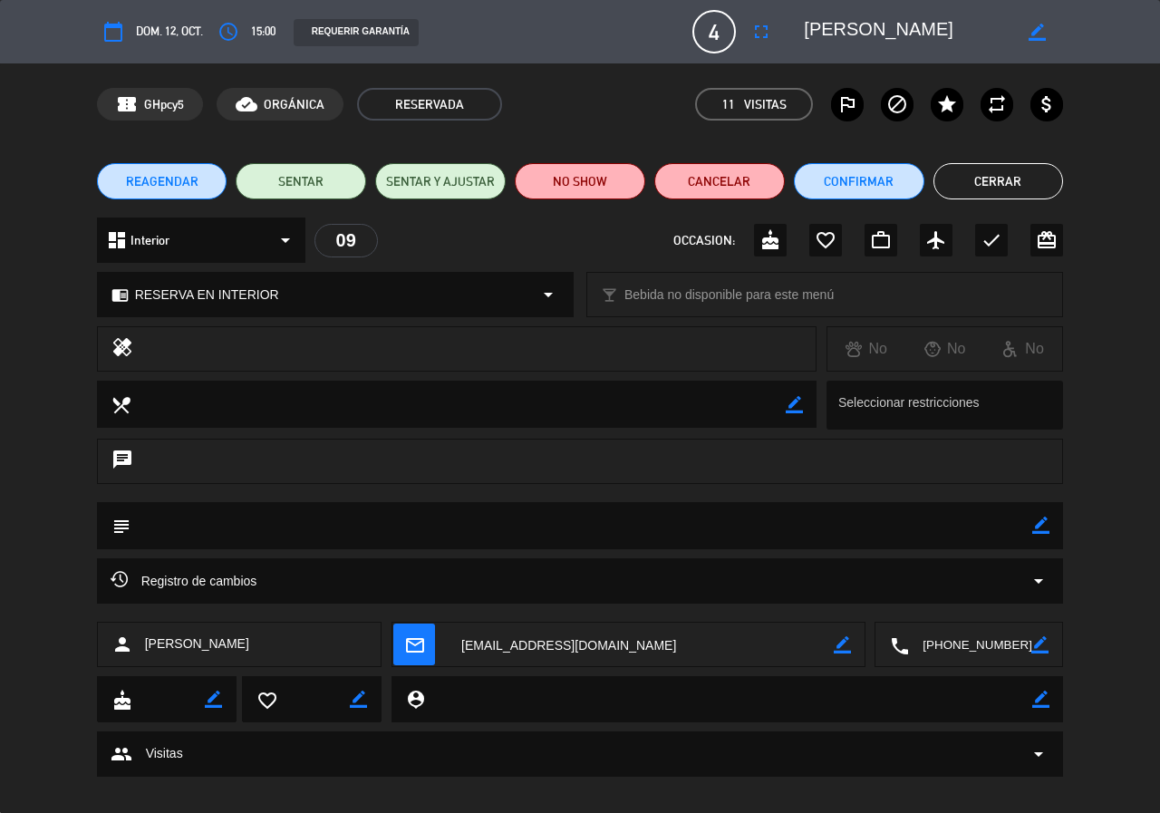
click at [1000, 170] on button "Cerrar" at bounding box center [999, 181] width 131 height 36
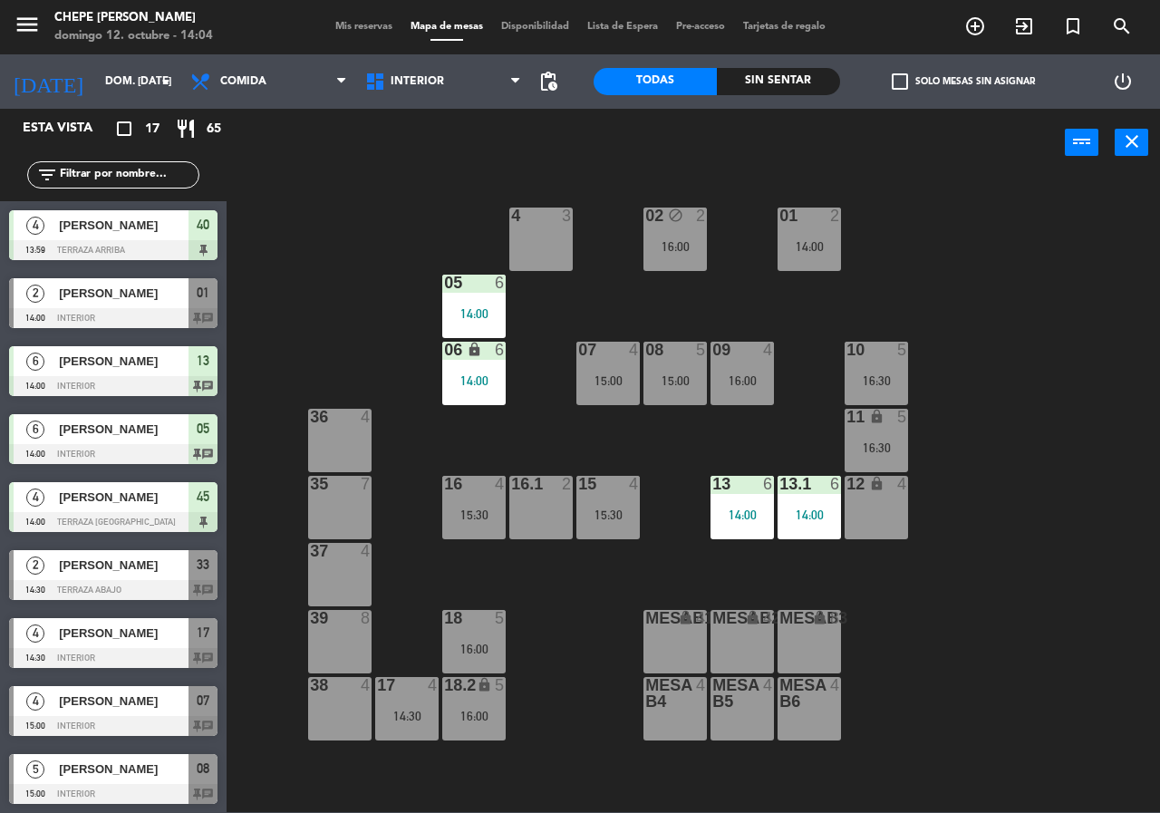
scroll to position [141, 0]
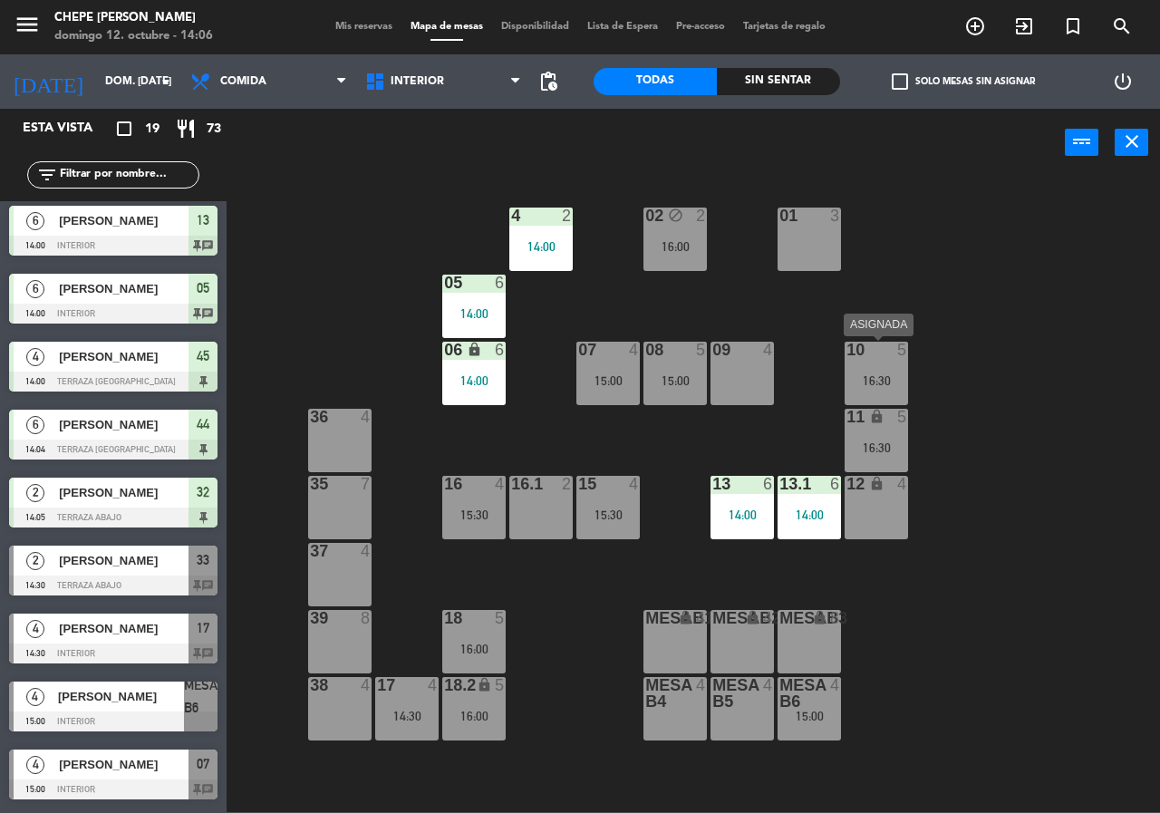
click at [889, 379] on div "16:30" at bounding box center [876, 380] width 63 height 13
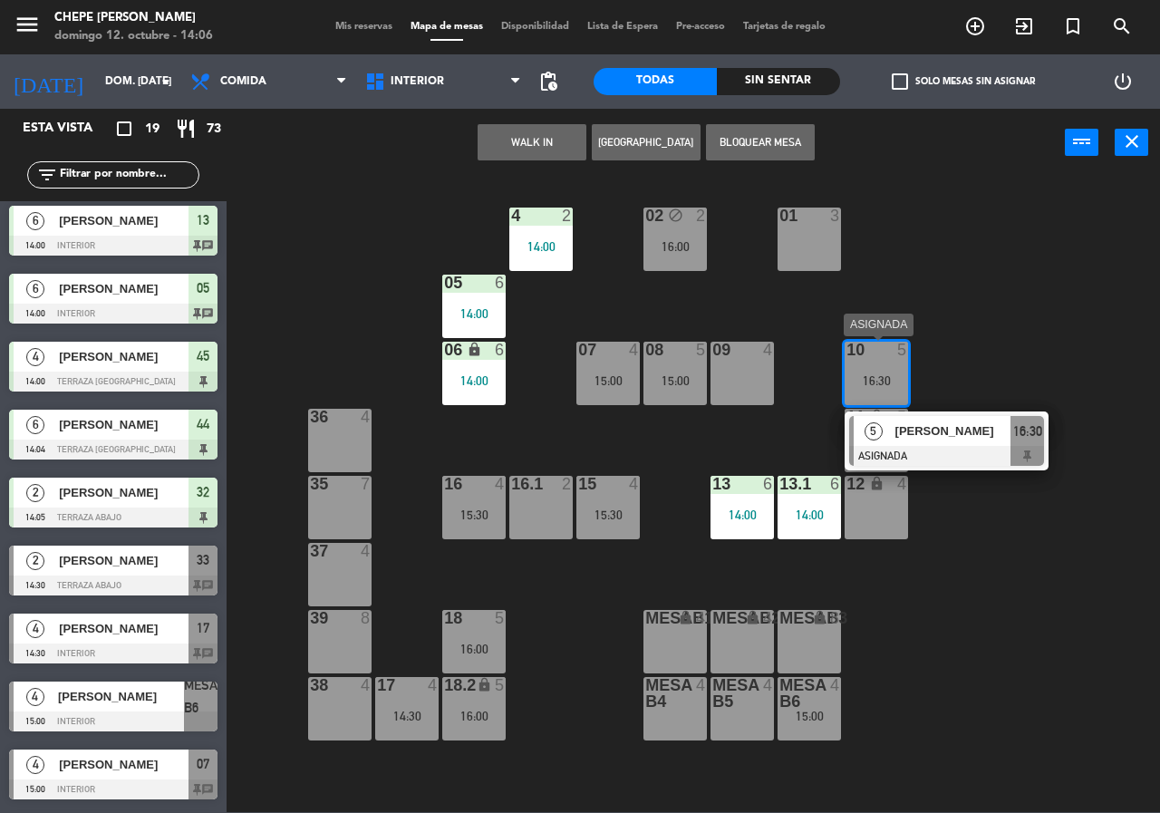
click at [917, 449] on div at bounding box center [946, 456] width 195 height 20
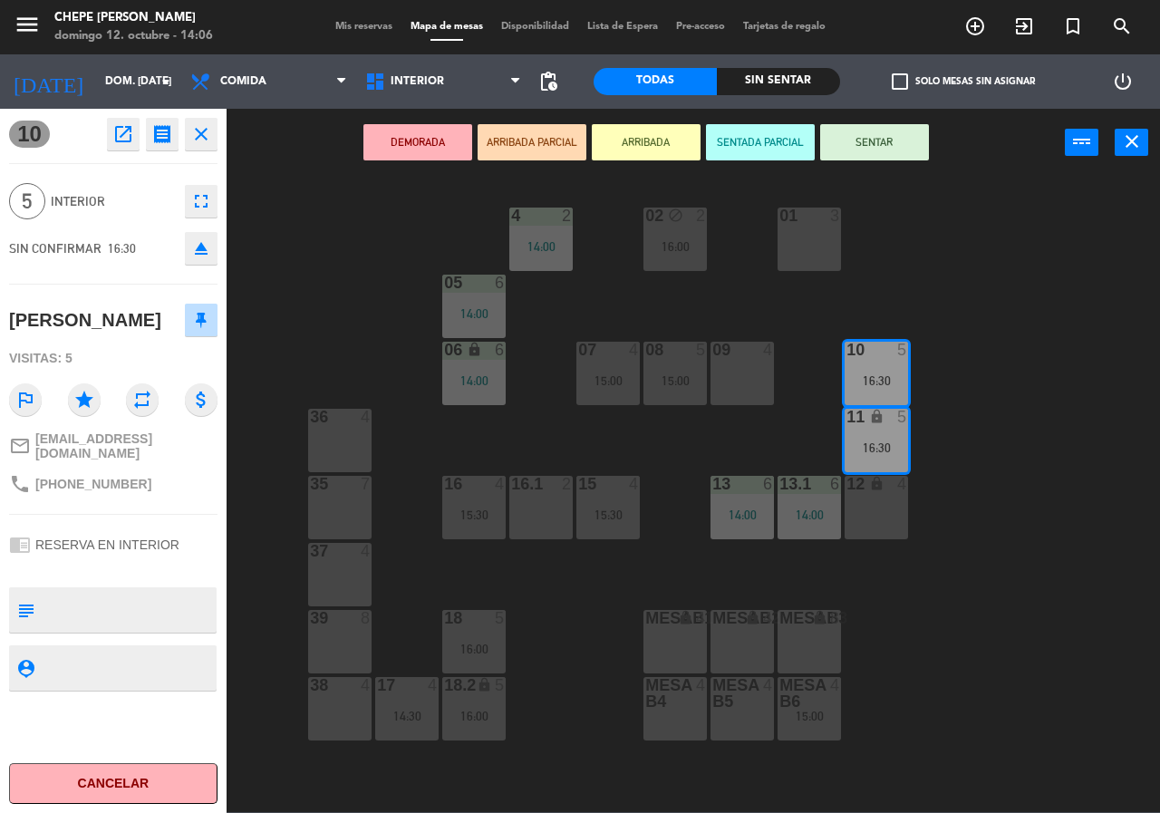
click at [994, 365] on div "02 block 2 16:00 4 2 14:00 01 3 05 6 14:00 06 lock 6 14:00 07 4 15:00 09 4 10 5…" at bounding box center [699, 494] width 922 height 636
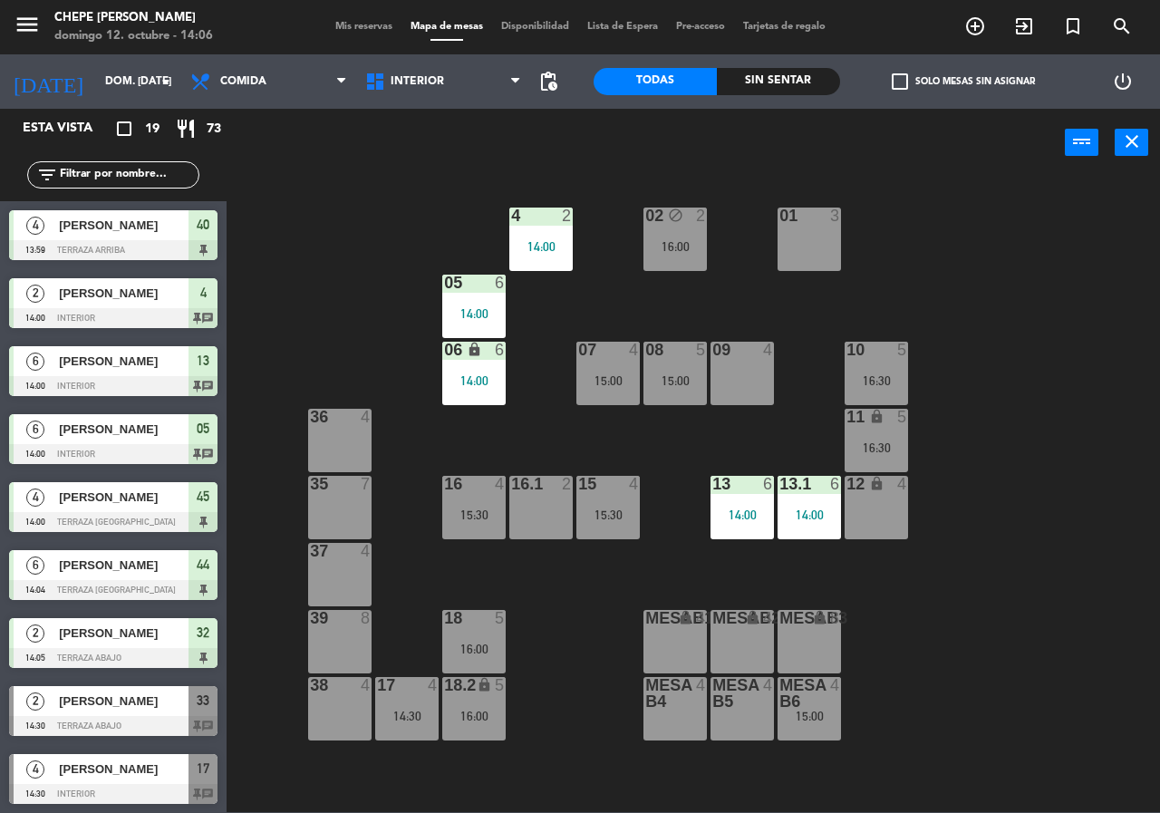
scroll to position [392, 0]
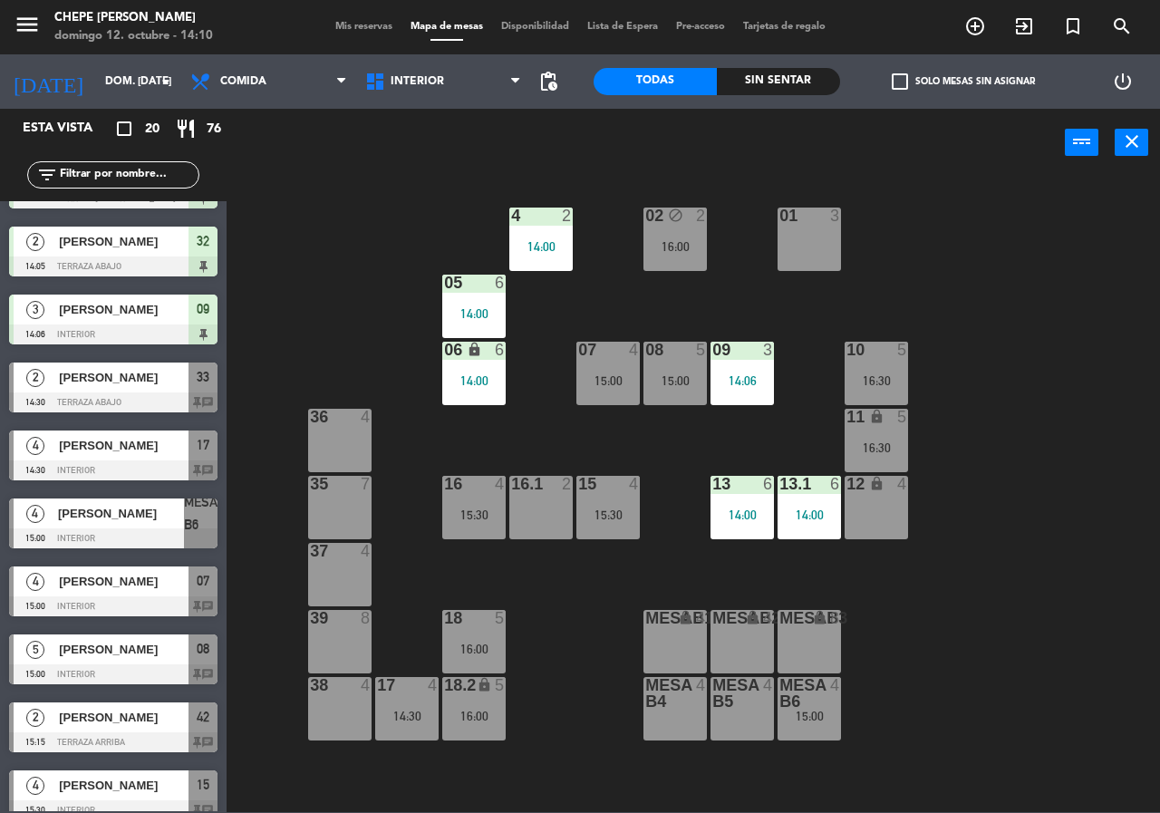
click at [758, 364] on div "09 3 14:06" at bounding box center [742, 373] width 63 height 63
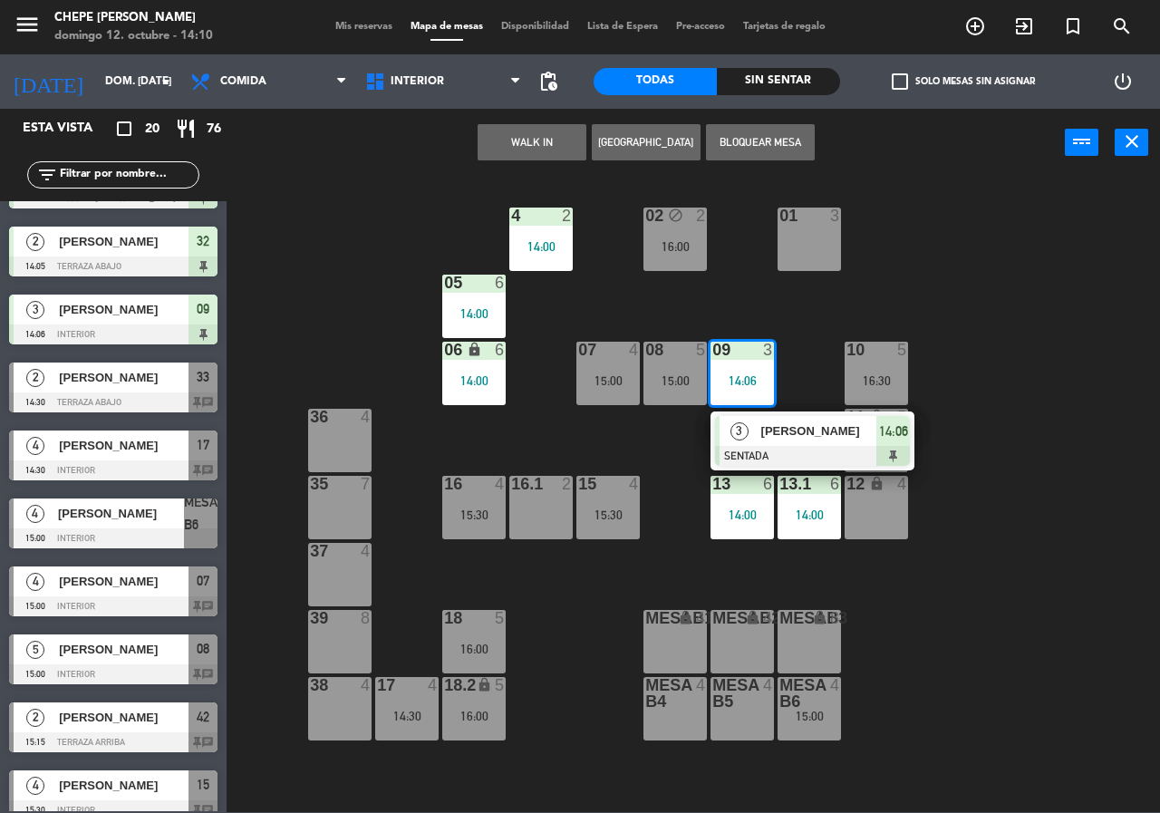
click at [800, 433] on span "[PERSON_NAME]" at bounding box center [819, 431] width 116 height 19
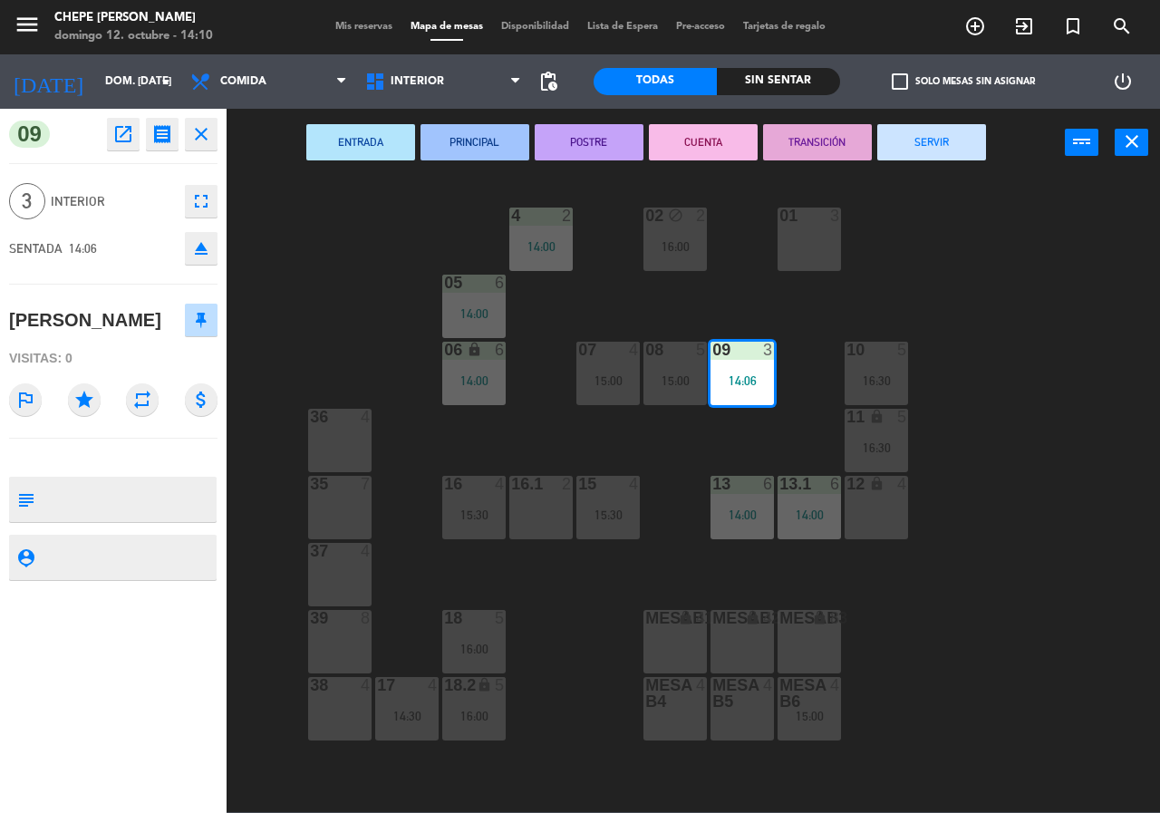
click at [946, 146] on button "SERVIR" at bounding box center [932, 142] width 109 height 36
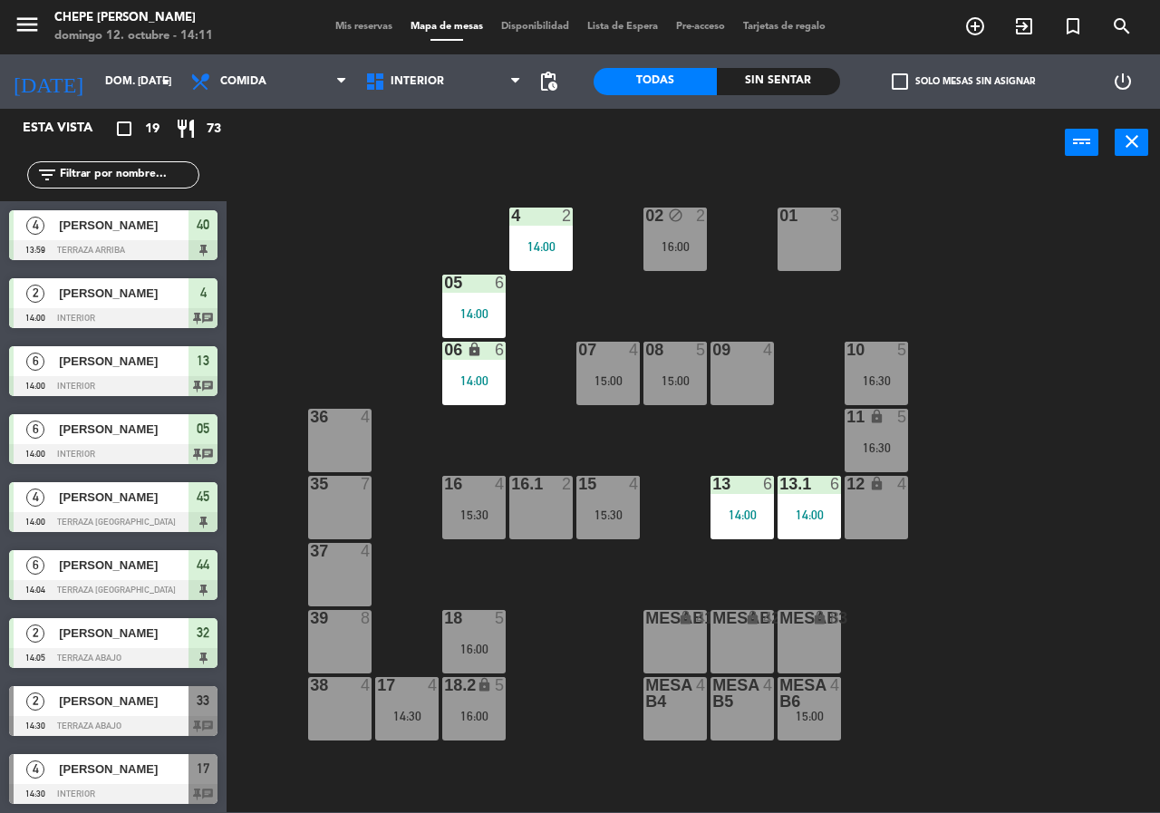
click at [768, 77] on div "Sin sentar" at bounding box center [778, 81] width 123 height 27
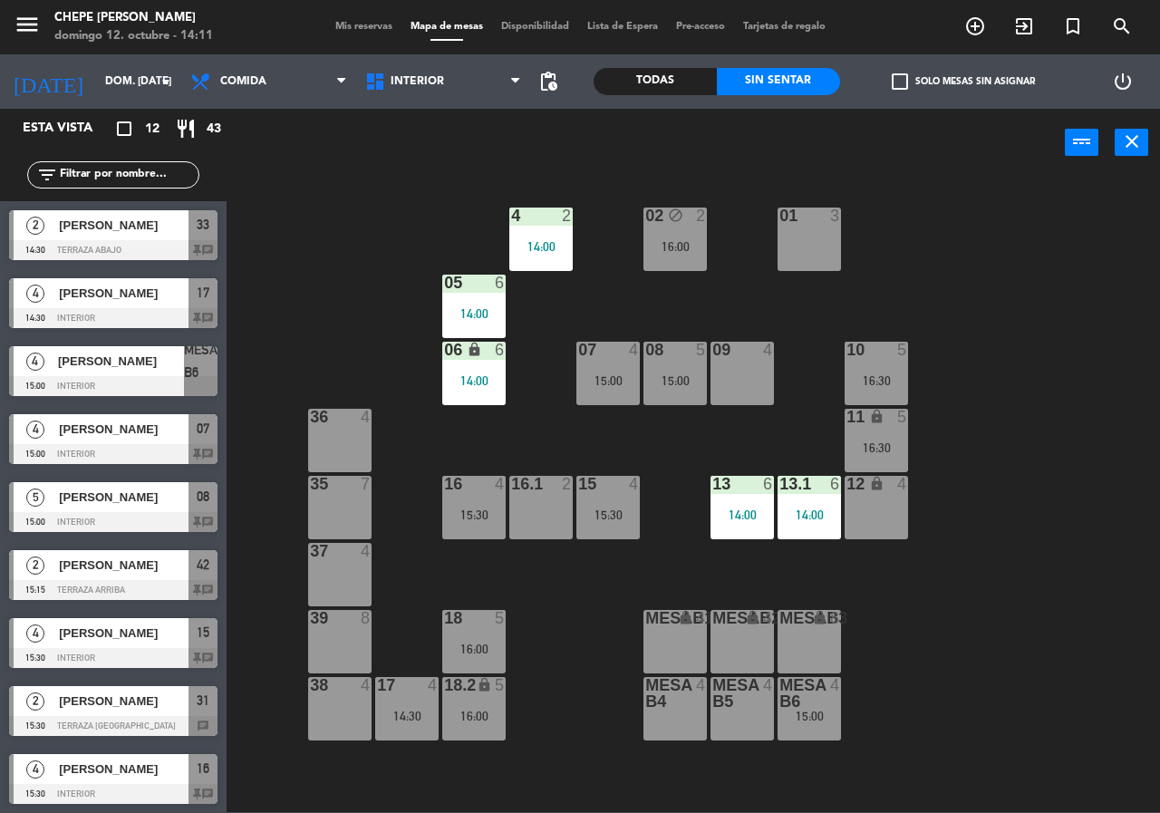
click at [410, 61] on div "Interior Terraza Interior Interior Terraza" at bounding box center [443, 81] width 175 height 54
click at [431, 73] on span "Interior" at bounding box center [443, 82] width 175 height 40
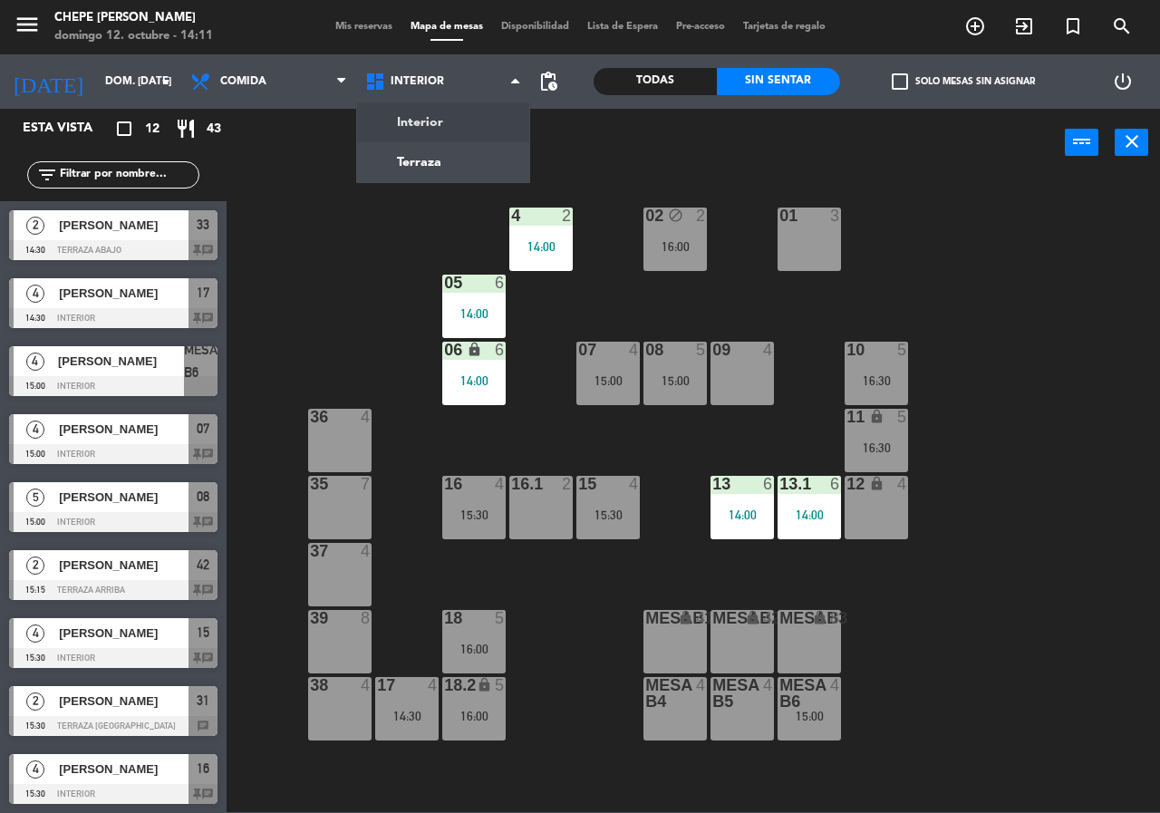
click at [818, 735] on div "MESA B6 4 15:00" at bounding box center [809, 708] width 63 height 63
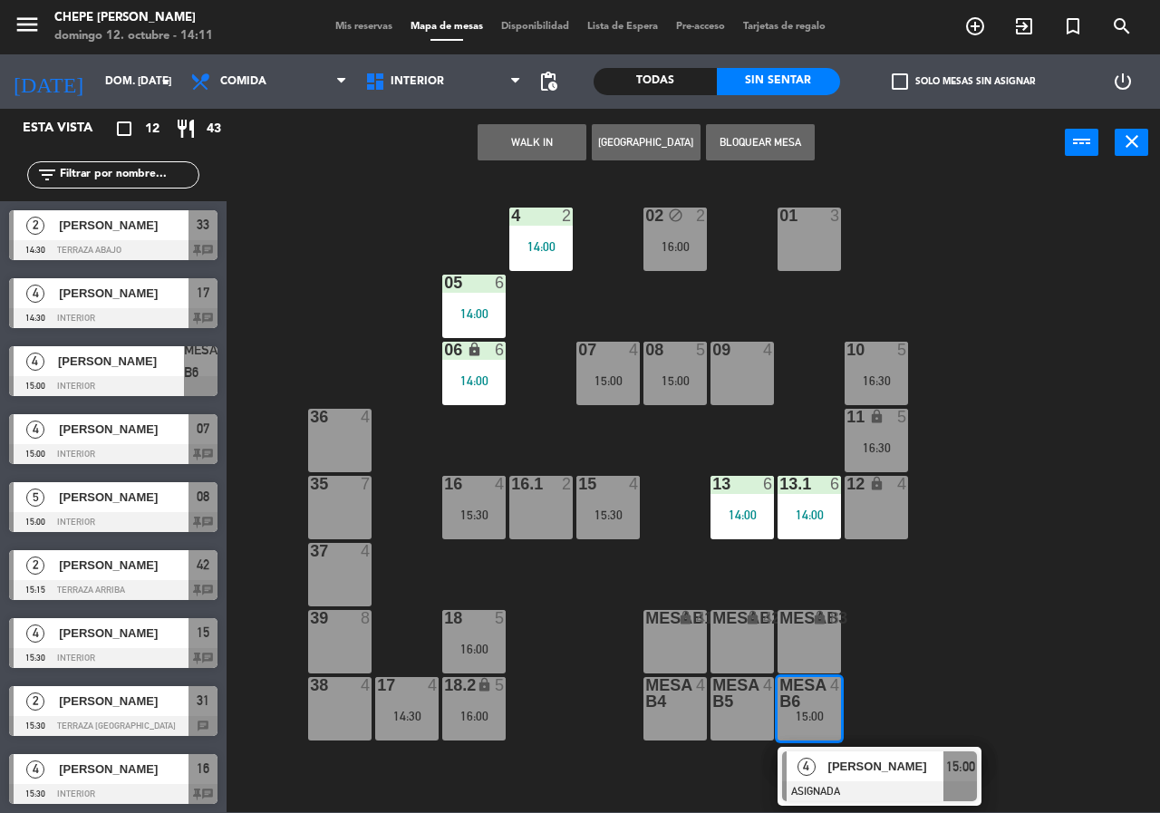
click at [884, 781] on div at bounding box center [879, 791] width 195 height 20
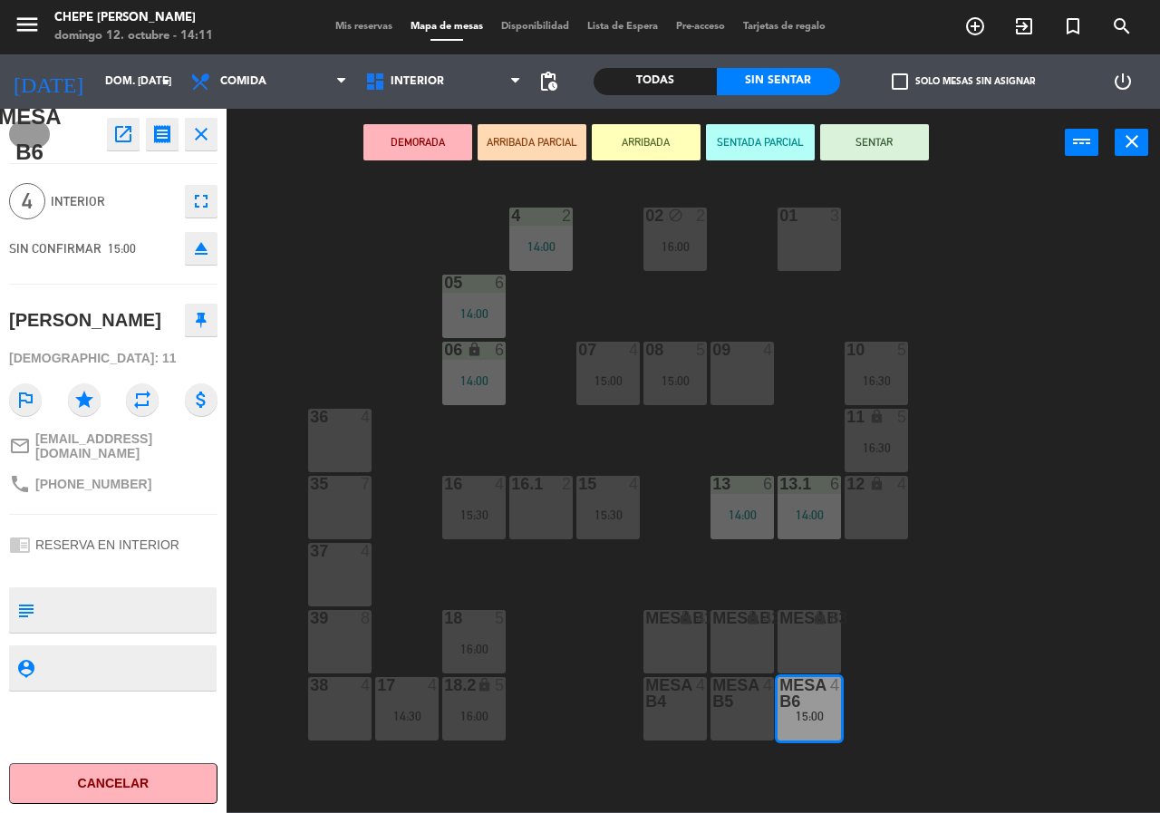
click at [750, 383] on div "09 4" at bounding box center [742, 373] width 63 height 63
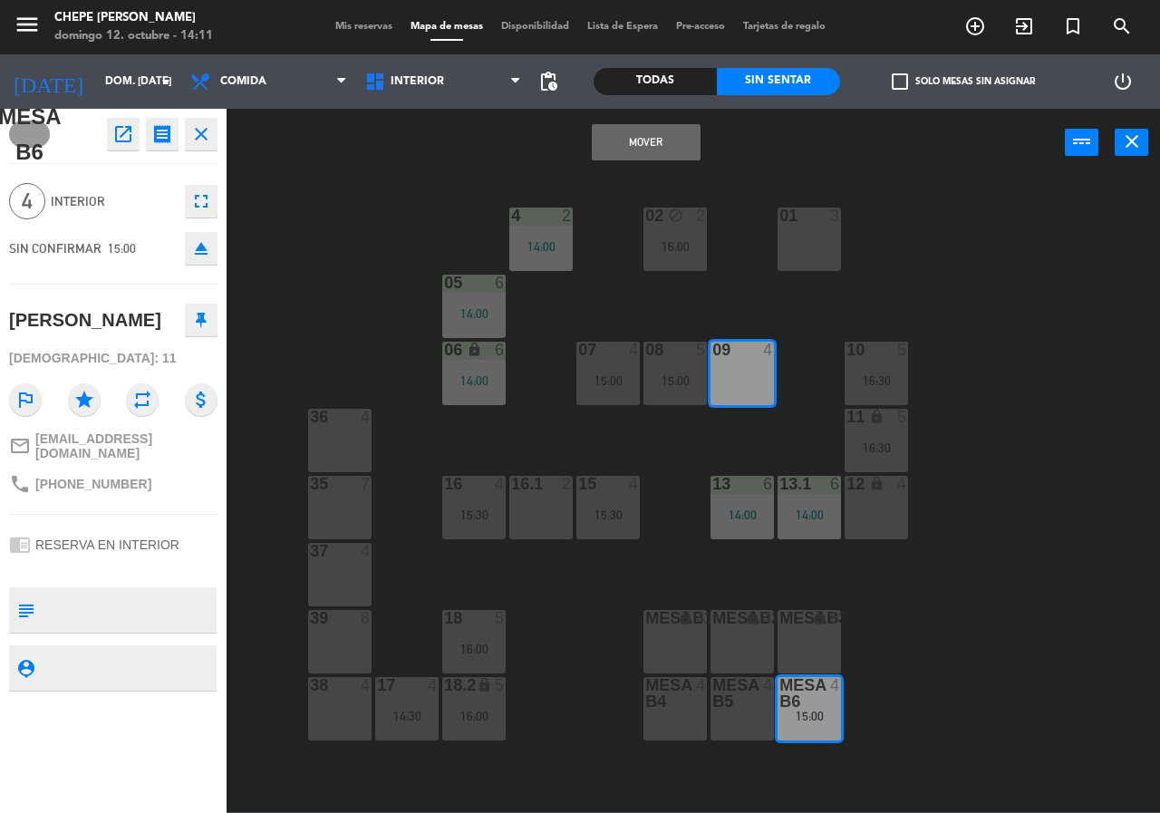
click at [650, 133] on button "Mover" at bounding box center [646, 142] width 109 height 36
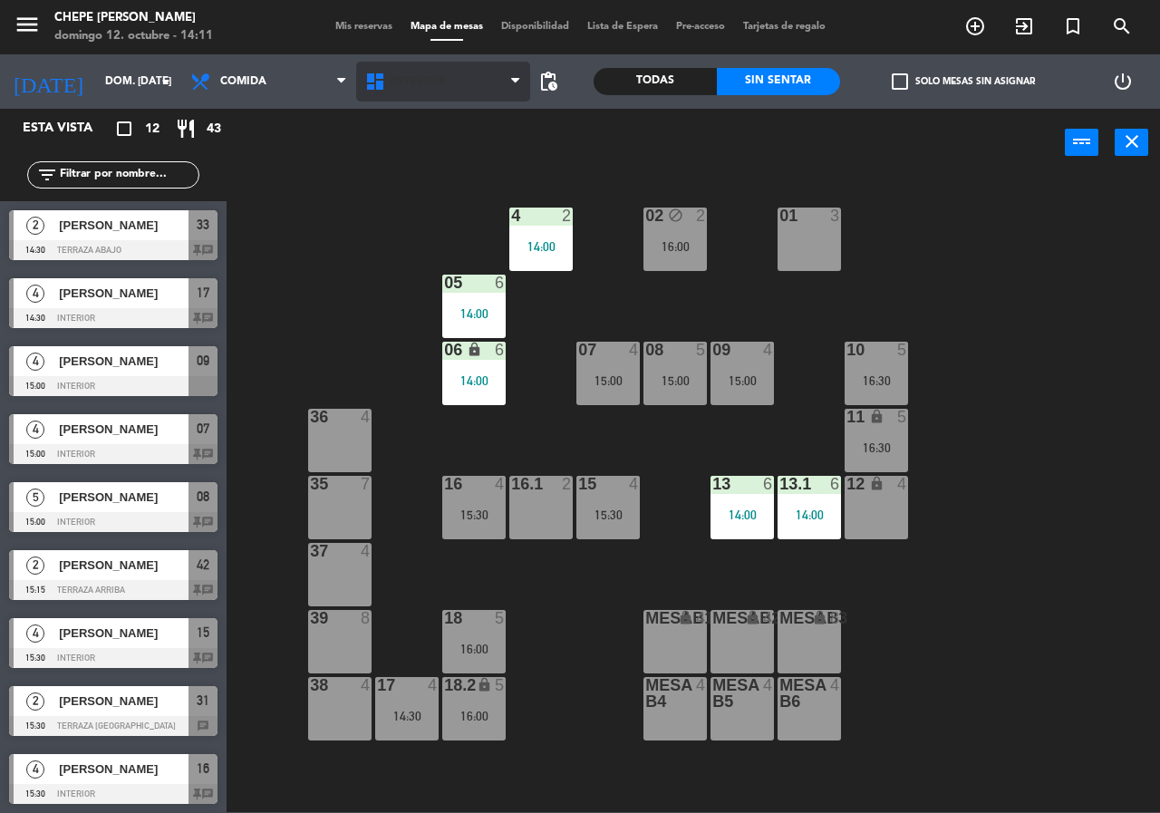
click at [420, 85] on span "Interior" at bounding box center [417, 81] width 53 height 13
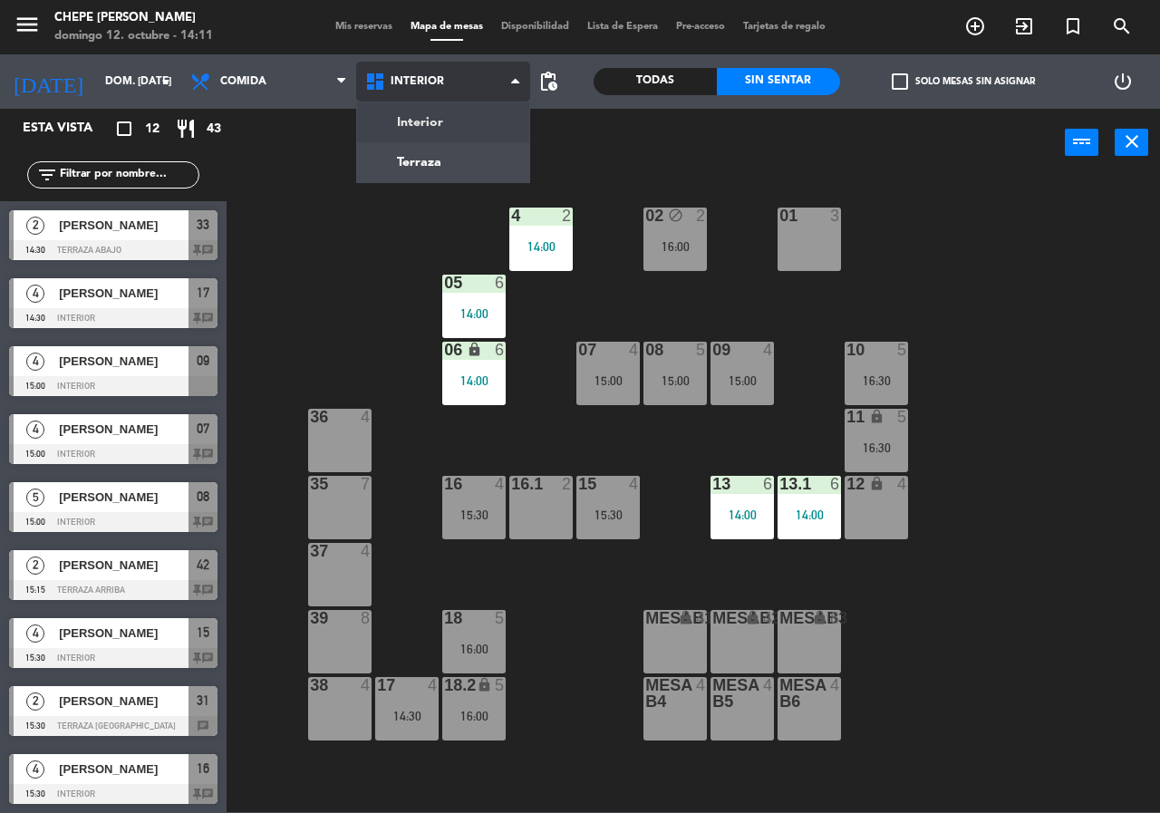
click at [451, 156] on ng-component "menu Chepe [PERSON_NAME] 12. octubre - 14:11 Mis reservas Mapa de mesas Disponi…" at bounding box center [580, 406] width 1160 height 812
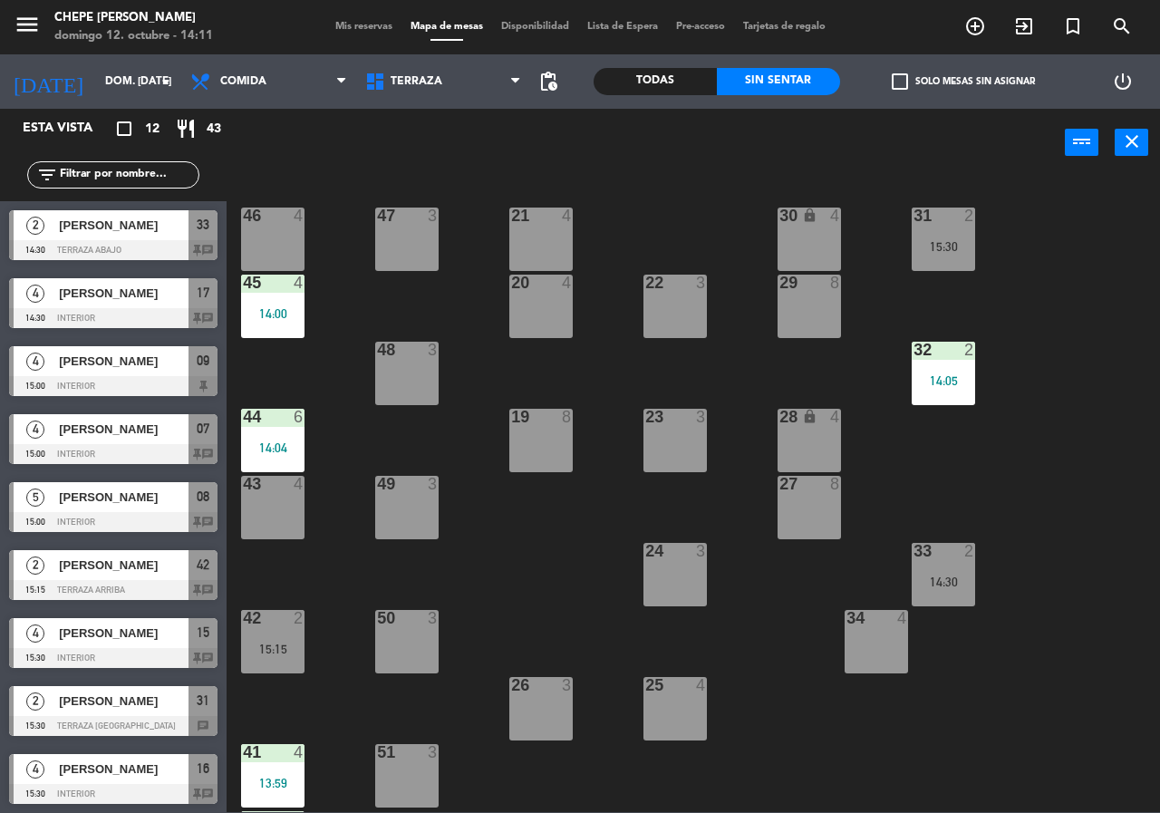
click at [928, 259] on div "31 2 15:30" at bounding box center [943, 239] width 63 height 63
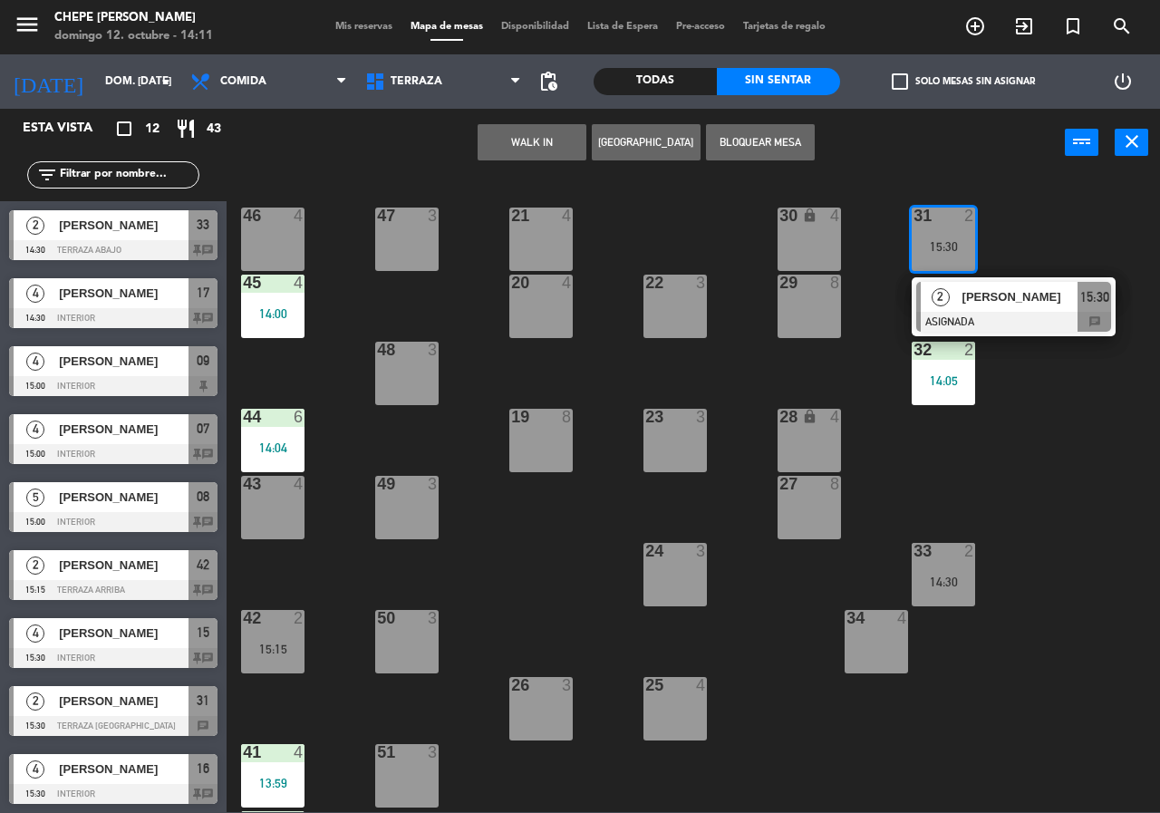
click at [1033, 310] on div "[PERSON_NAME]" at bounding box center [1020, 297] width 118 height 30
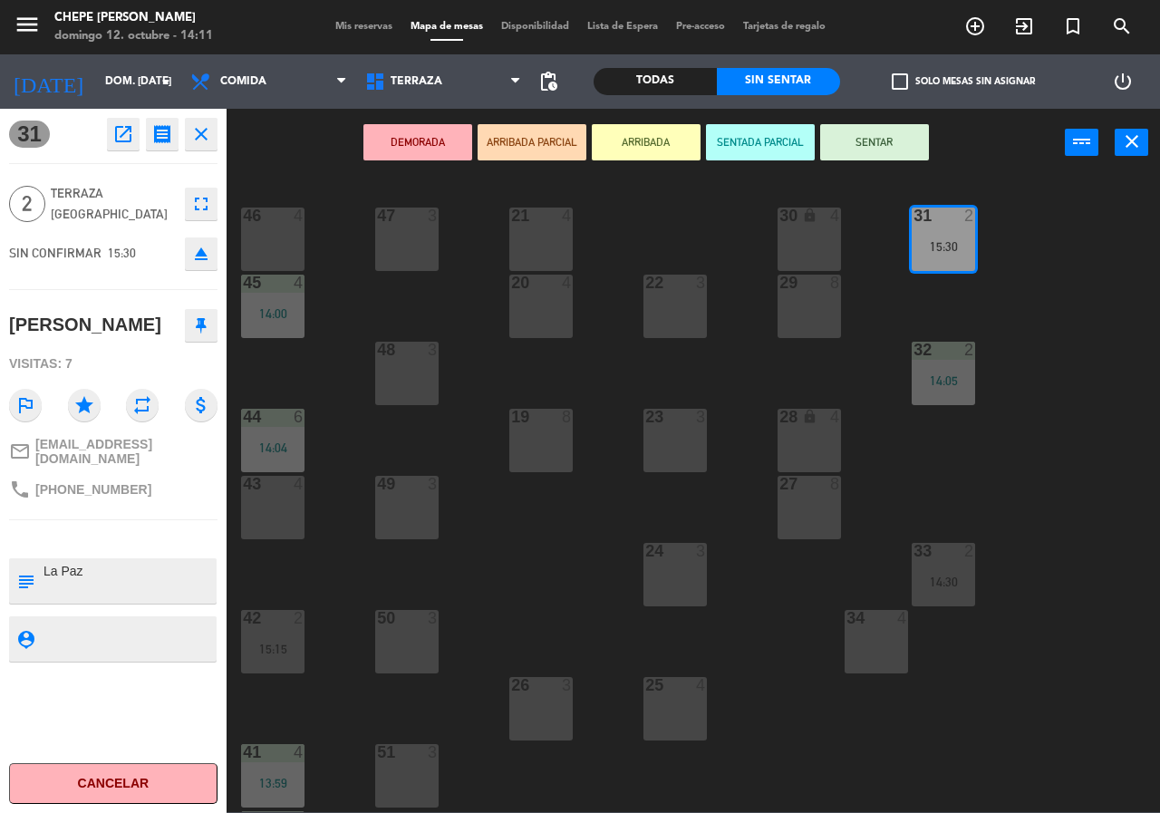
click at [390, 503] on div "49 3" at bounding box center [406, 507] width 63 height 63
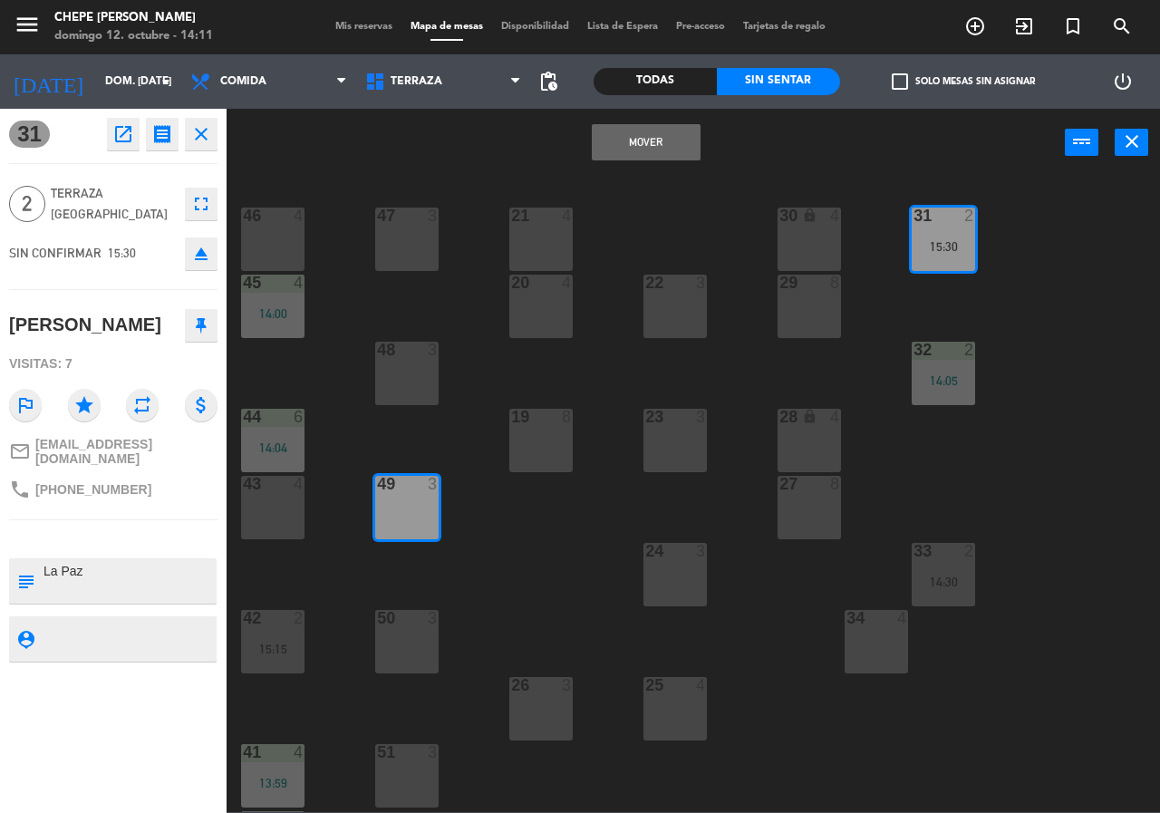
click at [627, 162] on div "Mover power_input close" at bounding box center [646, 143] width 839 height 69
click at [647, 134] on button "Mover" at bounding box center [646, 142] width 109 height 36
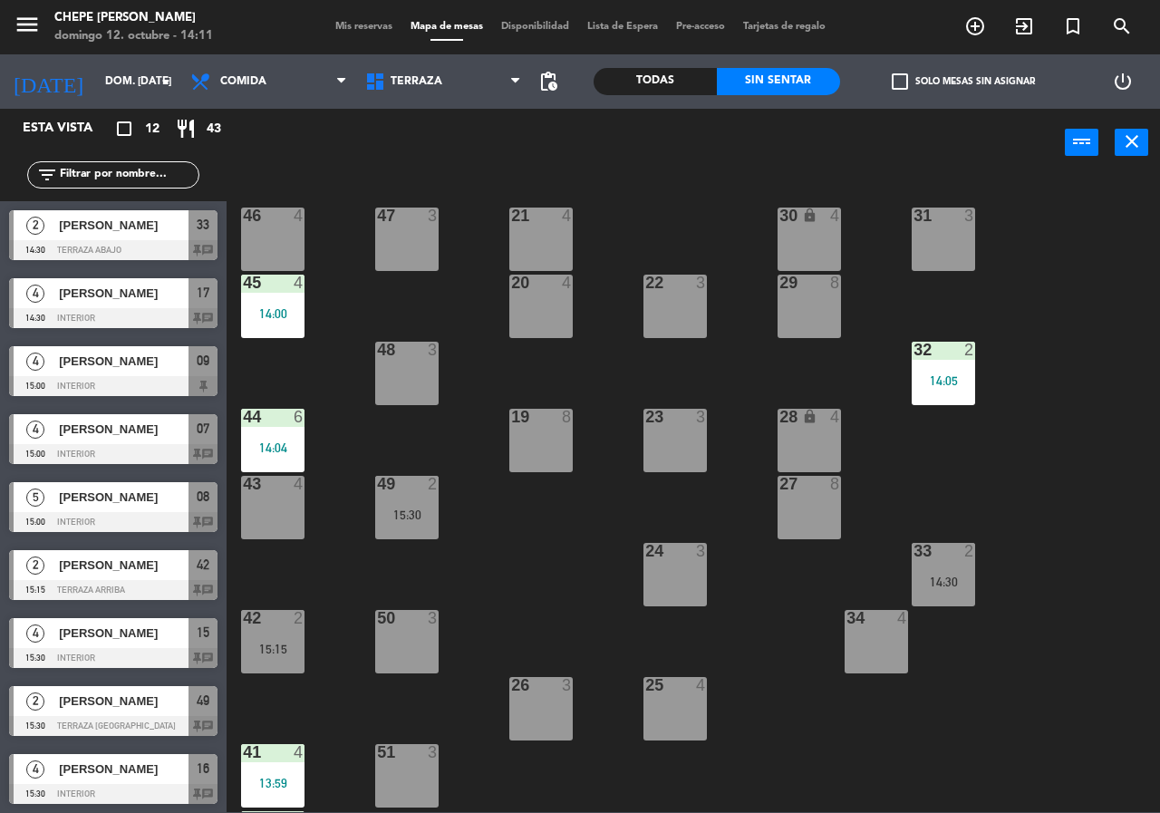
click at [269, 438] on div "44 6 14:04" at bounding box center [272, 440] width 63 height 63
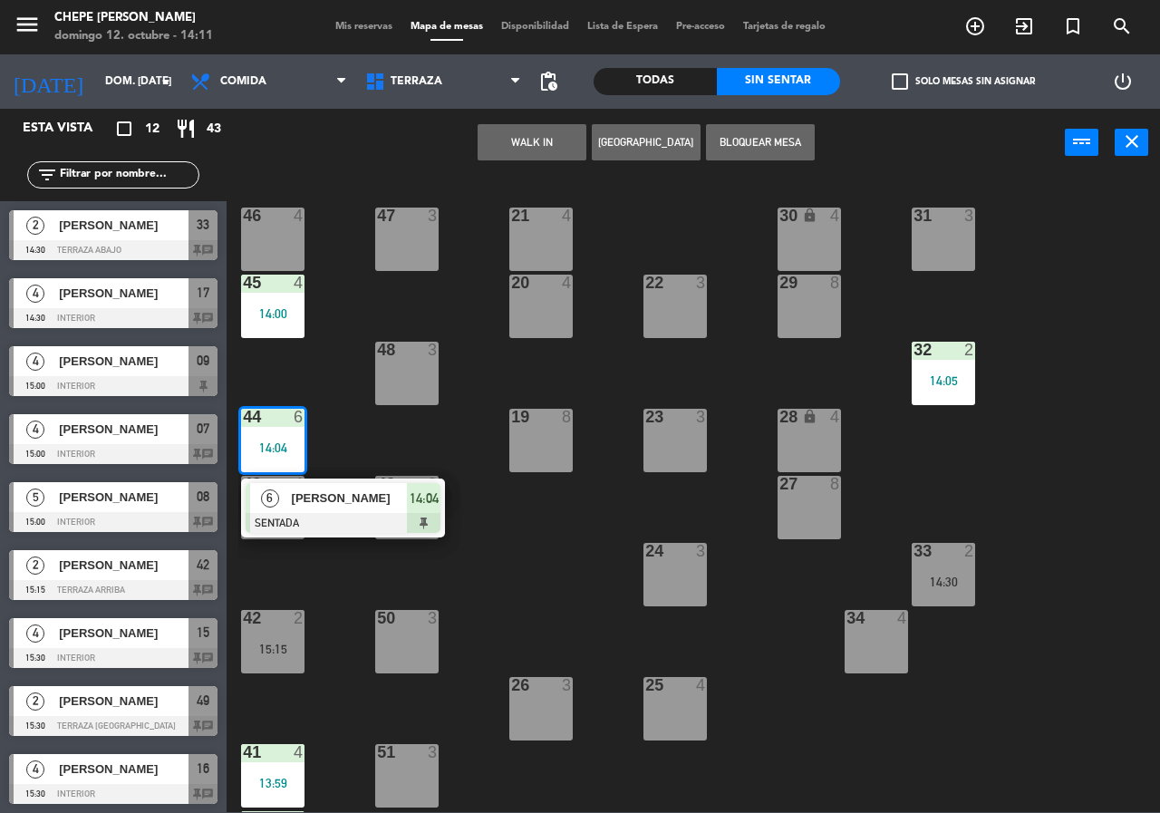
click at [358, 496] on span "[PERSON_NAME]" at bounding box center [350, 498] width 116 height 19
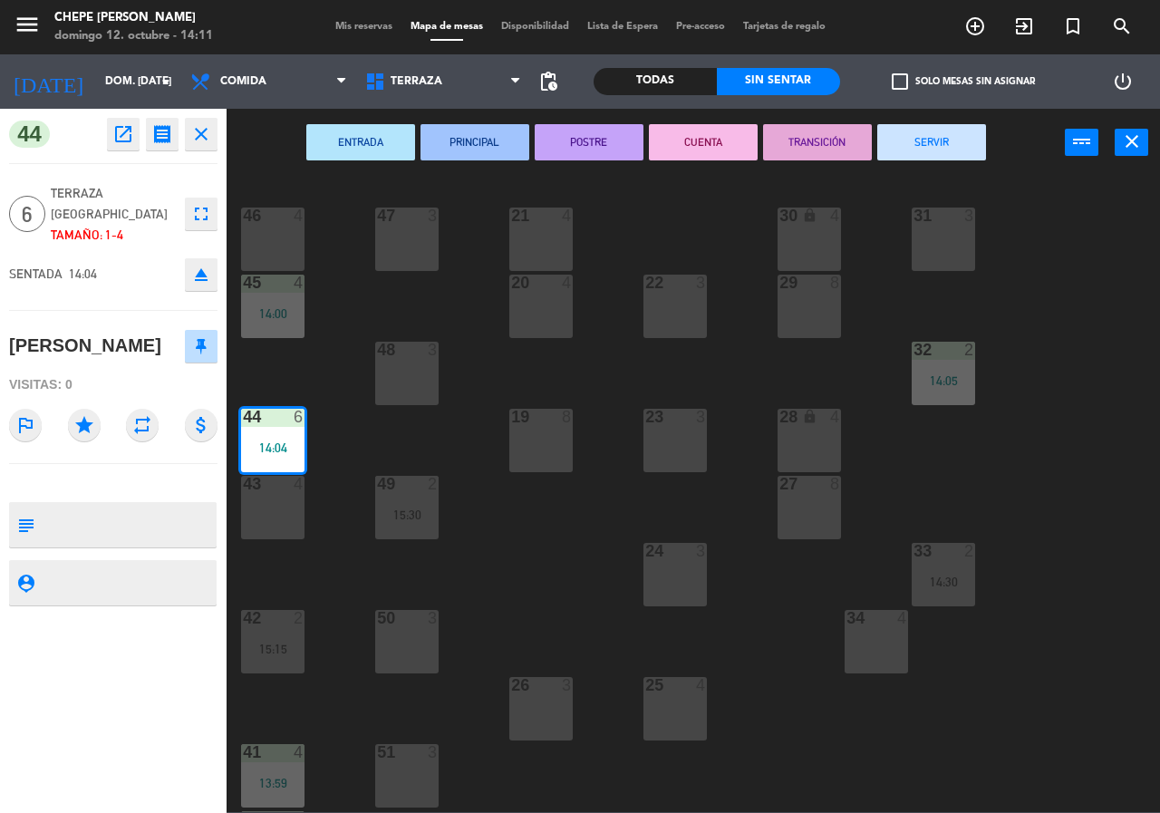
click at [272, 517] on div "43 4" at bounding box center [272, 507] width 63 height 63
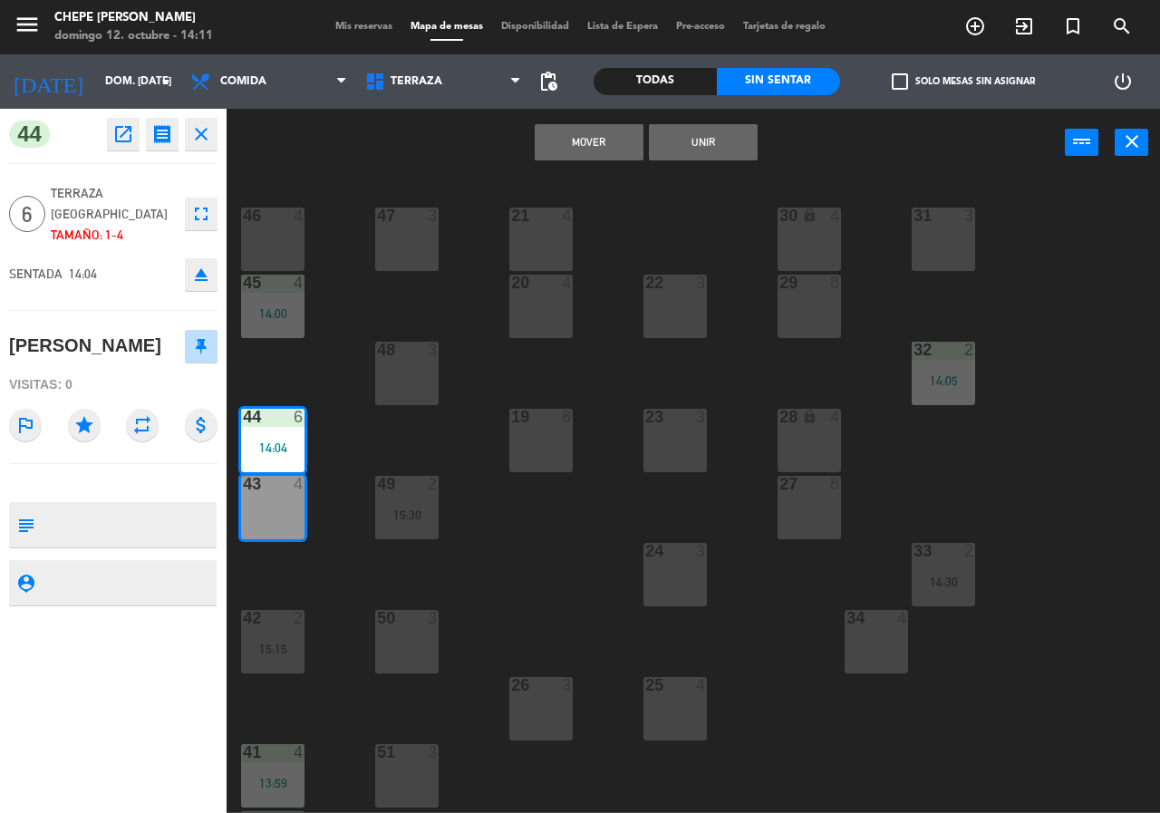
click at [704, 167] on div "Mover Unir power_input close" at bounding box center [646, 143] width 839 height 69
click at [692, 148] on button "Unir" at bounding box center [703, 142] width 109 height 36
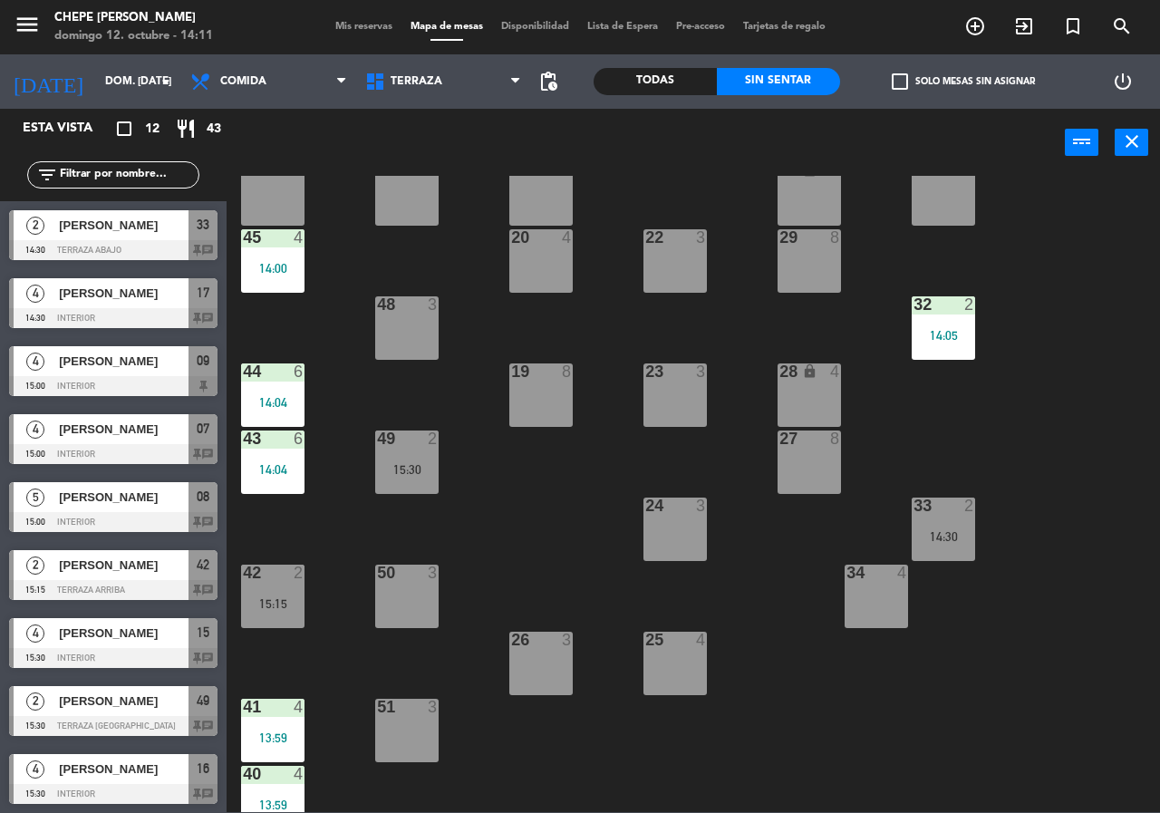
scroll to position [130, 0]
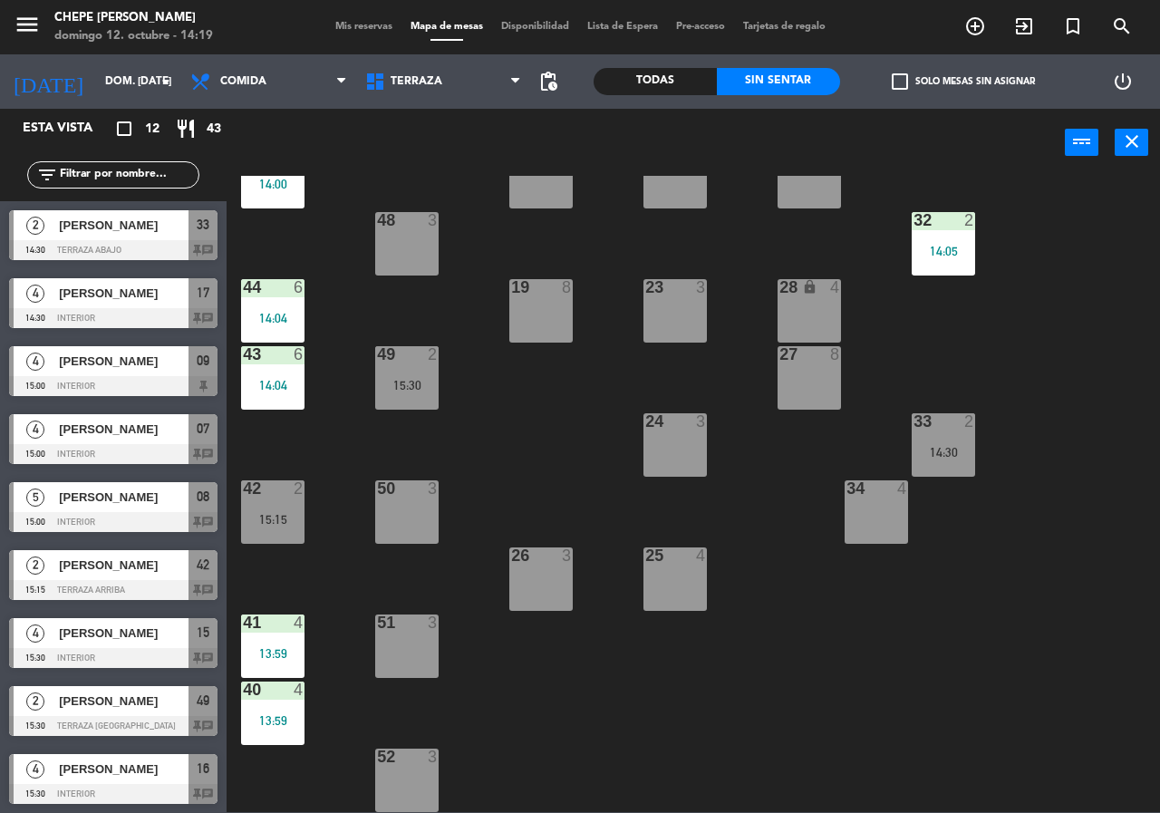
click at [979, 447] on div "21 4 30 lock 4 46 4 47 3 31 3 20 4 22 3 29 8 45 4 14:00 32 2 14:05 48 3 19 8 23…" at bounding box center [699, 494] width 922 height 636
click at [975, 453] on div "14:30" at bounding box center [943, 452] width 63 height 13
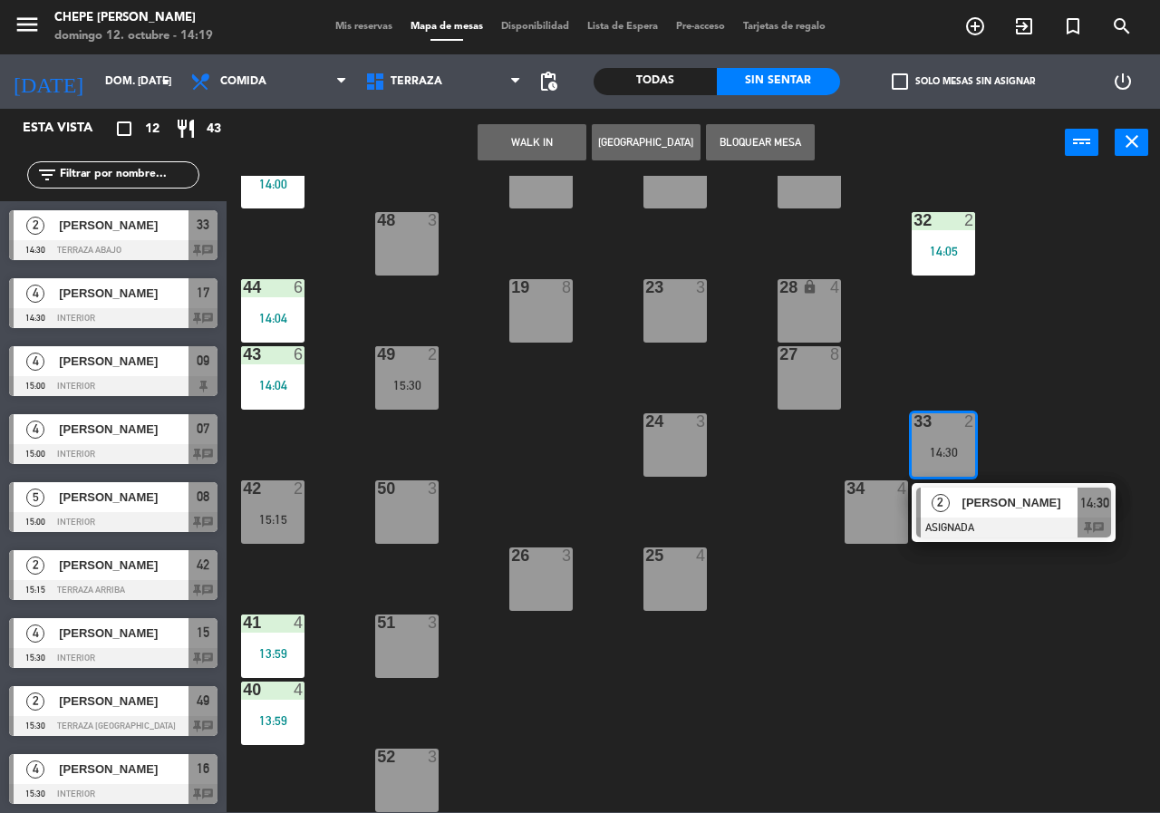
click at [983, 402] on div "21 4 30 lock 4 46 4 47 3 31 3 20 4 22 3 29 8 45 4 14:00 32 2 14:05 48 3 19 8 23…" at bounding box center [699, 494] width 922 height 636
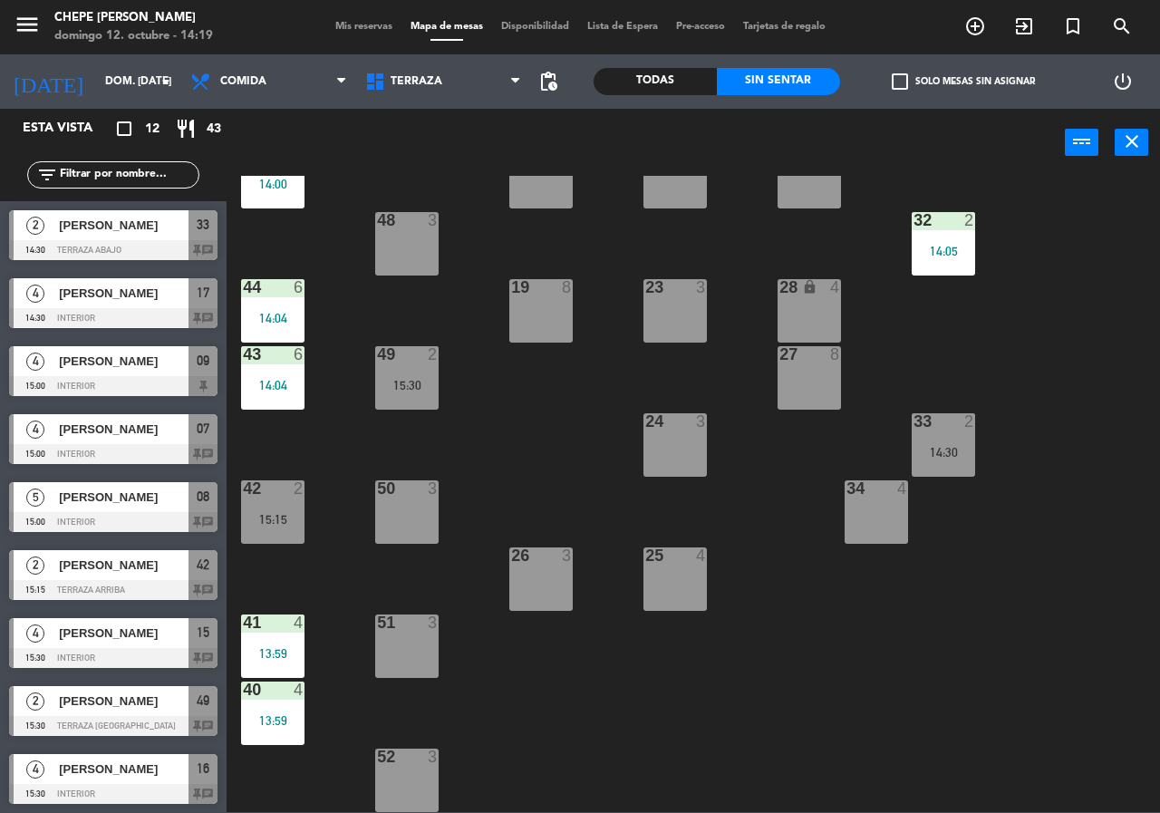
click at [960, 446] on div "14:30" at bounding box center [943, 452] width 63 height 13
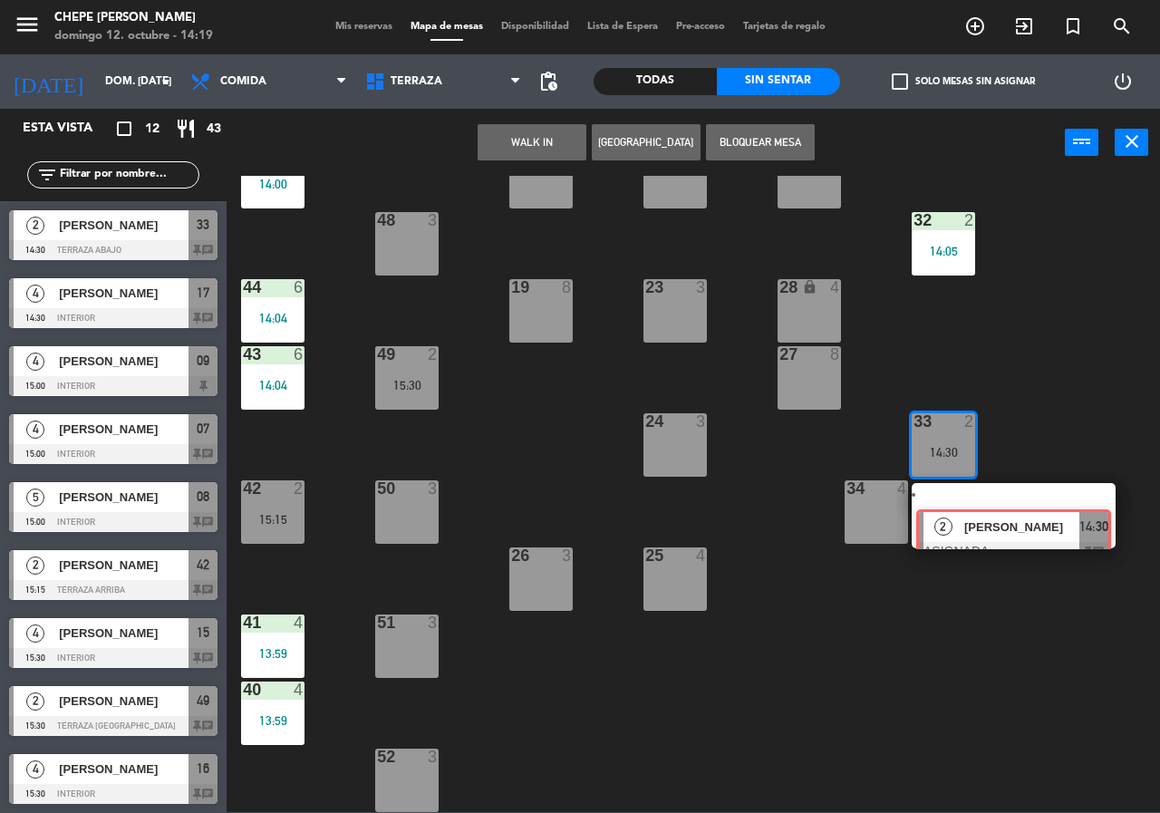
click at [968, 509] on div "2 [PERSON_NAME] ASIGNADA 14:30 chat" at bounding box center [1013, 515] width 231 height 65
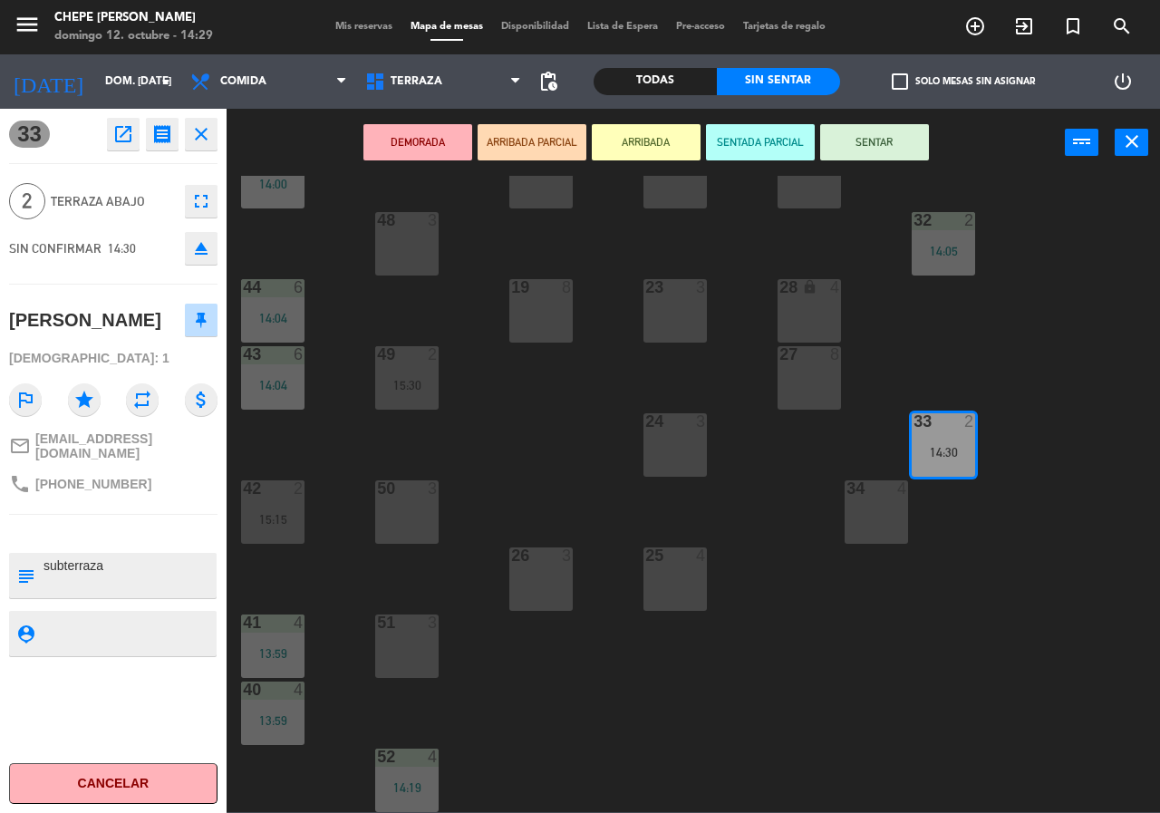
click at [493, 398] on div "21 4 30 lock 4 46 4 47 3 31 3 20 4 22 3 29 8 45 4 14:00 32 2 14:05 48 3 19 8 23…" at bounding box center [699, 494] width 922 height 636
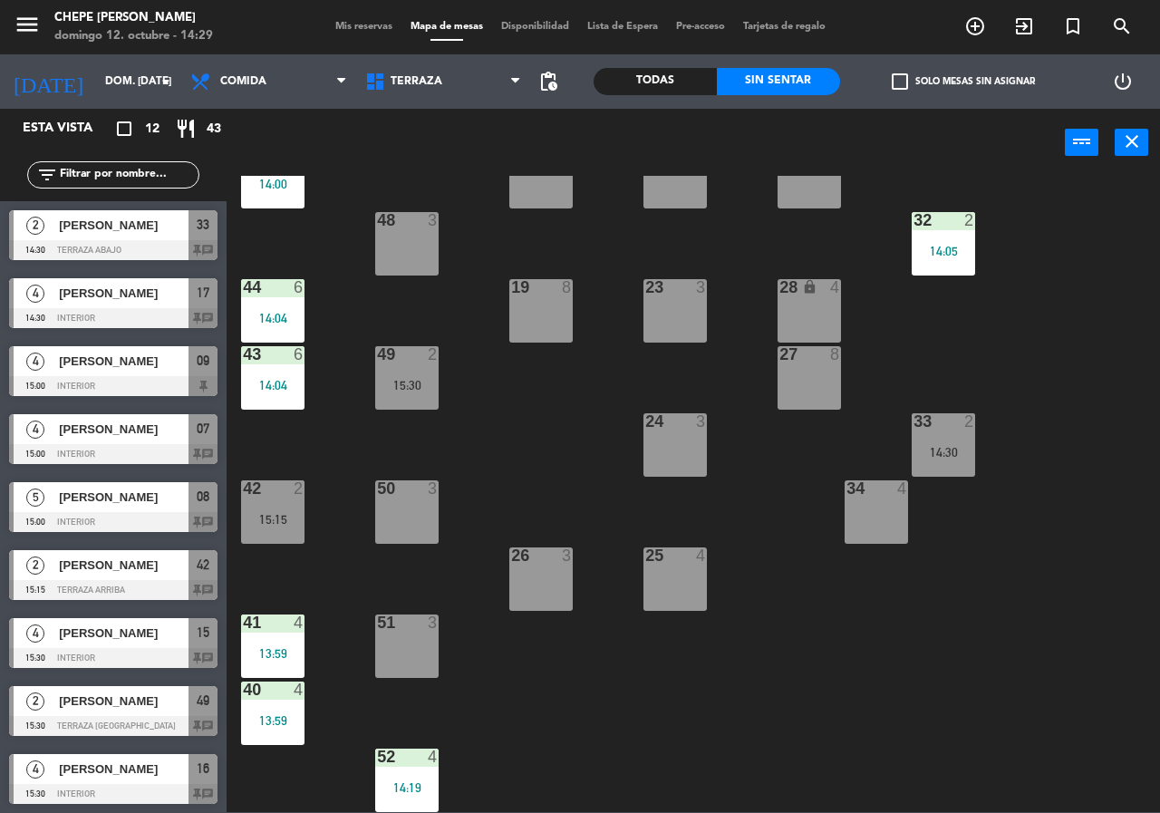
click at [579, 434] on div "21 4 30 lock 4 46 4 47 3 31 3 20 4 22 3 29 8 45 4 14:00 32 2 14:05 48 3 19 8 23…" at bounding box center [699, 494] width 922 height 636
click at [440, 85] on span "Terraza" at bounding box center [417, 81] width 52 height 13
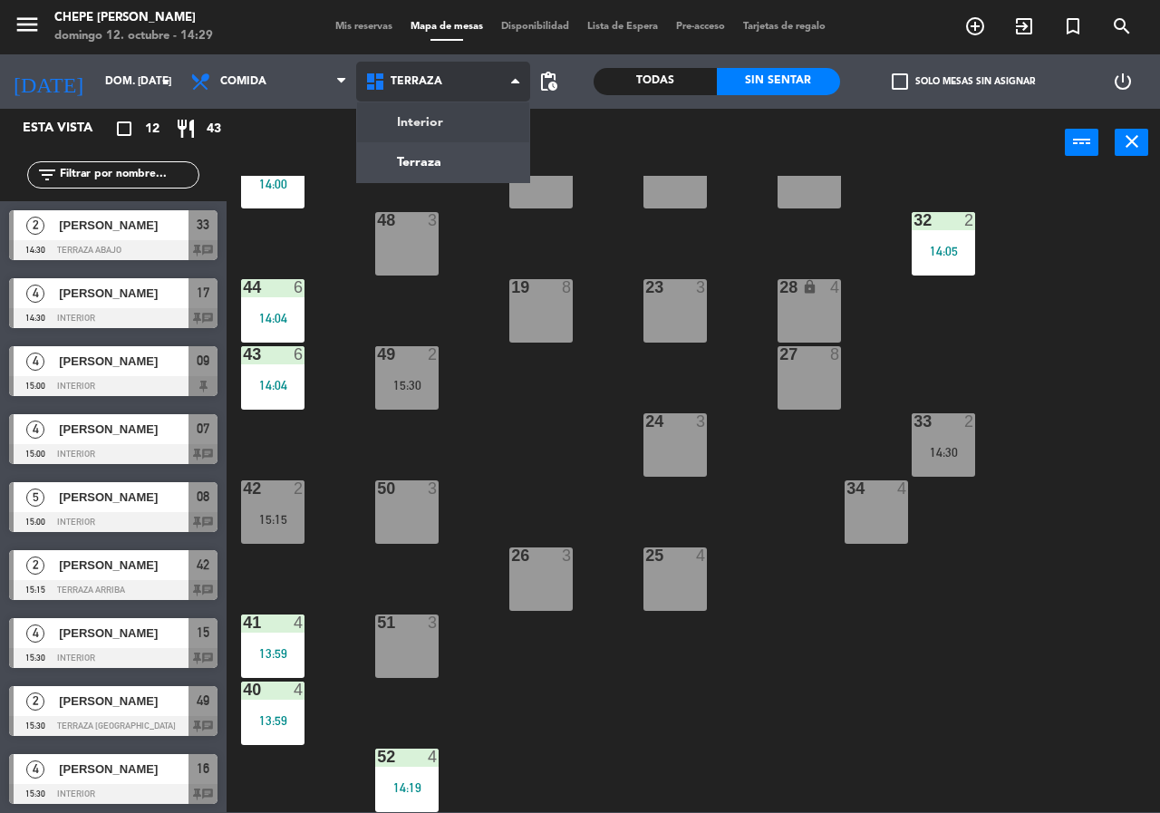
scroll to position [0, 0]
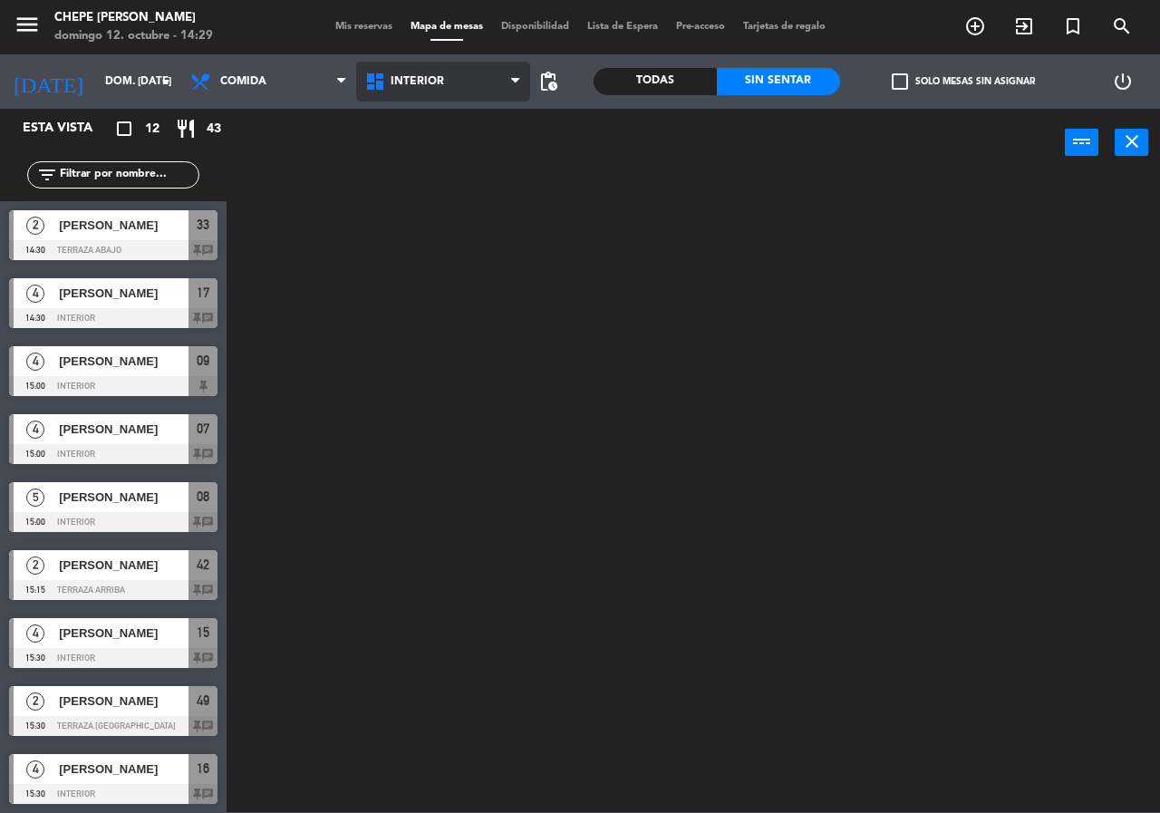
click at [442, 121] on ng-component "menu Chepe [PERSON_NAME] 12. octubre - 14:29 Mis reservas Mapa de mesas Disponi…" at bounding box center [580, 406] width 1160 height 812
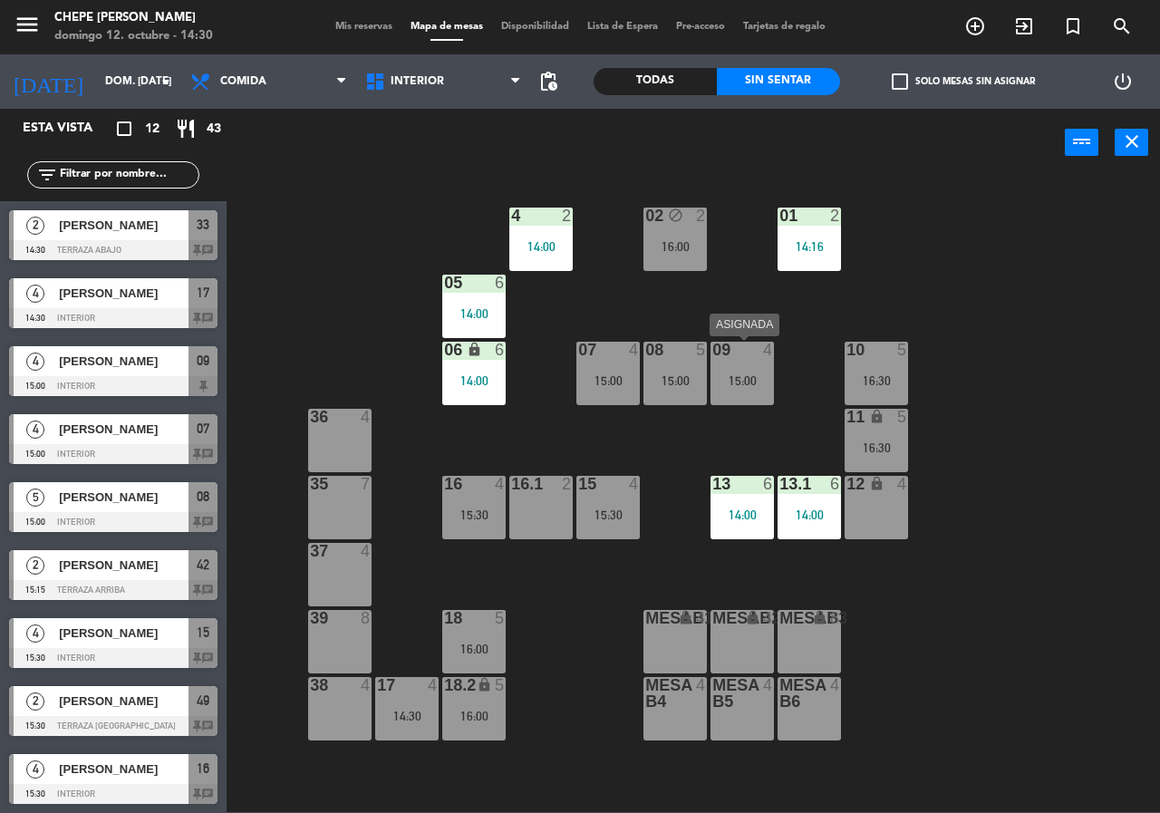
click at [759, 372] on div "09 4 15:00" at bounding box center [742, 373] width 63 height 63
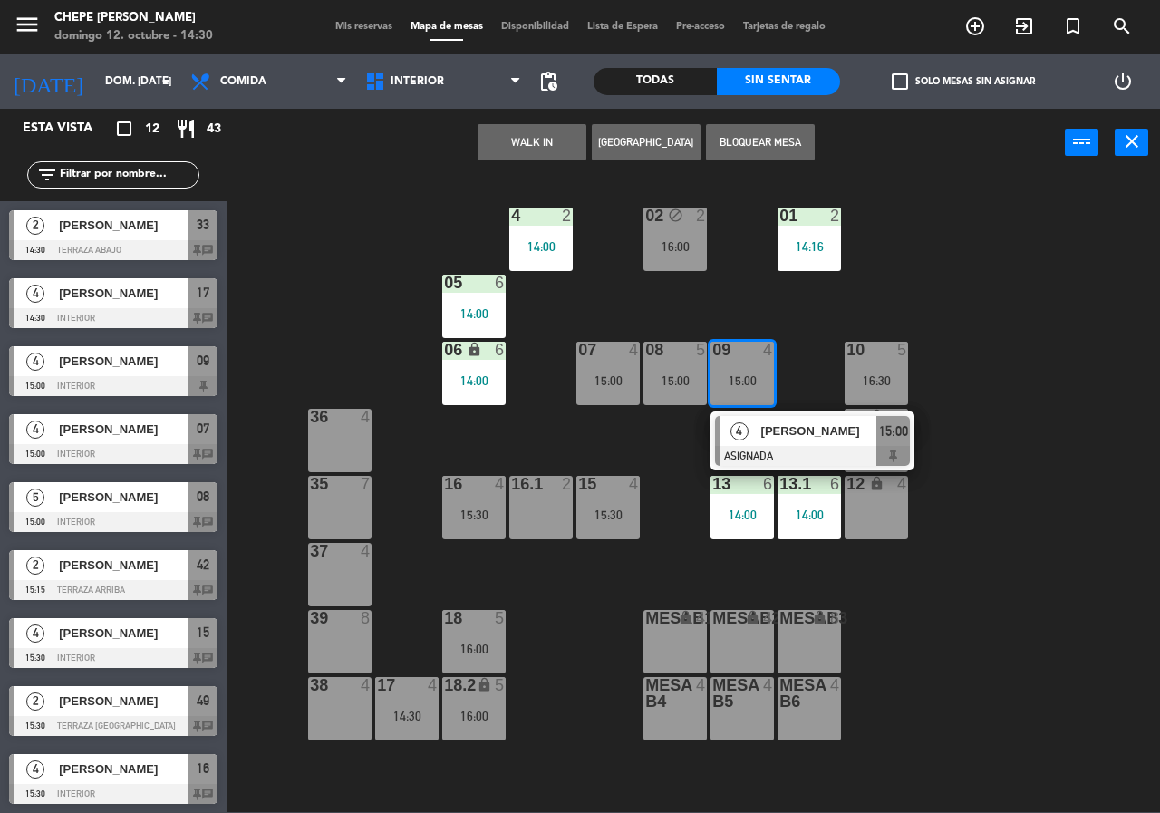
click at [793, 441] on span "[PERSON_NAME]" at bounding box center [819, 431] width 116 height 19
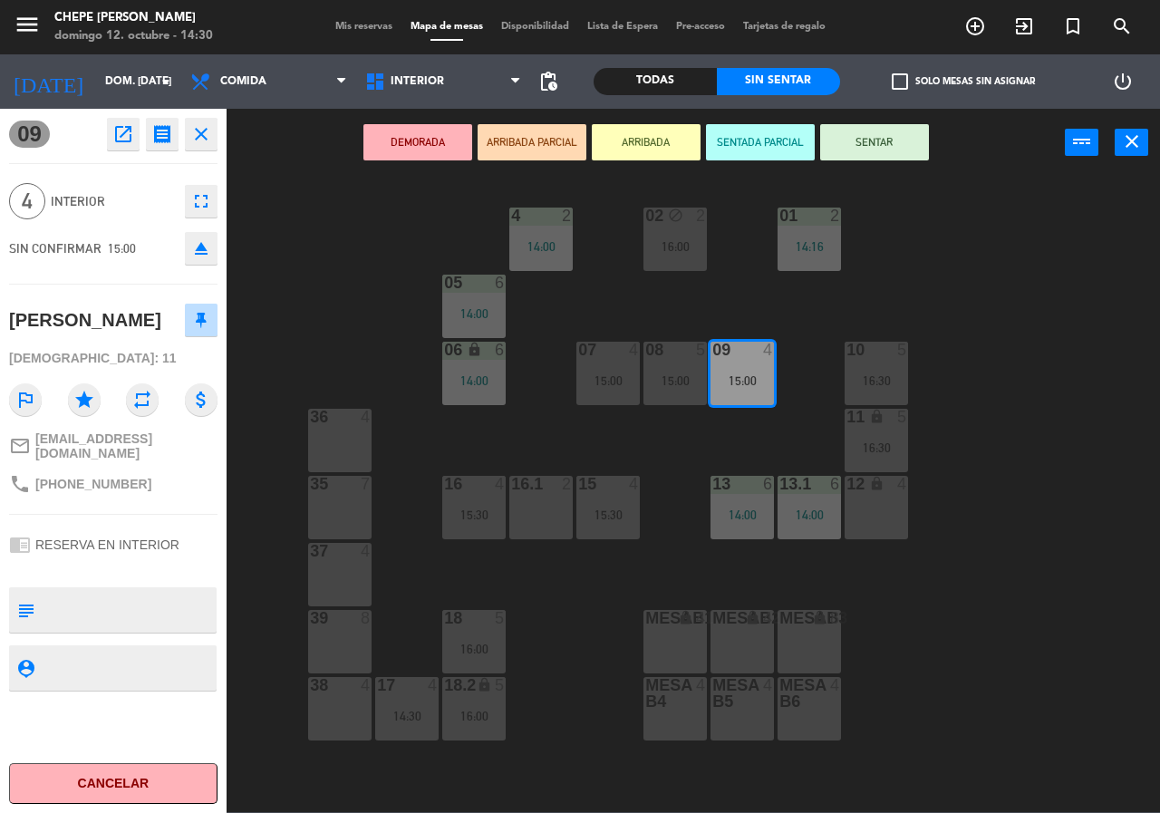
click at [791, 435] on div "02 block 2 16:00 4 2 14:00 01 2 14:16 05 6 14:00 06 lock 6 14:00 07 4 15:00 09 …" at bounding box center [699, 494] width 922 height 636
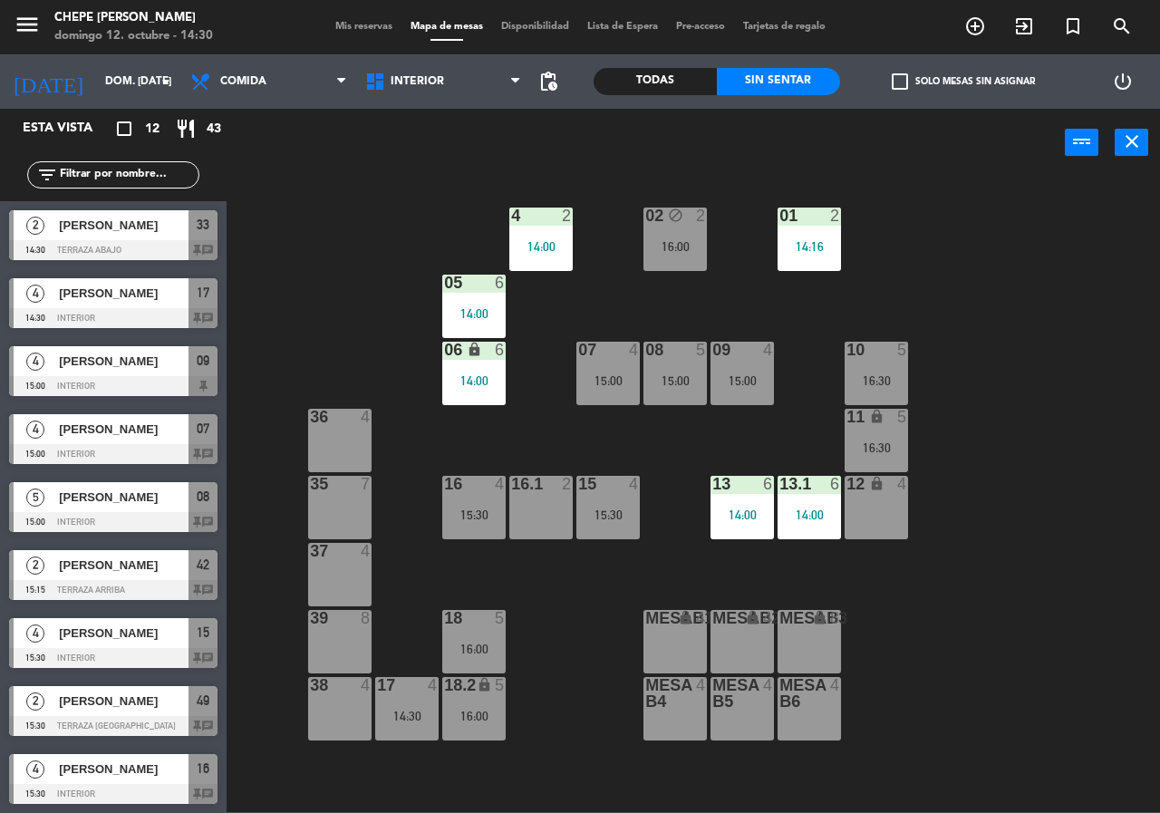
drag, startPoint x: 911, startPoint y: 375, endPoint x: 902, endPoint y: 373, distance: 9.2
click at [904, 374] on div "02 block 2 16:00 4 2 14:00 01 2 14:16 05 6 14:00 06 lock 6 14:00 07 4 15:00 09 …" at bounding box center [699, 494] width 922 height 636
click at [896, 372] on div "10 5 16:30" at bounding box center [876, 373] width 63 height 63
click at [898, 441] on div "16:30" at bounding box center [876, 447] width 63 height 13
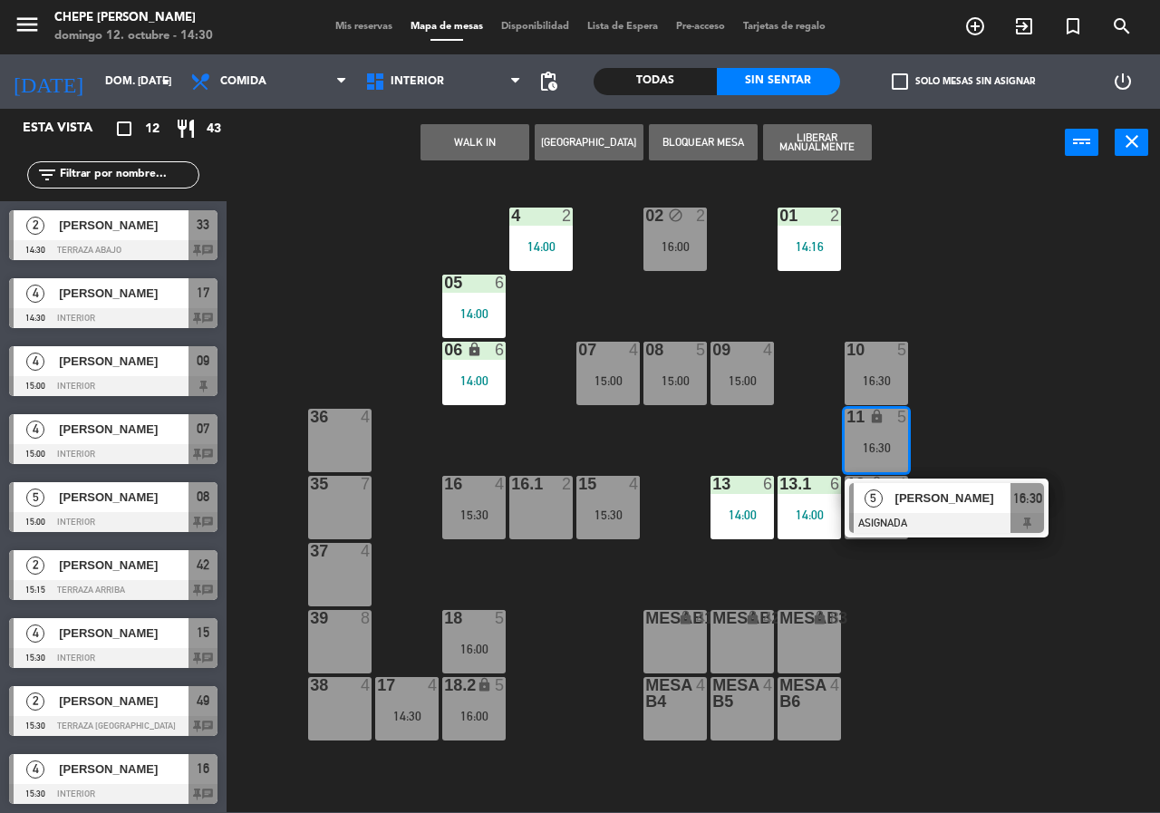
click at [961, 528] on div at bounding box center [946, 523] width 195 height 20
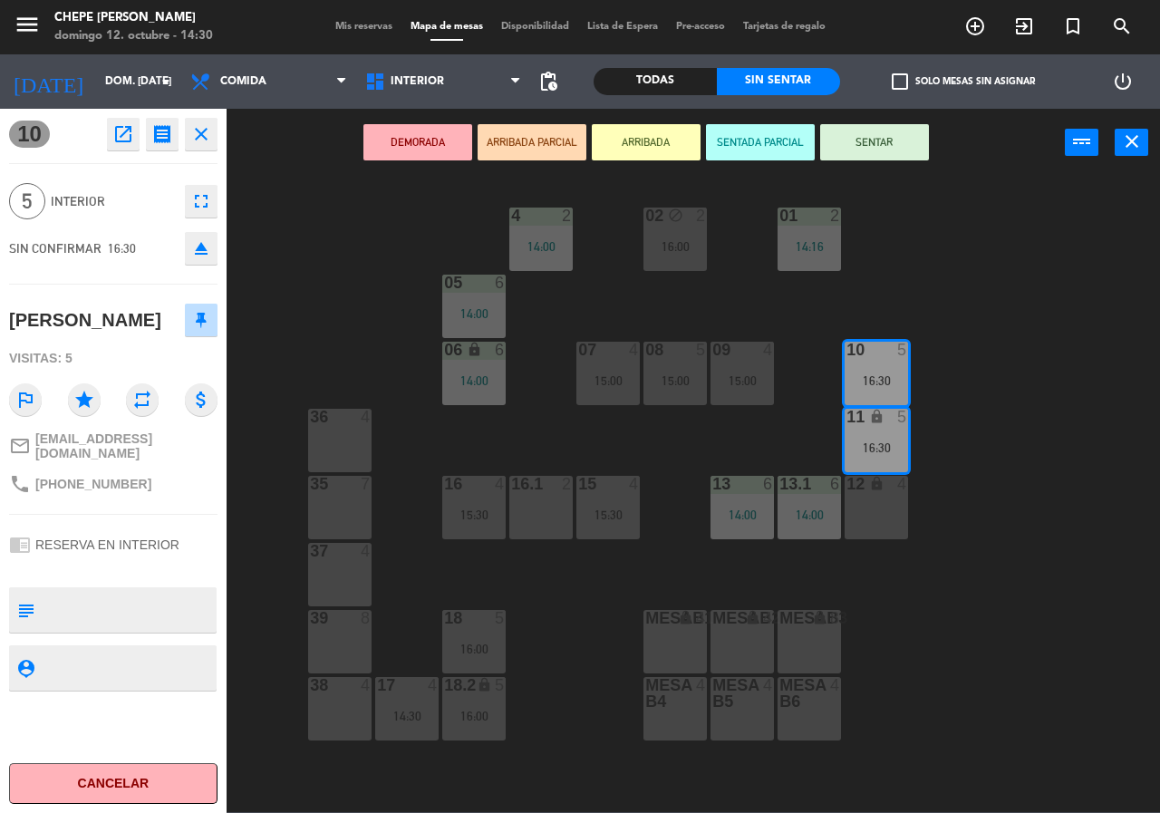
click at [558, 480] on div "2" at bounding box center [572, 484] width 30 height 16
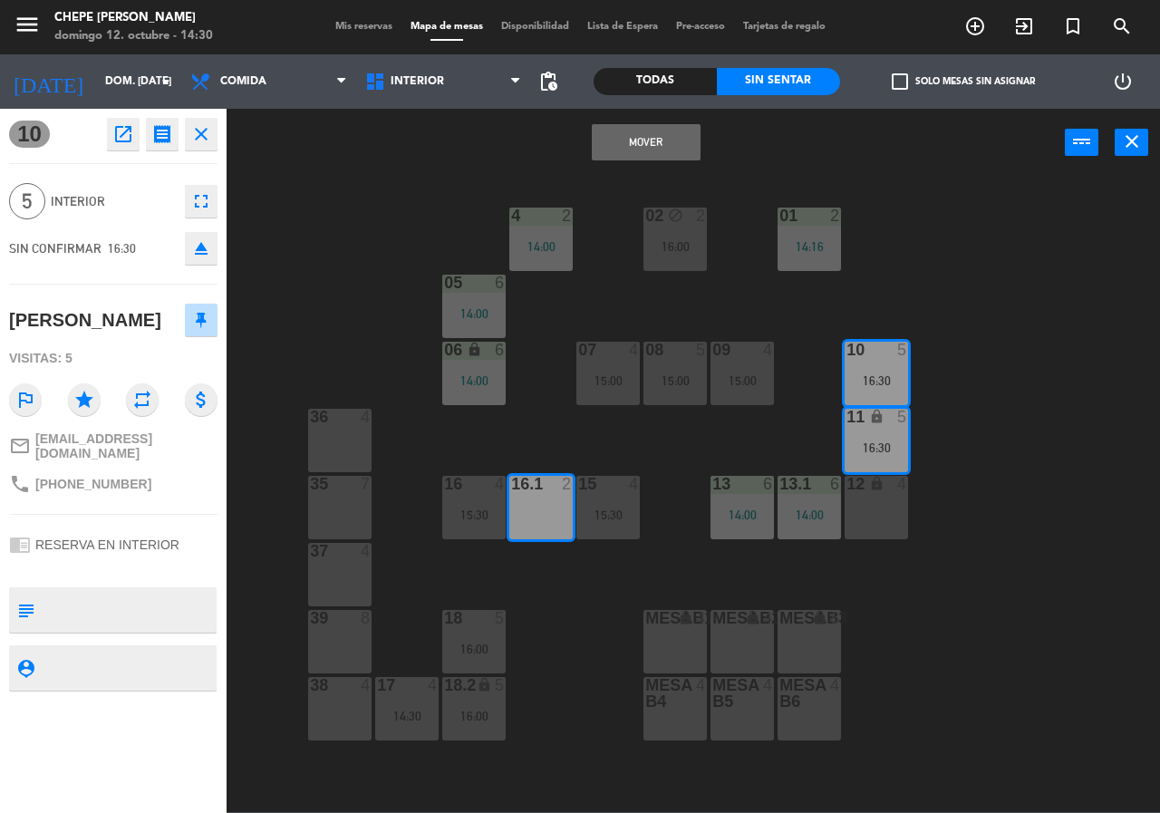
click at [694, 416] on div "02 block 2 16:00 4 2 14:00 01 2 14:16 05 6 14:00 06 lock 6 14:00 07 4 15:00 09 …" at bounding box center [699, 494] width 922 height 636
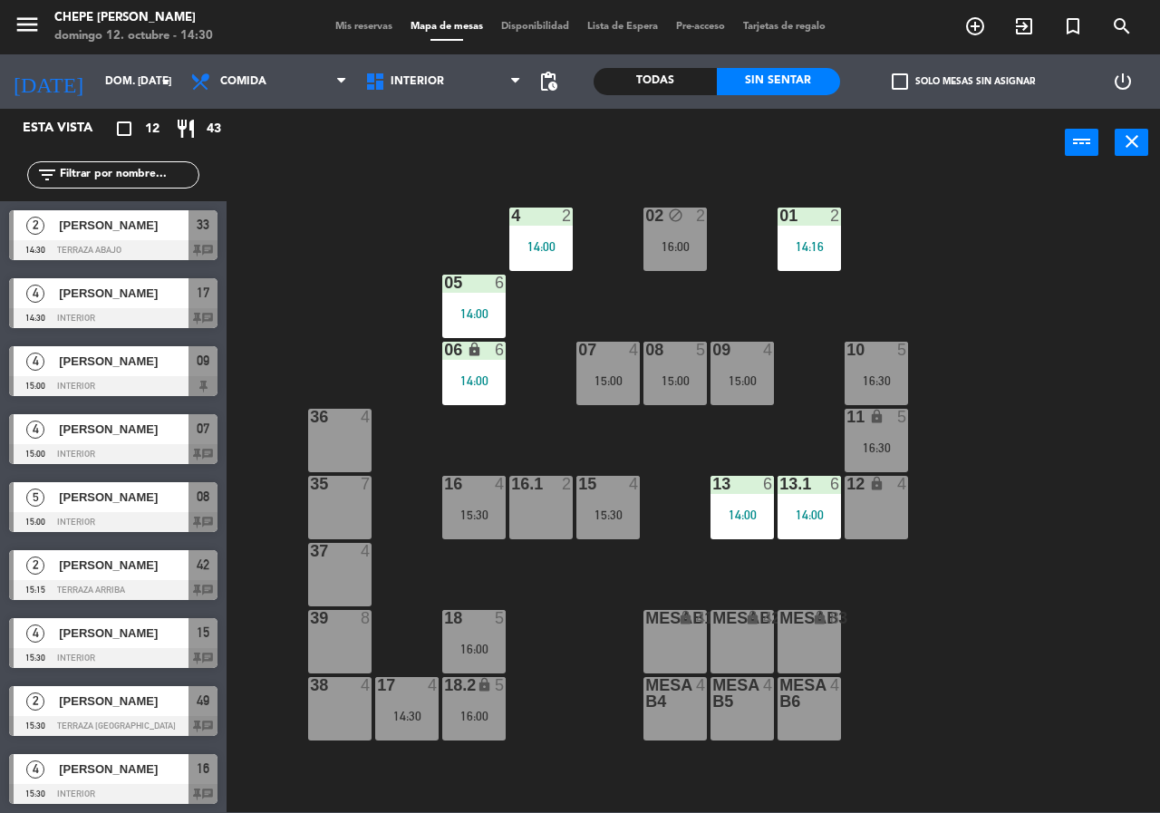
scroll to position [206, 0]
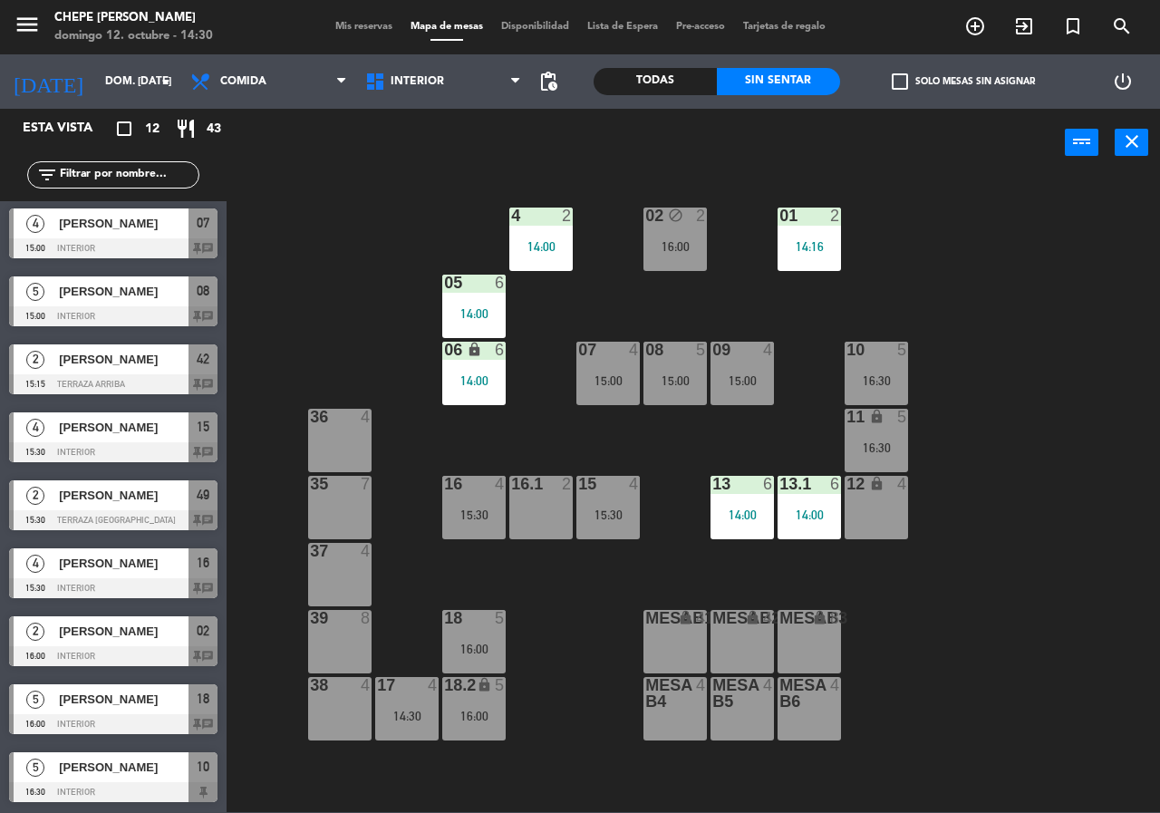
click at [687, 369] on div "08 5 15:00" at bounding box center [675, 373] width 63 height 63
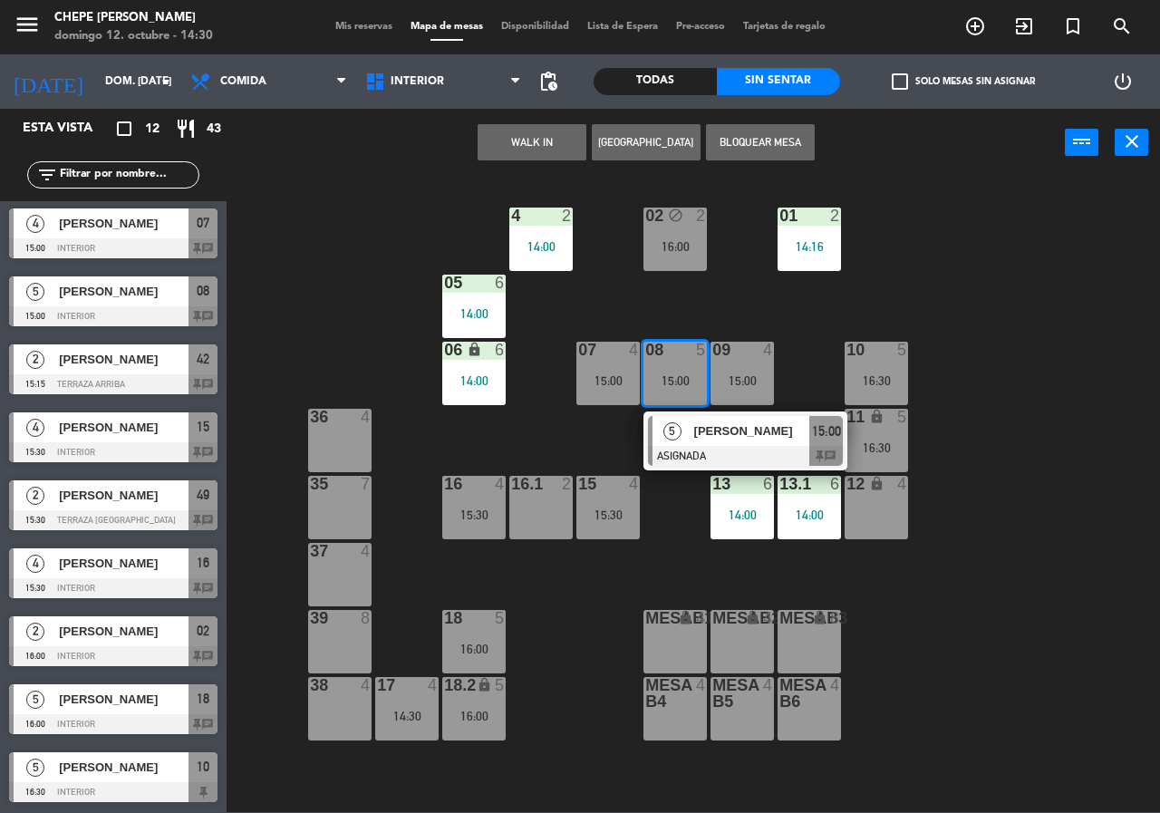
click at [710, 442] on div "[PERSON_NAME]" at bounding box center [752, 431] width 118 height 30
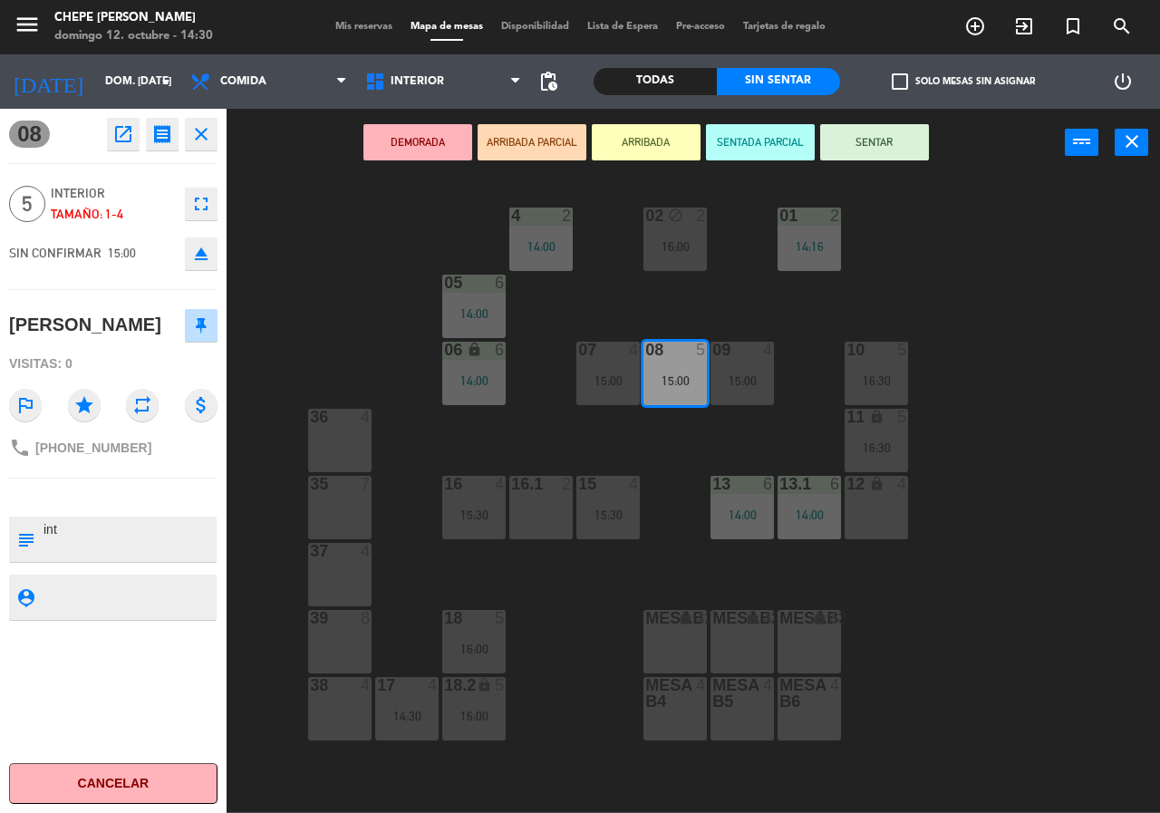
drag, startPoint x: 710, startPoint y: 451, endPoint x: 701, endPoint y: 445, distance: 10.6
click at [708, 450] on div "02 block 2 16:00 4 2 14:00 01 2 14:16 05 6 14:00 06 lock 6 14:00 07 4 15:00 09 …" at bounding box center [699, 494] width 922 height 636
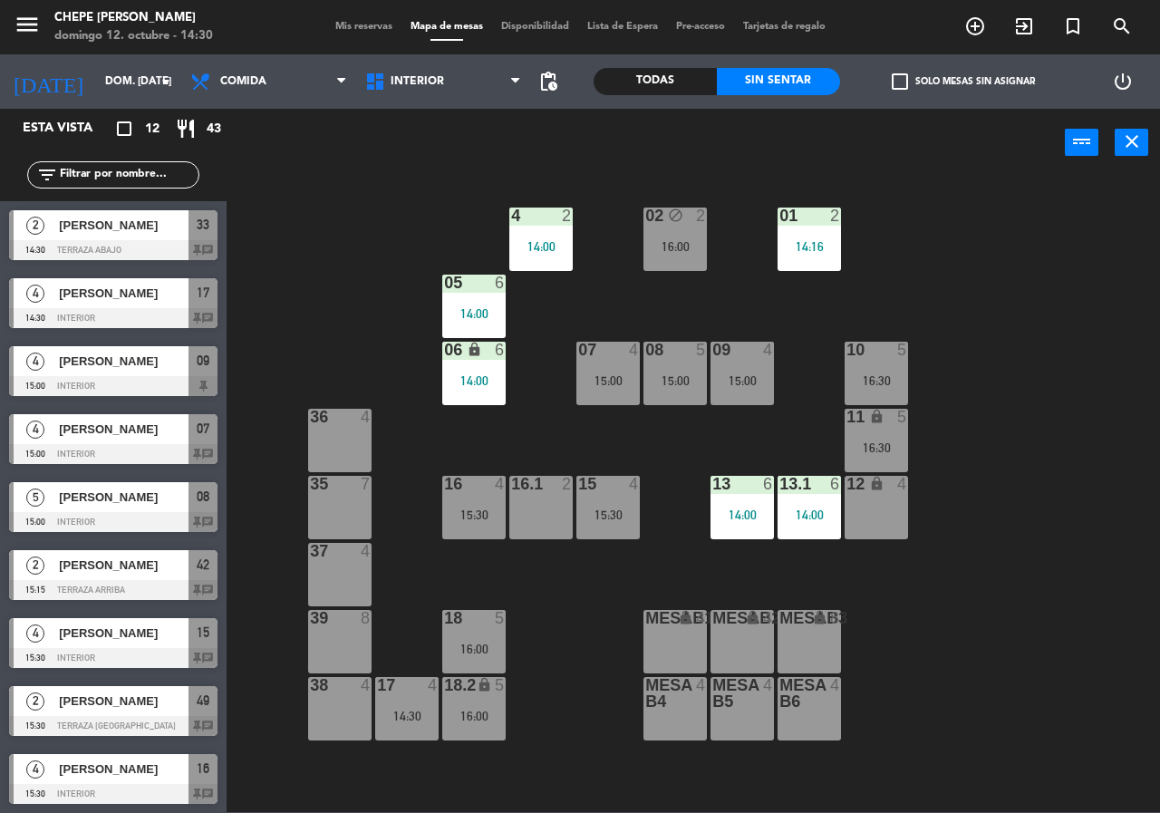
click at [592, 399] on div "07 4 15:00" at bounding box center [608, 373] width 63 height 63
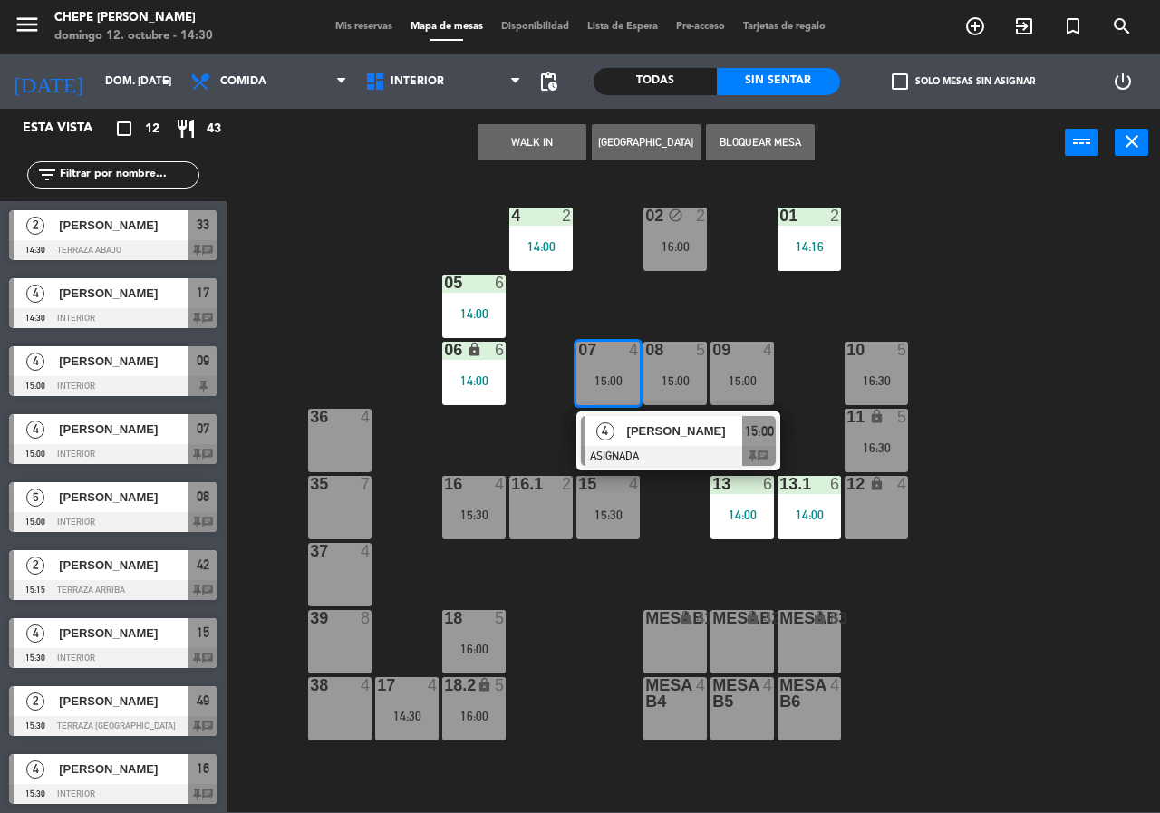
click at [611, 438] on span "4" at bounding box center [605, 431] width 18 height 18
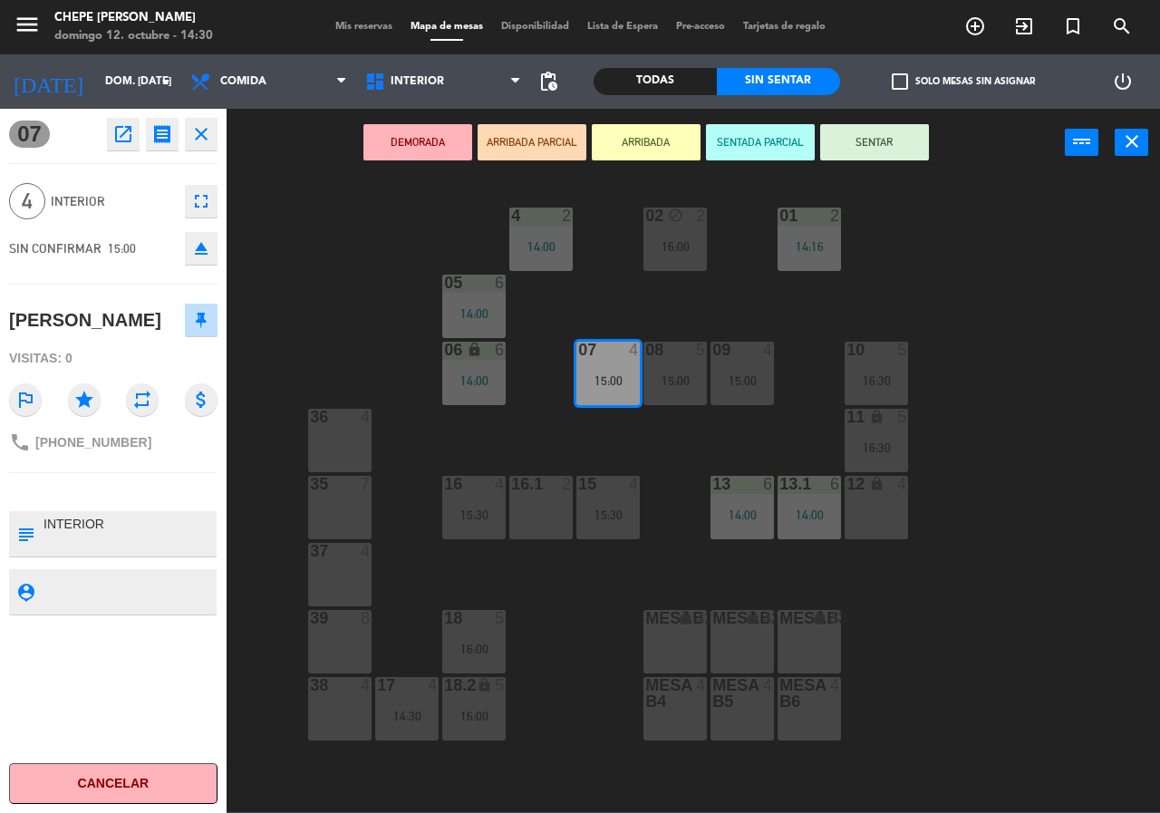
click at [630, 461] on div "02 block 2 16:00 4 2 14:00 01 2 14:16 05 6 14:00 06 lock 6 14:00 07 4 15:00 09 …" at bounding box center [699, 494] width 922 height 636
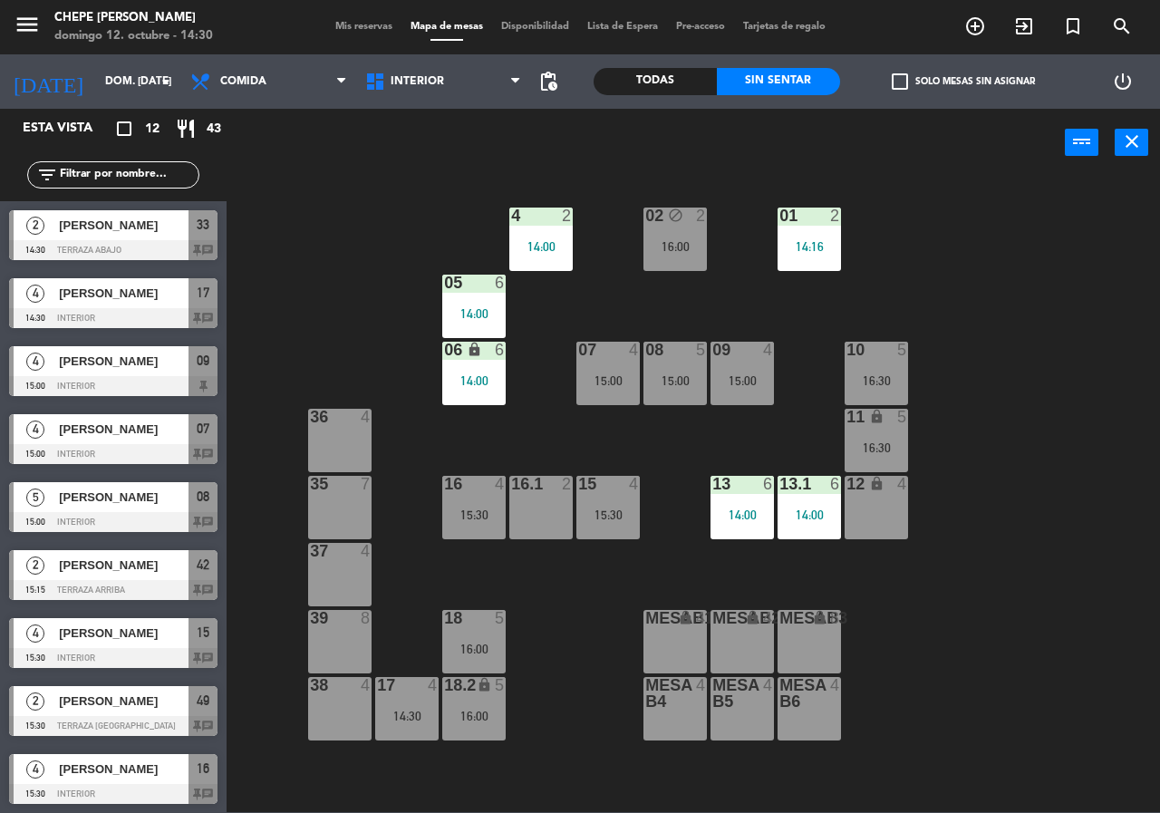
click at [725, 380] on div "15:00" at bounding box center [742, 380] width 63 height 13
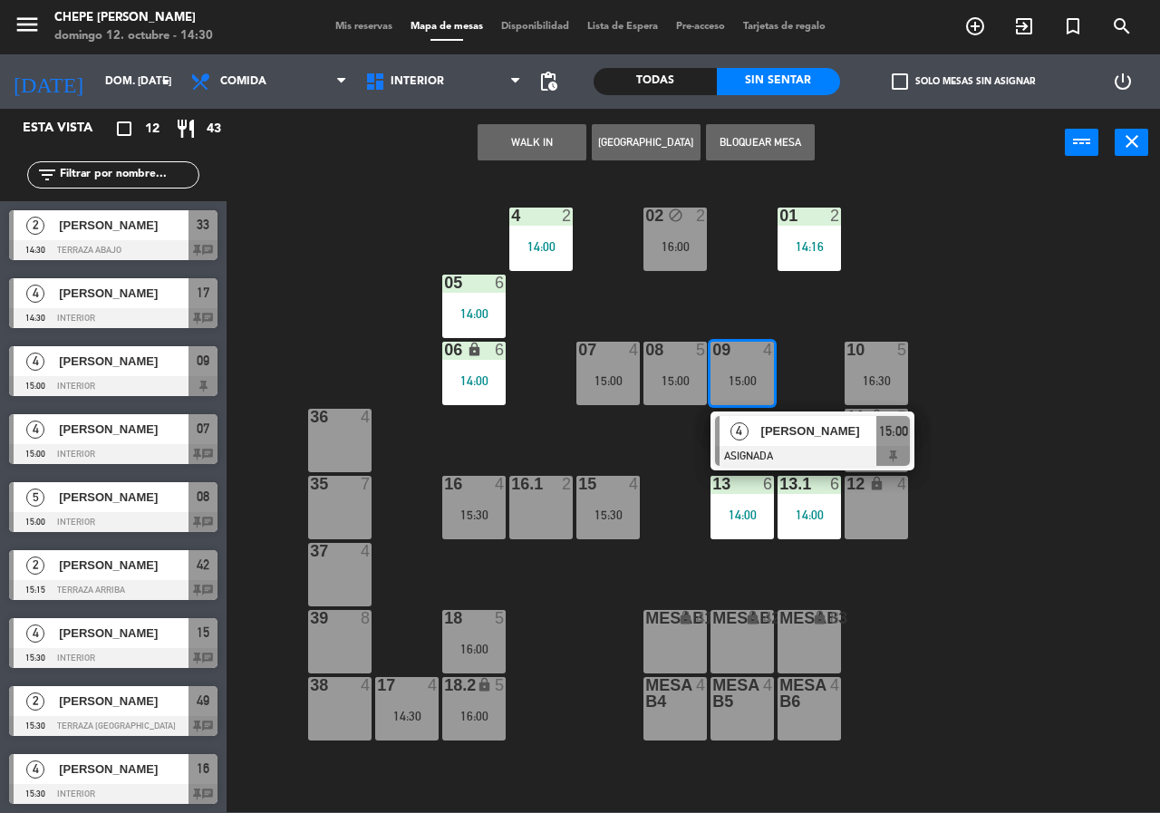
click at [746, 436] on span "4" at bounding box center [740, 431] width 18 height 18
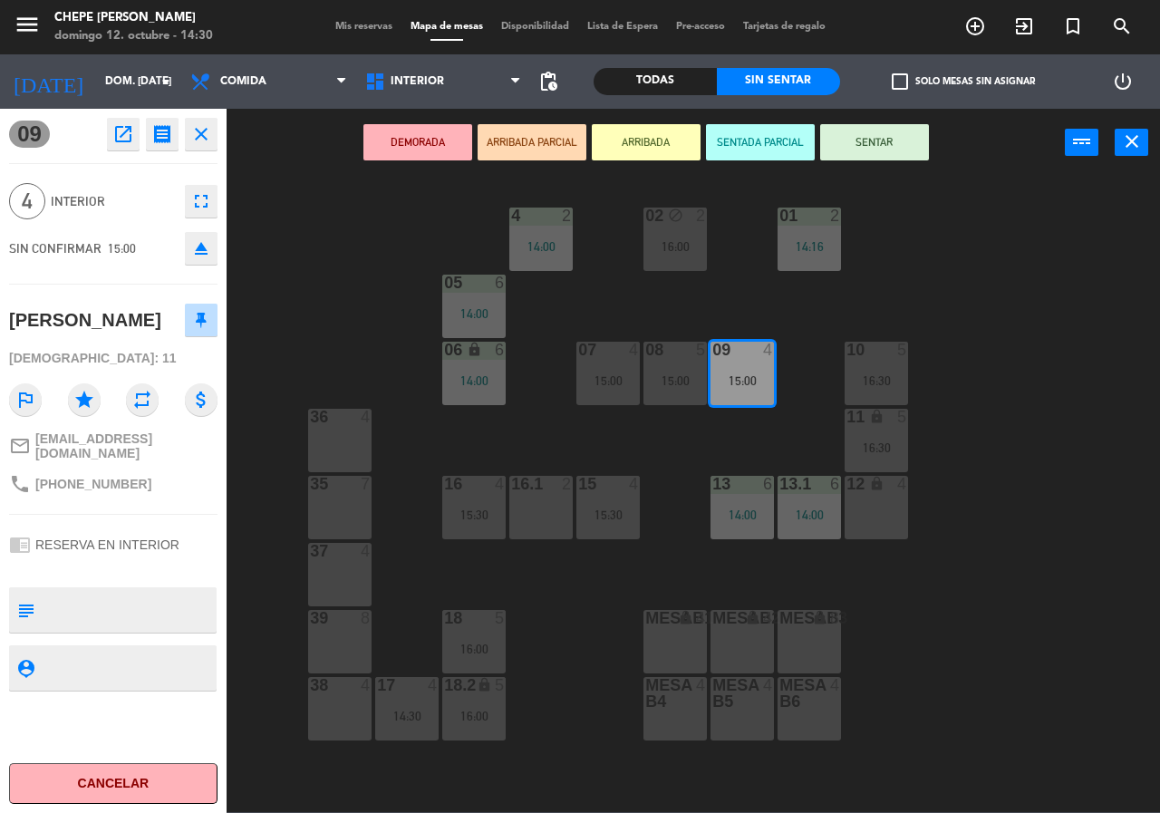
click at [747, 437] on div "02 block 2 16:00 4 2 14:00 01 2 14:16 05 6 14:00 06 lock 6 14:00 07 4 15:00 09 …" at bounding box center [699, 494] width 922 height 636
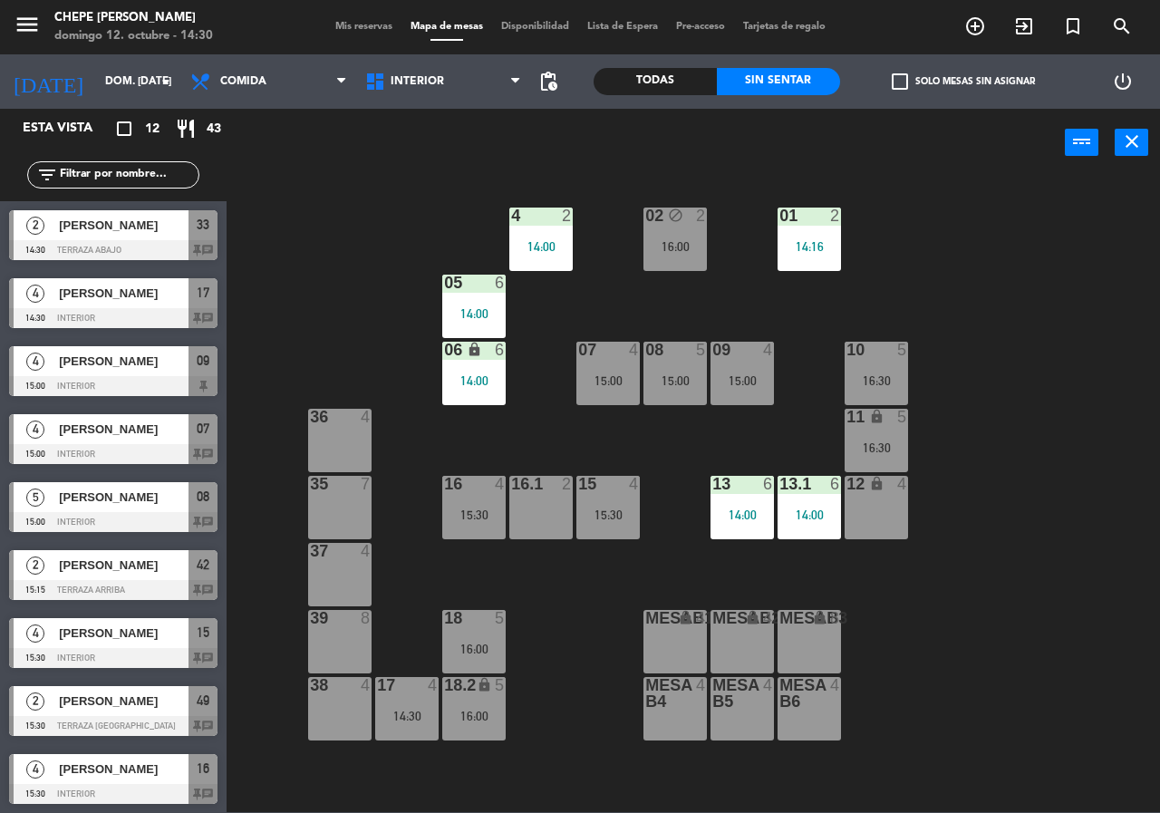
click at [484, 635] on div "18 5 16:00" at bounding box center [473, 641] width 63 height 63
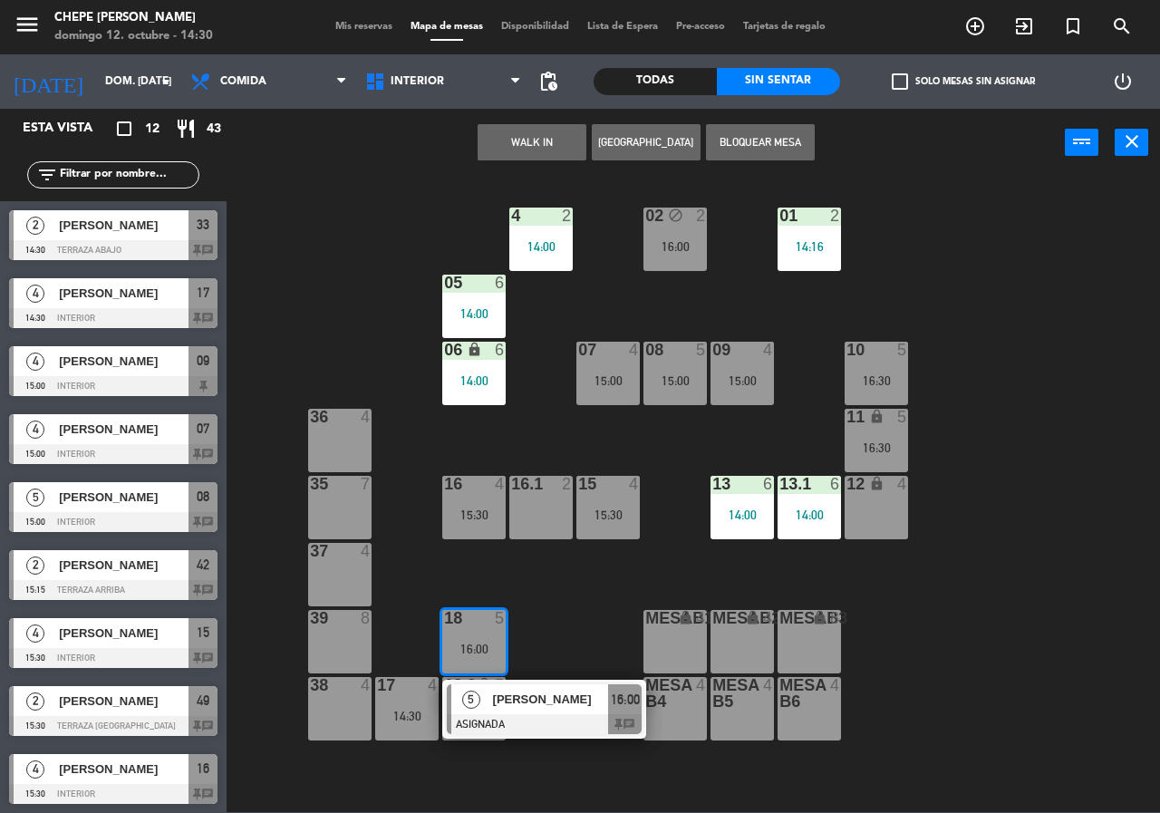
click at [552, 715] on div at bounding box center [544, 724] width 195 height 20
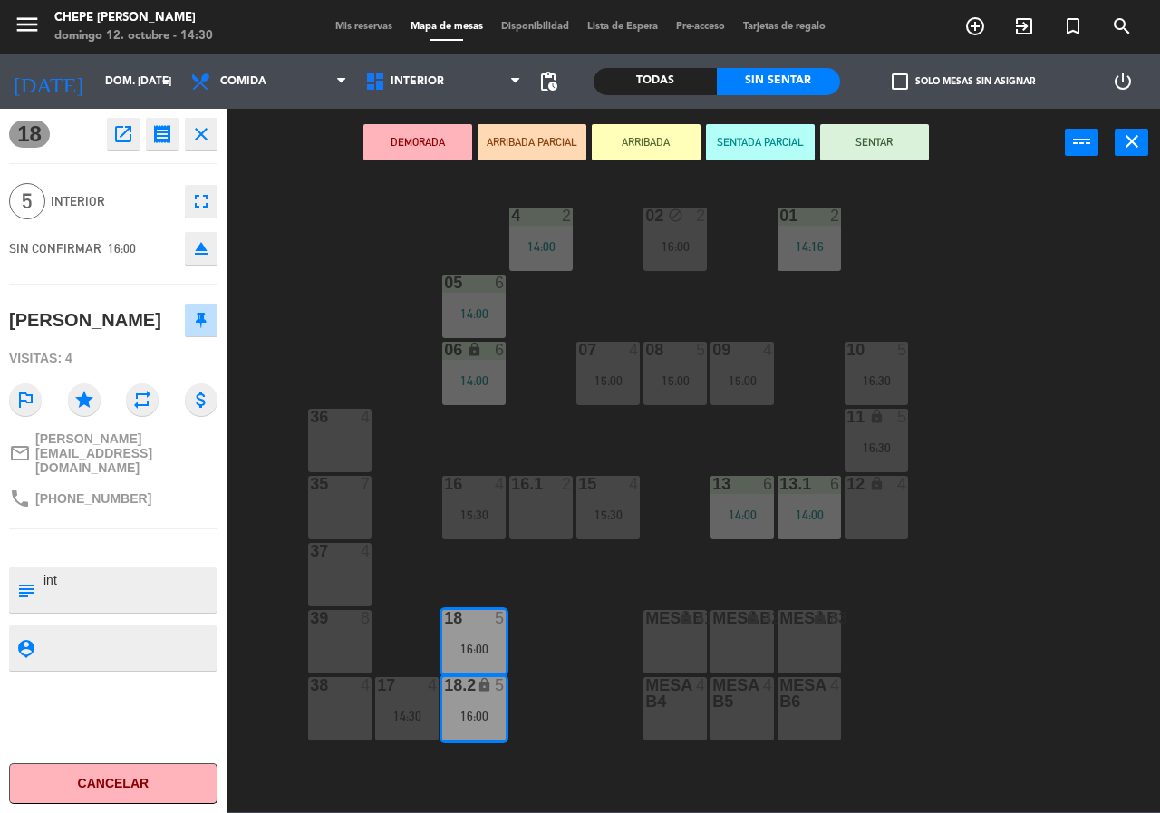
click at [541, 631] on div "02 block 2 16:00 4 2 14:00 01 2 14:16 05 6 14:00 06 lock 6 14:00 07 4 15:00 09 …" at bounding box center [699, 494] width 922 height 636
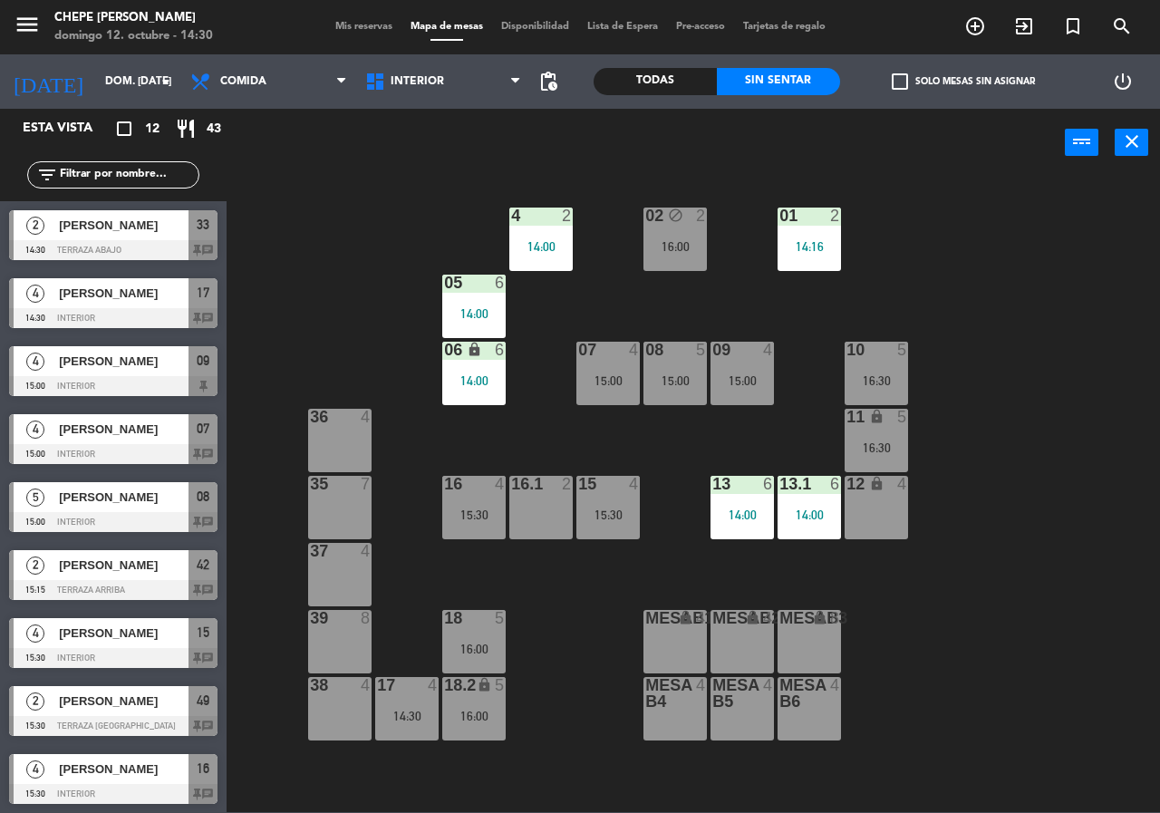
scroll to position [158, 0]
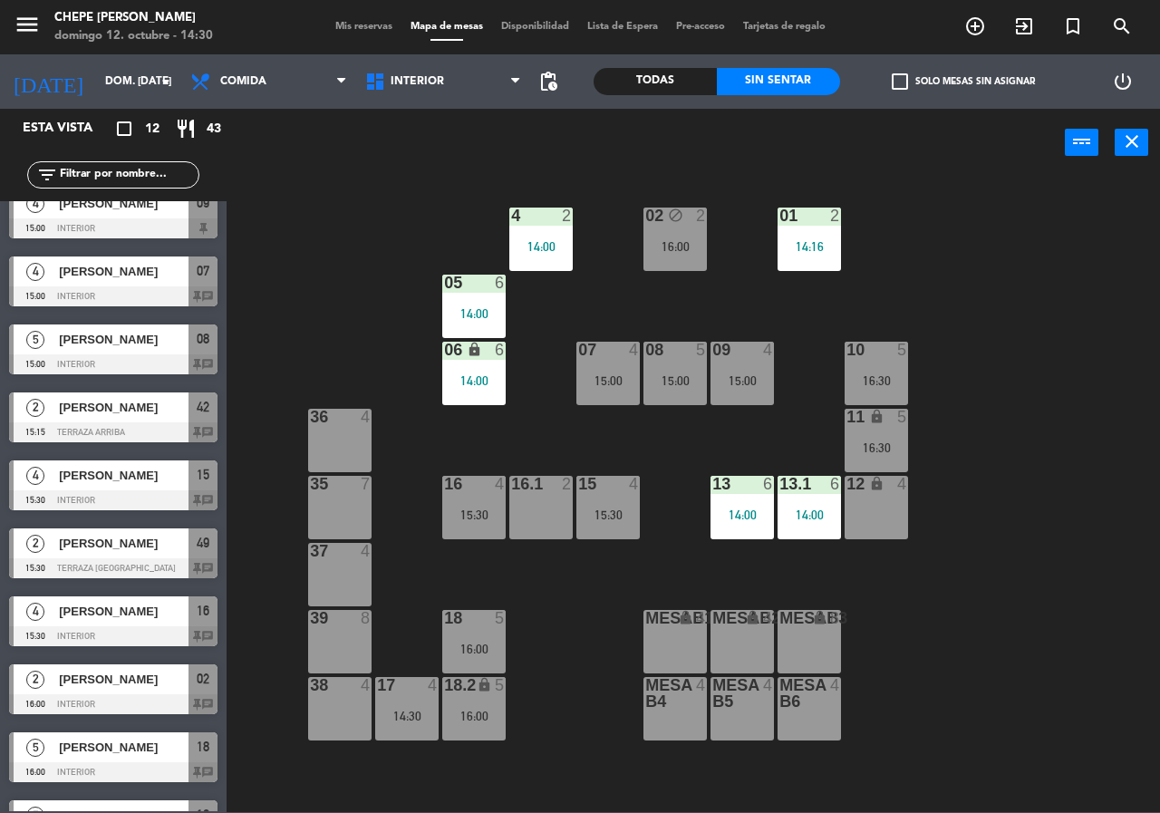
drag, startPoint x: 360, startPoint y: 269, endPoint x: 351, endPoint y: 300, distance: 32.1
click at [356, 269] on div "02 block 2 16:00 4 2 14:00 01 2 14:16 05 6 14:00 06 lock 6 14:00 07 4 15:00 09 …" at bounding box center [699, 494] width 922 height 636
click at [710, 445] on div "02 block 2 16:00 4 2 14:00 01 2 14:16 05 6 14:00 06 lock 6 14:00 07 4 15:00 09 …" at bounding box center [699, 494] width 922 height 636
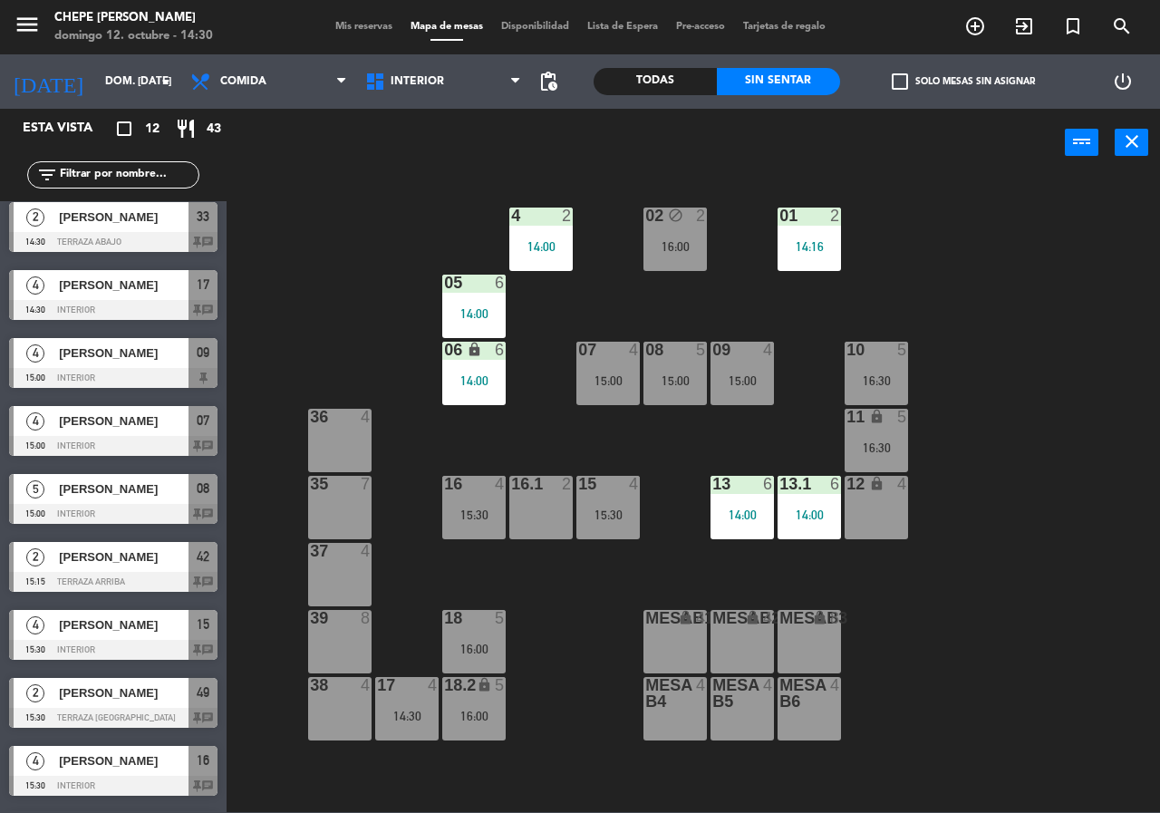
scroll to position [0, 0]
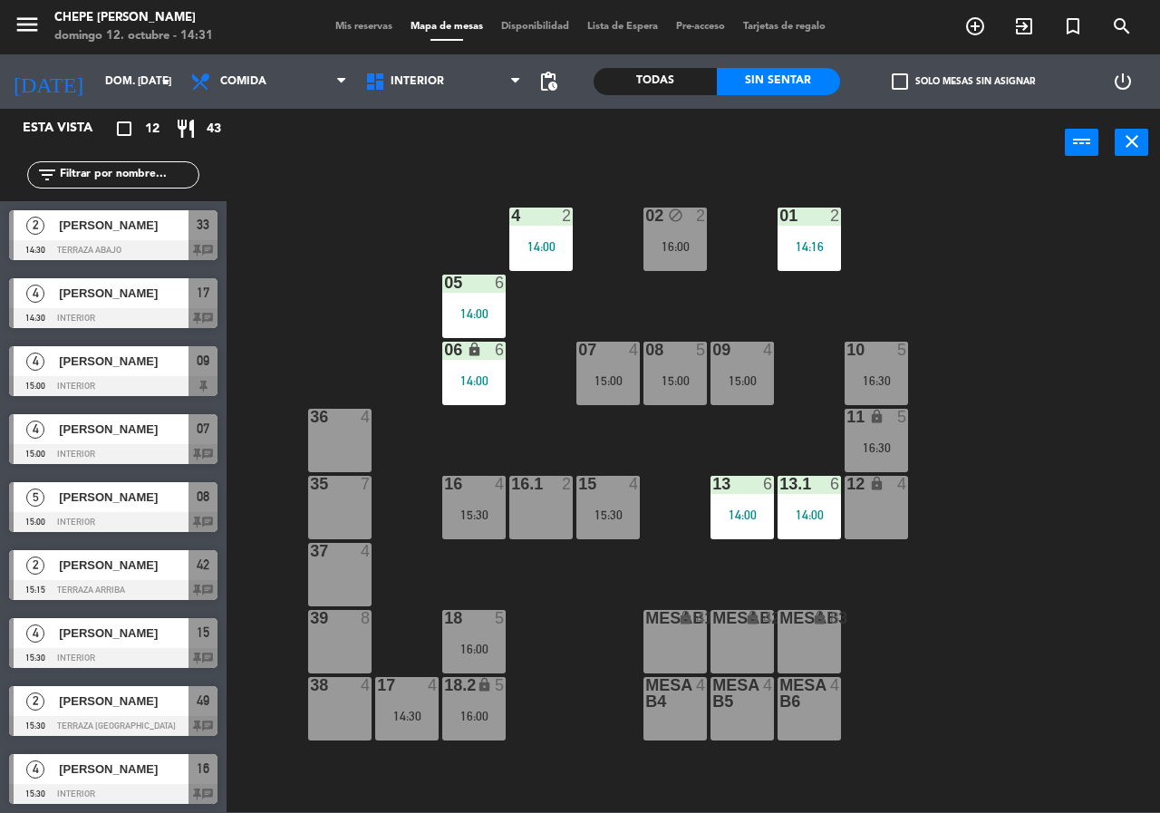
click at [988, 728] on div "02 block 2 16:00 4 2 14:00 01 2 14:16 05 6 14:00 06 lock 6 14:00 07 4 15:00 09 …" at bounding box center [699, 494] width 922 height 636
click at [997, 310] on div "02 block 2 16:00 4 2 14:00 01 2 14:16 05 6 14:00 06 lock 6 14:00 07 4 15:00 09 …" at bounding box center [699, 494] width 922 height 636
drag, startPoint x: 556, startPoint y: 707, endPoint x: 529, endPoint y: 657, distance: 56.4
click at [553, 705] on div "02 block 2 16:00 4 2 14:00 01 2 14:16 05 6 14:00 06 lock 6 14:00 07 4 15:00 09 …" at bounding box center [699, 494] width 922 height 636
drag, startPoint x: 328, startPoint y: 276, endPoint x: 254, endPoint y: 331, distance: 92.6
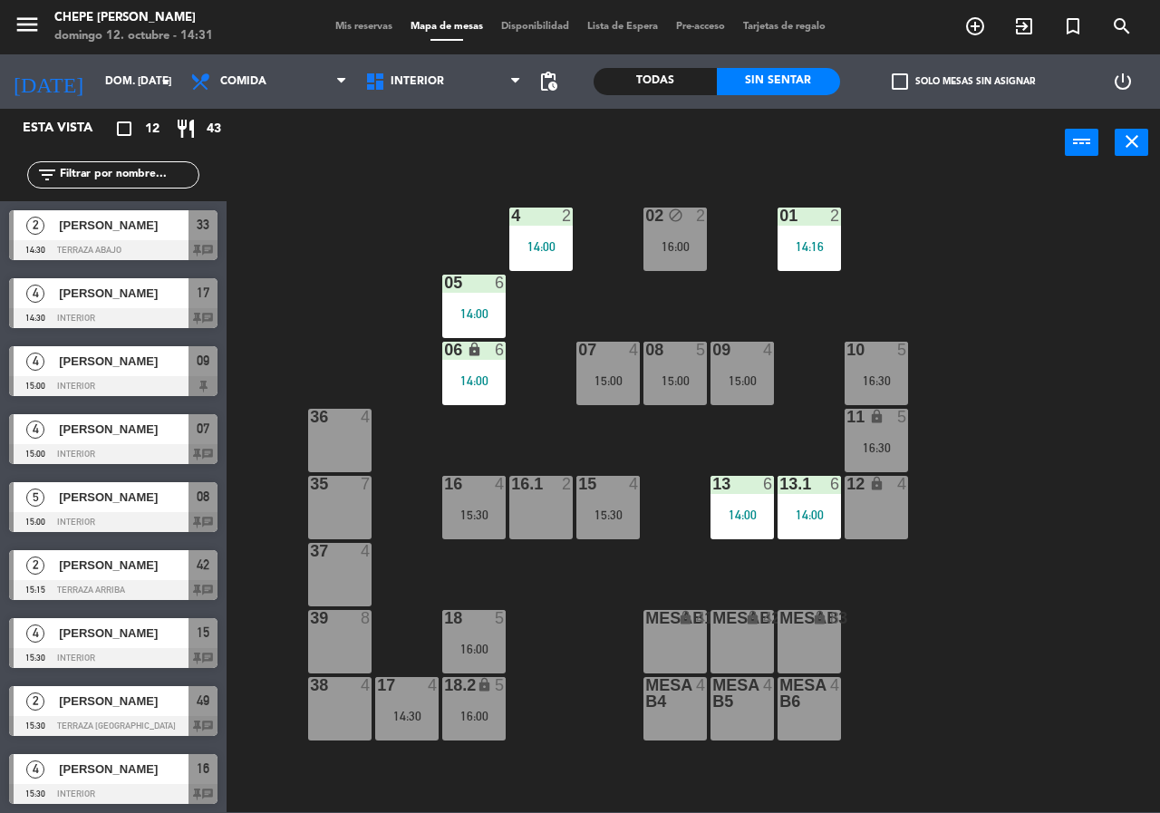
click at [327, 276] on div "02 block 2 16:00 4 2 14:00 01 2 14:16 05 6 14:00 06 lock 6 14:00 07 4 15:00 09 …" at bounding box center [699, 494] width 922 height 636
click at [259, 73] on span "Comida" at bounding box center [268, 82] width 175 height 40
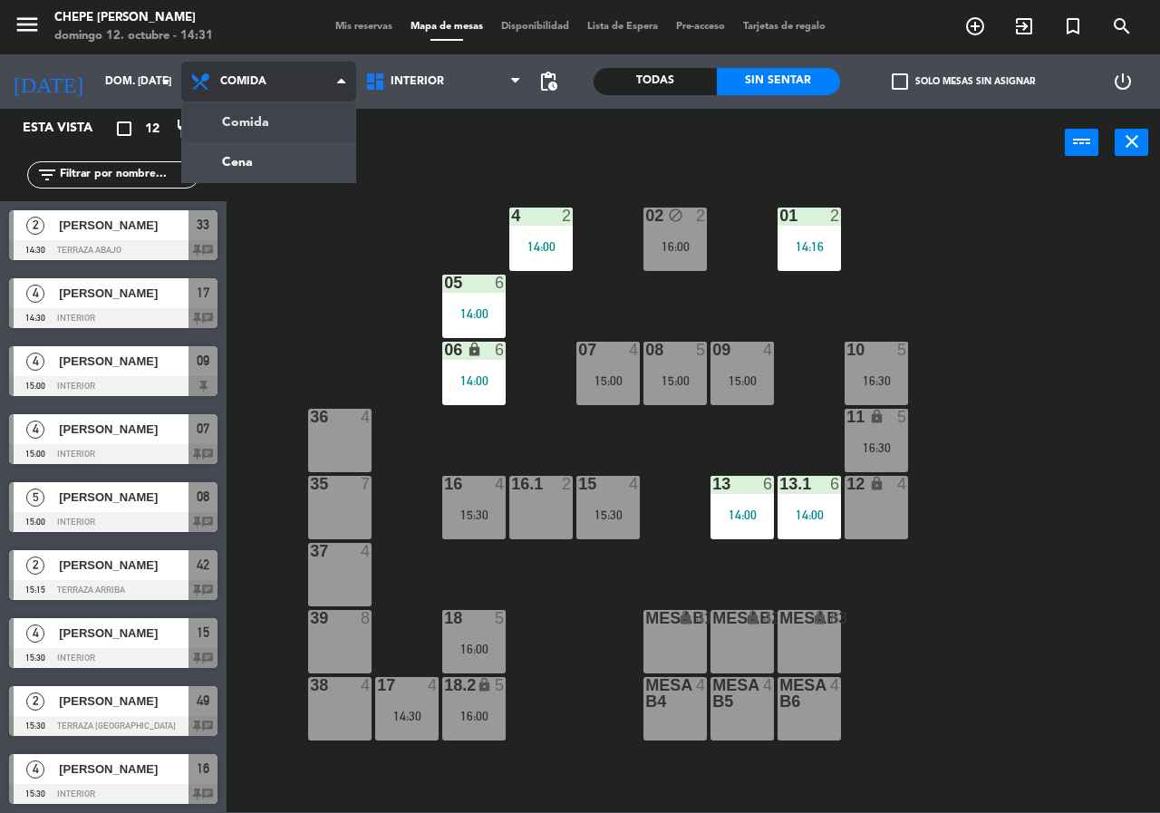
click at [279, 116] on ng-component "menu Chepe [PERSON_NAME] 12. octubre - 14:31 Mis reservas Mapa de mesas Disponi…" at bounding box center [580, 406] width 1160 height 812
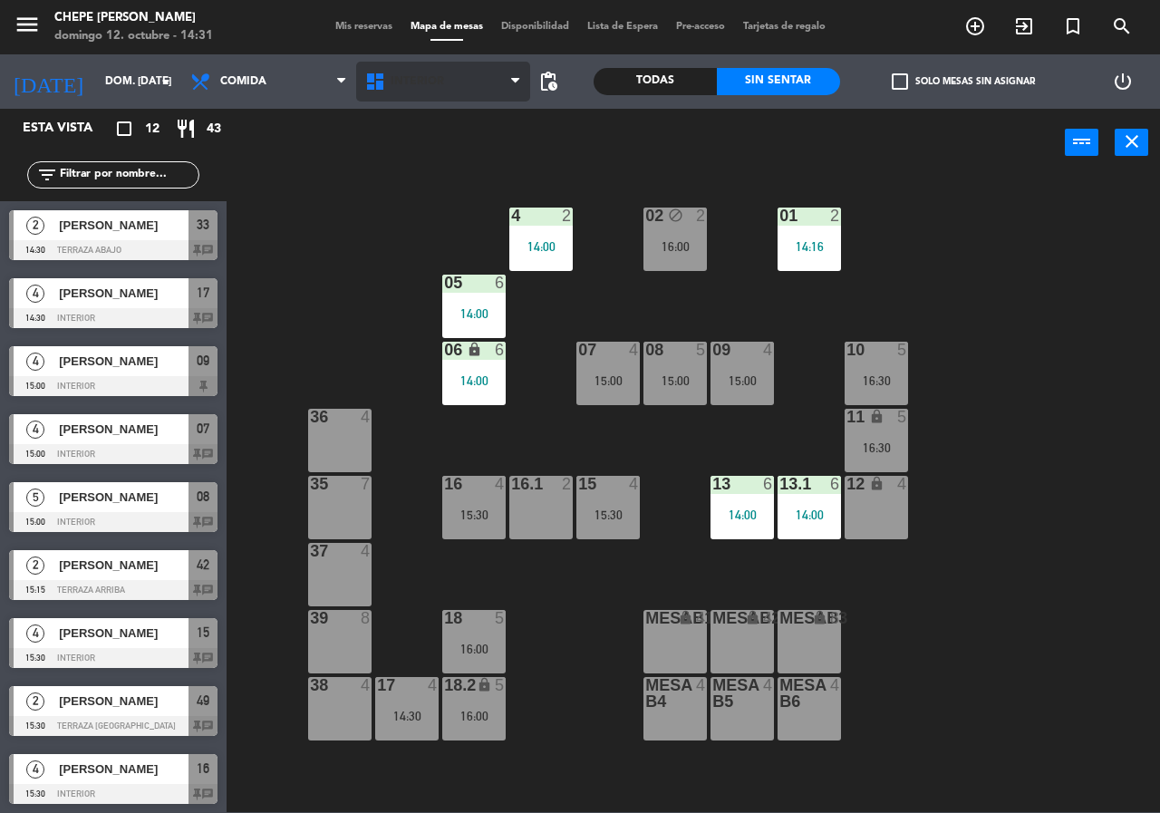
click at [404, 71] on span "Interior" at bounding box center [443, 82] width 175 height 40
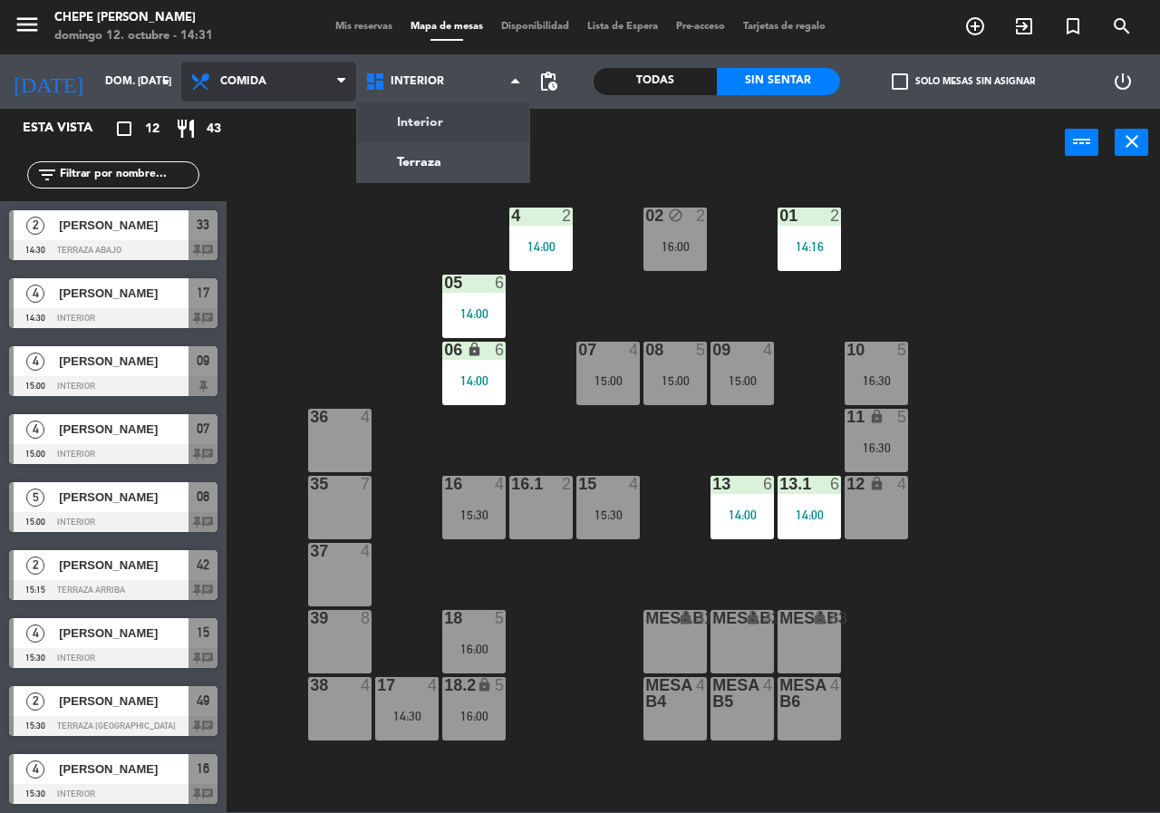
click at [300, 94] on span "Comida" at bounding box center [268, 82] width 175 height 40
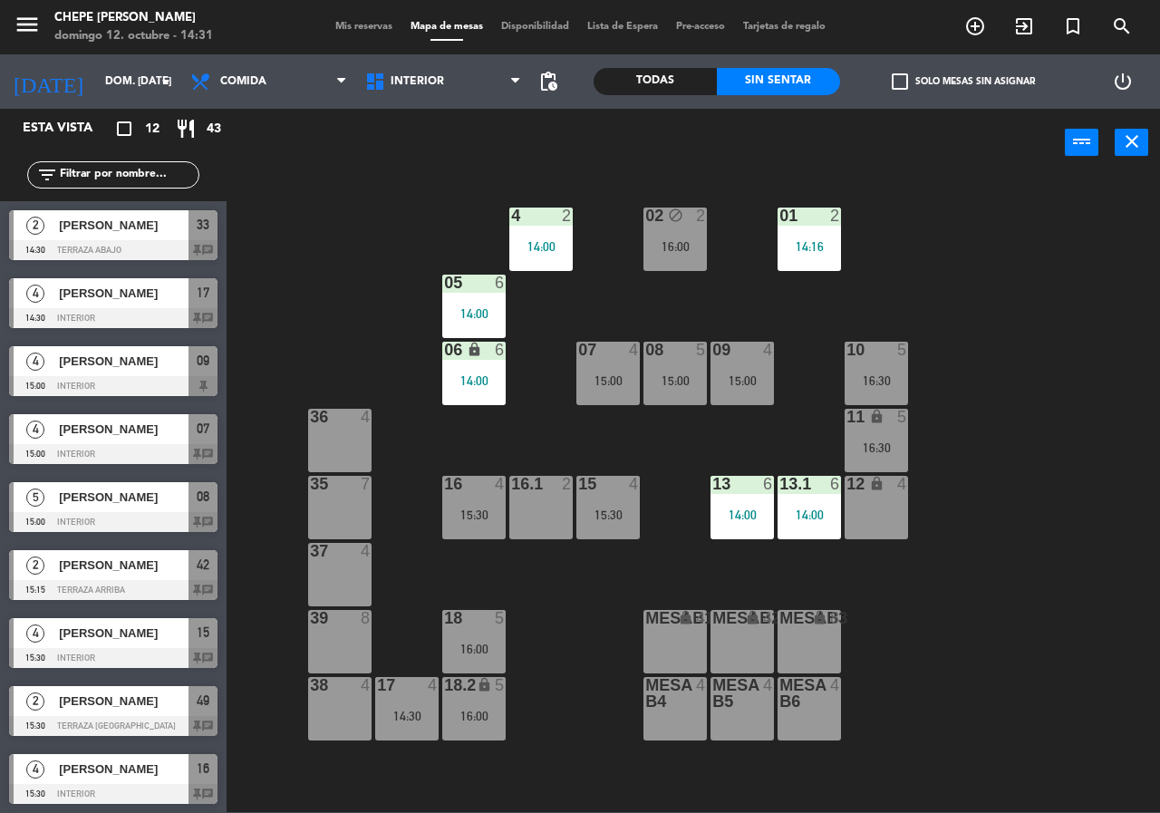
click at [409, 144] on div "power_input close" at bounding box center [646, 143] width 839 height 69
click at [697, 231] on div "02 block 2 16:00" at bounding box center [675, 239] width 63 height 63
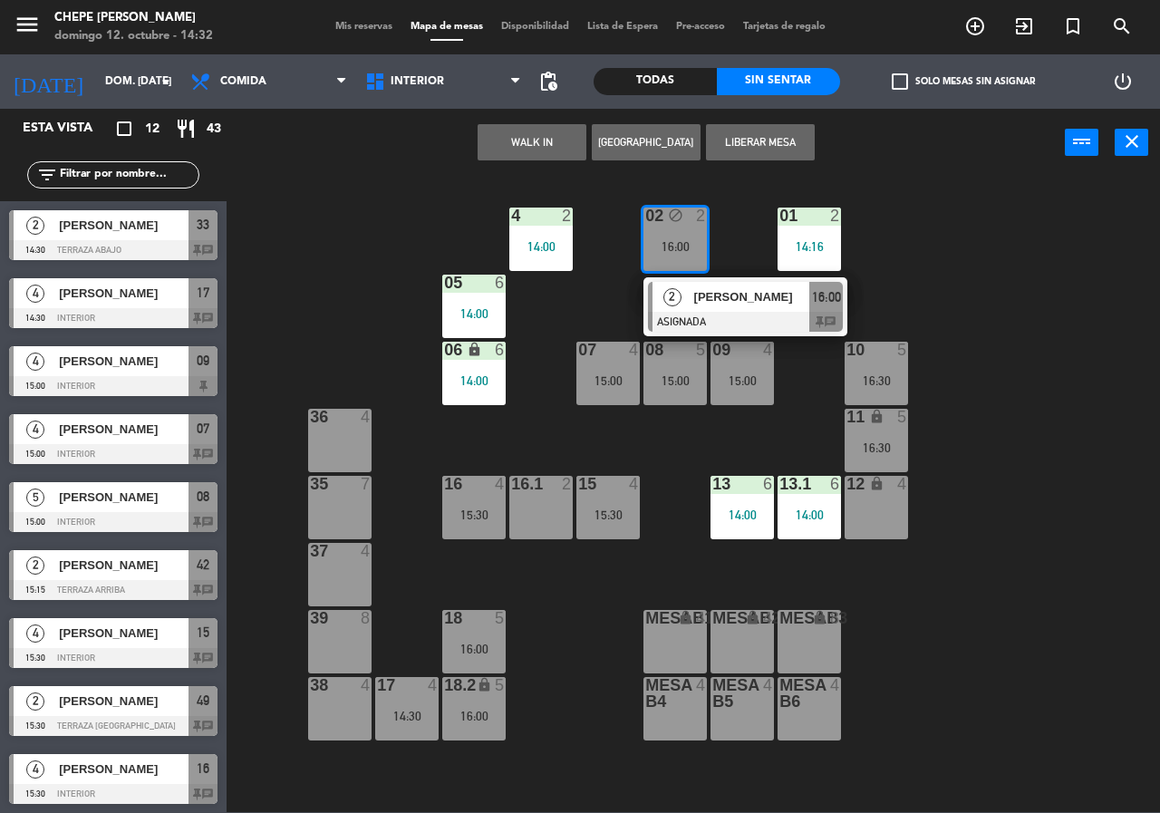
click at [796, 314] on div at bounding box center [745, 322] width 195 height 20
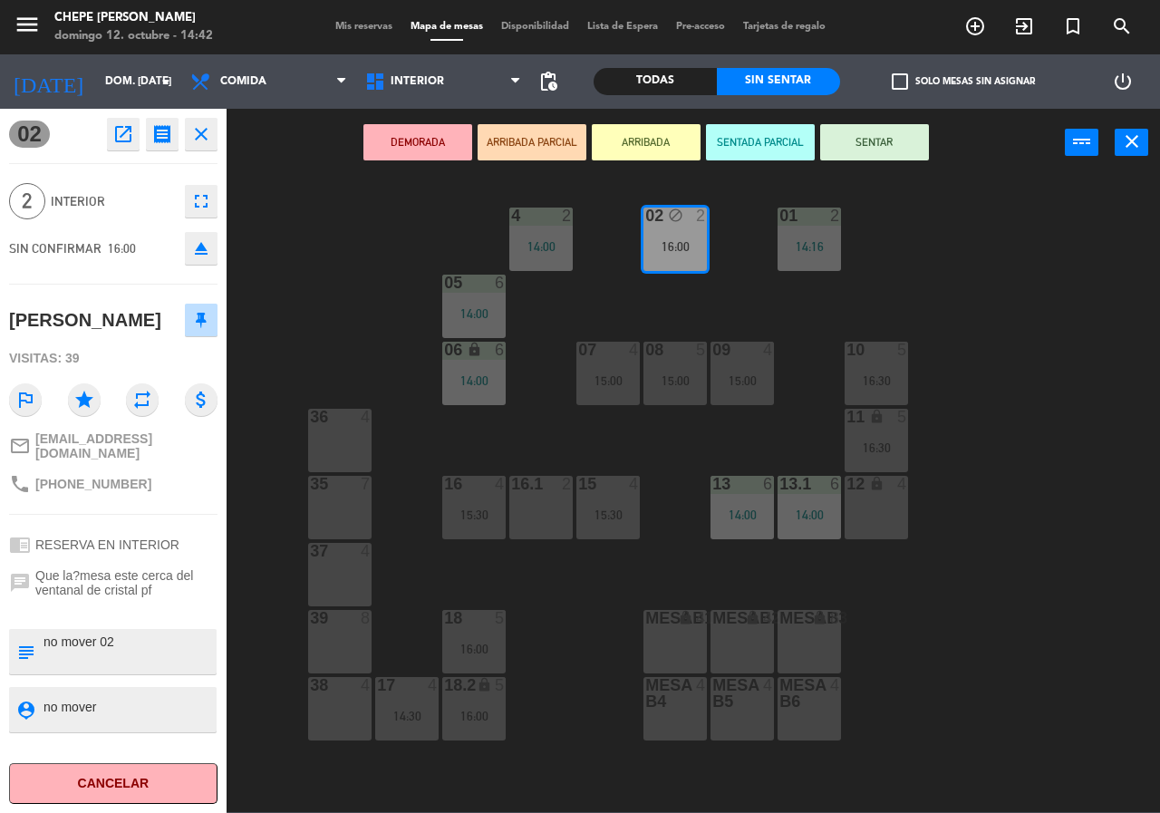
click at [337, 249] on div "02 block 2 16:00 4 2 14:00 01 2 14:16 05 6 14:00 06 lock 6 14:00 07 4 15:00 09 …" at bounding box center [699, 494] width 922 height 636
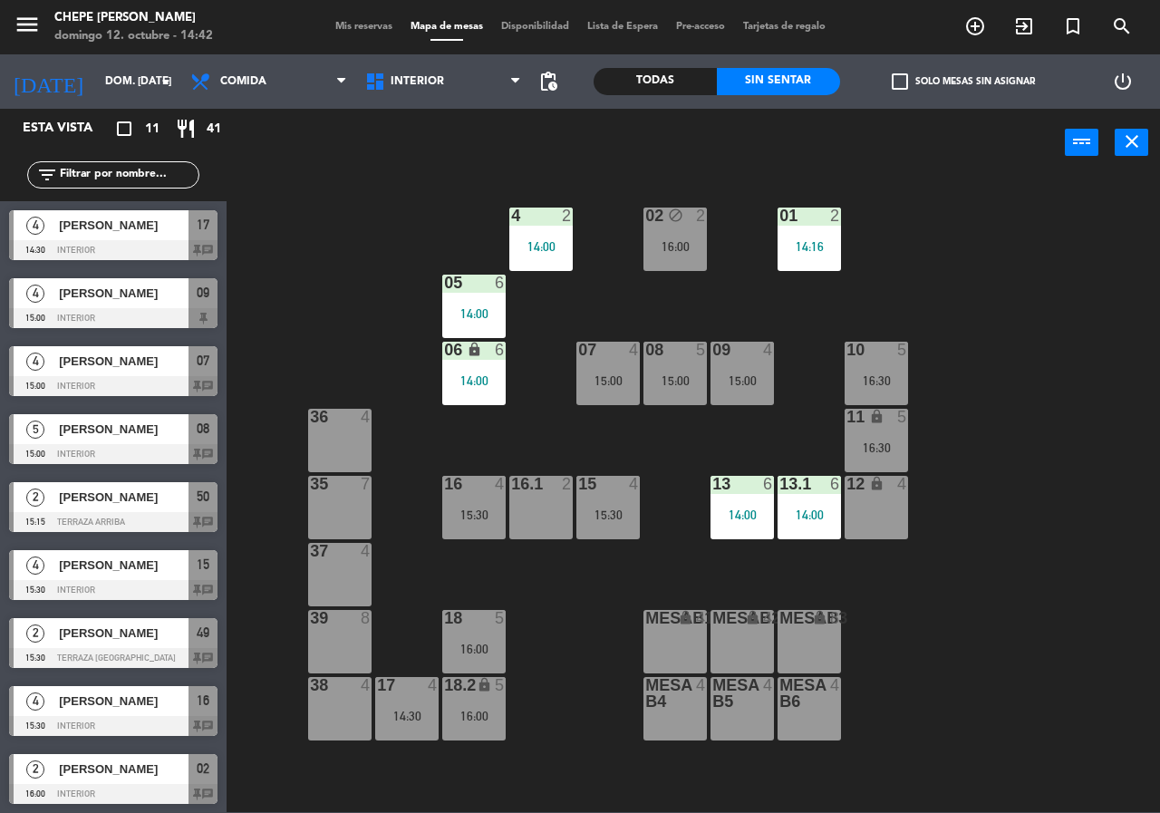
scroll to position [65, 0]
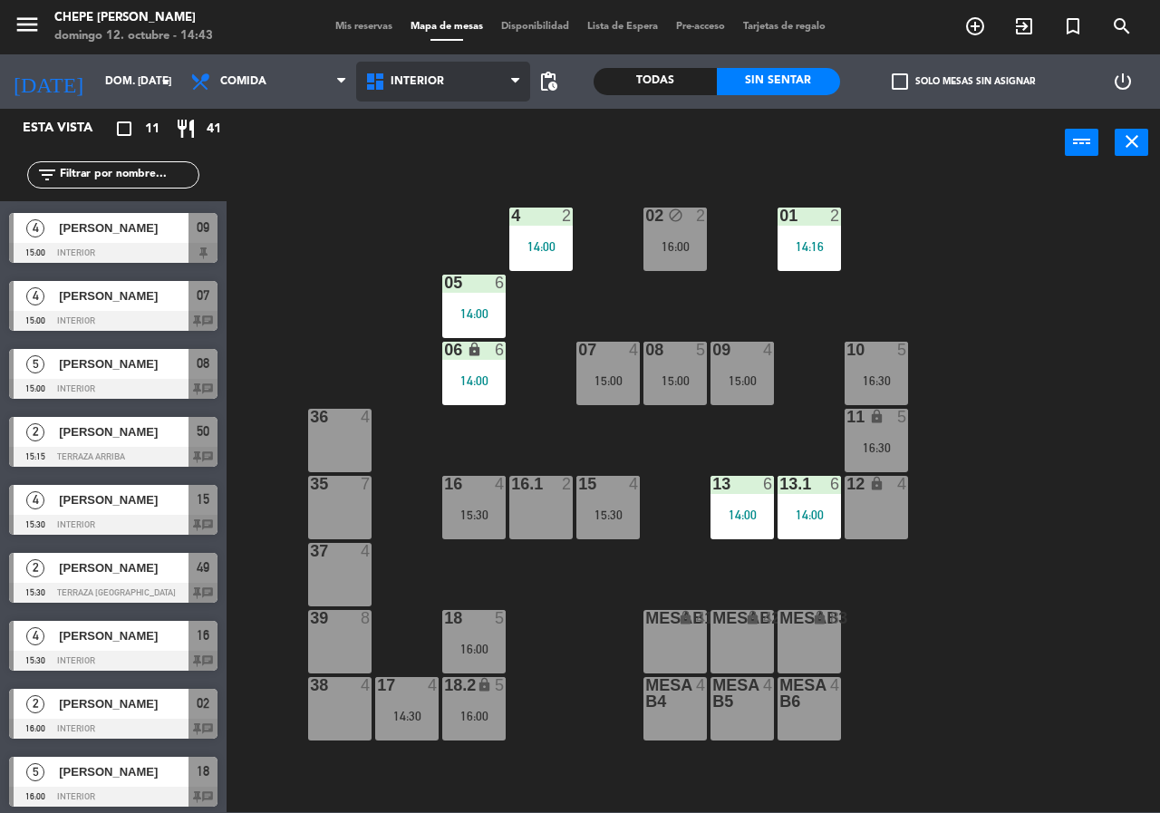
click at [417, 86] on span "Interior" at bounding box center [417, 81] width 53 height 13
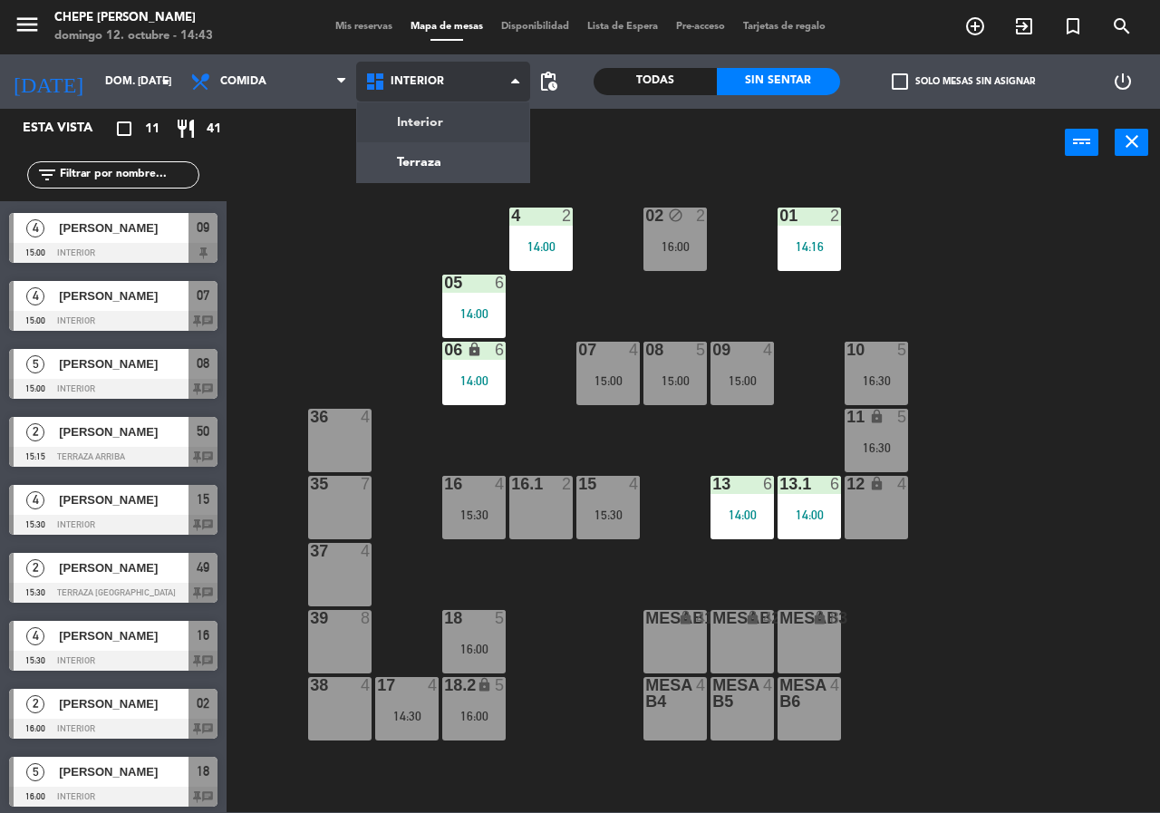
click at [422, 177] on ng-component "menu Chepe [PERSON_NAME] 12. octubre - 14:43 Mis reservas Mapa de mesas Disponi…" at bounding box center [580, 406] width 1160 height 812
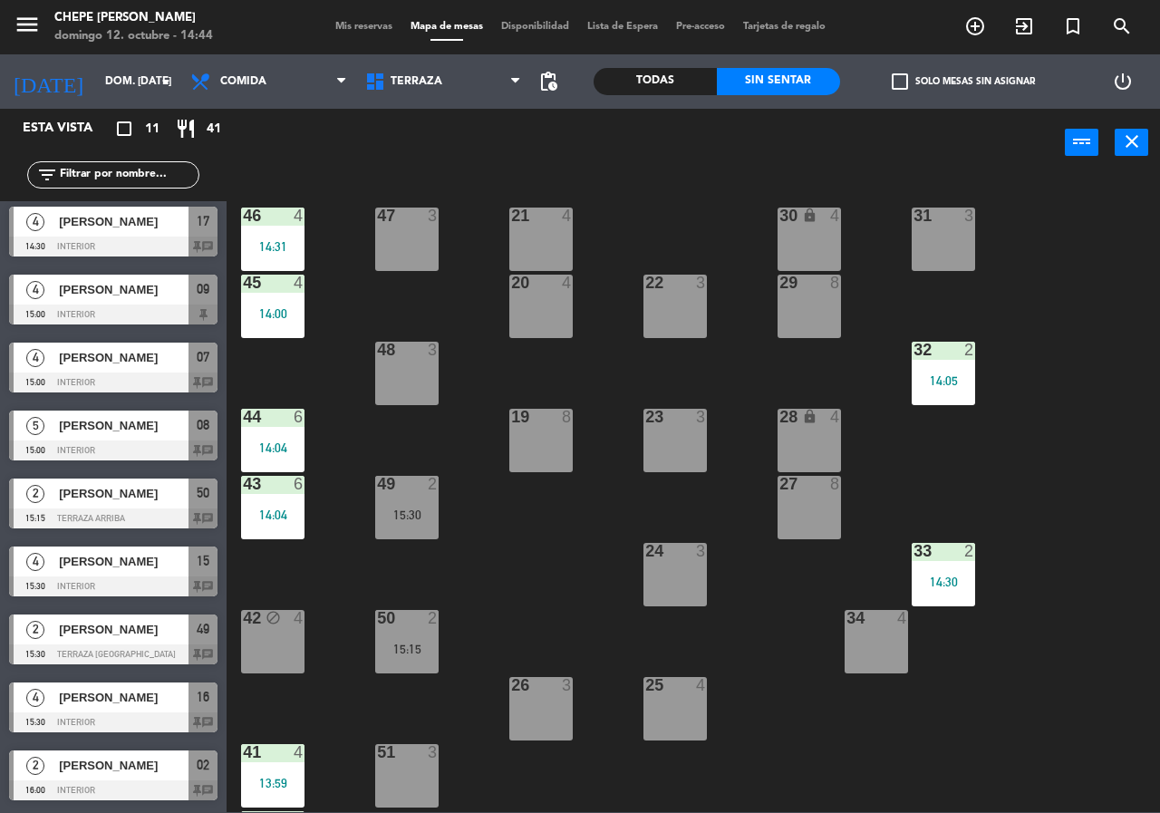
scroll to position [0, 0]
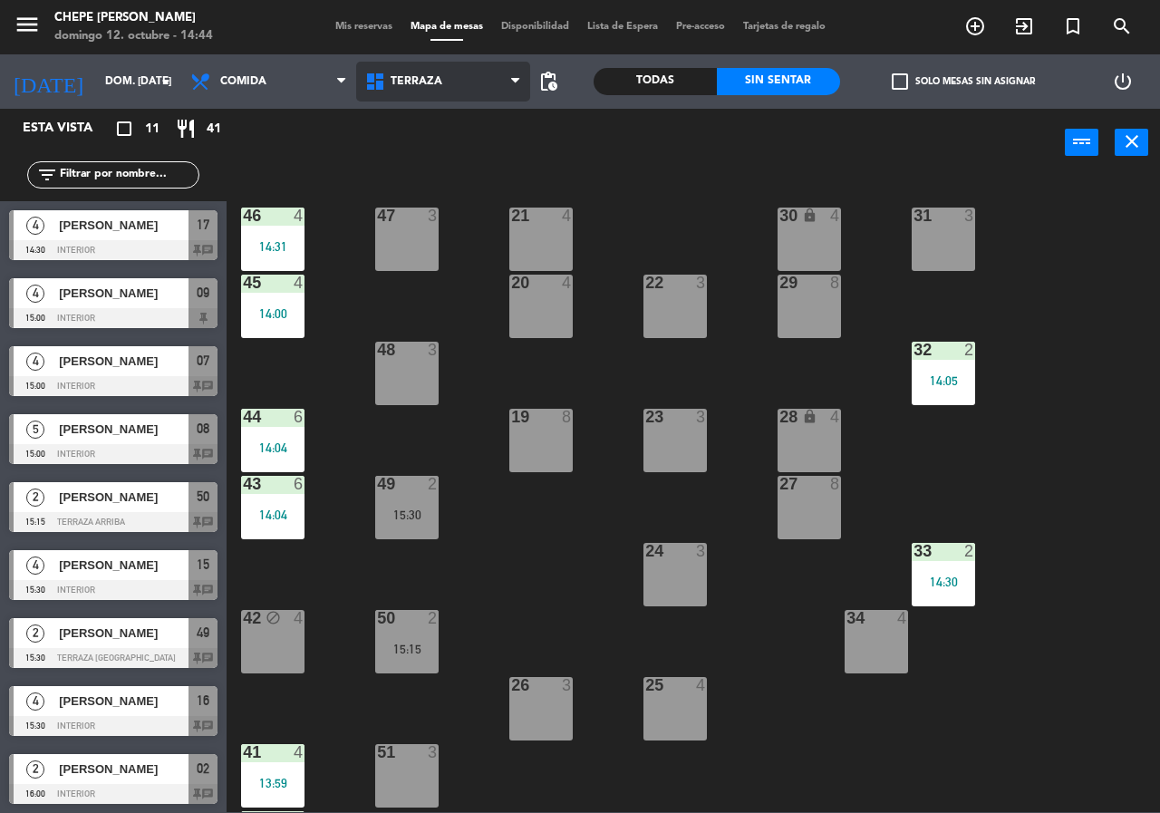
click at [393, 88] on span "Terraza" at bounding box center [443, 82] width 175 height 40
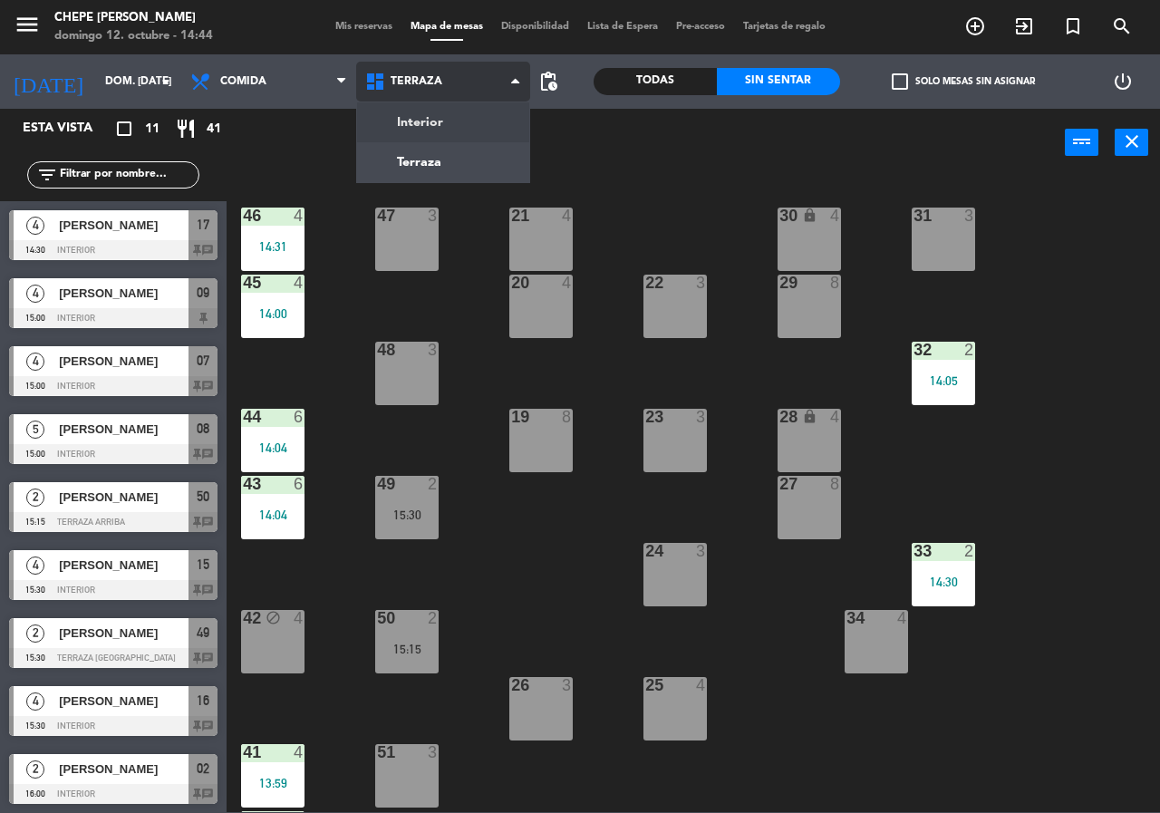
click at [403, 117] on ng-component "menu Chepe [PERSON_NAME] 12. octubre - 14:44 Mis reservas Mapa de mesas Disponi…" at bounding box center [580, 406] width 1160 height 812
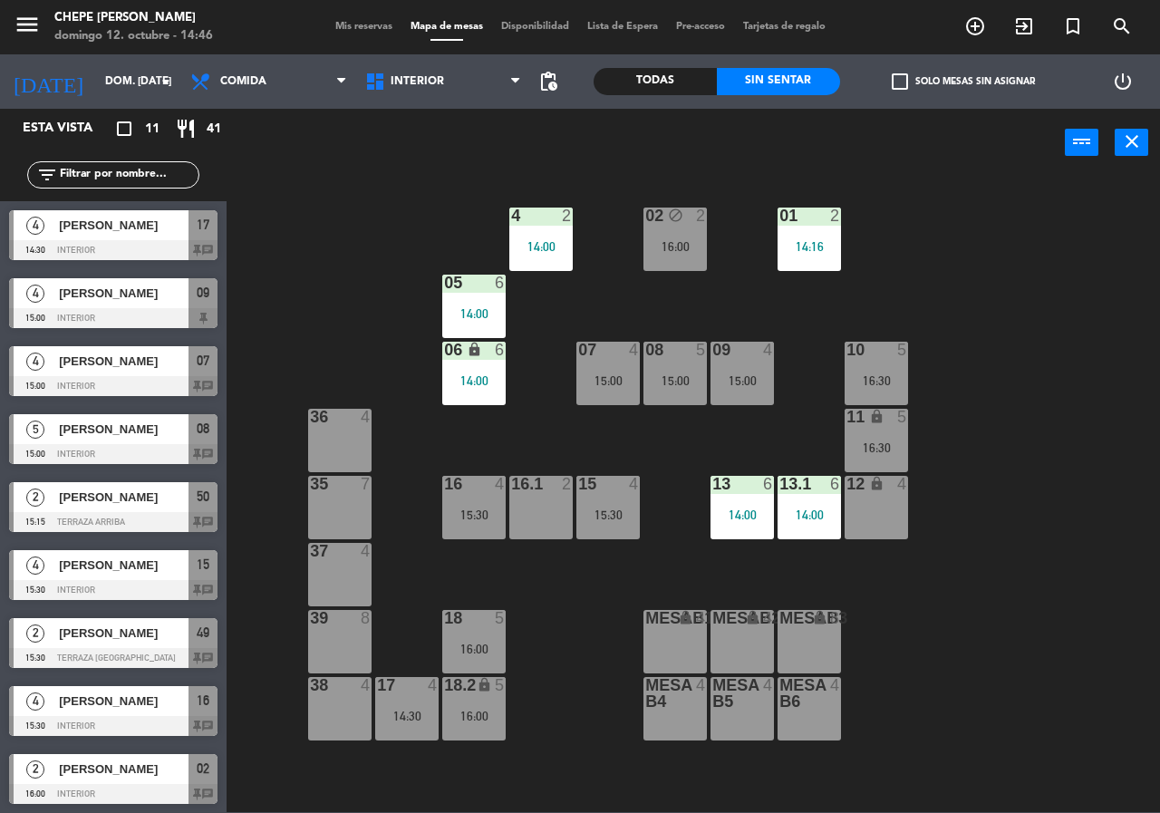
click at [177, 305] on div "[PERSON_NAME]" at bounding box center [122, 293] width 131 height 30
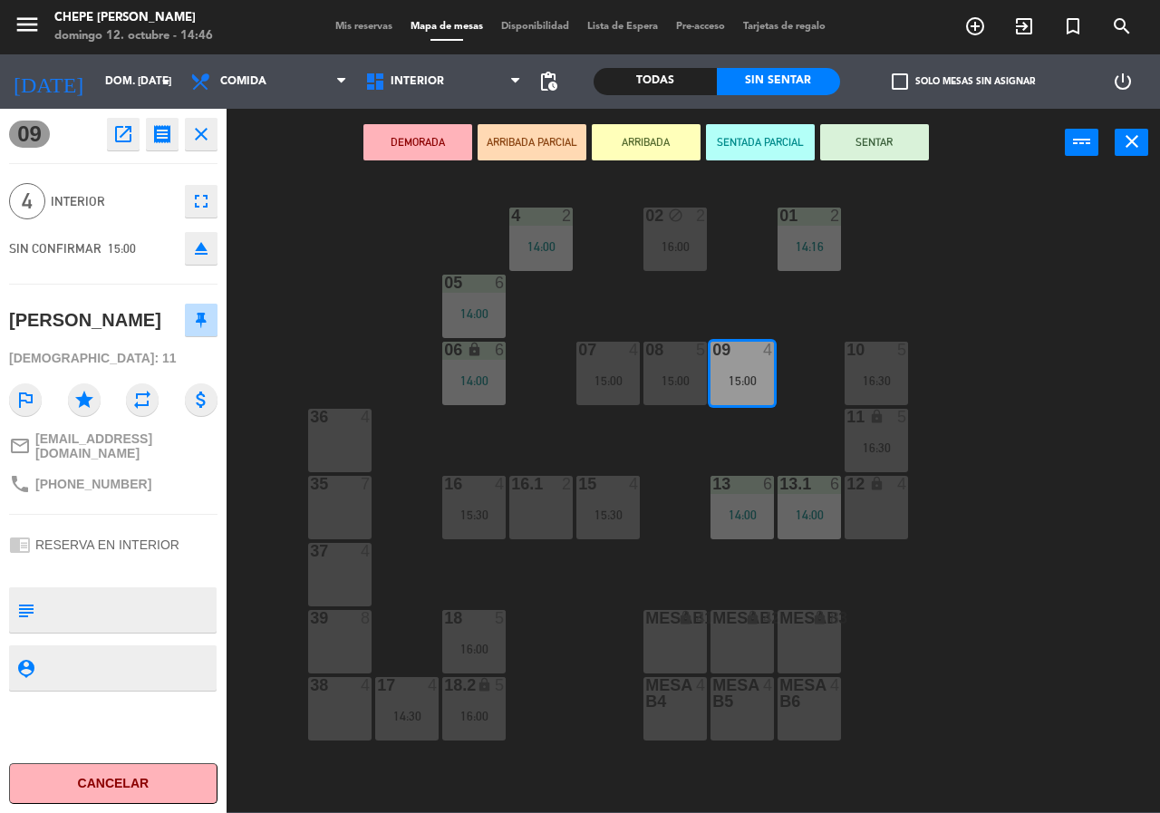
click at [371, 294] on div "02 block 2 16:00 4 2 14:00 01 2 14:16 05 6 14:00 06 lock 6 14:00 07 4 15:00 09 …" at bounding box center [699, 494] width 922 height 636
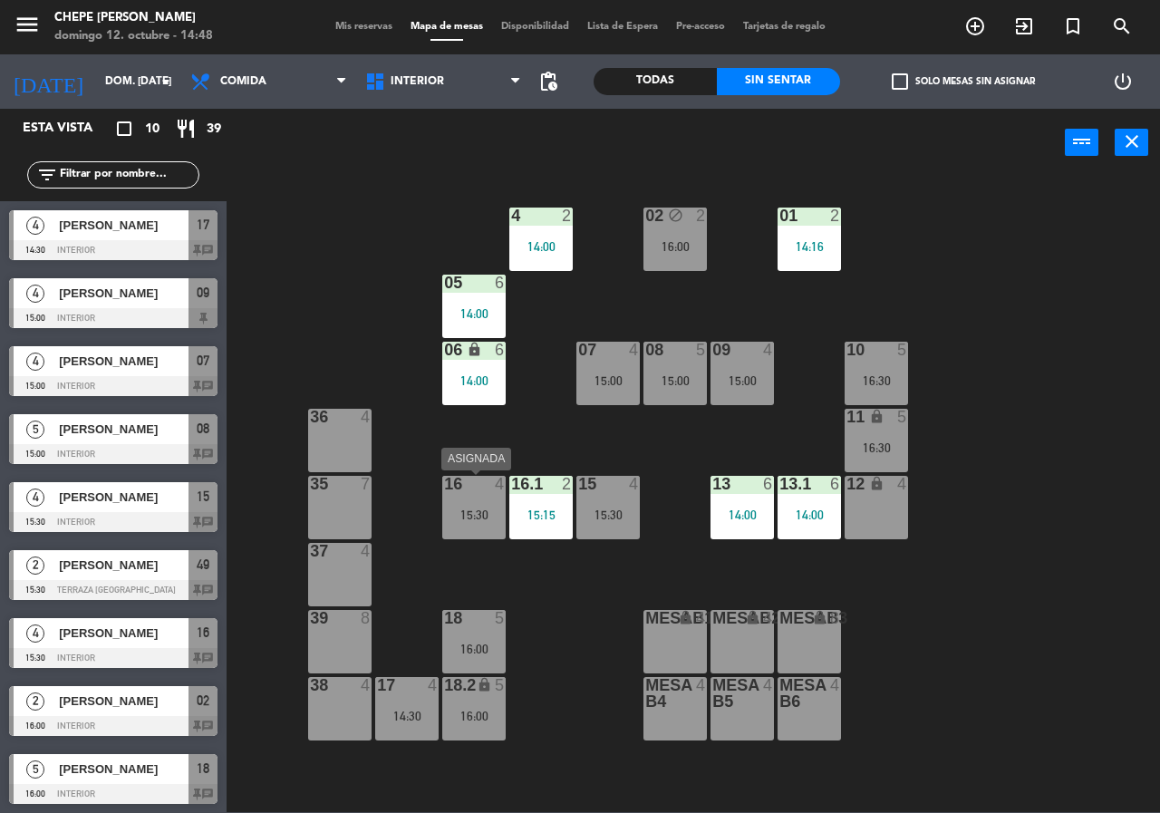
click at [448, 514] on div "15:30" at bounding box center [473, 515] width 63 height 13
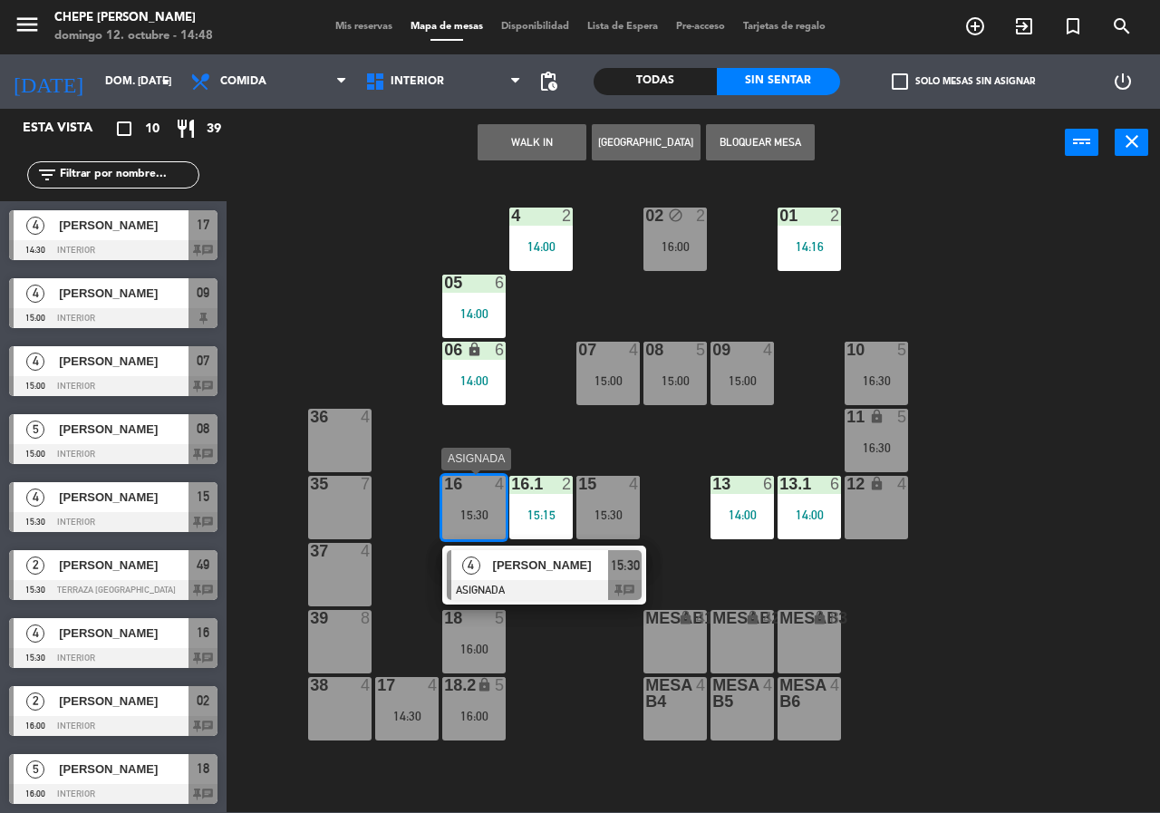
click at [499, 579] on div "[PERSON_NAME]" at bounding box center [550, 565] width 118 height 30
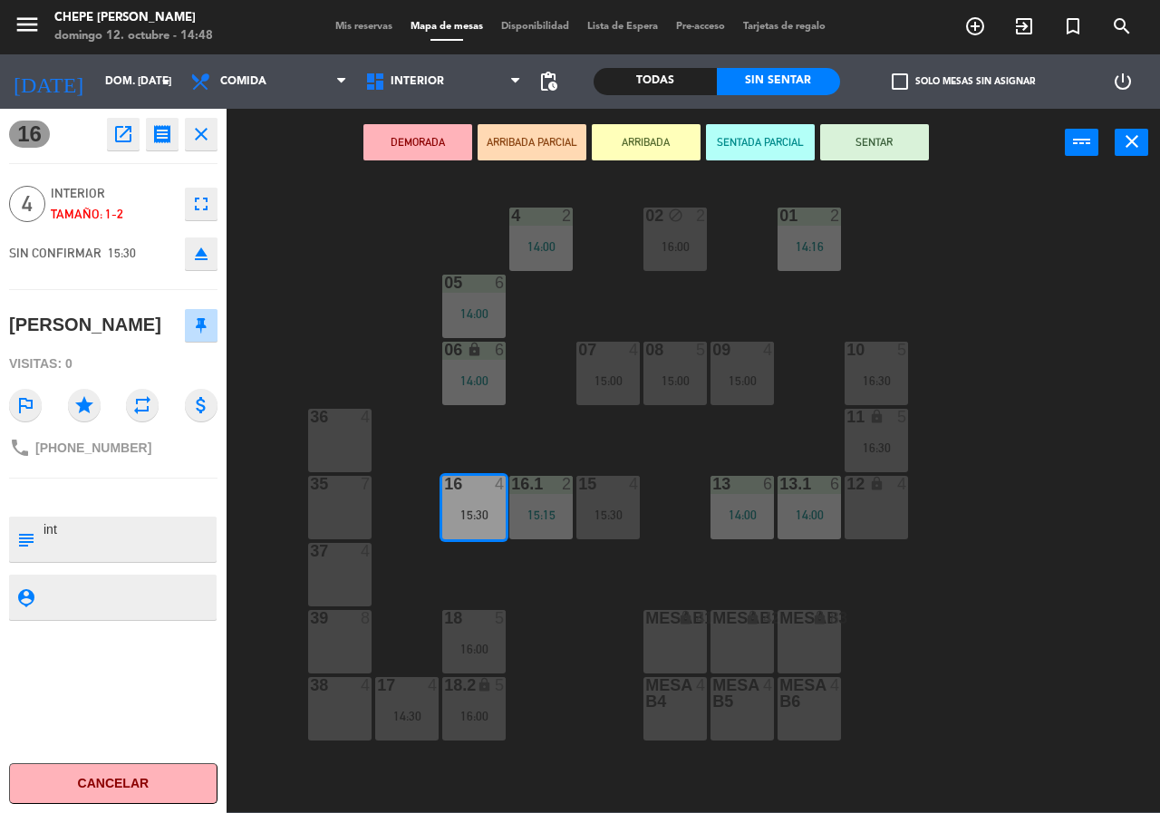
click at [548, 586] on div "02 block 2 16:00 4 2 14:00 01 2 14:16 05 6 14:00 06 lock 6 14:00 07 4 15:00 09 …" at bounding box center [699, 494] width 922 height 636
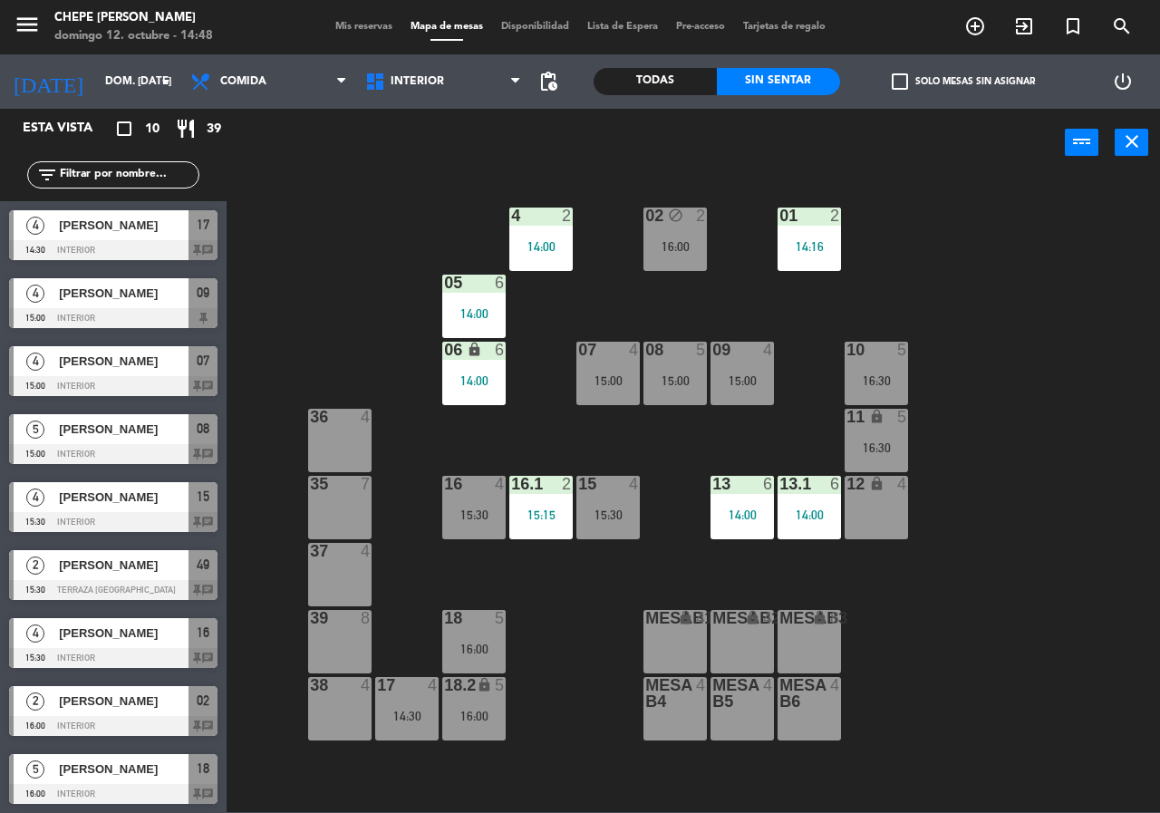
click at [498, 650] on div "16:00" at bounding box center [473, 649] width 63 height 13
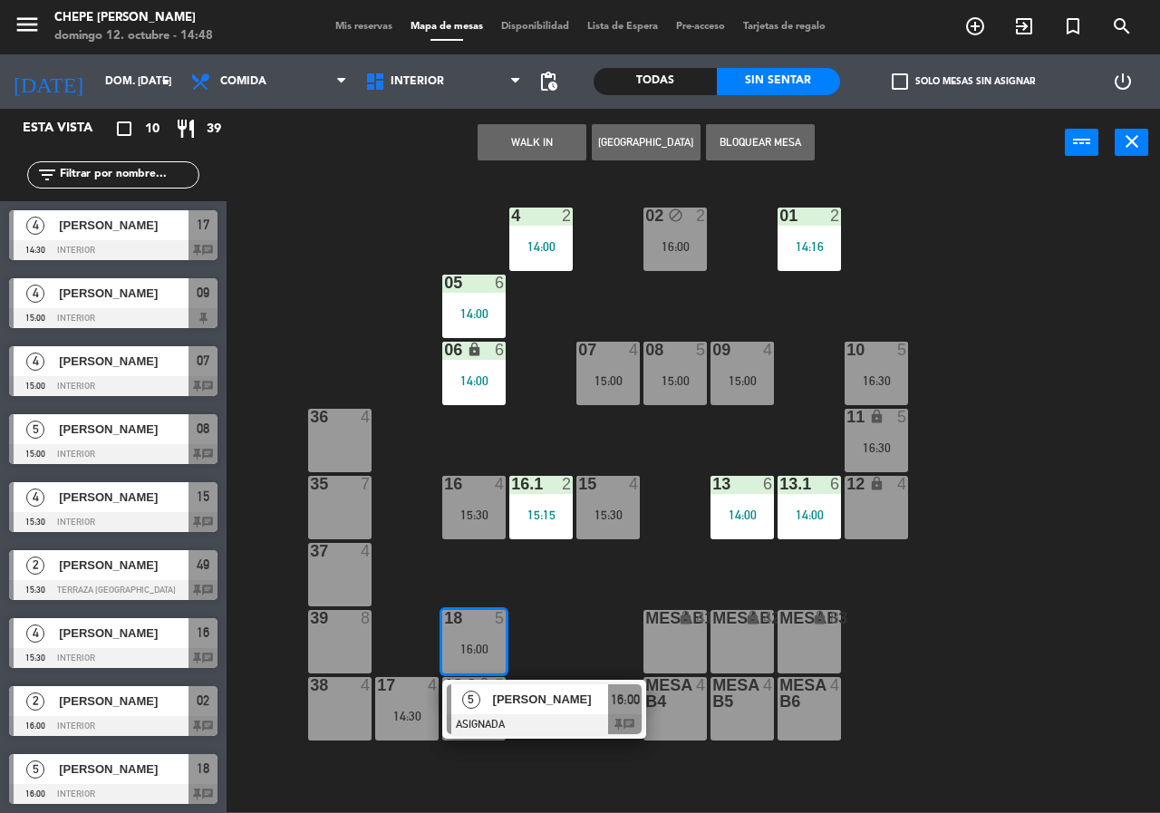
click at [577, 653] on div "02 block 2 16:00 4 2 14:00 01 2 14:16 05 6 14:00 06 lock 6 14:00 07 4 15:00 09 …" at bounding box center [699, 494] width 922 height 636
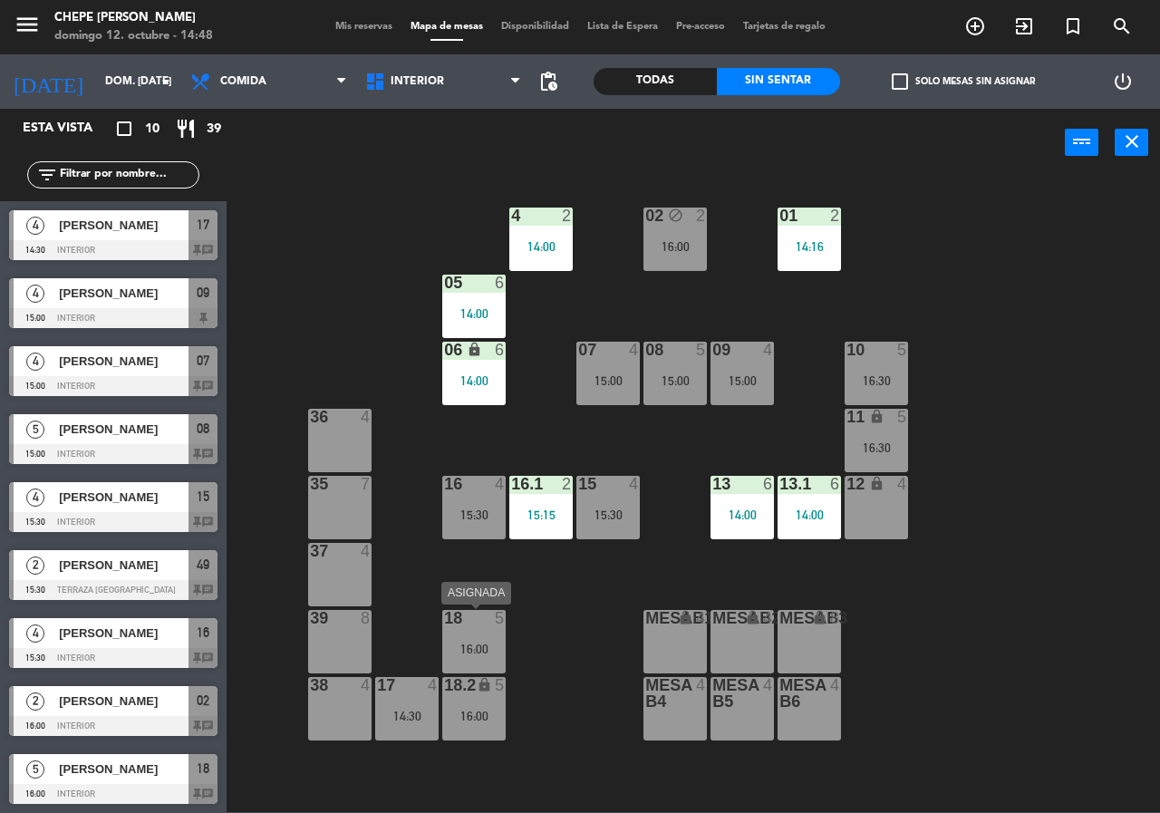
click at [465, 639] on div "18 5 16:00" at bounding box center [473, 641] width 63 height 63
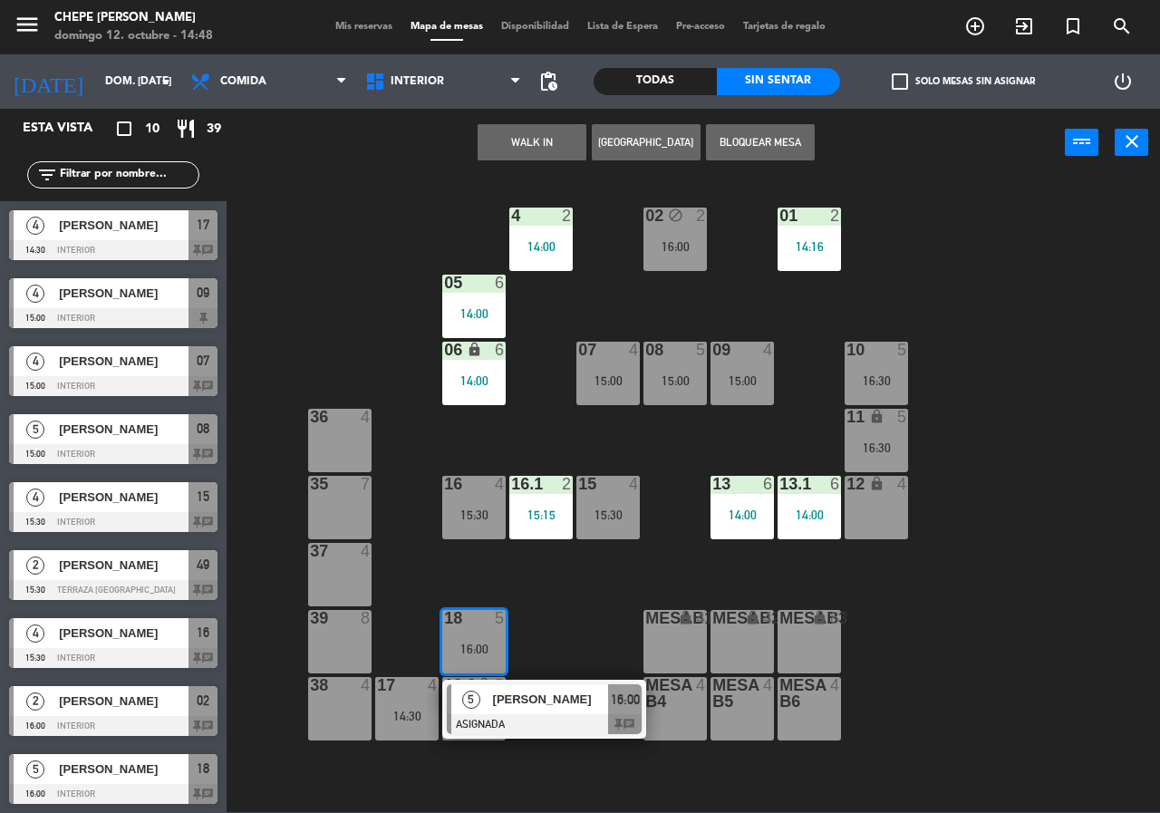
click at [587, 640] on div "02 block 2 16:00 4 2 14:00 01 2 14:16 05 6 14:00 06 lock 6 14:00 07 4 15:00 09 …" at bounding box center [699, 494] width 922 height 636
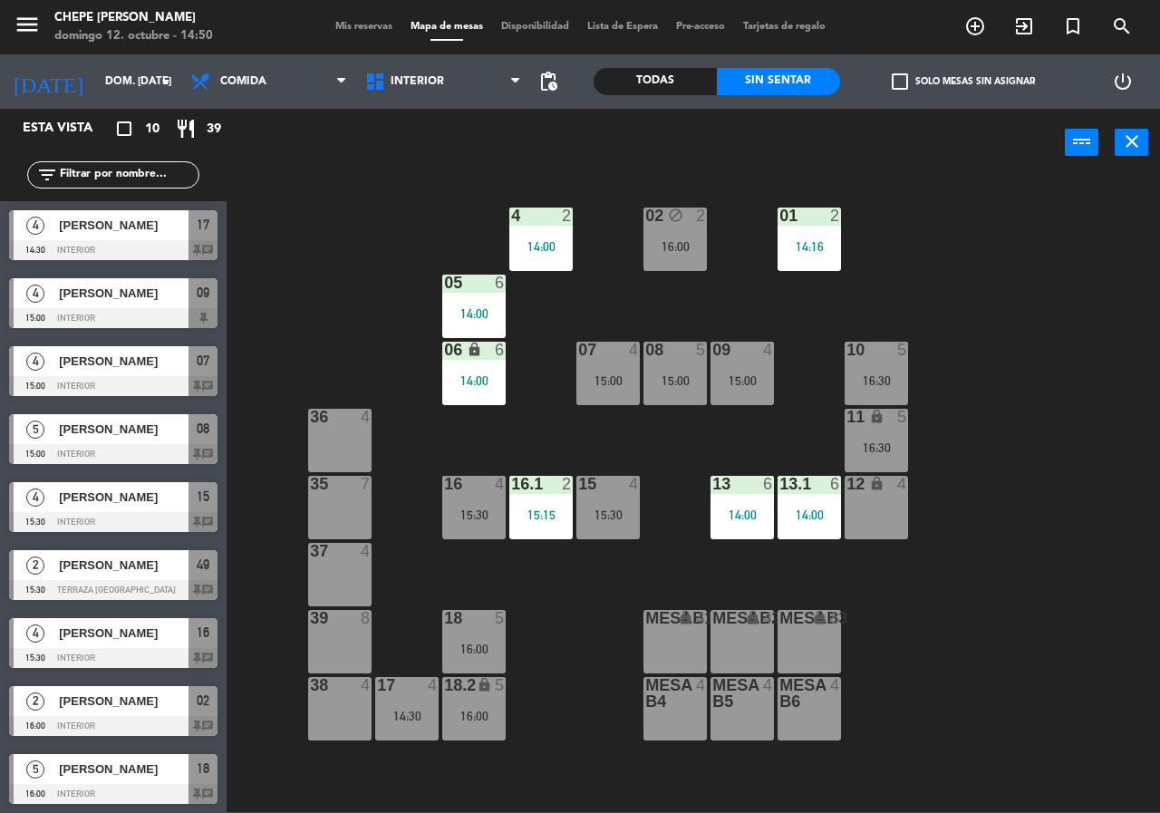
click at [567, 335] on div "02 block 2 16:00 4 2 14:00 01 2 14:16 05 6 14:00 06 lock 6 14:00 07 4 15:00 09 …" at bounding box center [699, 494] width 922 height 636
drag, startPoint x: 476, startPoint y: 329, endPoint x: 498, endPoint y: 334, distance: 22.2
click at [477, 329] on div "05 6 14:00" at bounding box center [473, 306] width 63 height 63
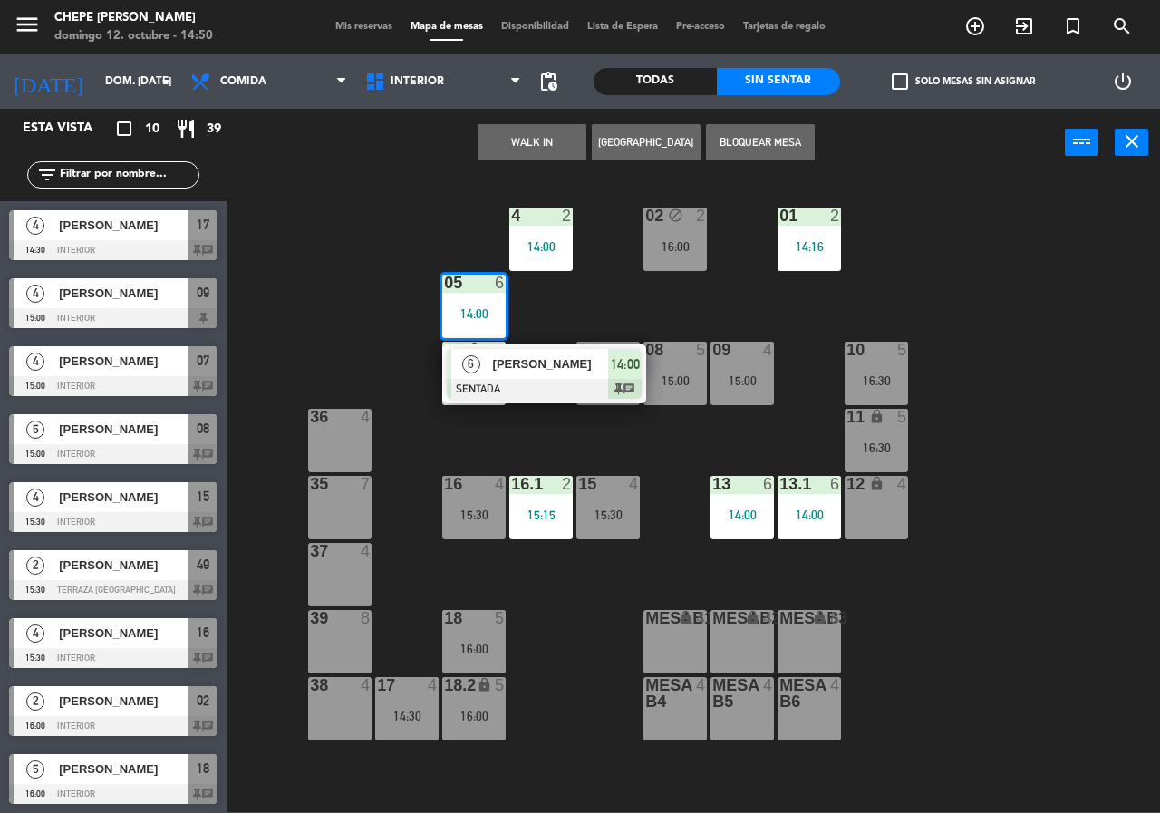
click at [538, 301] on div "02 block 2 16:00 4 2 14:00 01 2 14:16 05 6 14:00 6 [PERSON_NAME] SENTADA 14:00 …" at bounding box center [699, 494] width 922 height 636
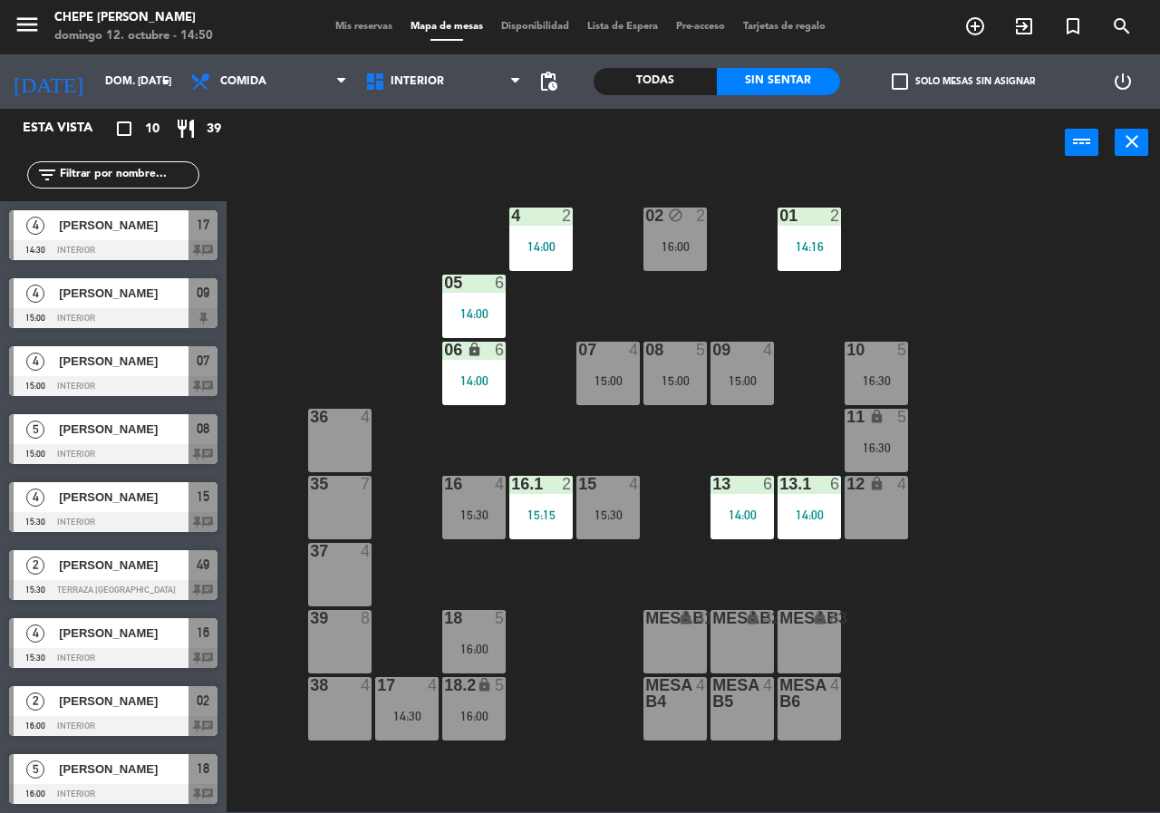
click at [605, 391] on div "07 4 15:00" at bounding box center [608, 373] width 63 height 63
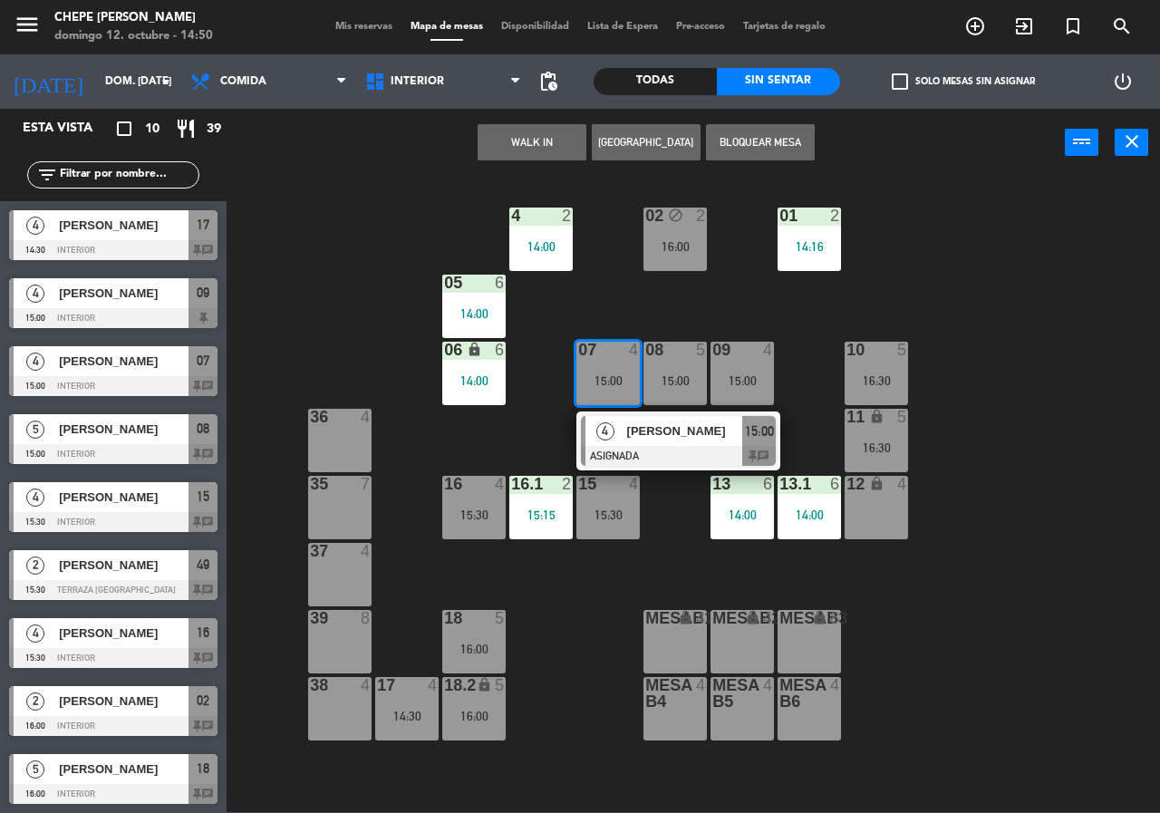
click at [531, 396] on div "02 block 2 16:00 4 2 14:00 01 2 14:16 05 6 14:00 06 lock 6 14:00 07 4 15:00 4 […" at bounding box center [699, 494] width 922 height 636
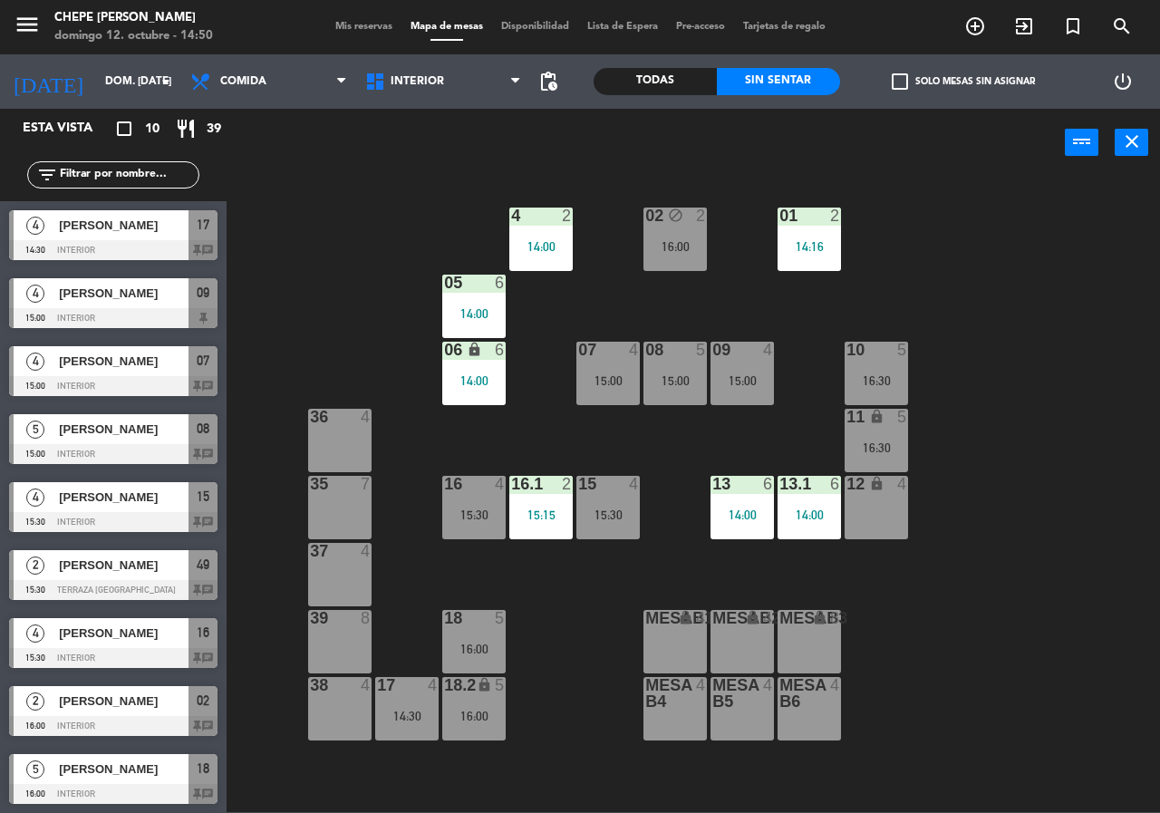
click at [693, 356] on div "5" at bounding box center [706, 350] width 30 height 16
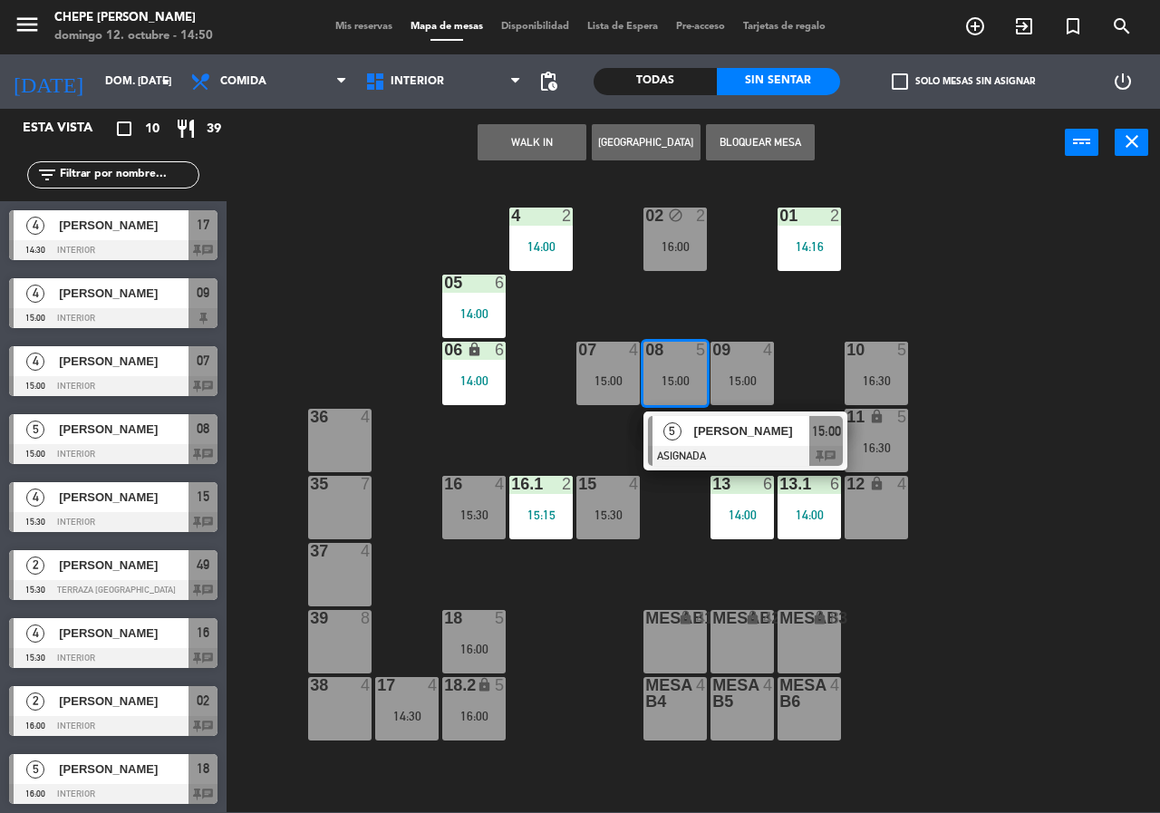
click at [719, 278] on div "02 block 2 16:00 4 2 14:00 01 2 14:16 05 6 14:00 06 lock 6 14:00 07 4 15:00 09 …" at bounding box center [699, 494] width 922 height 636
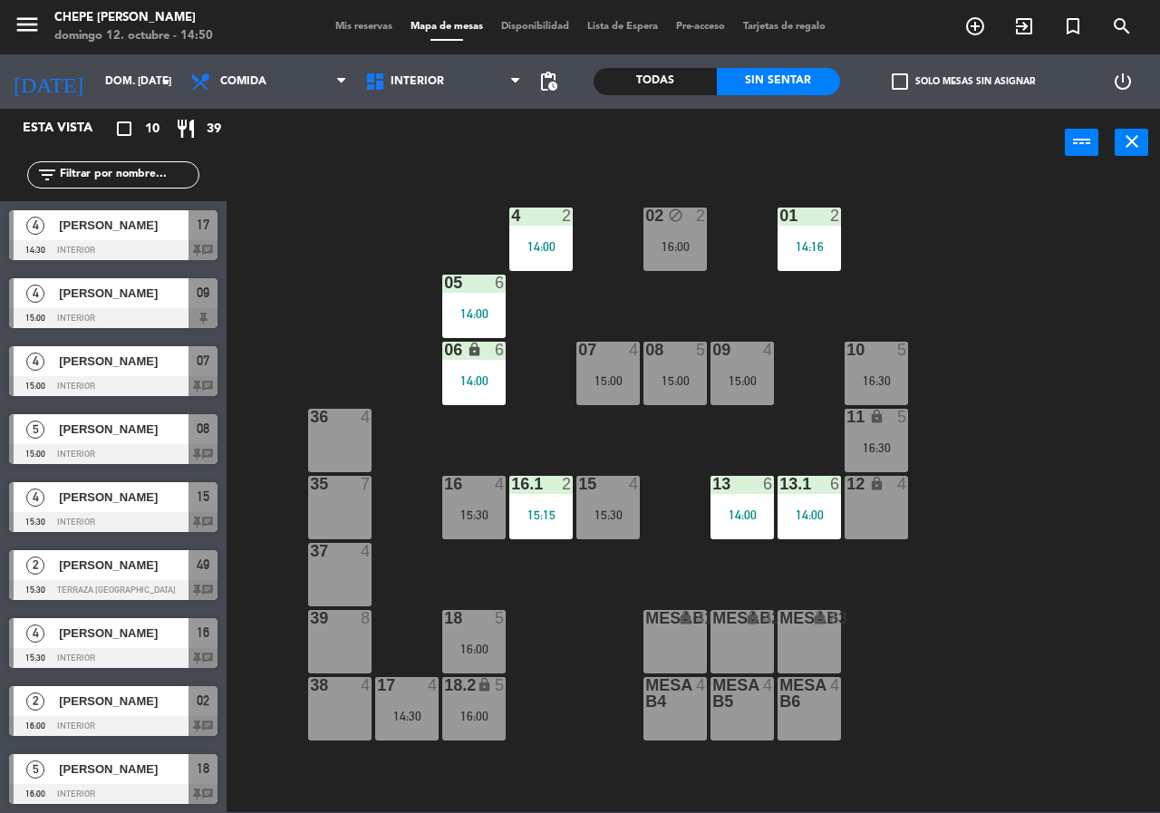
click at [742, 377] on div "15:00" at bounding box center [742, 380] width 63 height 13
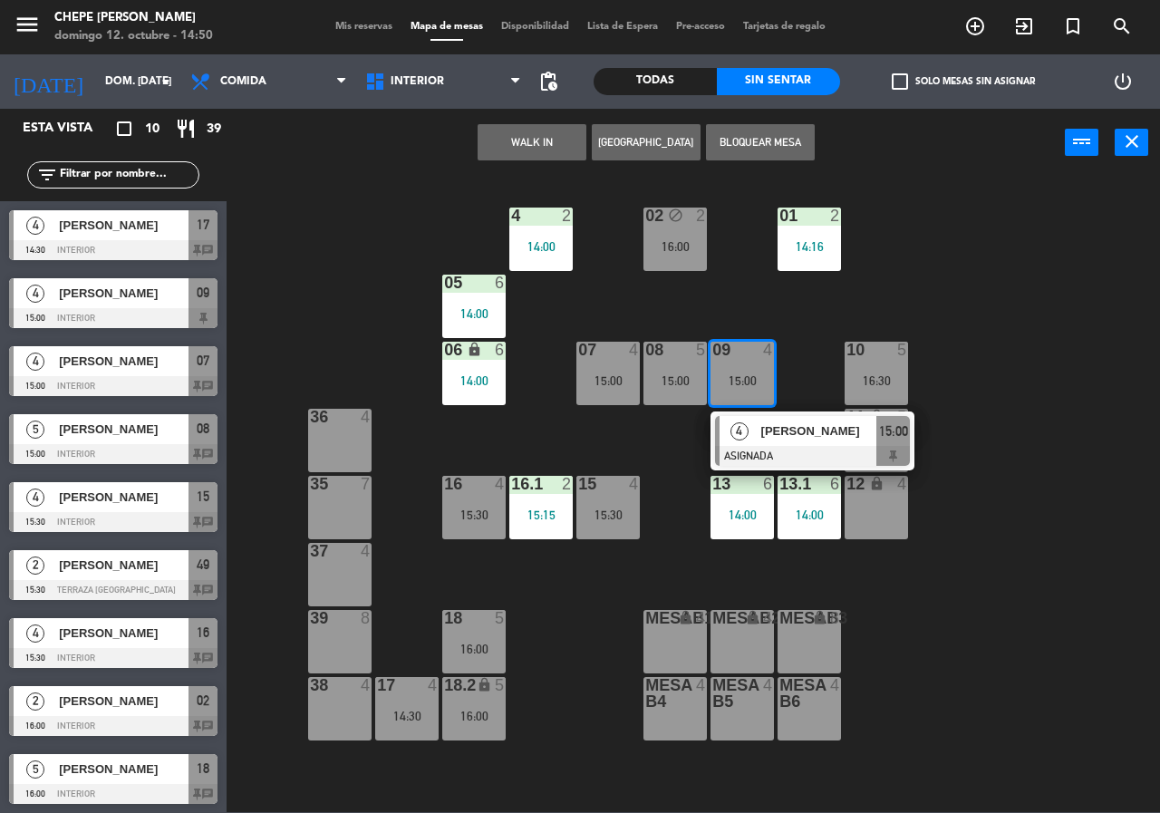
click at [800, 339] on div "02 block 2 16:00 4 2 14:00 01 2 14:16 05 6 14:00 06 lock 6 14:00 07 4 15:00 09 …" at bounding box center [699, 494] width 922 height 636
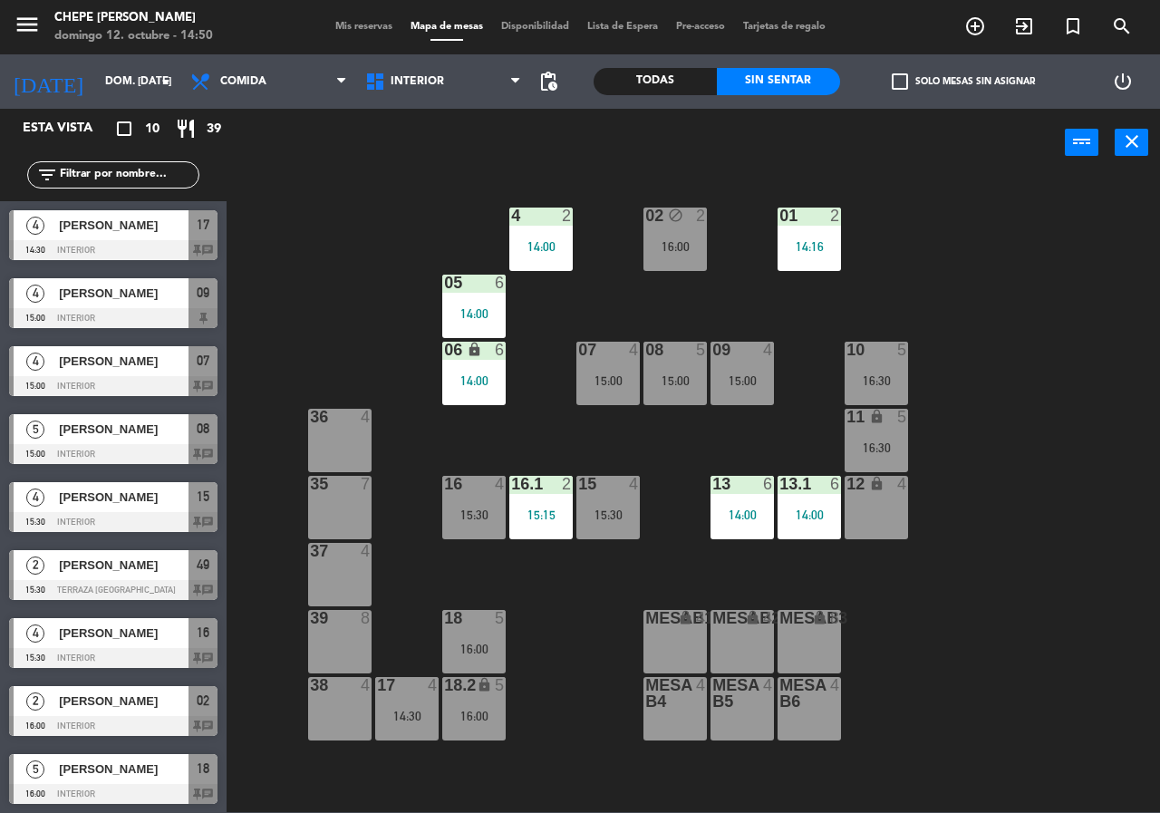
click at [402, 711] on div "14:30" at bounding box center [406, 716] width 63 height 13
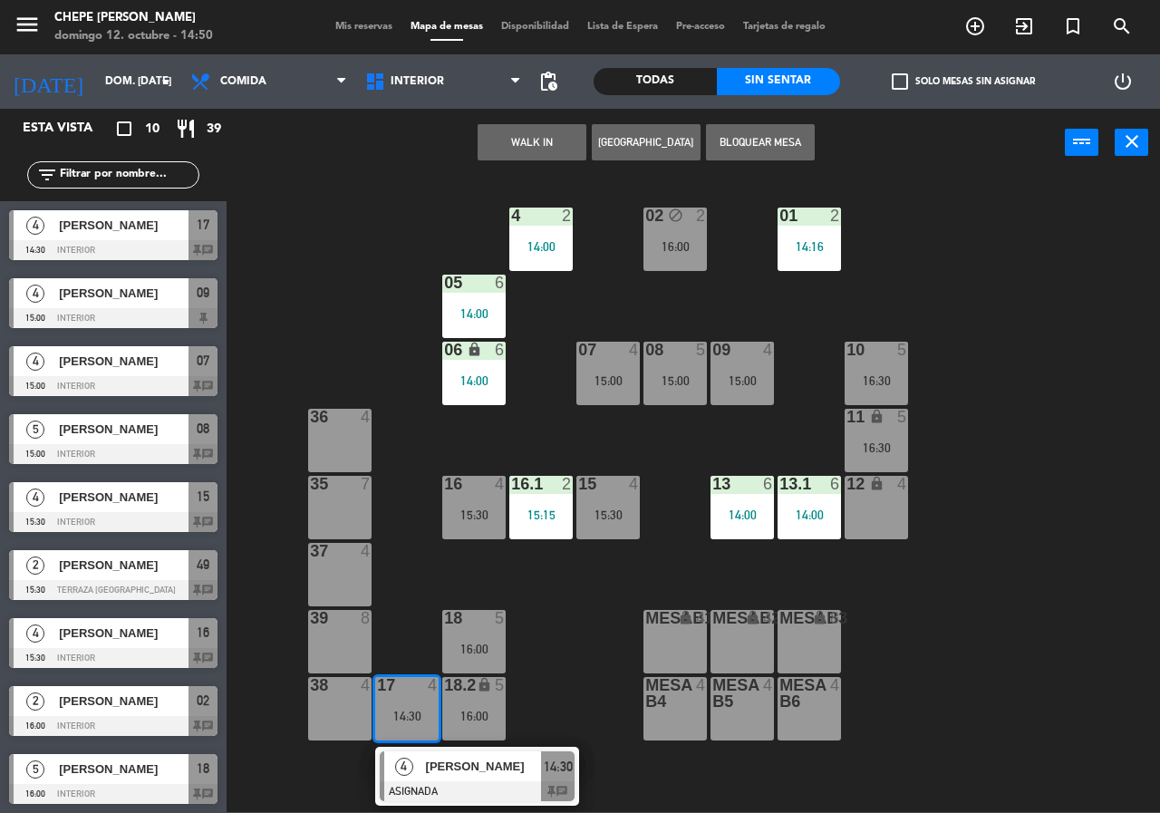
click at [548, 706] on div "02 block 2 16:00 4 2 14:00 01 2 14:16 05 6 14:00 06 lock 6 14:00 07 4 15:00 09 …" at bounding box center [699, 494] width 922 height 636
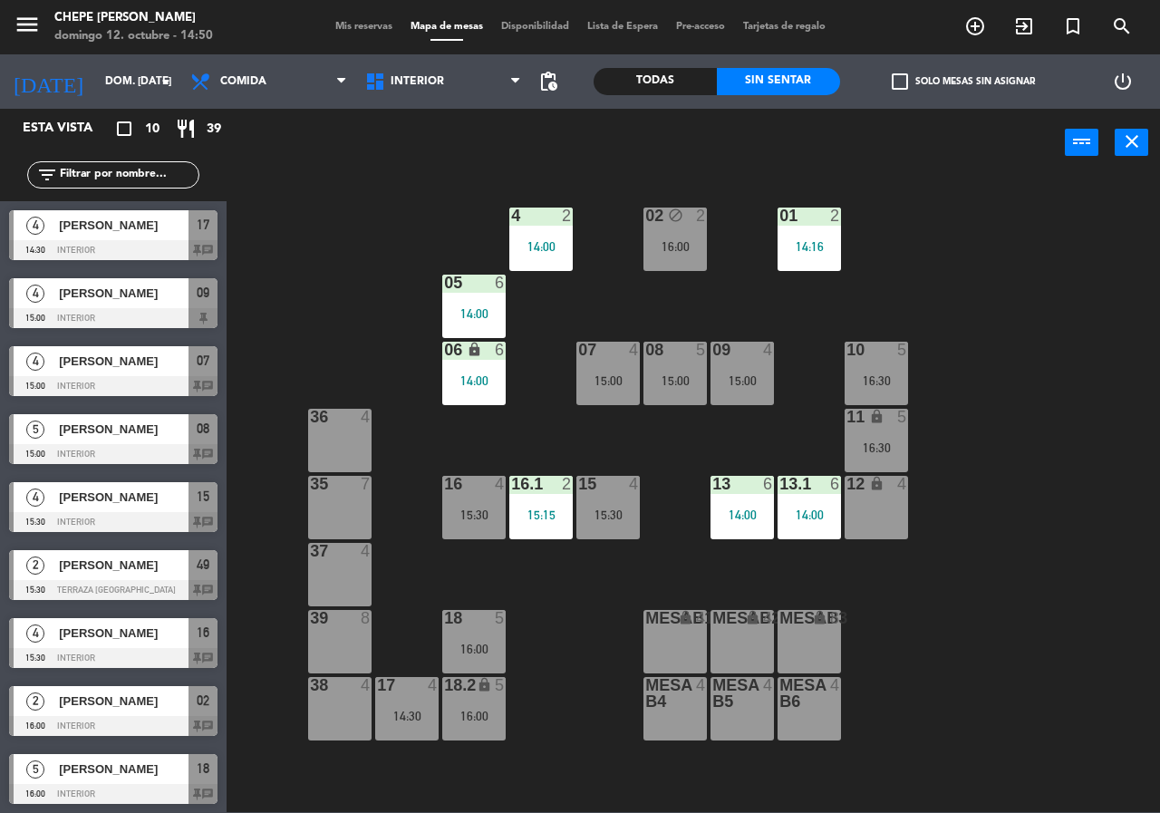
click at [412, 690] on div at bounding box center [408, 685] width 30 height 16
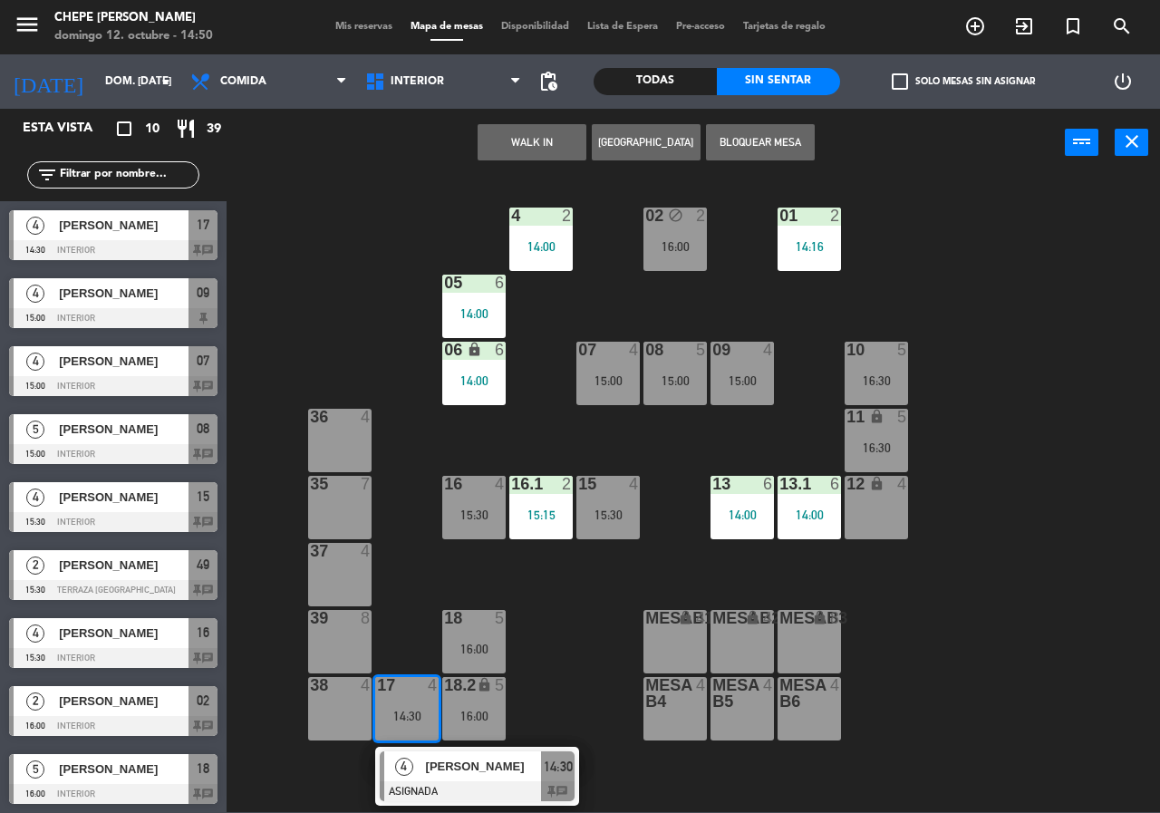
click at [480, 773] on span "[PERSON_NAME]" at bounding box center [484, 766] width 116 height 19
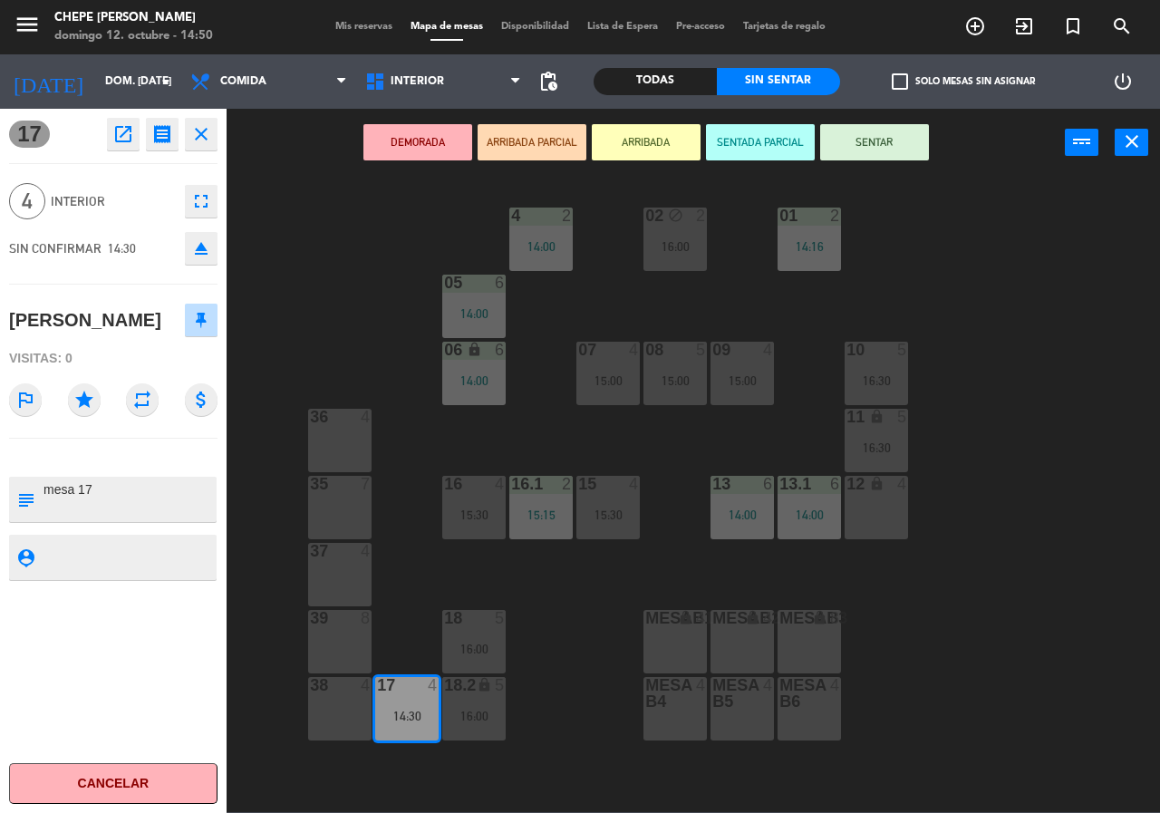
click at [556, 757] on div "02 block 2 16:00 4 2 14:00 01 2 14:16 05 6 14:00 06 lock 6 14:00 07 4 15:00 09 …" at bounding box center [699, 494] width 922 height 636
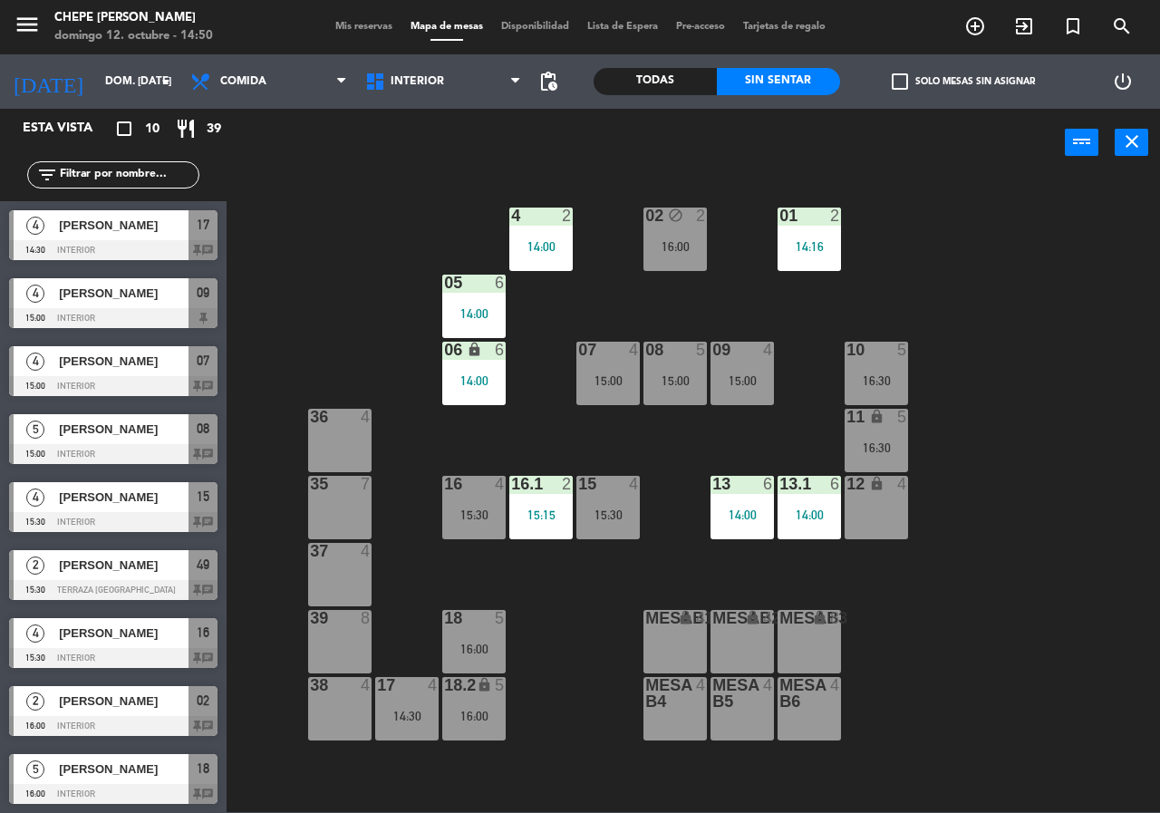
click at [426, 722] on div "17 4 14:30" at bounding box center [406, 708] width 63 height 63
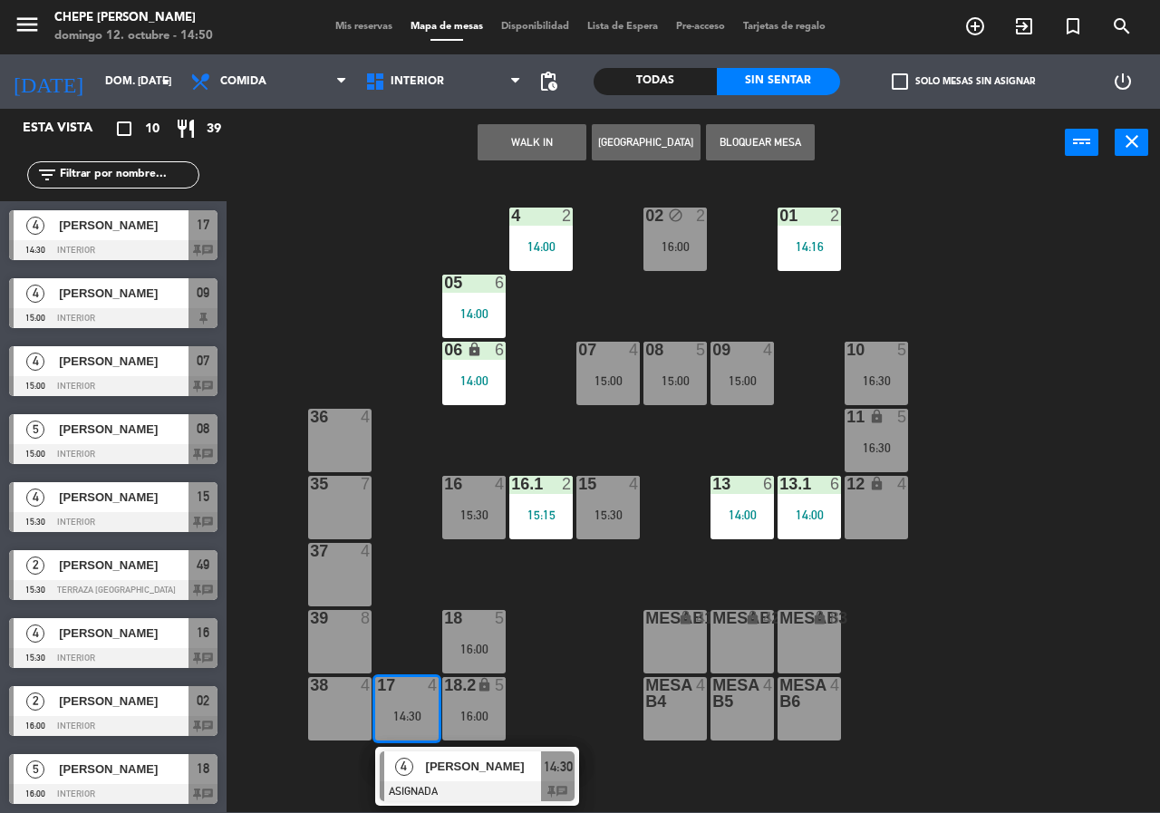
click at [474, 781] on div at bounding box center [477, 791] width 195 height 20
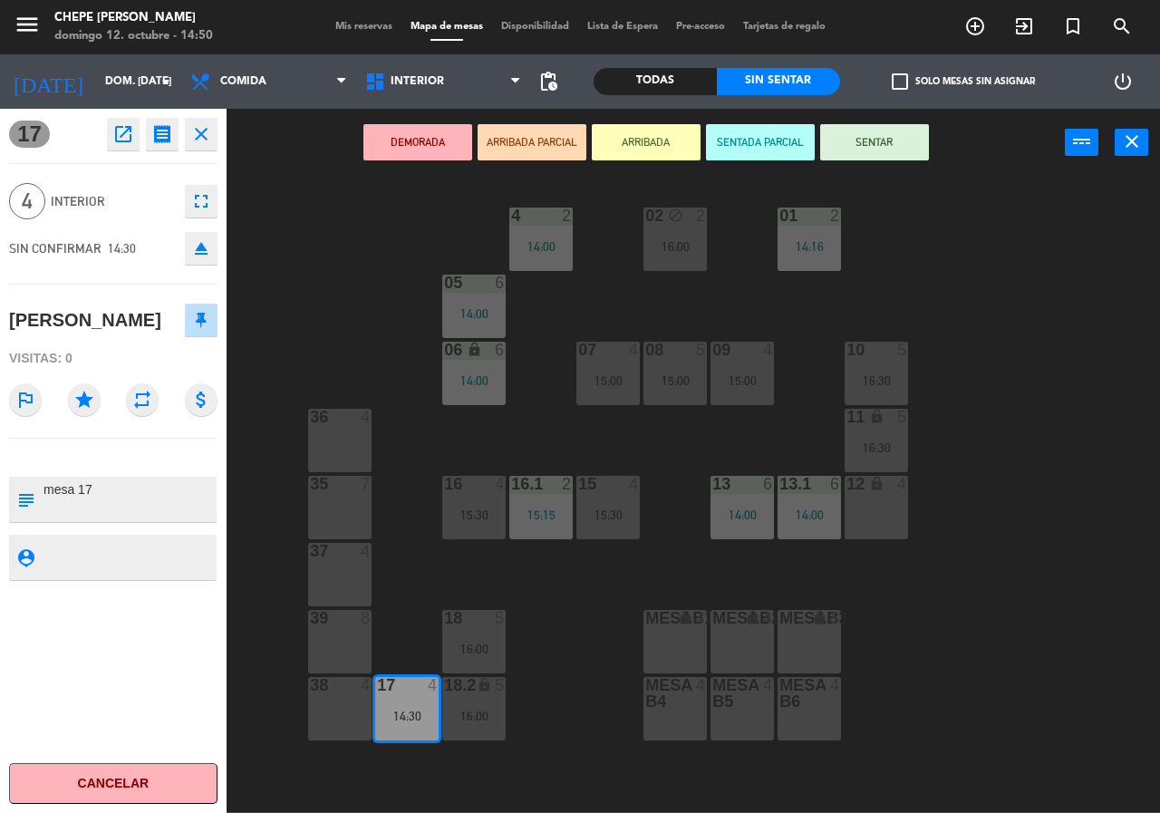
click at [561, 741] on div "02 block 2 16:00 4 2 14:00 01 2 14:16 05 6 14:00 06 lock 6 14:00 07 4 15:00 09 …" at bounding box center [699, 494] width 922 height 636
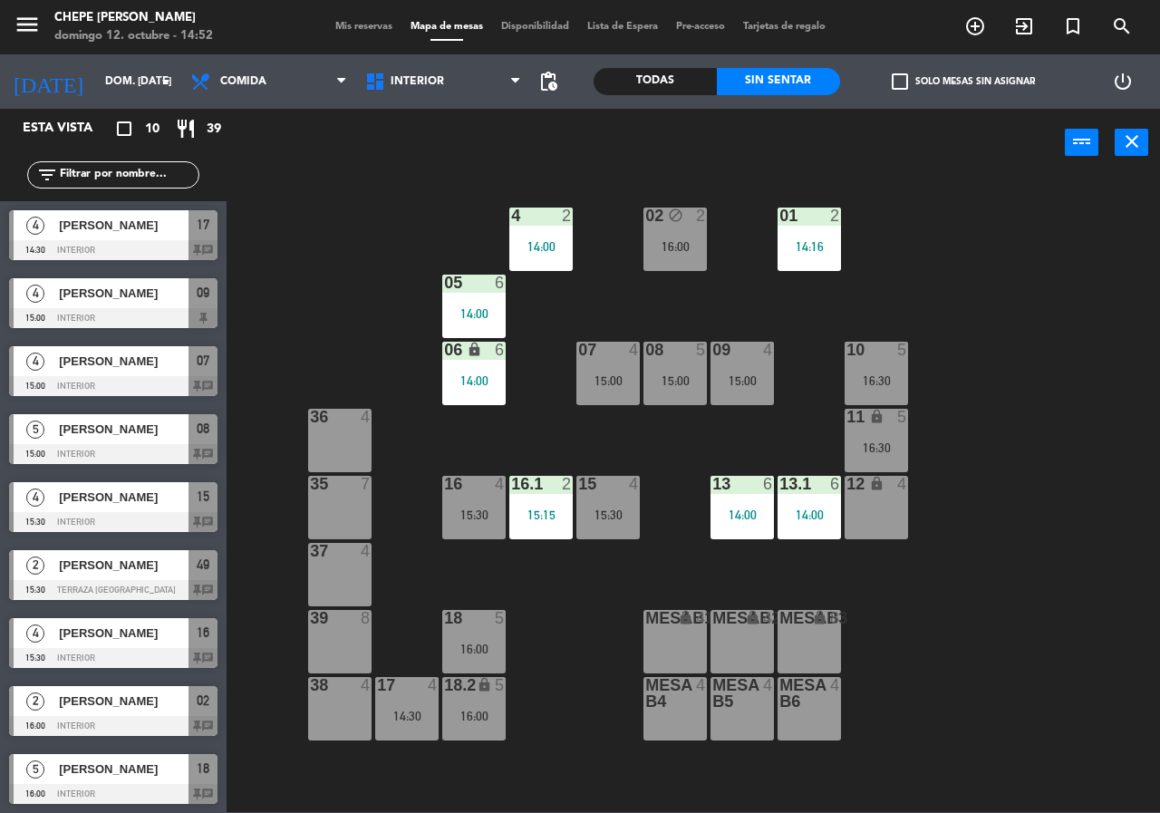
click at [472, 642] on div "16:00" at bounding box center [473, 649] width 63 height 14
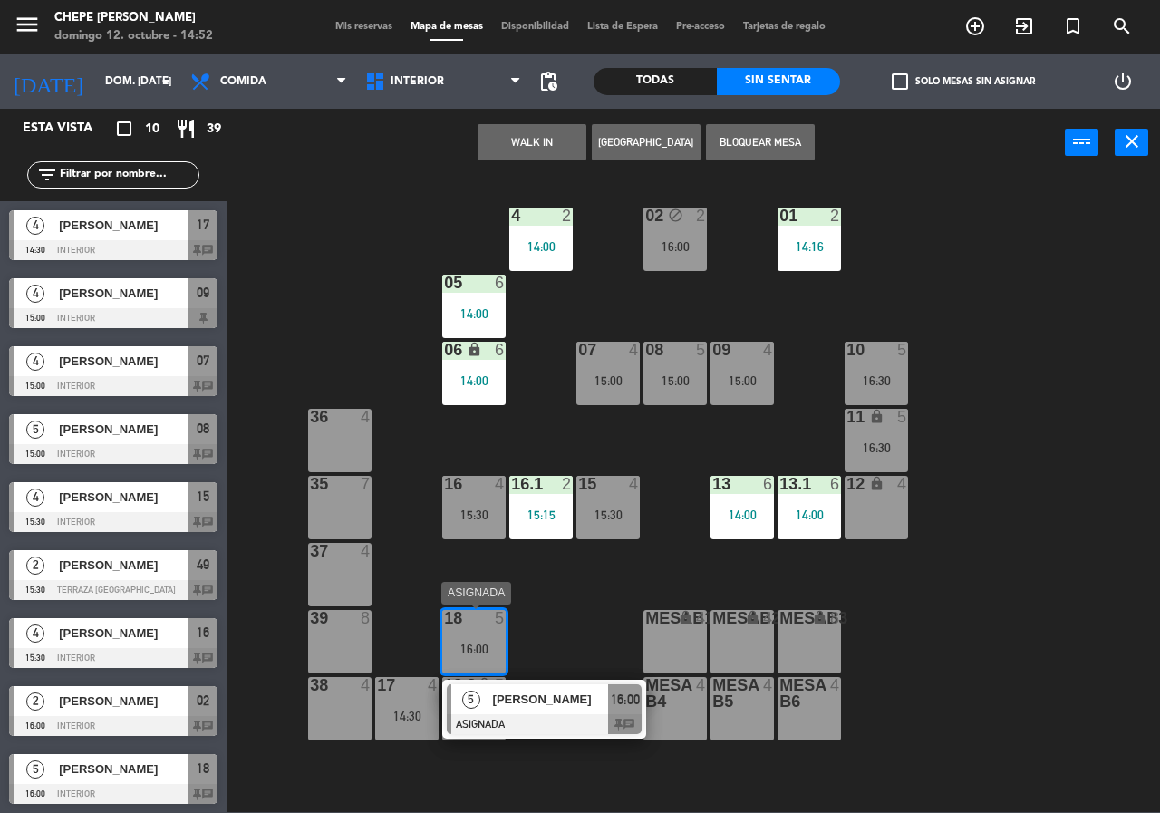
click at [534, 703] on span "[PERSON_NAME]" at bounding box center [551, 699] width 116 height 19
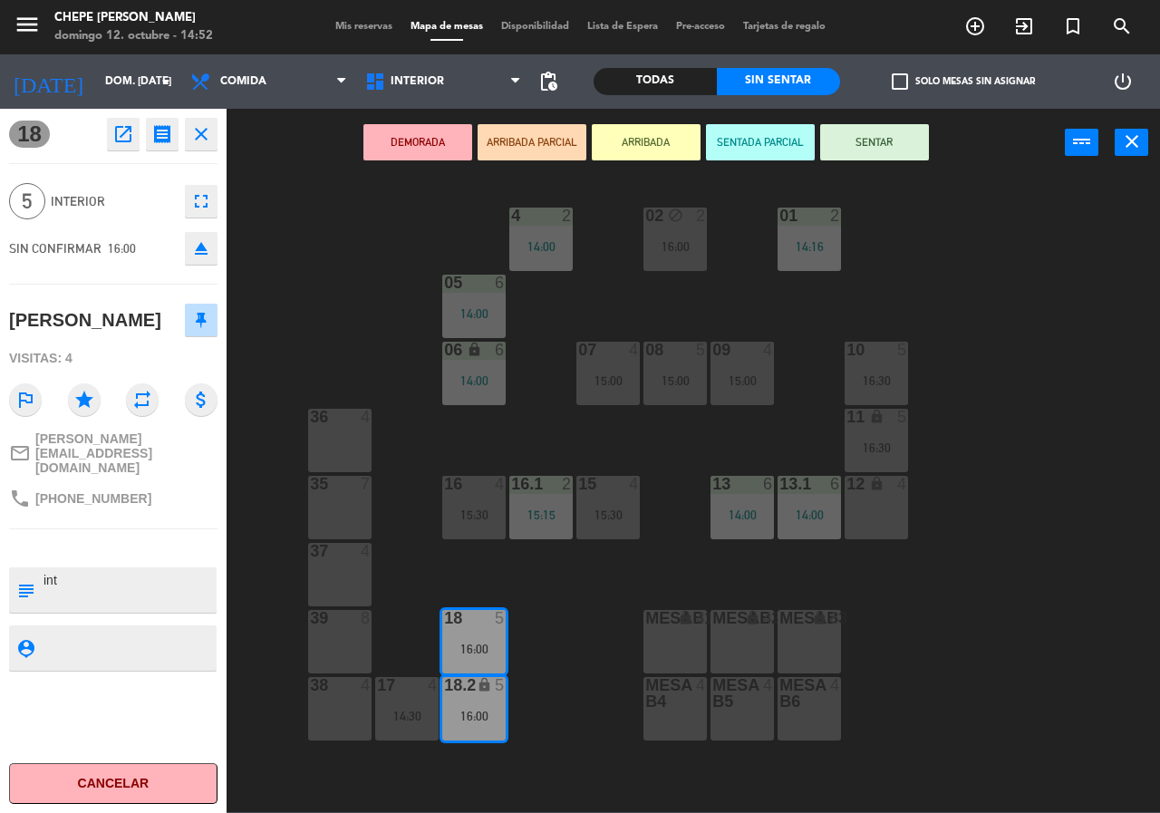
click at [538, 621] on div "02 block 2 16:00 4 2 14:00 01 2 14:16 05 6 14:00 06 lock 6 14:00 07 4 15:00 09 …" at bounding box center [699, 494] width 922 height 636
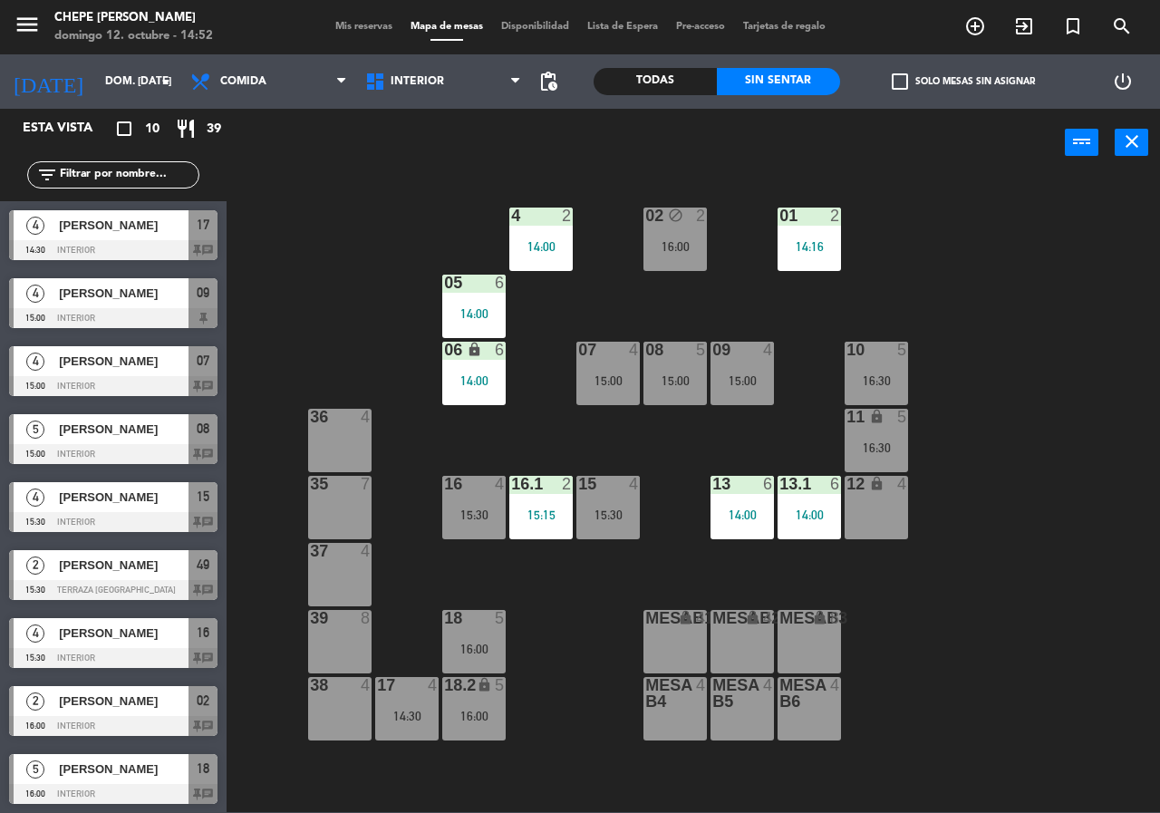
scroll to position [70, 0]
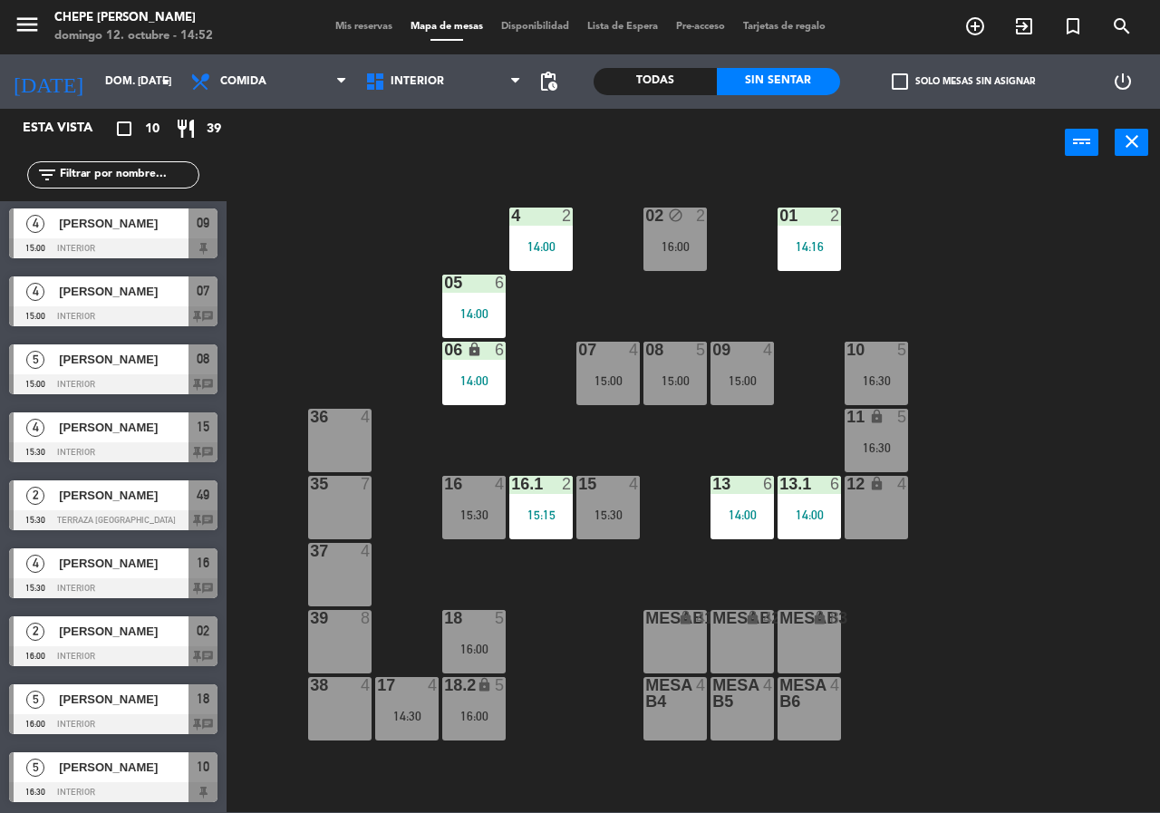
click at [466, 653] on div "16:00" at bounding box center [473, 649] width 63 height 13
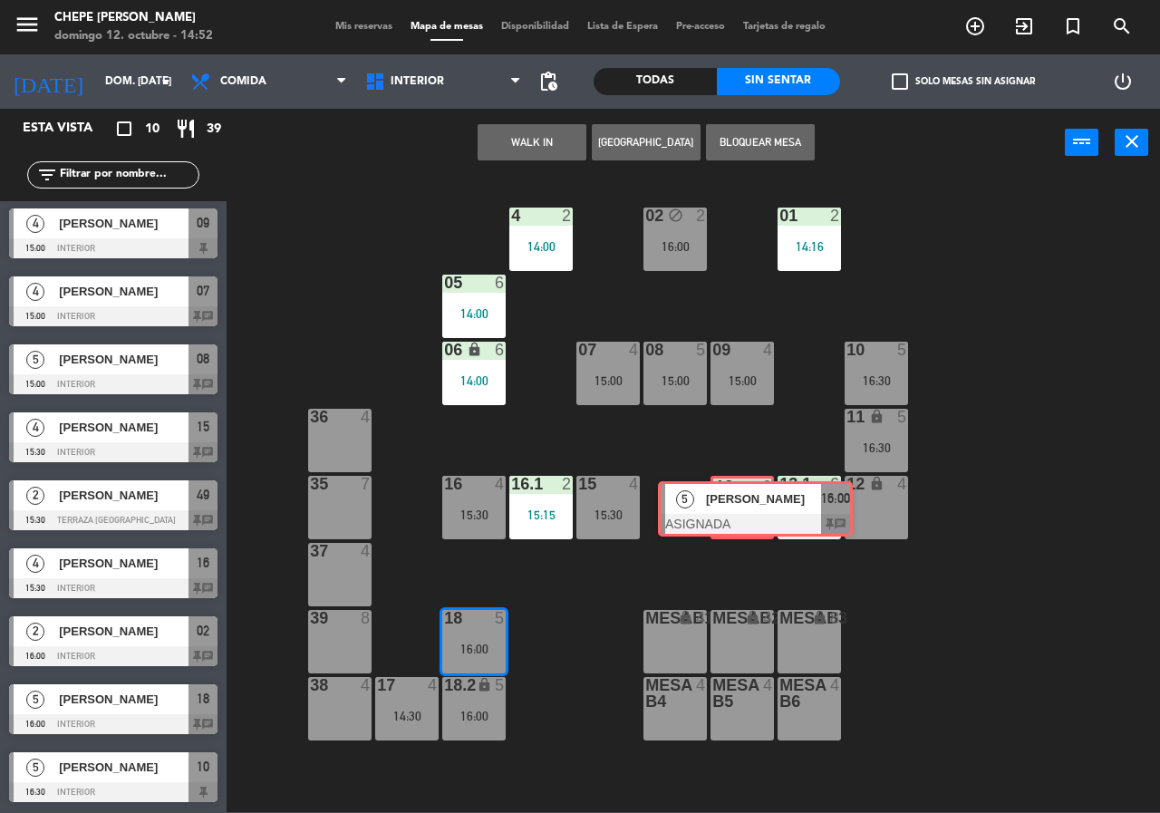
drag, startPoint x: 542, startPoint y: 715, endPoint x: 753, endPoint y: 514, distance: 291.7
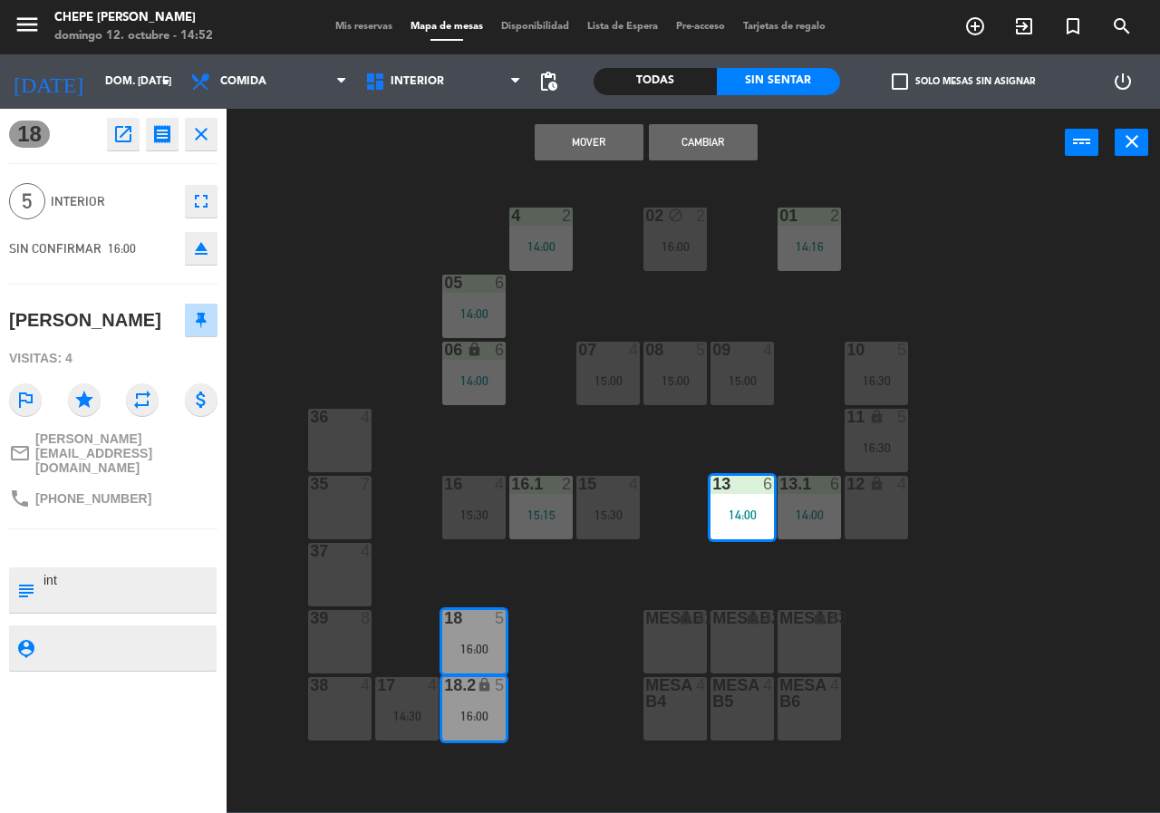
drag, startPoint x: 593, startPoint y: 145, endPoint x: 606, endPoint y: 275, distance: 130.3
click at [593, 149] on button "Mover" at bounding box center [589, 142] width 109 height 36
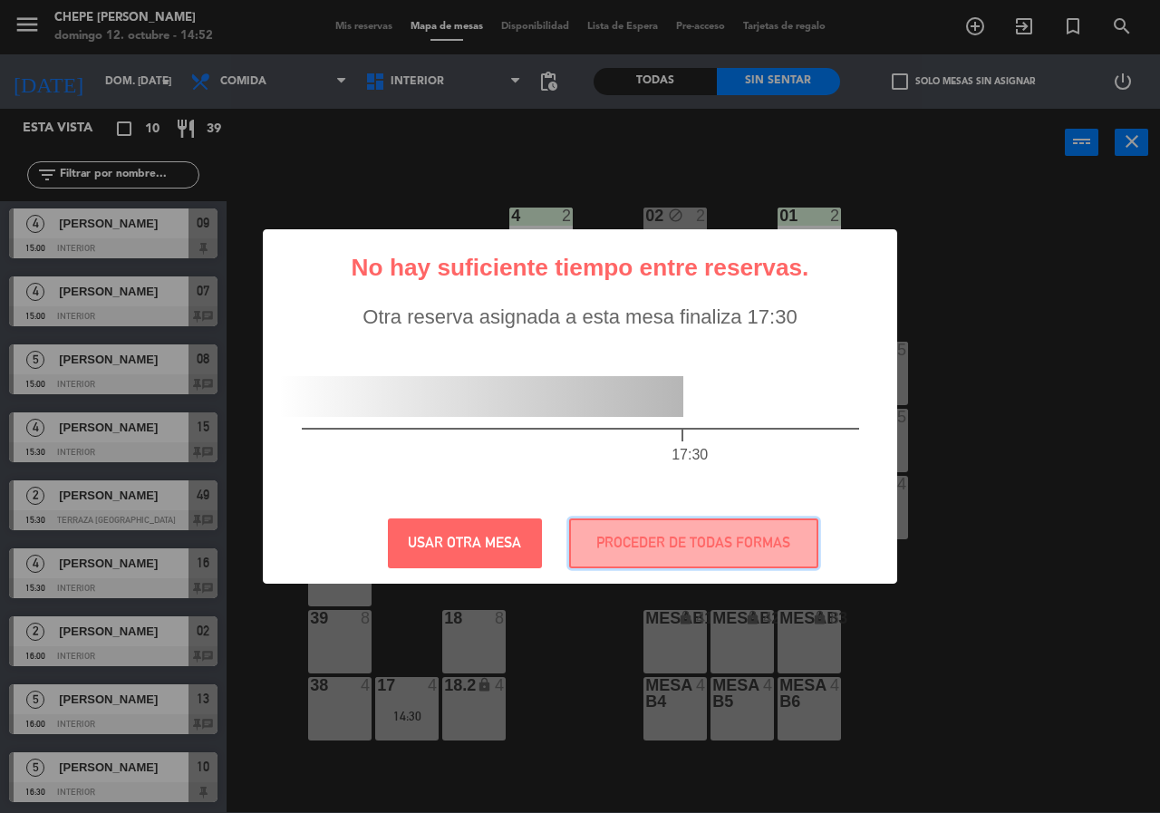
drag, startPoint x: 754, startPoint y: 547, endPoint x: 782, endPoint y: 492, distance: 61.2
click at [756, 545] on button "PROCEDER DE TODAS FORMAS" at bounding box center [693, 544] width 249 height 50
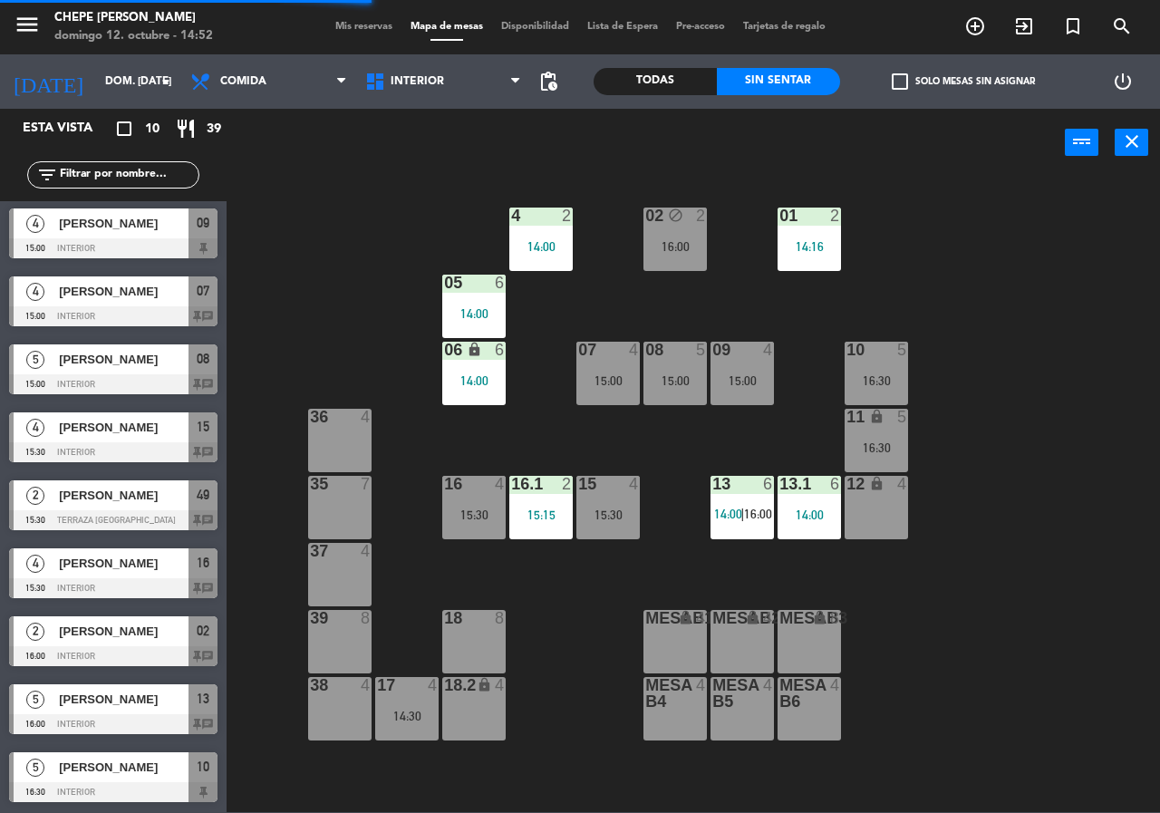
drag, startPoint x: 762, startPoint y: 505, endPoint x: 757, endPoint y: 528, distance: 24.2
click at [761, 507] on div "13 6 14:00 | 16:00" at bounding box center [742, 507] width 63 height 63
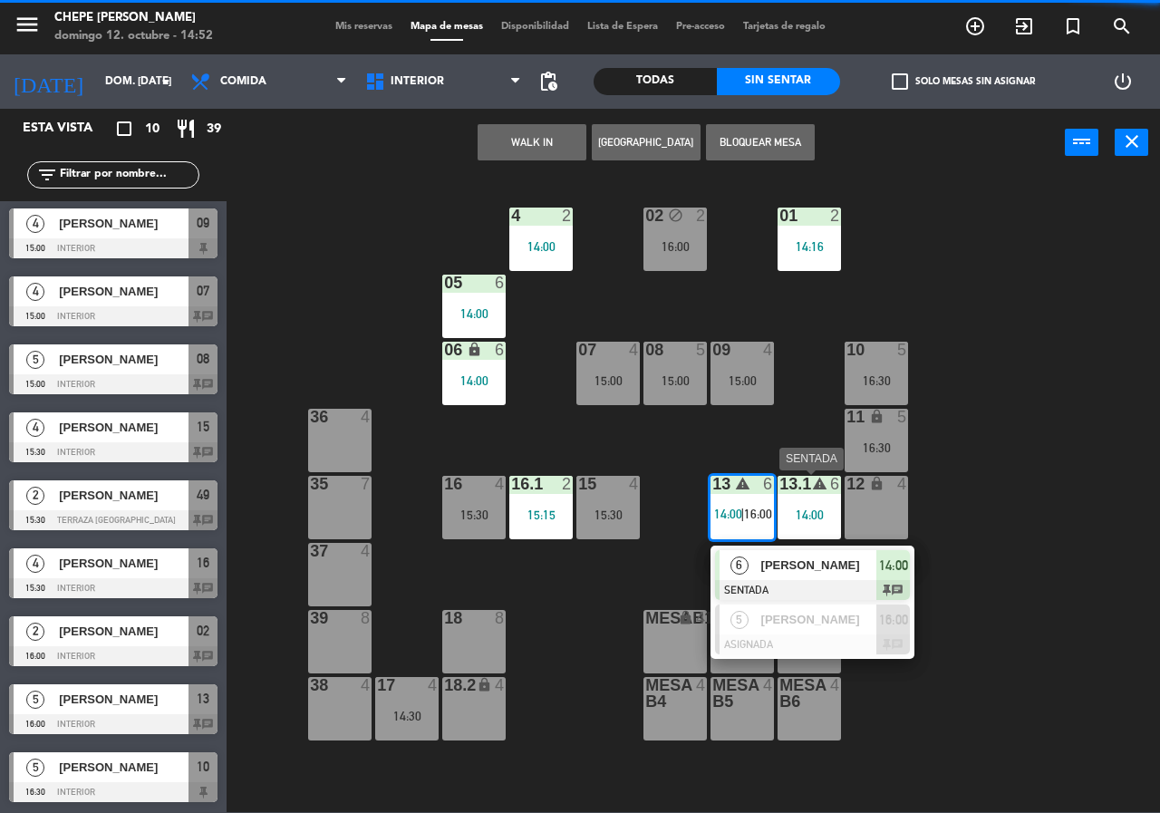
click at [805, 501] on div "13.1 warning 6 14:00" at bounding box center [809, 507] width 63 height 63
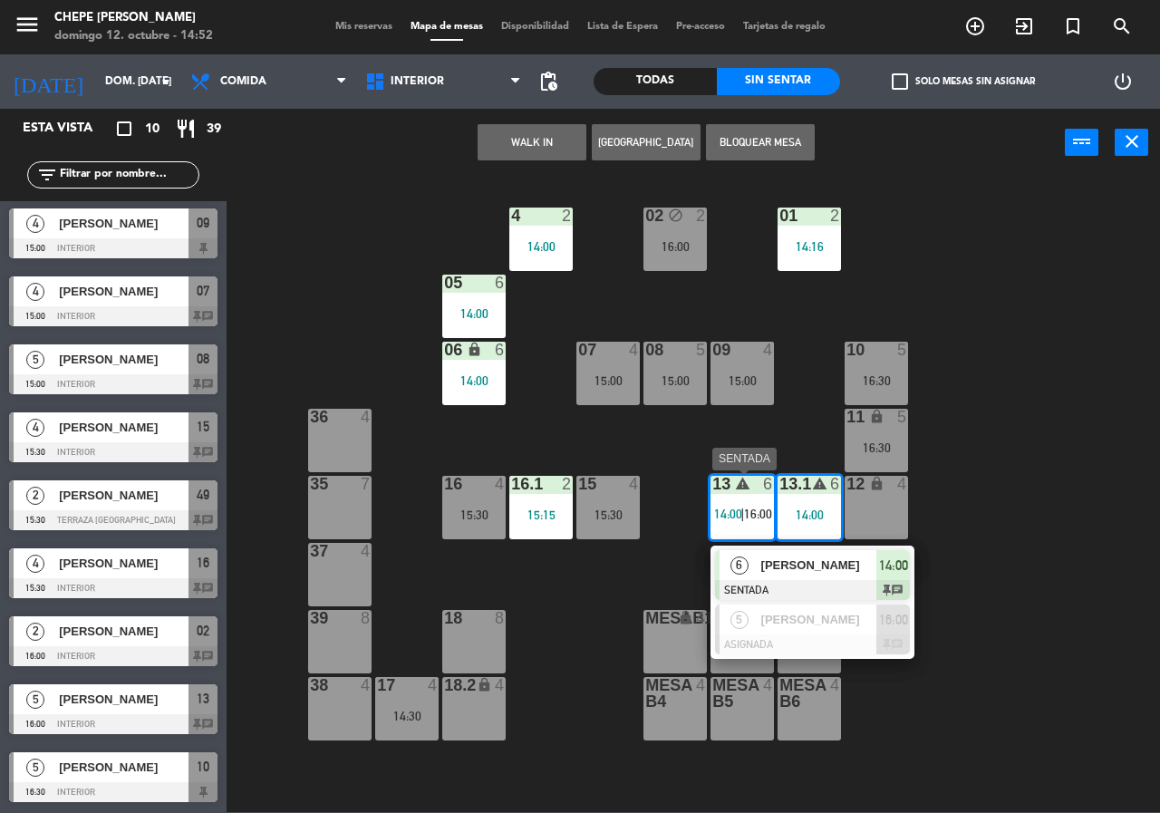
drag, startPoint x: 783, startPoint y: 638, endPoint x: 781, endPoint y: 597, distance: 40.8
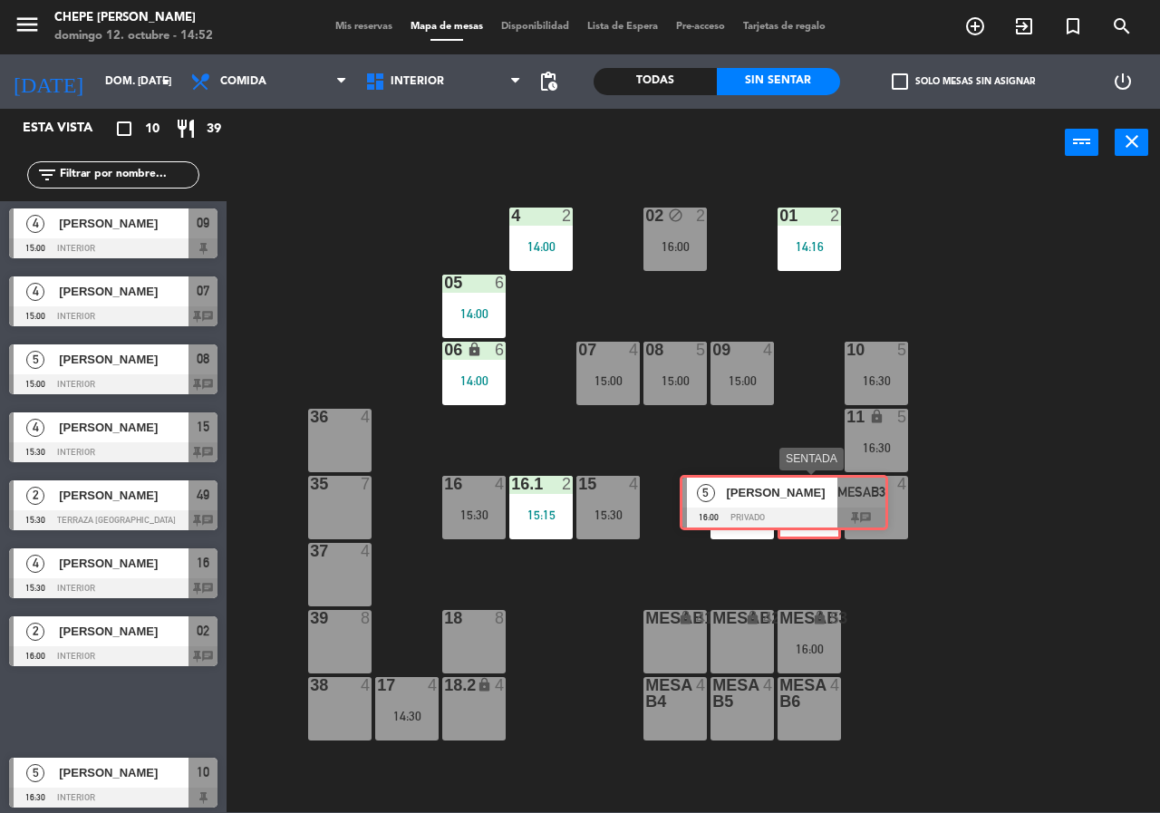
drag, startPoint x: 131, startPoint y: 716, endPoint x: 799, endPoint y: 507, distance: 699.3
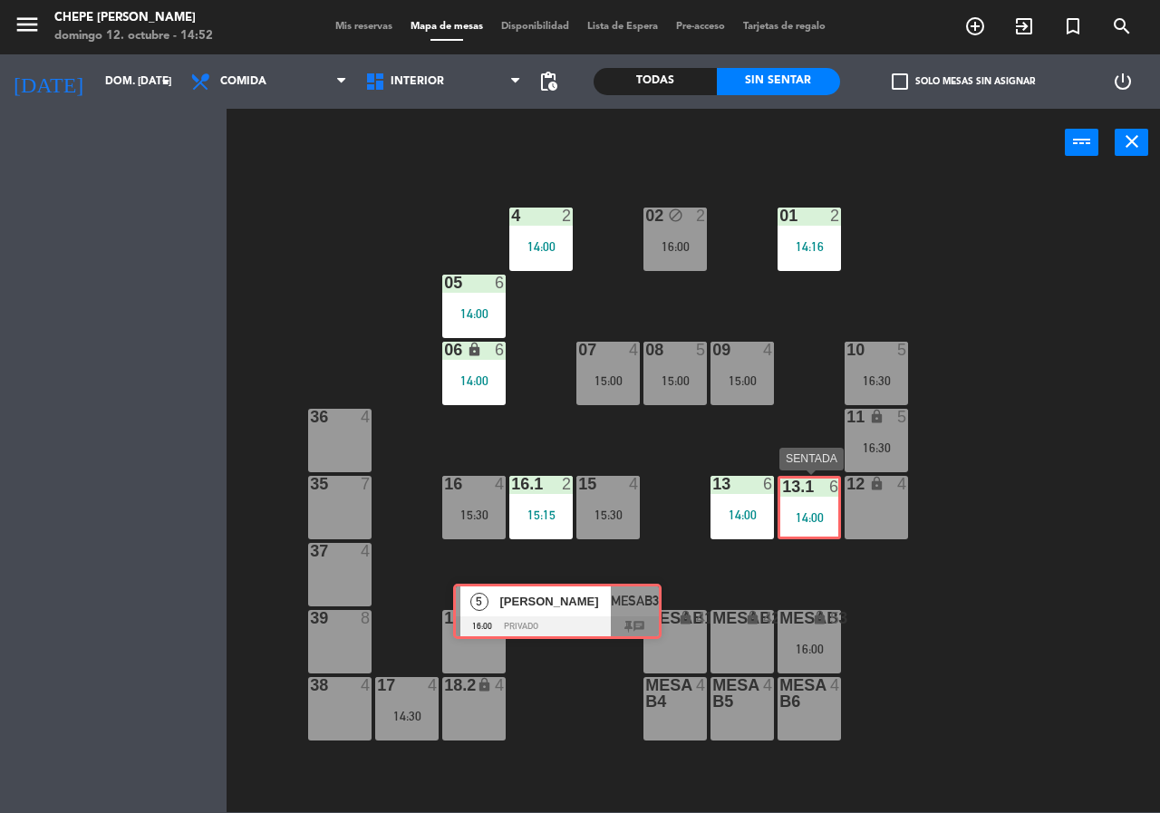
click at [799, 507] on div "Esta vista crop_square 10 restaurant 39 filter_list 4 [PERSON_NAME] 14:30 Inter…" at bounding box center [580, 460] width 1160 height 703
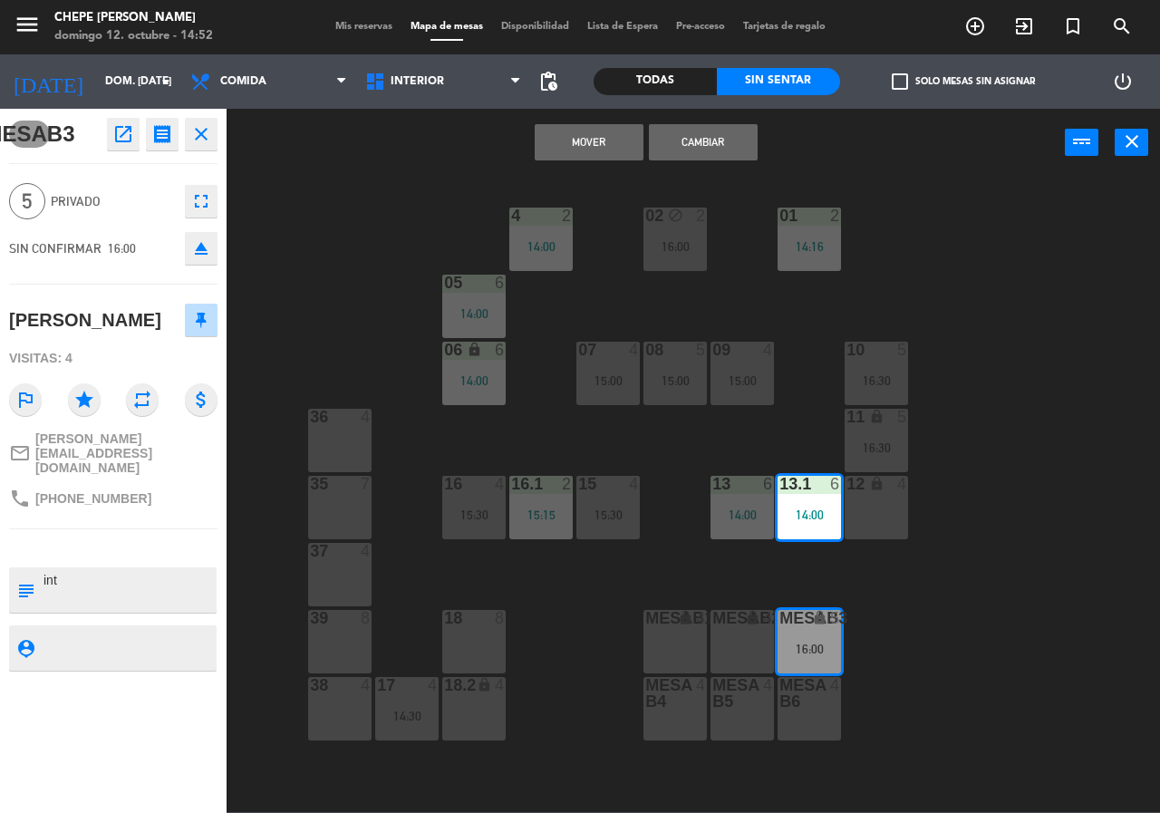
drag, startPoint x: 587, startPoint y: 136, endPoint x: 624, endPoint y: 260, distance: 129.6
click at [587, 148] on button "Mover" at bounding box center [589, 142] width 109 height 36
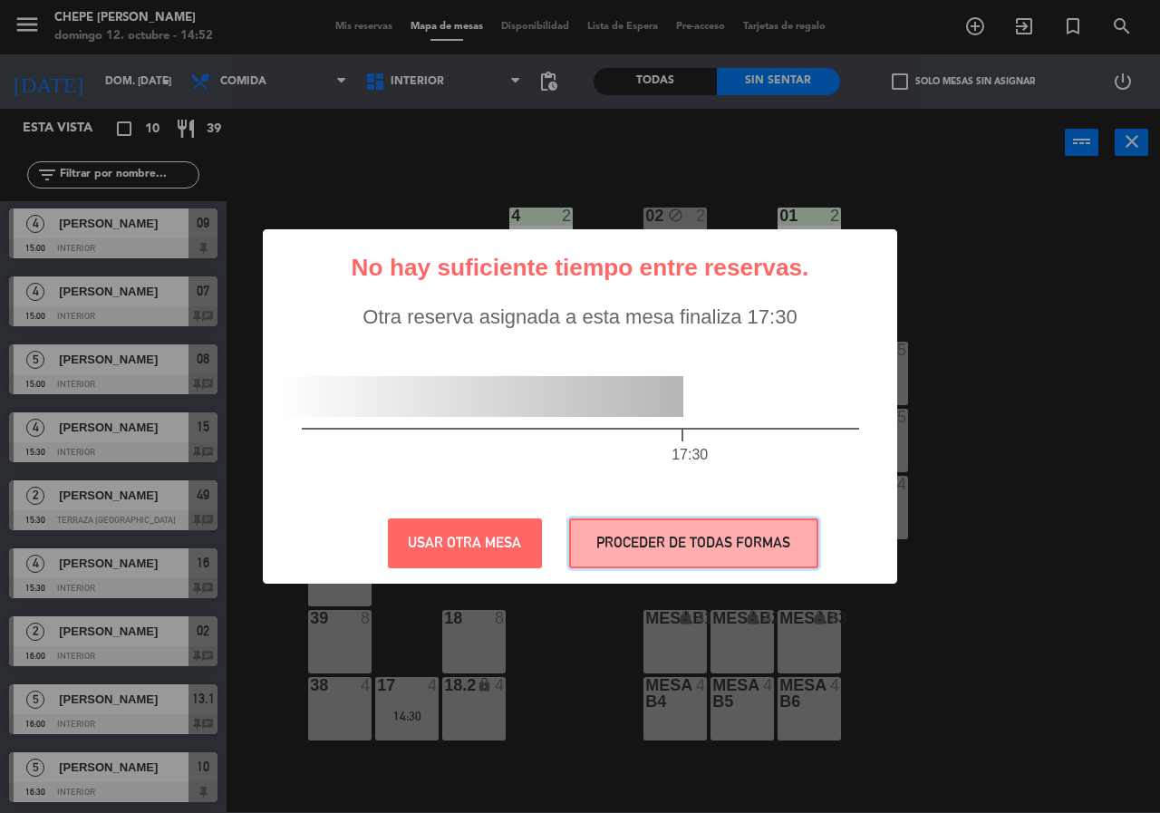
click at [785, 542] on button "PROCEDER DE TODAS FORMAS" at bounding box center [693, 544] width 249 height 50
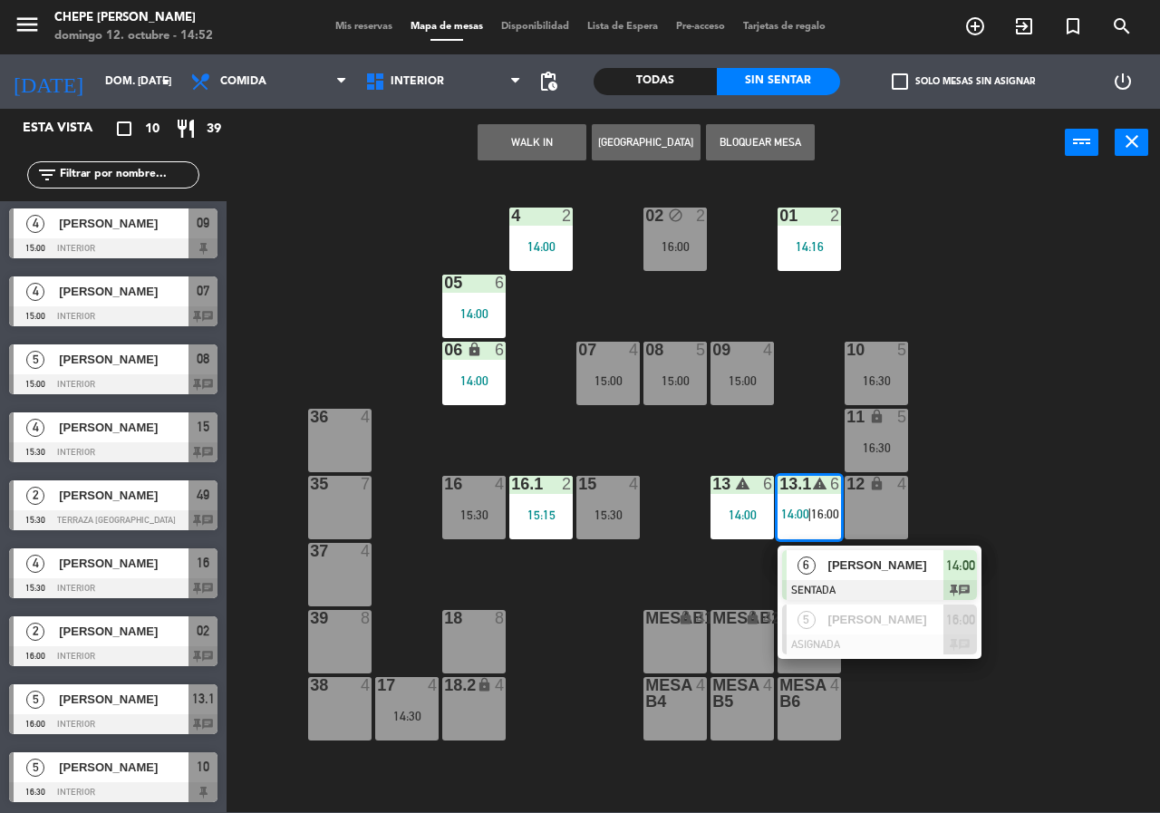
drag, startPoint x: 834, startPoint y: 623, endPoint x: 790, endPoint y: 596, distance: 50.8
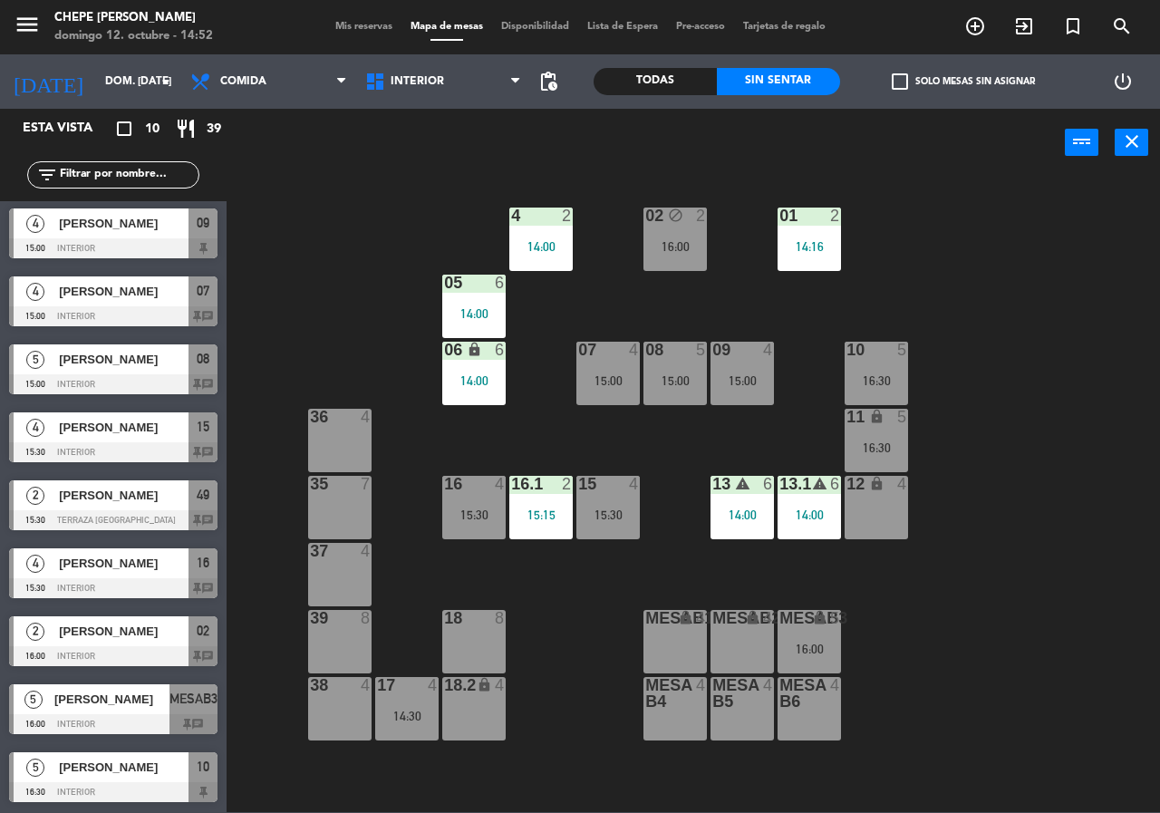
click at [734, 521] on div "14:00" at bounding box center [742, 515] width 63 height 13
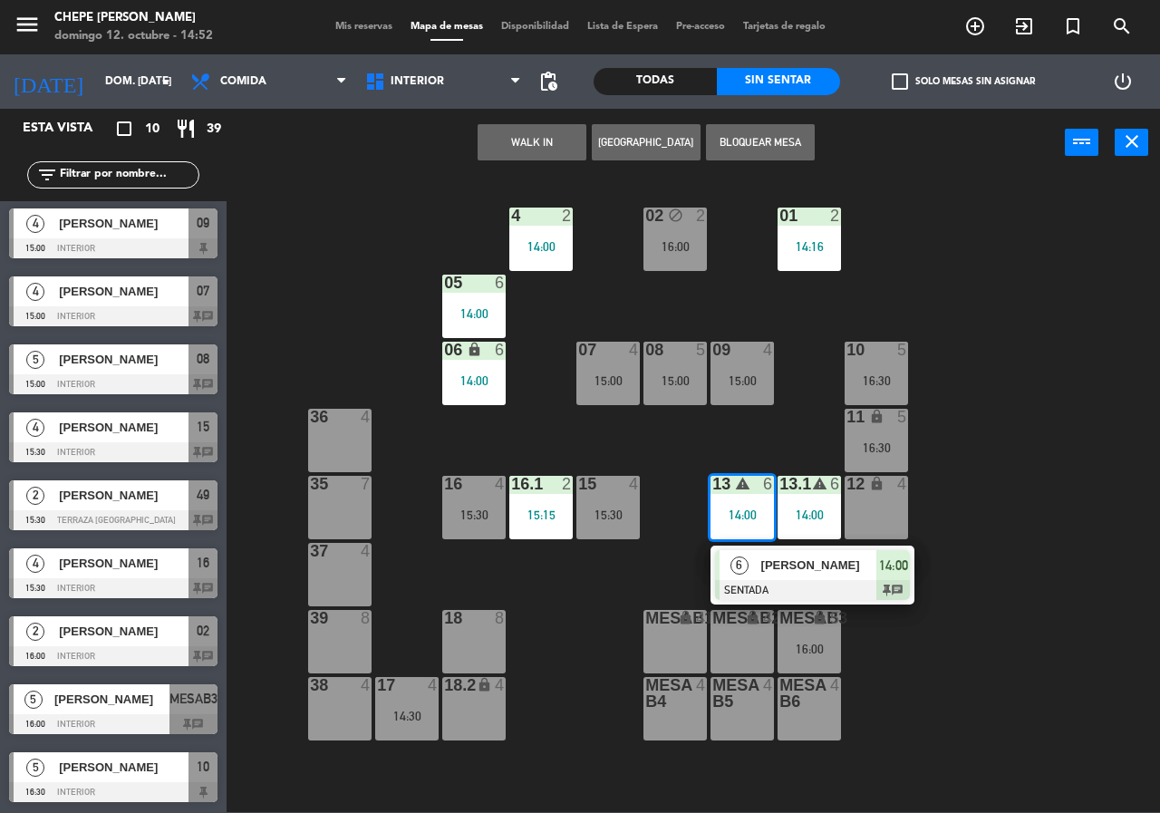
click at [997, 544] on div "02 block 2 16:00 4 2 14:00 01 2 14:16 05 6 14:00 06 lock 6 14:00 07 4 15:00 09 …" at bounding box center [699, 494] width 922 height 636
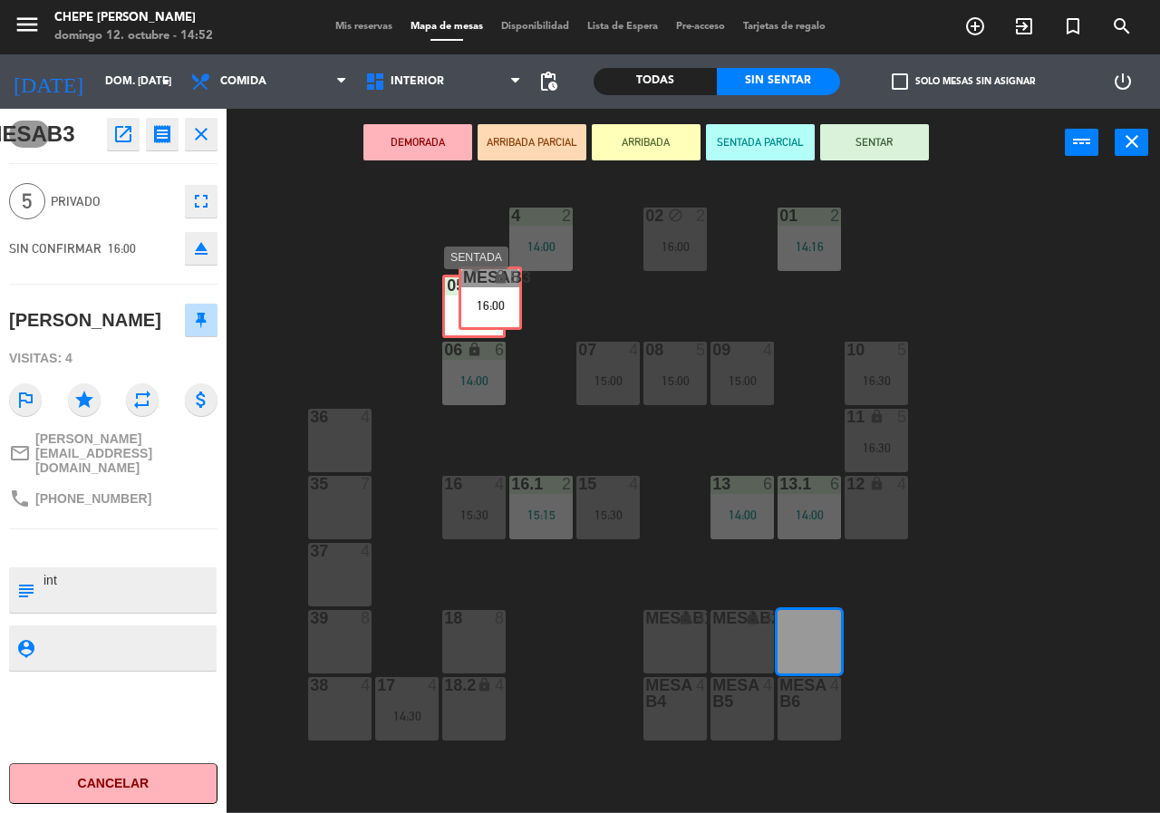
drag, startPoint x: 798, startPoint y: 645, endPoint x: 494, endPoint y: 319, distance: 445.1
click at [490, 302] on div "02 block 2 16:00 4 2 14:00 01 2 14:16 05 6 14:00 06 lock 6 14:00 07 4 15:00 09 …" at bounding box center [699, 494] width 922 height 636
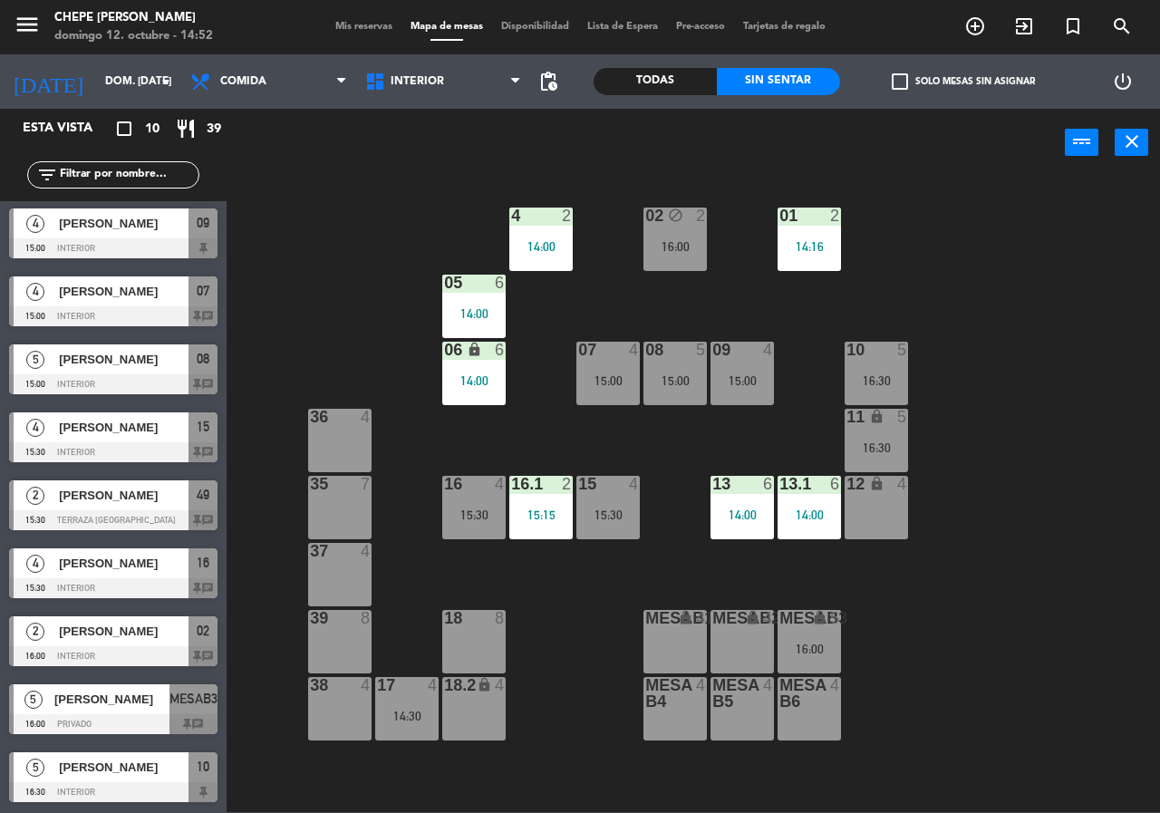
drag, startPoint x: 815, startPoint y: 650, endPoint x: 813, endPoint y: 669, distance: 19.1
click at [814, 650] on div "16:00" at bounding box center [809, 649] width 63 height 13
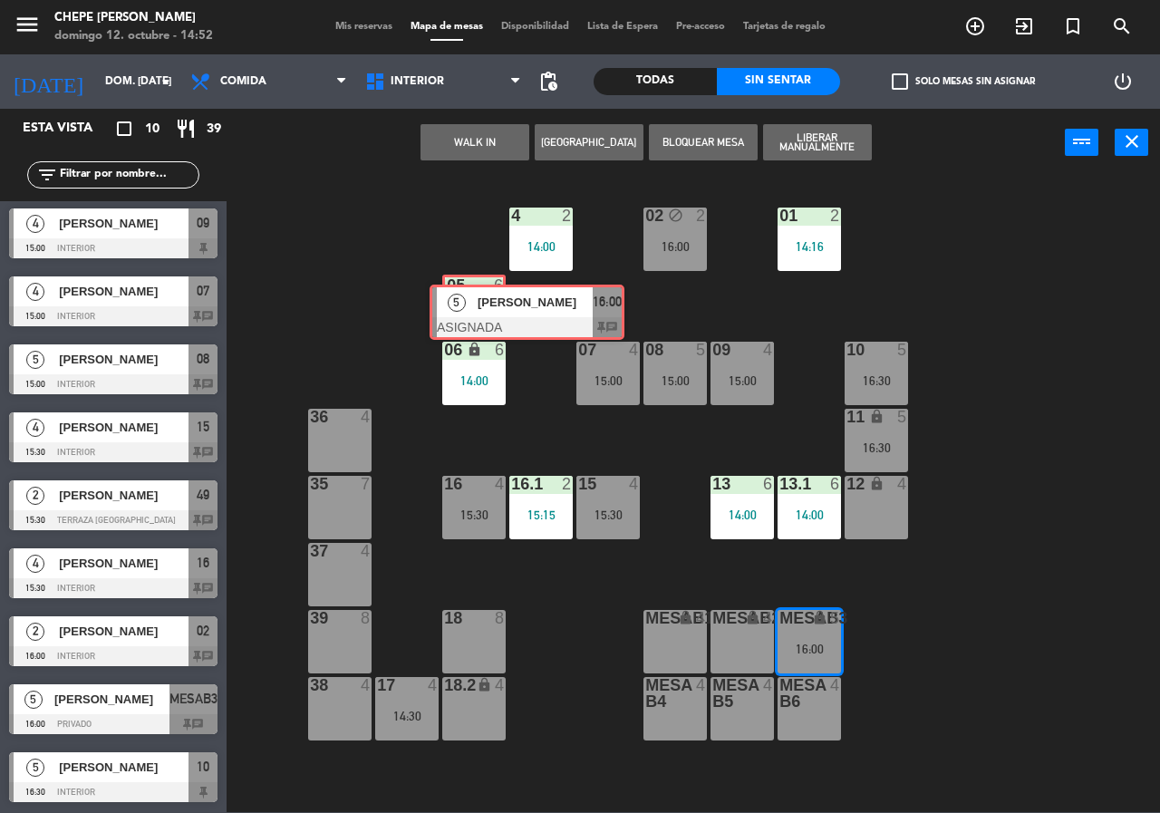
drag, startPoint x: 752, startPoint y: 655, endPoint x: 463, endPoint y: 304, distance: 454.1
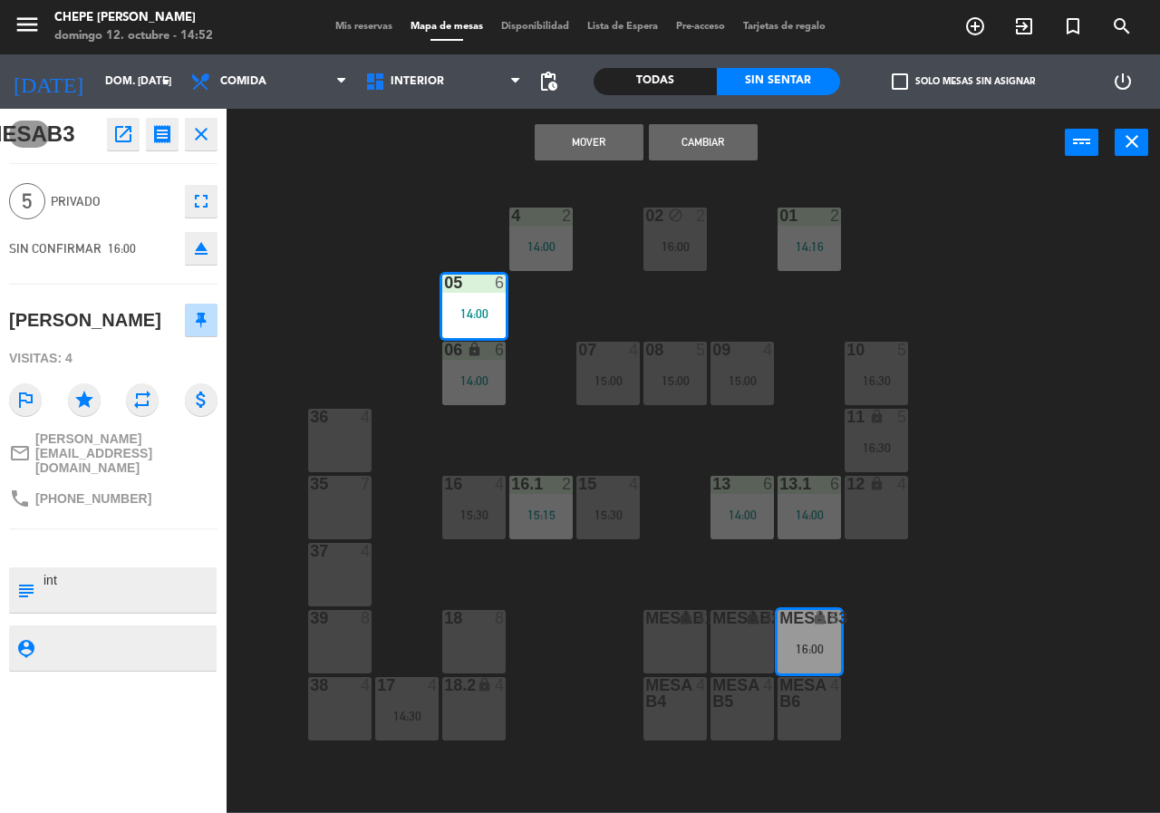
drag, startPoint x: 609, startPoint y: 143, endPoint x: 567, endPoint y: 182, distance: 57.1
click at [609, 149] on button "Mover" at bounding box center [589, 142] width 109 height 36
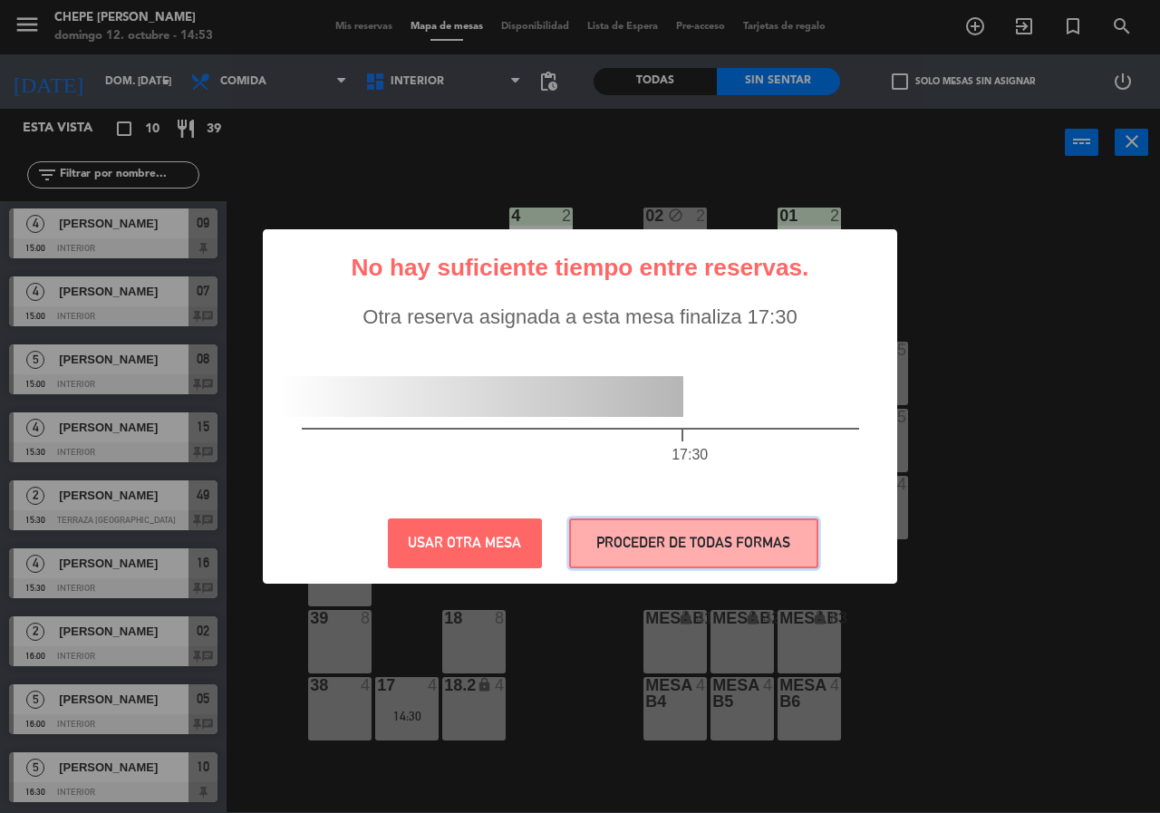
click at [759, 543] on button "PROCEDER DE TODAS FORMAS" at bounding box center [693, 544] width 249 height 50
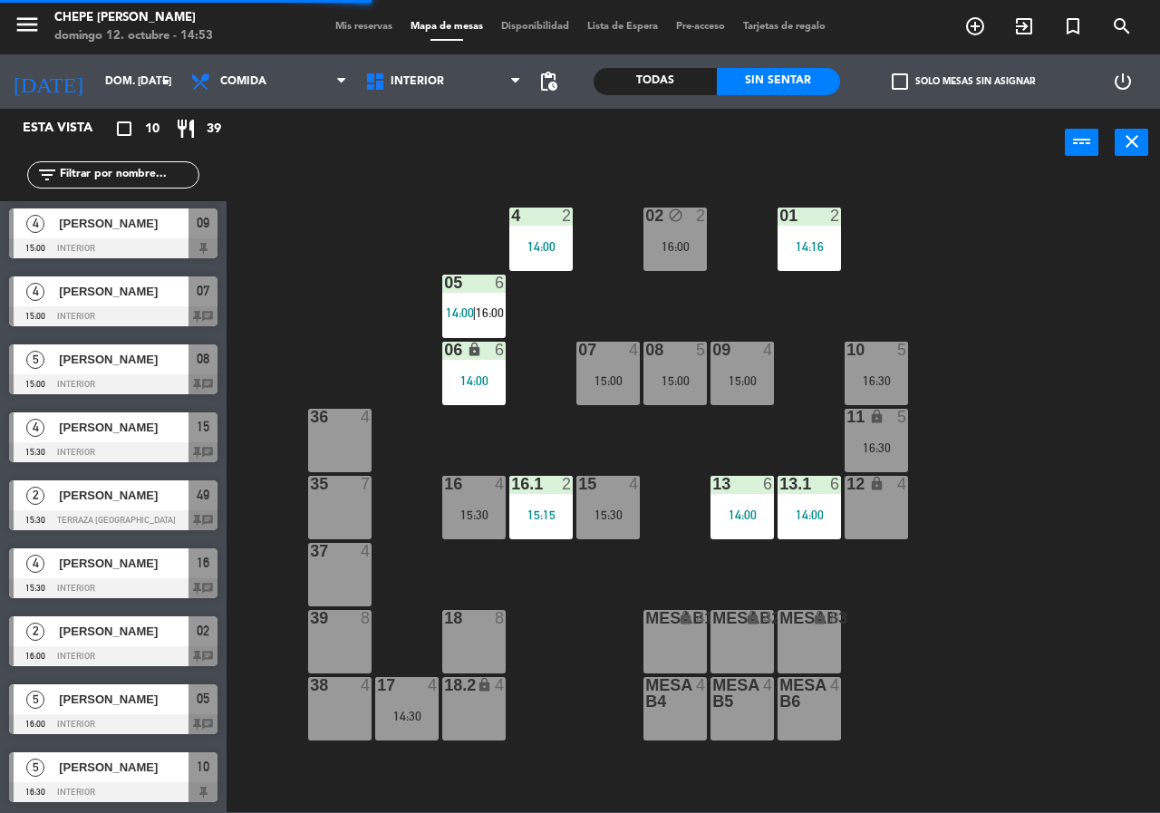
click at [479, 315] on span "16:00" at bounding box center [490, 312] width 28 height 15
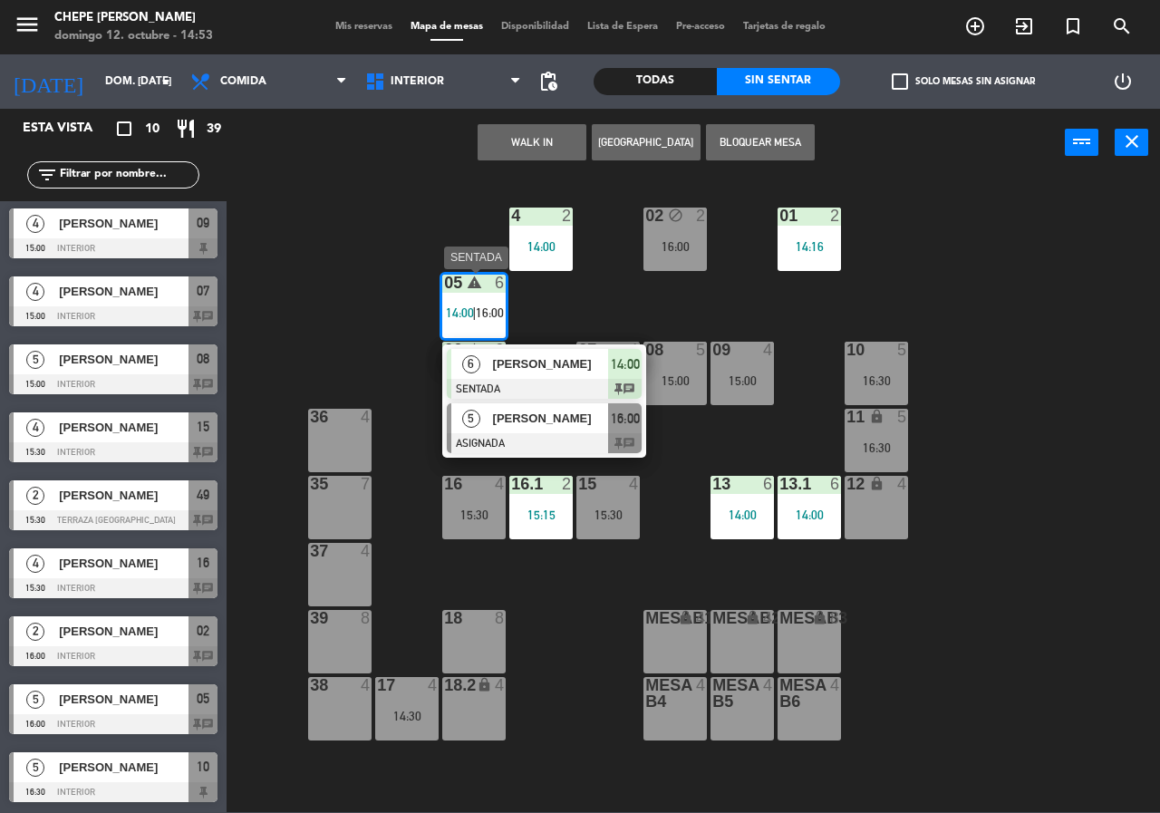
click at [493, 428] on span "[PERSON_NAME]" at bounding box center [551, 418] width 116 height 19
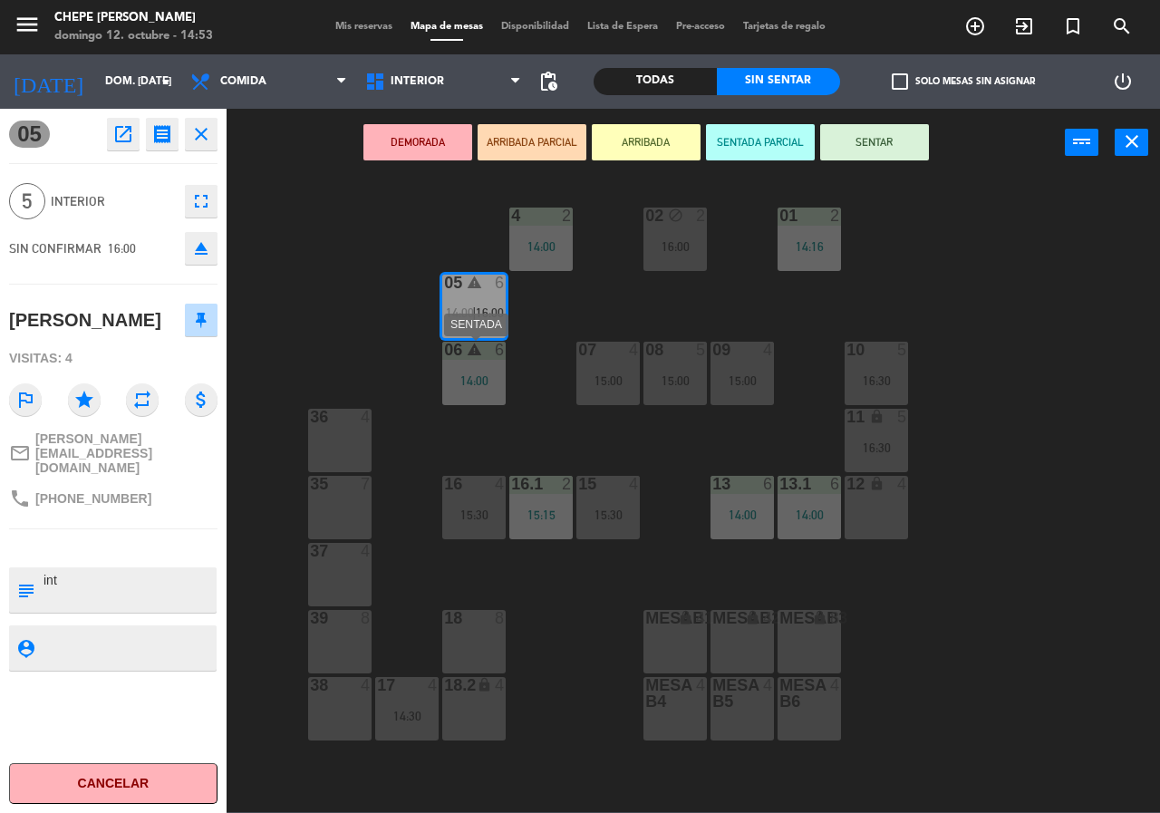
click at [478, 394] on div "06 warning 6 14:00" at bounding box center [473, 373] width 63 height 63
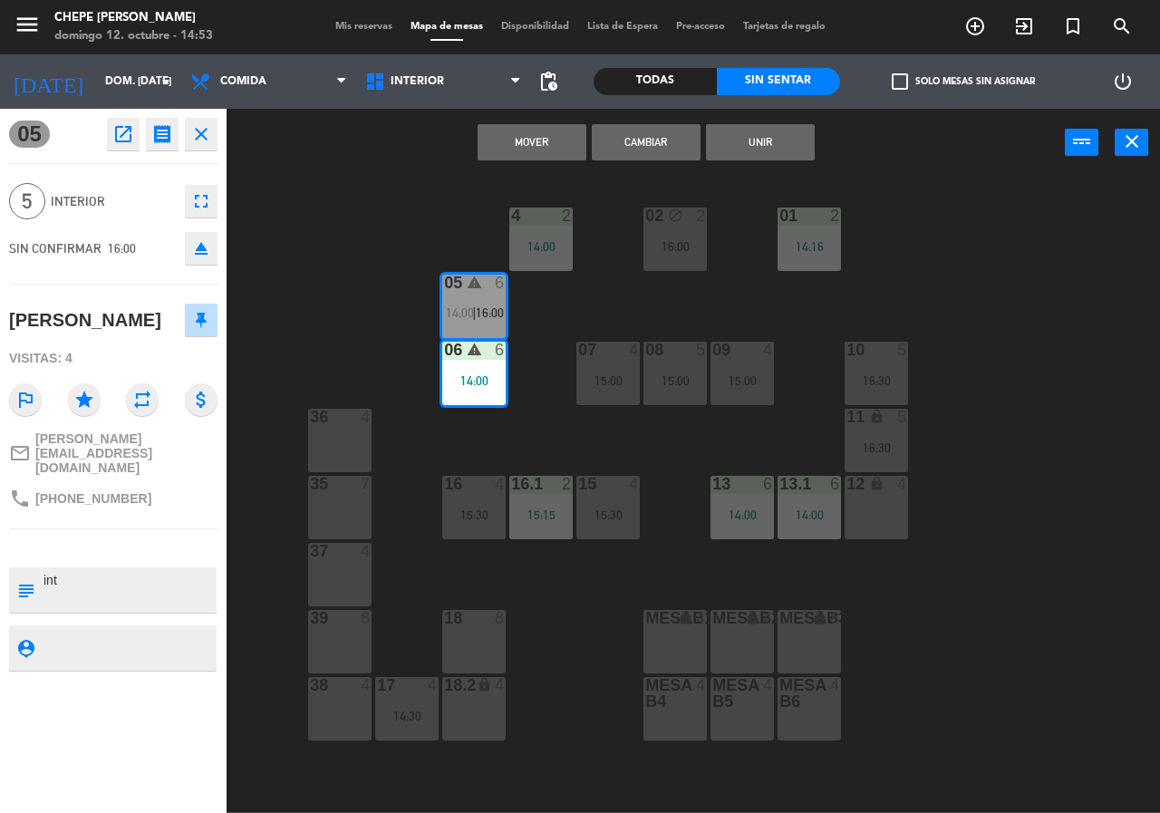
click at [779, 149] on button "Unir" at bounding box center [760, 142] width 109 height 36
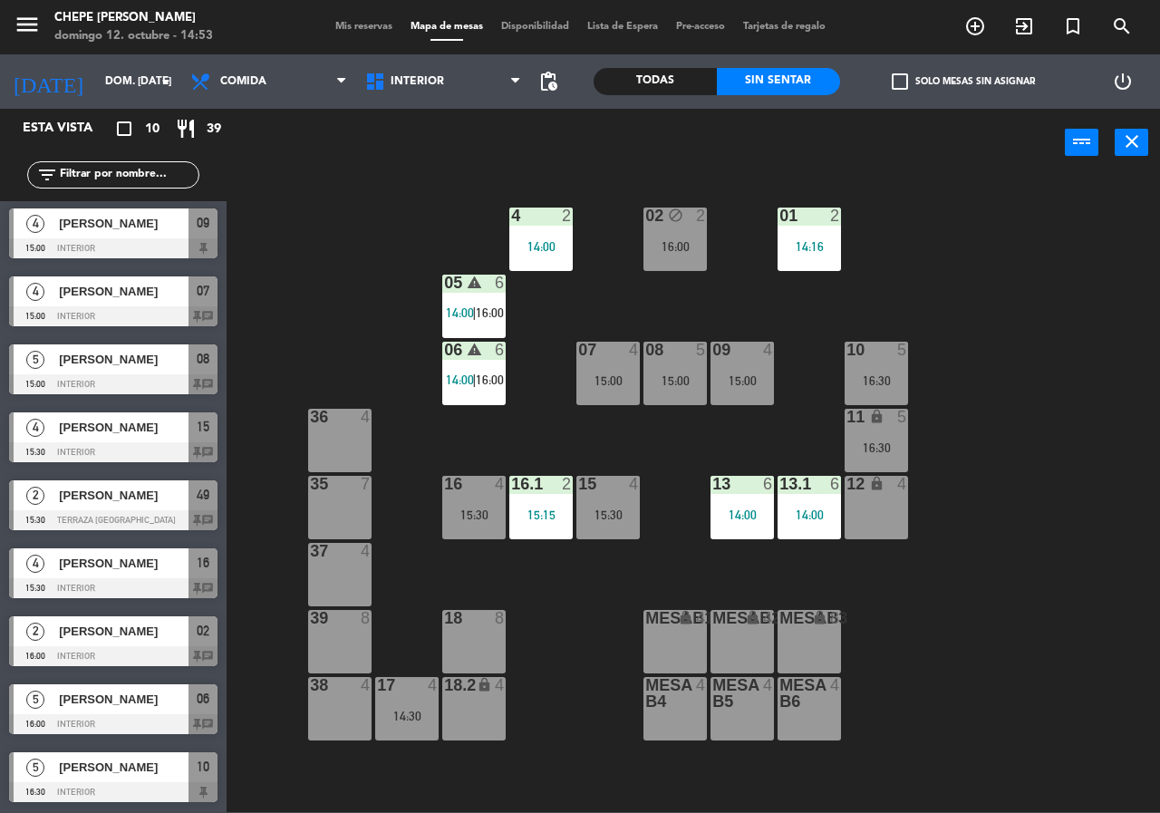
click at [897, 238] on div "02 block 2 16:00 4 2 14:00 01 2 14:16 05 warning 6 14:00 | 16:00 06 warning 6 1…" at bounding box center [699, 494] width 922 height 636
click at [475, 509] on div "15:30" at bounding box center [473, 515] width 63 height 13
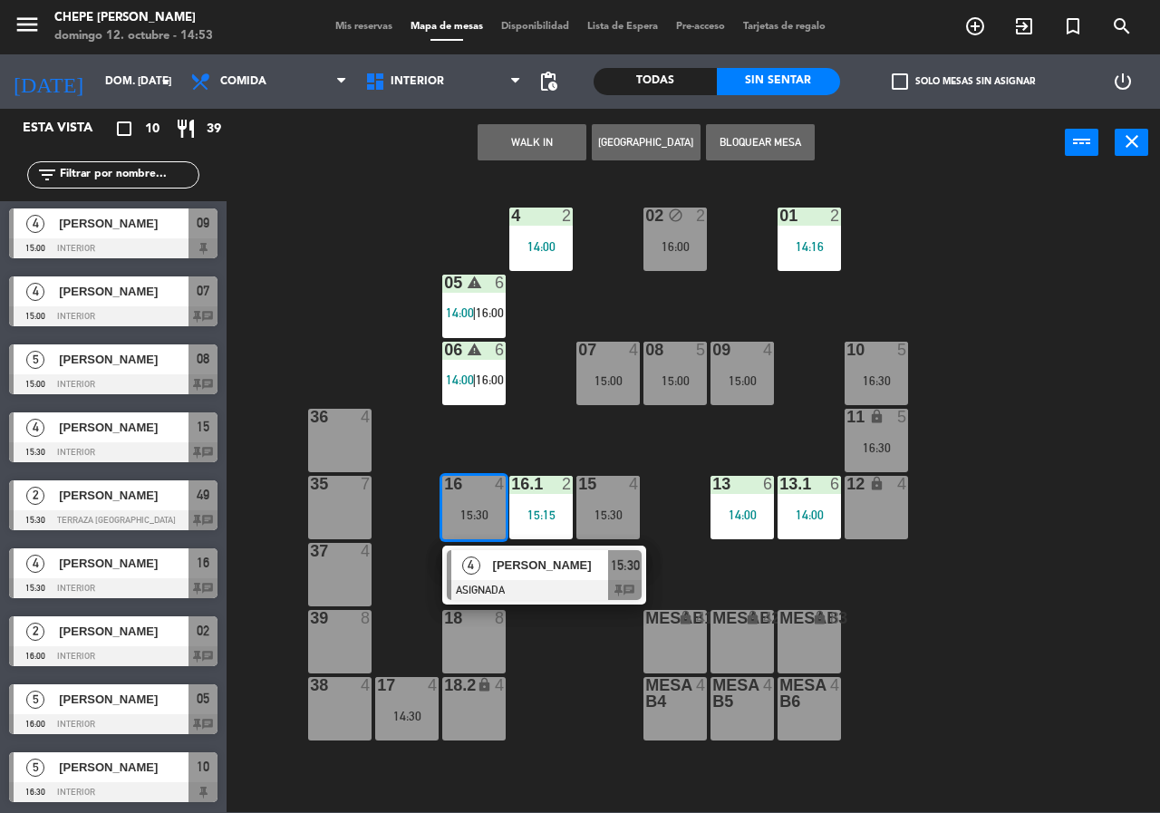
click at [528, 577] on div "[PERSON_NAME]" at bounding box center [550, 565] width 118 height 30
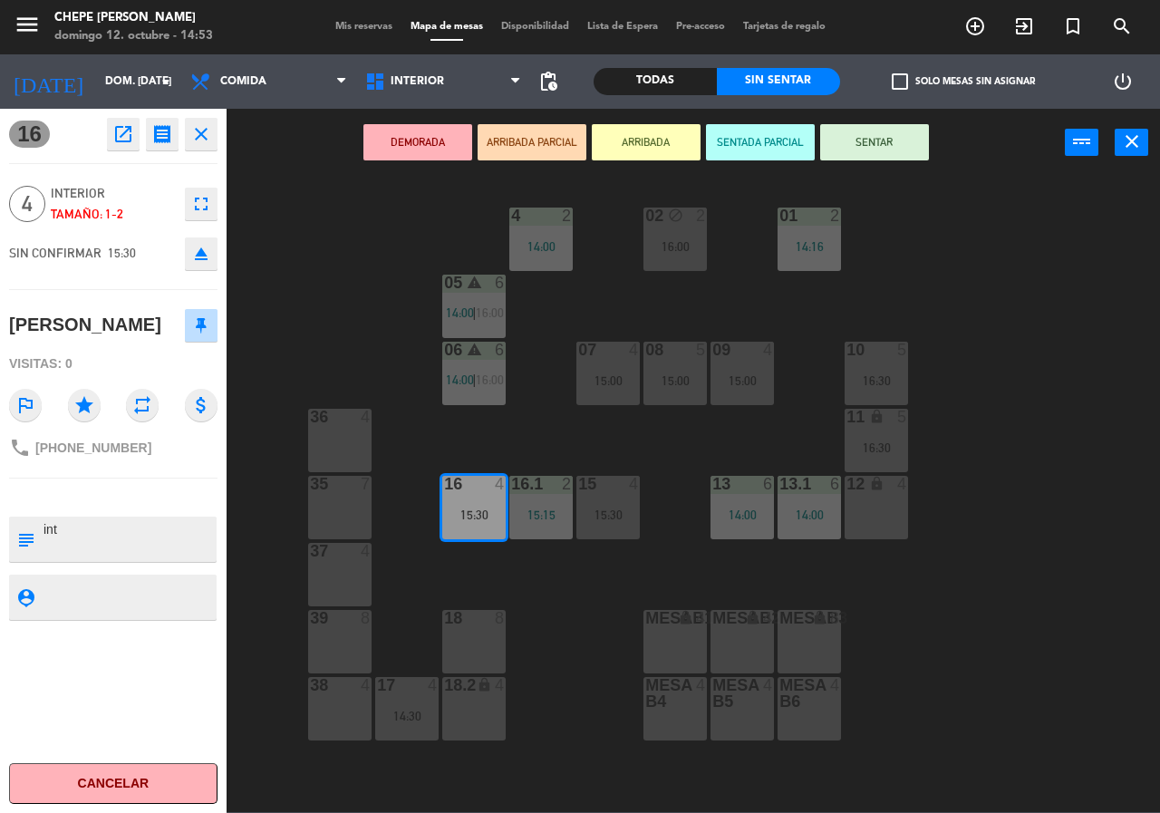
click at [544, 606] on div "02 block 2 16:00 4 2 14:00 01 2 14:16 05 warning 6 14:00 | 16:00 06 warning 6 1…" at bounding box center [699, 494] width 922 height 636
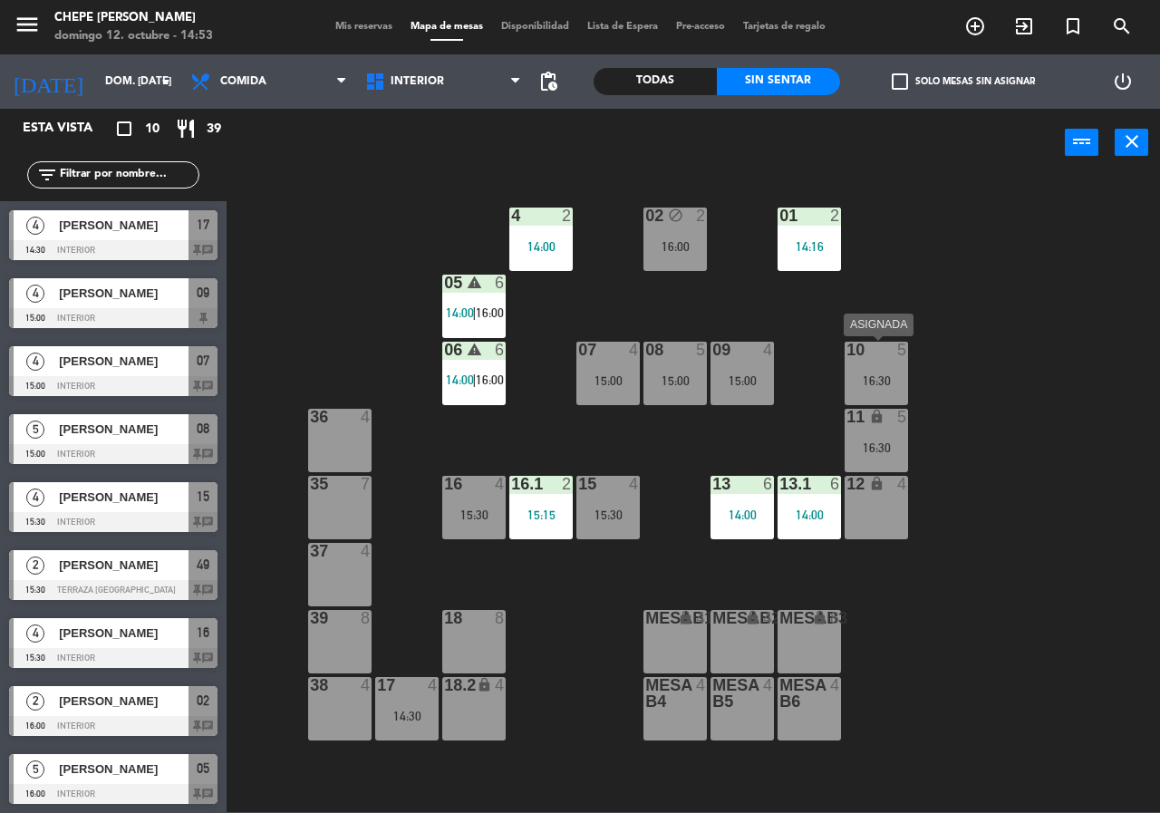
click at [890, 369] on div "10 5 16:30" at bounding box center [876, 373] width 63 height 63
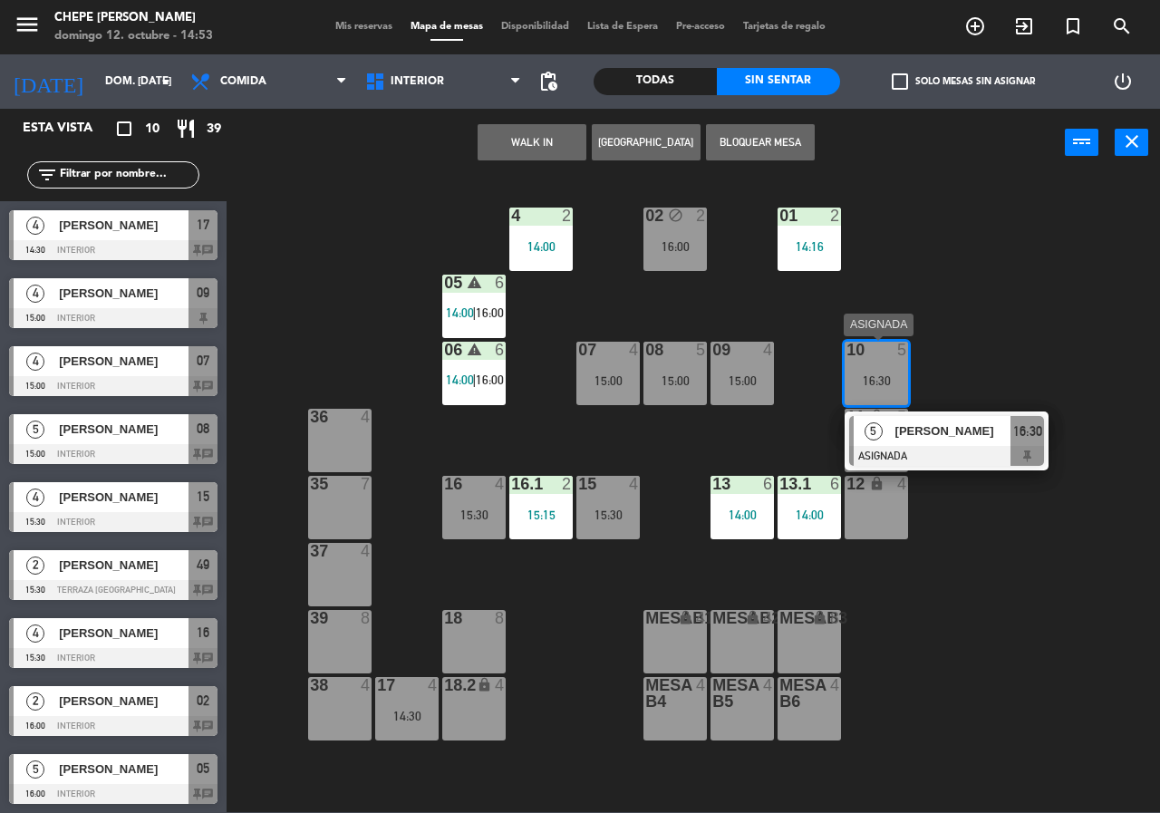
click at [971, 441] on div "[PERSON_NAME]" at bounding box center [953, 431] width 118 height 30
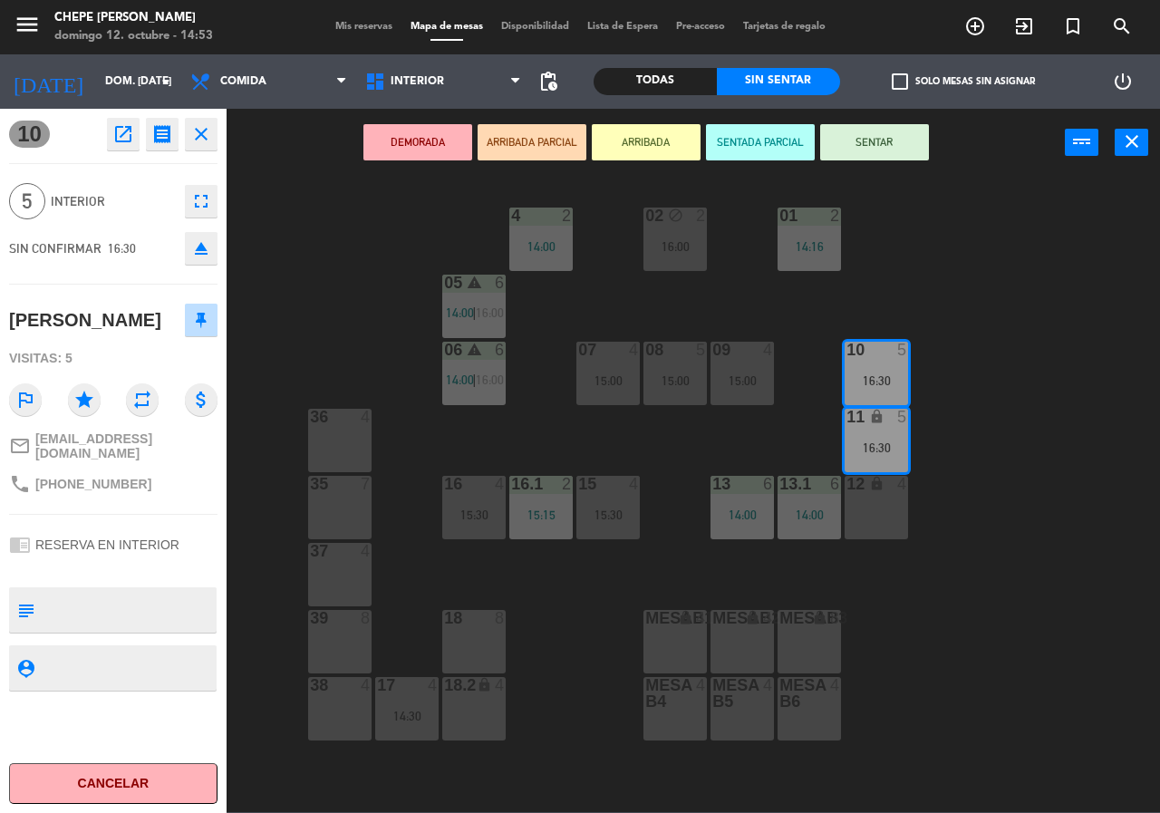
click at [980, 405] on div "02 block 2 16:00 4 2 14:00 01 2 14:16 05 warning 6 14:00 | 16:00 06 warning 6 1…" at bounding box center [699, 494] width 922 height 636
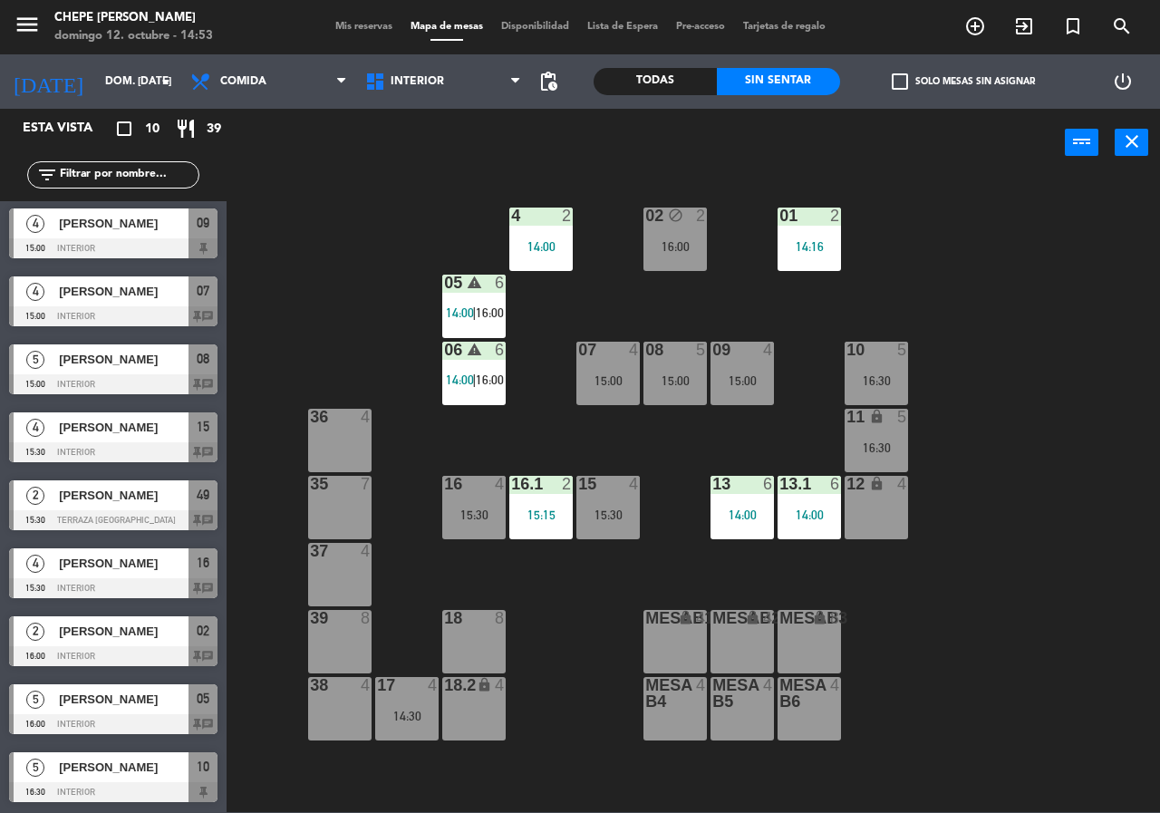
click at [858, 445] on div "16:30" at bounding box center [876, 447] width 63 height 13
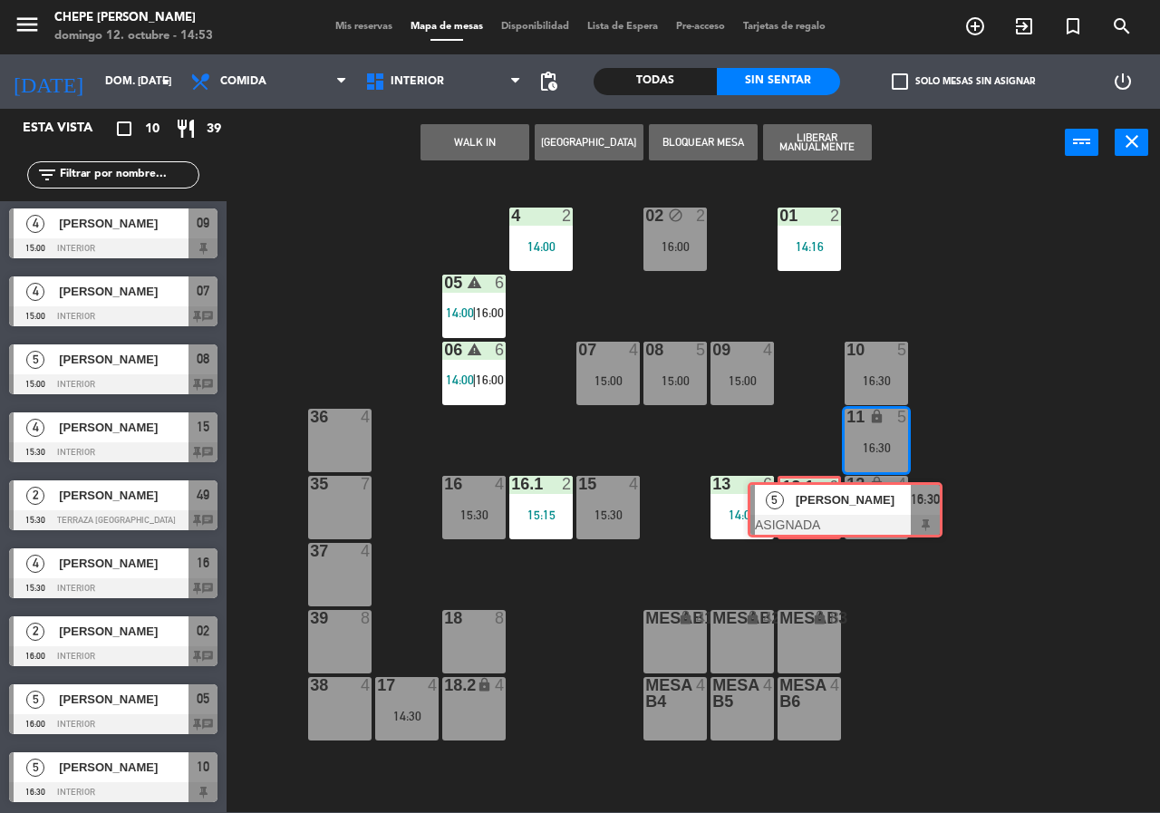
drag, startPoint x: 918, startPoint y: 509, endPoint x: 817, endPoint y: 508, distance: 101.5
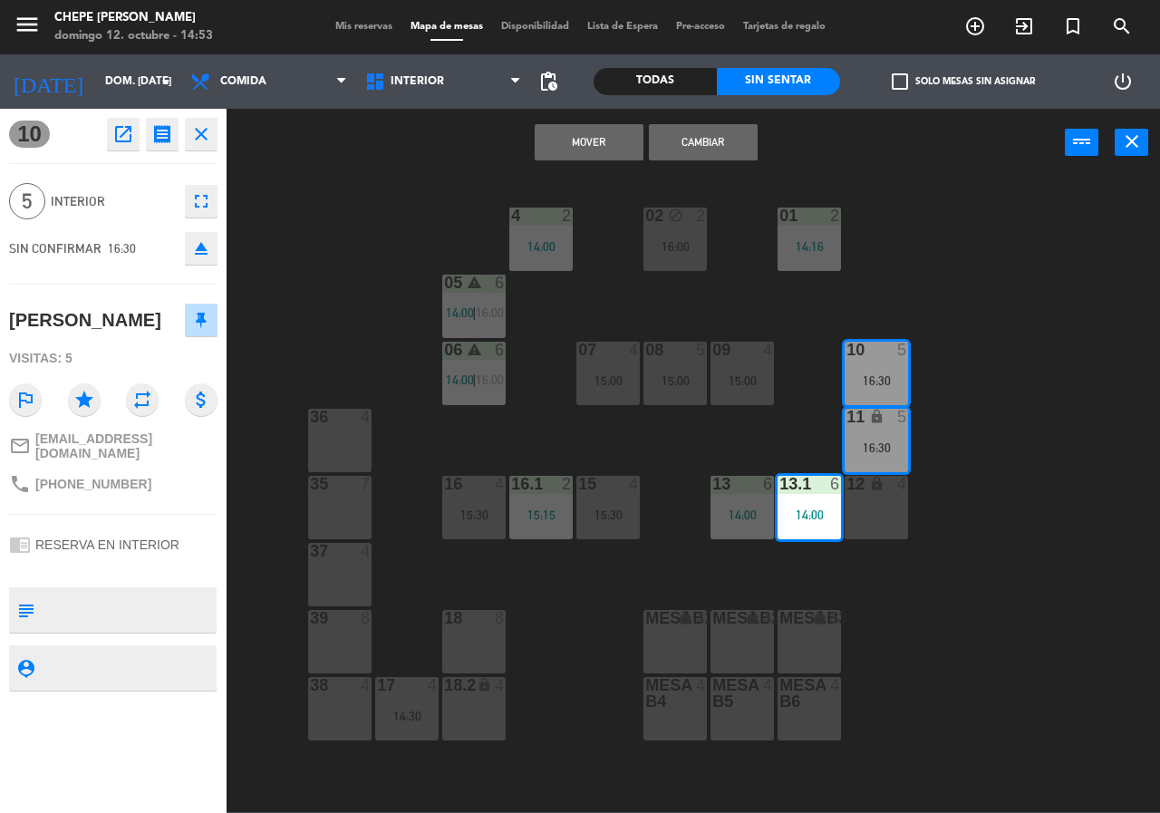
drag, startPoint x: 591, startPoint y: 138, endPoint x: 667, endPoint y: 295, distance: 174.3
click at [598, 148] on button "Mover" at bounding box center [589, 142] width 109 height 36
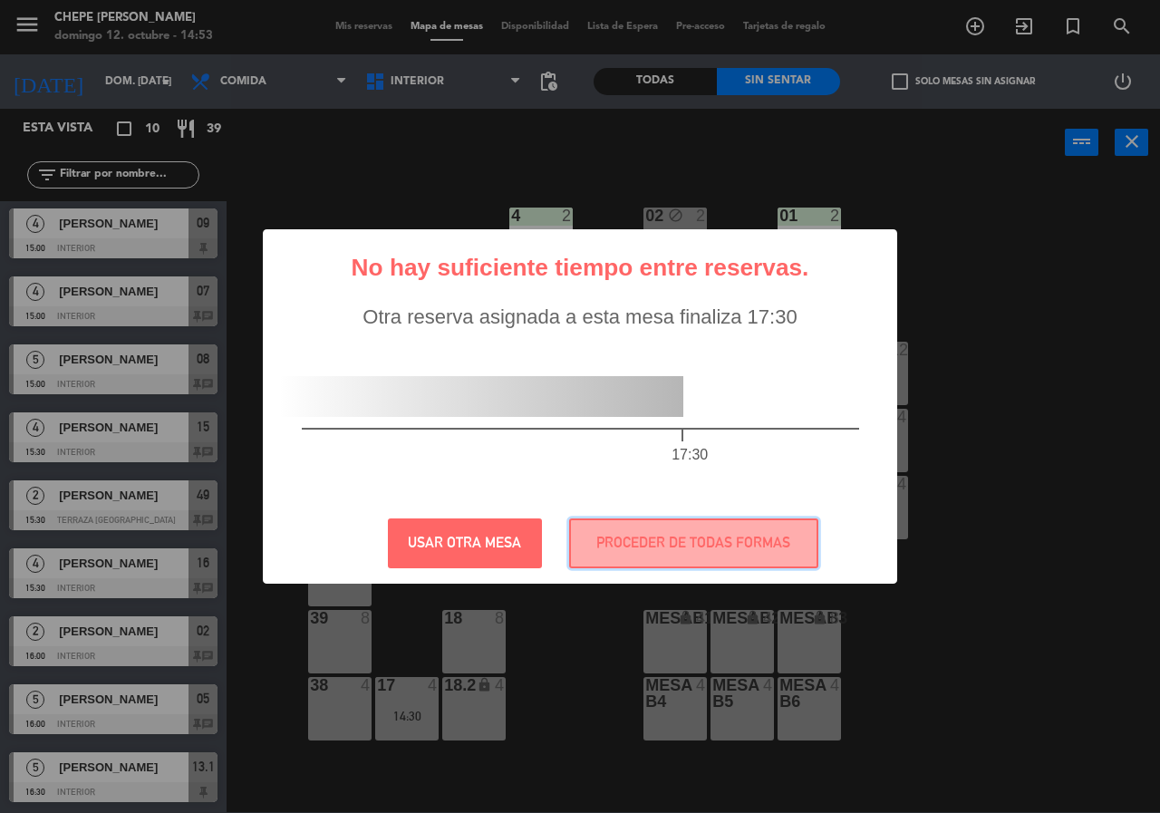
drag, startPoint x: 785, startPoint y: 538, endPoint x: 828, endPoint y: 480, distance: 72.0
click at [785, 536] on button "PROCEDER DE TODAS FORMAS" at bounding box center [693, 544] width 249 height 50
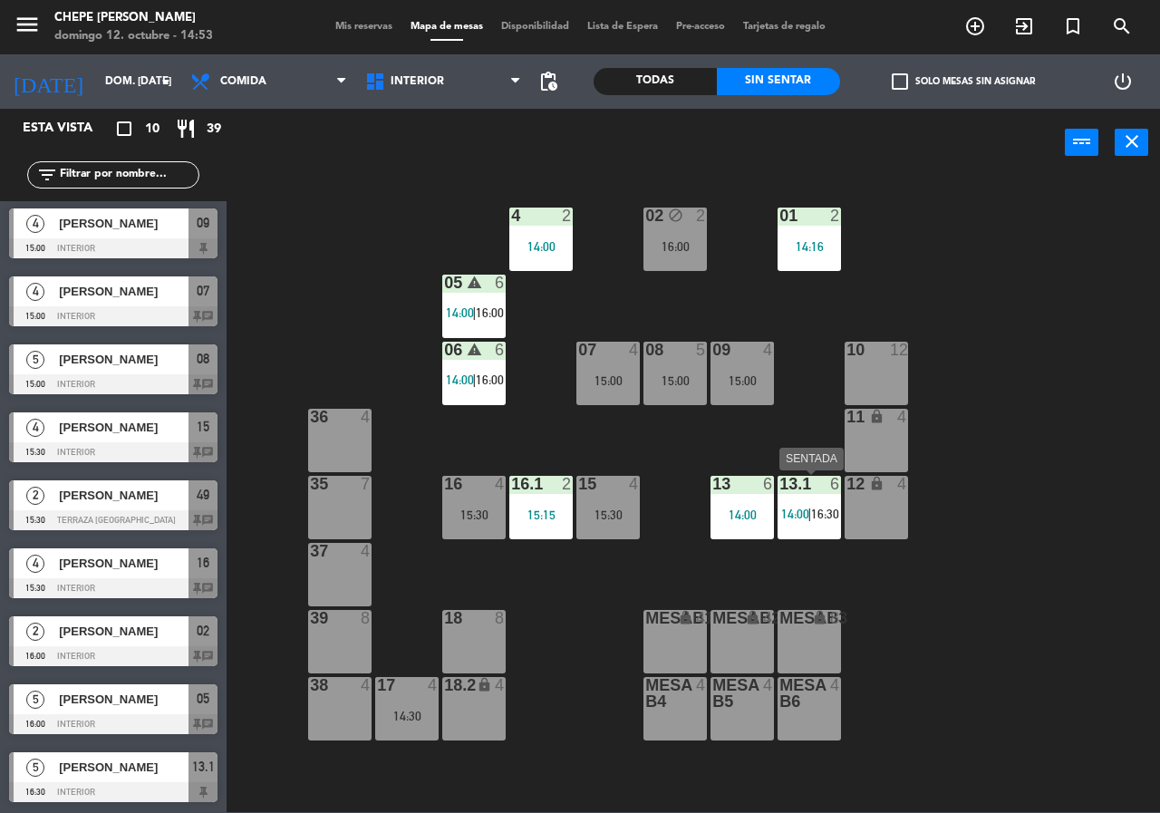
click at [819, 516] on span "16:30" at bounding box center [825, 514] width 28 height 15
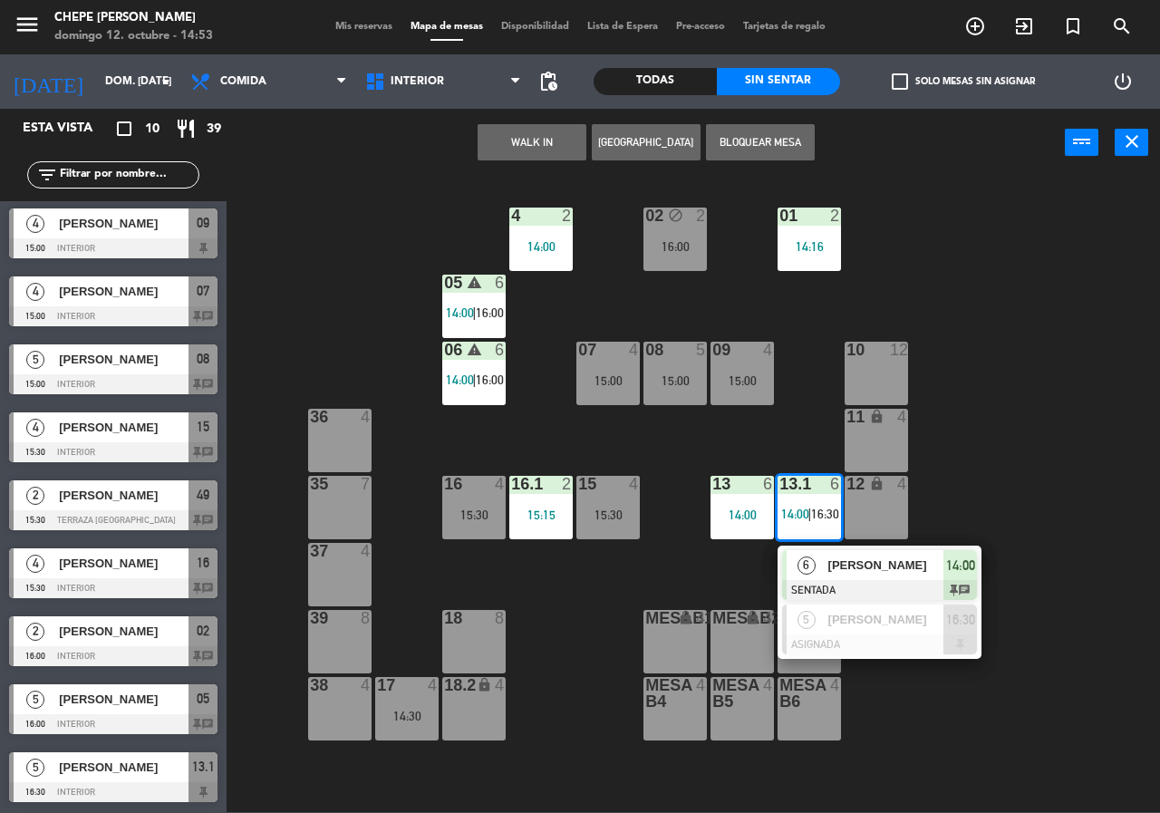
drag, startPoint x: 819, startPoint y: 634, endPoint x: 810, endPoint y: 610, distance: 25.6
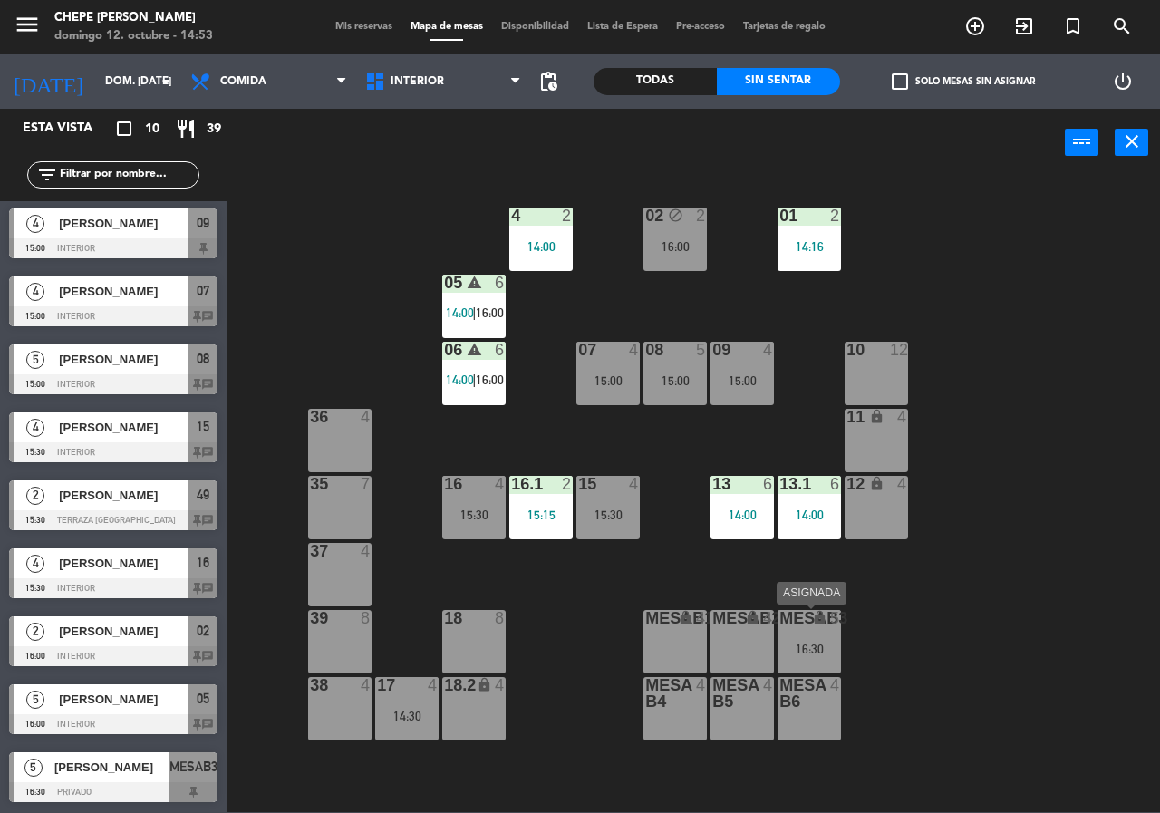
drag, startPoint x: 815, startPoint y: 657, endPoint x: 814, endPoint y: 669, distance: 11.8
click at [814, 657] on div "MESAB3 lock 5 16:30" at bounding box center [809, 641] width 63 height 63
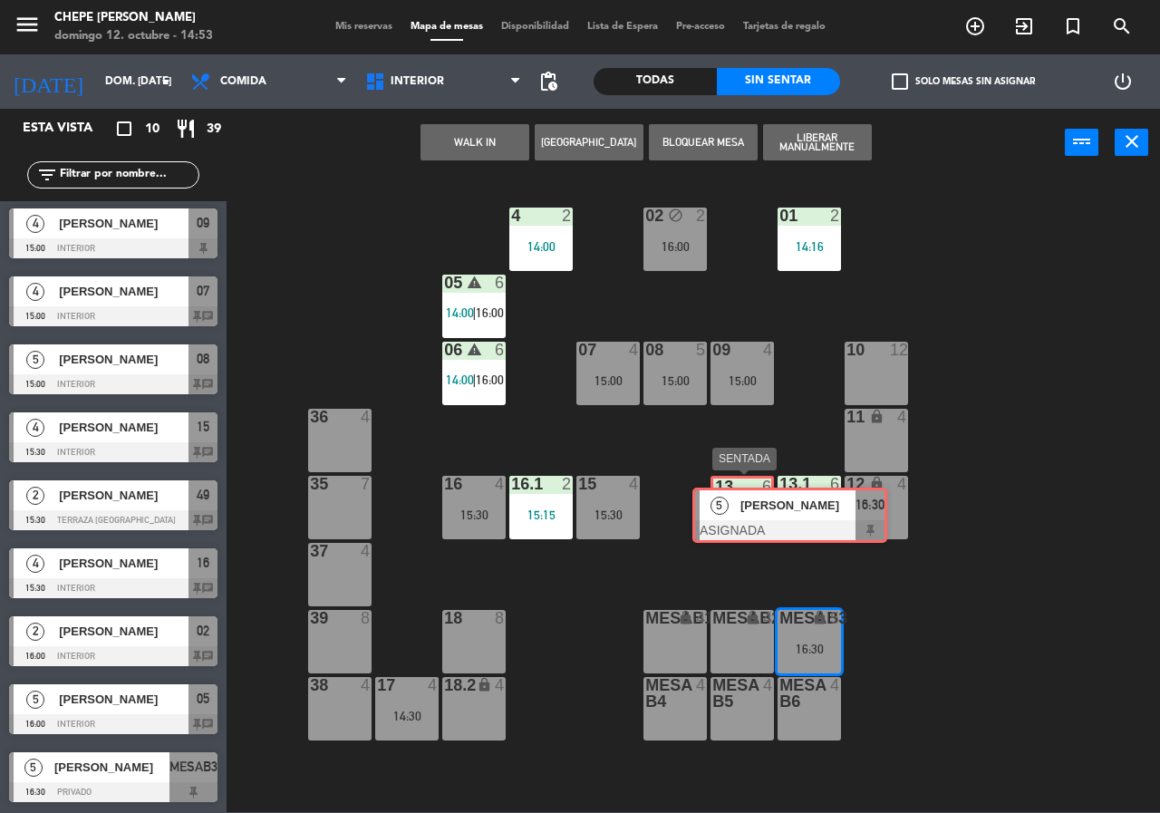
drag, startPoint x: 766, startPoint y: 579, endPoint x: 722, endPoint y: 509, distance: 83.0
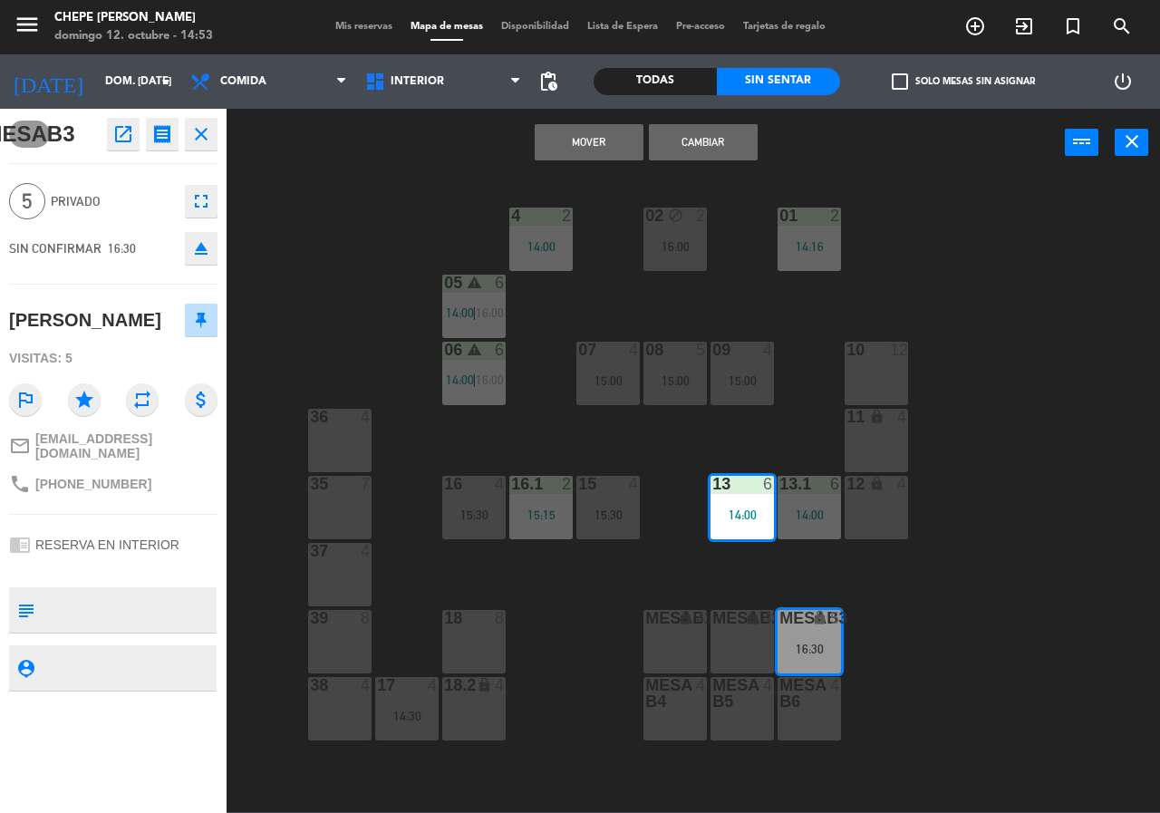
drag, startPoint x: 574, startPoint y: 138, endPoint x: 994, endPoint y: 366, distance: 477.9
click at [577, 140] on button "Mover" at bounding box center [589, 142] width 109 height 36
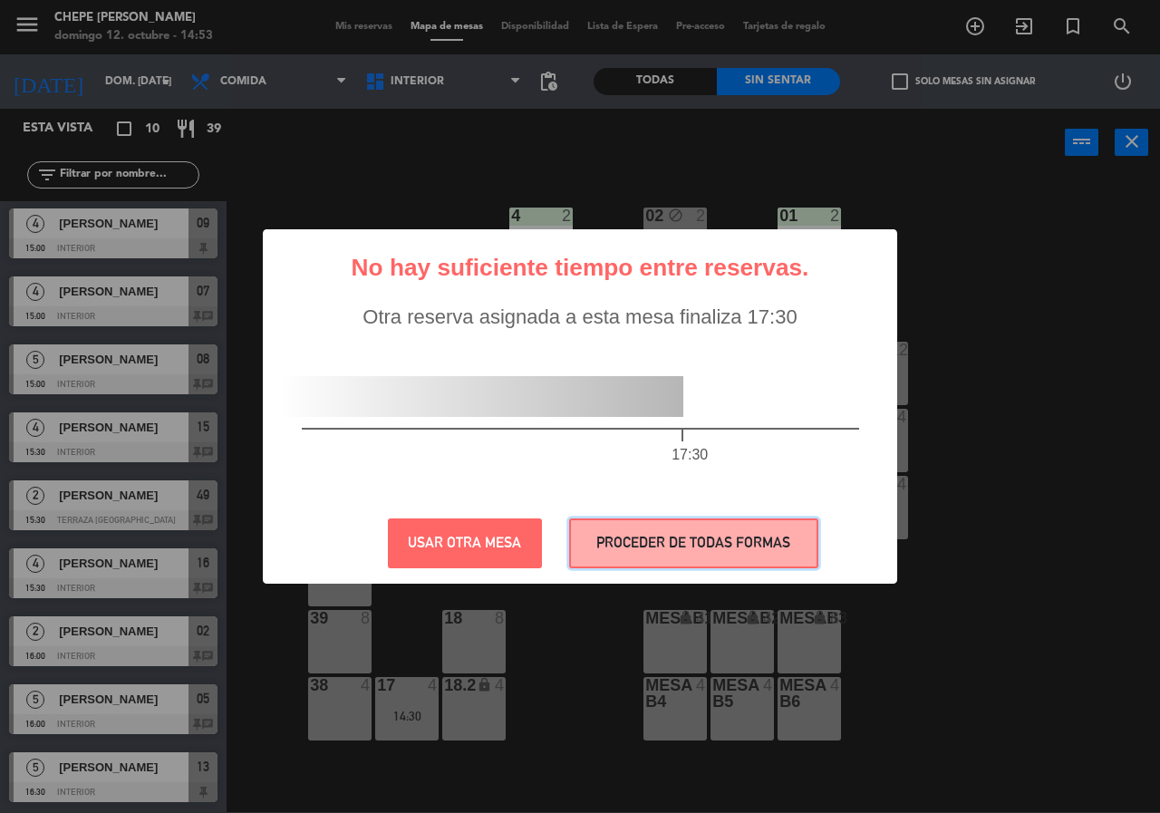
click at [794, 536] on button "PROCEDER DE TODAS FORMAS" at bounding box center [693, 544] width 249 height 50
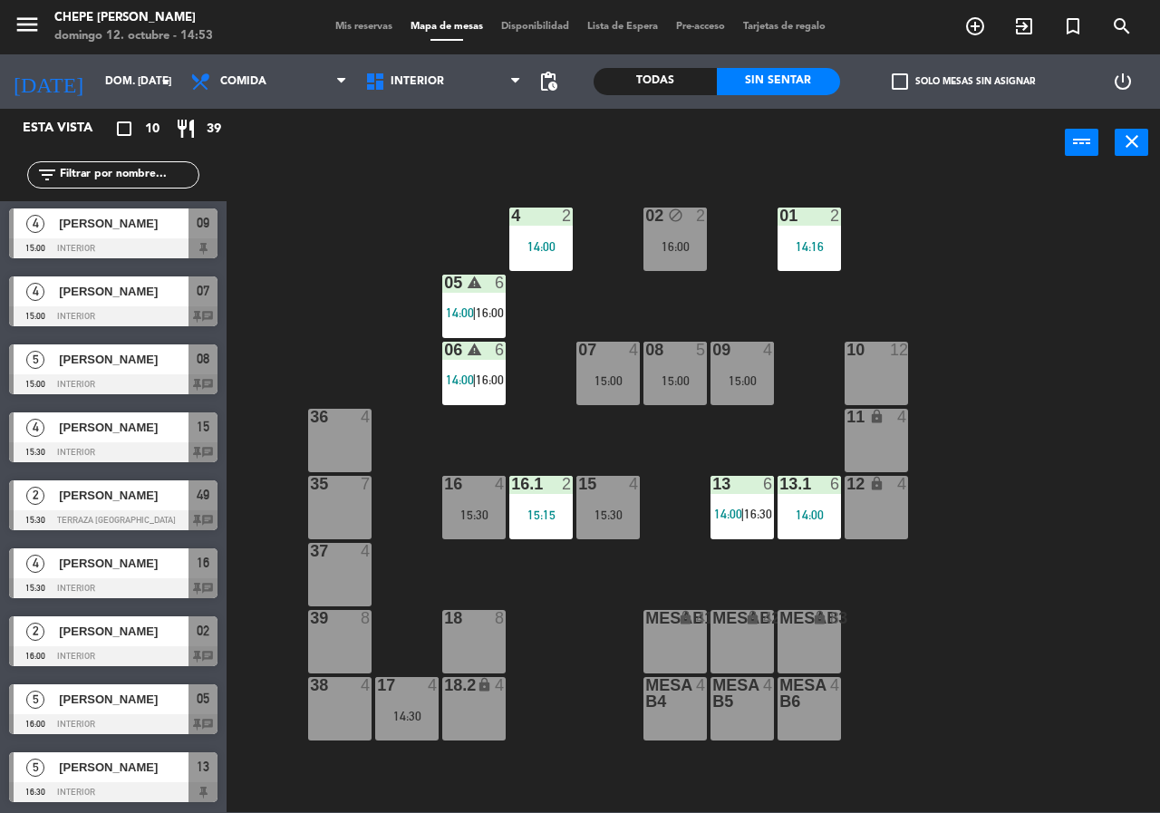
click at [1035, 287] on div "02 block 2 16:00 4 2 14:00 01 2 14:16 05 warning 6 14:00 | 16:00 06 warning 6 1…" at bounding box center [699, 494] width 922 height 636
click at [663, 247] on div "16:00" at bounding box center [675, 246] width 63 height 13
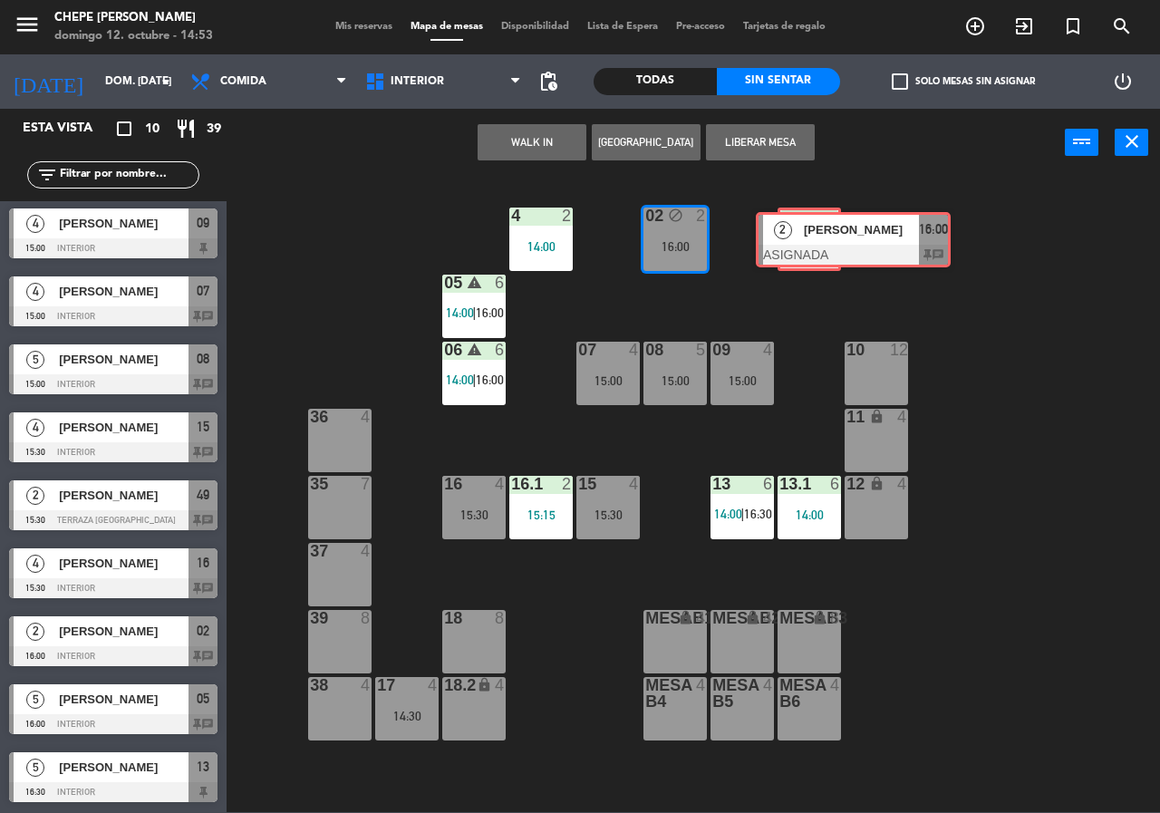
drag, startPoint x: 714, startPoint y: 305, endPoint x: 820, endPoint y: 235, distance: 127.0
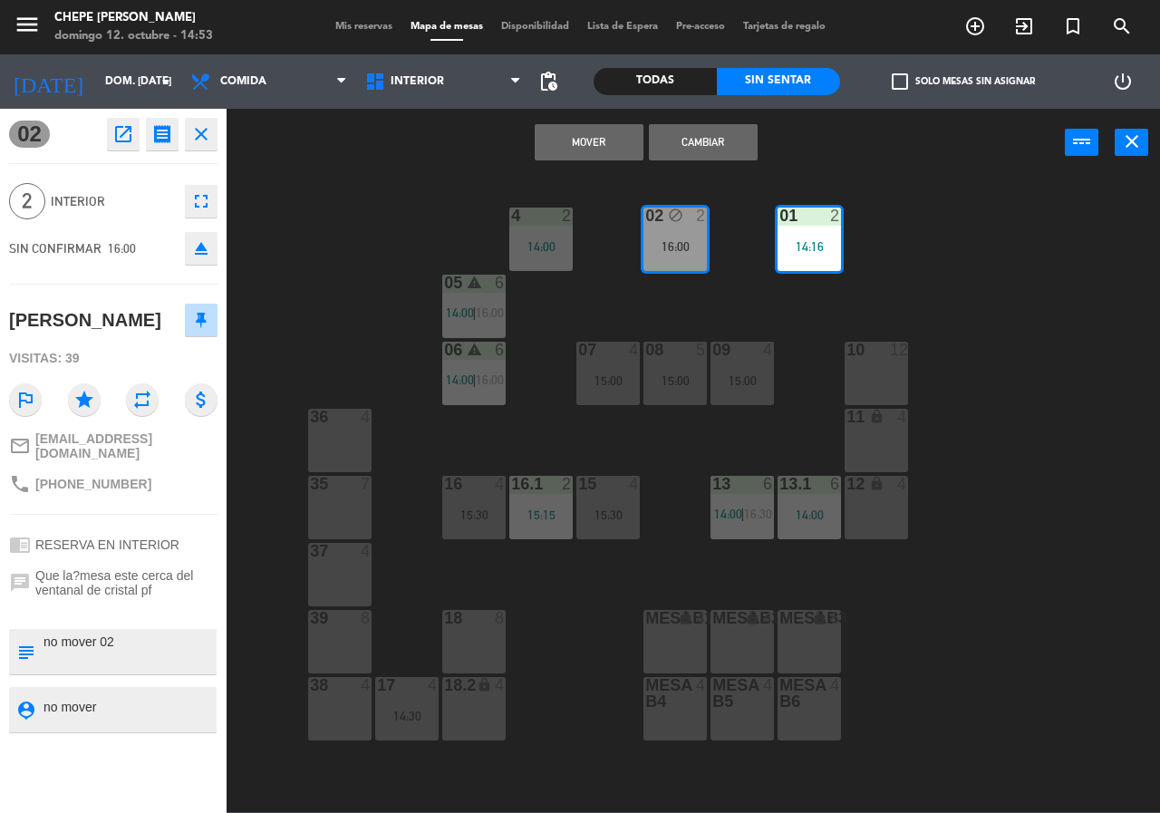
drag, startPoint x: 610, startPoint y: 136, endPoint x: 635, endPoint y: 148, distance: 27.2
click at [615, 141] on button "Mover" at bounding box center [589, 142] width 109 height 36
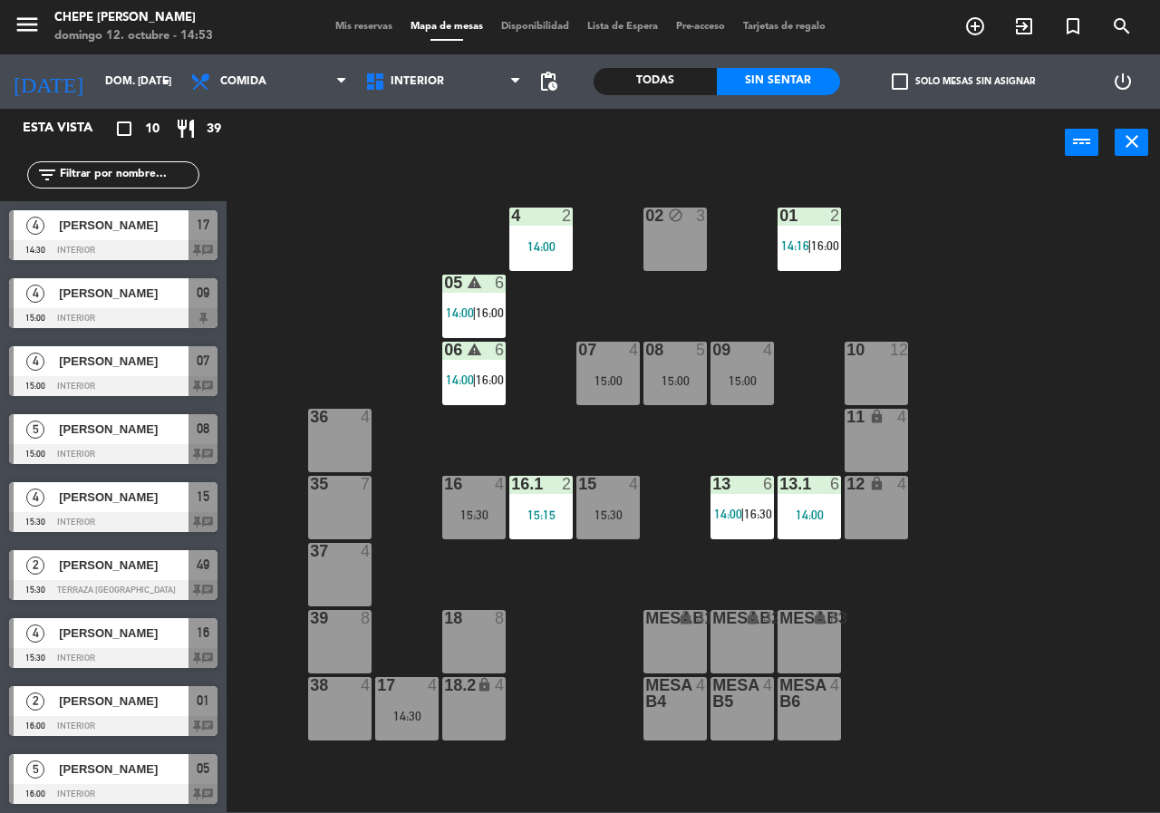
scroll to position [42, 0]
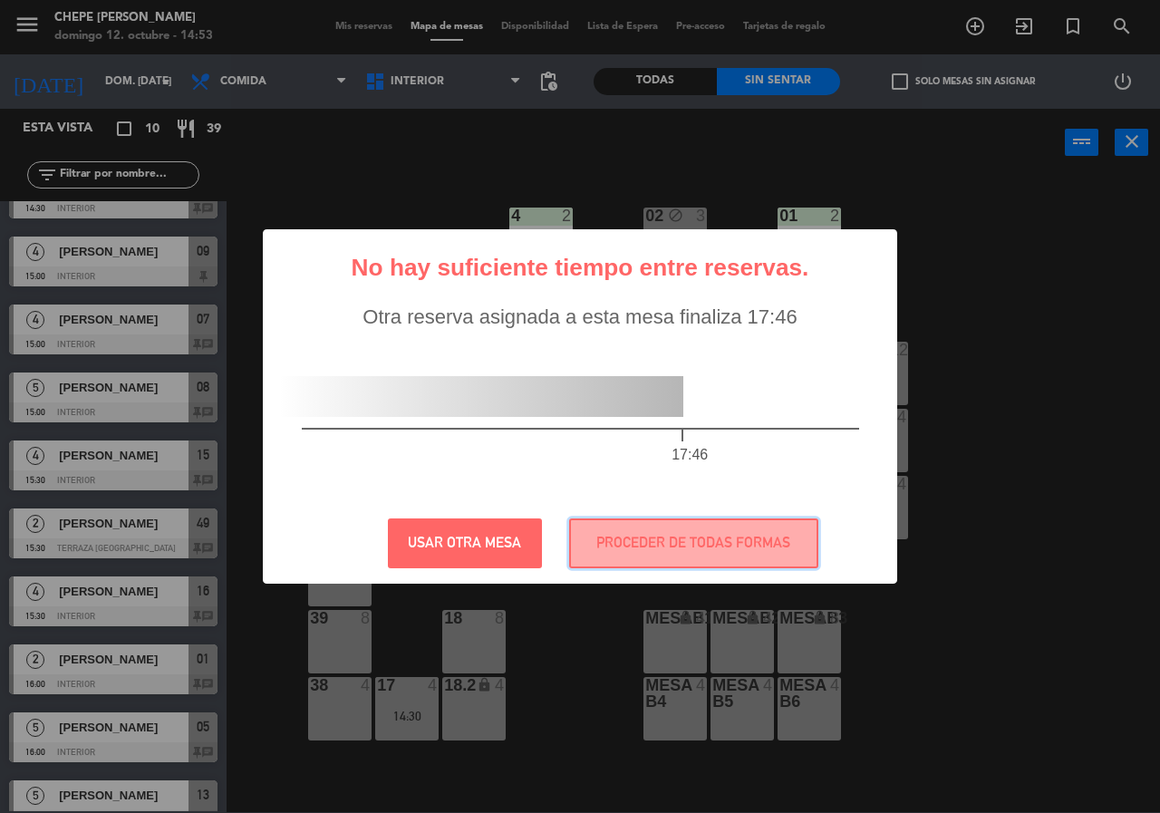
drag, startPoint x: 738, startPoint y: 528, endPoint x: 706, endPoint y: 380, distance: 152.0
click at [732, 513] on div "? ! i No hay suficiente tiempo entre reservas. × Otra reserva asignada a esta m…" at bounding box center [580, 406] width 635 height 355
drag, startPoint x: 708, startPoint y: 568, endPoint x: 698, endPoint y: 440, distance: 129.1
click at [708, 567] on div "? ! i No hay suficiente tiempo entre reservas. × Otra reserva asignada a esta m…" at bounding box center [580, 406] width 635 height 355
drag, startPoint x: 701, startPoint y: 541, endPoint x: 673, endPoint y: 387, distance: 156.6
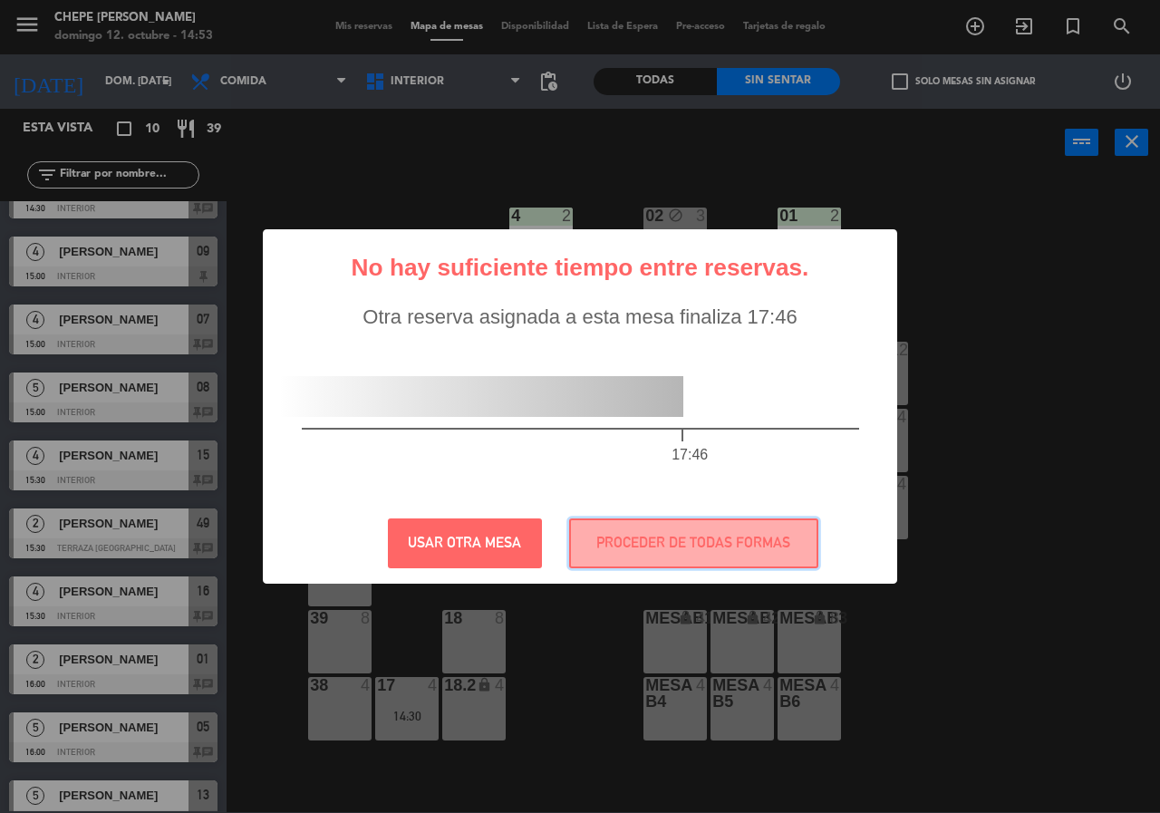
click at [695, 533] on button "PROCEDER DE TODAS FORMAS" at bounding box center [693, 544] width 249 height 50
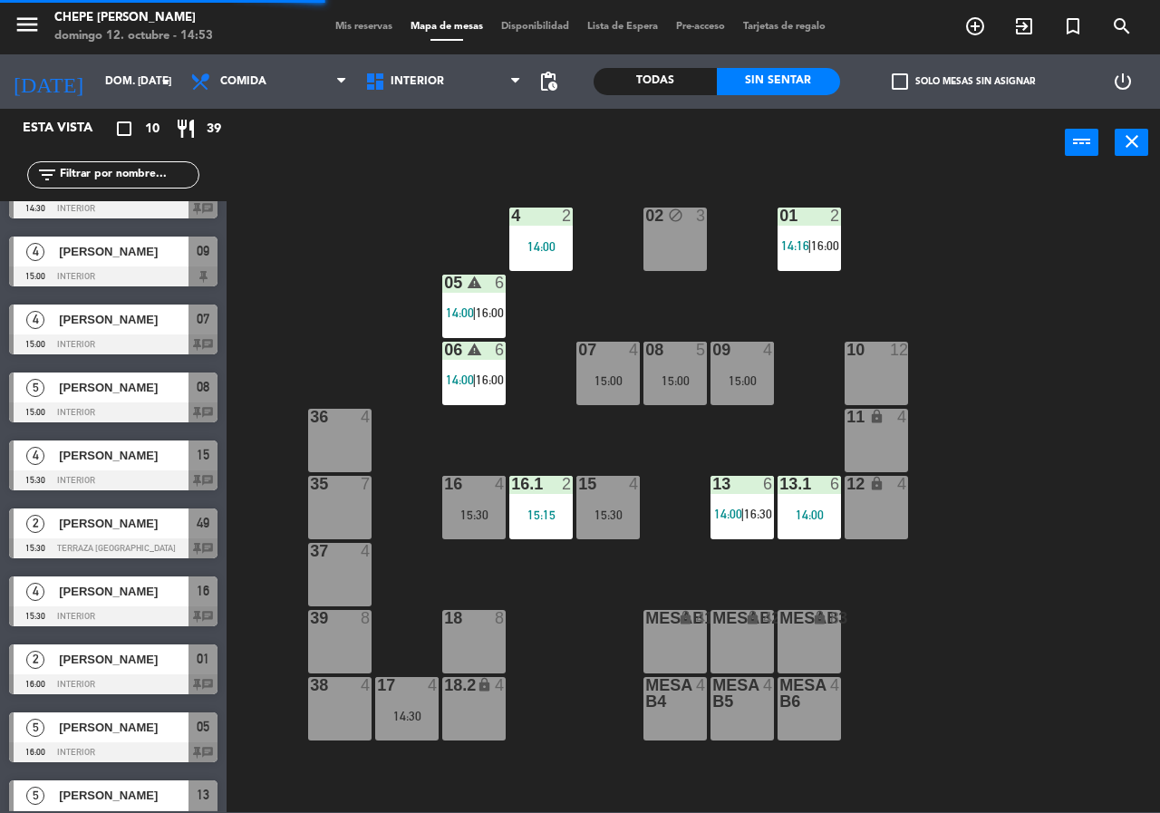
click at [675, 257] on div "02 block 3" at bounding box center [675, 239] width 63 height 63
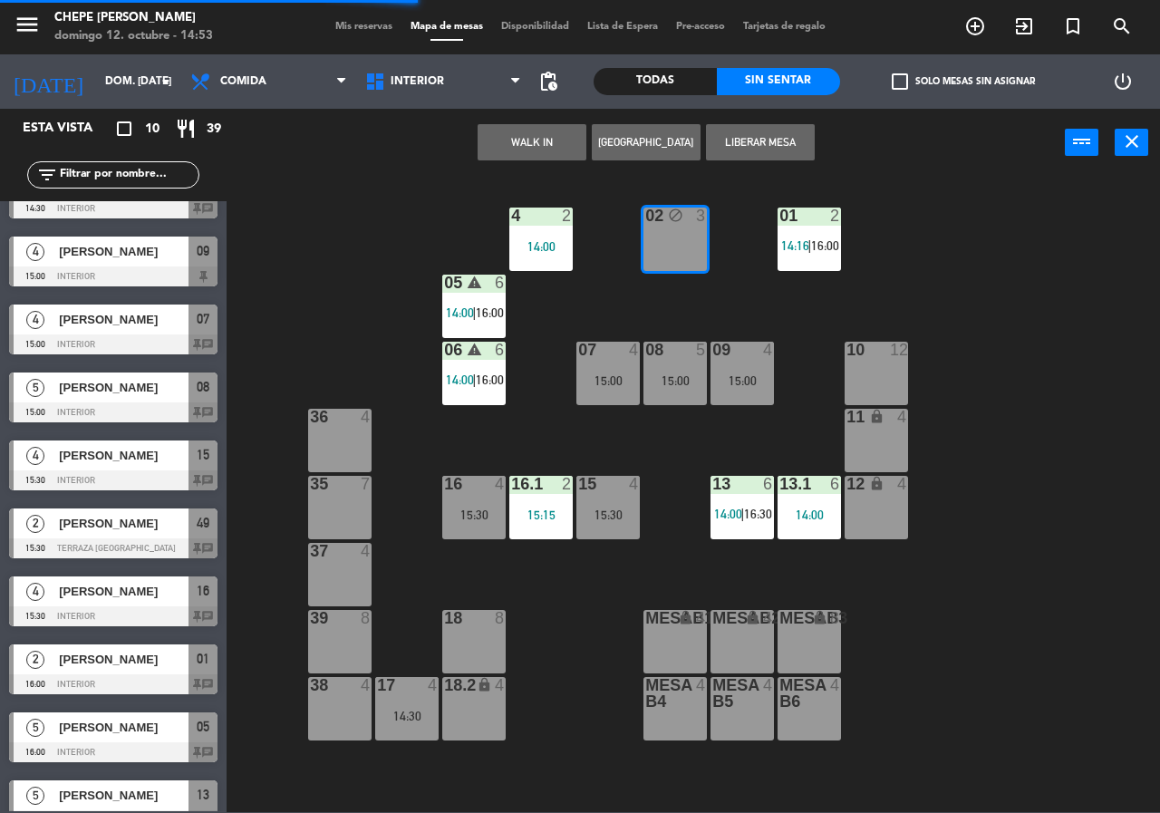
click at [752, 144] on button "Liberar Mesa" at bounding box center [760, 142] width 109 height 36
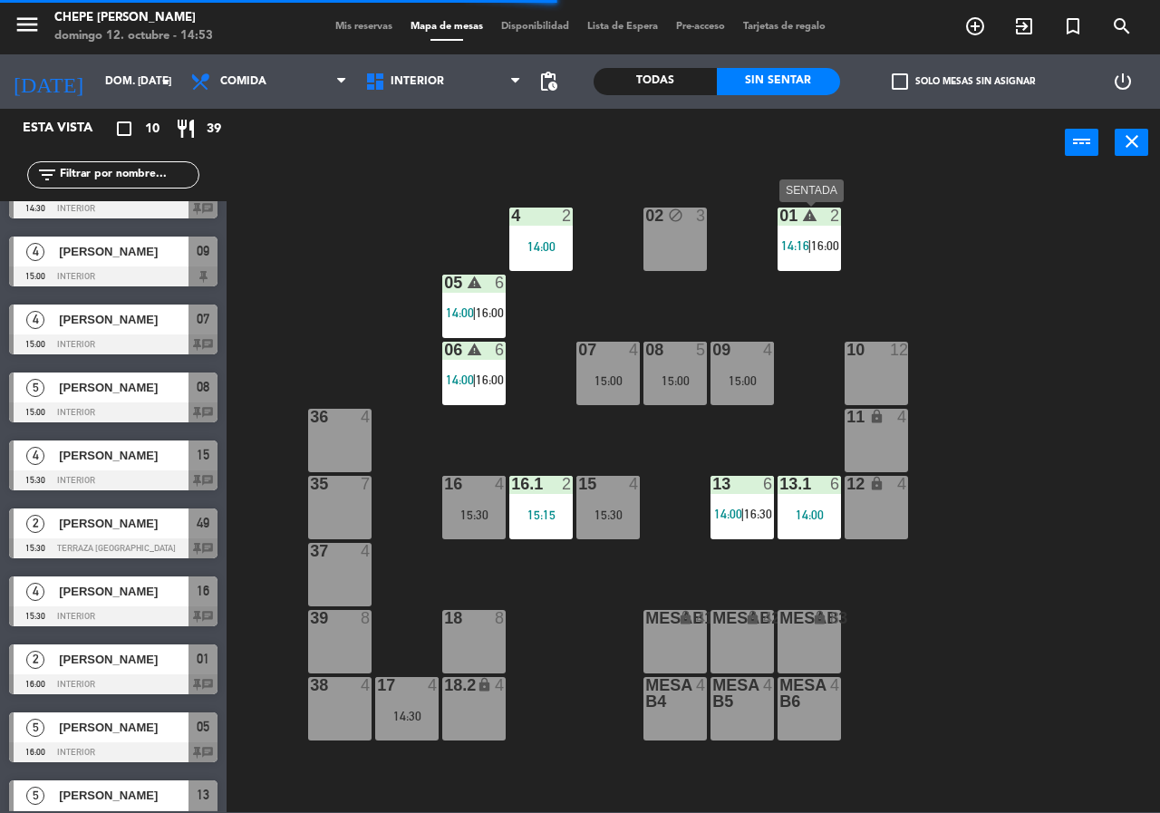
click at [806, 255] on div "01 warning 2 14:16 | 16:00" at bounding box center [809, 239] width 63 height 63
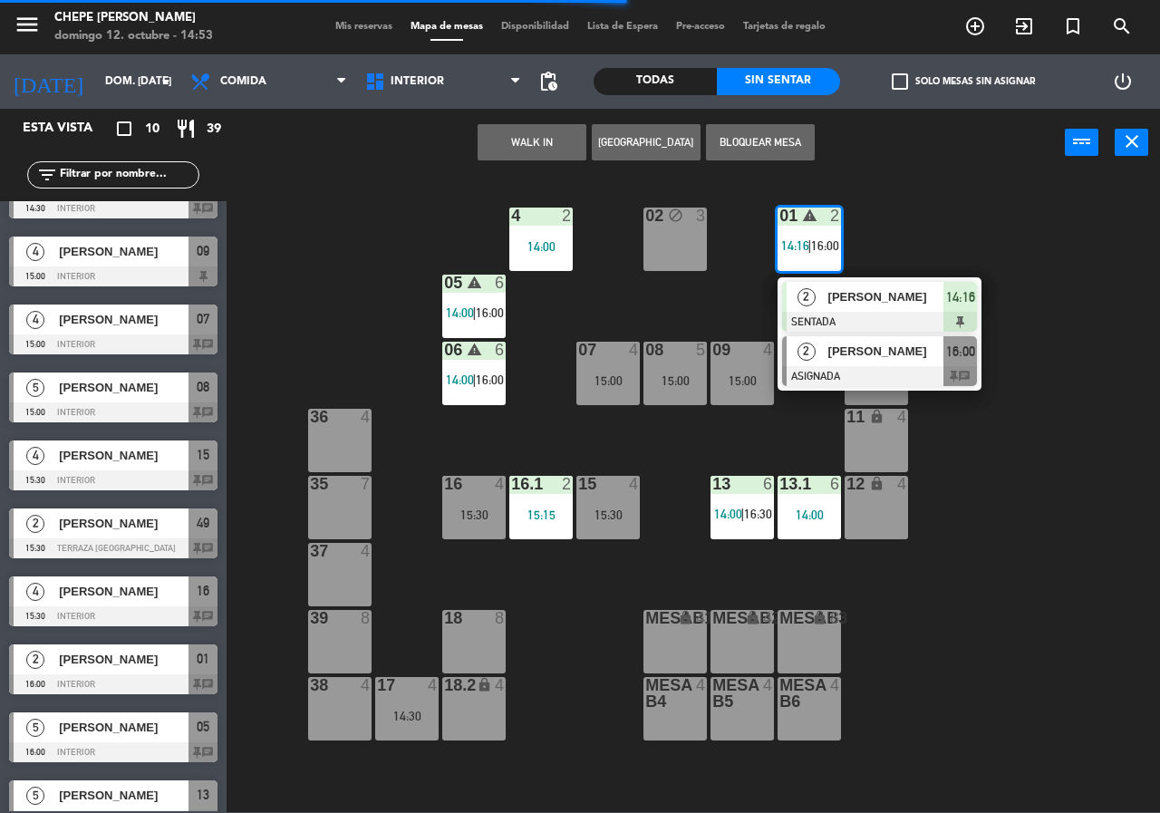
click at [833, 367] on div at bounding box center [879, 376] width 195 height 20
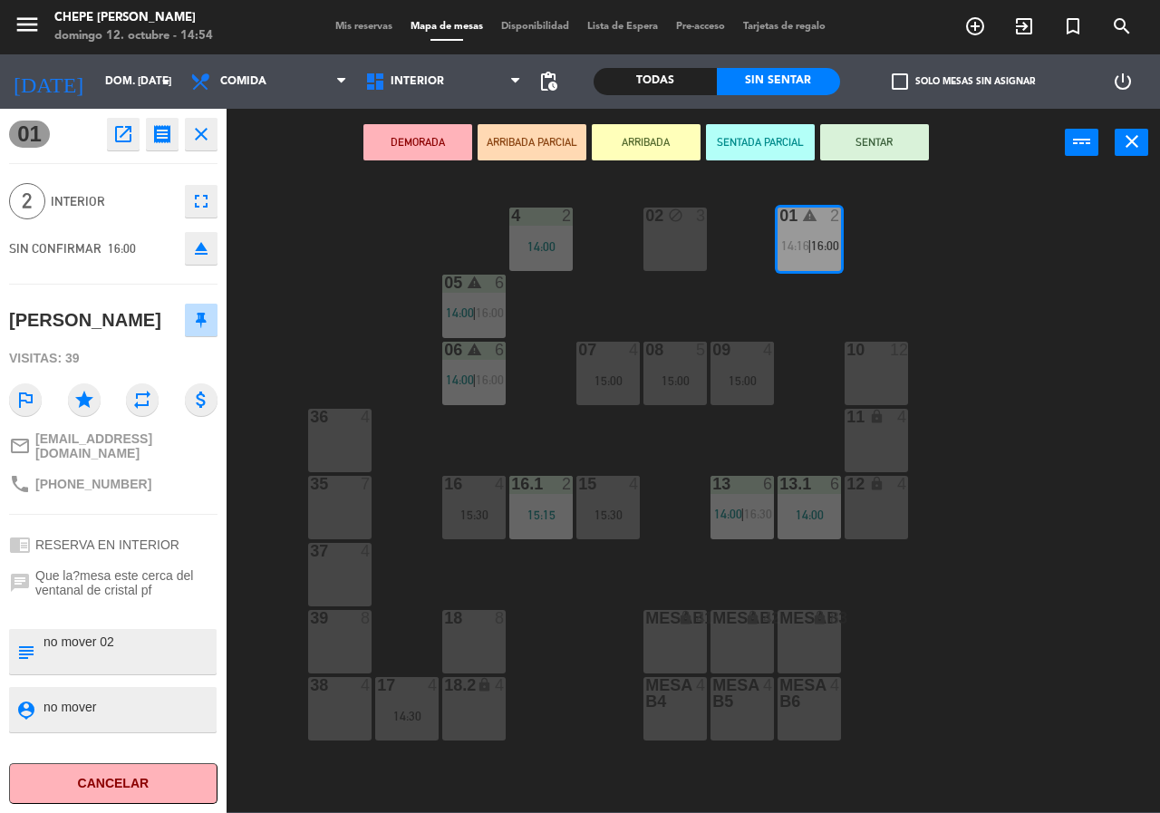
click at [868, 241] on div "02 block 3 4 2 14:00 01 warning 2 14:16 | 16:00 05 warning 6 14:00 | 16:00 06 w…" at bounding box center [699, 494] width 922 height 636
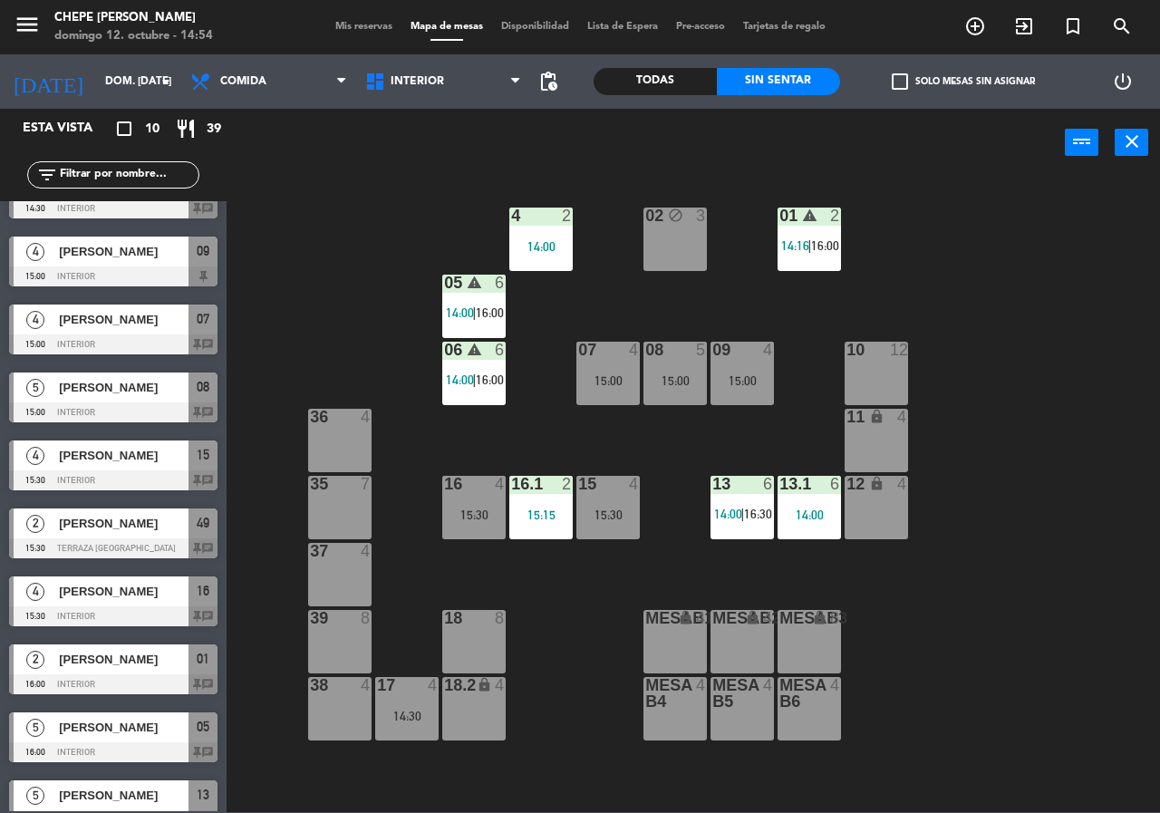
click at [796, 244] on span "14:16" at bounding box center [795, 245] width 28 height 15
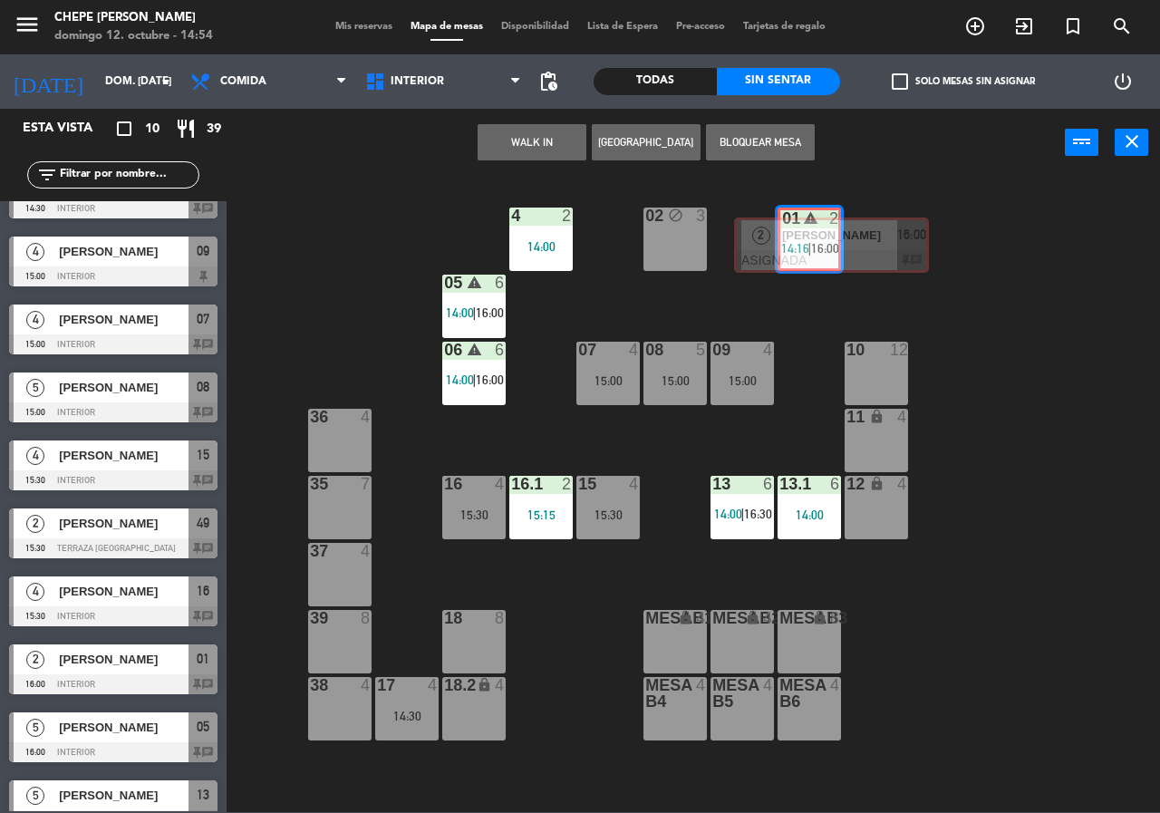
drag, startPoint x: 817, startPoint y: 363, endPoint x: 766, endPoint y: 274, distance: 102.3
click at [777, 243] on div "02 block 3 4 2 14:00 01 warning 2 14:16 | 16:00 2 [PERSON_NAME] SENTADA 14:16 2…" at bounding box center [699, 494] width 922 height 636
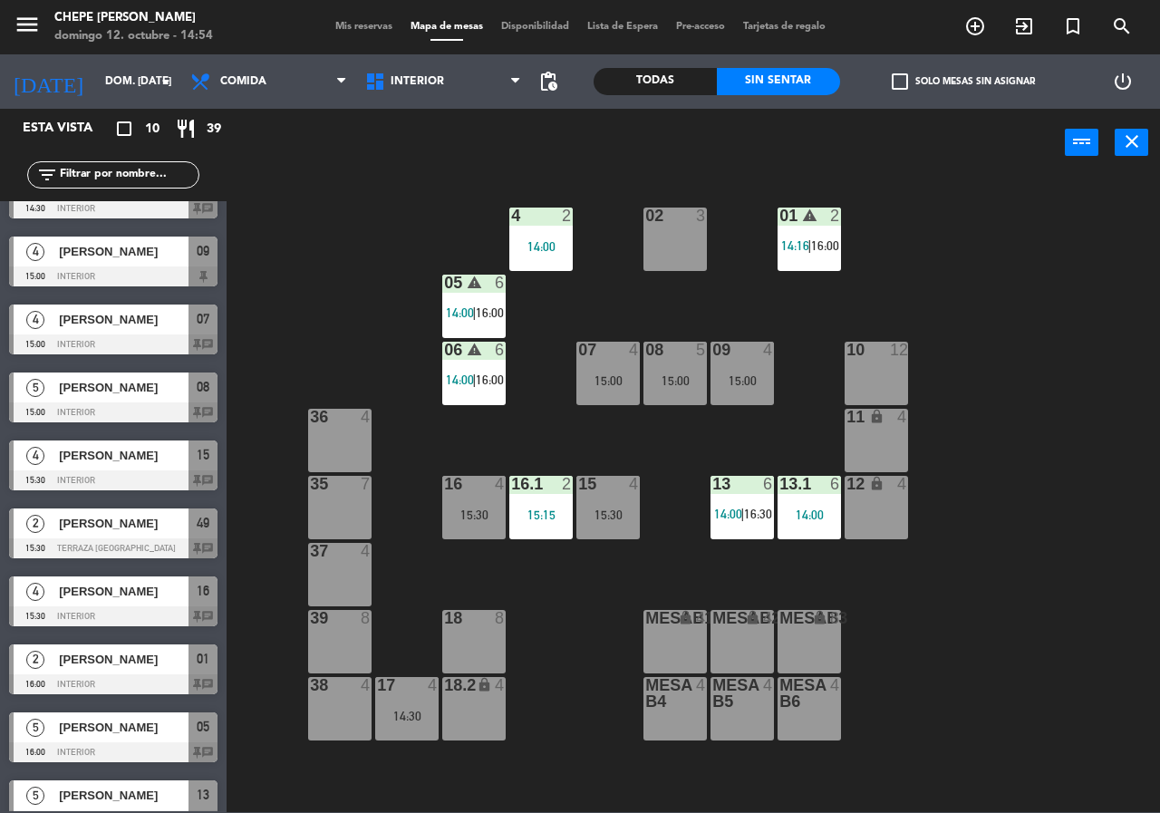
click at [947, 256] on div "02 3 4 2 14:00 01 warning 2 14:16 | 16:00 05 warning 6 14:00 | 16:00 06 warning…" at bounding box center [699, 494] width 922 height 636
click at [428, 87] on span "Interior" at bounding box center [417, 81] width 53 height 13
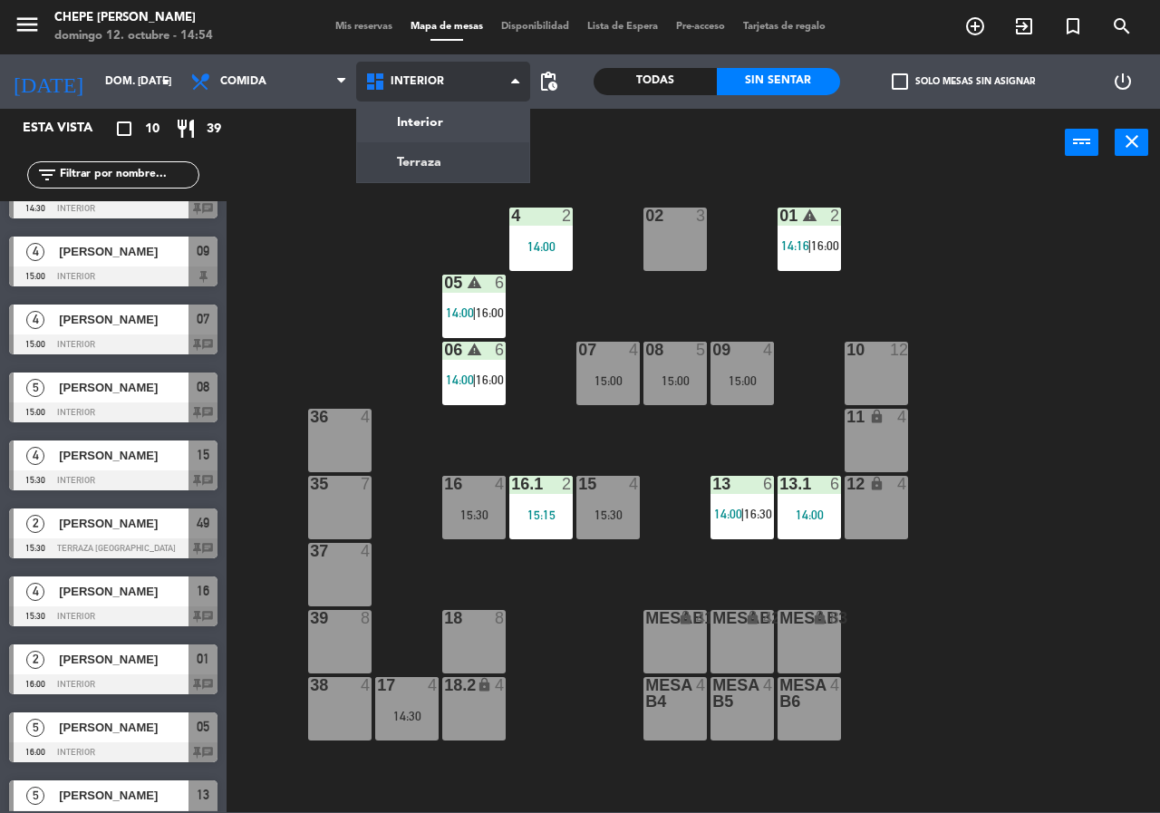
click at [429, 160] on ng-component "menu Chepe [PERSON_NAME] 12. octubre - 14:54 Mis reservas Mapa de mesas Disponi…" at bounding box center [580, 406] width 1160 height 812
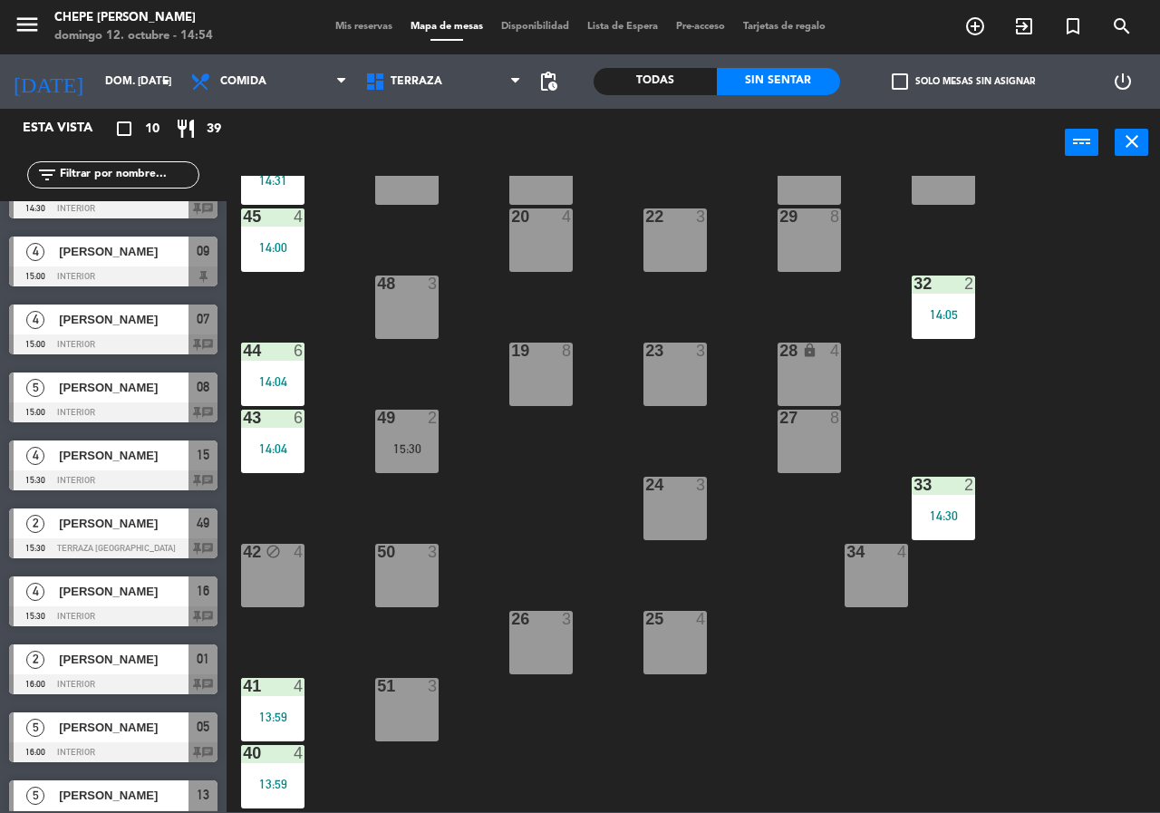
scroll to position [130, 0]
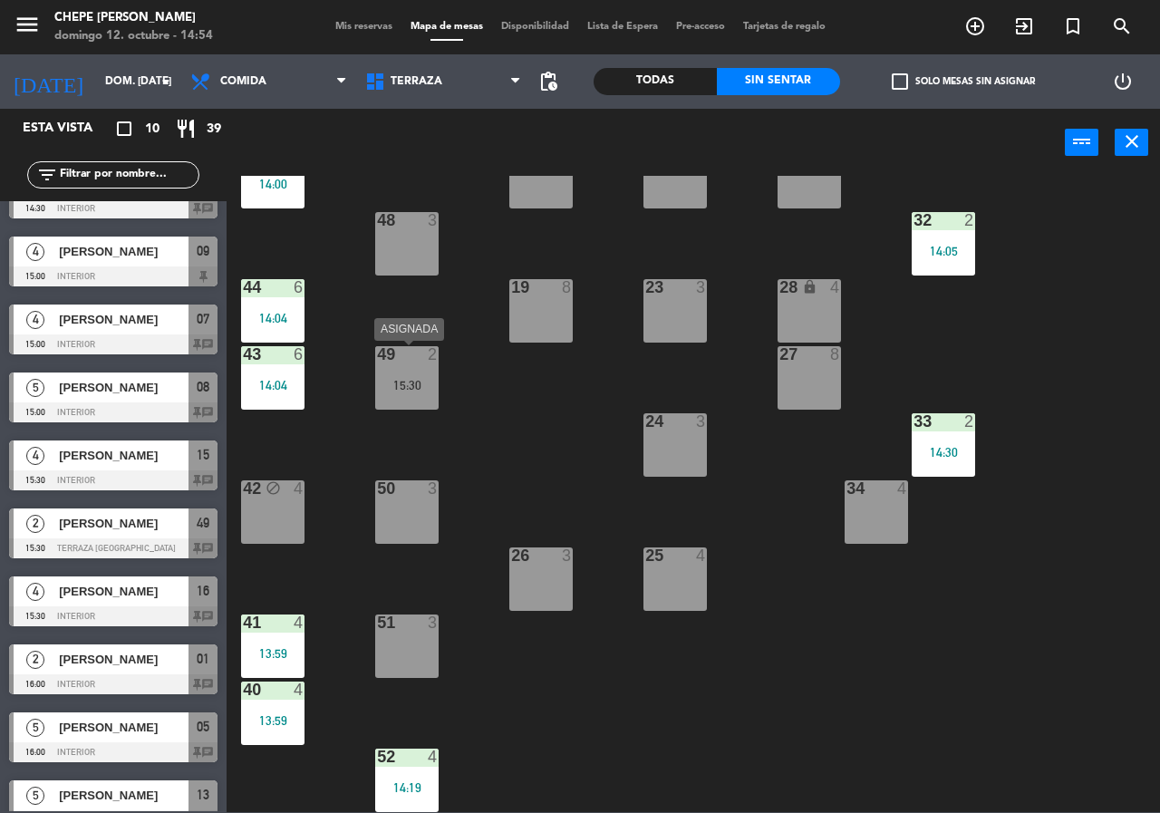
click at [406, 374] on div "49 2 15:30" at bounding box center [406, 377] width 63 height 63
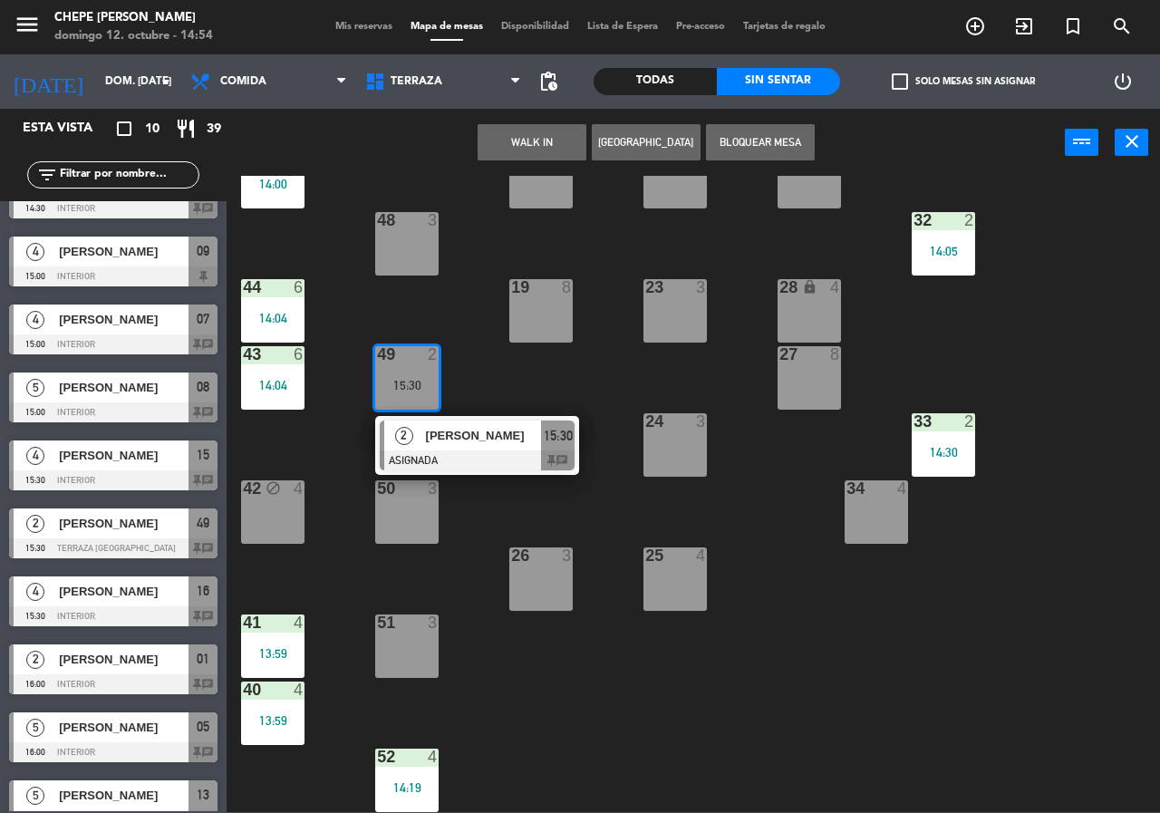
click at [492, 378] on div "21 4 30 lock 4 46 4 14:31 47 3 31 3 20 4 22 3 29 8 45 4 14:00 32 2 14:05 48 3 1…" at bounding box center [699, 494] width 922 height 636
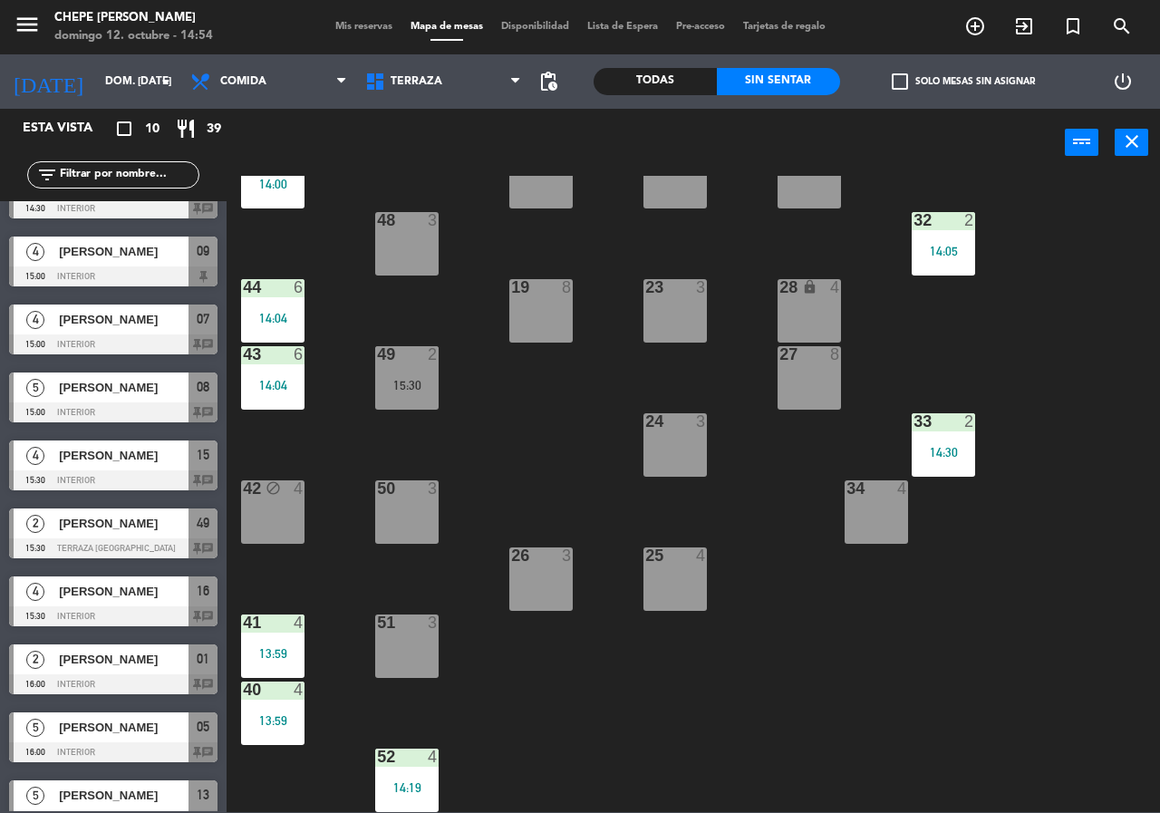
click at [941, 249] on div "14:05" at bounding box center [943, 251] width 63 height 13
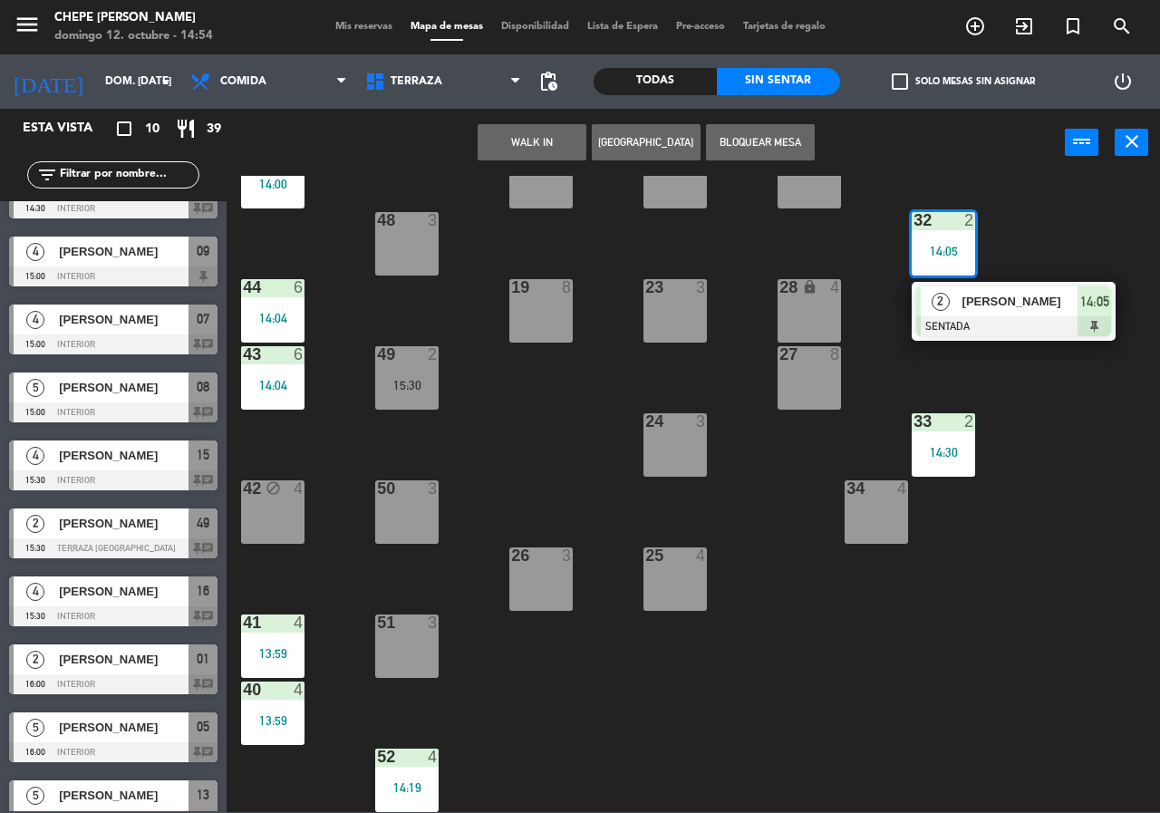
click at [1068, 431] on div "21 4 30 lock 4 46 4 14:31 47 3 31 3 20 4 22 3 29 8 45 4 14:00 32 2 14:05 2 [PER…" at bounding box center [699, 494] width 922 height 636
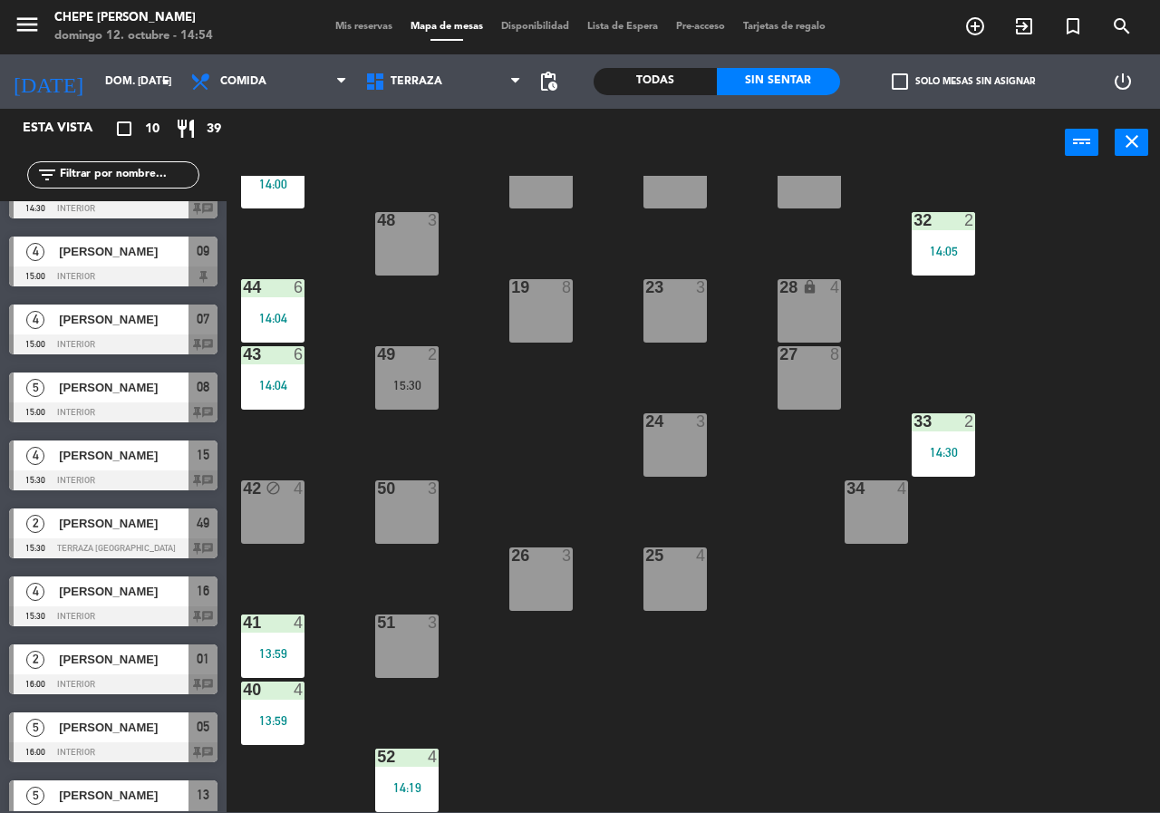
click at [953, 448] on div "14:30" at bounding box center [943, 452] width 63 height 13
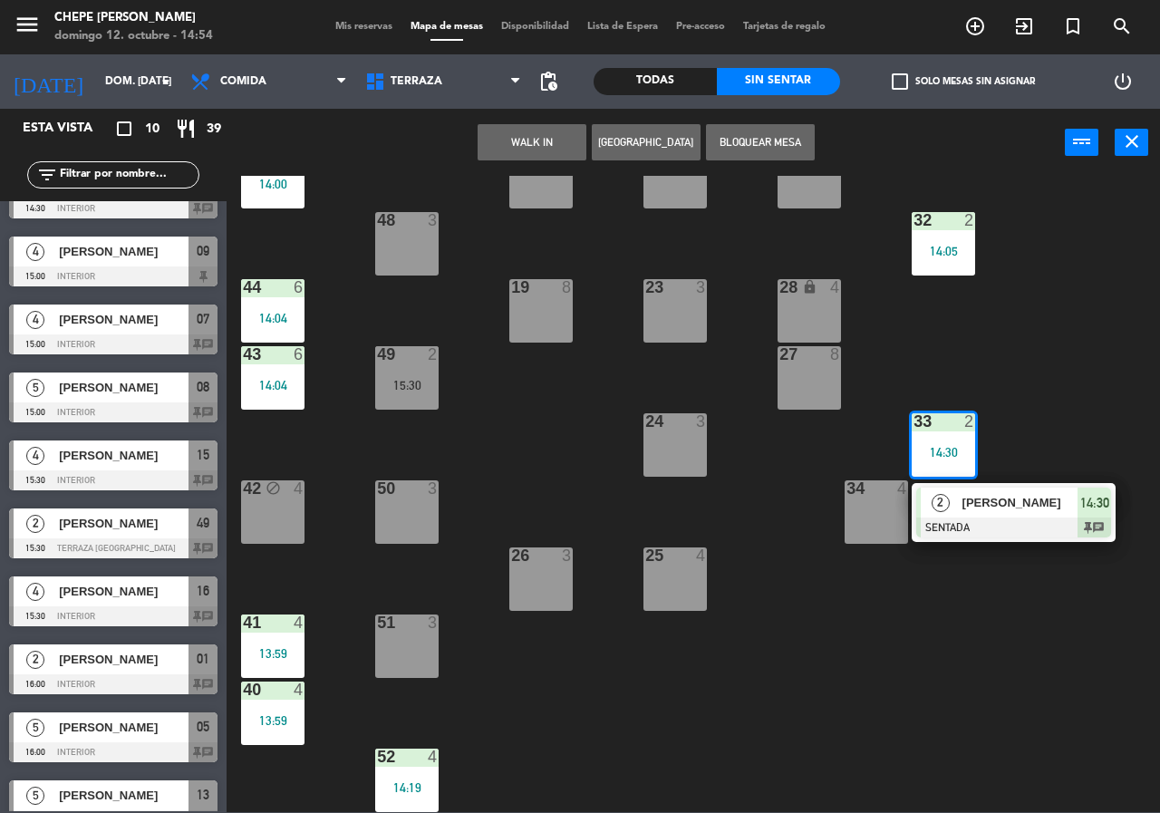
click at [1072, 394] on div "21 4 30 lock 4 46 4 14:31 47 3 31 3 20 4 22 3 29 8 45 4 14:00 32 2 14:05 48 3 1…" at bounding box center [699, 494] width 922 height 636
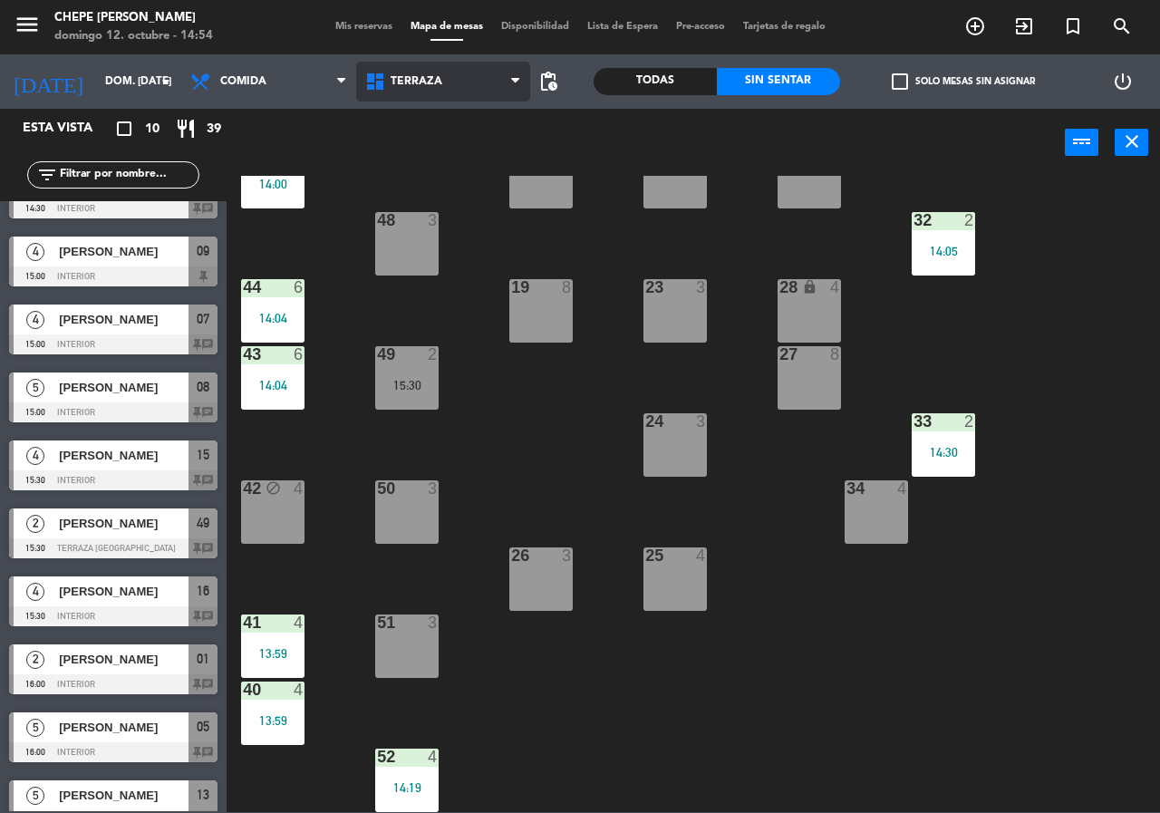
click at [439, 76] on span "Terraza" at bounding box center [417, 81] width 52 height 13
click at [461, 135] on ng-component "menu Chepe [PERSON_NAME] 12. octubre - 14:54 Mis reservas Mapa de mesas Disponi…" at bounding box center [580, 406] width 1160 height 812
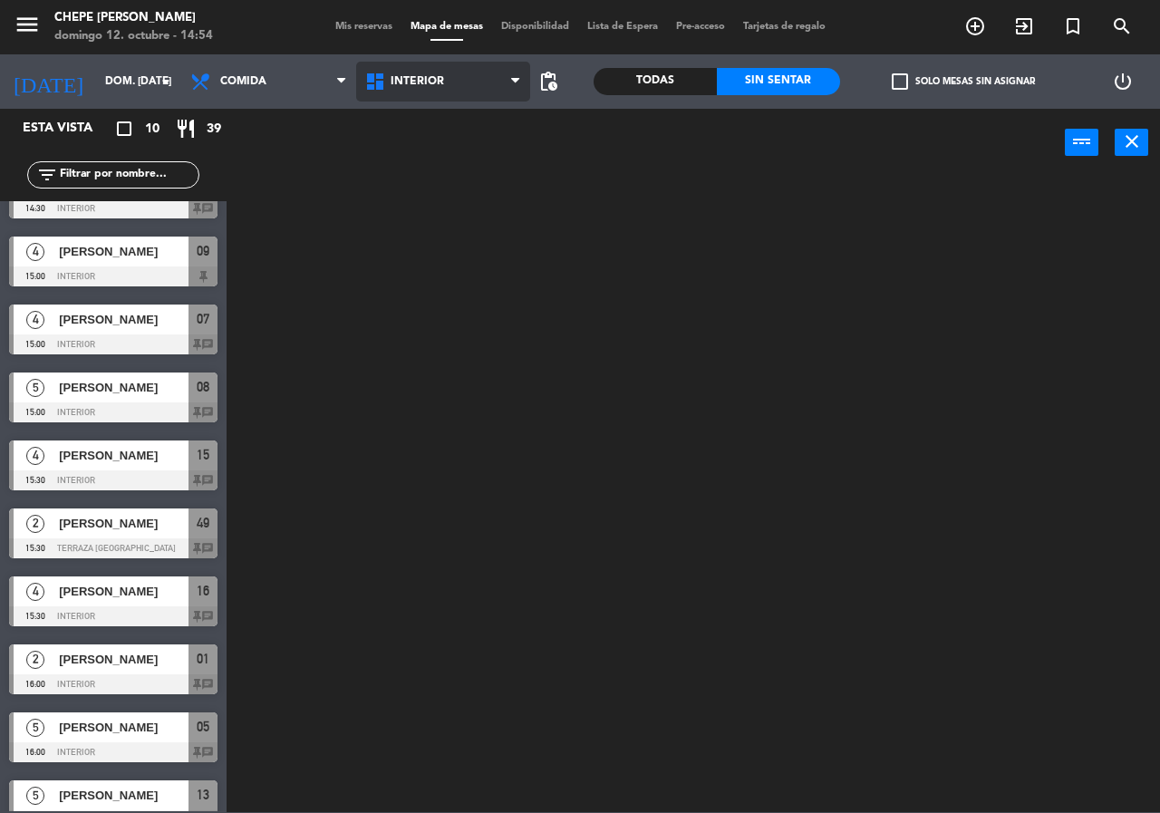
scroll to position [0, 0]
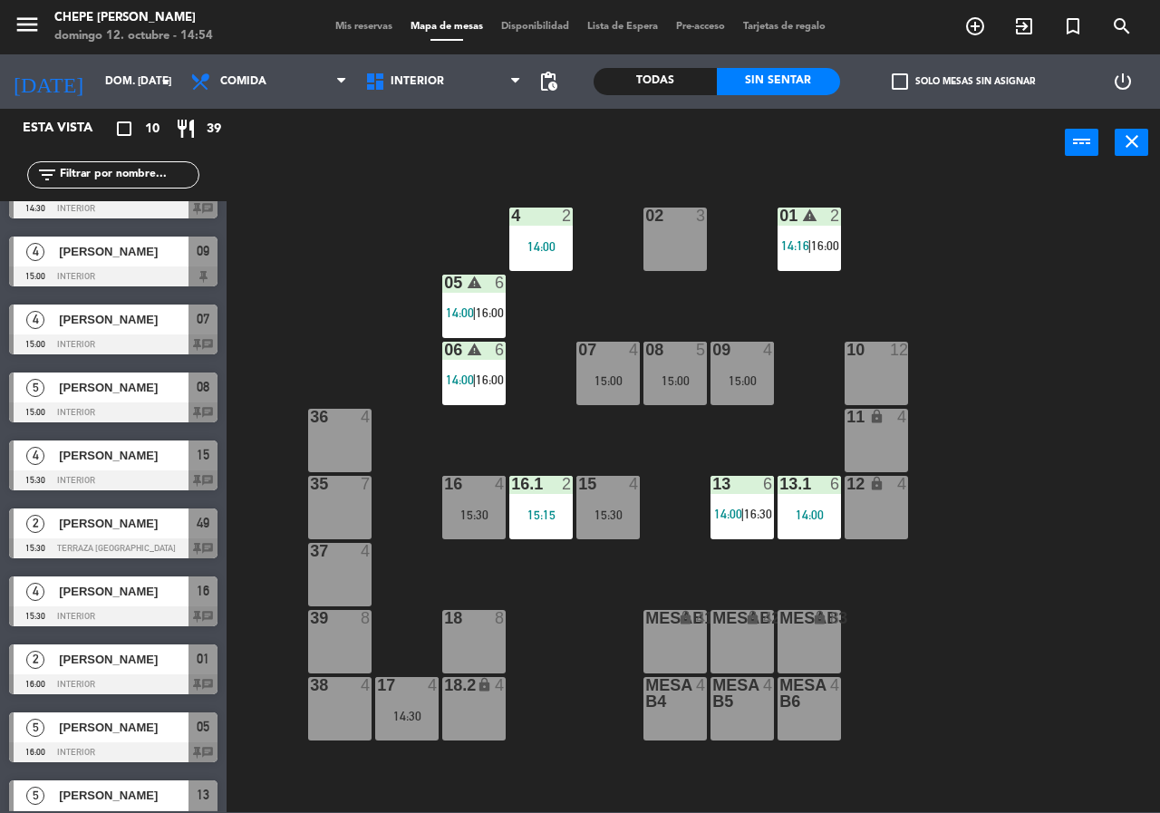
click at [924, 268] on div "02 3 4 2 14:00 01 warning 2 14:16 | 16:00 05 warning 6 14:00 | 16:00 06 warning…" at bounding box center [699, 494] width 922 height 636
click at [528, 516] on div "15:15" at bounding box center [540, 515] width 63 height 13
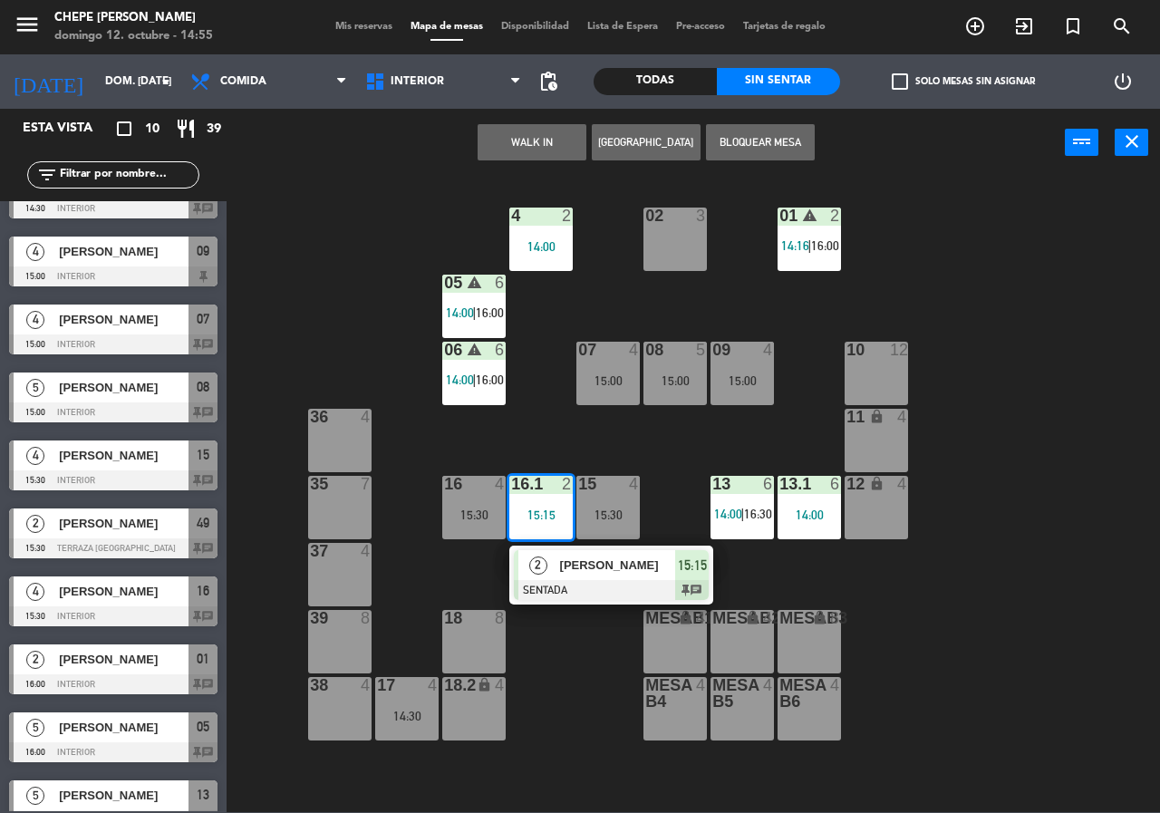
click at [518, 416] on div "02 3 4 2 14:00 01 warning 2 14:16 | 16:00 05 warning 6 14:00 | 16:00 06 warning…" at bounding box center [699, 494] width 922 height 636
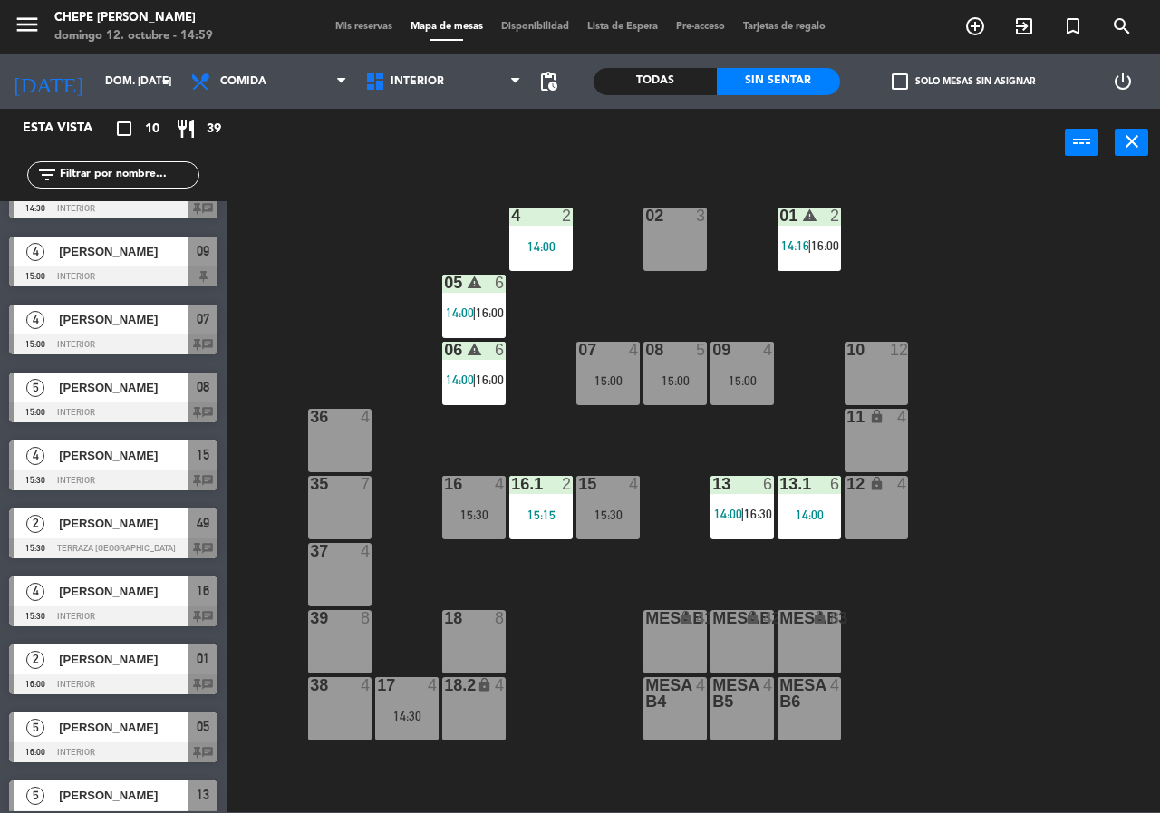
click at [768, 221] on div "01" at bounding box center [779, 216] width 30 height 17
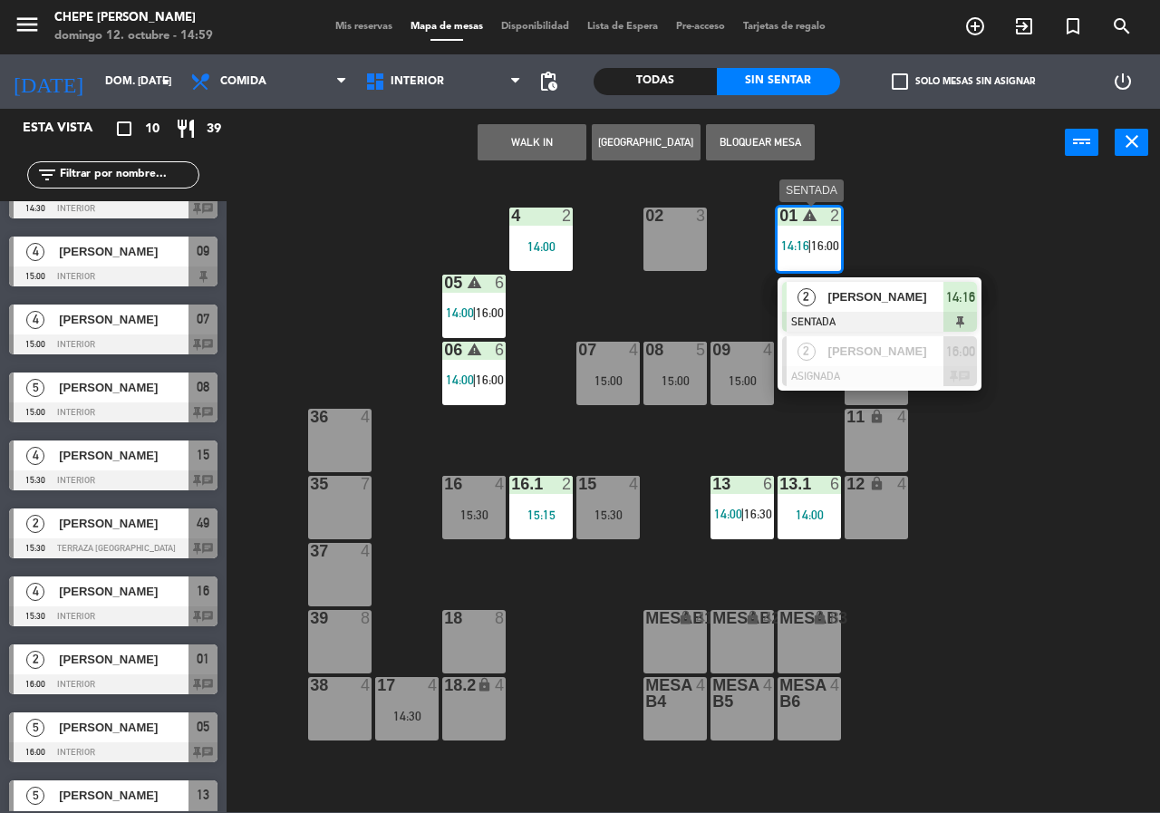
click at [921, 288] on span "[PERSON_NAME]" at bounding box center [887, 296] width 116 height 19
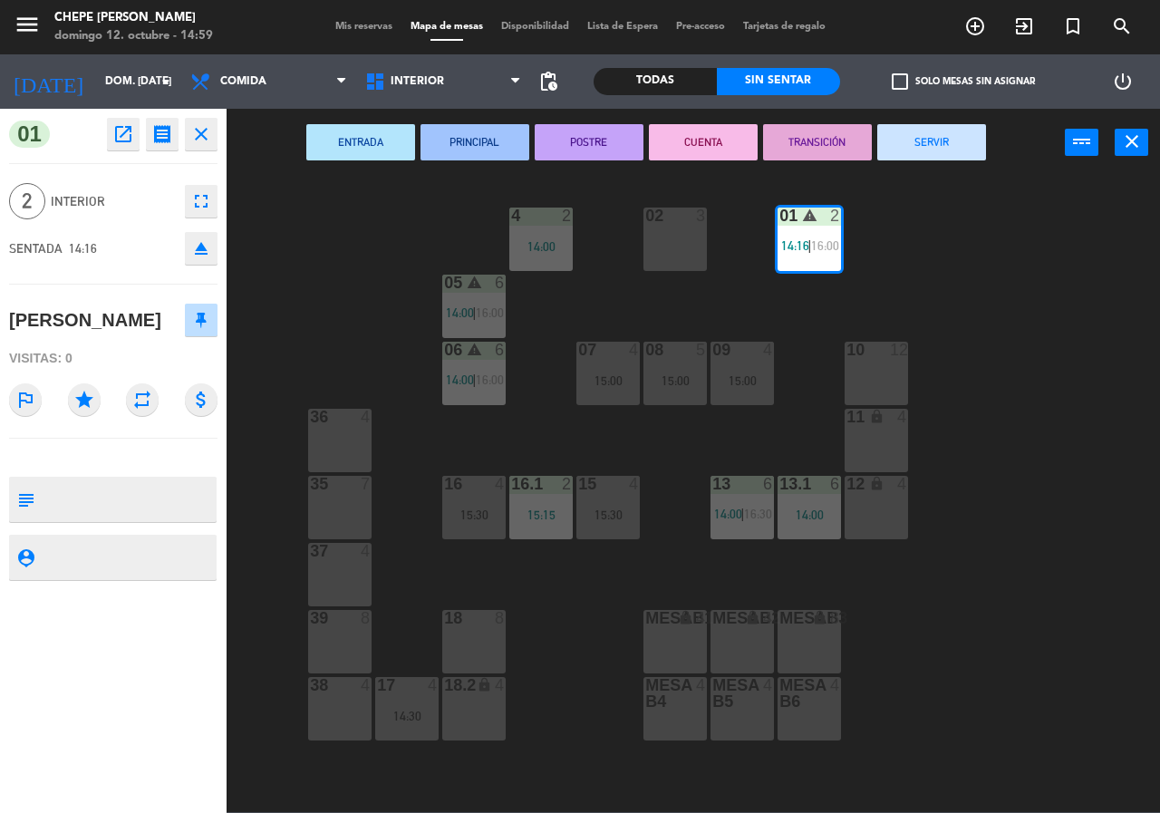
click at [940, 125] on button "SERVIR" at bounding box center [932, 142] width 109 height 36
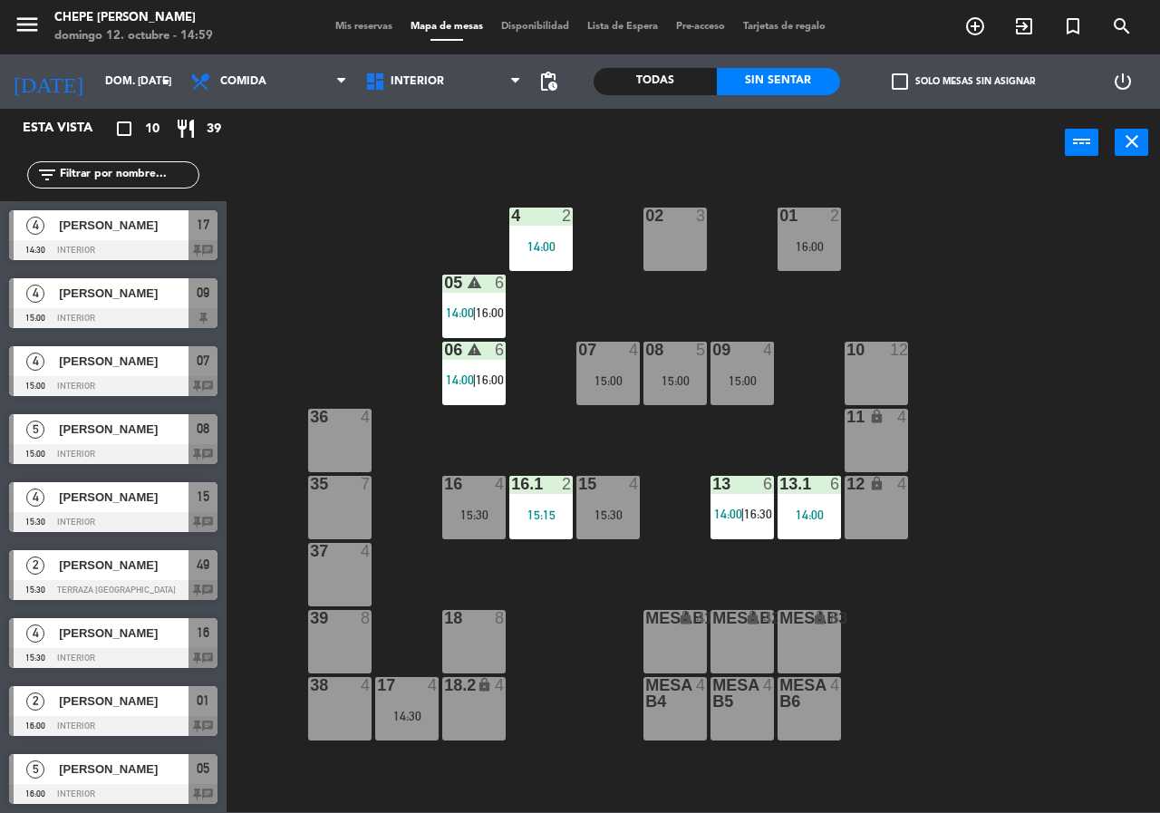
click at [819, 247] on div "16:00" at bounding box center [809, 246] width 63 height 13
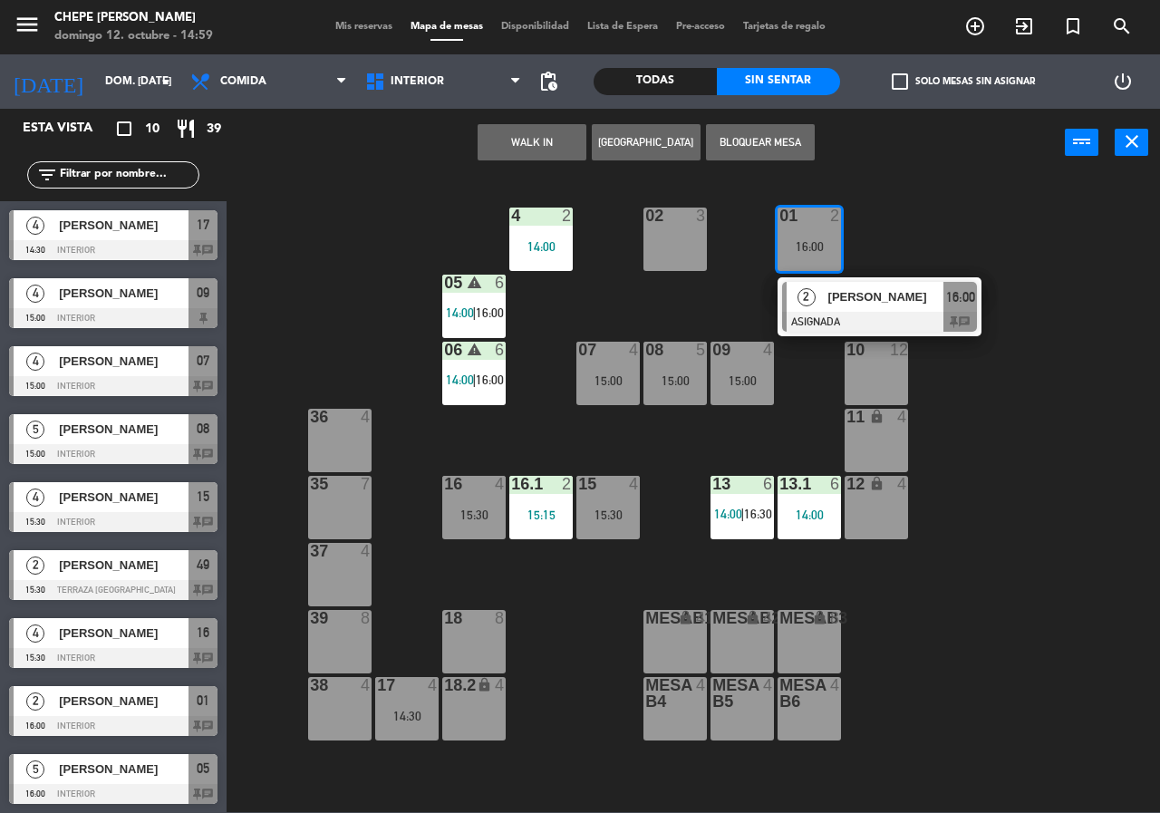
click at [904, 292] on span "[PERSON_NAME]" at bounding box center [887, 296] width 116 height 19
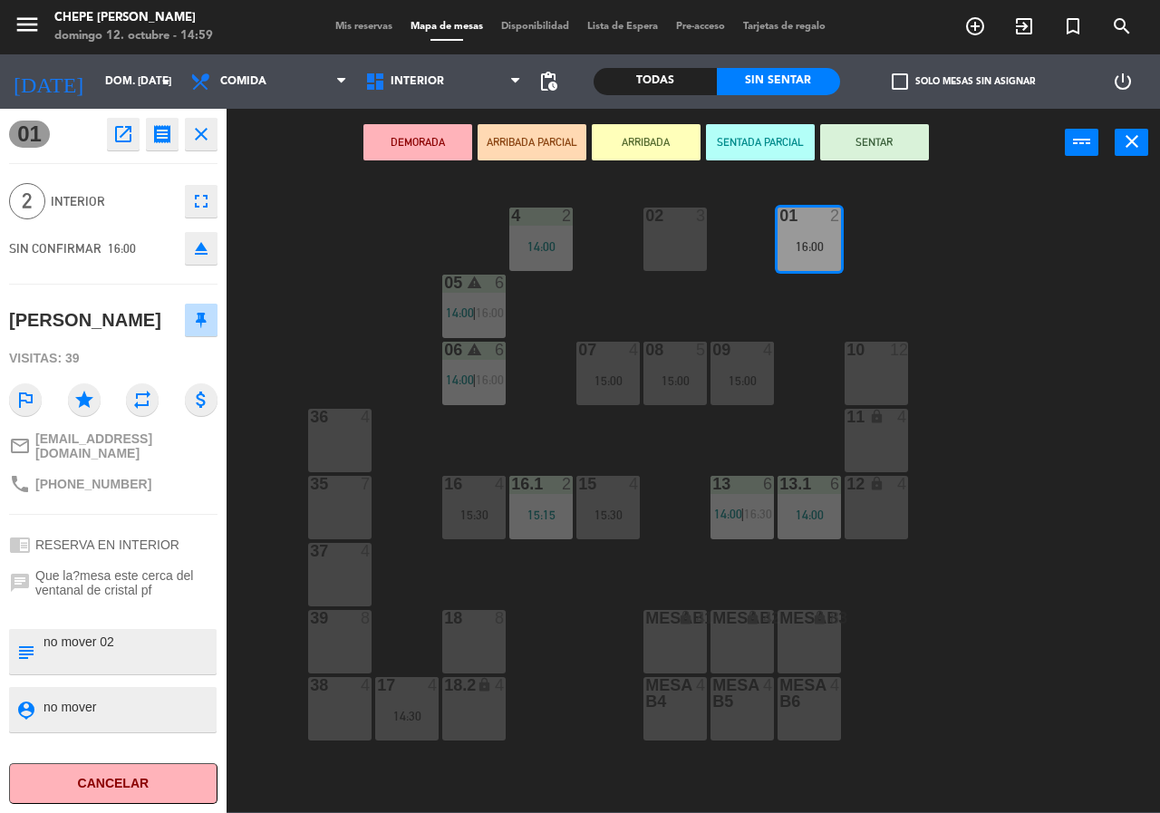
click at [655, 228] on div "02 3" at bounding box center [675, 239] width 63 height 63
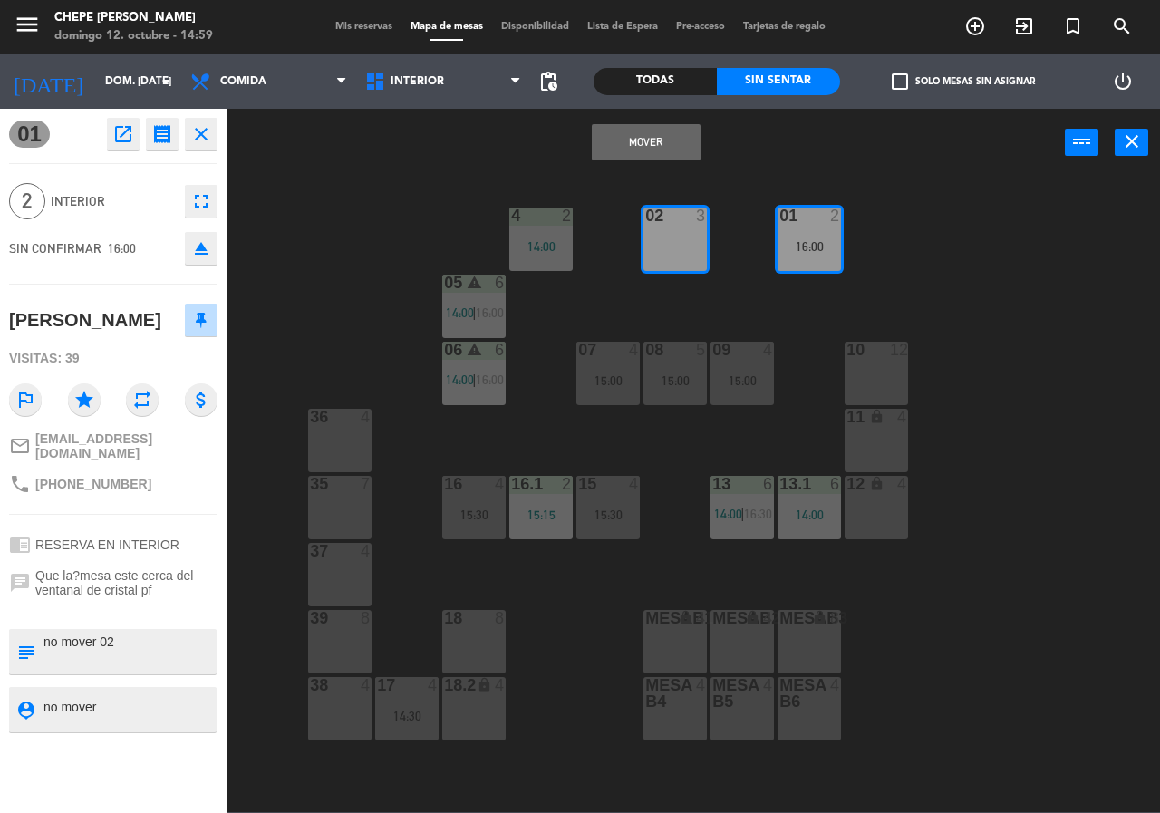
click at [648, 136] on button "Mover" at bounding box center [646, 142] width 109 height 36
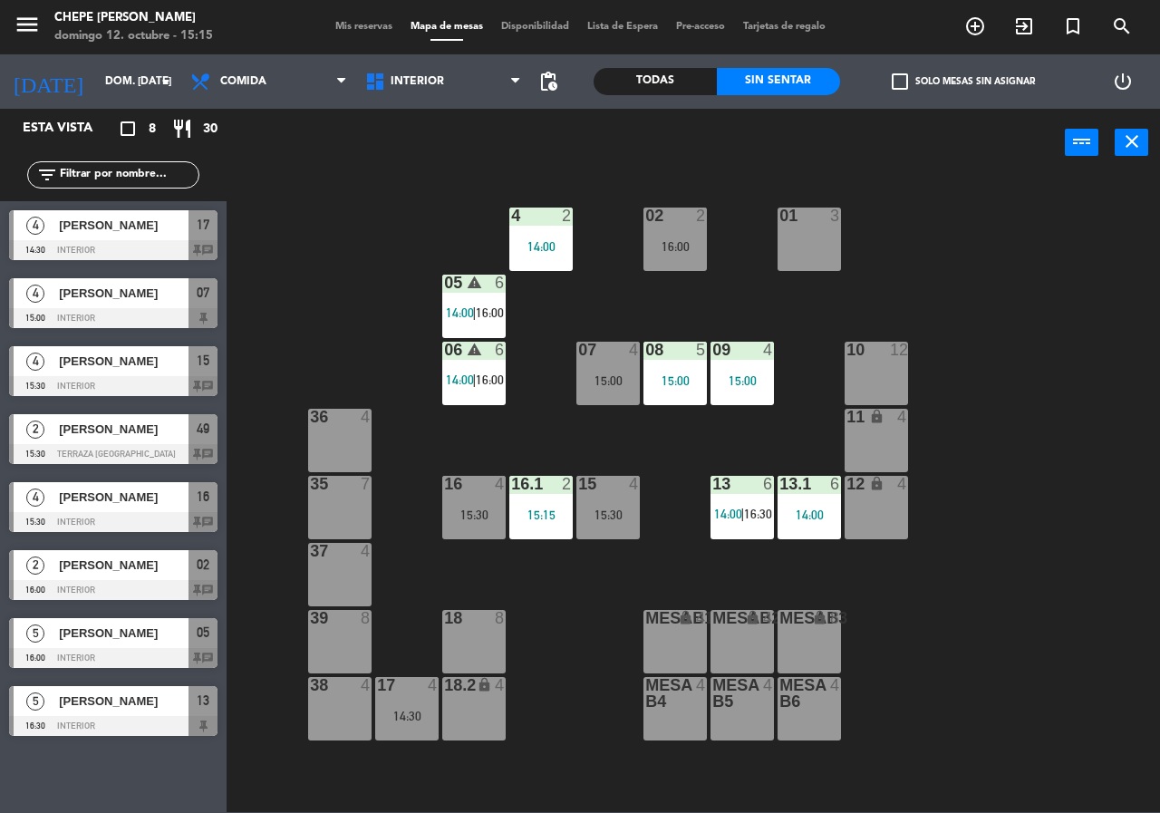
click at [876, 369] on div "10 12" at bounding box center [876, 373] width 63 height 63
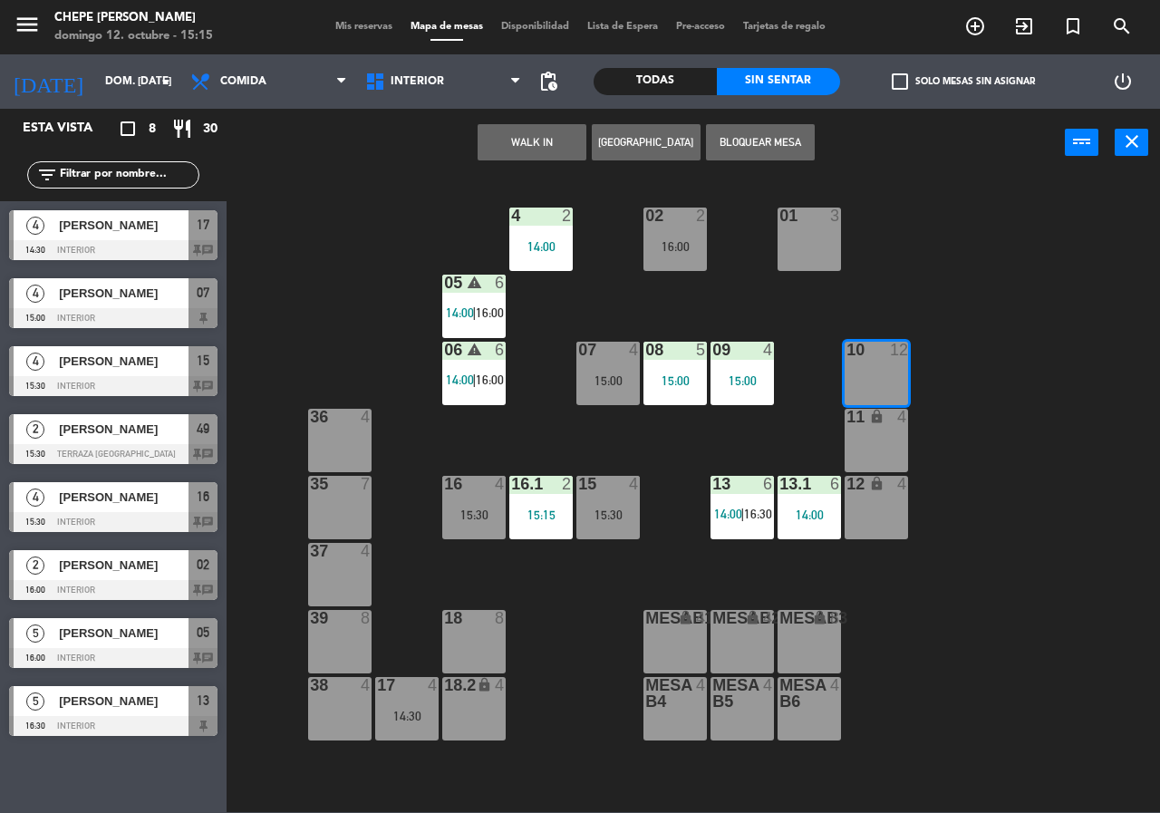
click at [632, 145] on button "[GEOGRAPHIC_DATA]" at bounding box center [646, 142] width 109 height 36
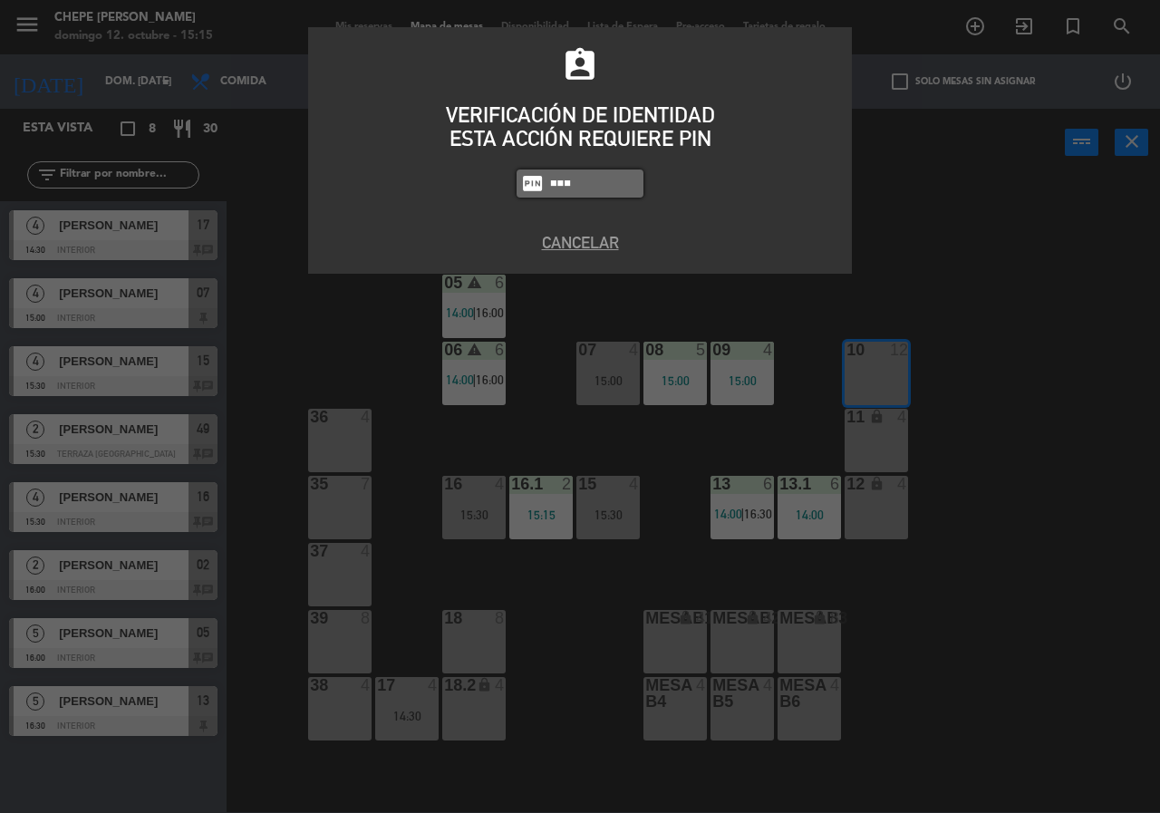
type input "1843"
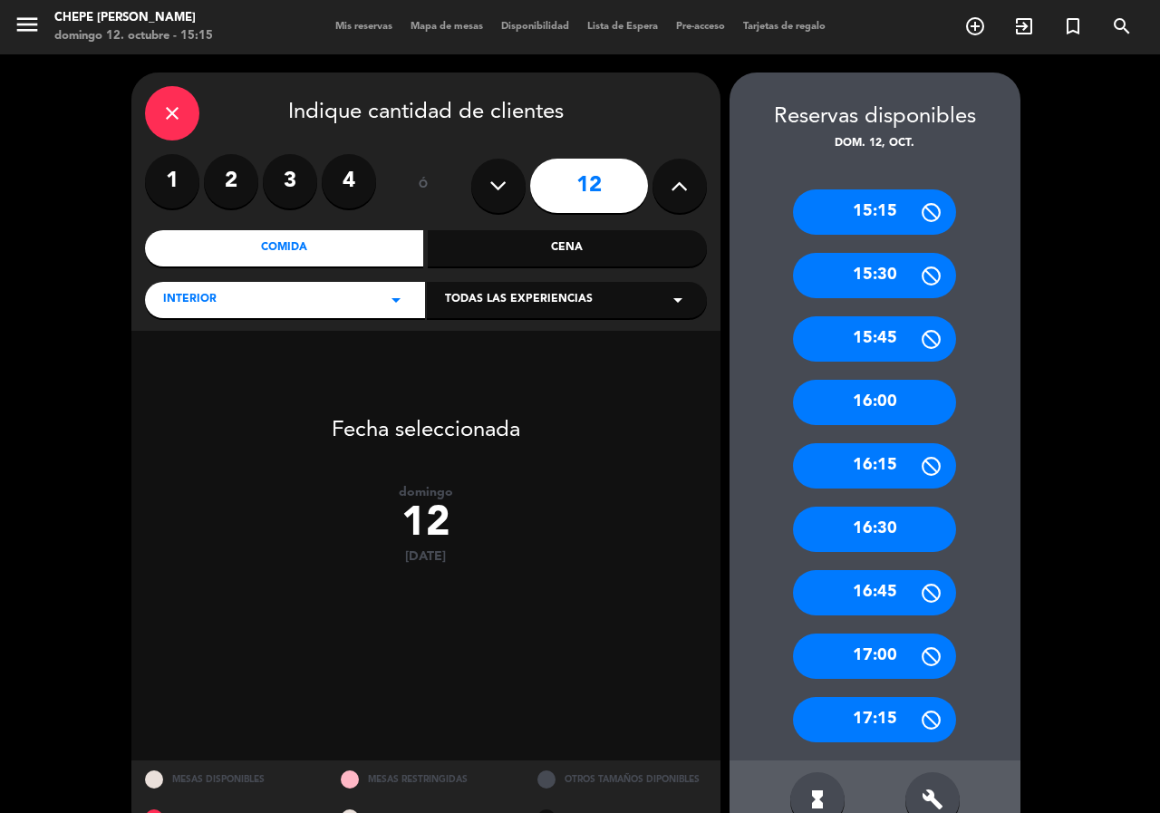
click at [495, 181] on icon at bounding box center [498, 185] width 17 height 27
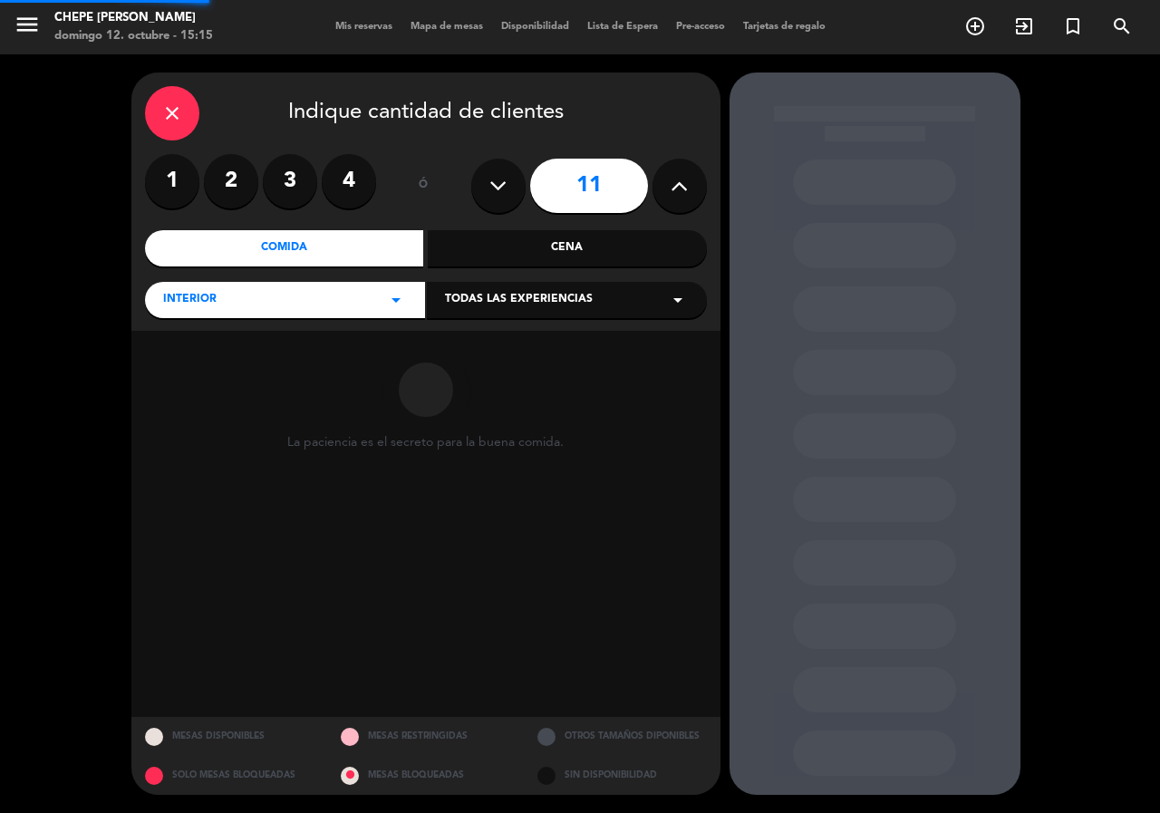
click at [486, 189] on button at bounding box center [498, 186] width 54 height 54
click at [490, 191] on icon at bounding box center [498, 185] width 17 height 27
click at [482, 194] on button at bounding box center [498, 186] width 54 height 54
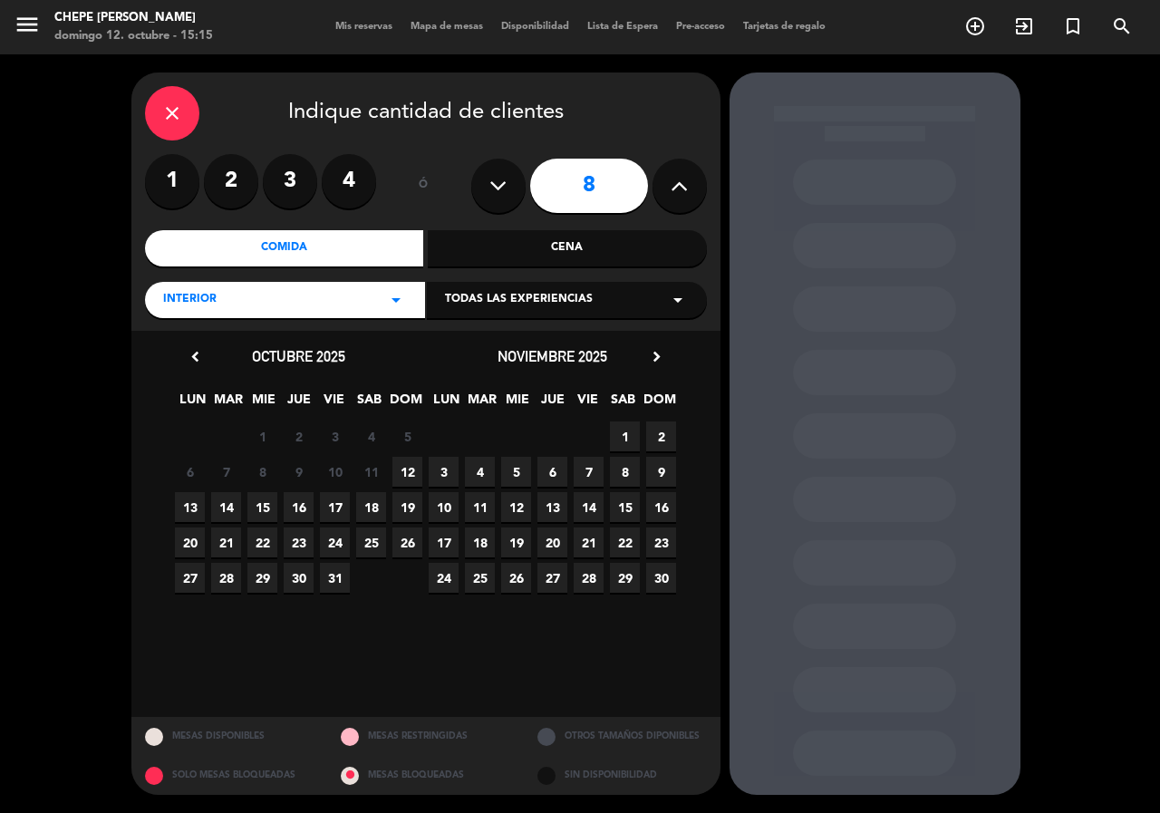
click at [495, 182] on icon at bounding box center [498, 185] width 17 height 27
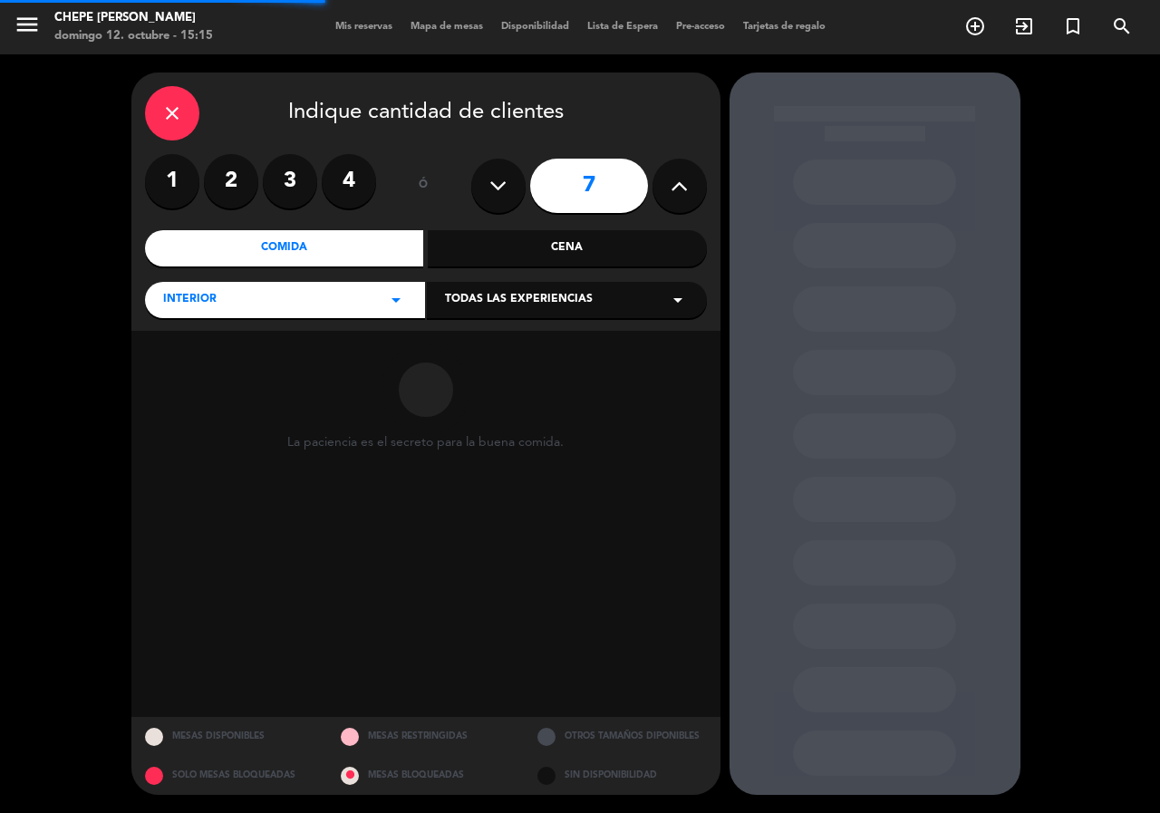
click at [480, 190] on button at bounding box center [498, 186] width 54 height 54
type input "6"
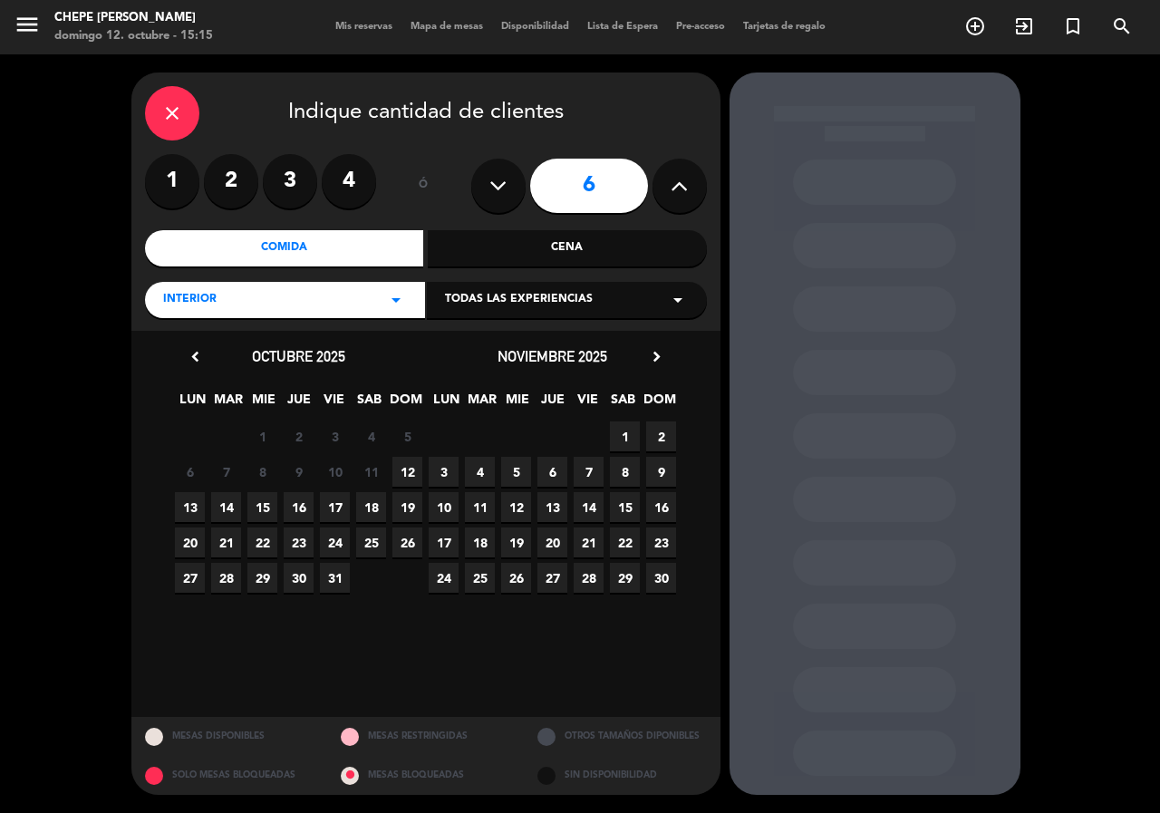
click at [406, 466] on span "12" at bounding box center [408, 472] width 30 height 30
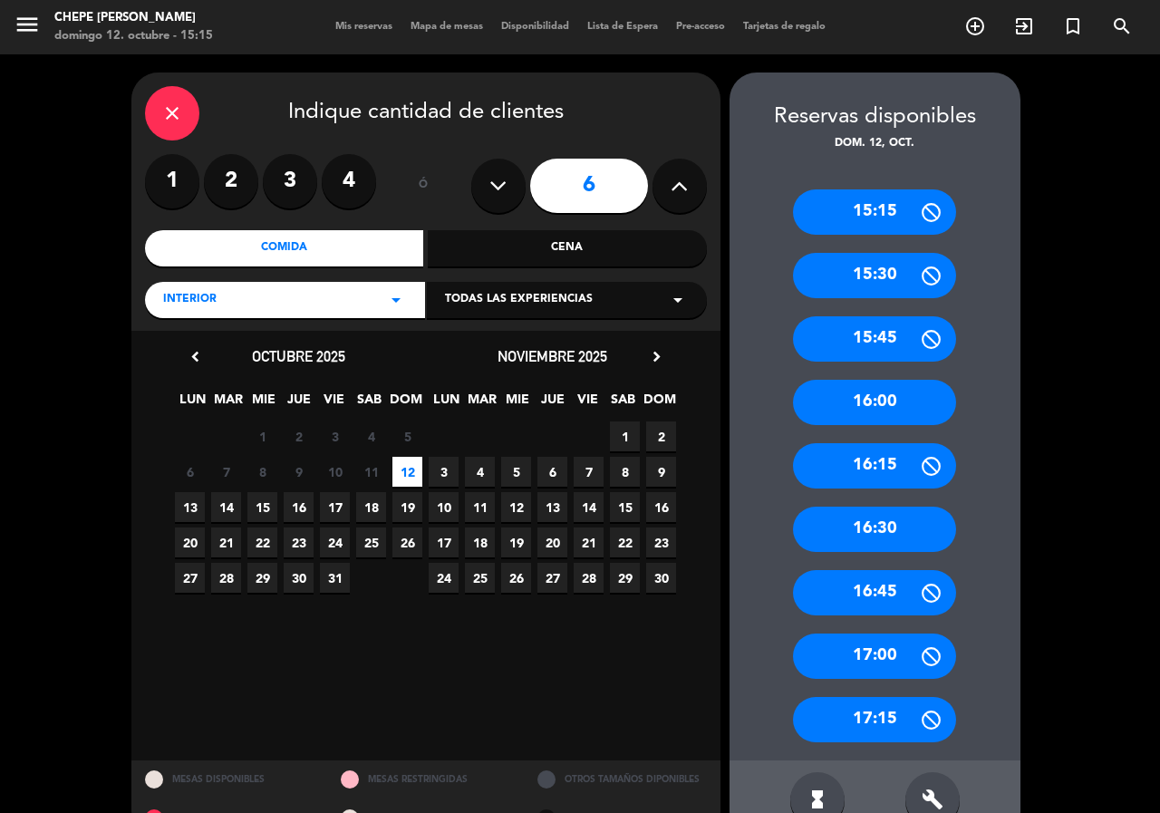
click at [882, 286] on div "15:30" at bounding box center [874, 275] width 163 height 45
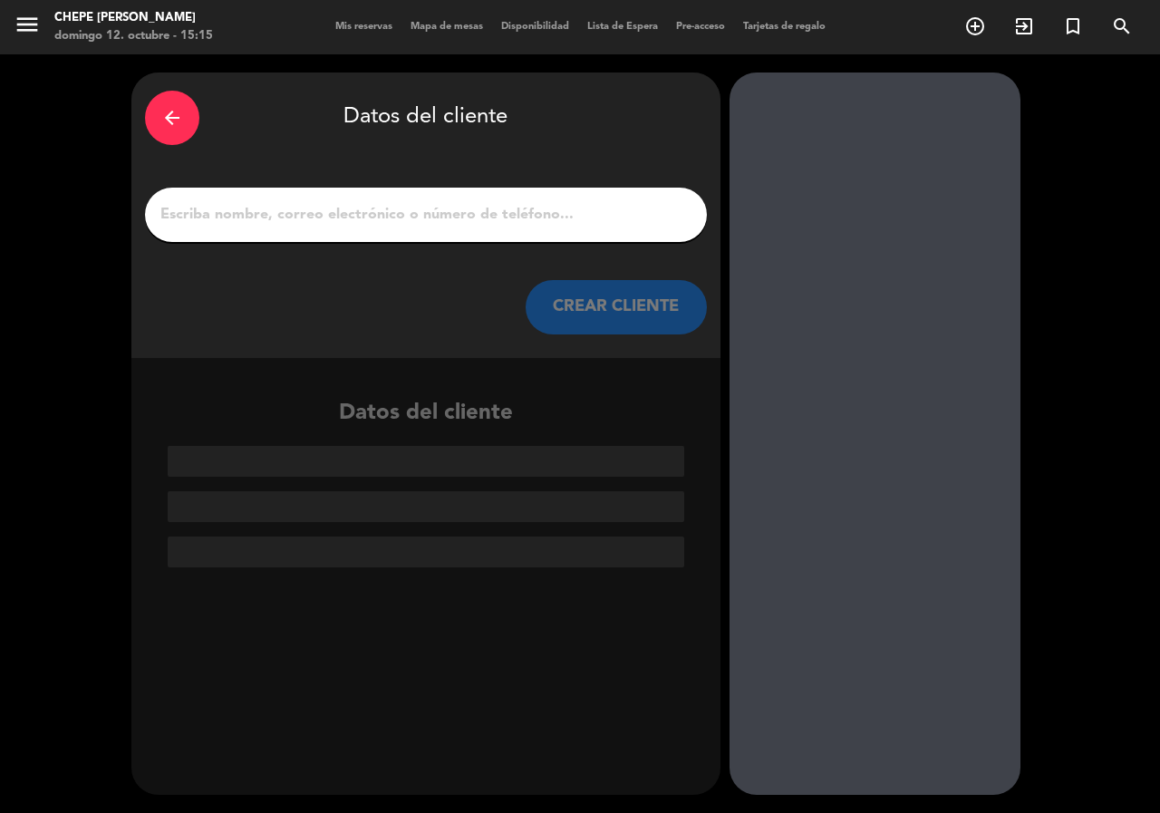
click at [467, 222] on input "1" at bounding box center [426, 214] width 535 height 25
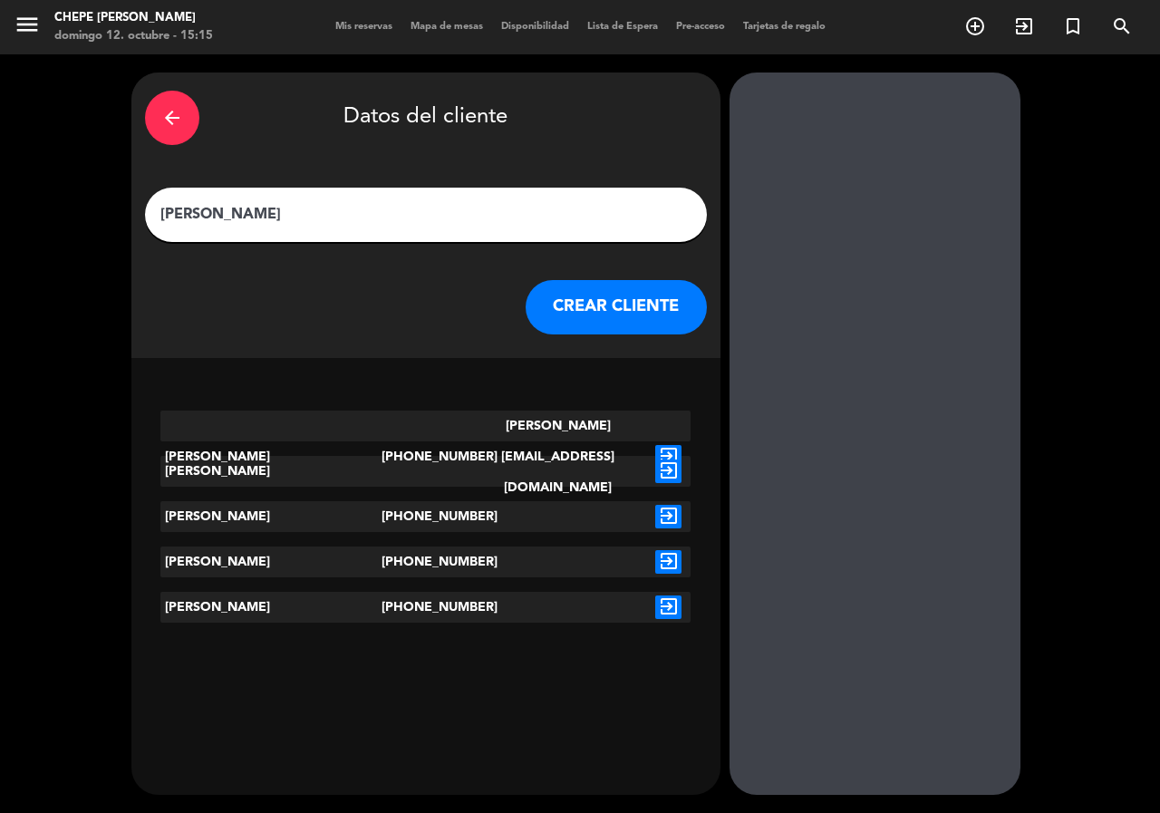
type input "[PERSON_NAME]"
click at [657, 445] on icon "exit_to_app" at bounding box center [668, 457] width 26 height 24
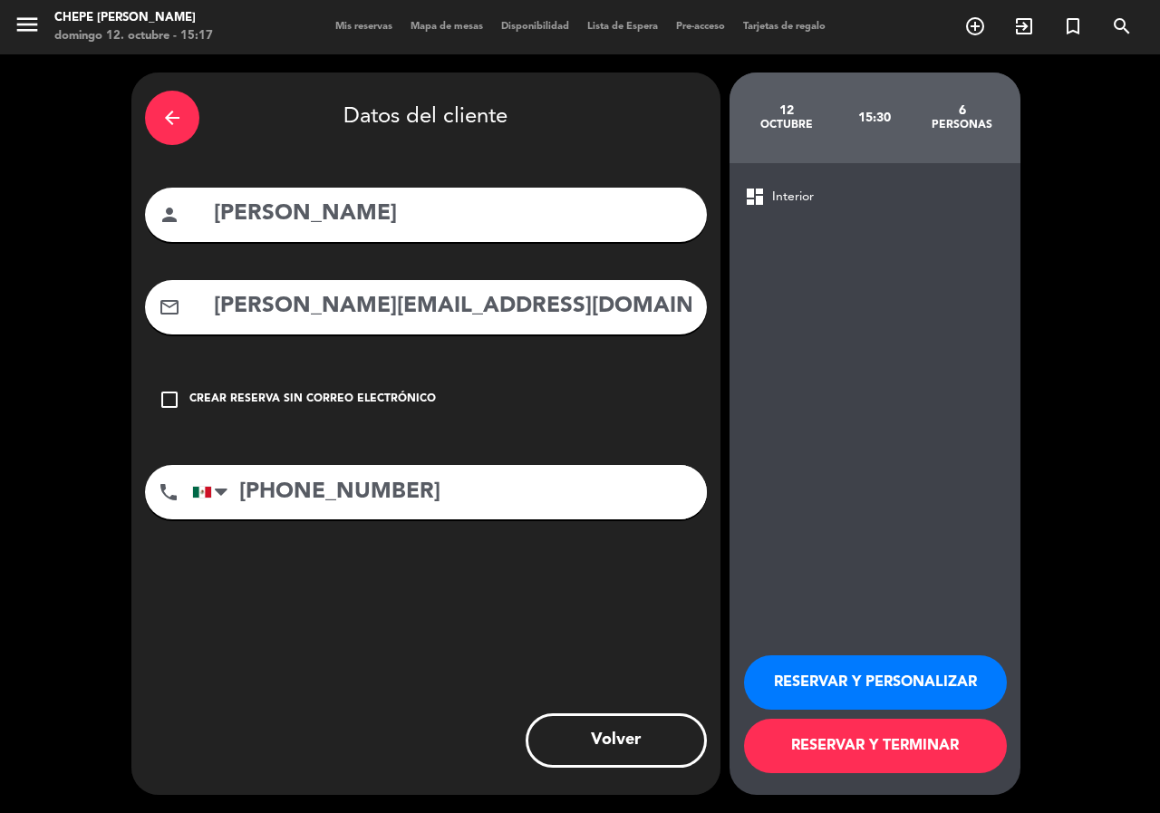
click at [895, 665] on button "RESERVAR Y PERSONALIZAR" at bounding box center [875, 682] width 263 height 54
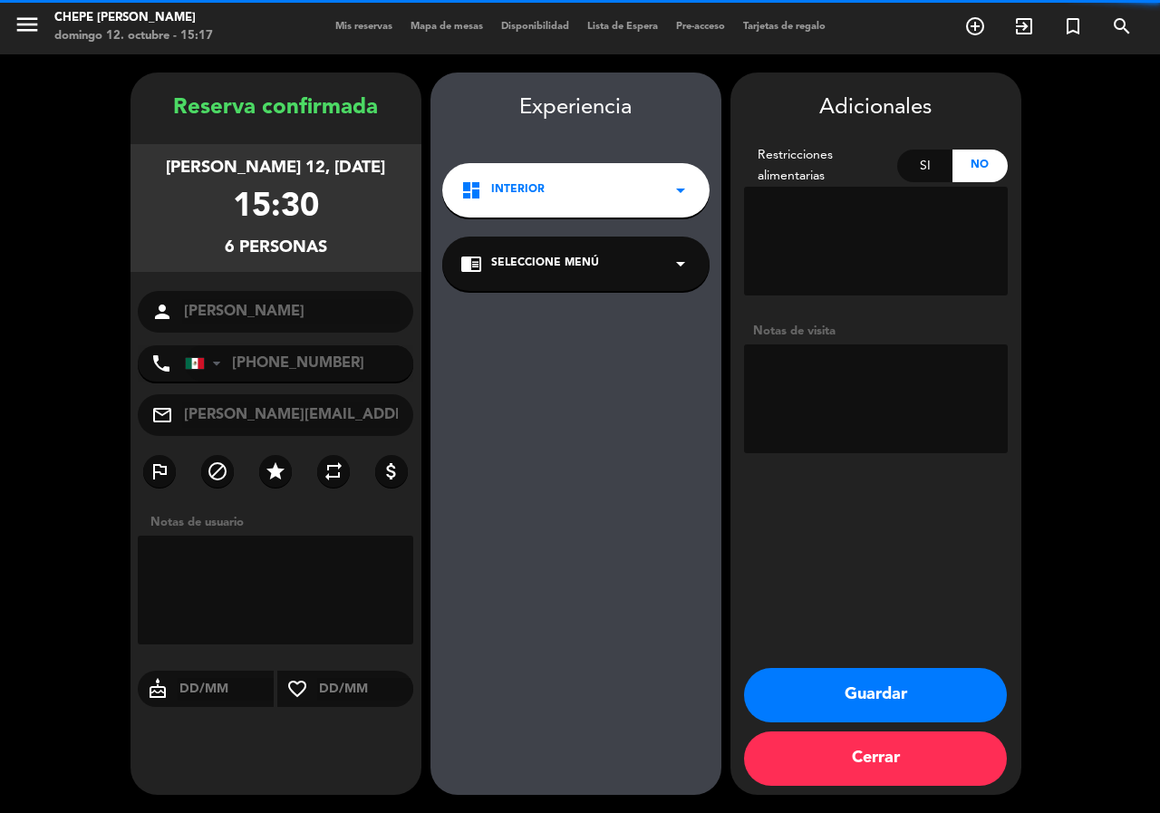
click at [874, 396] on textarea at bounding box center [876, 398] width 264 height 109
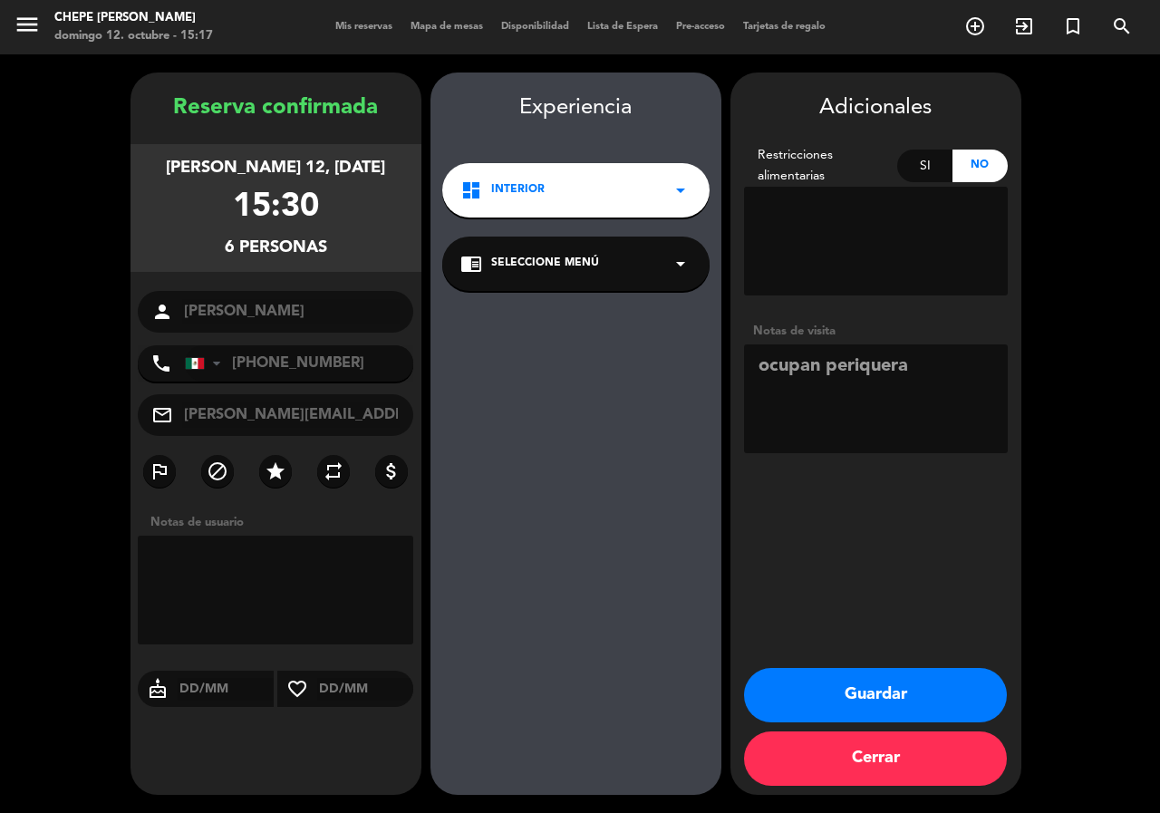
type textarea "ocupan periquera"
click at [867, 700] on button "Guardar" at bounding box center [875, 695] width 263 height 54
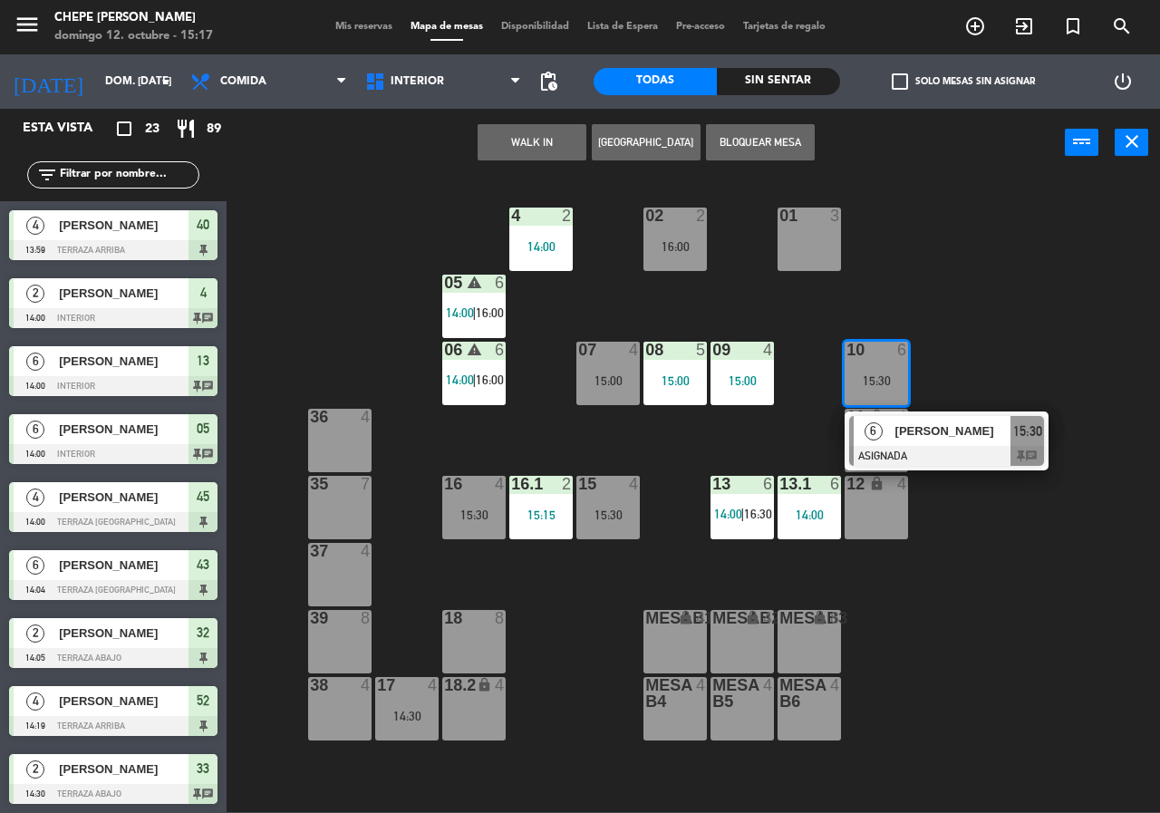
click at [948, 436] on span "[PERSON_NAME]" at bounding box center [954, 431] width 116 height 19
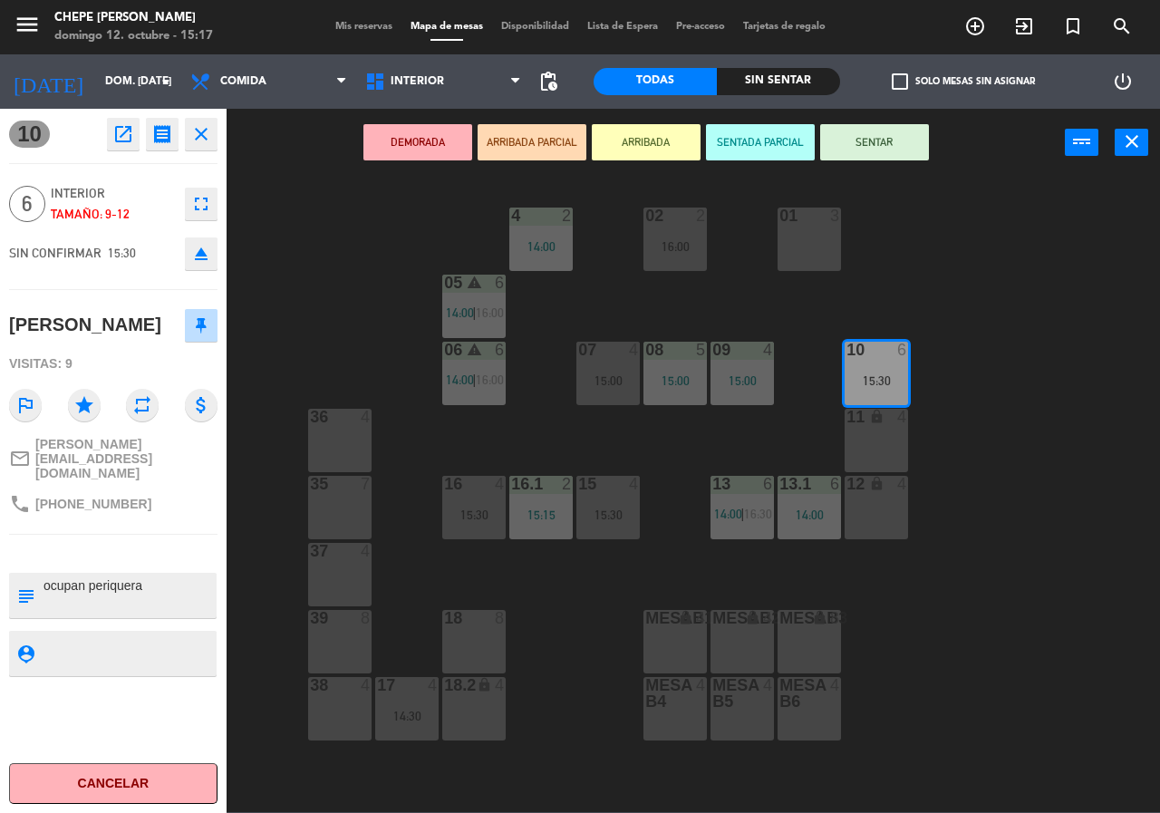
click at [873, 451] on div "11 lock 4" at bounding box center [876, 440] width 63 height 63
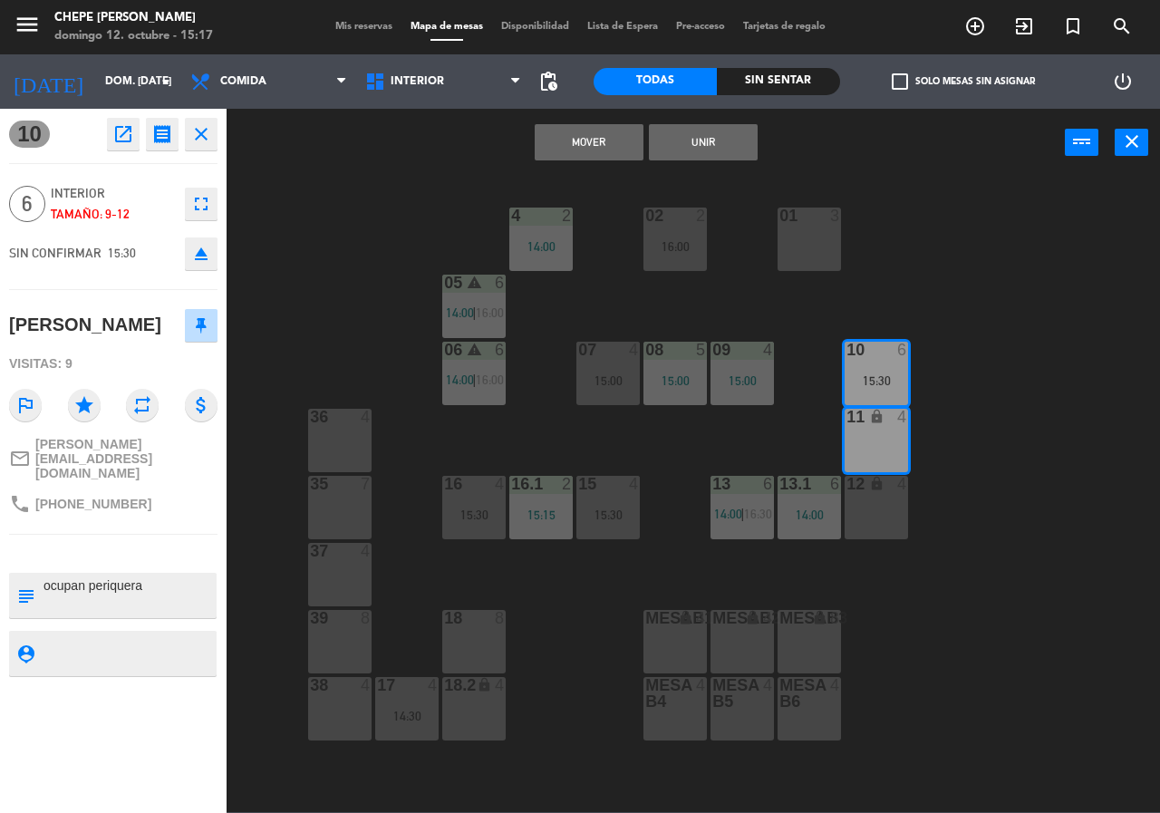
click at [713, 143] on button "Unir" at bounding box center [703, 142] width 109 height 36
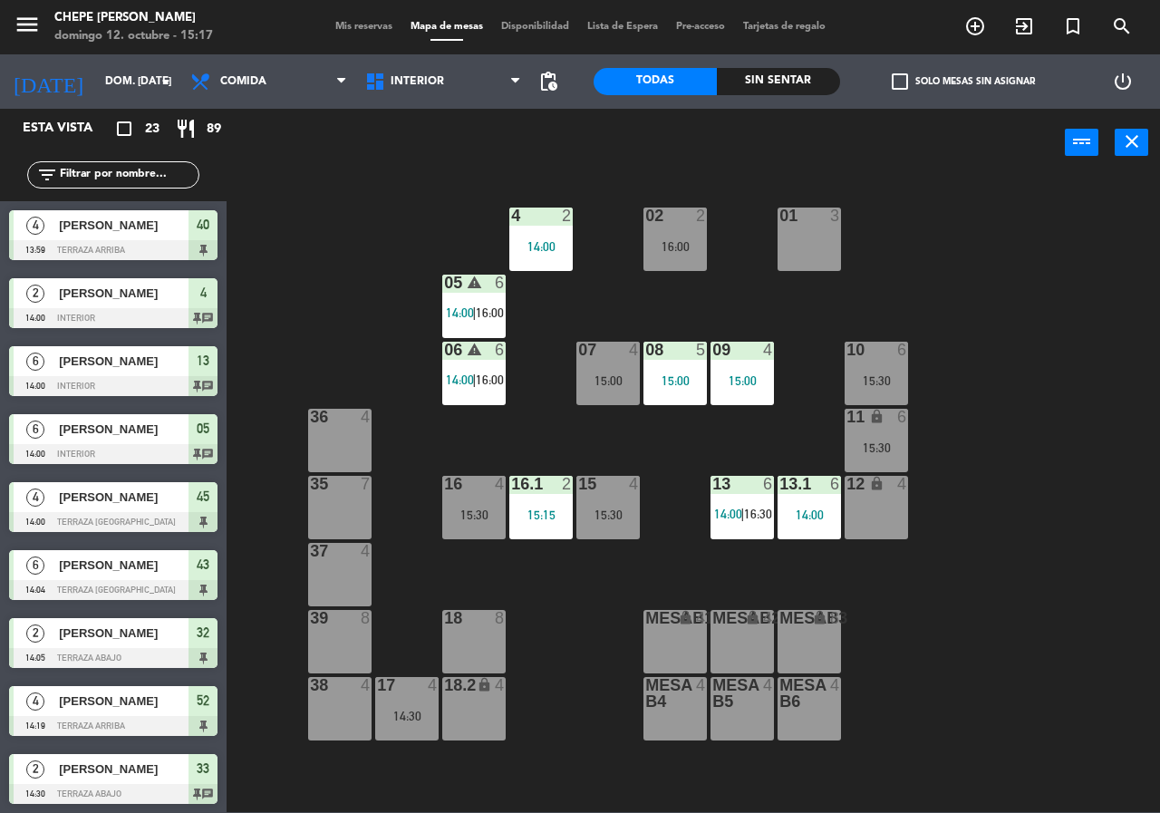
scroll to position [79, 0]
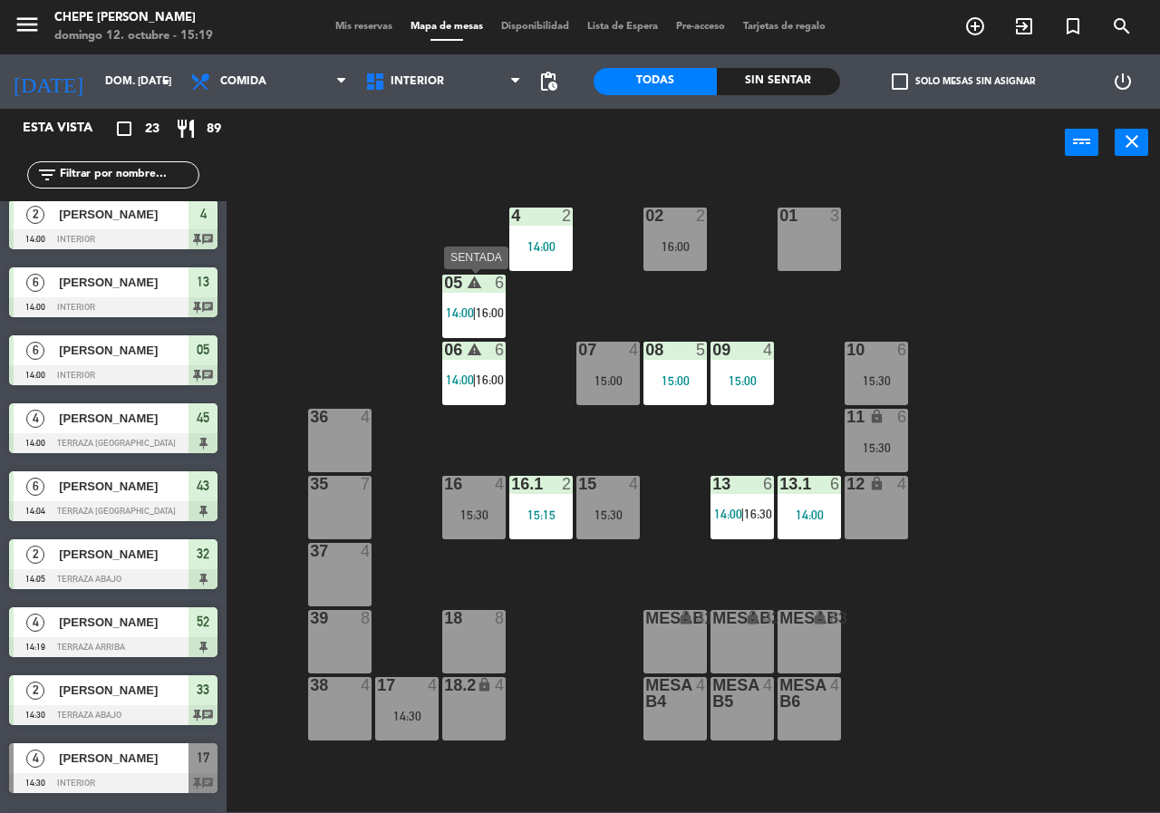
click at [445, 279] on div "05" at bounding box center [444, 283] width 1 height 16
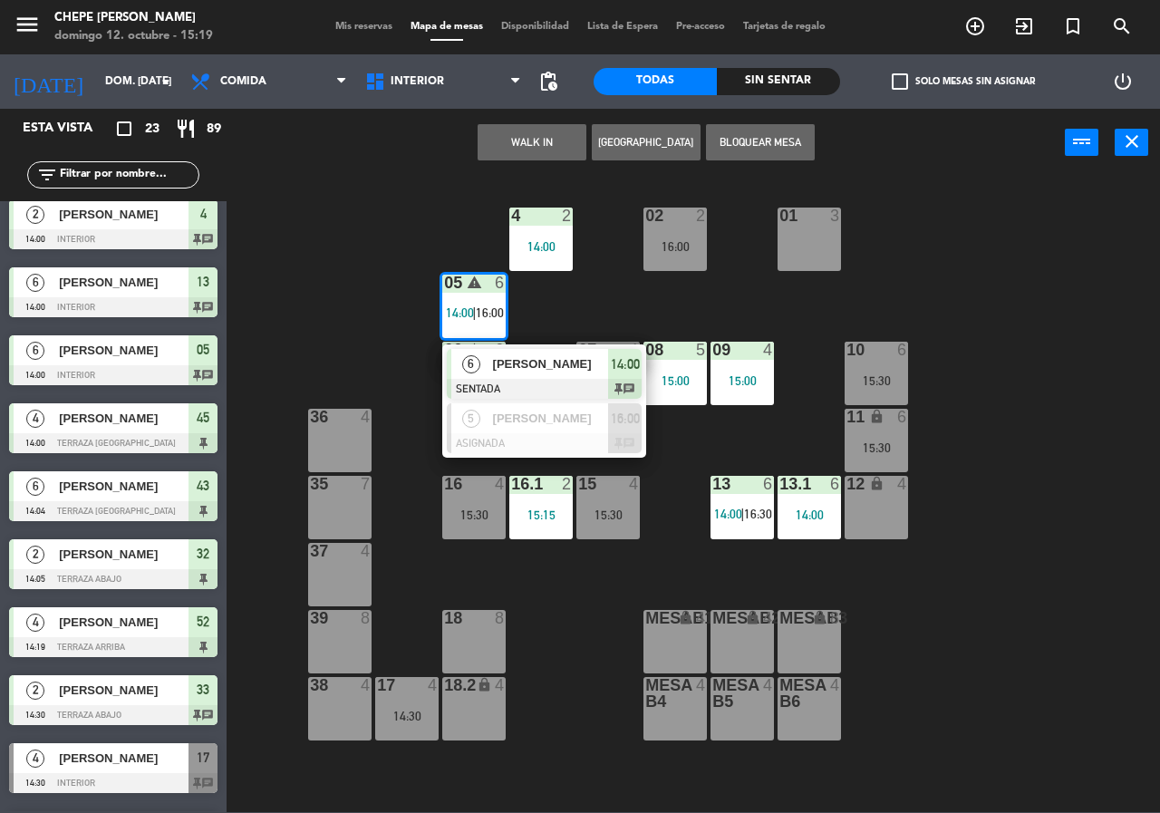
click at [516, 374] on div "[PERSON_NAME]" at bounding box center [550, 364] width 118 height 30
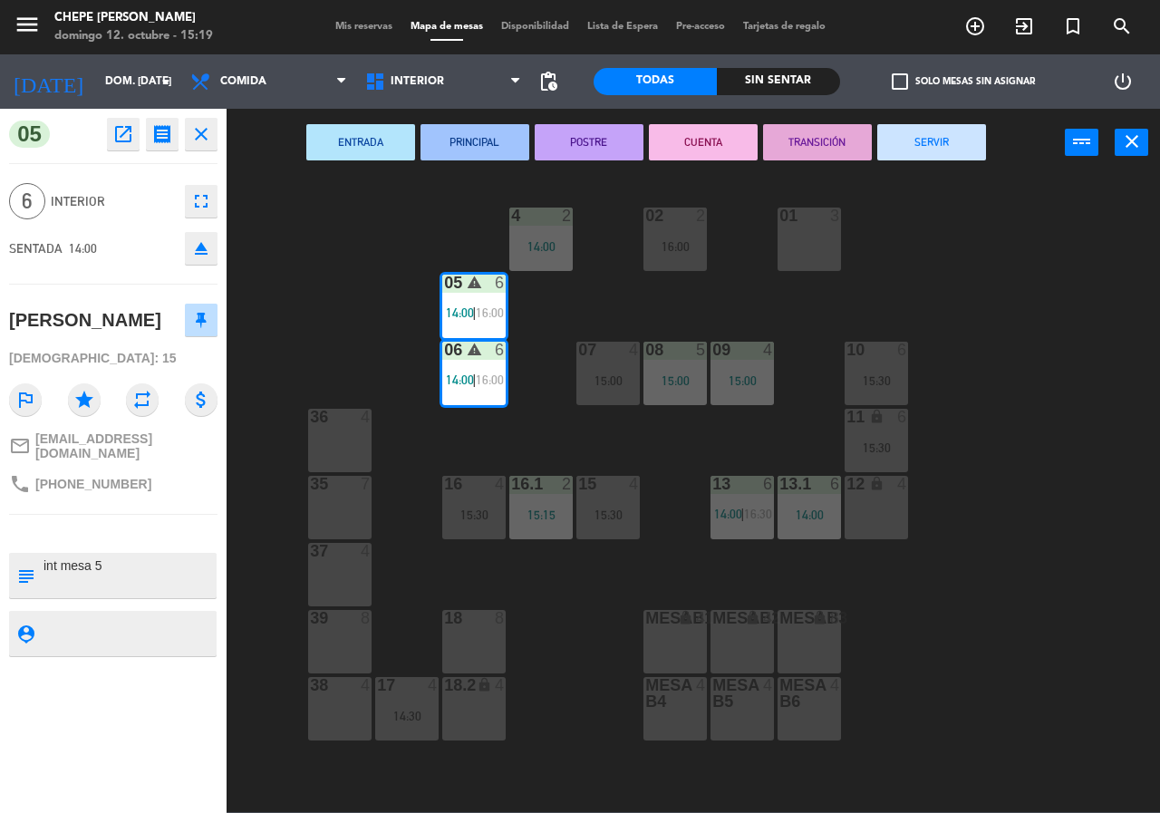
click at [937, 125] on button "SERVIR" at bounding box center [932, 142] width 109 height 36
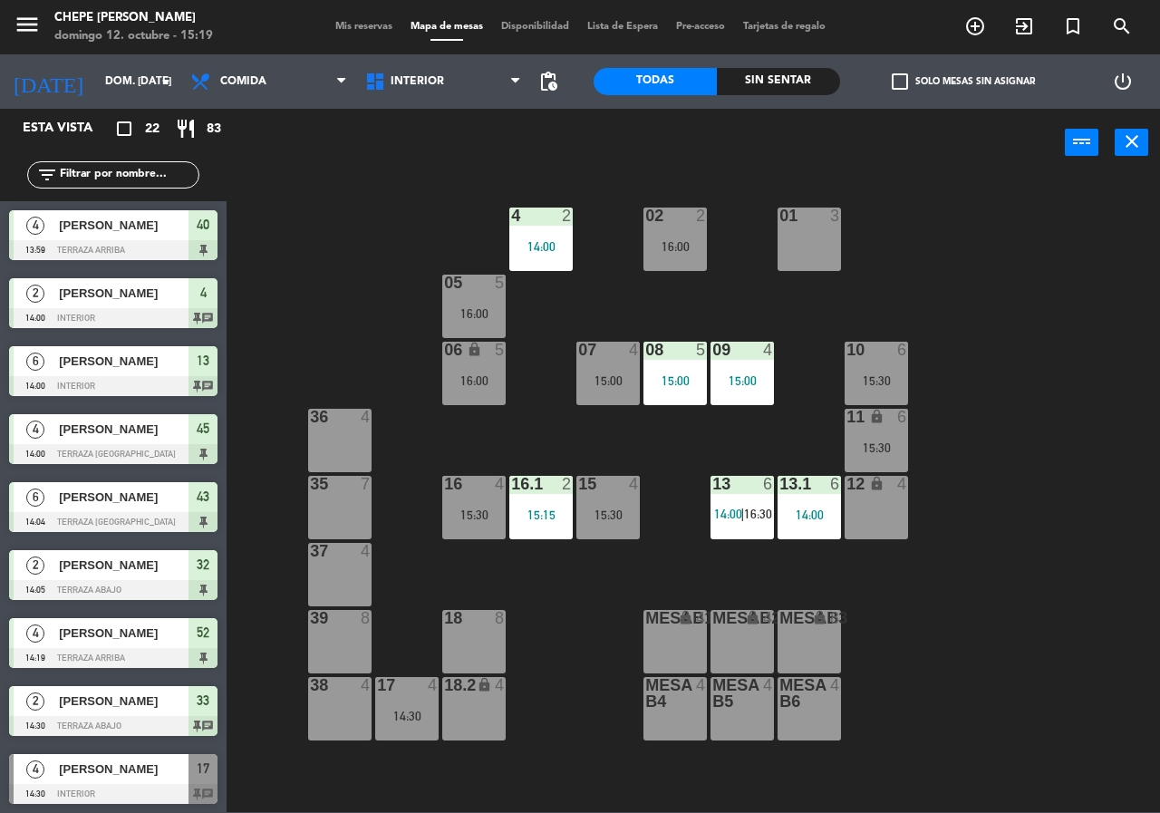
click at [759, 83] on div "Sin sentar" at bounding box center [778, 81] width 123 height 27
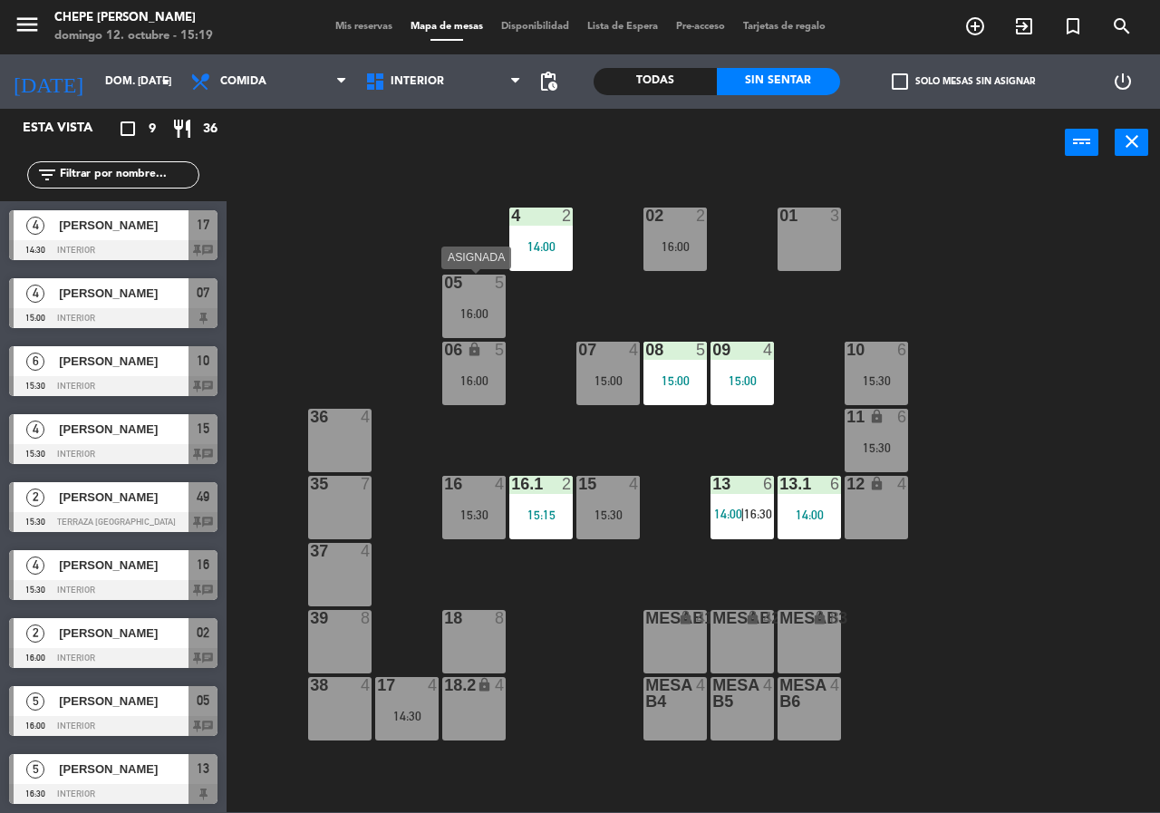
click at [488, 334] on div "05 5 16:00" at bounding box center [473, 306] width 63 height 63
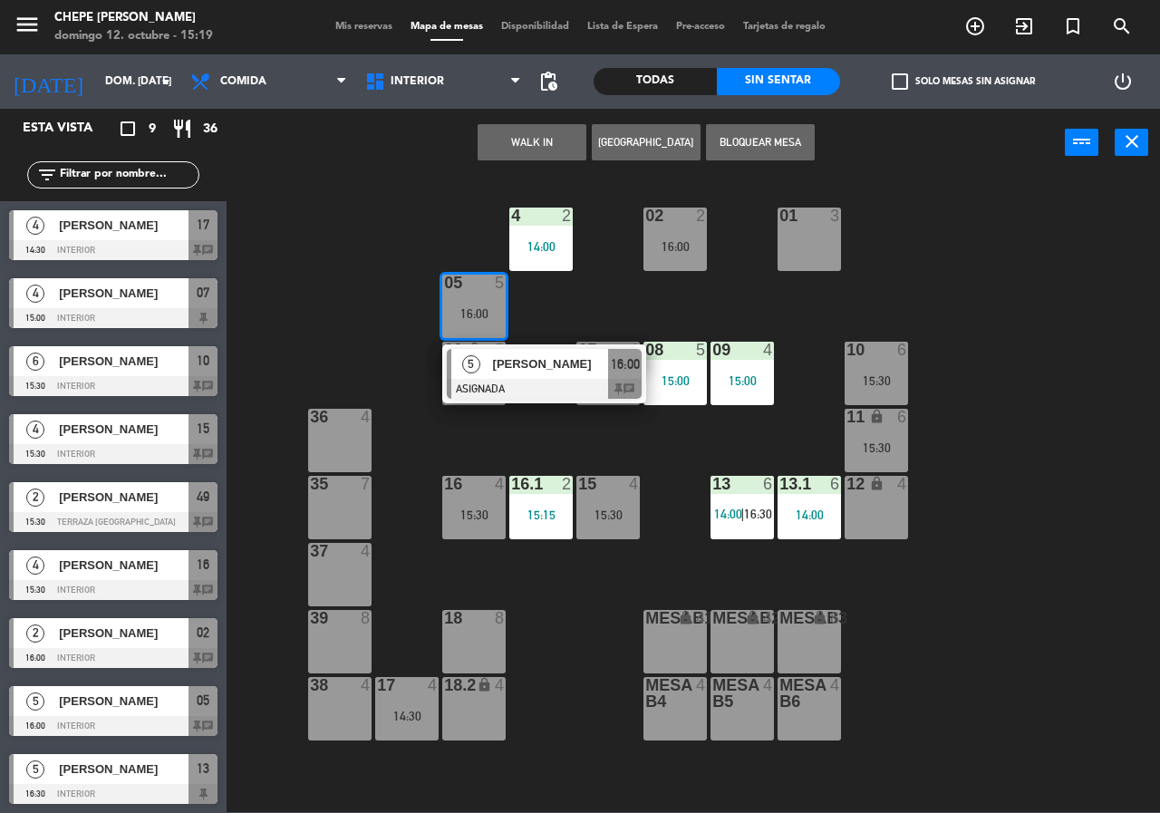
click at [513, 395] on div at bounding box center [544, 389] width 195 height 20
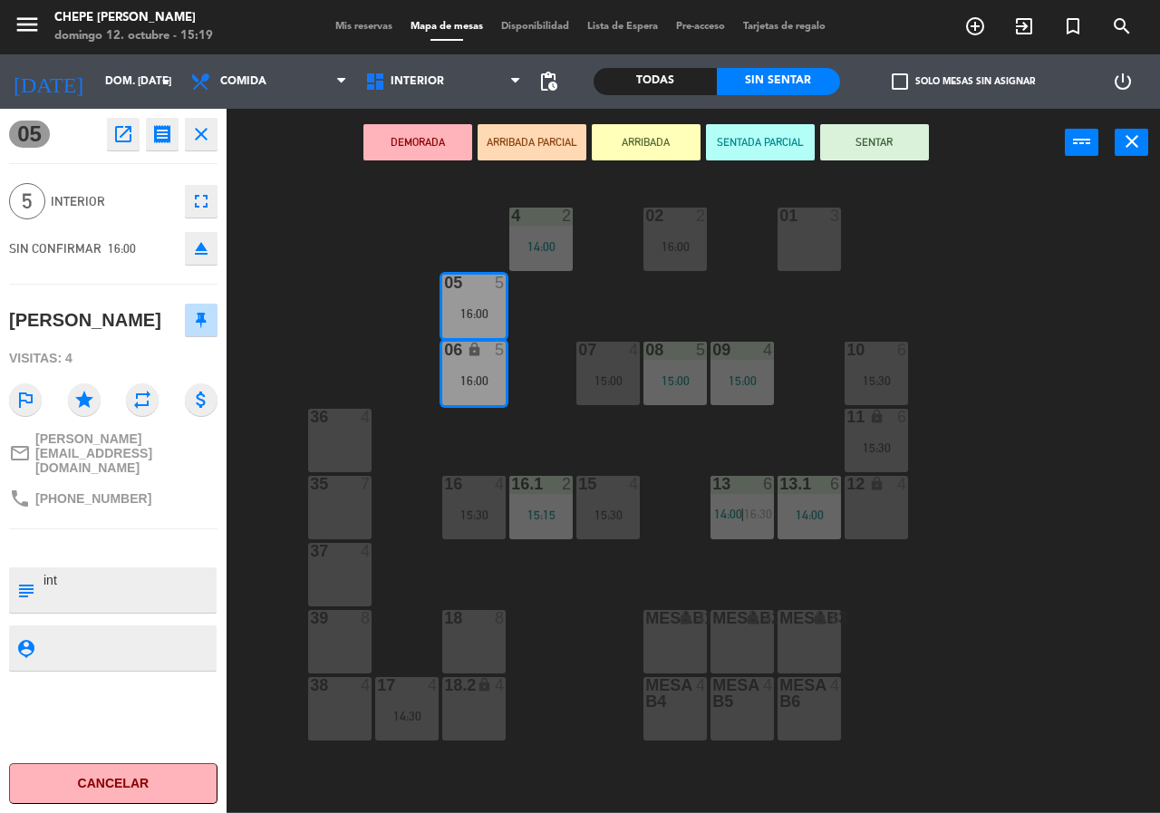
click at [532, 417] on div "02 2 16:00 4 2 14:00 01 3 05 5 16:00 06 lock 5 16:00 07 4 15:00 09 4 15:00 10 6…" at bounding box center [699, 494] width 922 height 636
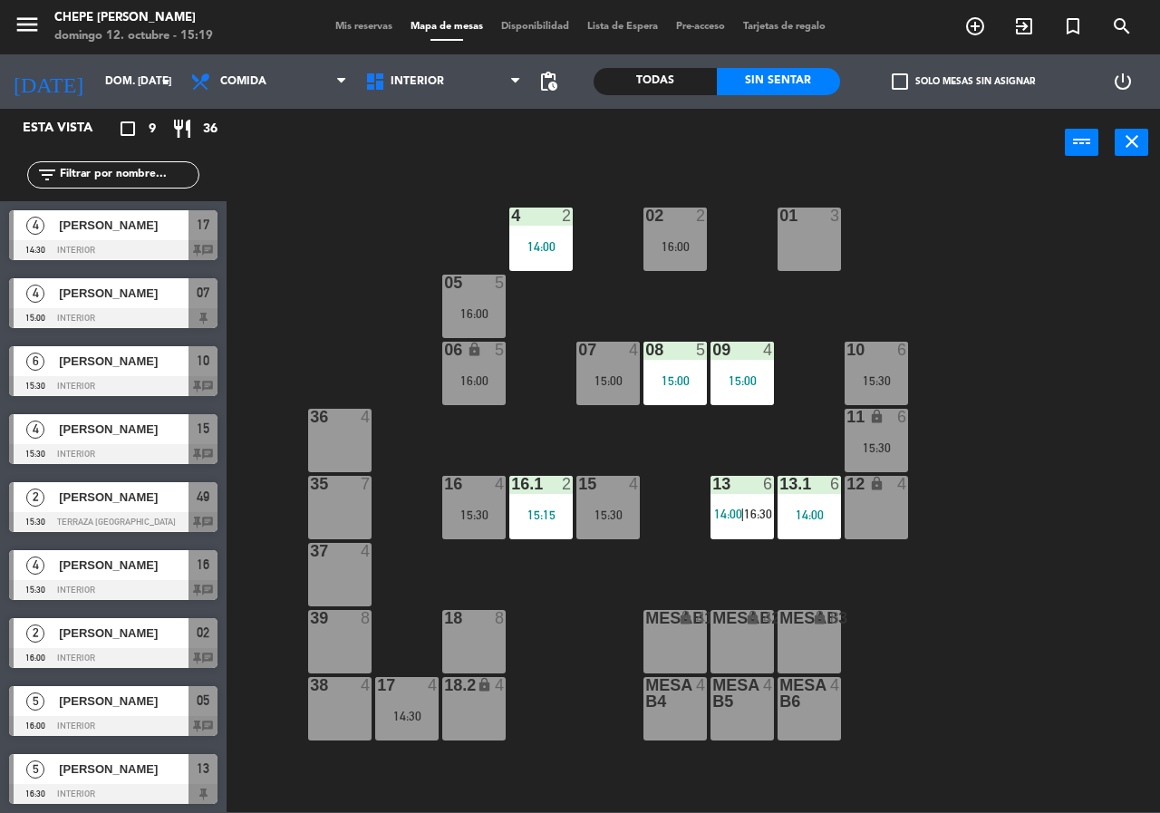
scroll to position [2, 0]
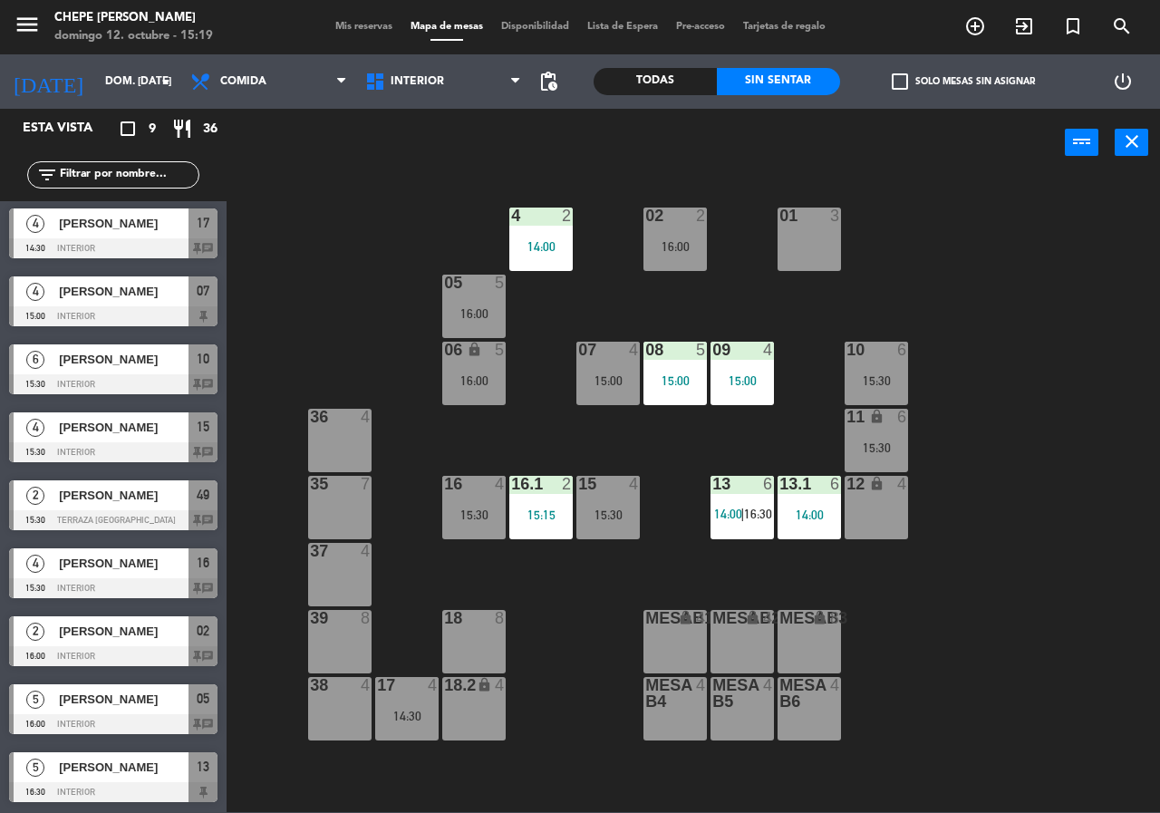
click at [626, 387] on div "07 4 15:00" at bounding box center [608, 373] width 63 height 63
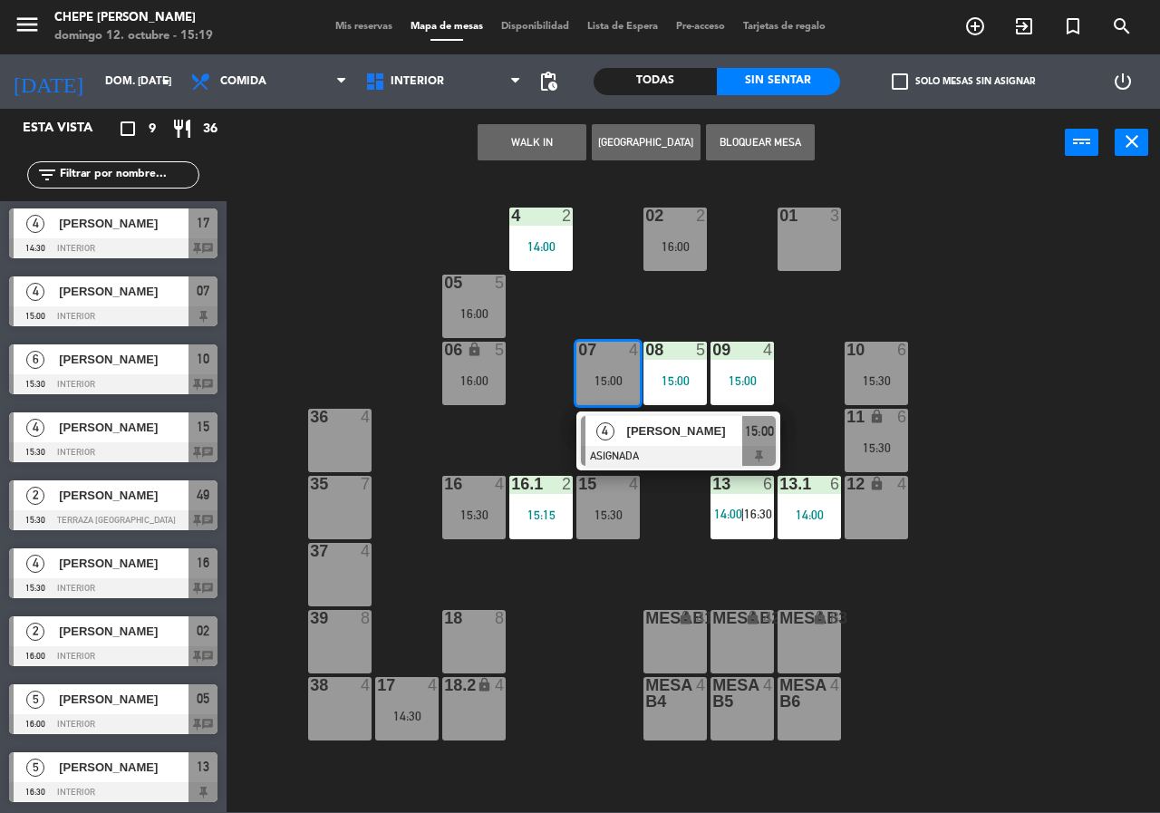
click at [1141, 768] on div "02 2 16:00 4 2 14:00 01 3 05 5 16:00 06 lock 5 16:00 07 4 15:00 4 [PERSON_NAME]…" at bounding box center [699, 494] width 922 height 636
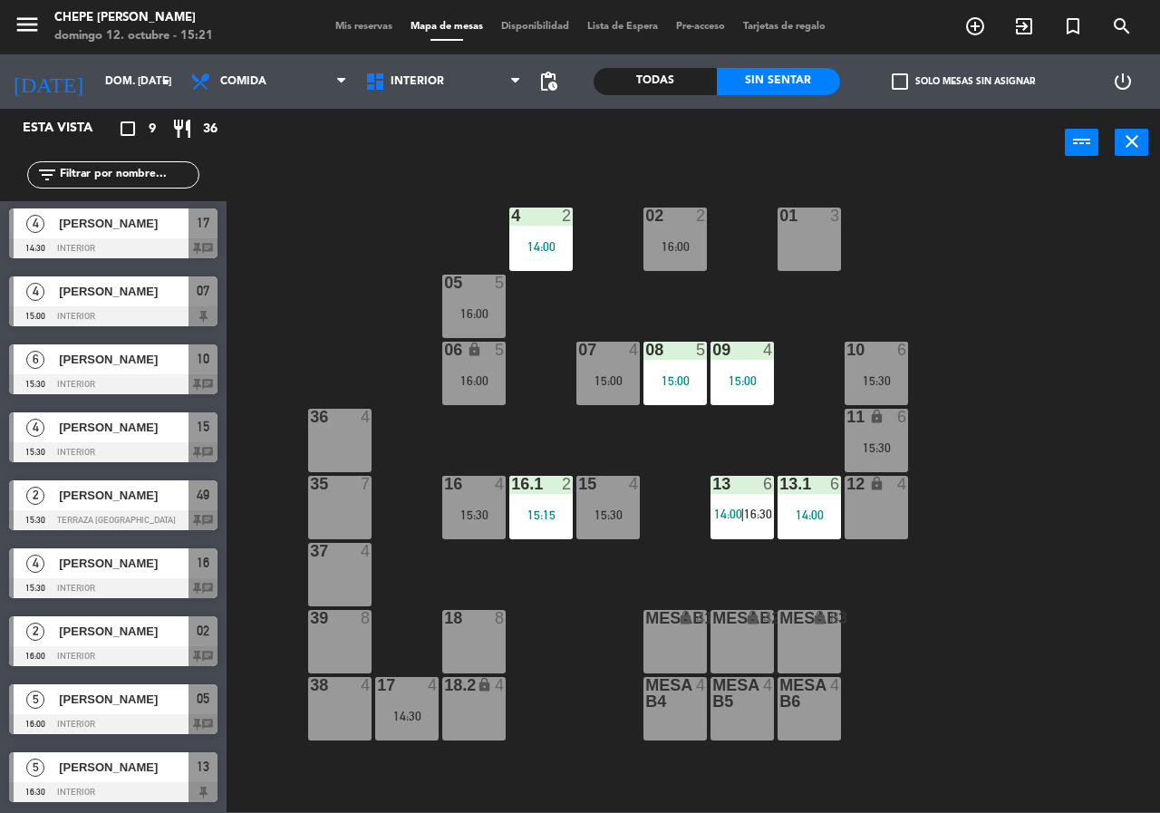
click at [762, 385] on div "15:00" at bounding box center [742, 380] width 63 height 13
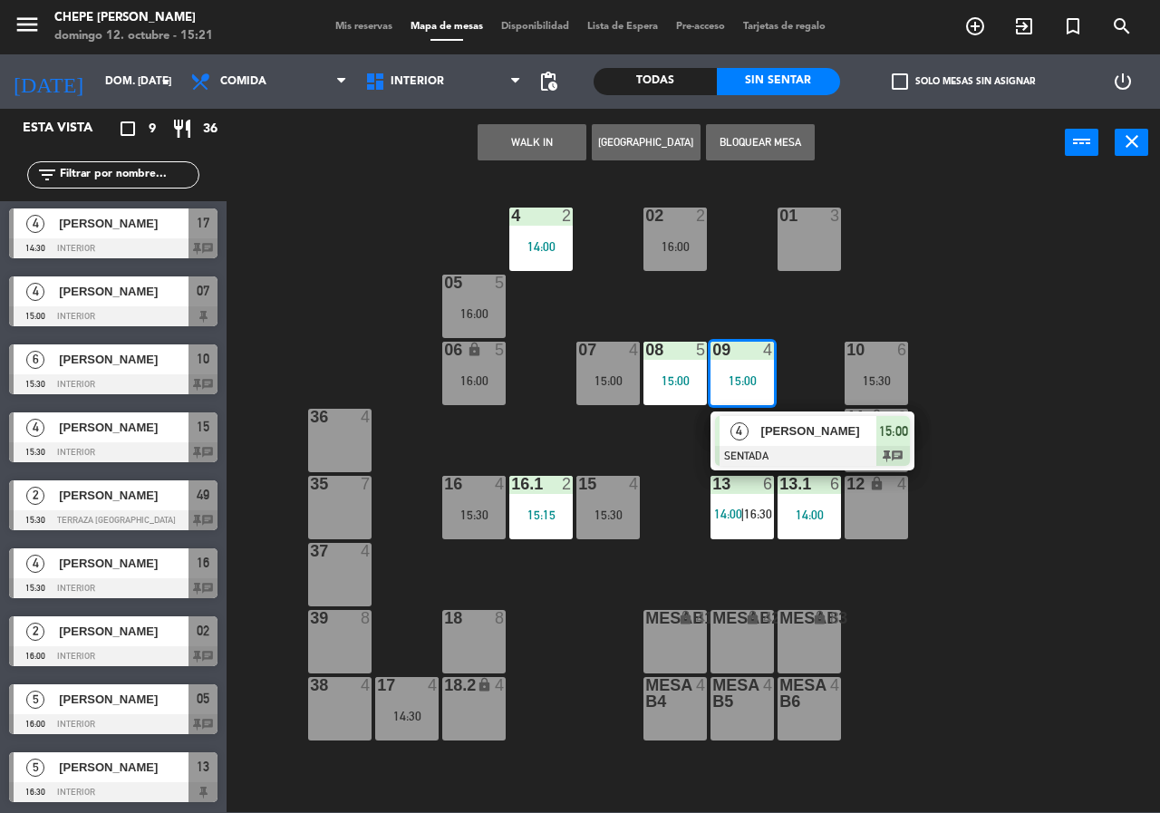
click at [831, 445] on div "4 [PERSON_NAME] SENTADA 15:00 chat" at bounding box center [812, 441] width 231 height 59
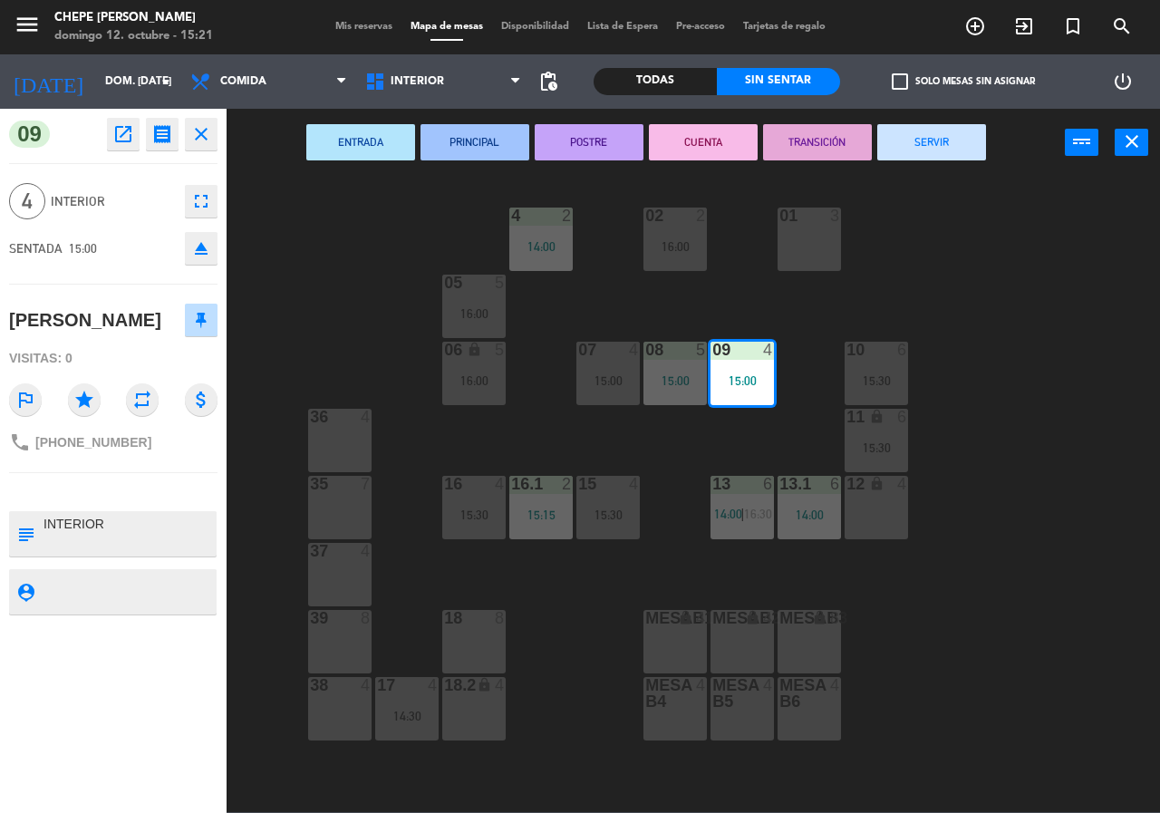
click at [602, 364] on div "07 4 15:00" at bounding box center [608, 373] width 63 height 63
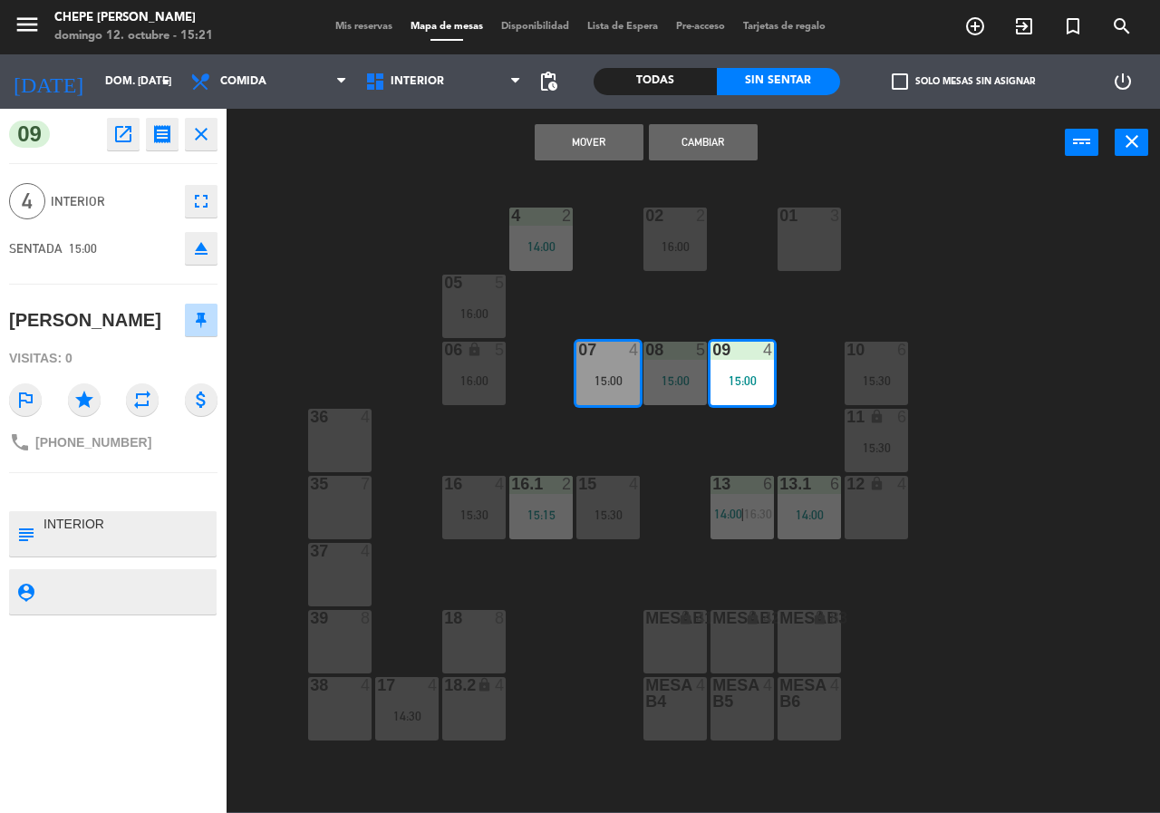
click at [697, 147] on button "Cambiar" at bounding box center [703, 142] width 109 height 36
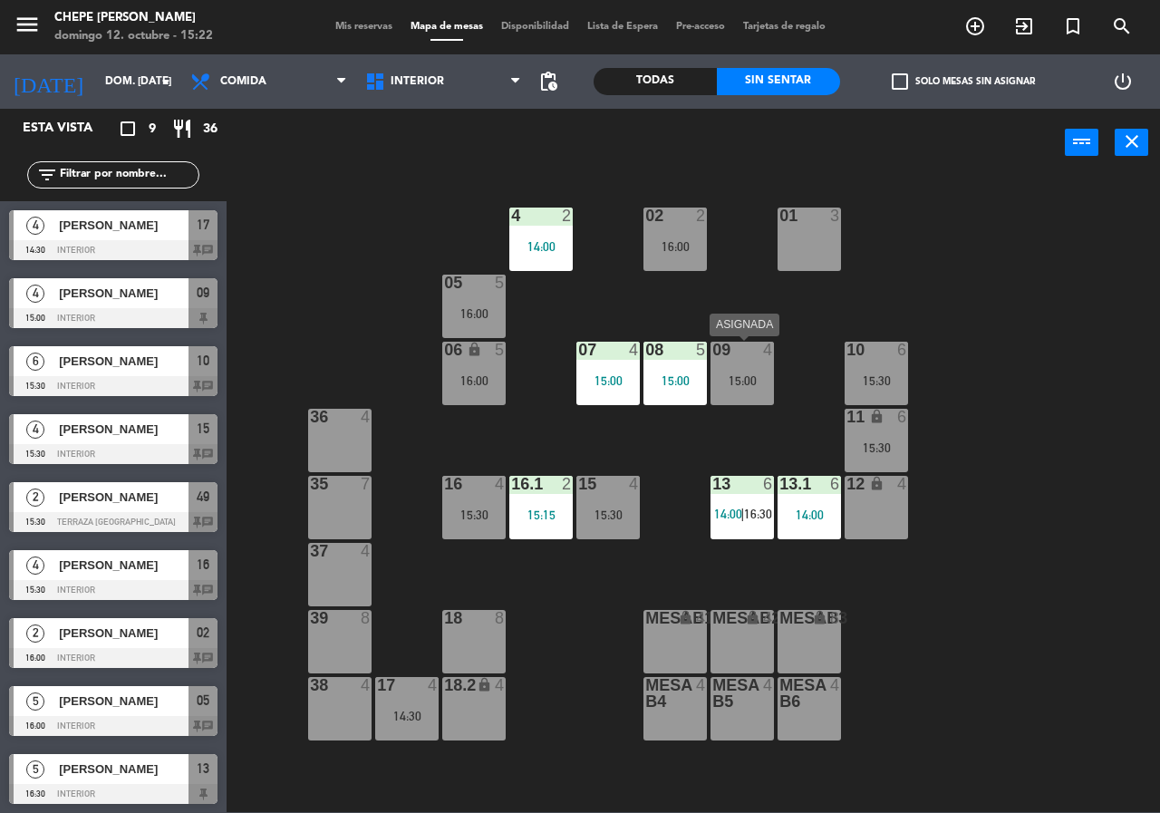
click at [724, 380] on div "15:00" at bounding box center [742, 380] width 63 height 13
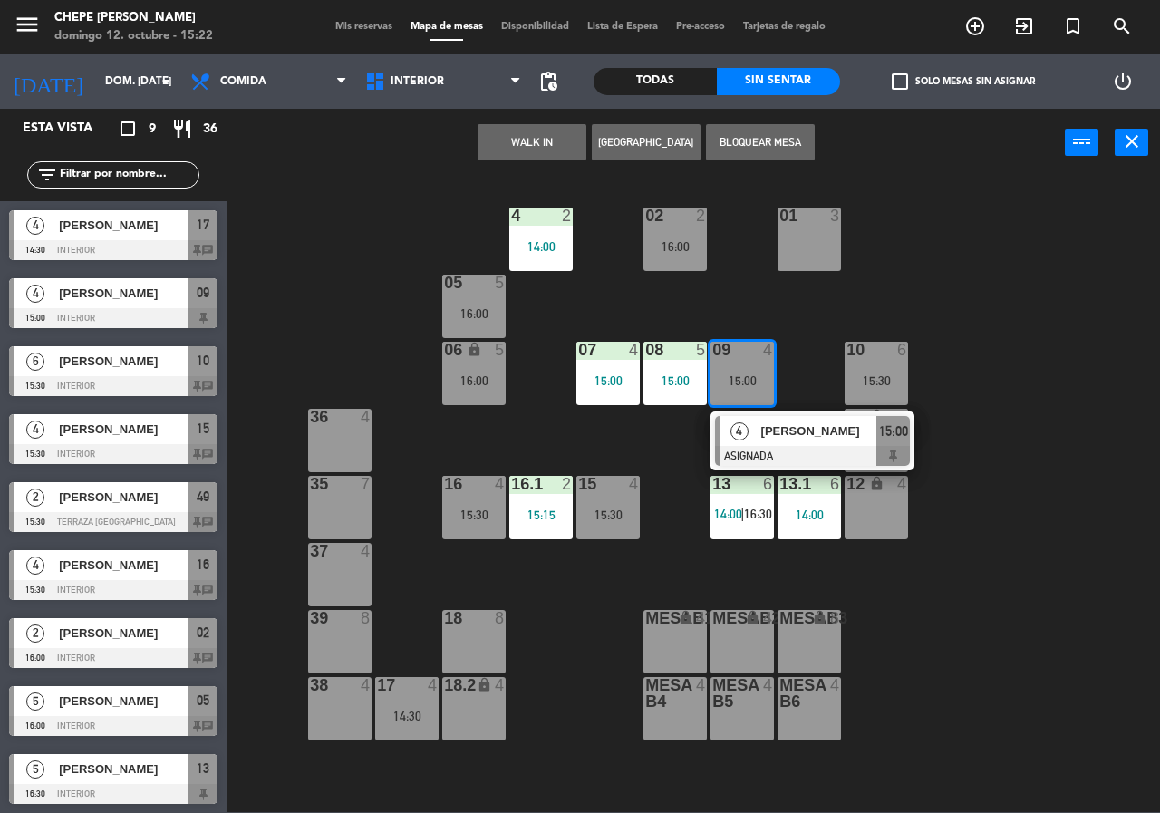
click at [647, 451] on div "02 2 16:00 4 2 14:00 01 3 05 5 16:00 06 lock 5 16:00 07 4 15:00 09 4 15:00 4 [P…" at bounding box center [699, 494] width 922 height 636
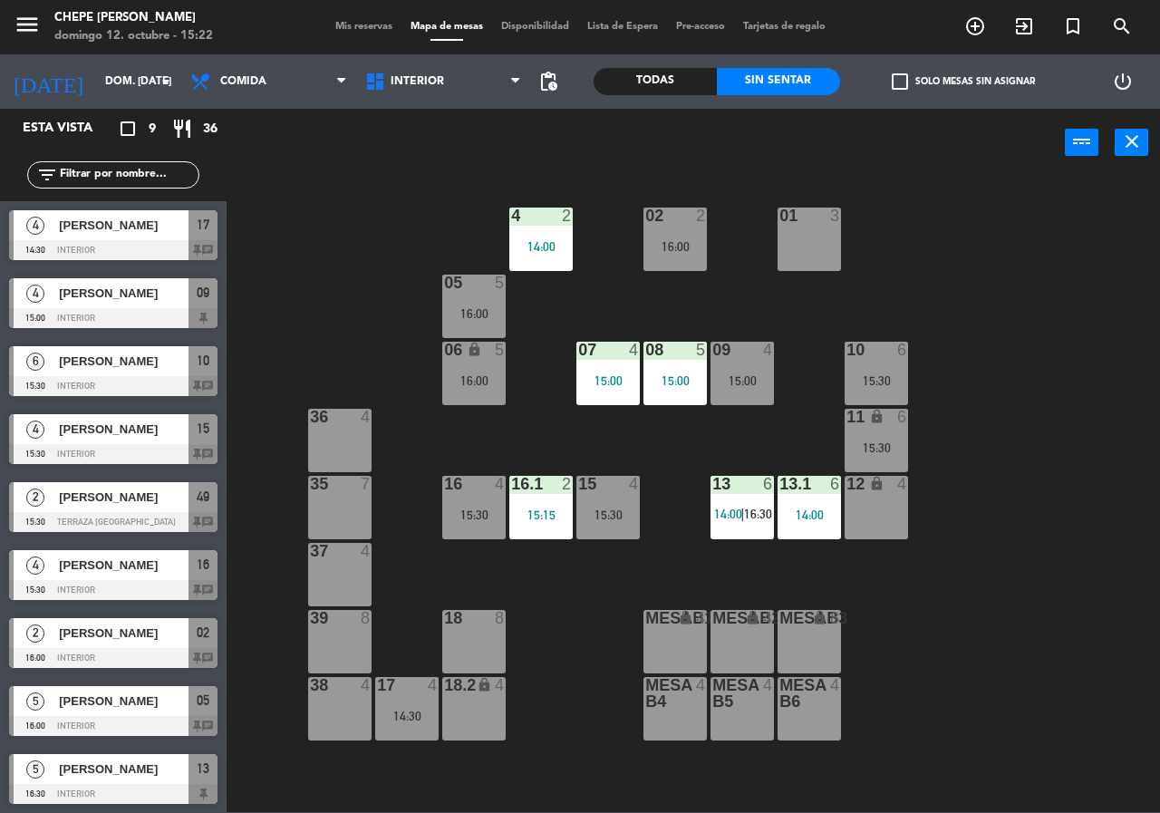
drag, startPoint x: 480, startPoint y: 637, endPoint x: 509, endPoint y: 571, distance: 72.3
click at [481, 636] on div "18 8" at bounding box center [473, 641] width 63 height 63
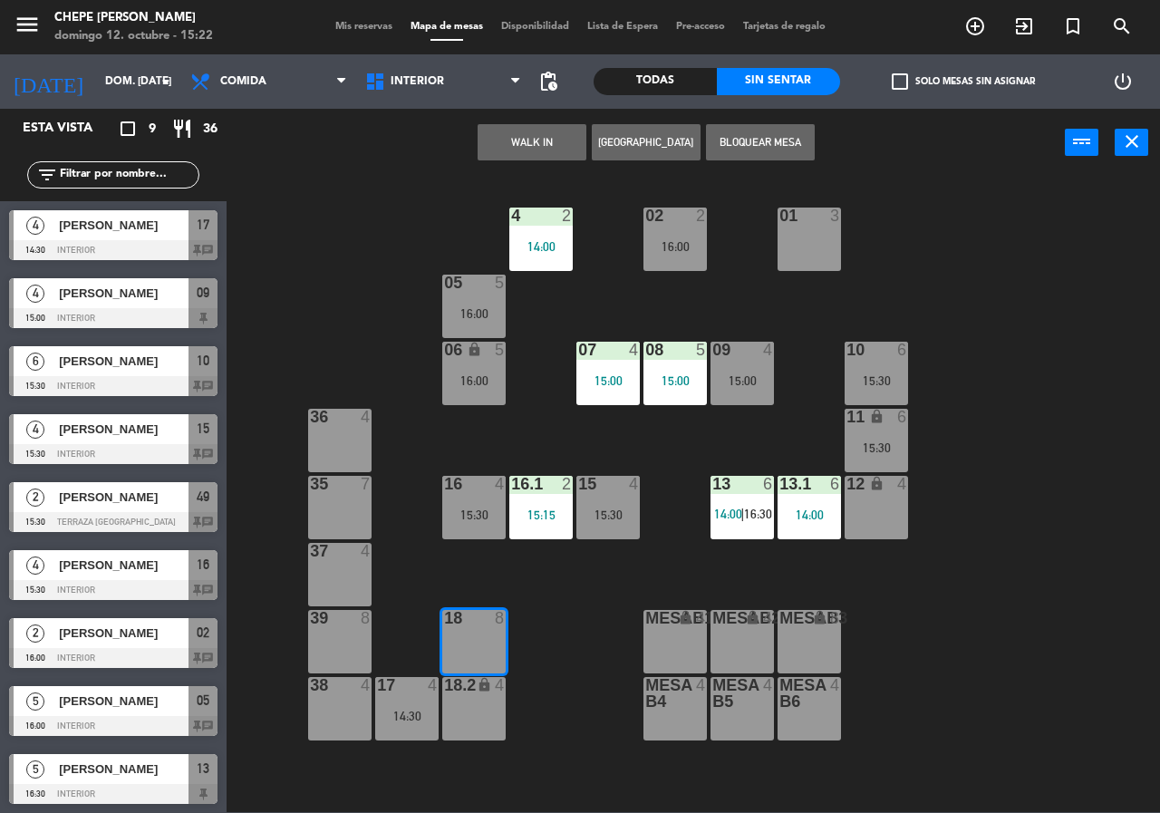
click at [619, 150] on button "[GEOGRAPHIC_DATA]" at bounding box center [646, 142] width 109 height 36
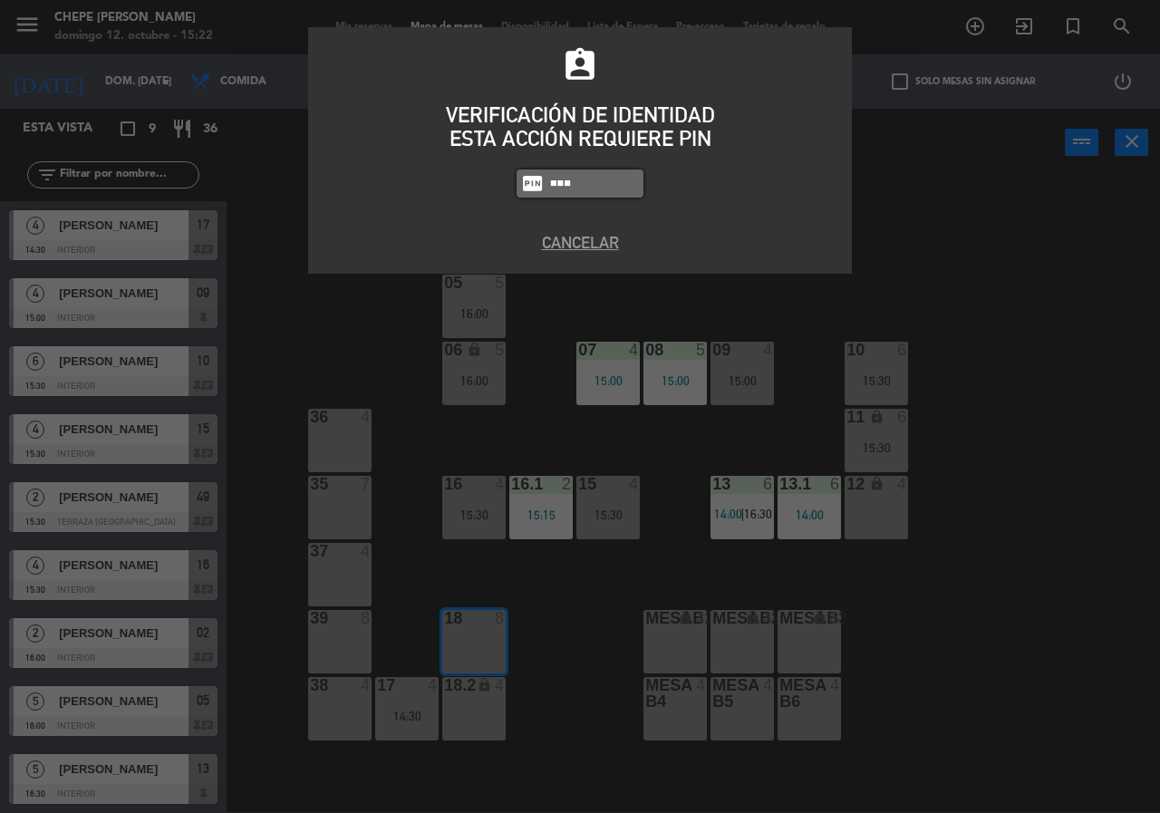
type input "5677"
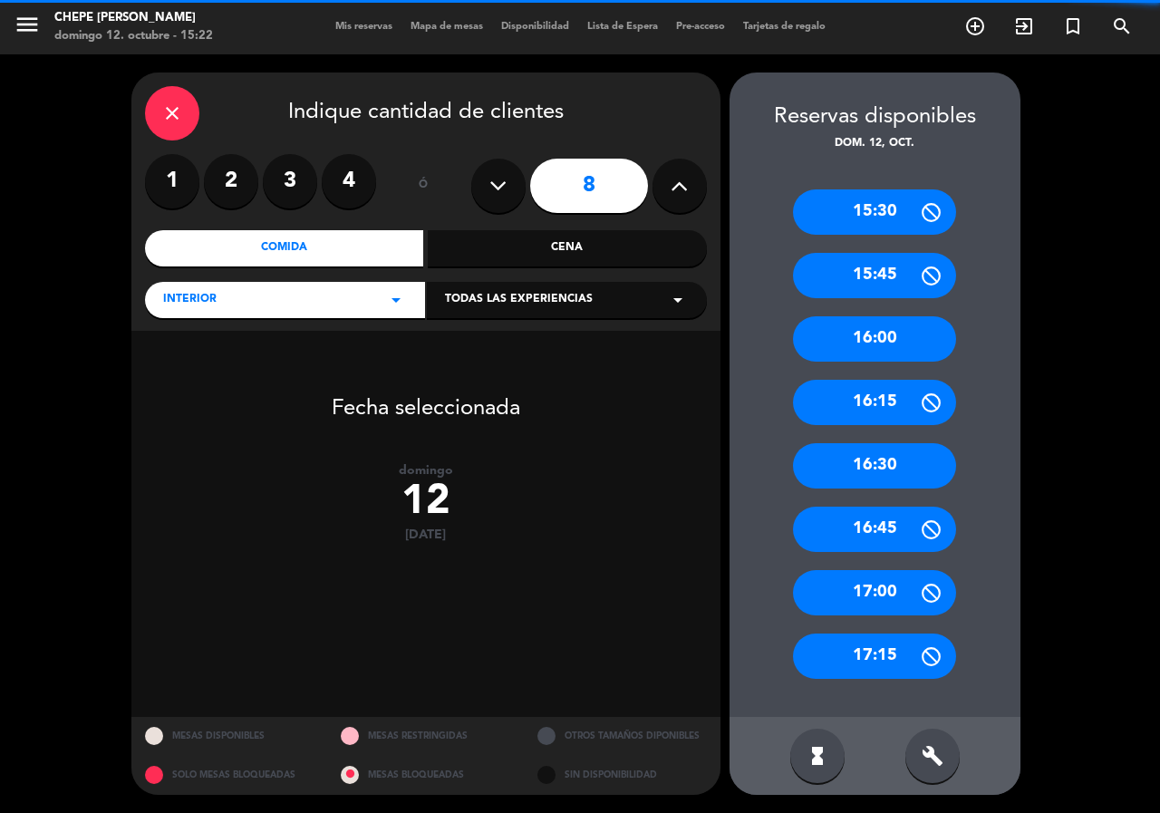
click at [320, 183] on div "1 2 3 4" at bounding box center [260, 181] width 231 height 54
click at [350, 188] on label "4" at bounding box center [349, 181] width 54 height 54
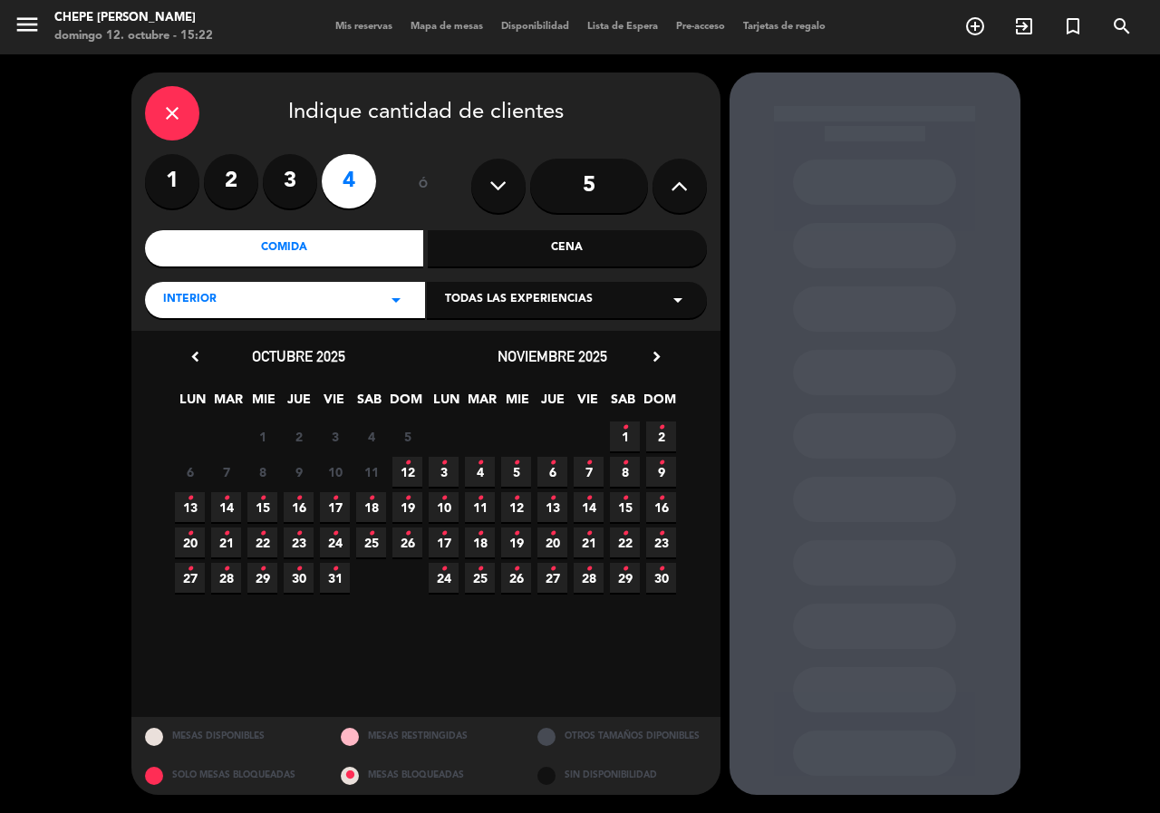
click at [403, 471] on span "12 •" at bounding box center [408, 472] width 30 height 30
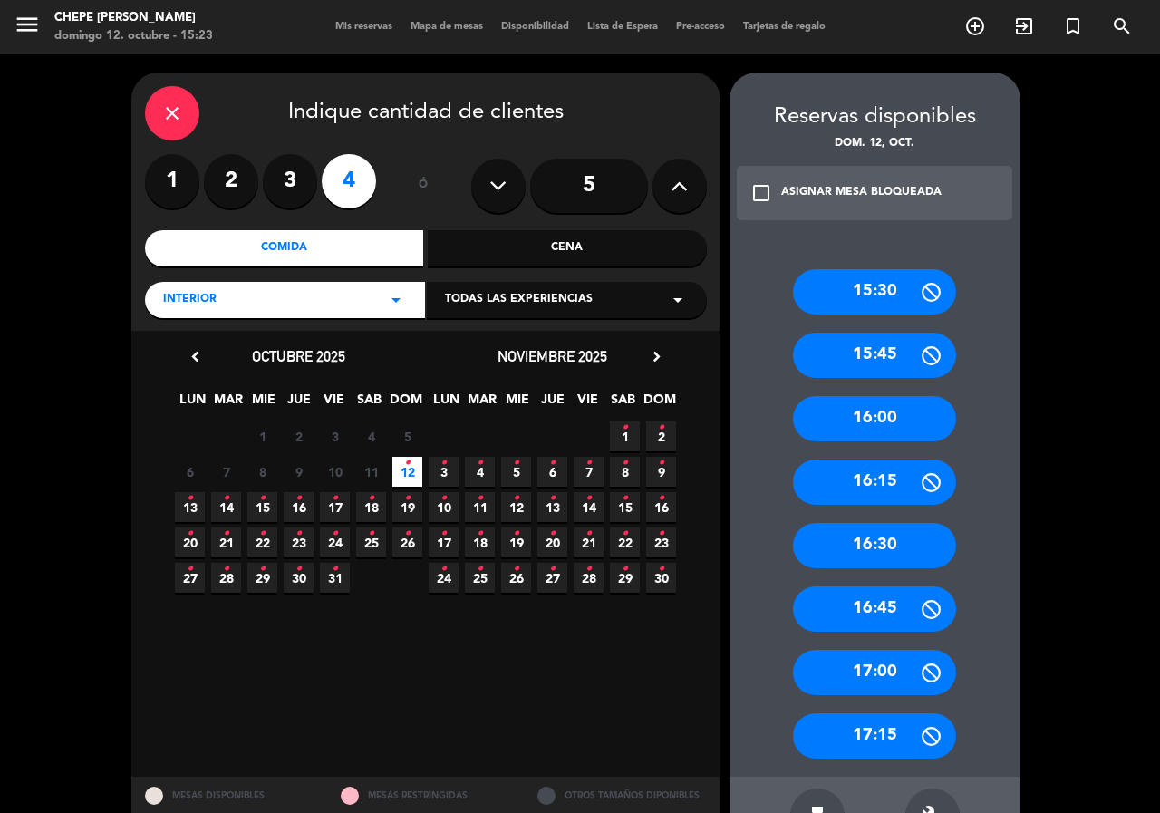
click at [873, 434] on div "16:00" at bounding box center [874, 418] width 163 height 45
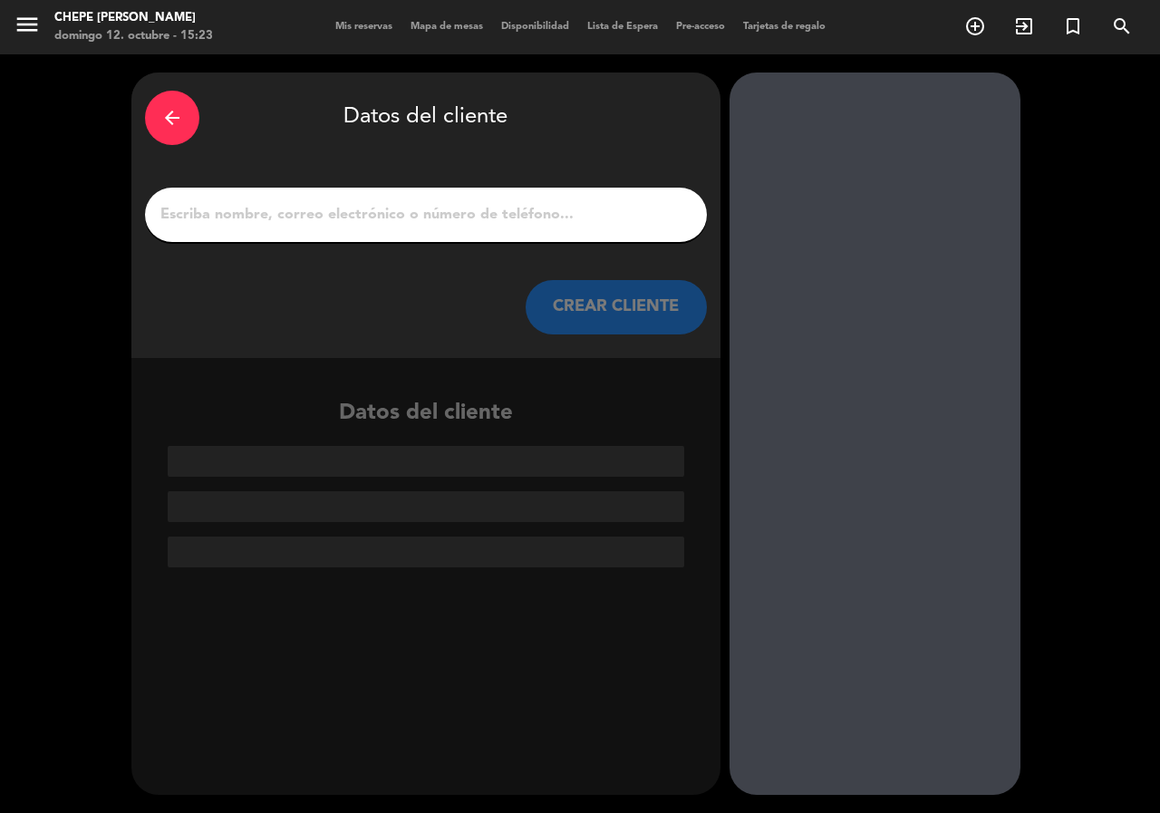
click at [344, 238] on div at bounding box center [426, 215] width 562 height 54
drag, startPoint x: 342, startPoint y: 220, endPoint x: 330, endPoint y: 197, distance: 26.4
click at [336, 216] on input "1" at bounding box center [426, 214] width 535 height 25
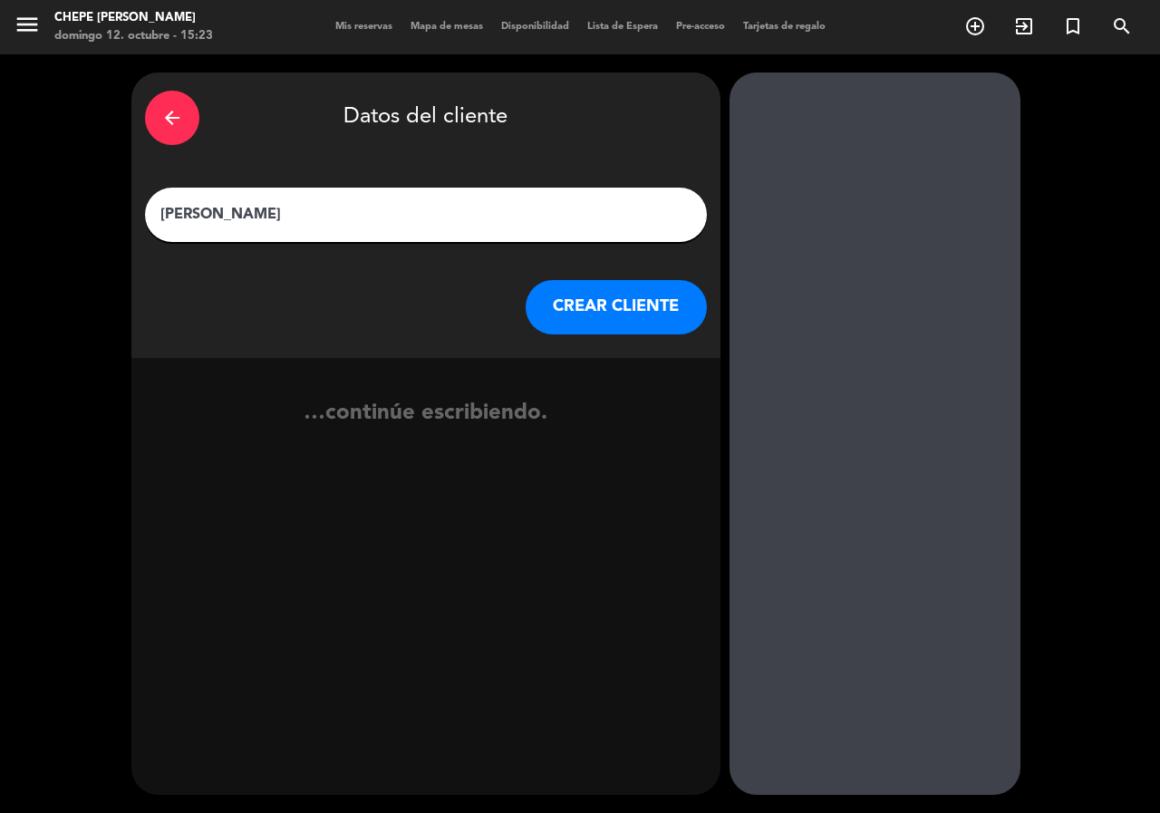
type input "[PERSON_NAME]"
click at [325, 222] on input "[PERSON_NAME]" at bounding box center [426, 214] width 535 height 25
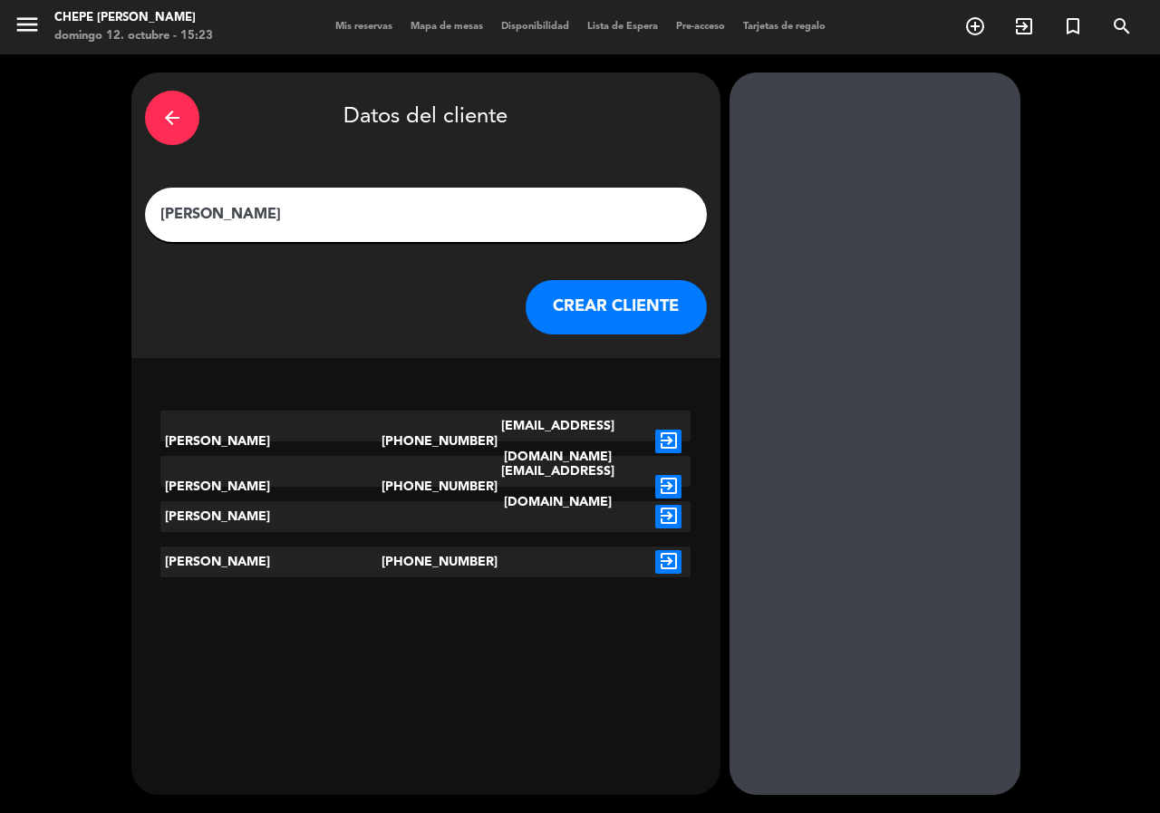
type input "[PERSON_NAME]"
click at [672, 552] on icon "exit_to_app" at bounding box center [668, 562] width 26 height 24
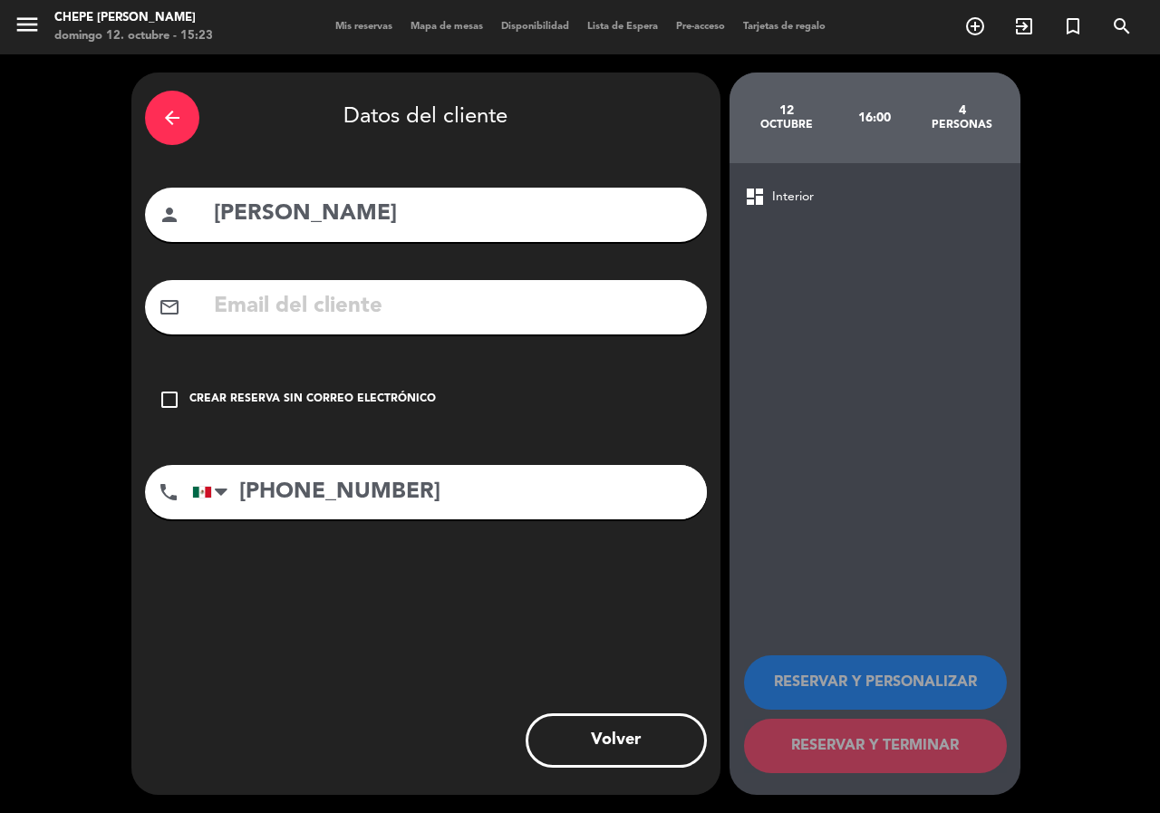
drag, startPoint x: 395, startPoint y: 386, endPoint x: 648, endPoint y: 581, distance: 319.3
click at [395, 387] on div "check_box_outline_blank Crear reserva sin correo electrónico" at bounding box center [426, 400] width 562 height 54
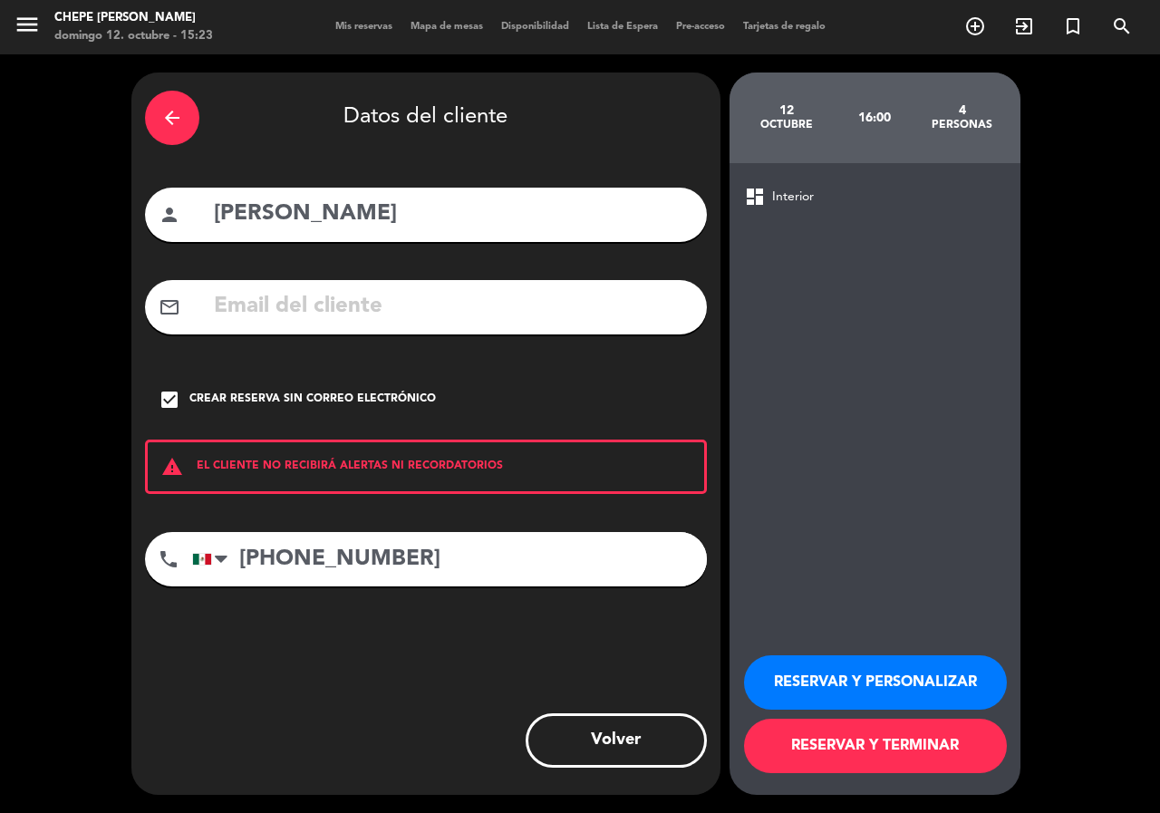
click at [883, 694] on button "RESERVAR Y PERSONALIZAR" at bounding box center [875, 682] width 263 height 54
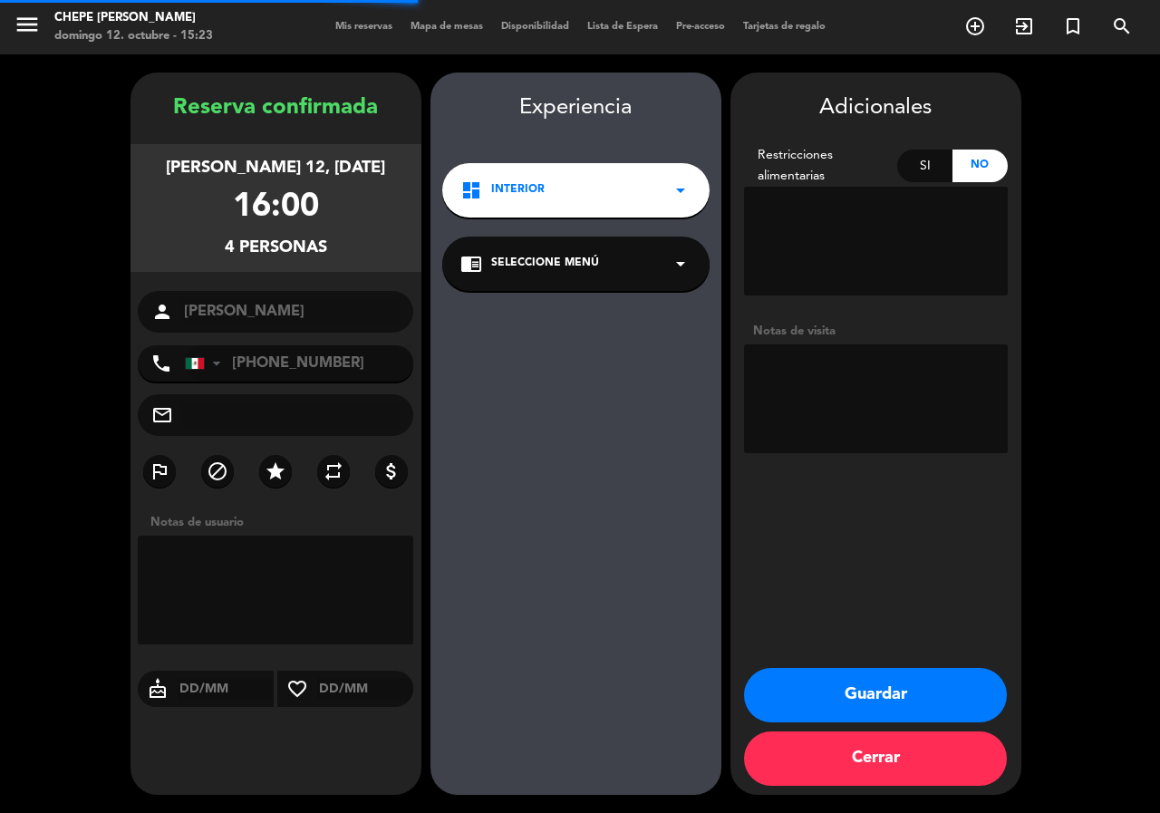
click at [905, 415] on textarea at bounding box center [876, 398] width 264 height 109
type textarea "INTERIOR"
click at [876, 693] on button "Guardar" at bounding box center [875, 695] width 263 height 54
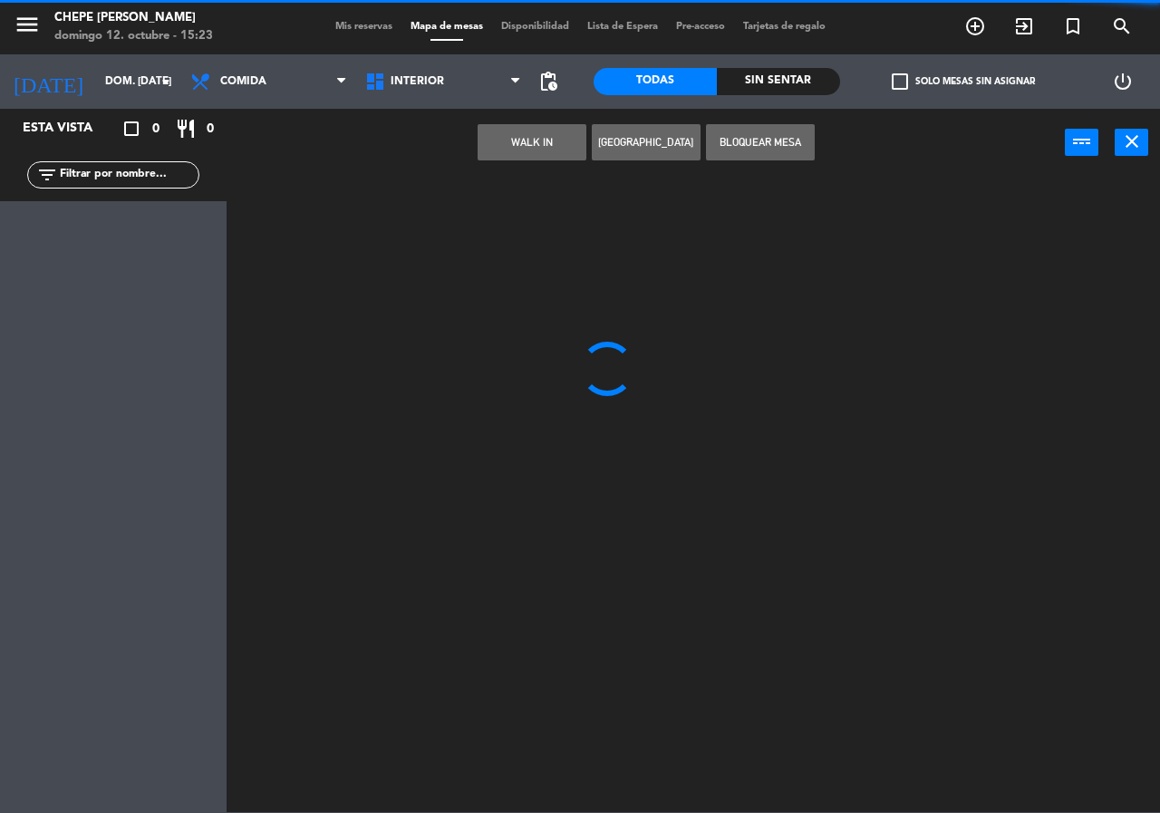
click at [164, 186] on div "filter_list" at bounding box center [113, 174] width 172 height 27
click at [164, 179] on input "text" at bounding box center [128, 175] width 141 height 20
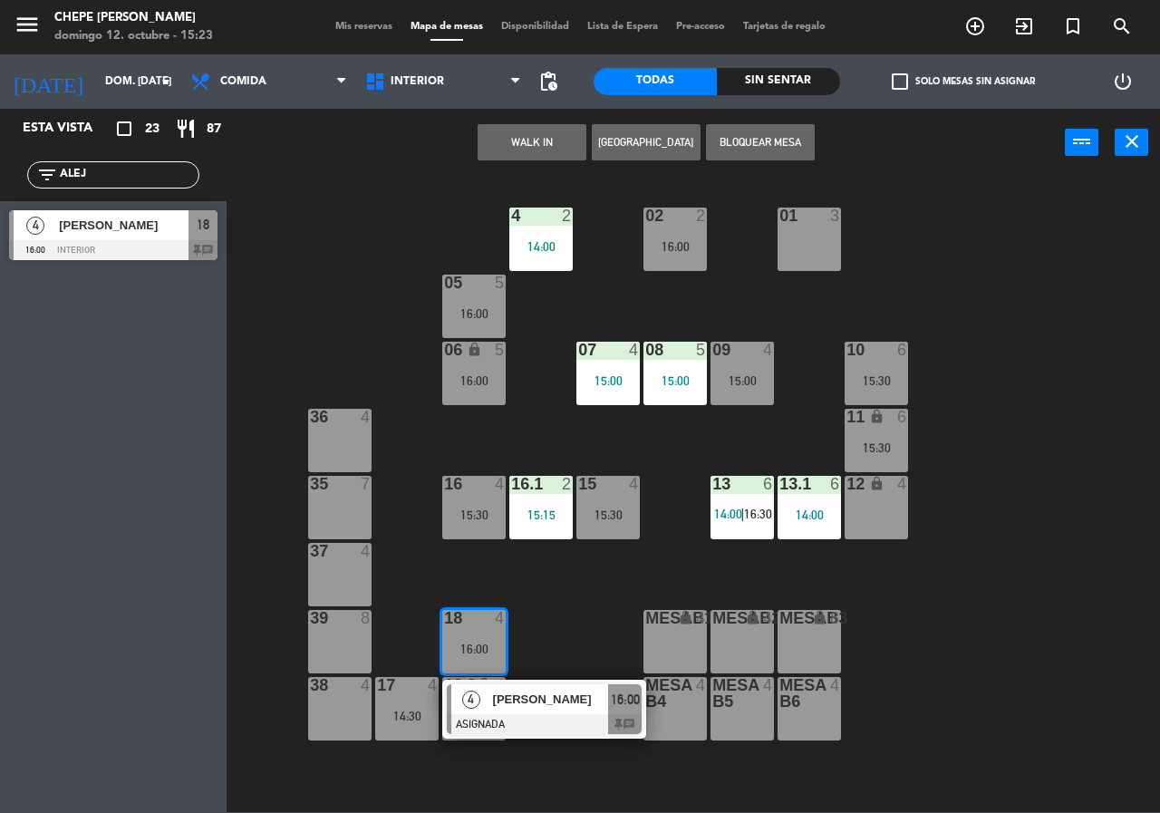
click at [369, 167] on div "WALK IN [GEOGRAPHIC_DATA] Bloquear Mesa power_input close" at bounding box center [646, 143] width 839 height 69
click at [757, 77] on div "Sin sentar" at bounding box center [778, 81] width 123 height 27
click at [136, 163] on div "filter_list ALEJ" at bounding box center [113, 174] width 172 height 27
click at [141, 165] on input "ALEJ" at bounding box center [128, 175] width 141 height 20
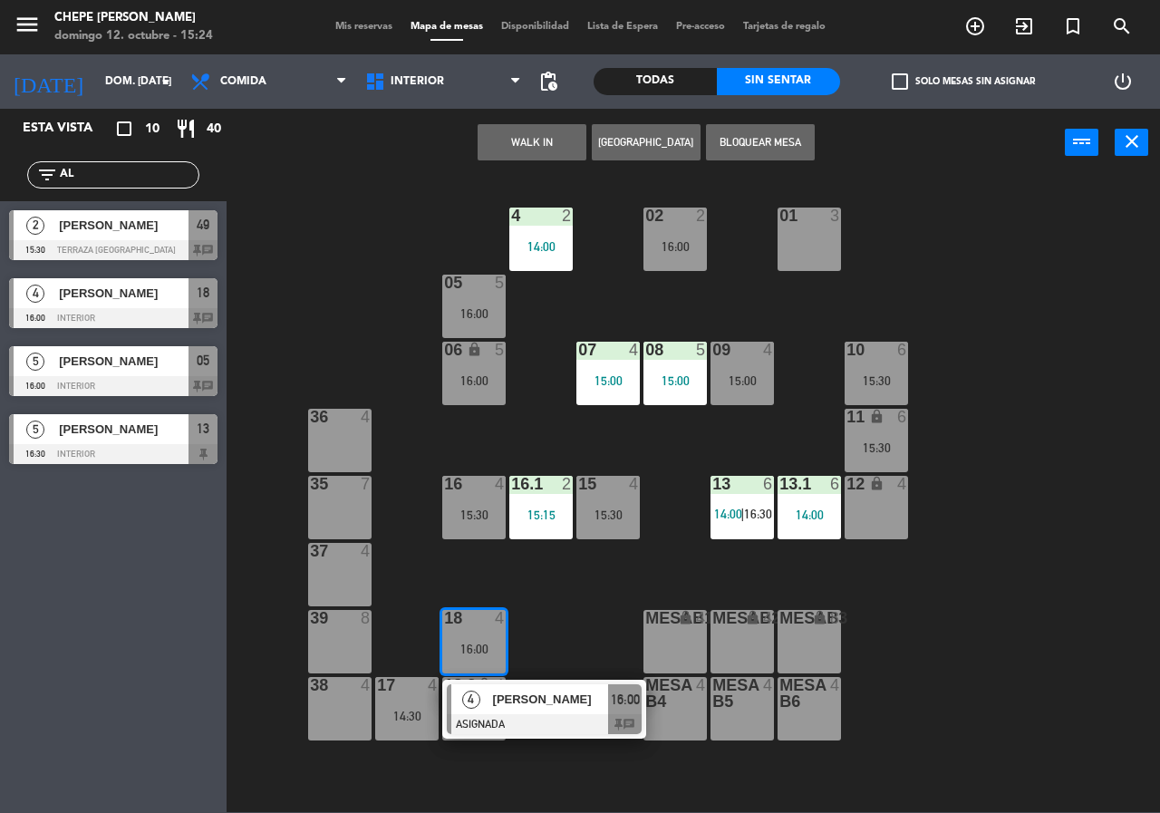
type input "A"
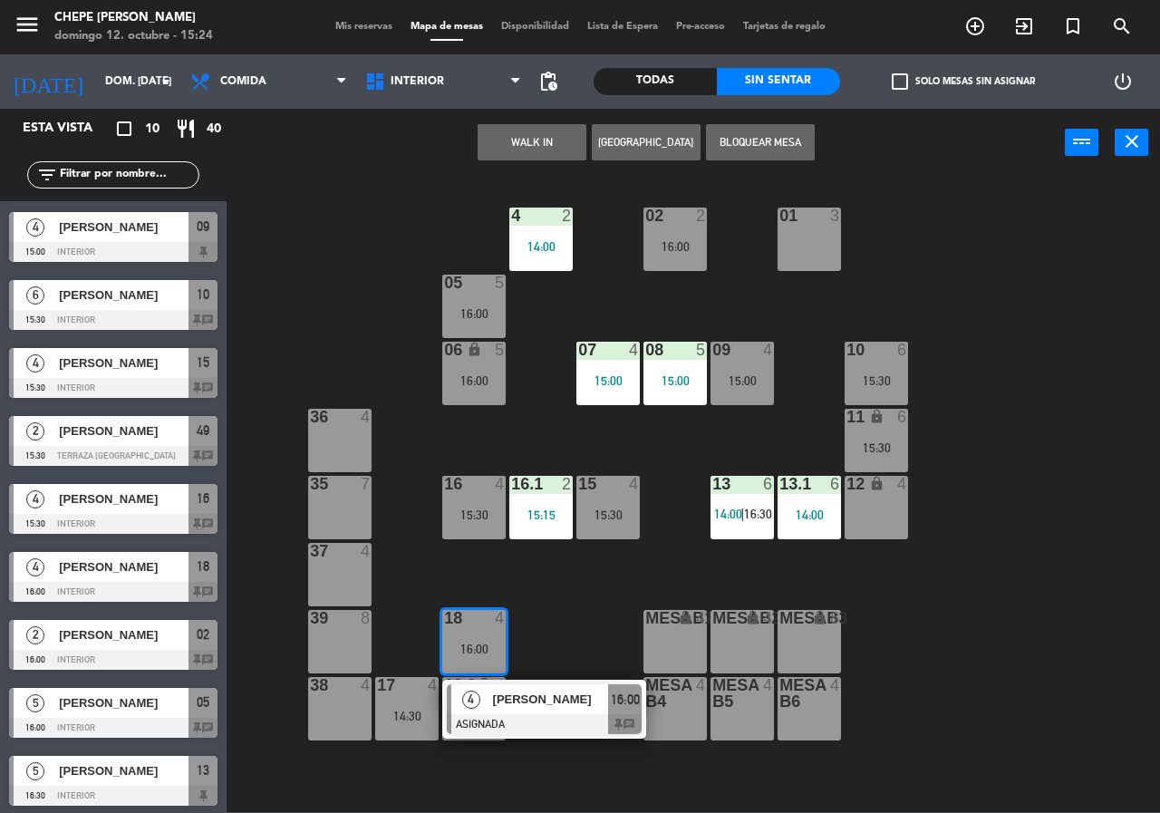
scroll to position [70, 0]
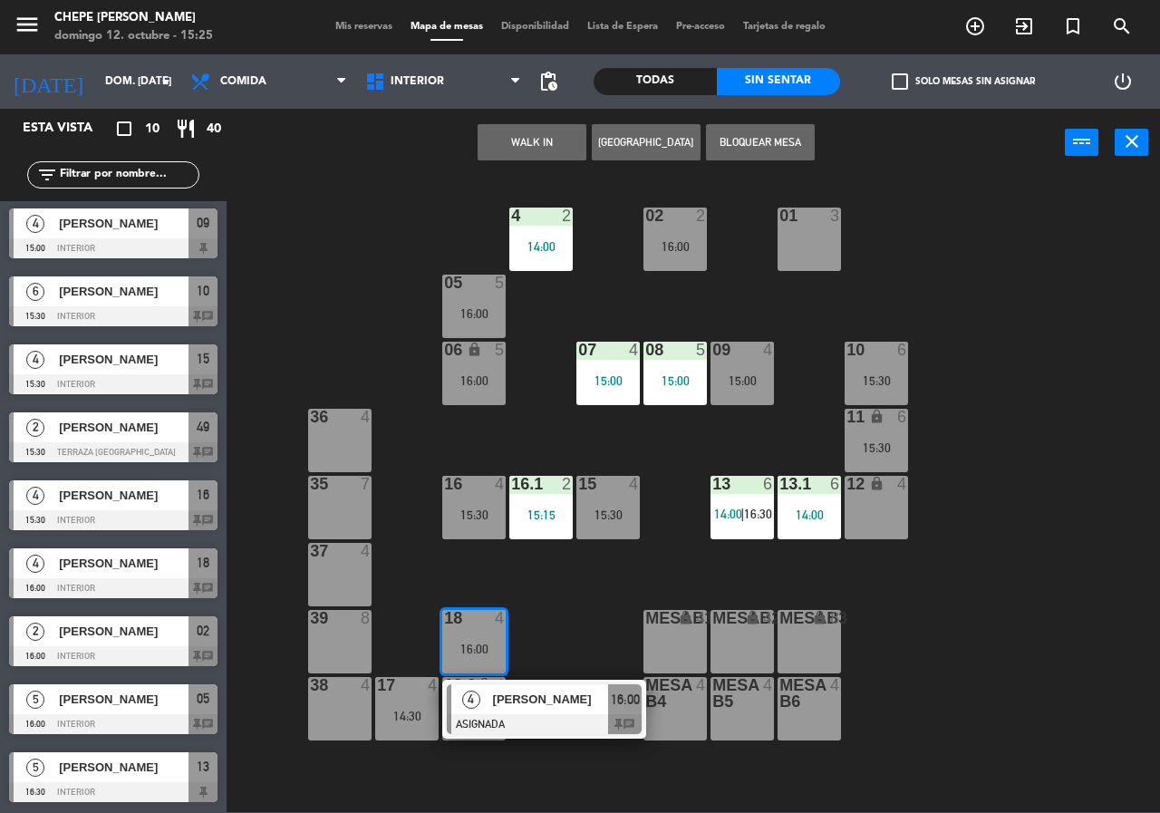
click at [1043, 339] on div "02 2 16:00 4 2 14:00 01 3 05 5 16:00 06 lock 5 16:00 07 4 15:00 09 4 15:00 10 6…" at bounding box center [699, 494] width 922 height 636
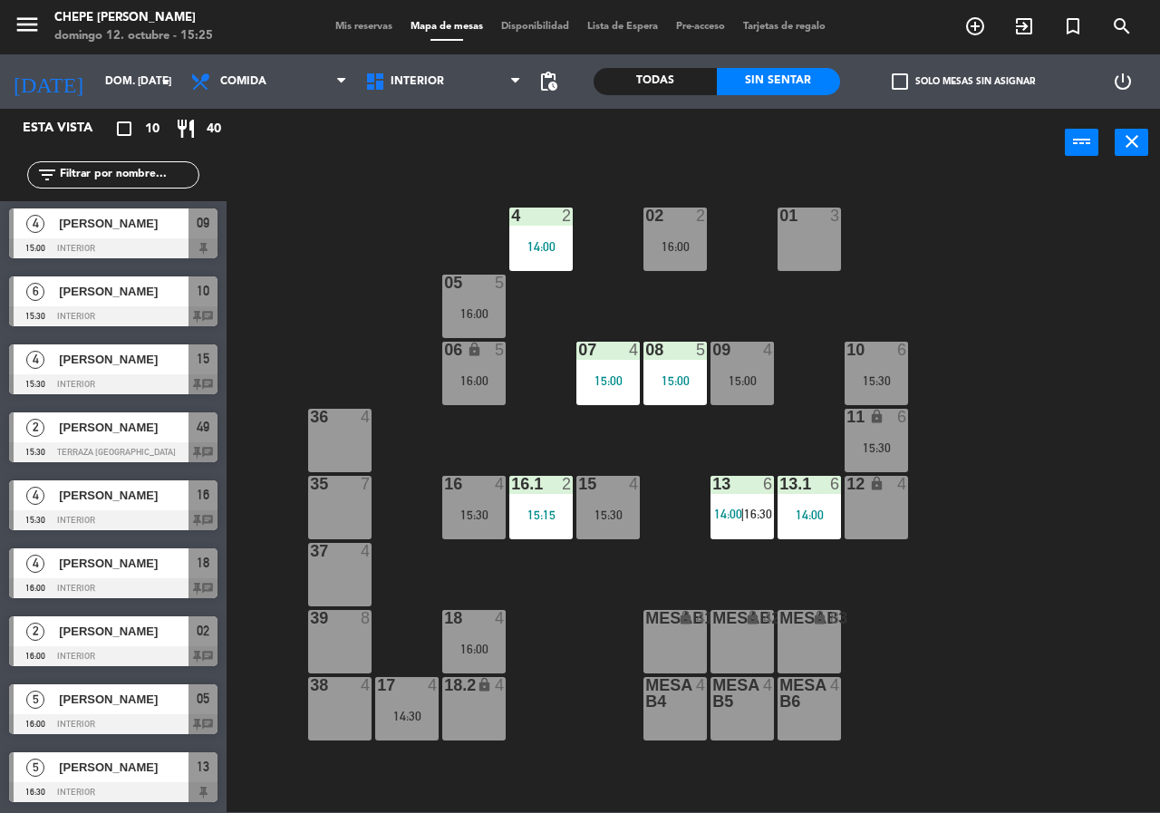
click at [887, 369] on div "10 6 15:30" at bounding box center [876, 373] width 63 height 63
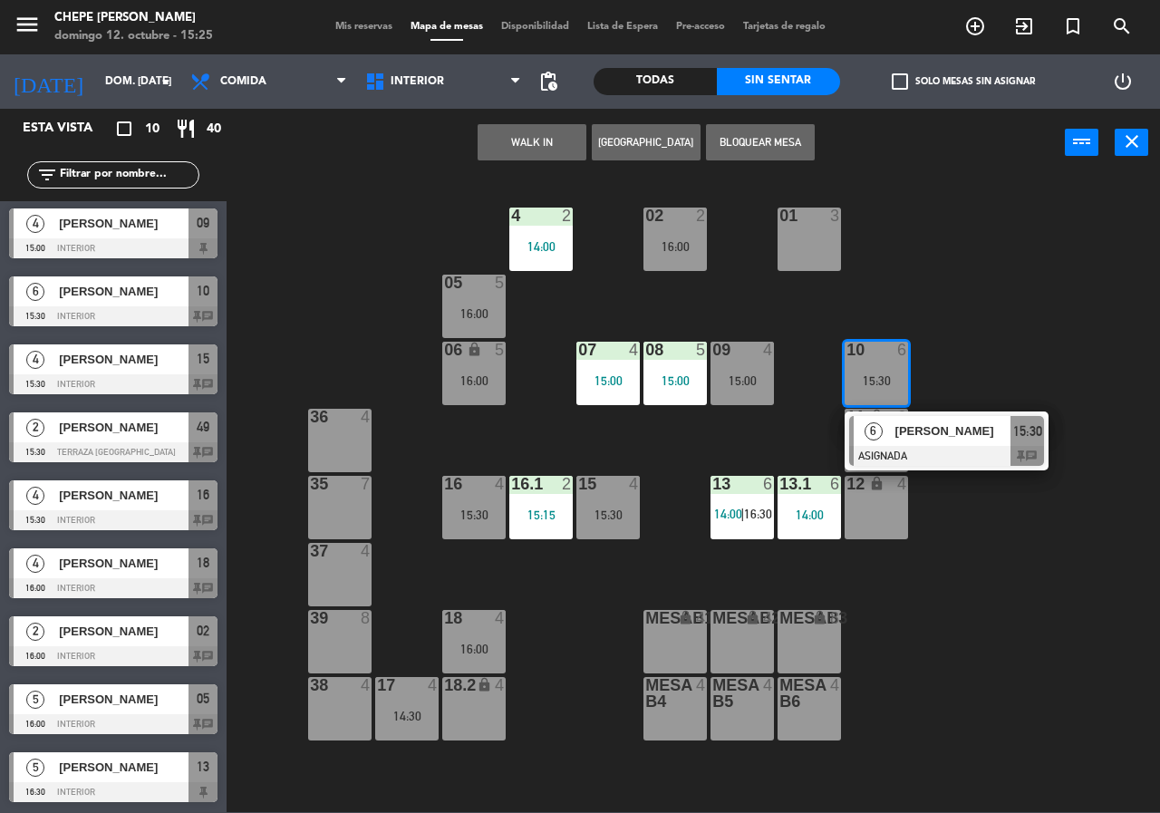
click at [710, 374] on div "02 2 16:00 4 2 14:00 01 3 05 5 16:00 06 lock 5 16:00 07 4 15:00 09 4 15:00 10 6…" at bounding box center [699, 494] width 922 height 636
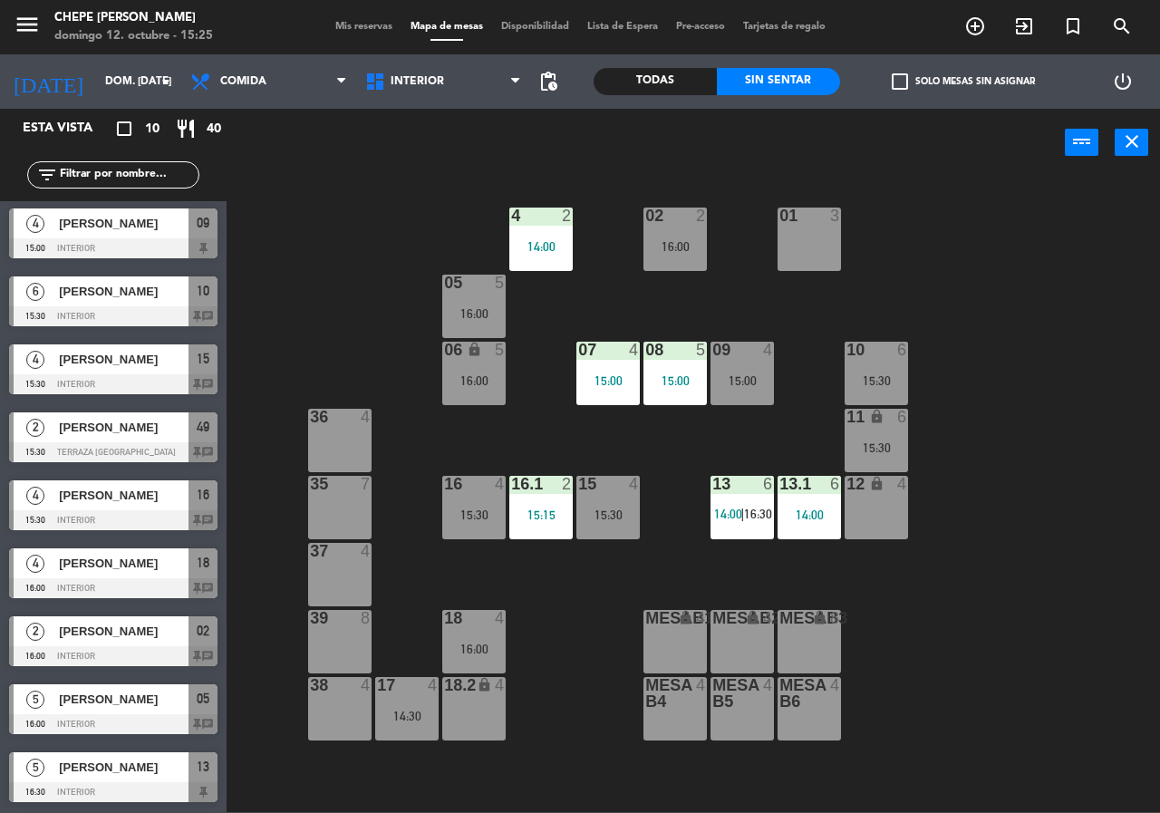
click at [746, 383] on div "15:00" at bounding box center [742, 380] width 63 height 13
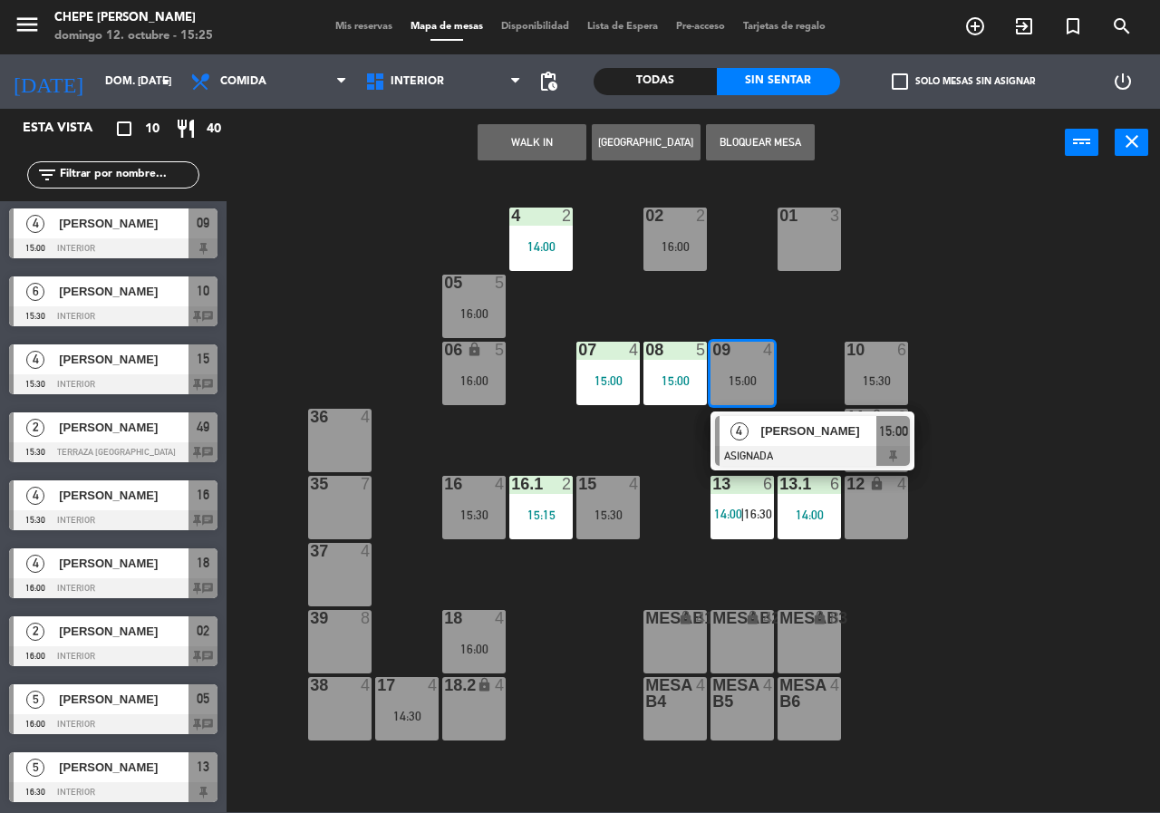
click at [779, 446] on div at bounding box center [812, 456] width 195 height 20
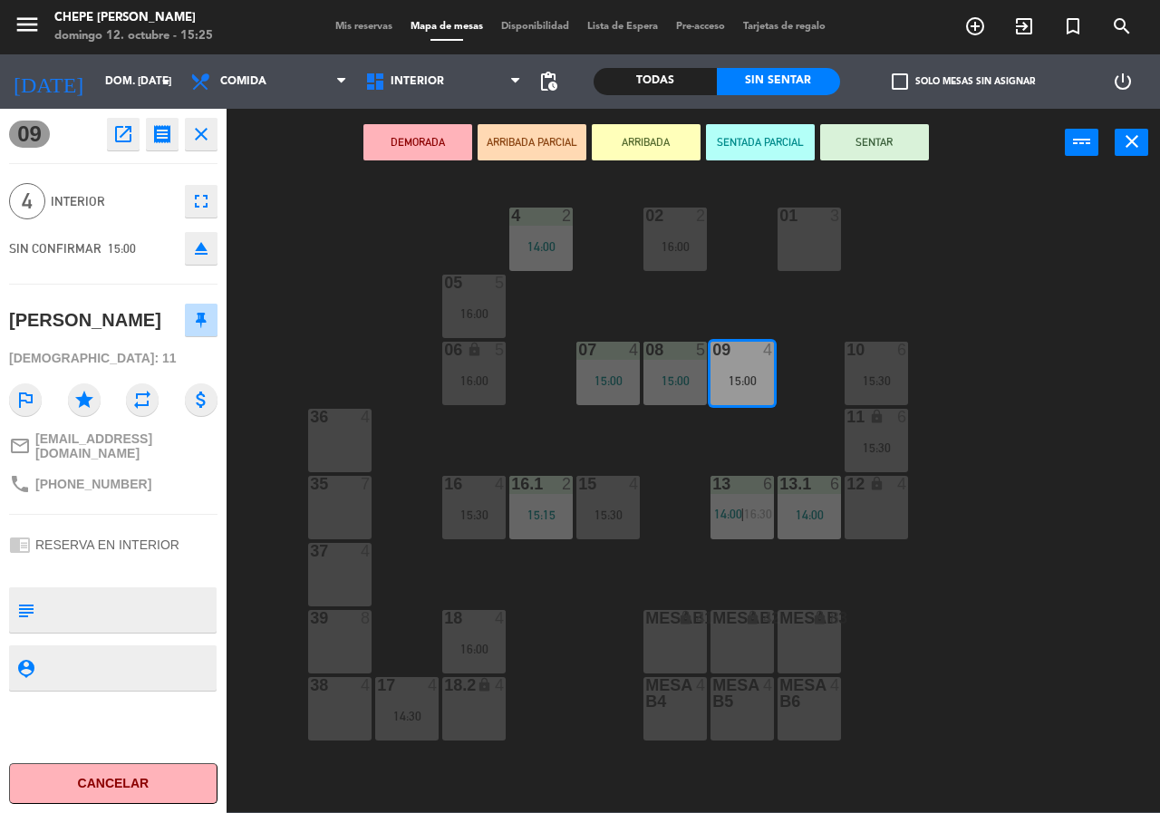
click at [385, 248] on div "02 2 16:00 4 2 14:00 01 3 05 5 16:00 06 lock 5 16:00 07 4 15:00 09 4 15:00 10 6…" at bounding box center [699, 494] width 922 height 636
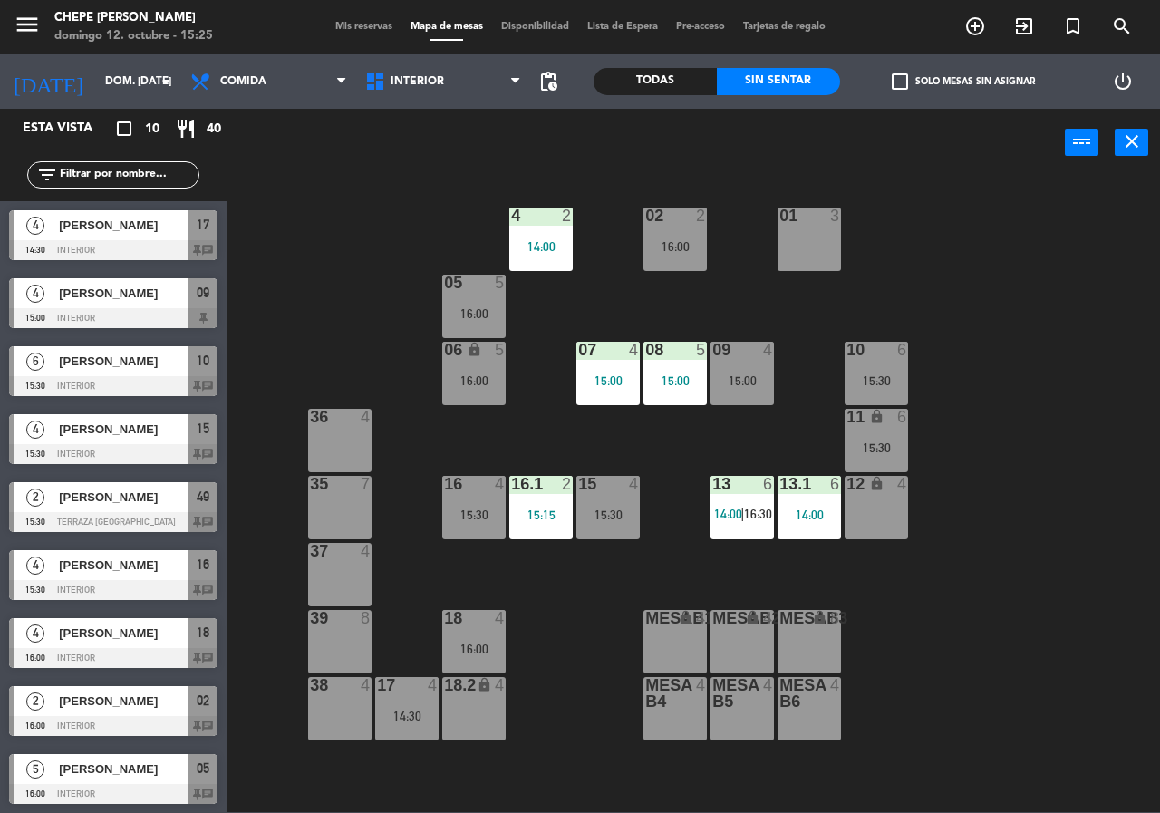
click at [441, 292] on div "02 2 16:00 4 2 14:00 01 3 05 5 16:00 06 lock 5 16:00 07 4 15:00 09 4 15:00 10 6…" at bounding box center [699, 494] width 922 height 636
click at [448, 295] on div "05 5 16:00" at bounding box center [473, 306] width 63 height 63
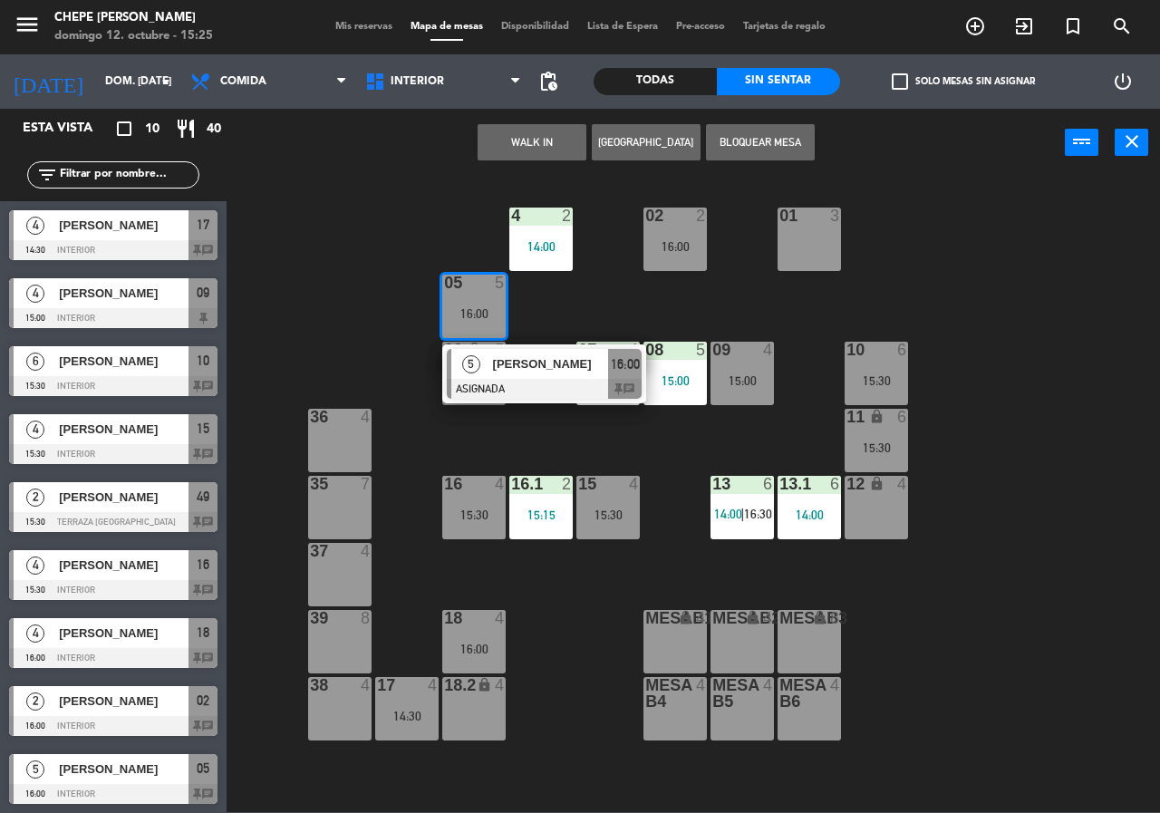
click at [513, 380] on div at bounding box center [544, 389] width 195 height 20
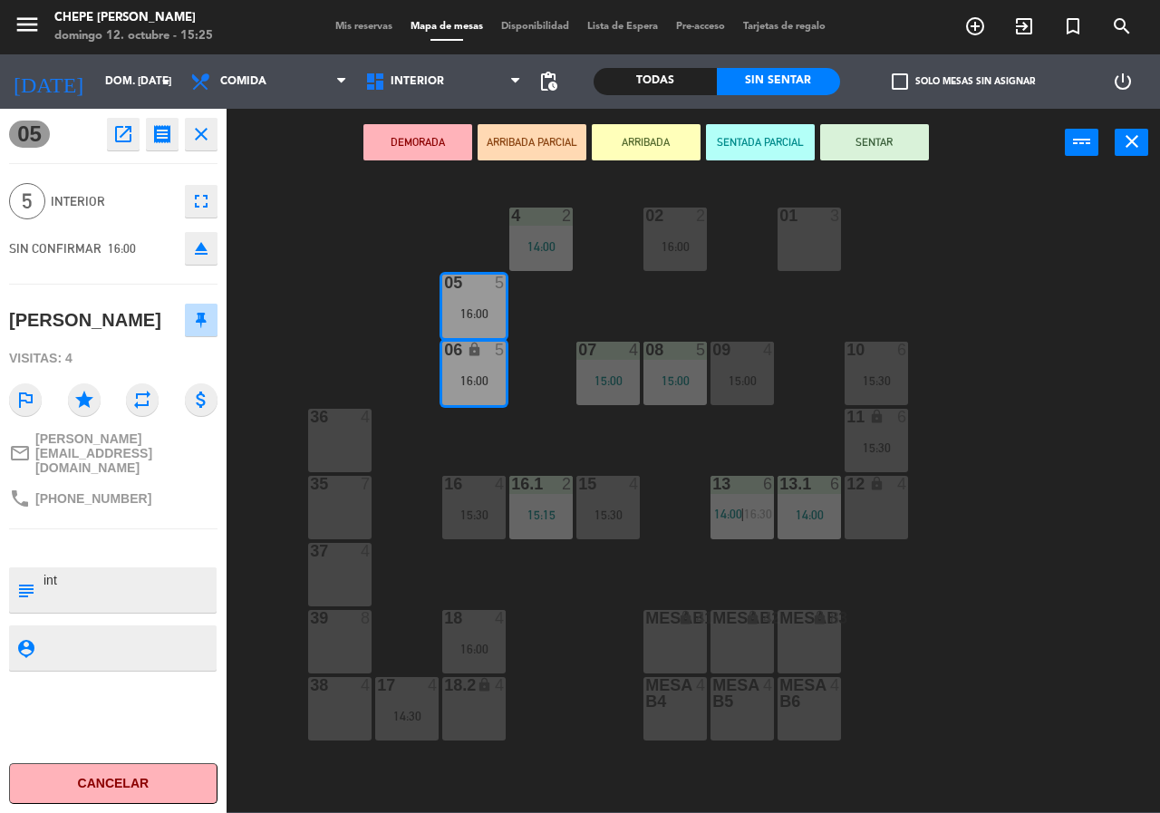
click at [381, 297] on div "02 2 16:00 4 2 14:00 01 3 05 5 16:00 06 lock 5 16:00 07 4 15:00 09 4 15:00 10 6…" at bounding box center [699, 494] width 922 height 636
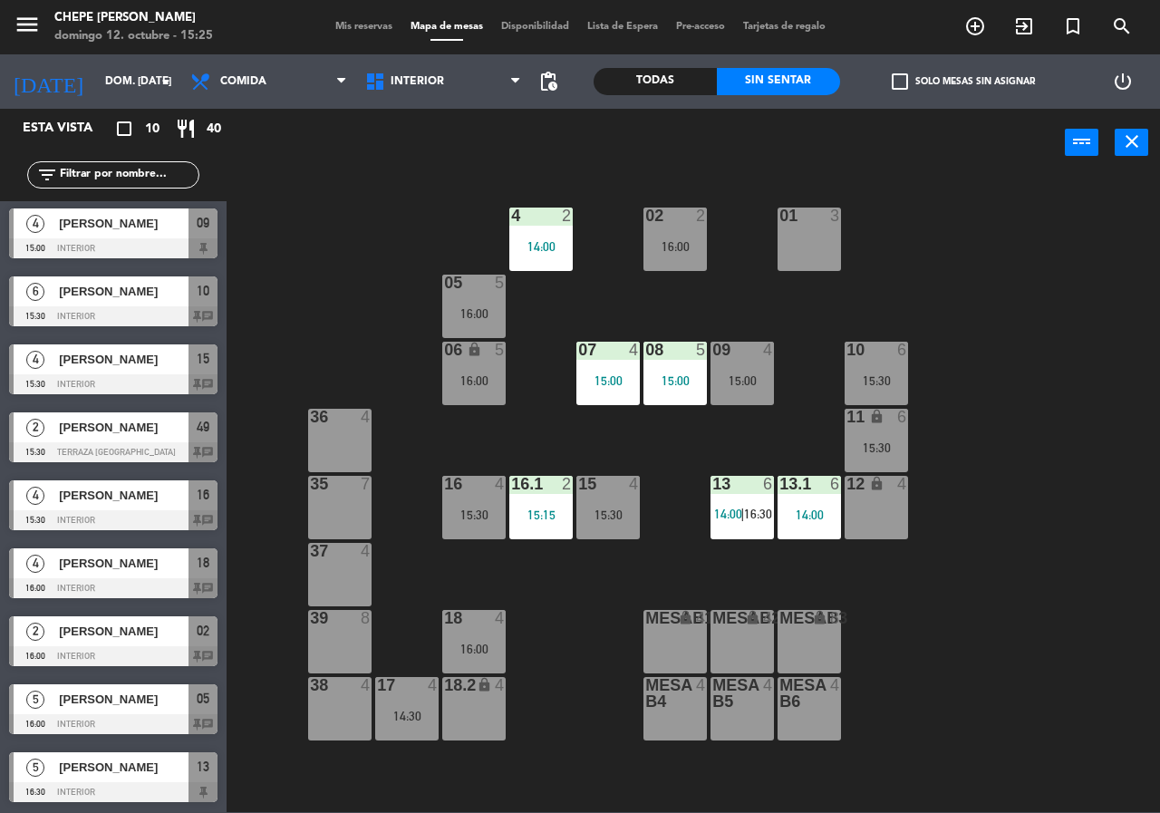
click at [435, 731] on div "17 4 14:30" at bounding box center [406, 708] width 63 height 63
click at [428, 684] on div "4" at bounding box center [433, 685] width 11 height 16
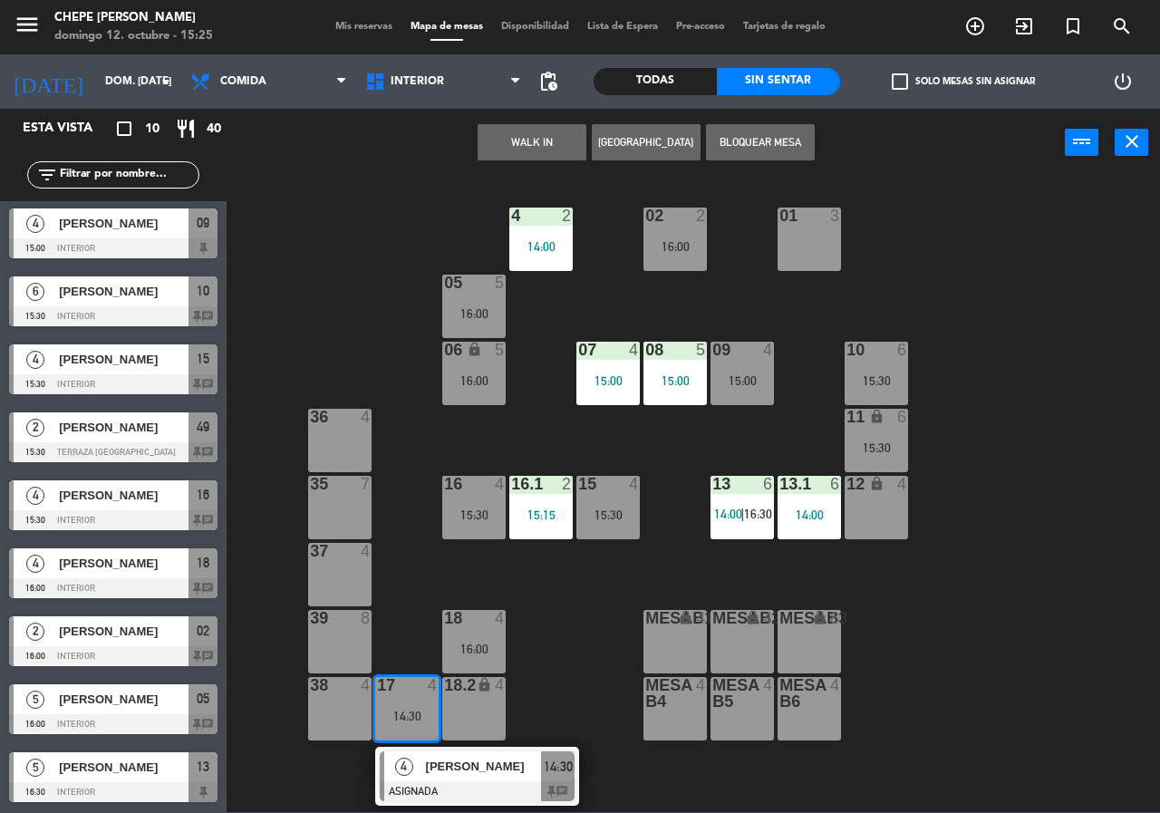
click at [490, 766] on span "[PERSON_NAME]" at bounding box center [484, 766] width 116 height 19
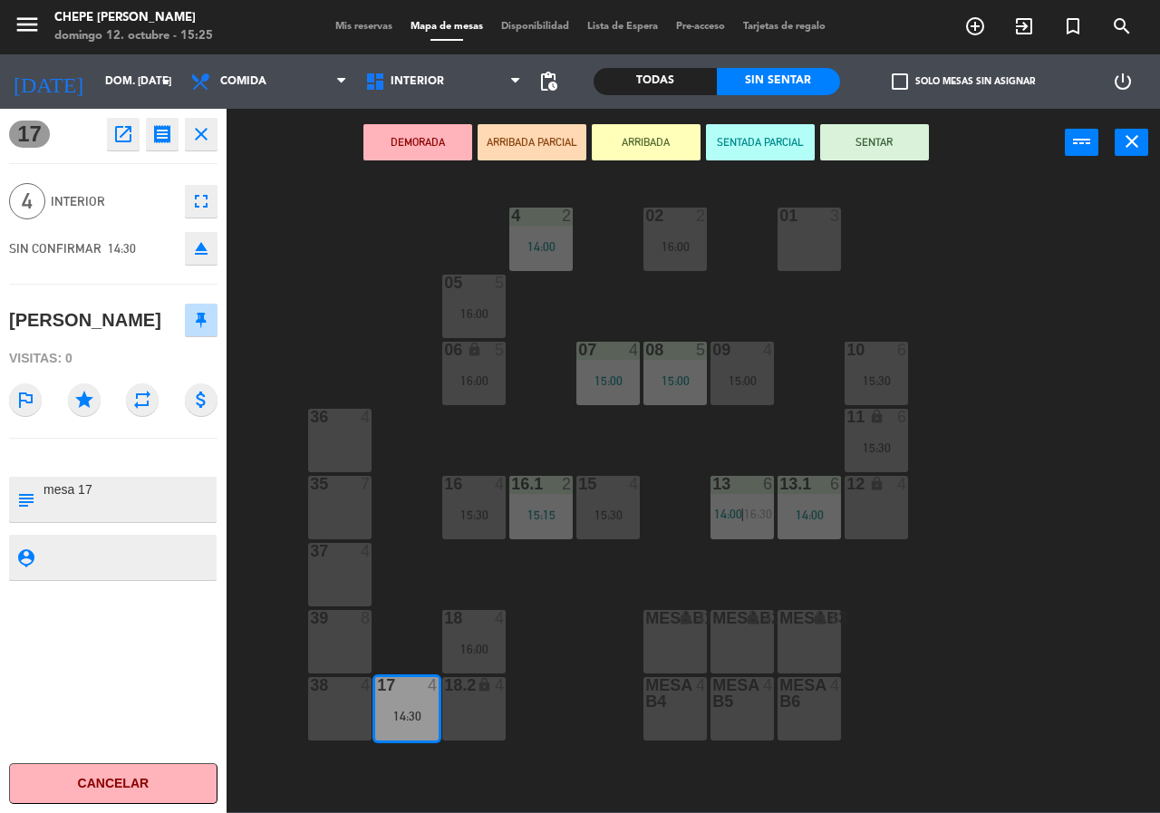
click at [327, 315] on div "02 2 16:00 4 2 14:00 01 3 05 5 16:00 06 lock 5 16:00 07 4 15:00 09 4 15:00 10 6…" at bounding box center [699, 494] width 922 height 636
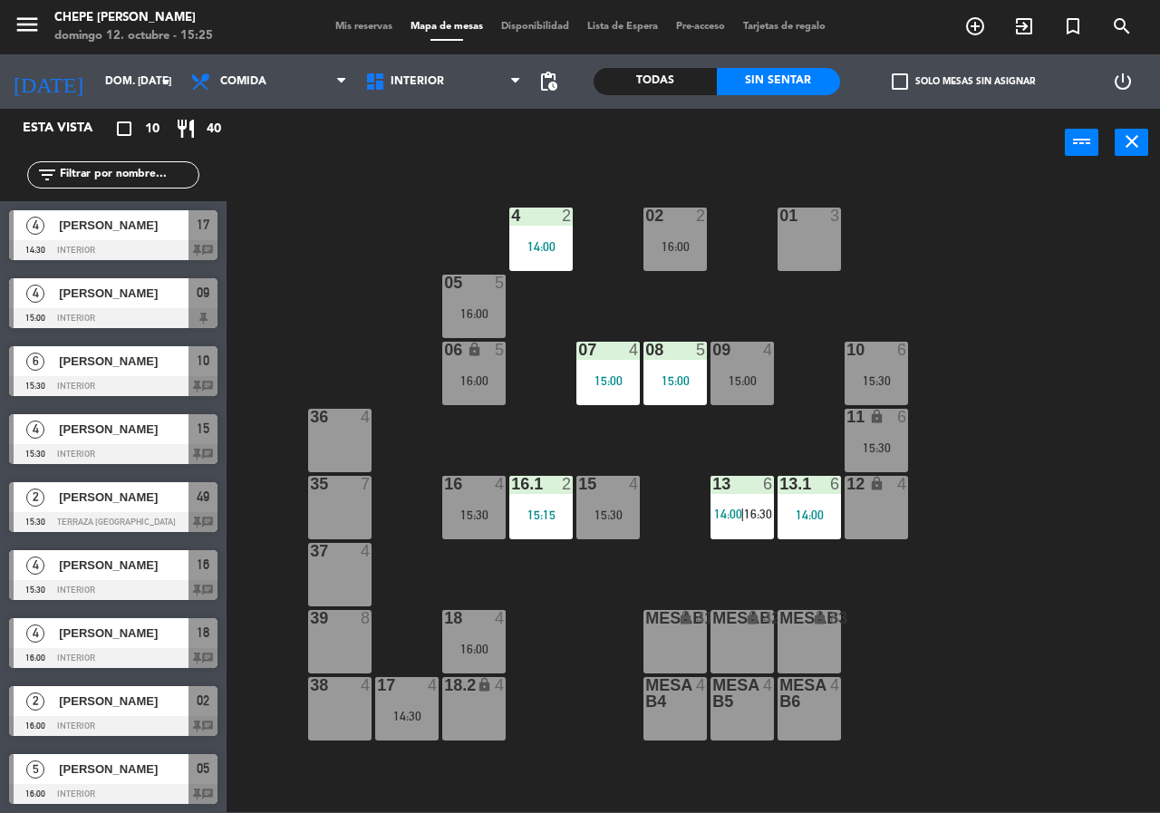
click at [489, 664] on div "18 4 16:00" at bounding box center [473, 641] width 63 height 63
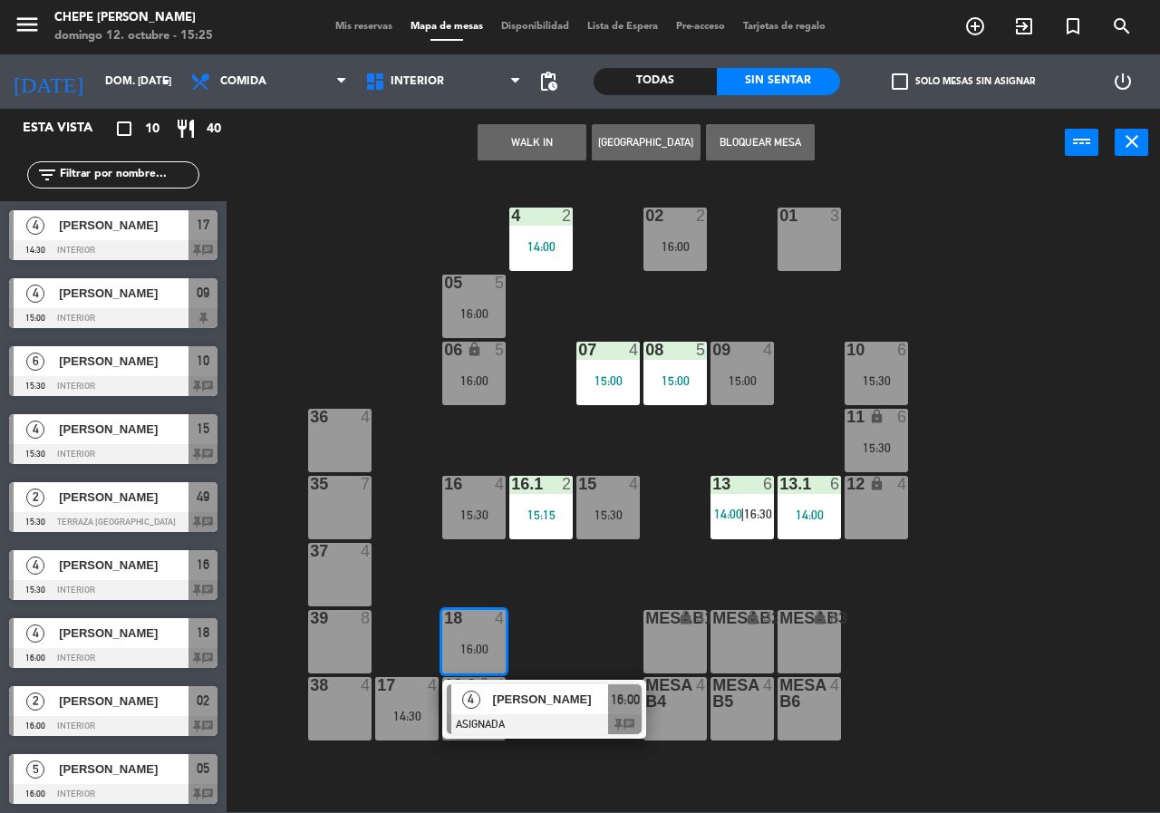
click at [504, 700] on span "[PERSON_NAME]" at bounding box center [551, 699] width 116 height 19
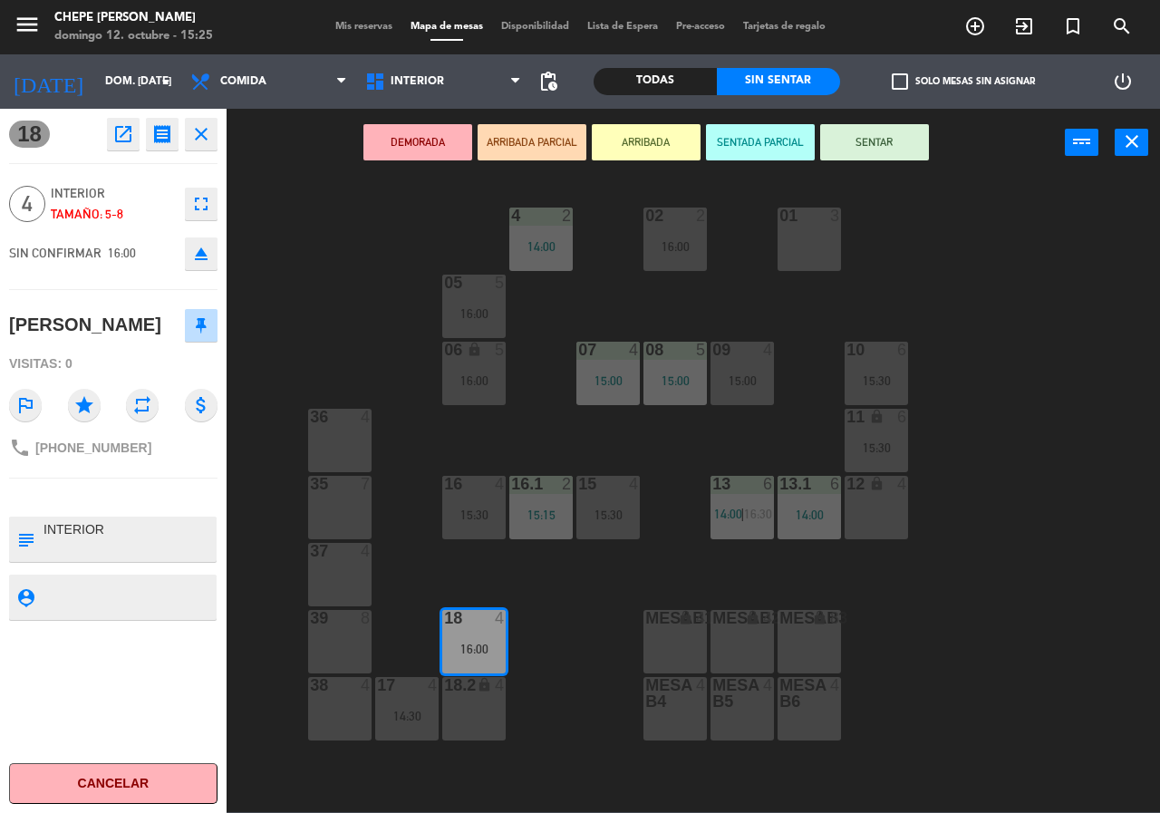
click at [314, 257] on div "02 2 16:00 4 2 14:00 01 3 05 5 16:00 06 lock 5 16:00 07 4 15:00 09 4 15:00 10 6…" at bounding box center [699, 494] width 922 height 636
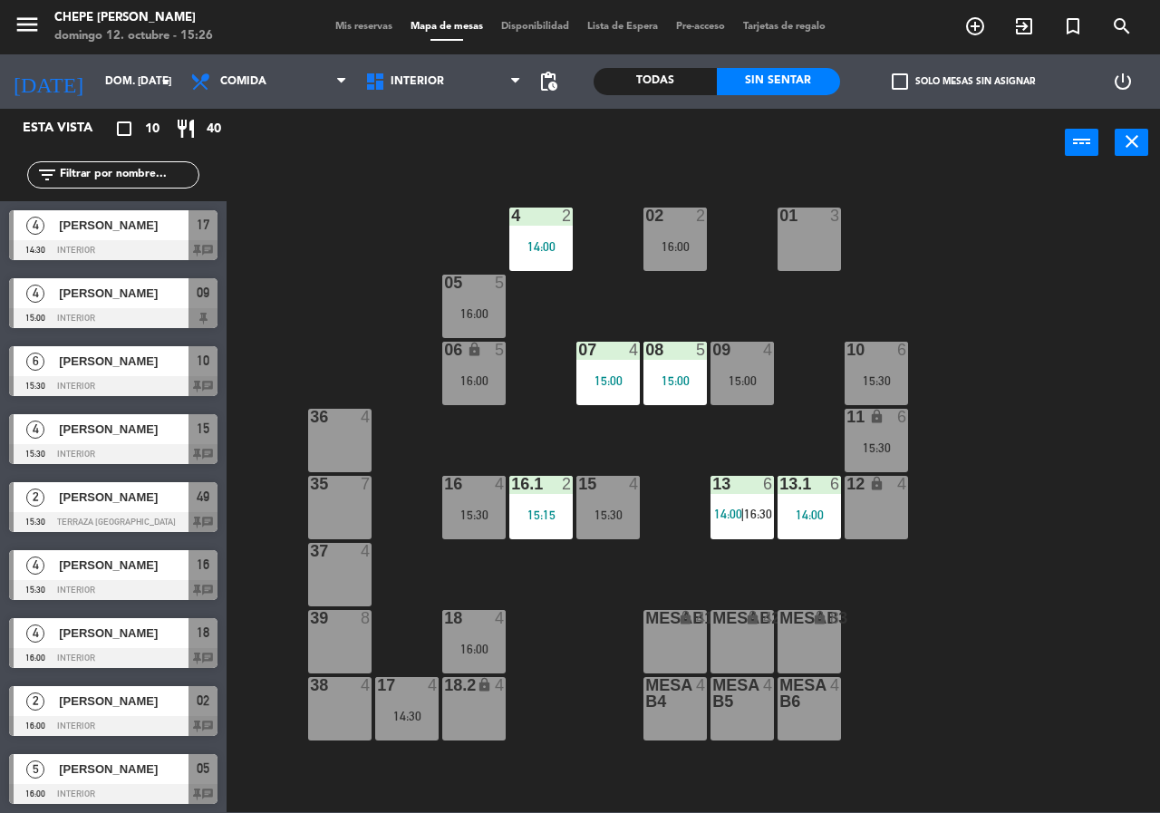
click at [705, 371] on div "08 5 15:00" at bounding box center [675, 373] width 63 height 63
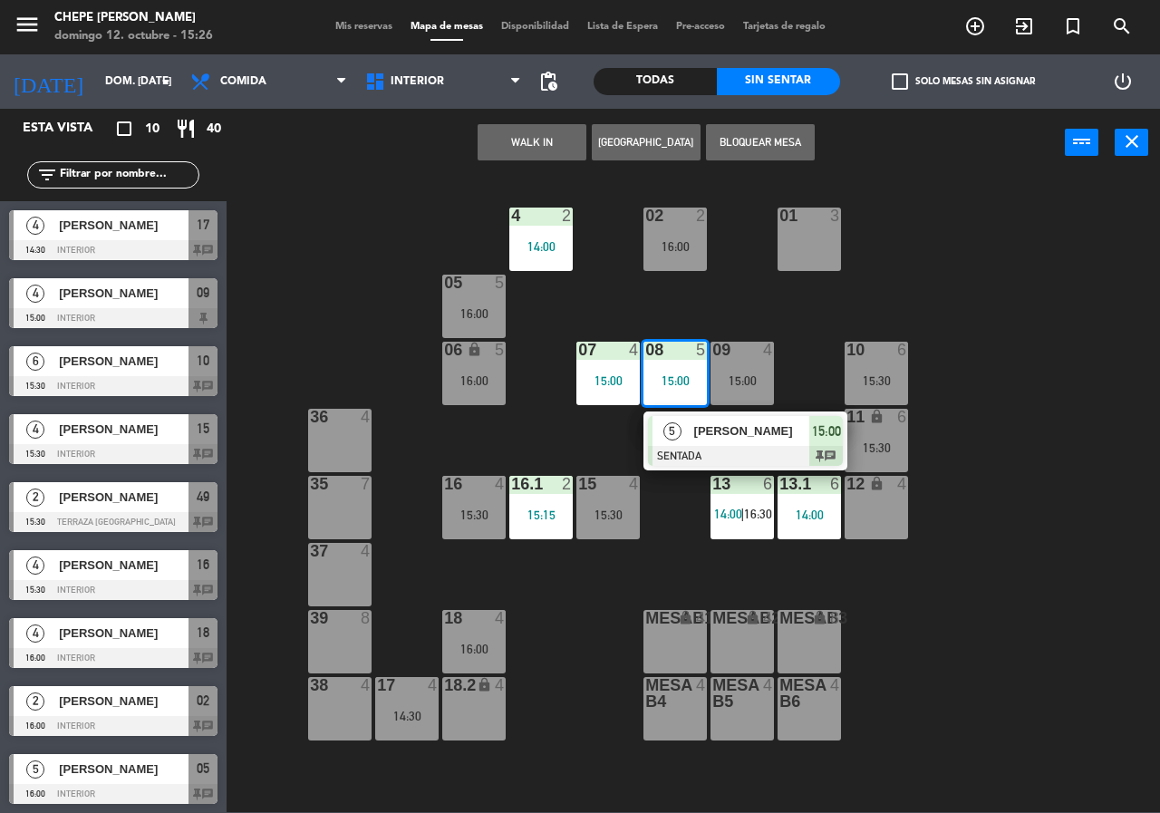
click at [718, 441] on div "[PERSON_NAME]" at bounding box center [752, 431] width 118 height 30
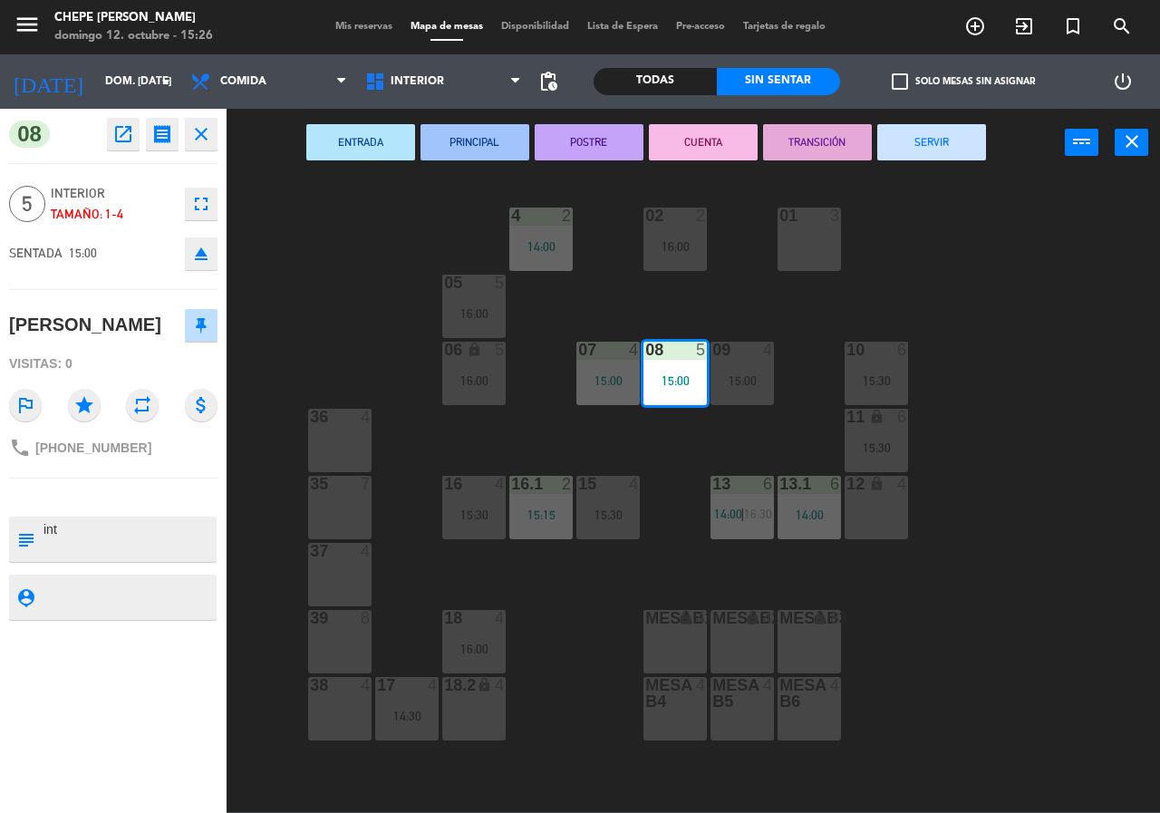
click at [884, 304] on div "02 2 16:00 4 2 14:00 01 3 05 5 16:00 06 lock 5 16:00 07 4 15:00 09 4 15:00 10 6…" at bounding box center [699, 494] width 922 height 636
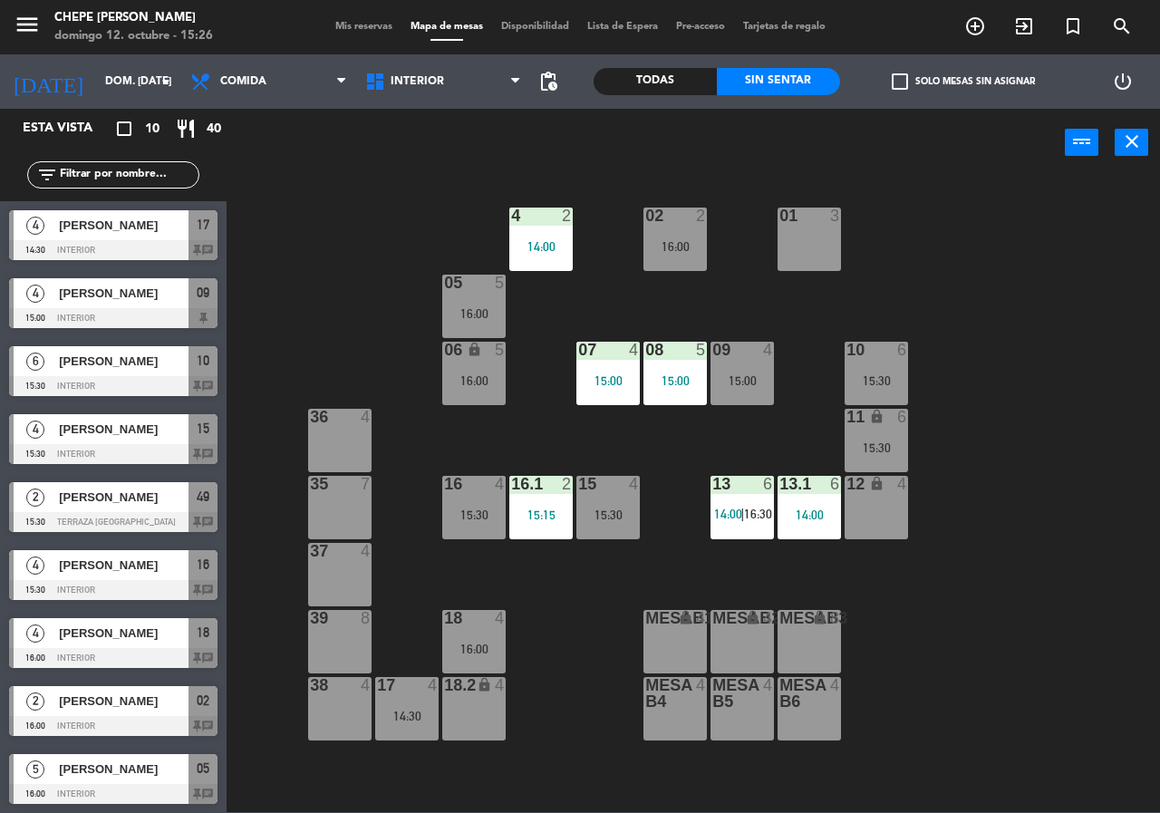
click at [682, 227] on div "02 2 16:00" at bounding box center [675, 239] width 63 height 63
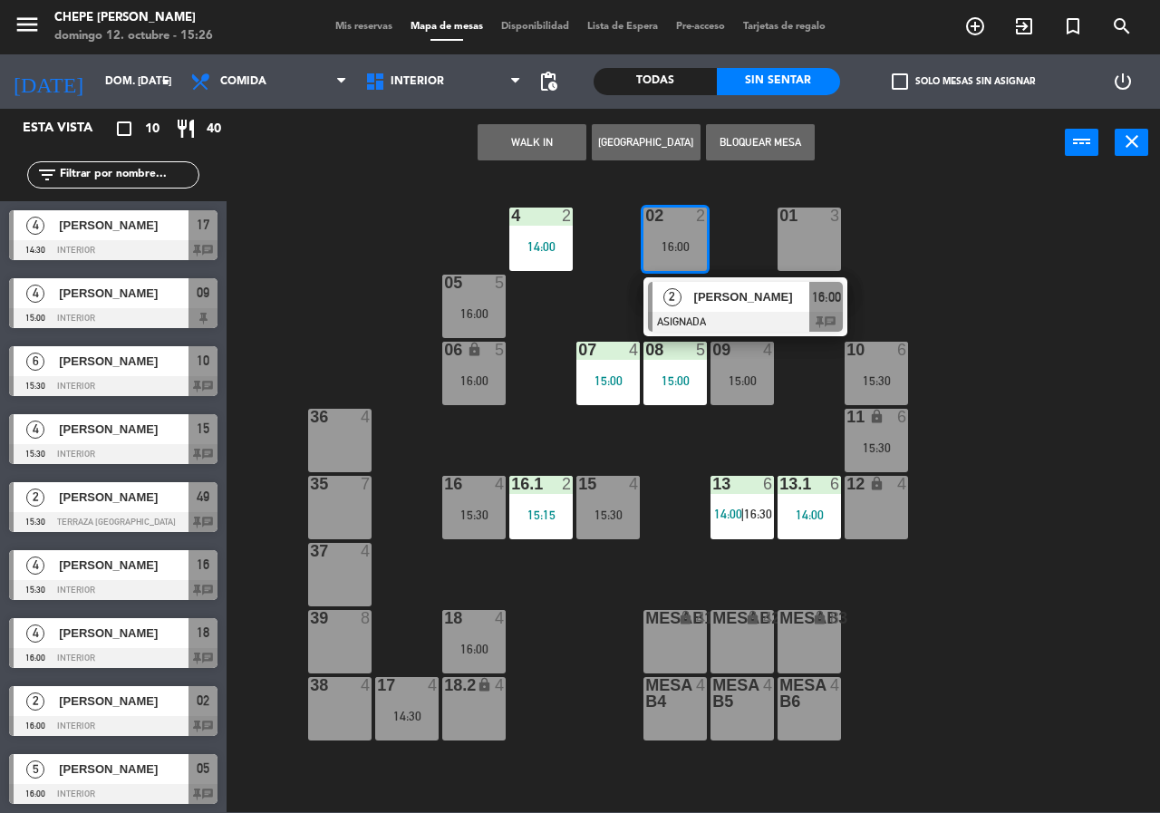
click at [1000, 303] on div "02 2 16:00 2 [PERSON_NAME] ASIGNADA 16:00 chat 4 2 14:00 01 3 05 5 16:00 06 loc…" at bounding box center [699, 494] width 922 height 636
